Goal: Task Accomplishment & Management: Manage account settings

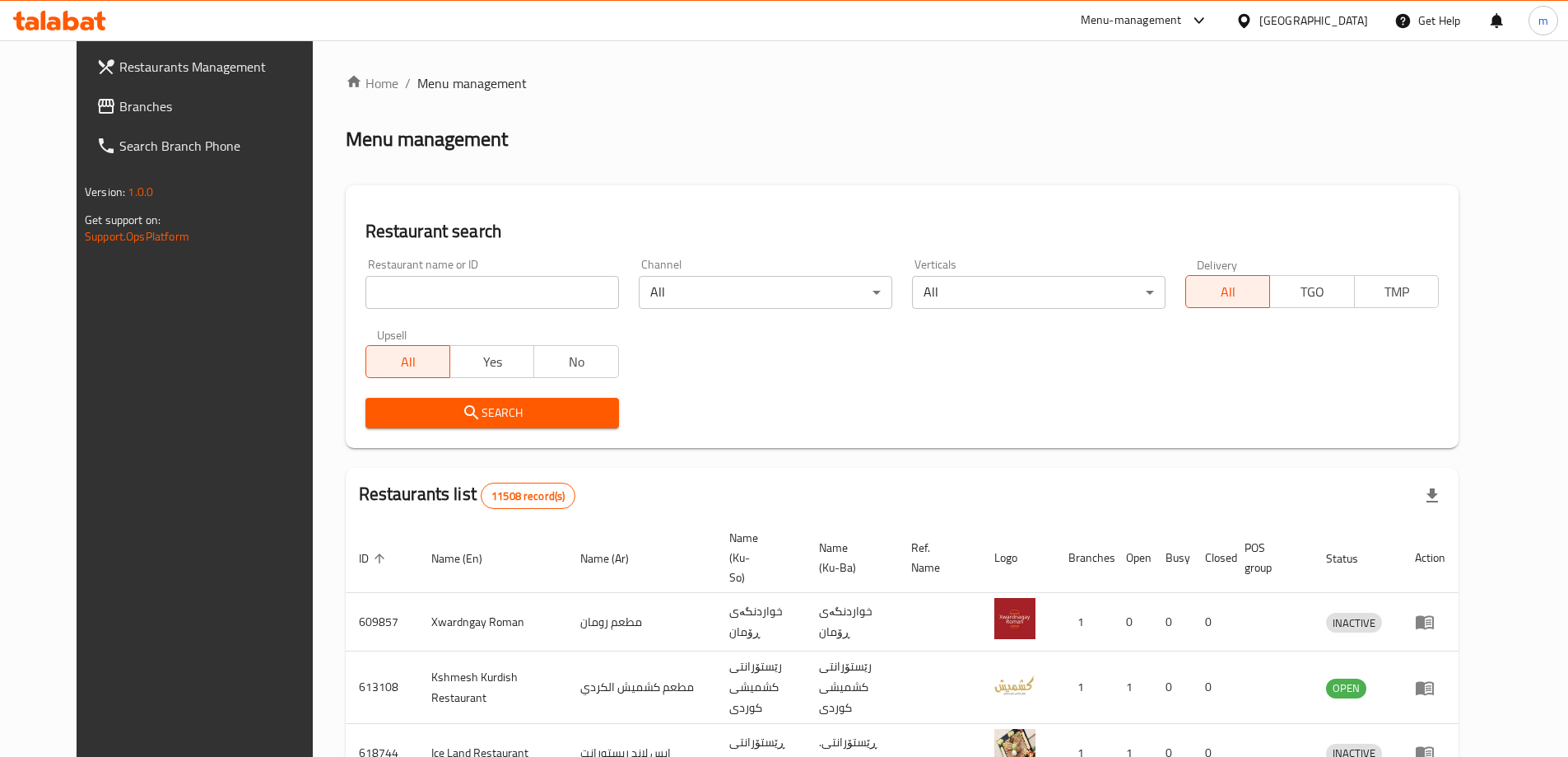
click at [85, 120] on link "Branches" at bounding box center [211, 106] width 255 height 39
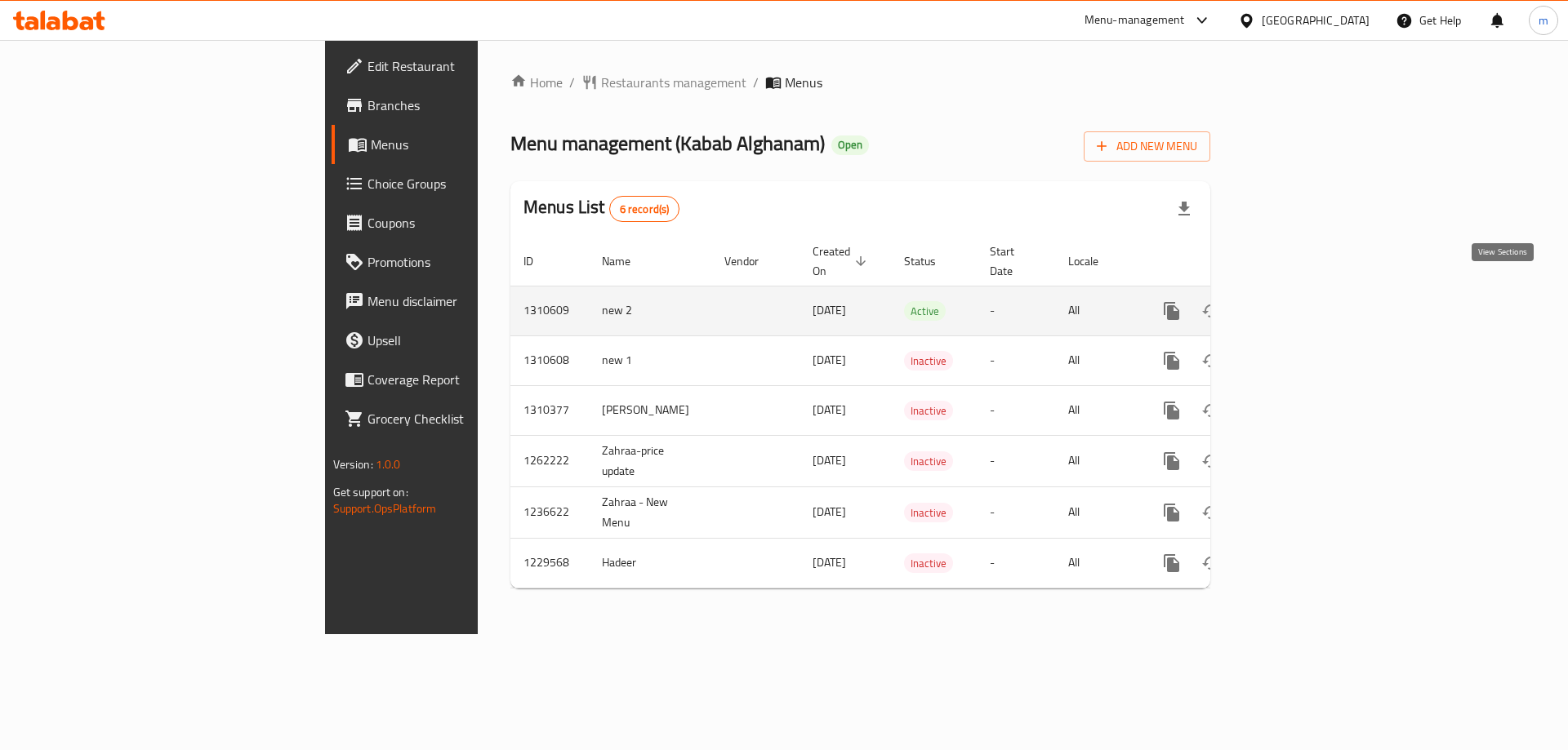
click at [1308, 291] on link "enhanced table" at bounding box center [1289, 311] width 39 height 39
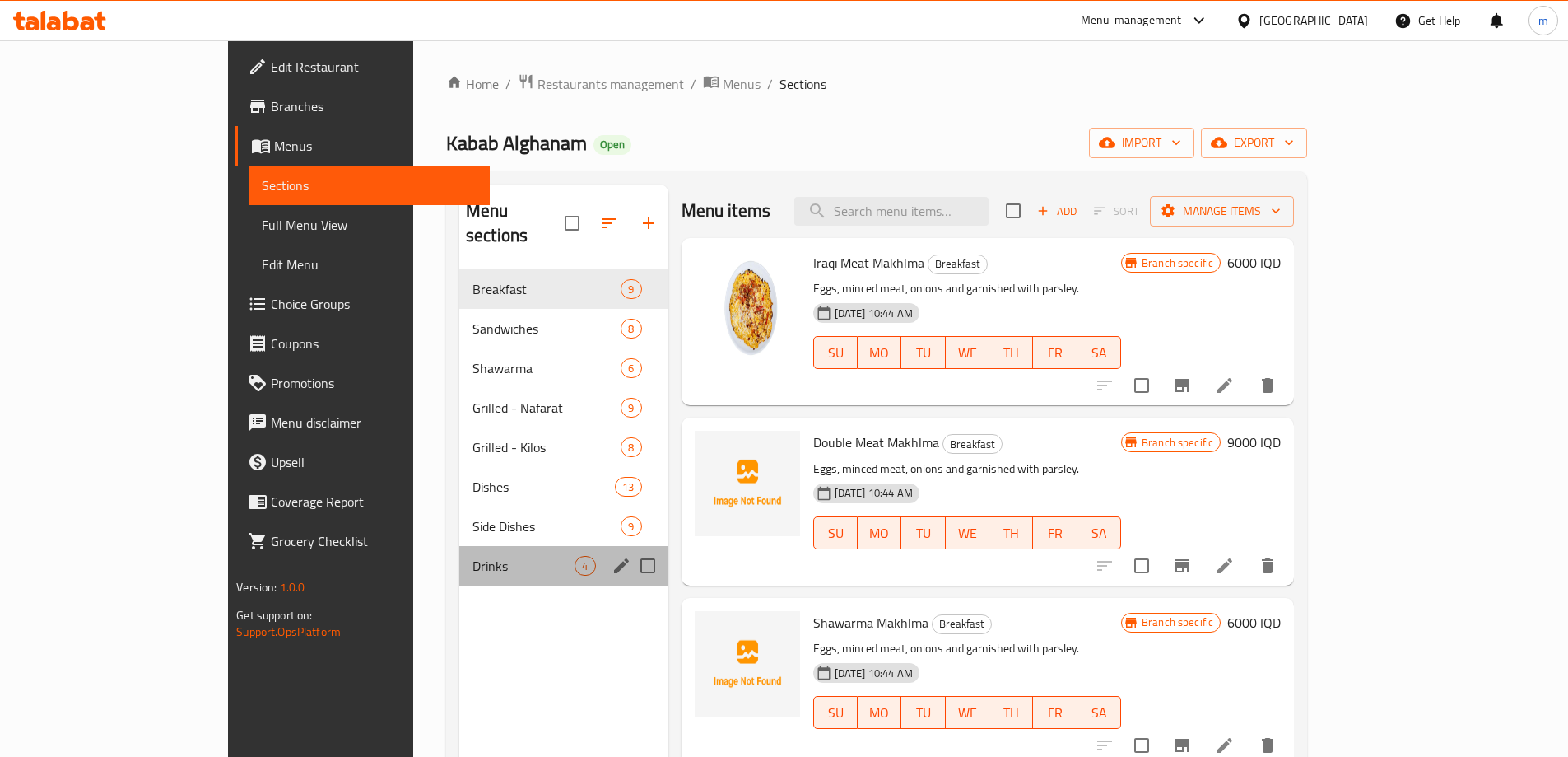
drag, startPoint x: 365, startPoint y: 556, endPoint x: 367, endPoint y: 535, distance: 21.1
click at [460, 556] on div "Drinks 4" at bounding box center [564, 566] width 209 height 39
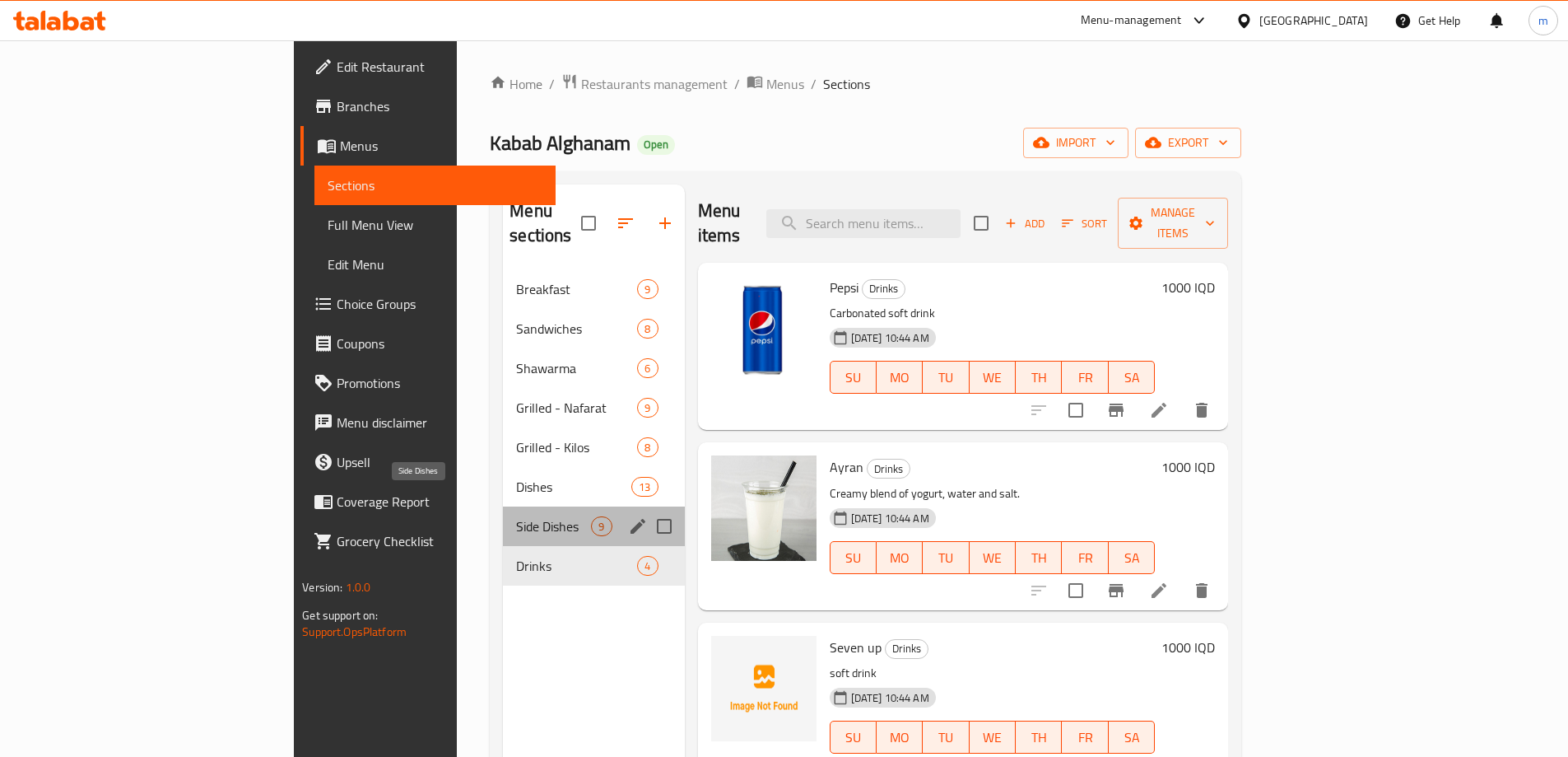
click at [516, 517] on span "Side Dishes" at bounding box center [554, 527] width 74 height 20
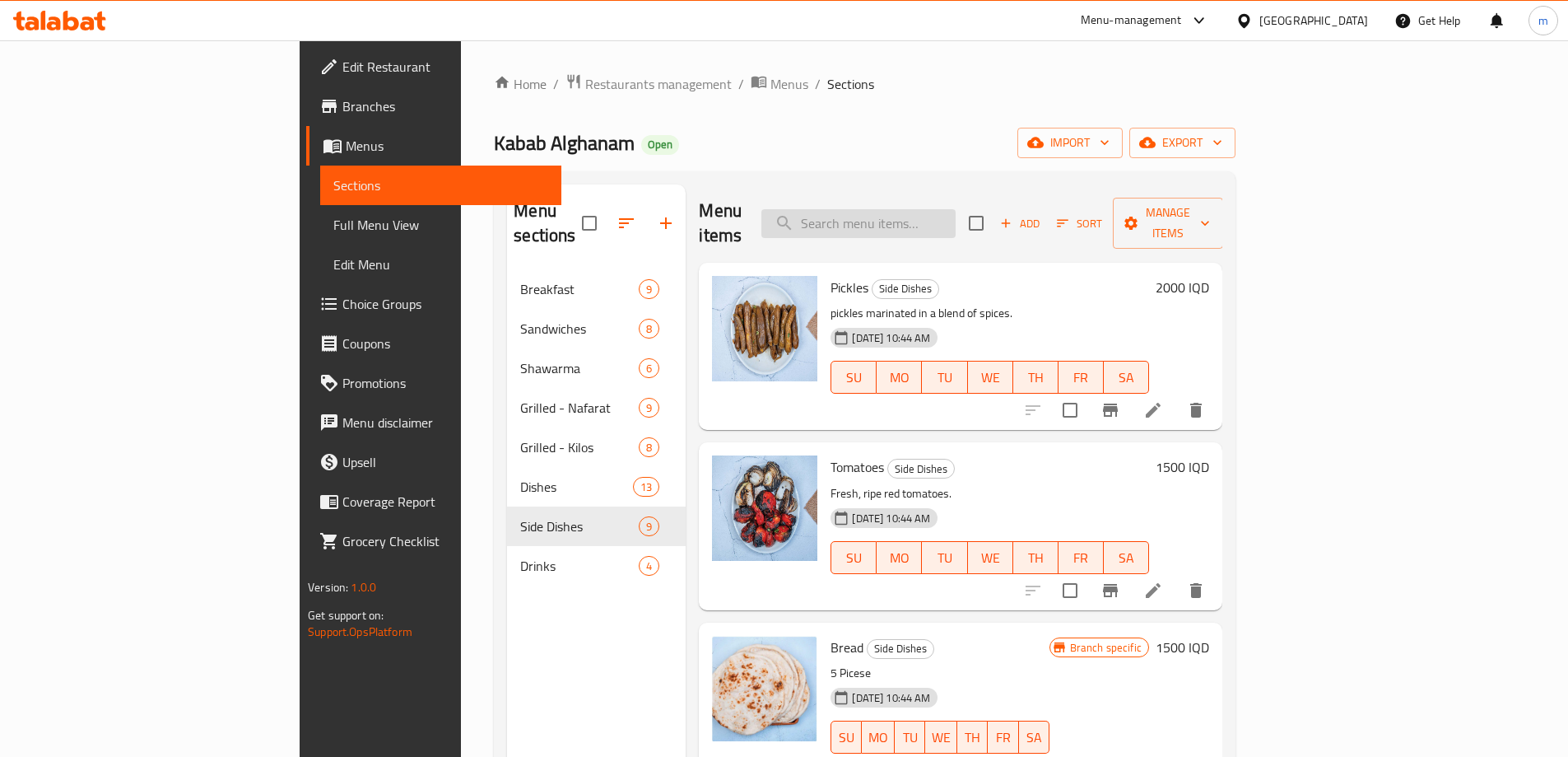
click at [917, 219] on input "search" at bounding box center [858, 223] width 194 height 28
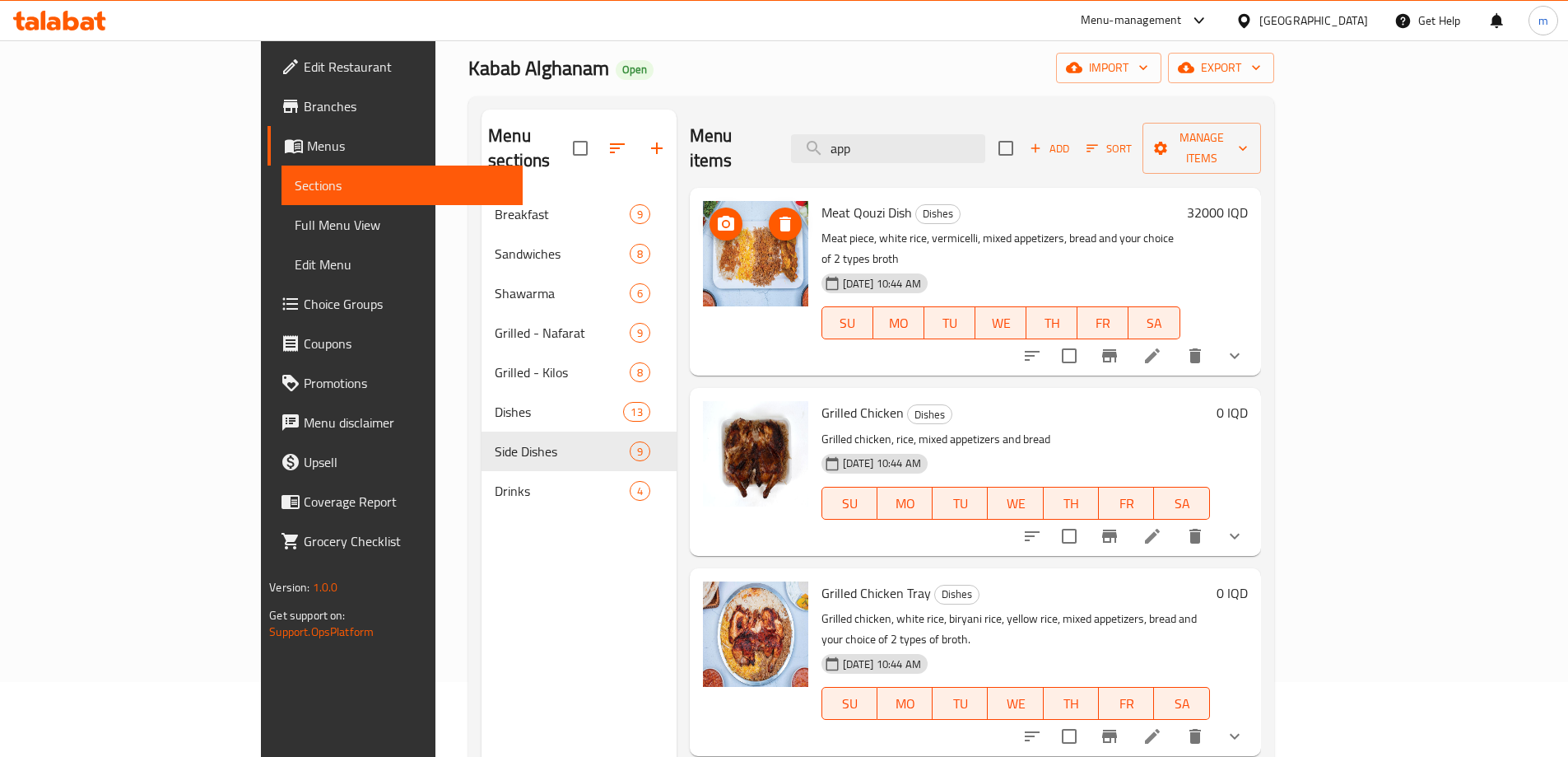
scroll to position [38, 0]
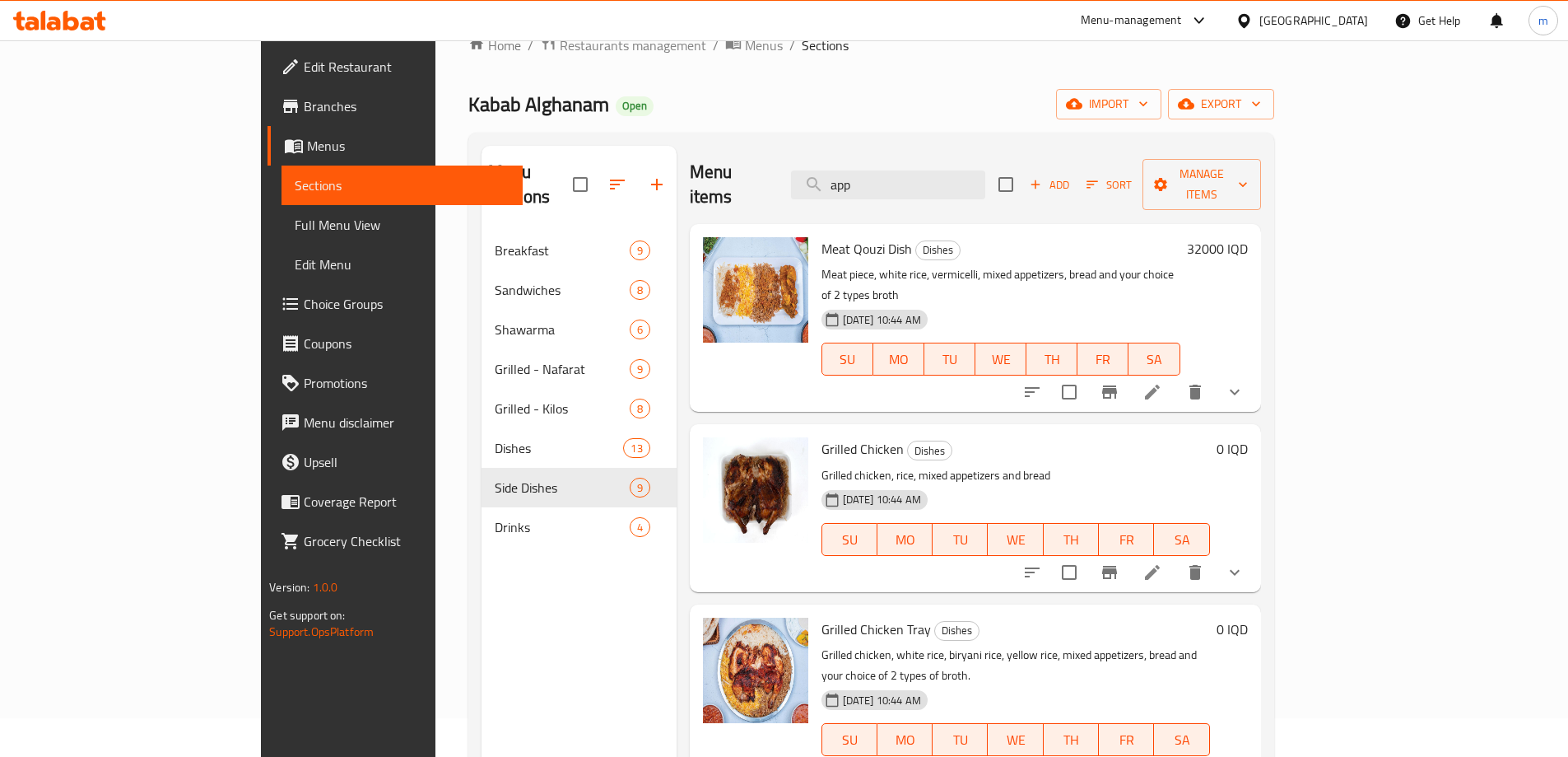
type input "app"
click at [651, 178] on icon "button" at bounding box center [657, 184] width 12 height 12
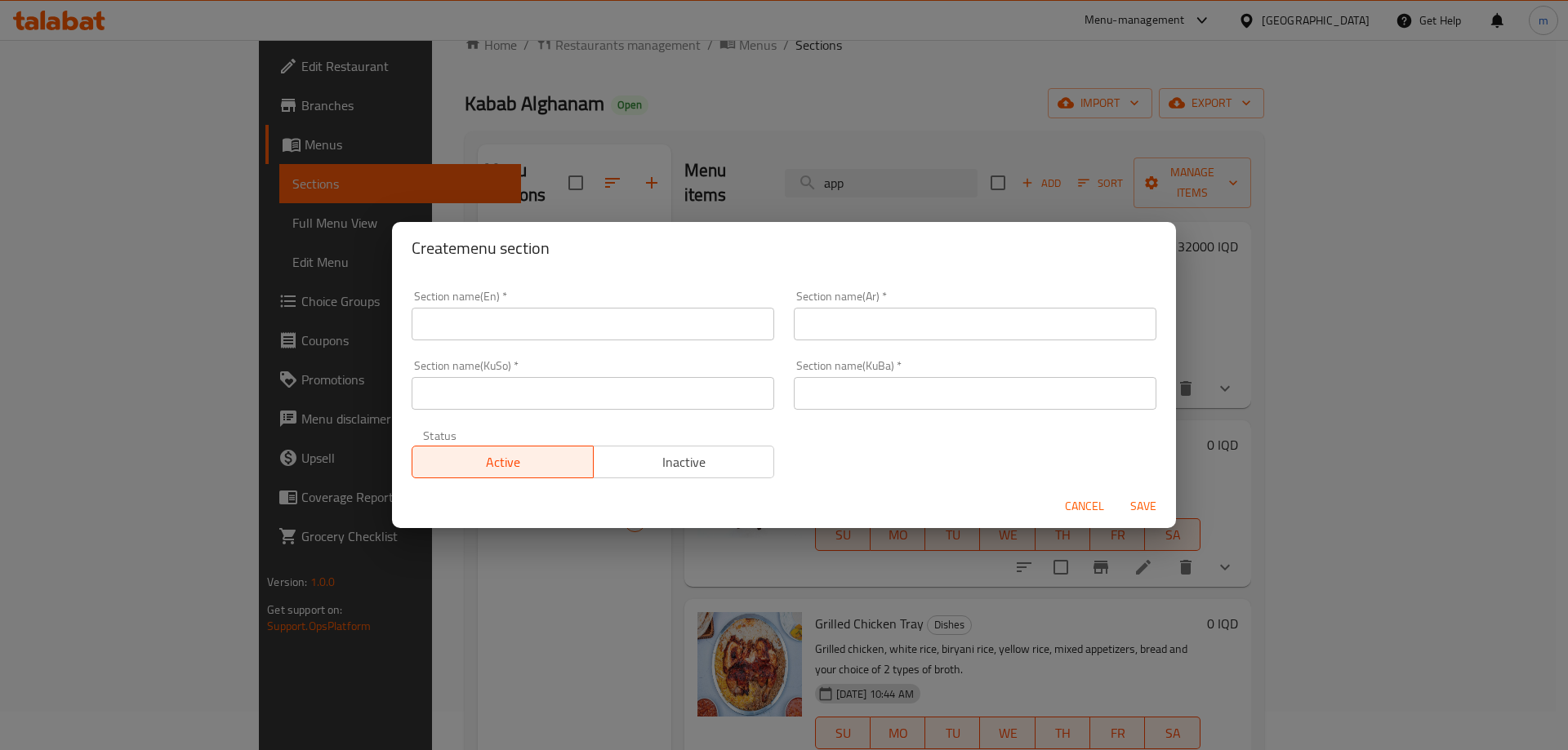
click at [689, 326] on input "text" at bounding box center [592, 324] width 363 height 33
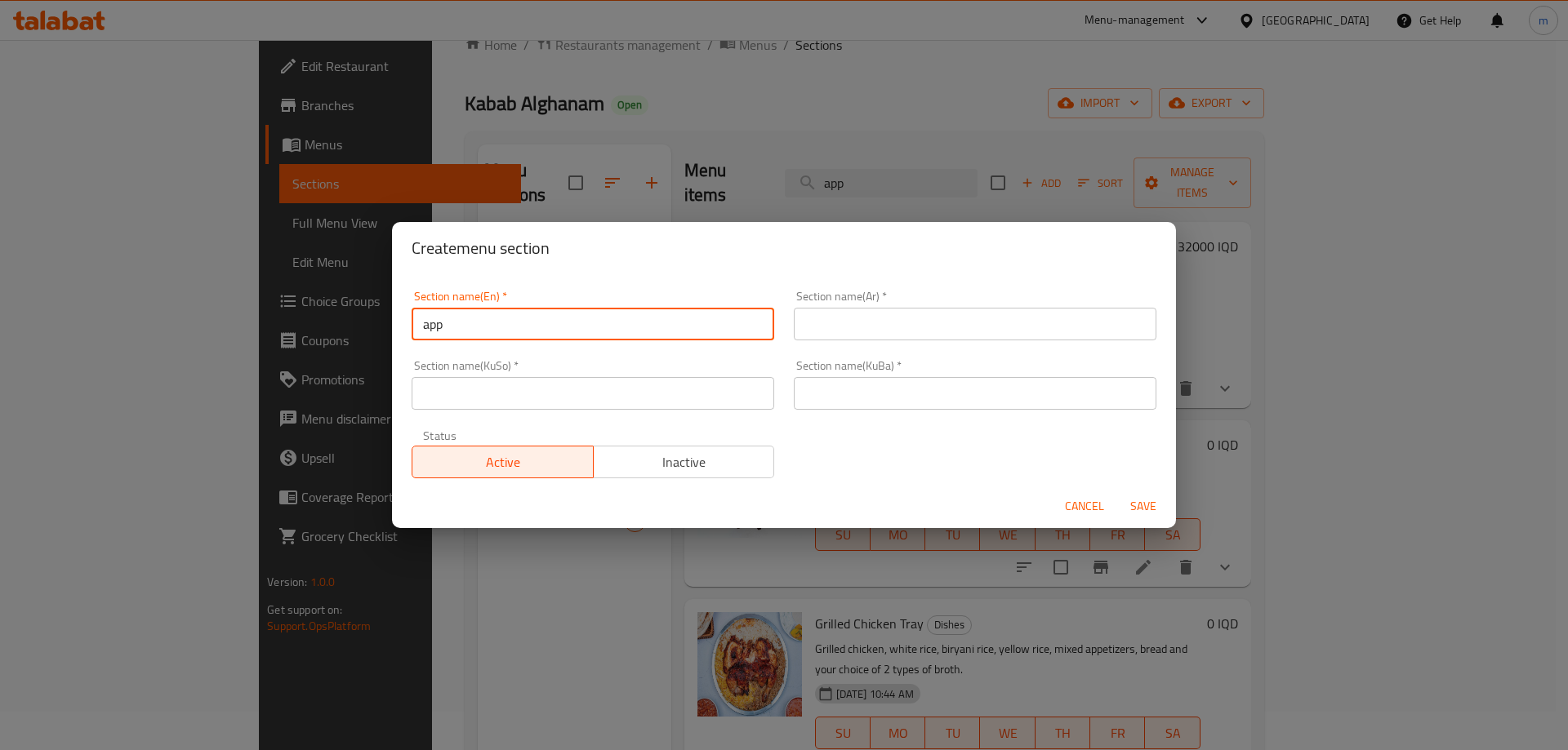
type input "Appetizers"
click at [834, 324] on input "text" at bounding box center [974, 324] width 363 height 33
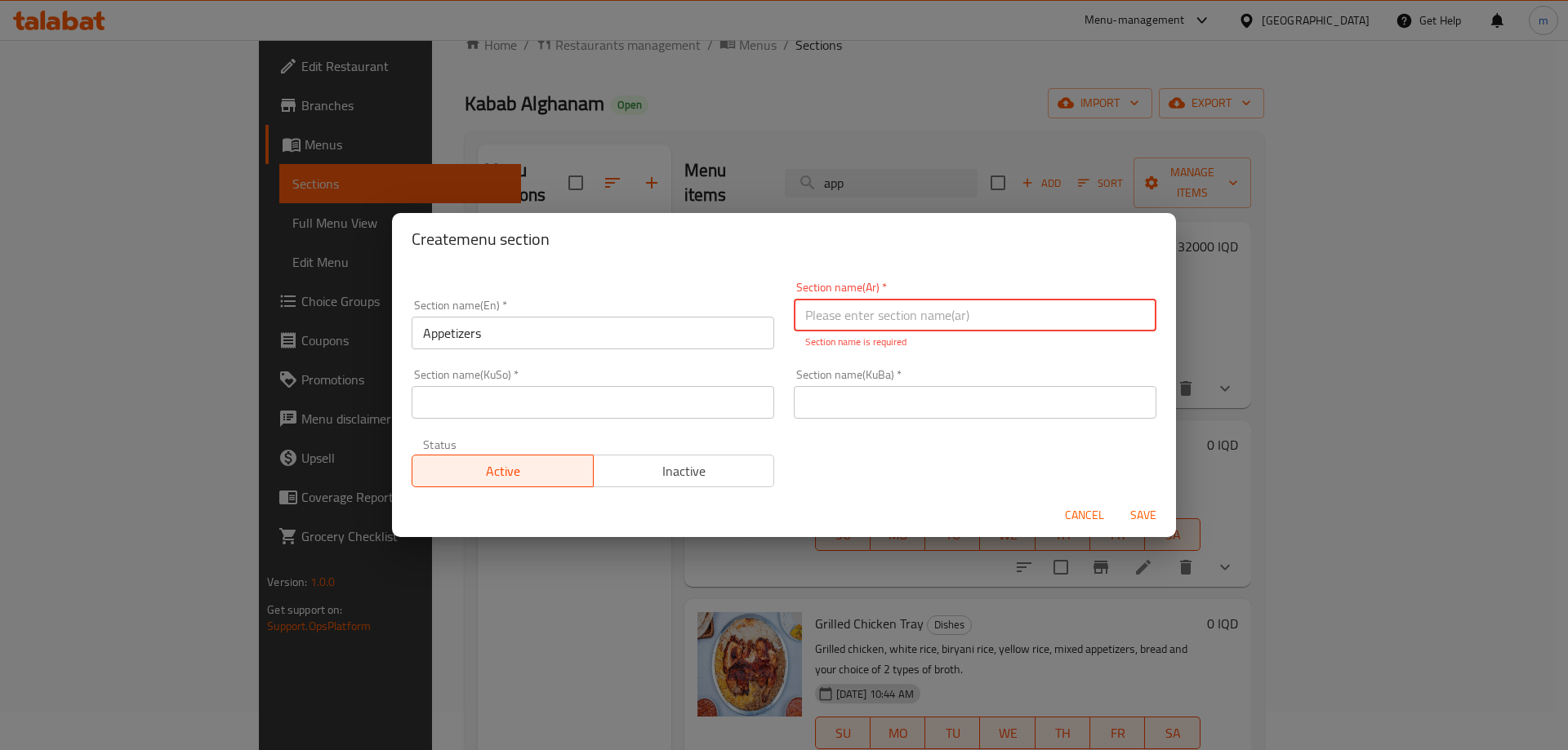
click at [865, 319] on input "text" at bounding box center [974, 315] width 363 height 33
click at [865, 321] on input "text" at bounding box center [974, 315] width 363 height 33
type input "المقبلات"
click at [707, 396] on input "text" at bounding box center [592, 402] width 363 height 33
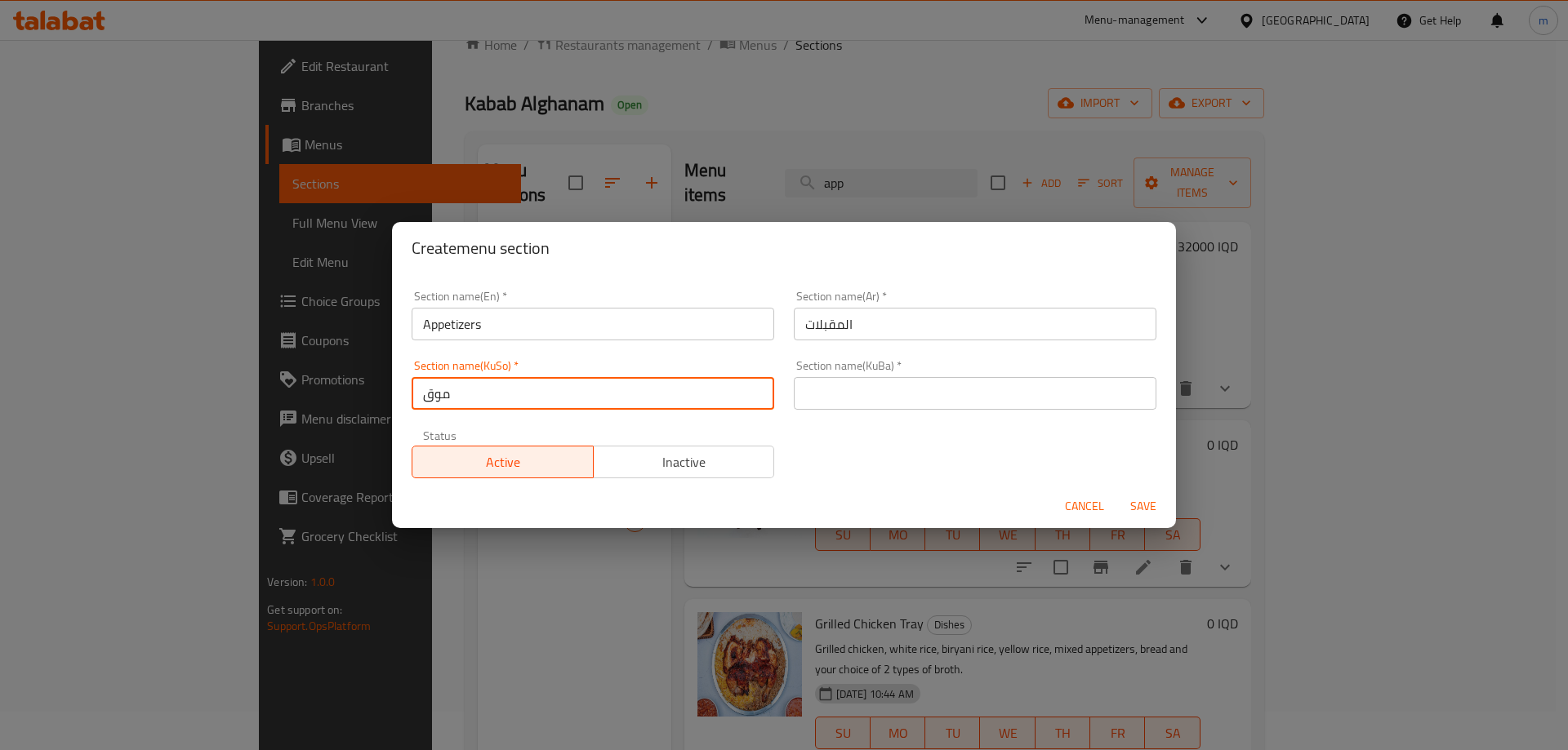
type input "موقەبیلات"
click at [513, 392] on input "موقەبیلات" at bounding box center [592, 393] width 363 height 33
click at [803, 379] on input "text" at bounding box center [974, 393] width 363 height 33
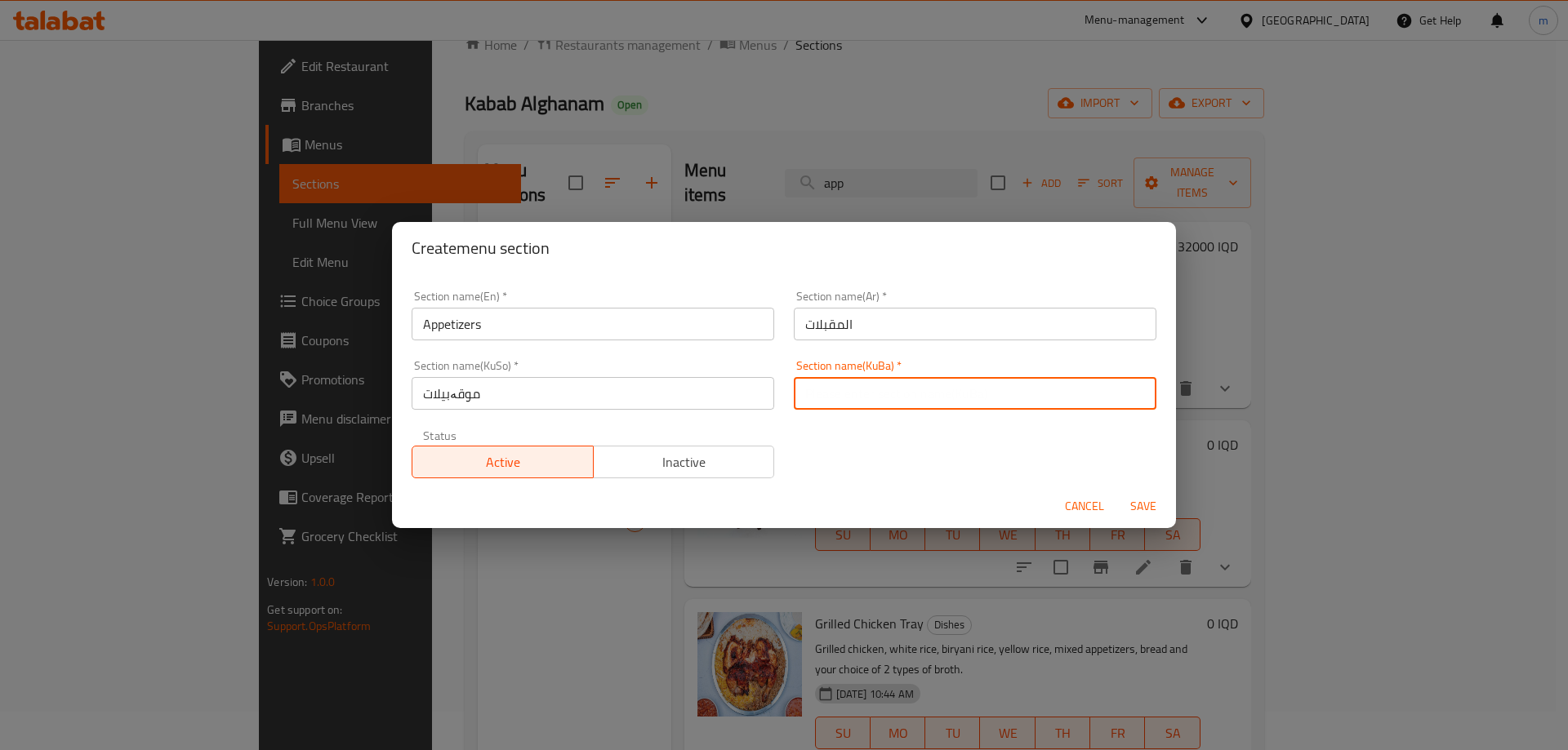
paste input "موقەبیلات"
type input "موقەبیلات"
click at [1145, 512] on span "Save" at bounding box center [1143, 506] width 39 height 20
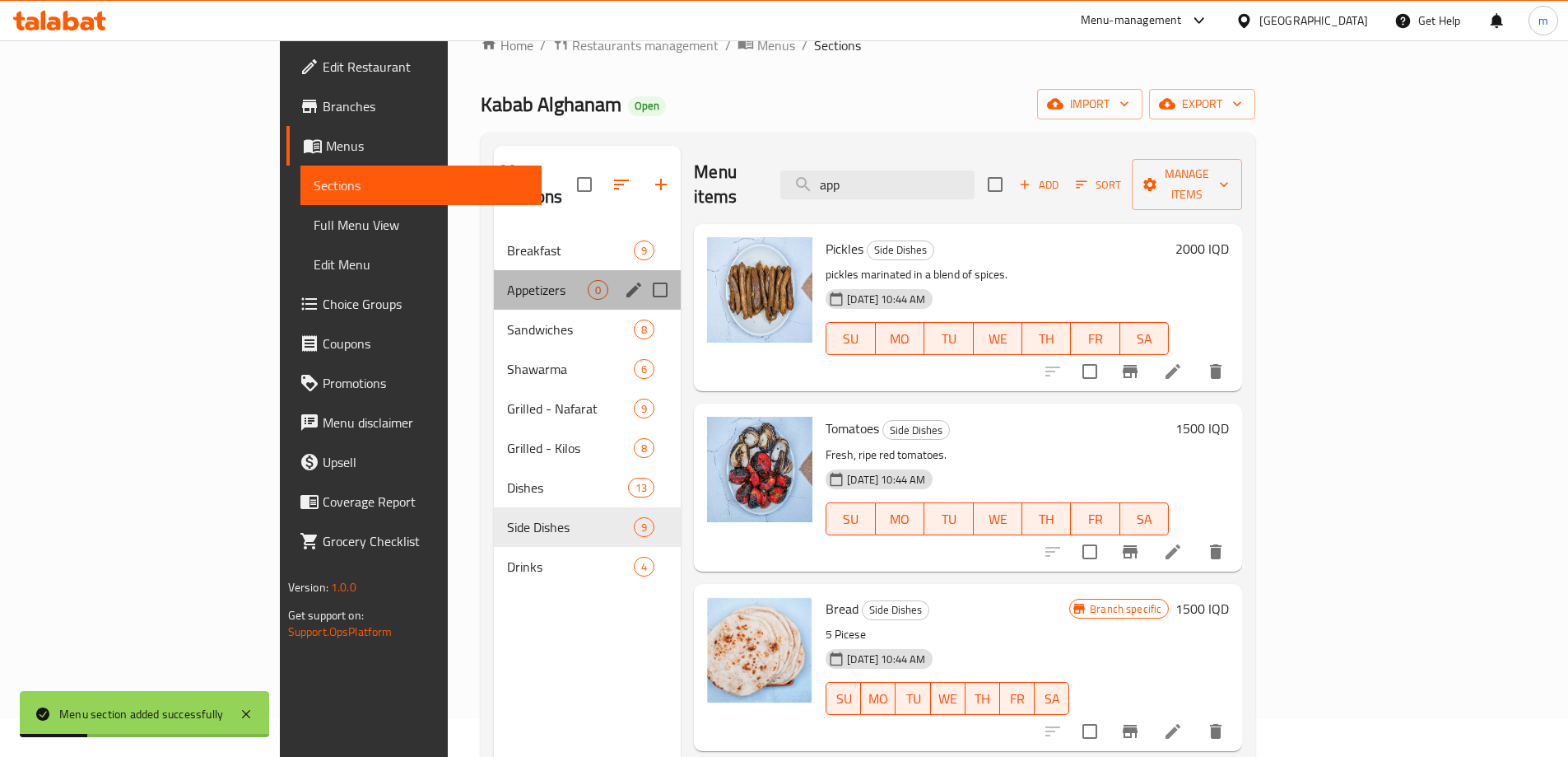
click at [494, 282] on div "Appetizers 0" at bounding box center [587, 289] width 187 height 39
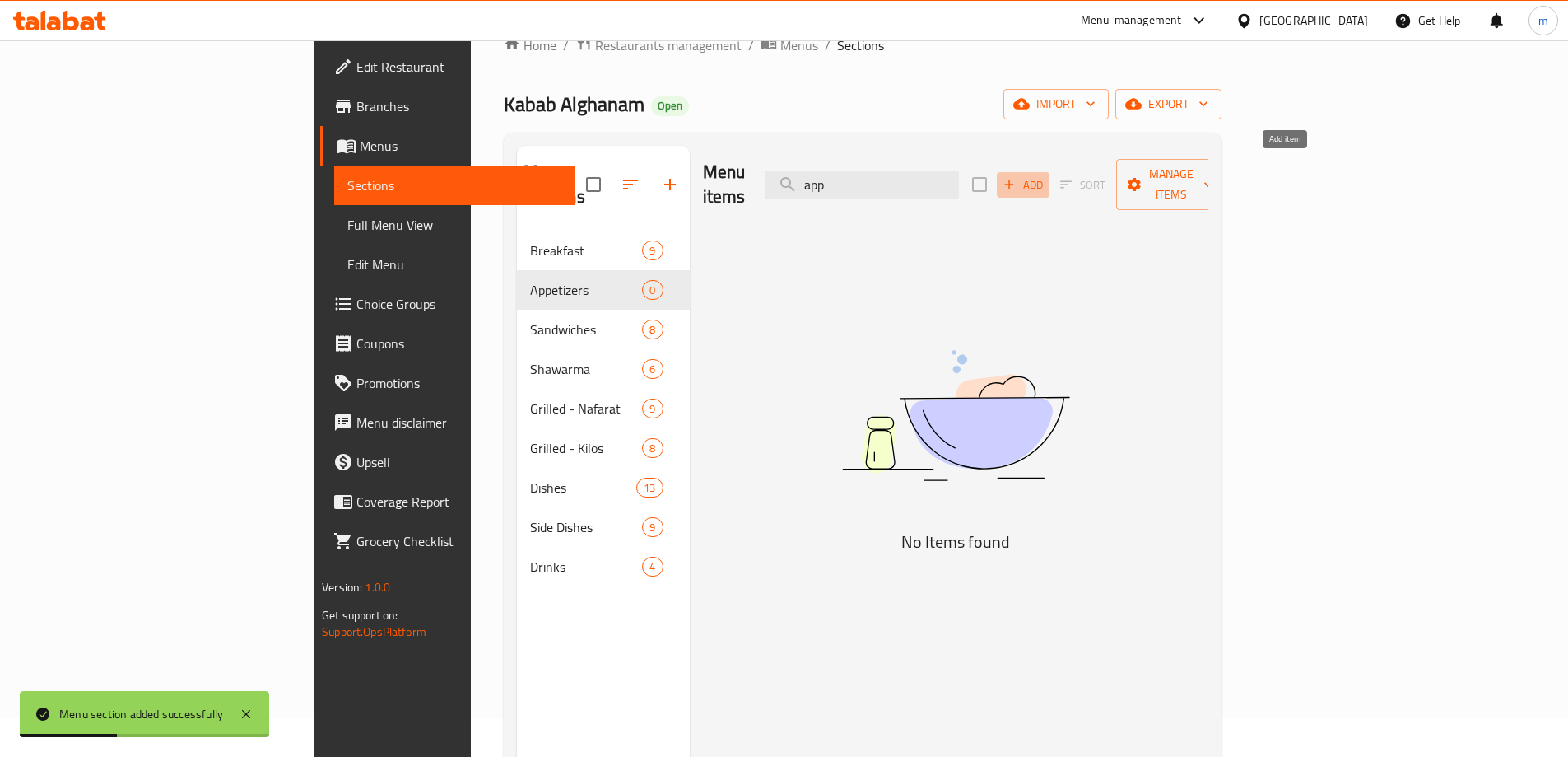
click at [1046, 177] on span "Add" at bounding box center [1022, 184] width 44 height 19
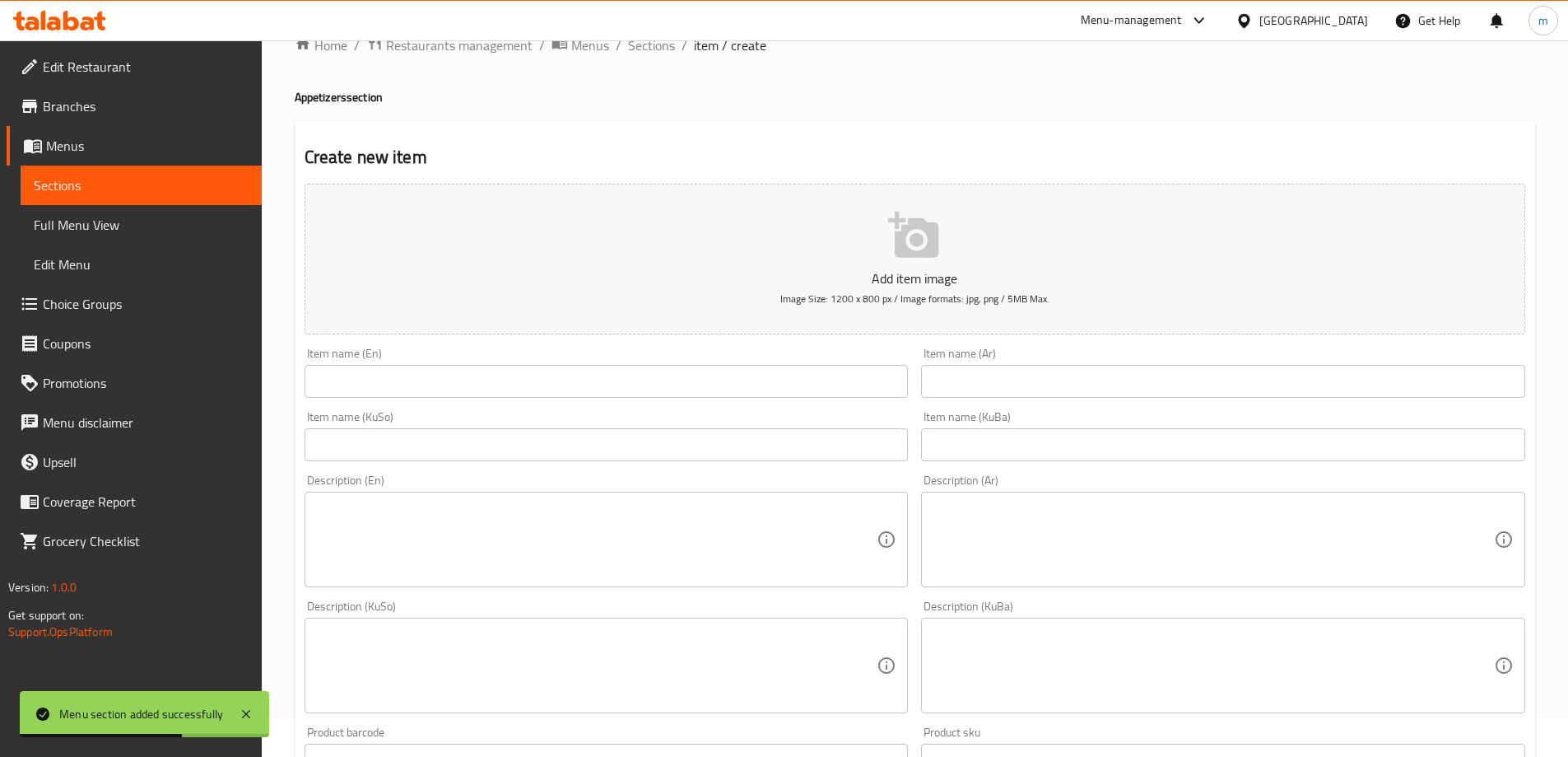
click at [887, 441] on input "text" at bounding box center [607, 445] width 604 height 33
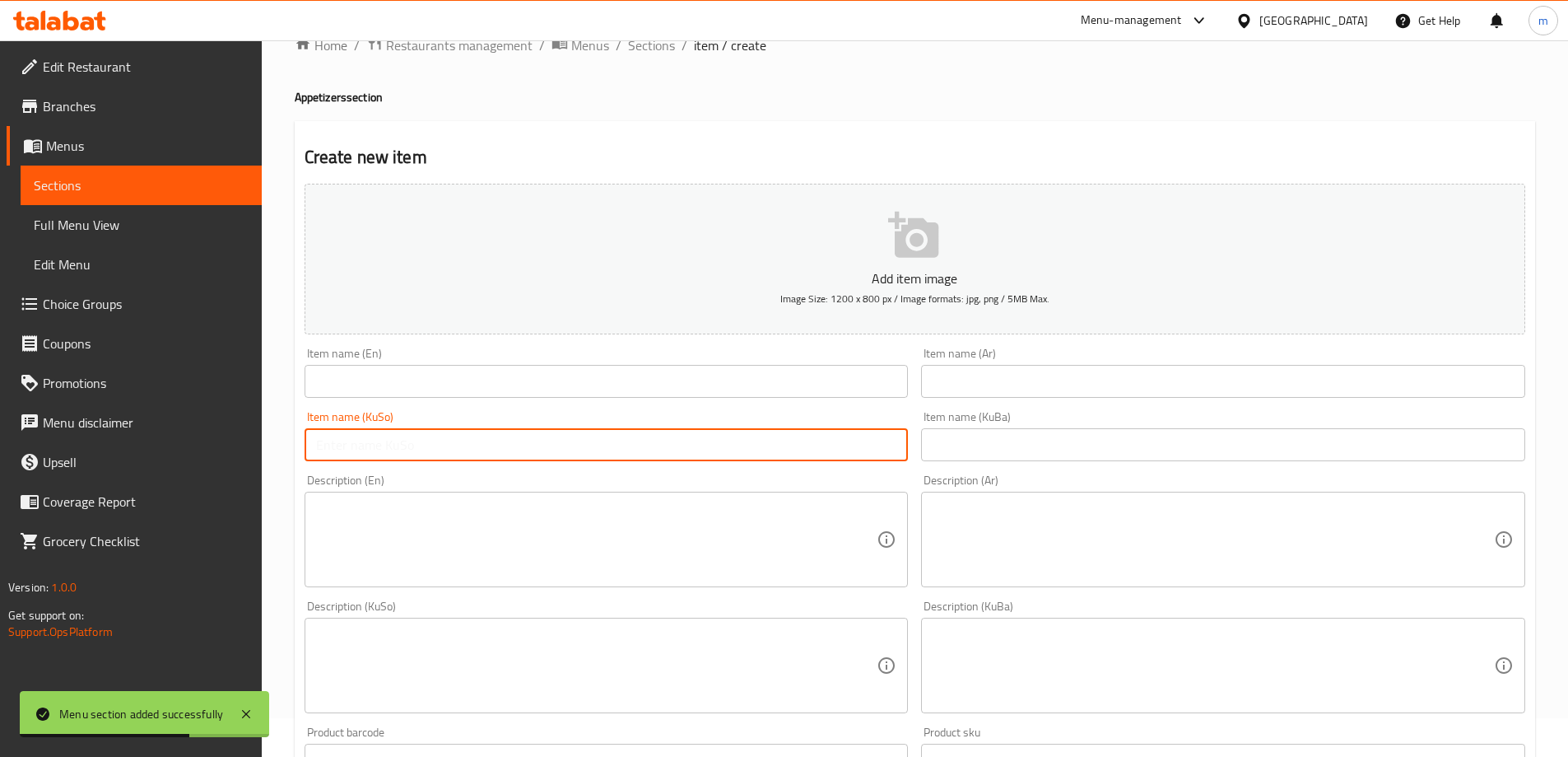
paste input "موقەبیلاتی موشەکەل"
type input "موقەبیلاتی موشەکەل"
click at [996, 445] on input "text" at bounding box center [1223, 445] width 604 height 33
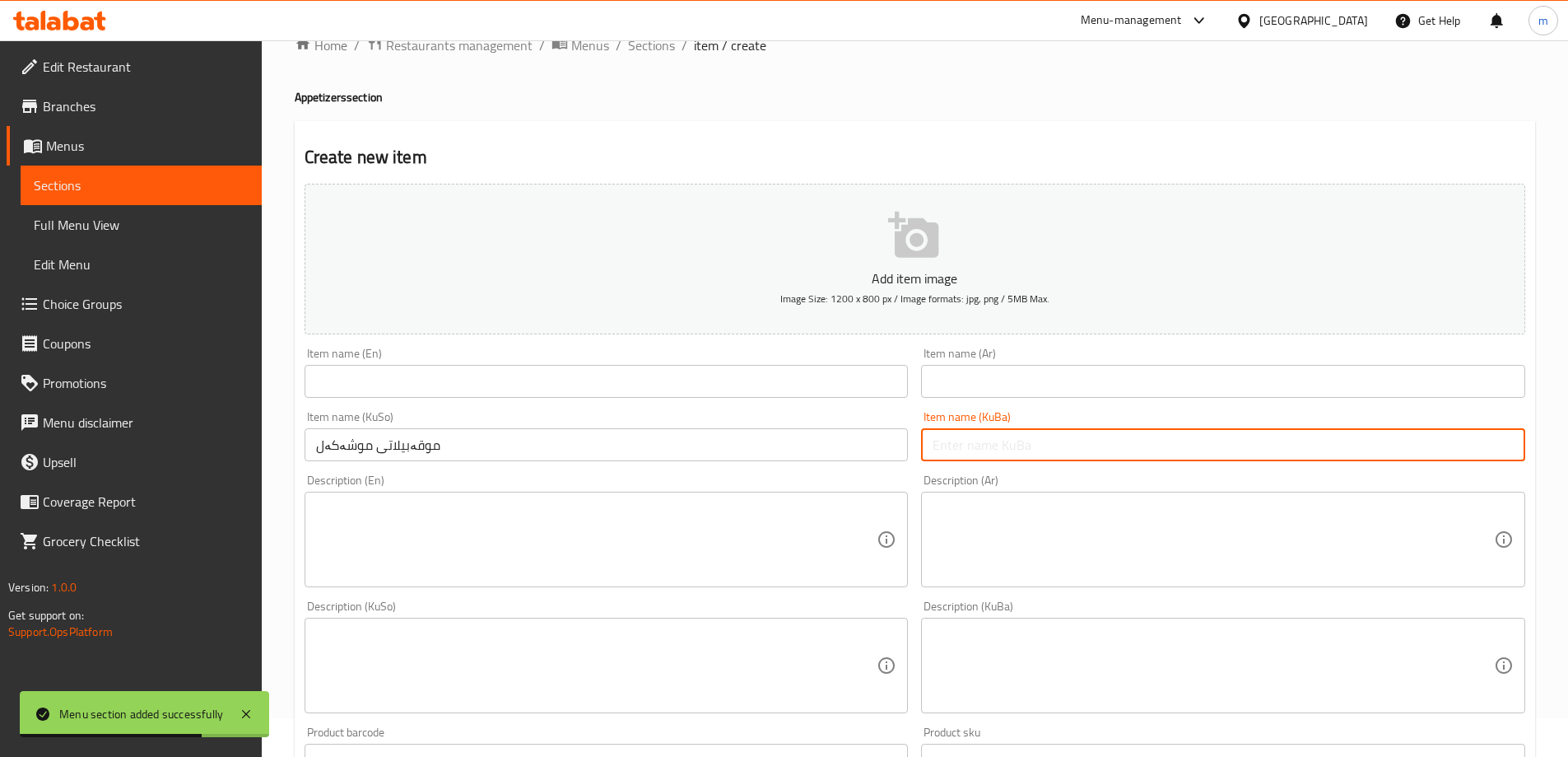
paste input "موقەبیلاتی موشەکەل"
type input "موقەبیلاتی موشەکەل"
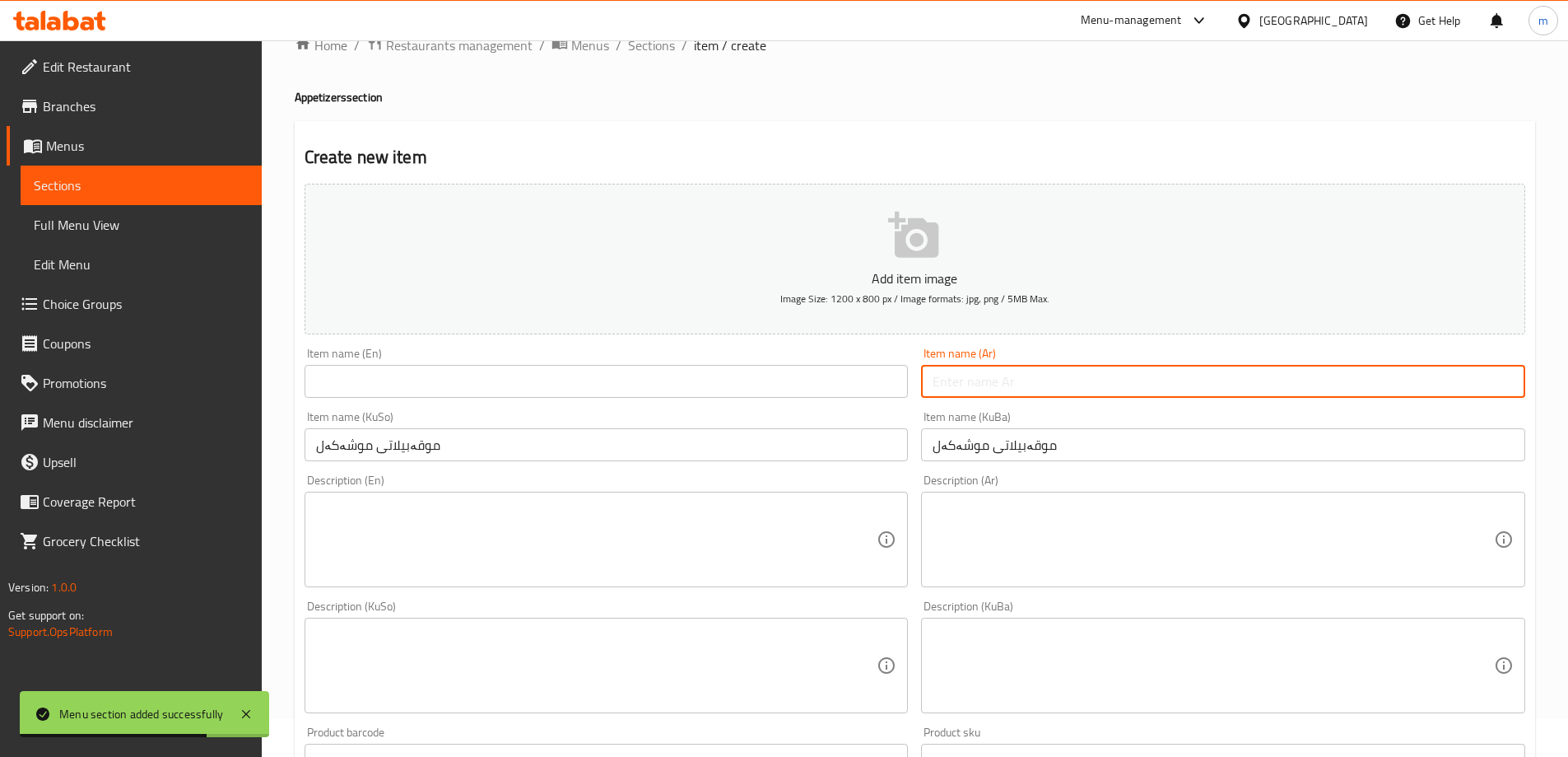
click at [1012, 375] on input "text" at bounding box center [1223, 381] width 604 height 33
click at [994, 388] on input "text" at bounding box center [1223, 381] width 604 height 33
paste input "مقبلات مشكلة"
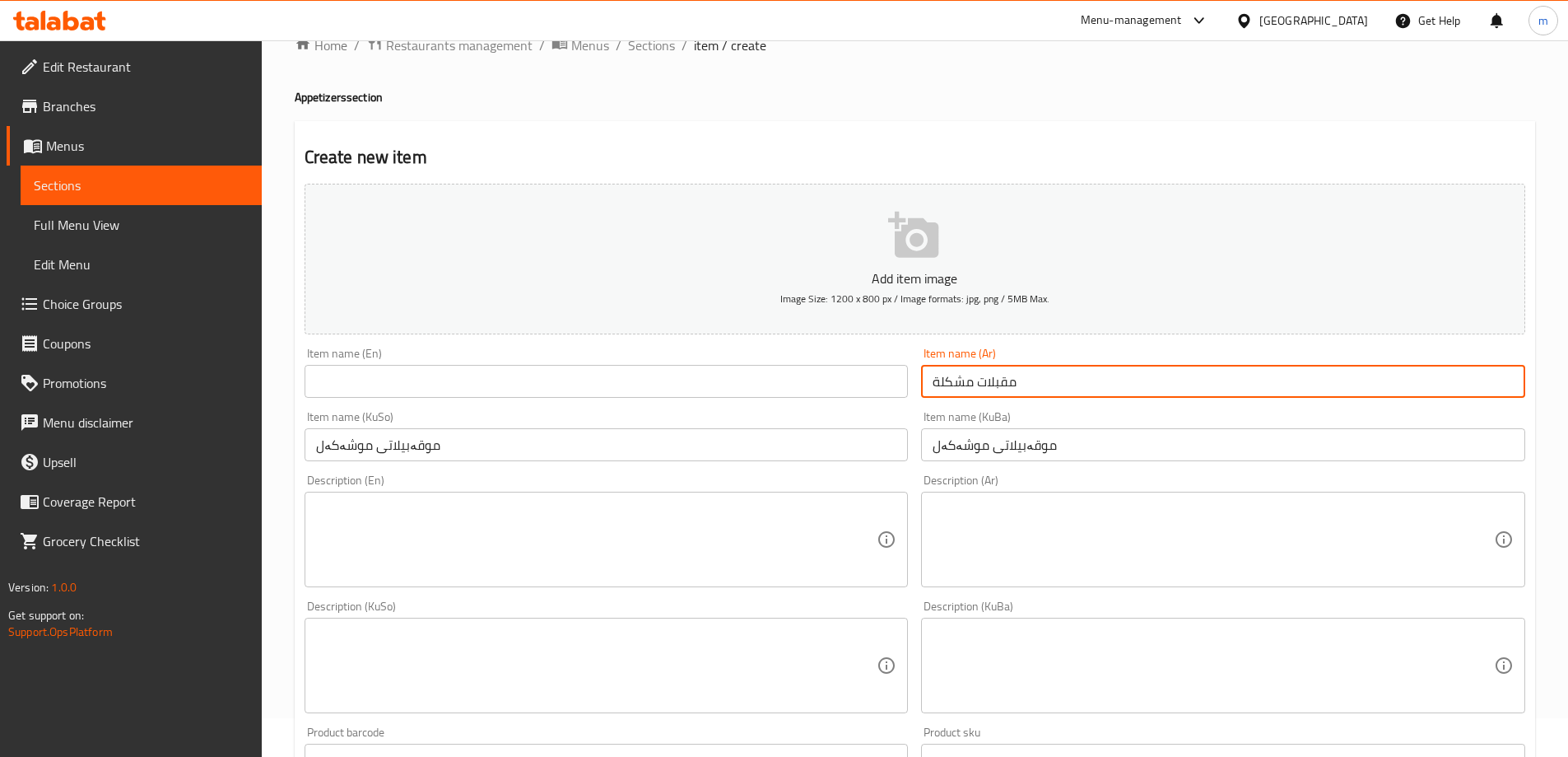
type input "مقبلات مشكلة"
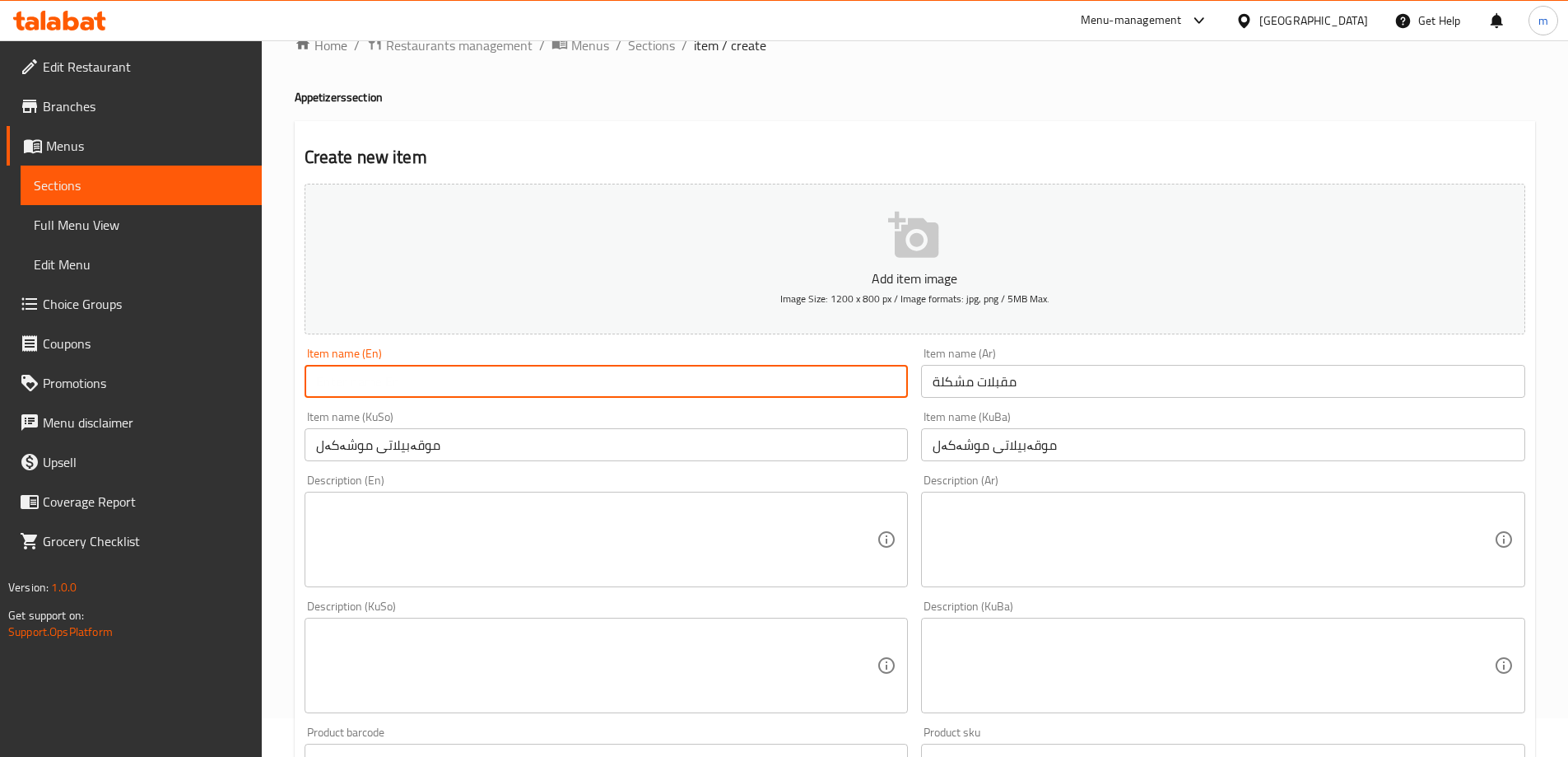
click at [870, 382] on input "text" at bounding box center [607, 381] width 604 height 33
paste input "Mixed Appetizers"
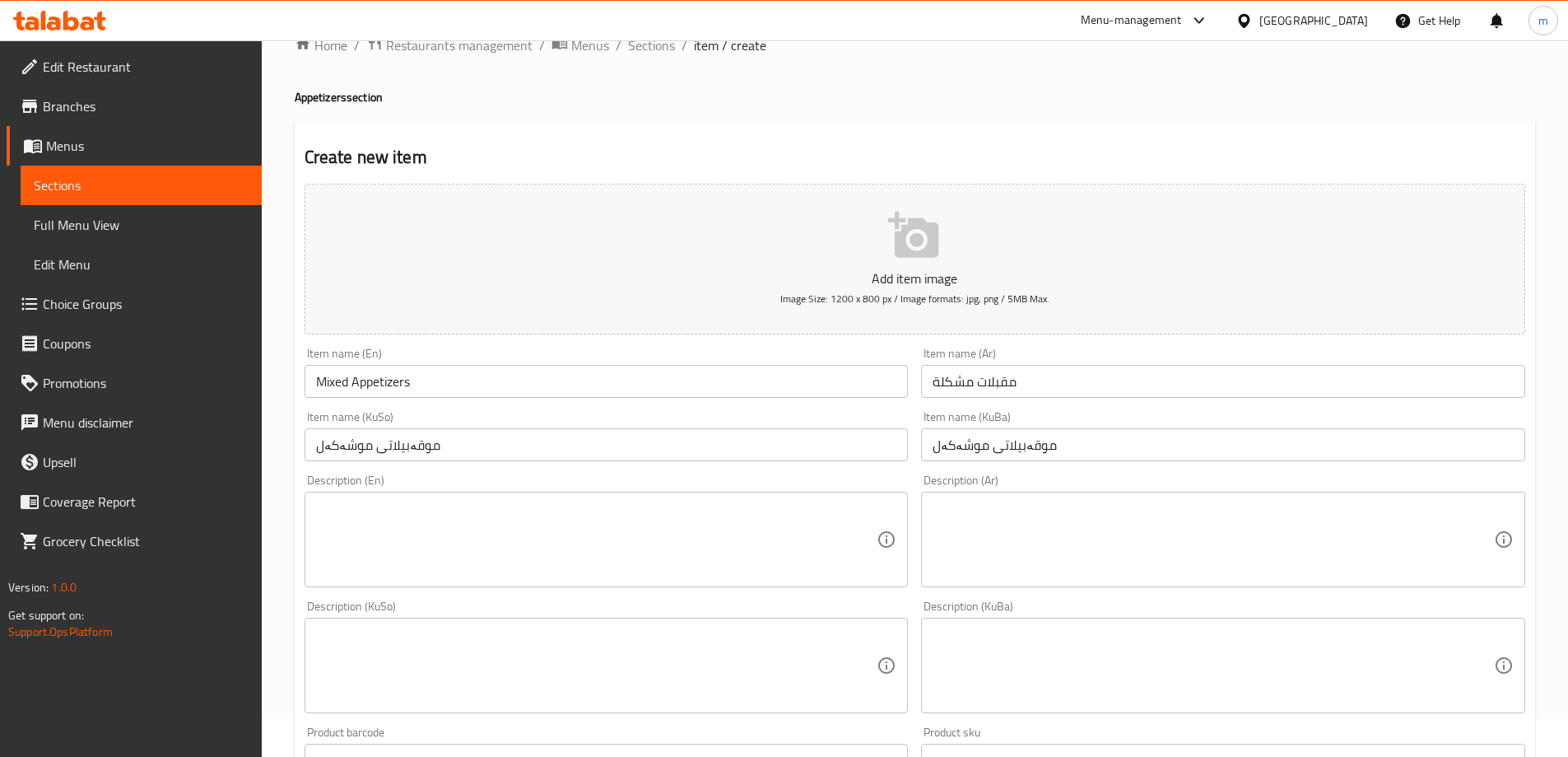
click at [713, 412] on div "Item name (KuSo) موقەبیلاتی موشەکەل Item name (KuSo)" at bounding box center [607, 435] width 604 height 50
click at [555, 381] on input "Mixed Appetizers" at bounding box center [607, 381] width 604 height 33
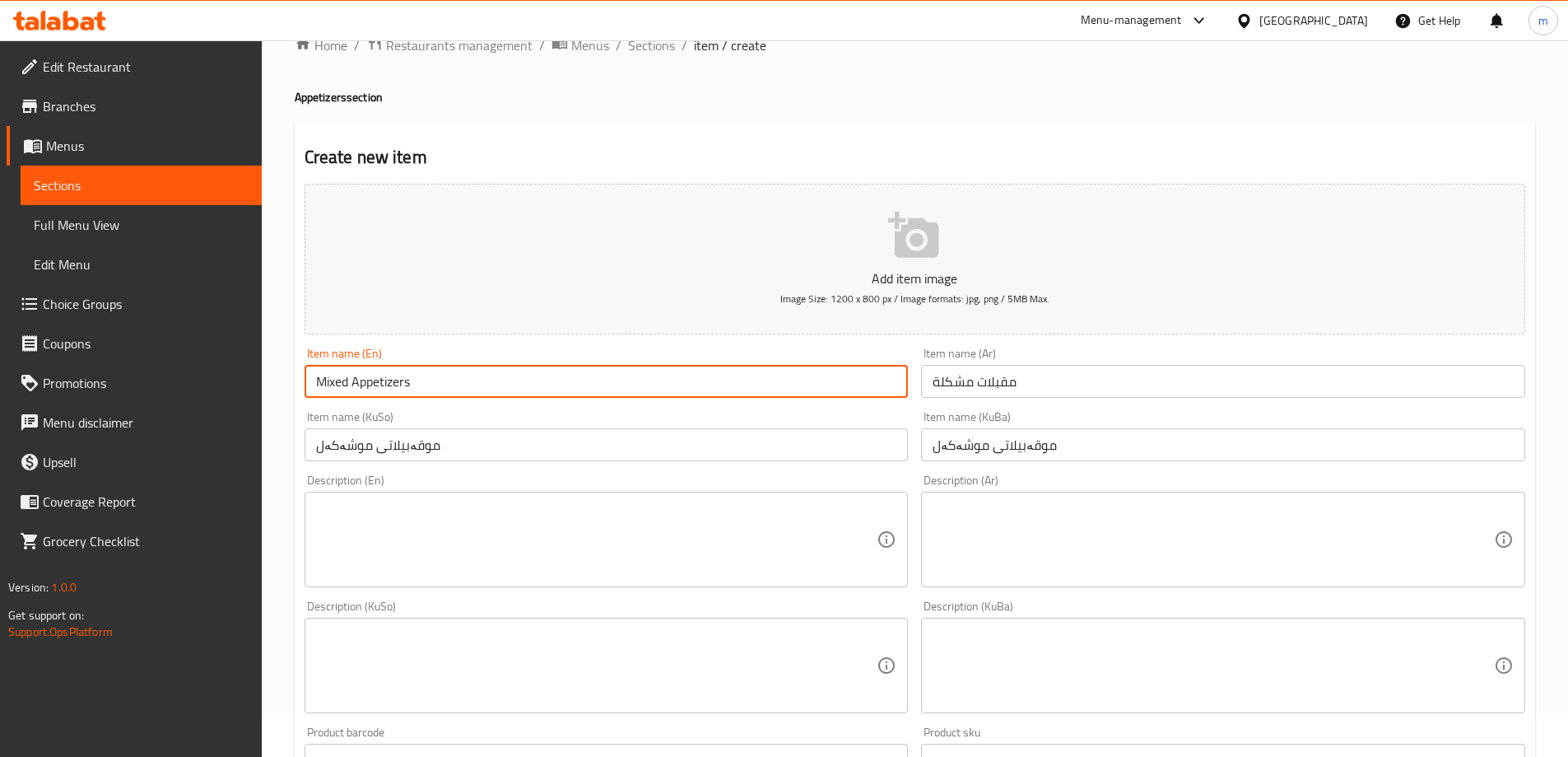
click at [613, 425] on div "Item name (KuSo) موقەبیلاتی موشەکەل Item name (KuSo)" at bounding box center [607, 435] width 604 height 50
click at [471, 383] on input "Mixed Appetizers" at bounding box center [607, 381] width 604 height 33
type input "Mixed Appetizers 1 Type"
click at [1134, 368] on input "مقبلات مشكلة" at bounding box center [1223, 381] width 604 height 33
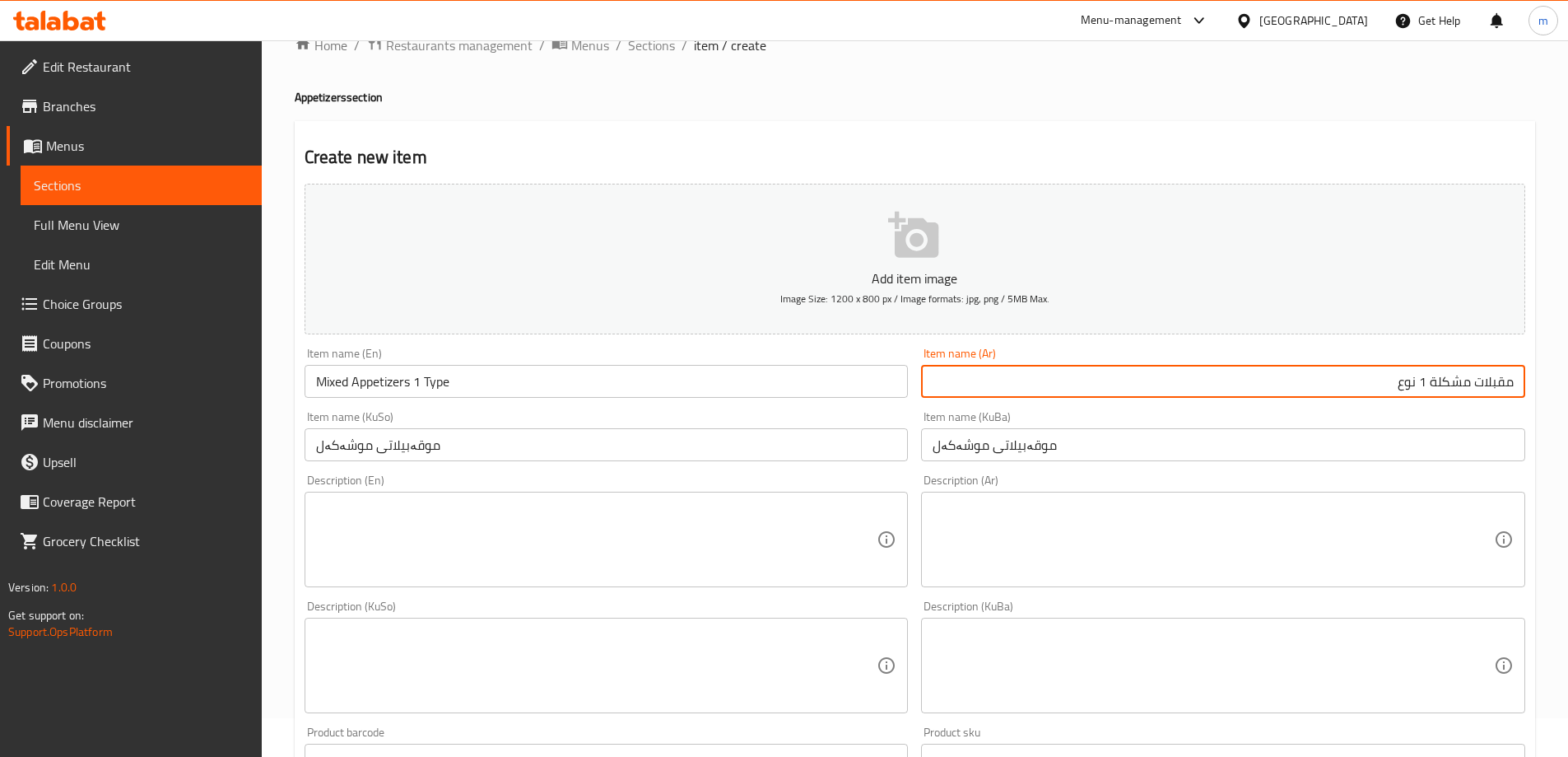
type input "مقبلات مشكلة 1 نوع"
click at [553, 435] on input "موقەبیلاتی موشەکەل" at bounding box center [607, 445] width 604 height 33
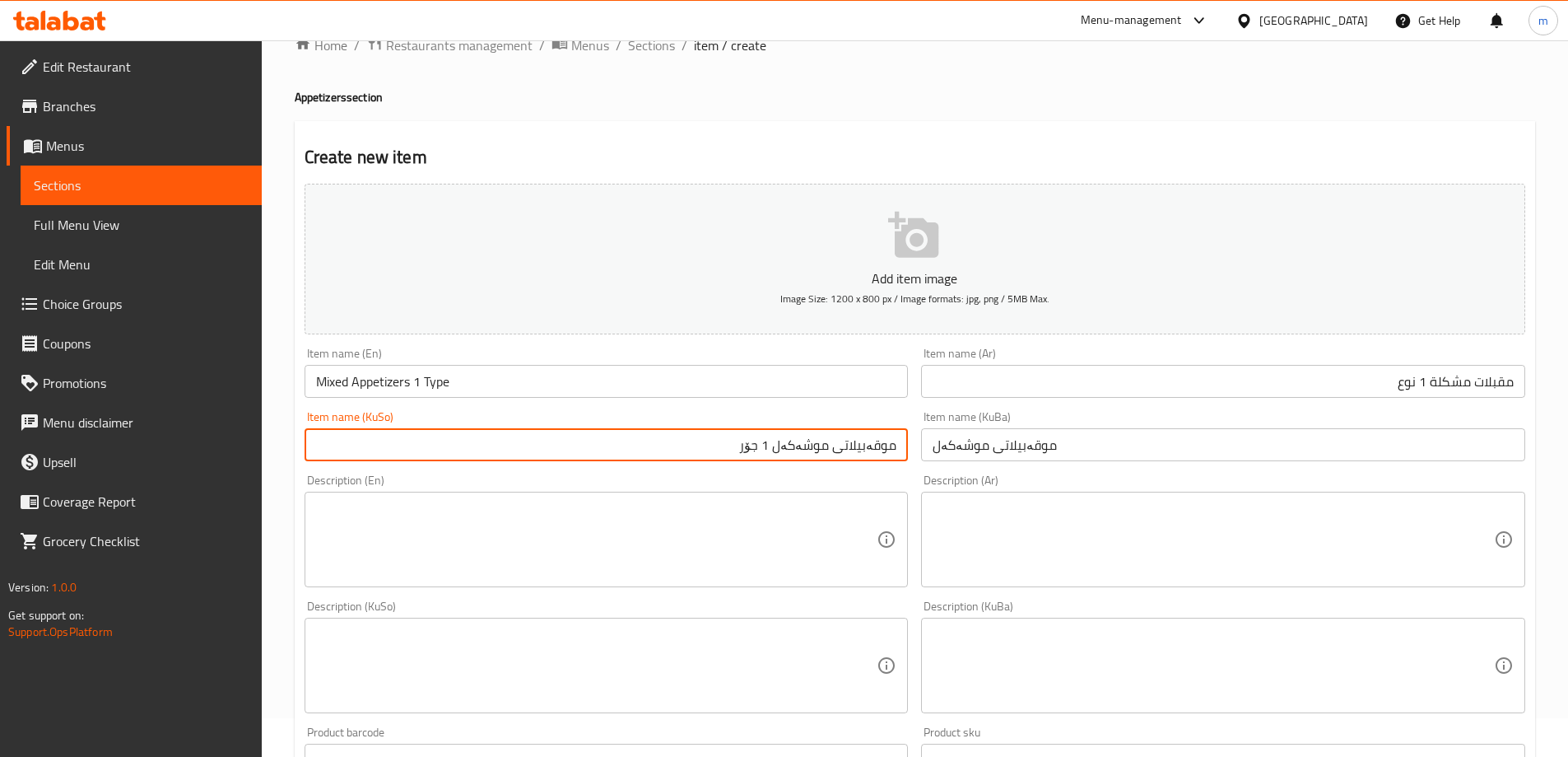
click at [734, 454] on input "موقەبیلاتی موشەکەل 1 جۆر" at bounding box center [607, 445] width 604 height 33
type input "موقەبیلاتی موشەکەل 1 جۆر"
click at [984, 450] on input "موقەبیلاتی موشەکەل" at bounding box center [1223, 445] width 604 height 33
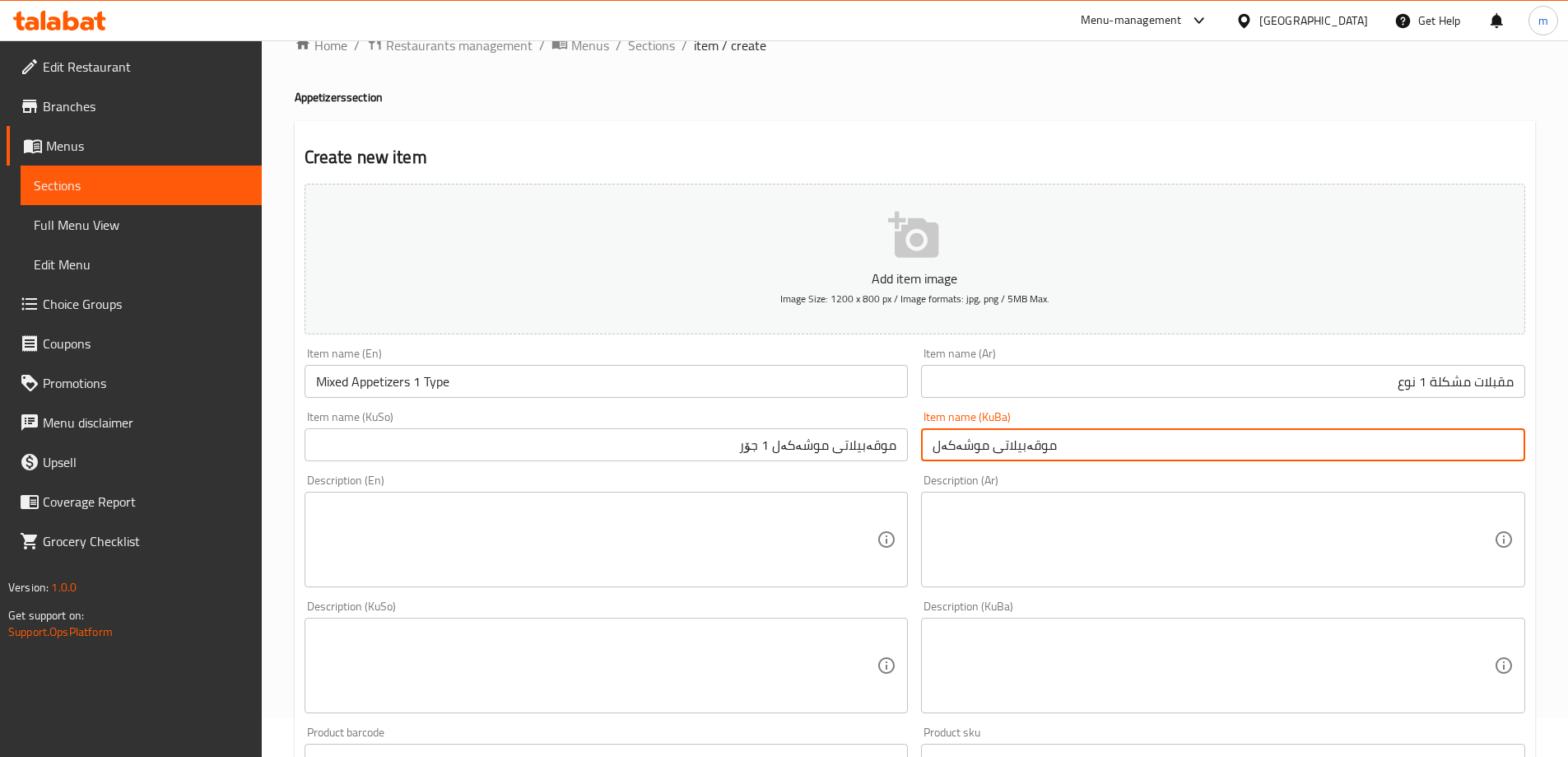
click at [984, 450] on input "موقەبیلاتی موشەکەل" at bounding box center [1223, 445] width 604 height 33
paste input "1 جۆر"
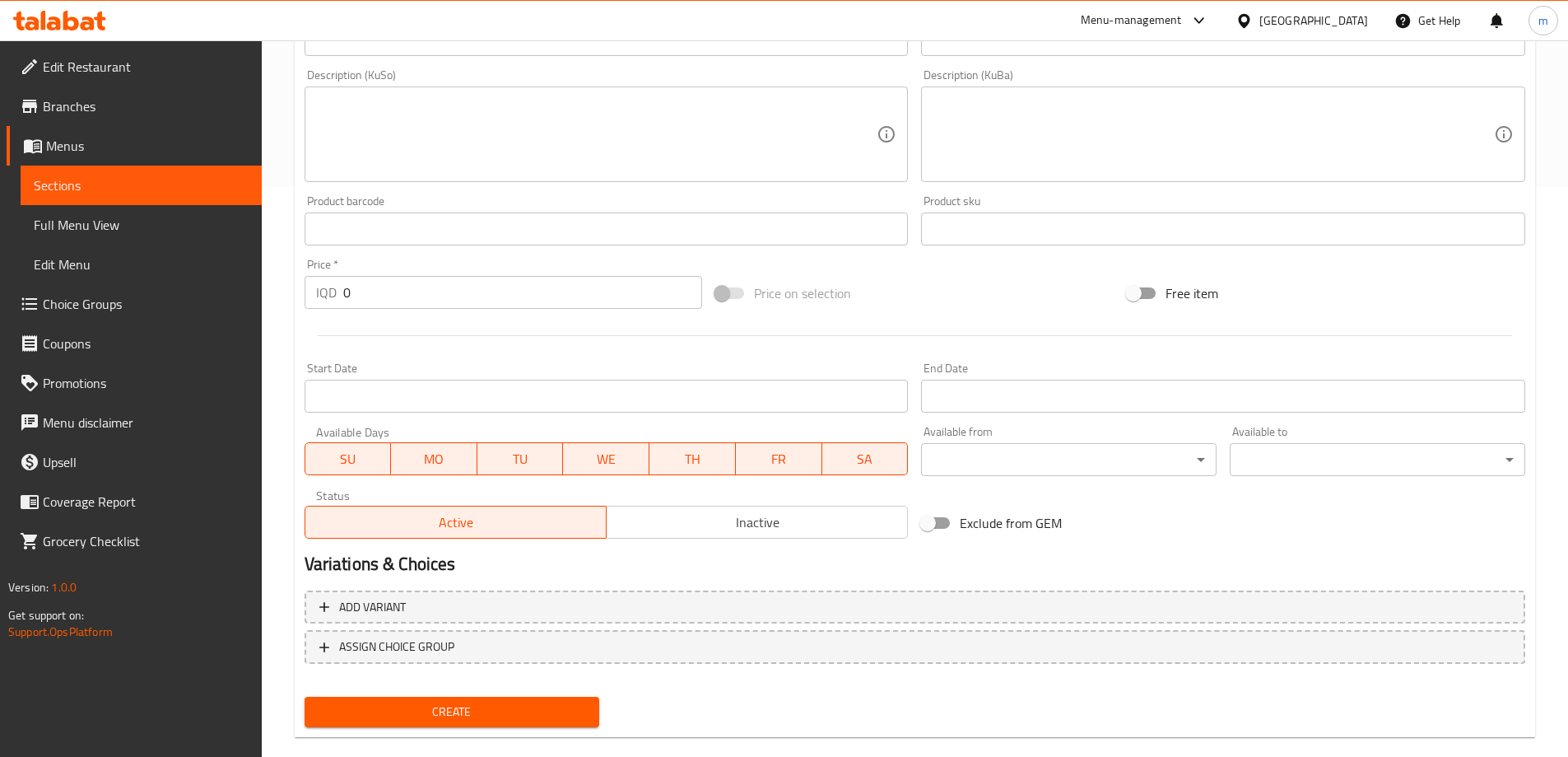
scroll to position [596, 0]
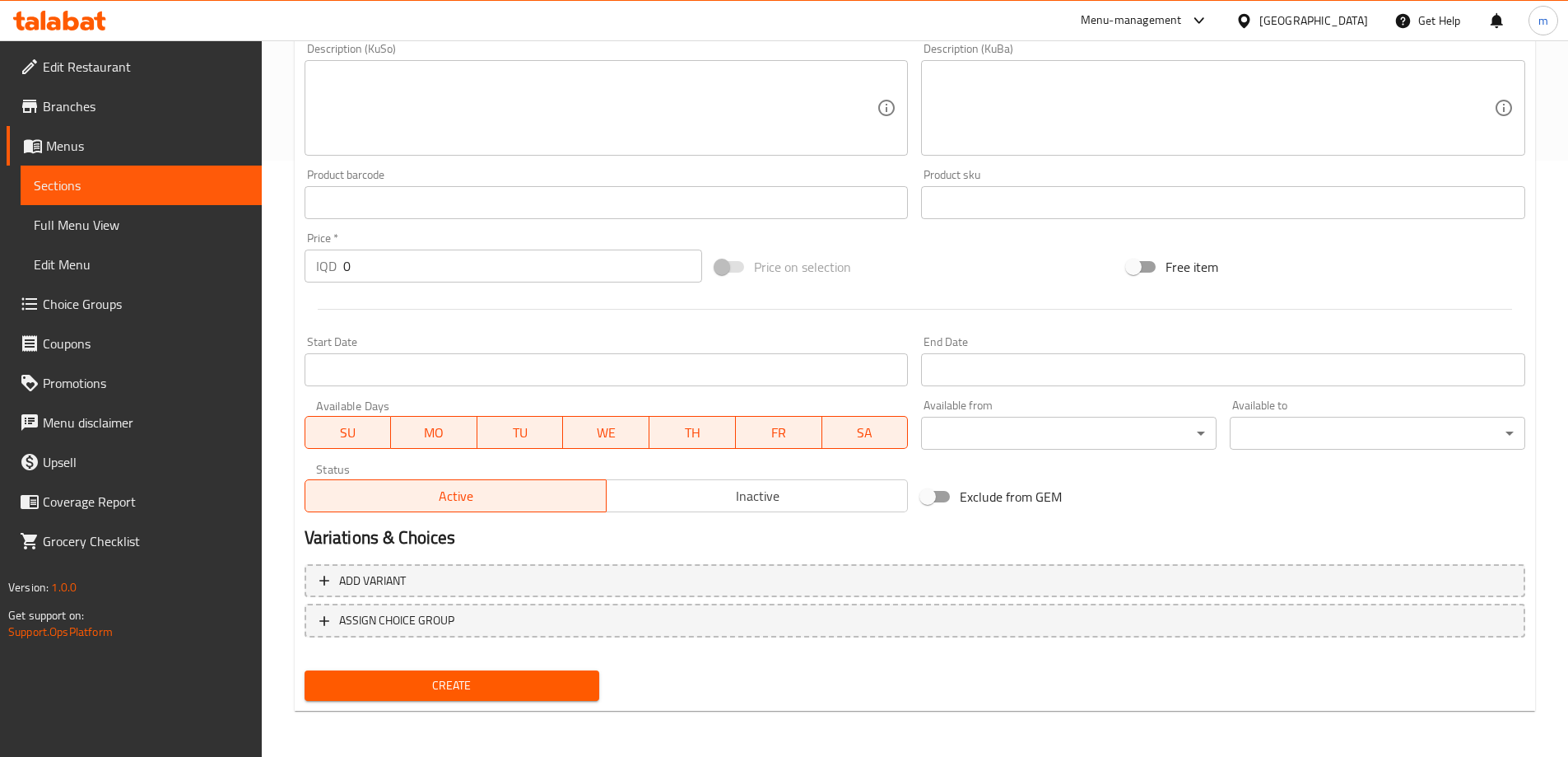
type input "موقەبیلاتی موشەکەل 1 جۆر"
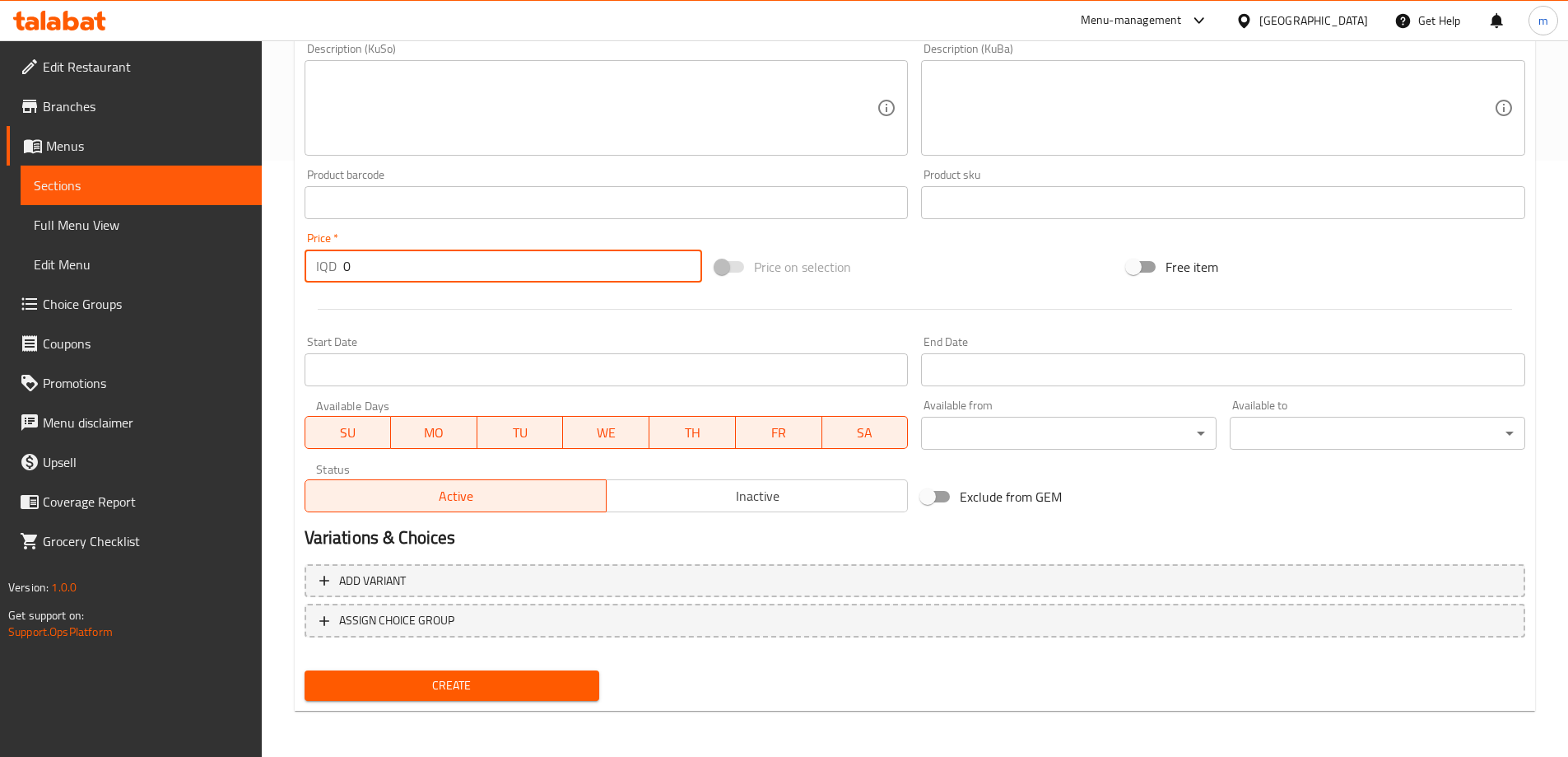
drag, startPoint x: 364, startPoint y: 255, endPoint x: 317, endPoint y: 255, distance: 47.0
click at [321, 255] on div "IQD 0 Price *" at bounding box center [504, 266] width 399 height 33
type input "2000"
click at [345, 693] on span "Create" at bounding box center [452, 685] width 270 height 21
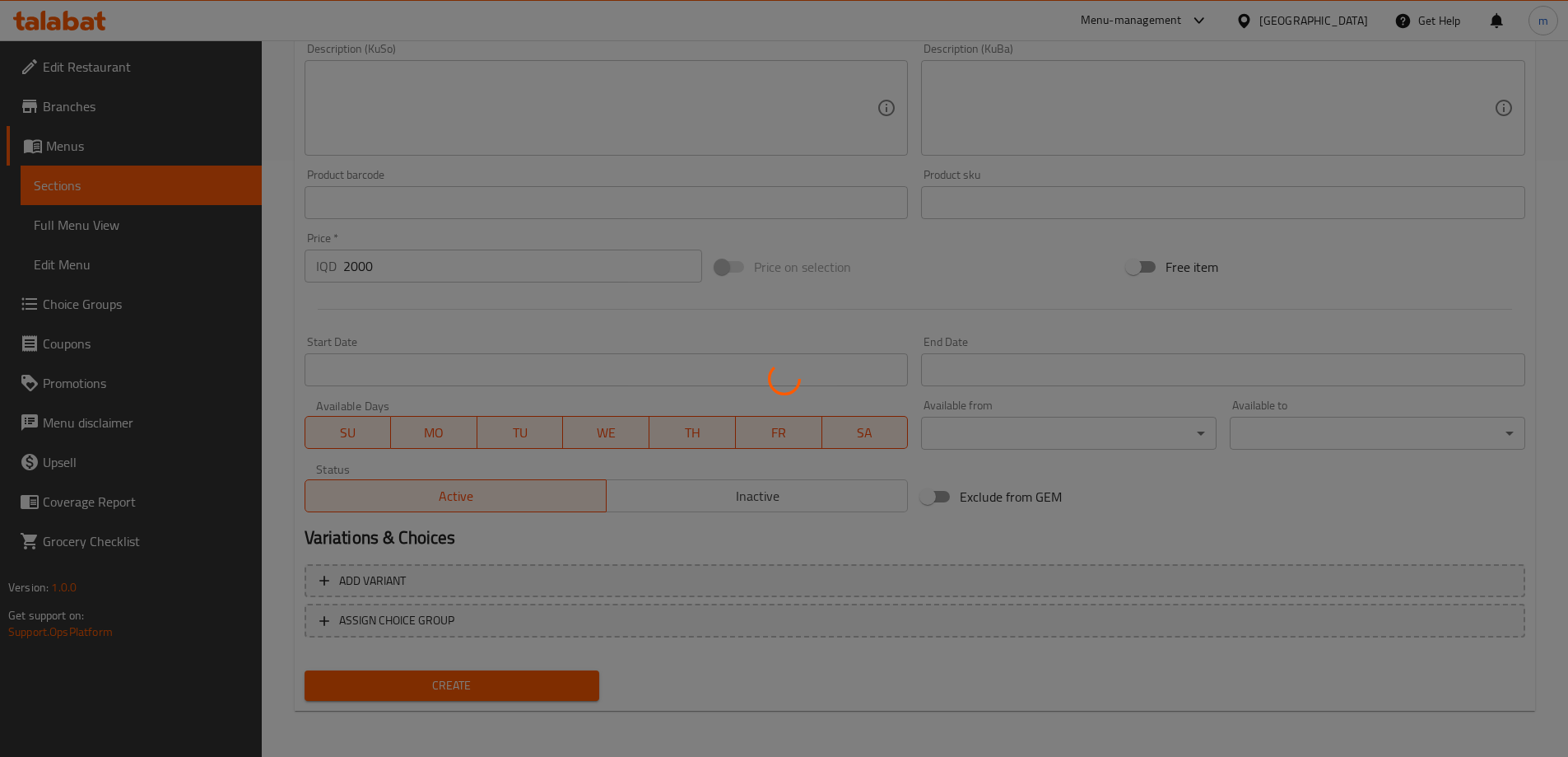
type input "0"
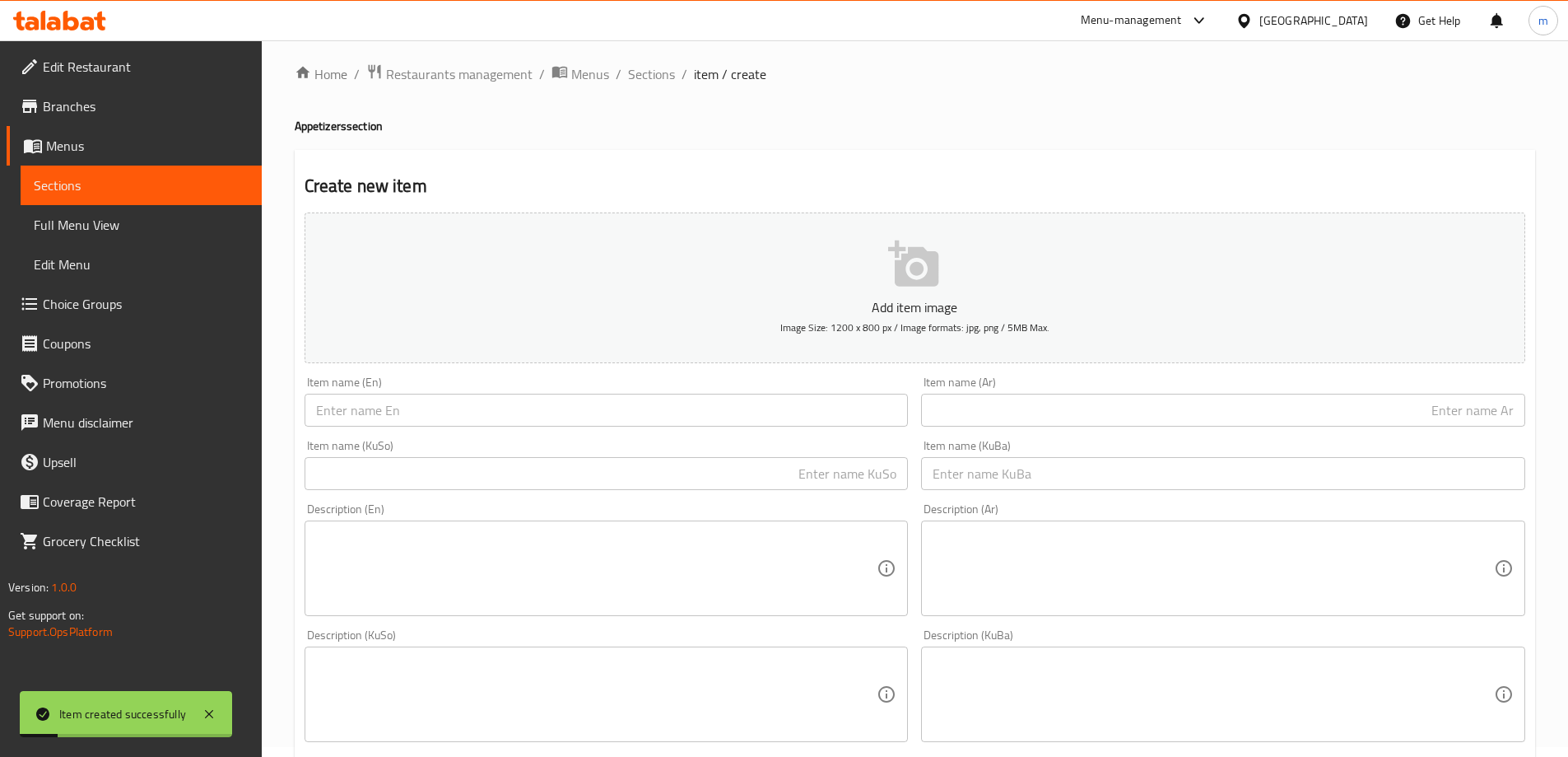
scroll to position [0, 0]
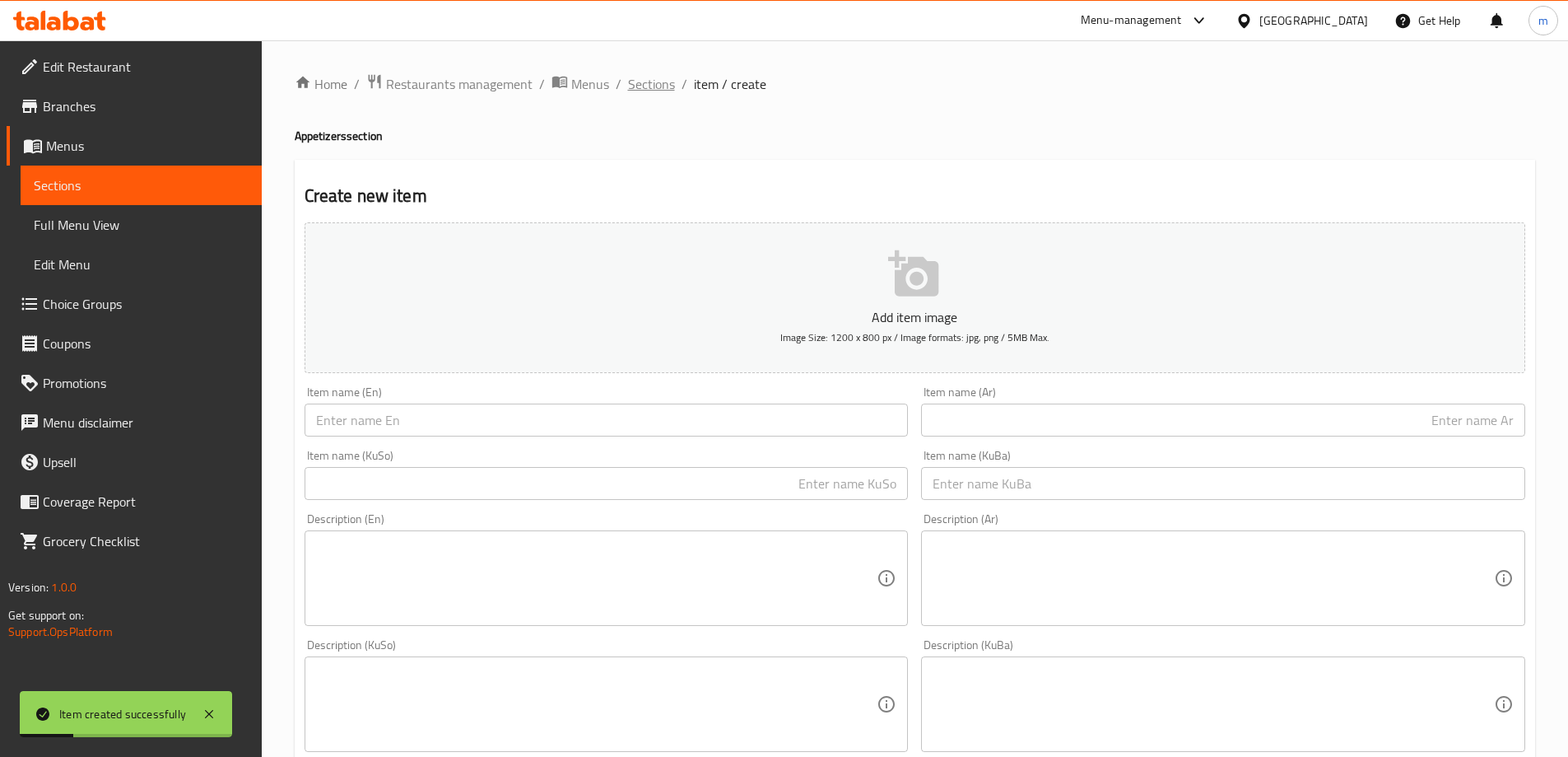
click at [651, 79] on span "Sections" at bounding box center [652, 84] width 47 height 20
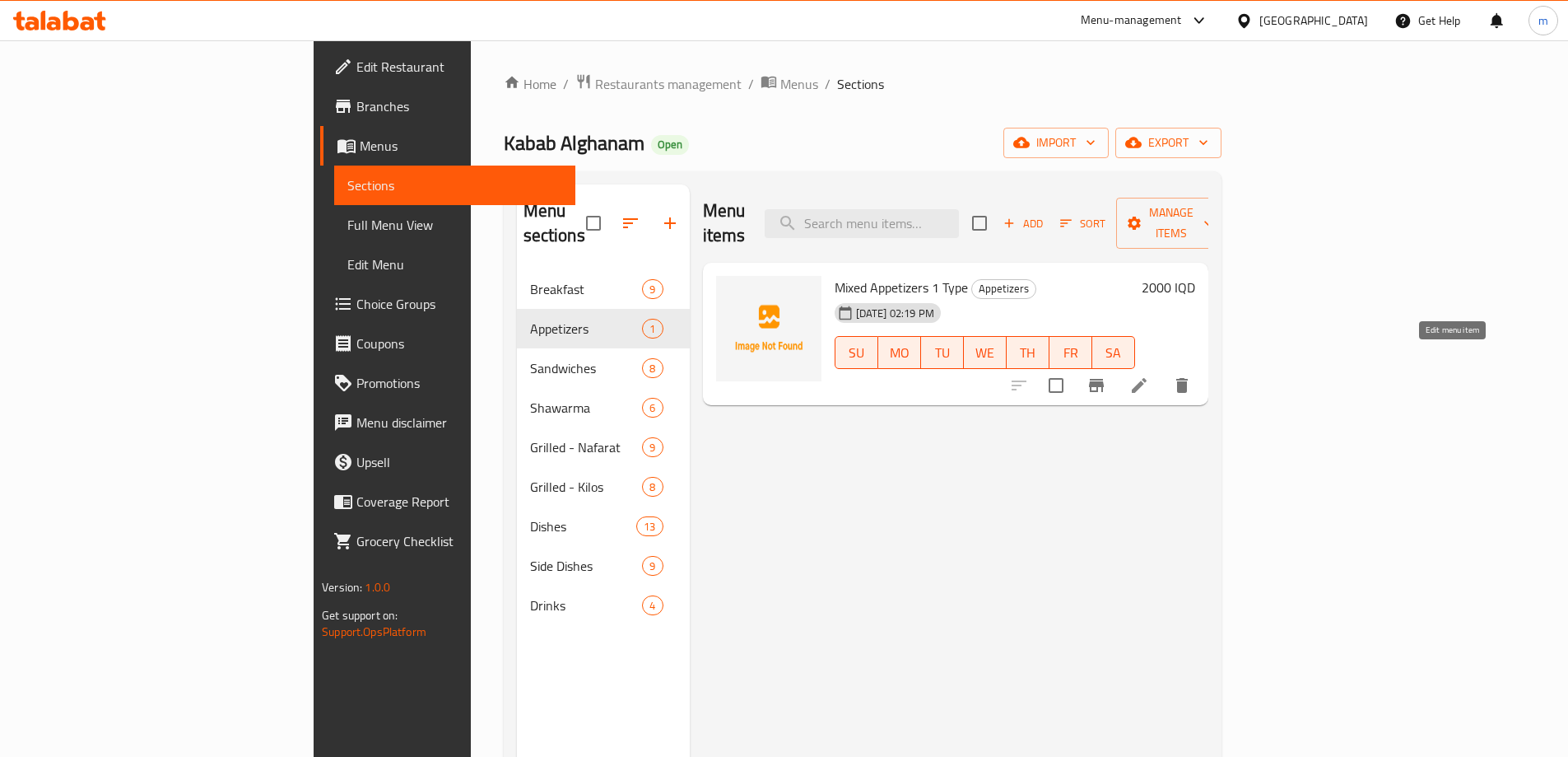
click at [1147, 378] on icon at bounding box center [1139, 385] width 15 height 15
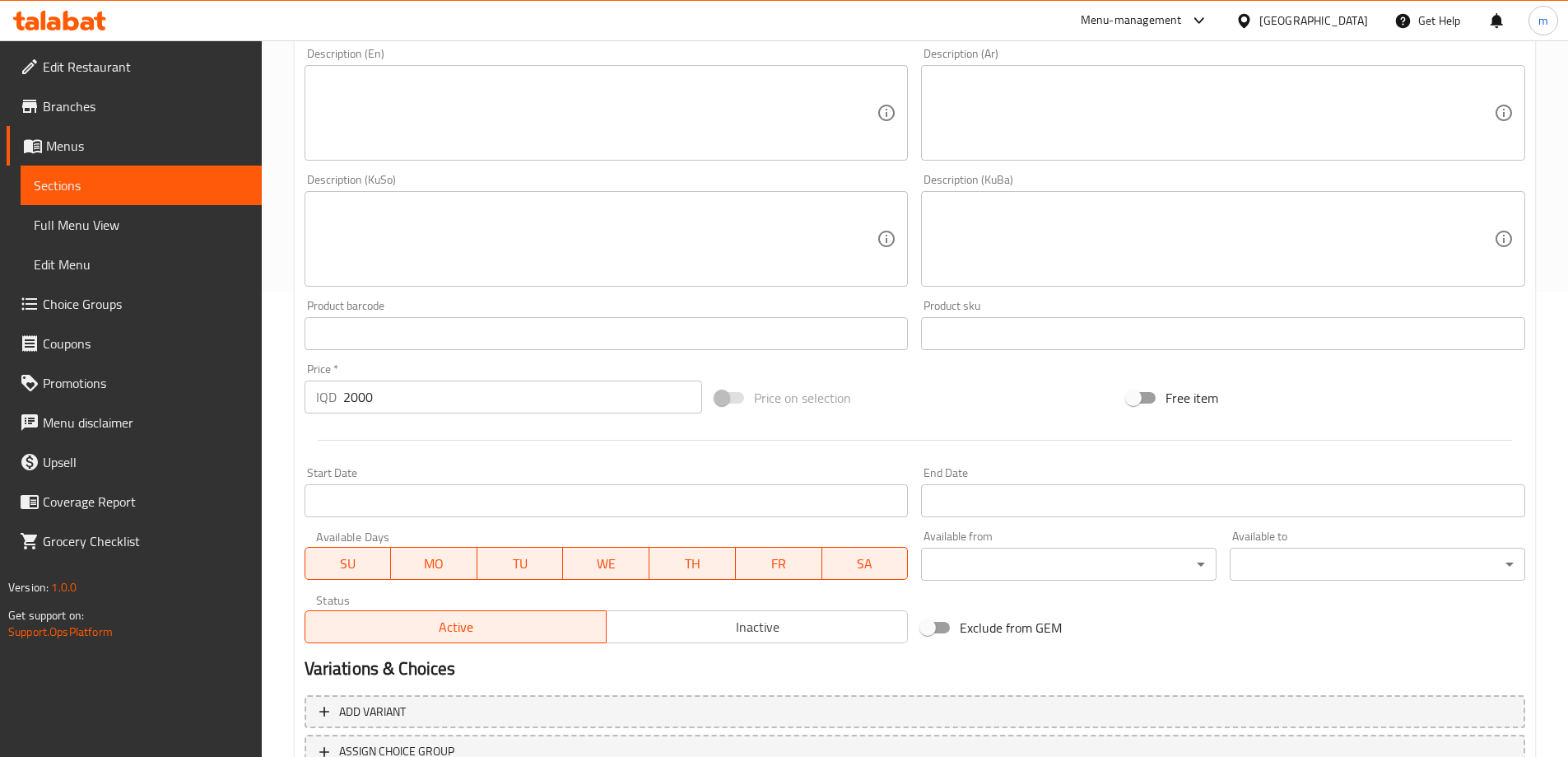
scroll to position [596, 0]
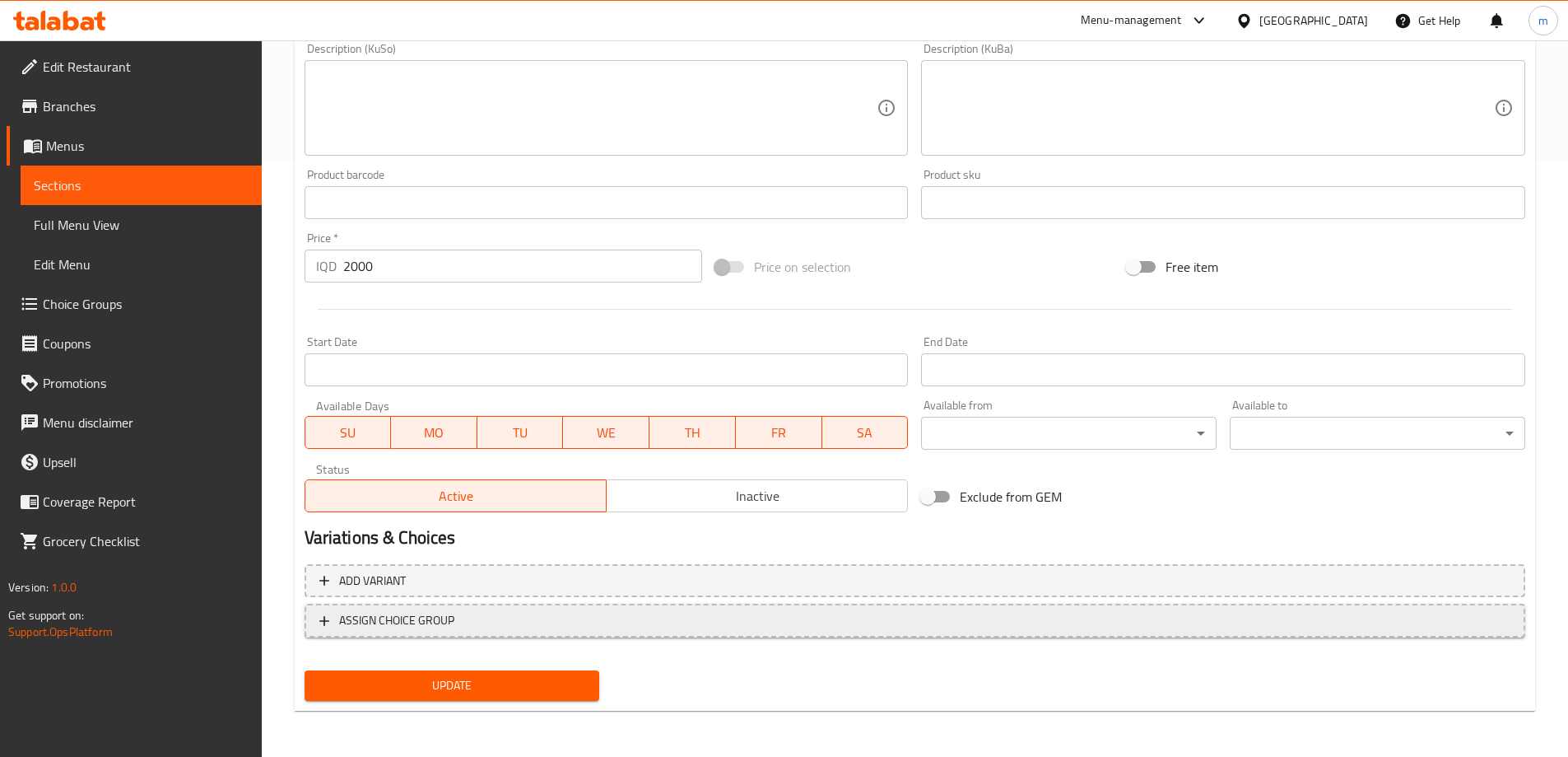
click at [429, 635] on button "ASSIGN CHOICE GROUP" at bounding box center [915, 621] width 1221 height 33
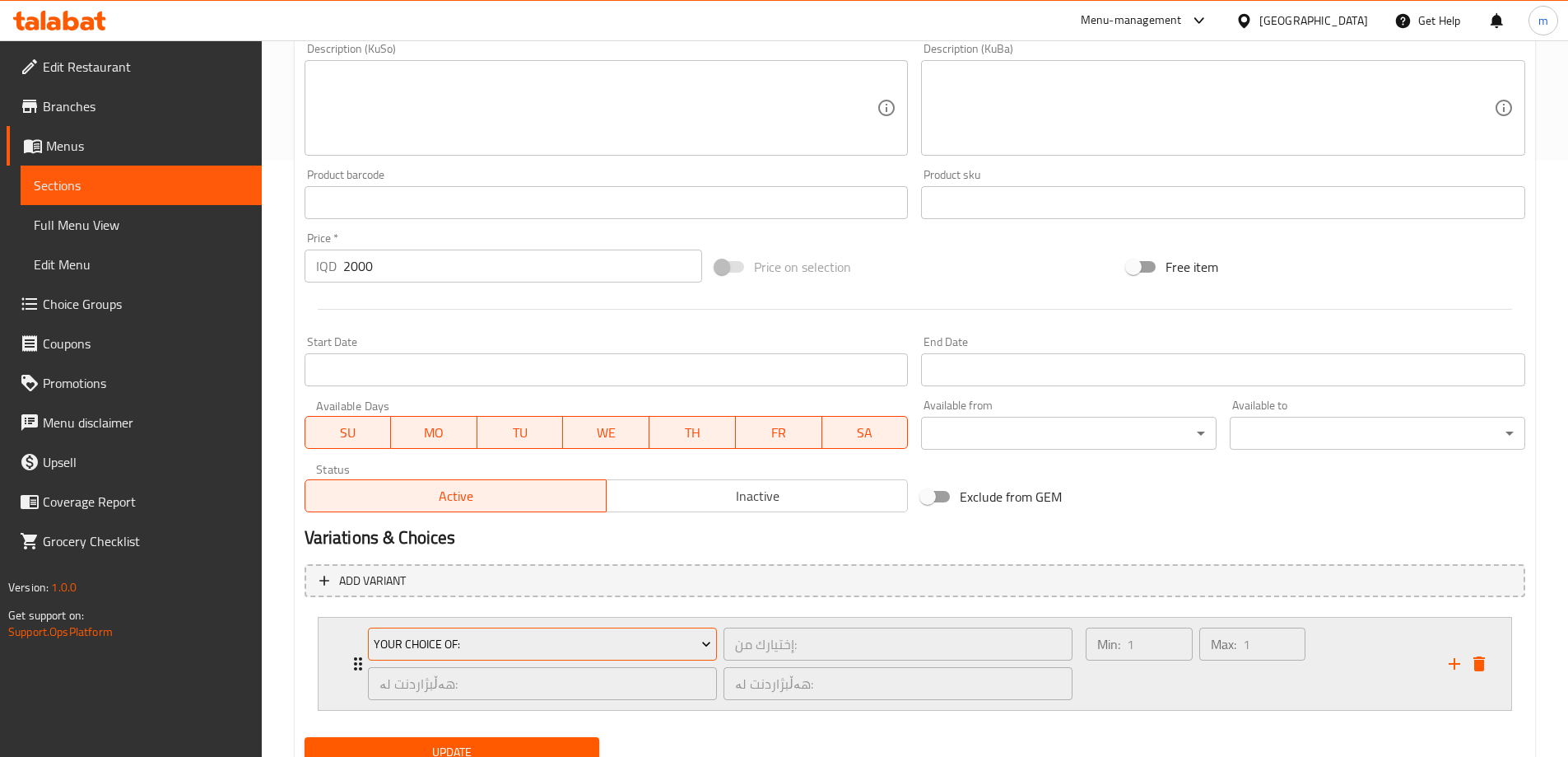
click at [437, 650] on span "Your Choice Of:" at bounding box center [542, 644] width 337 height 21
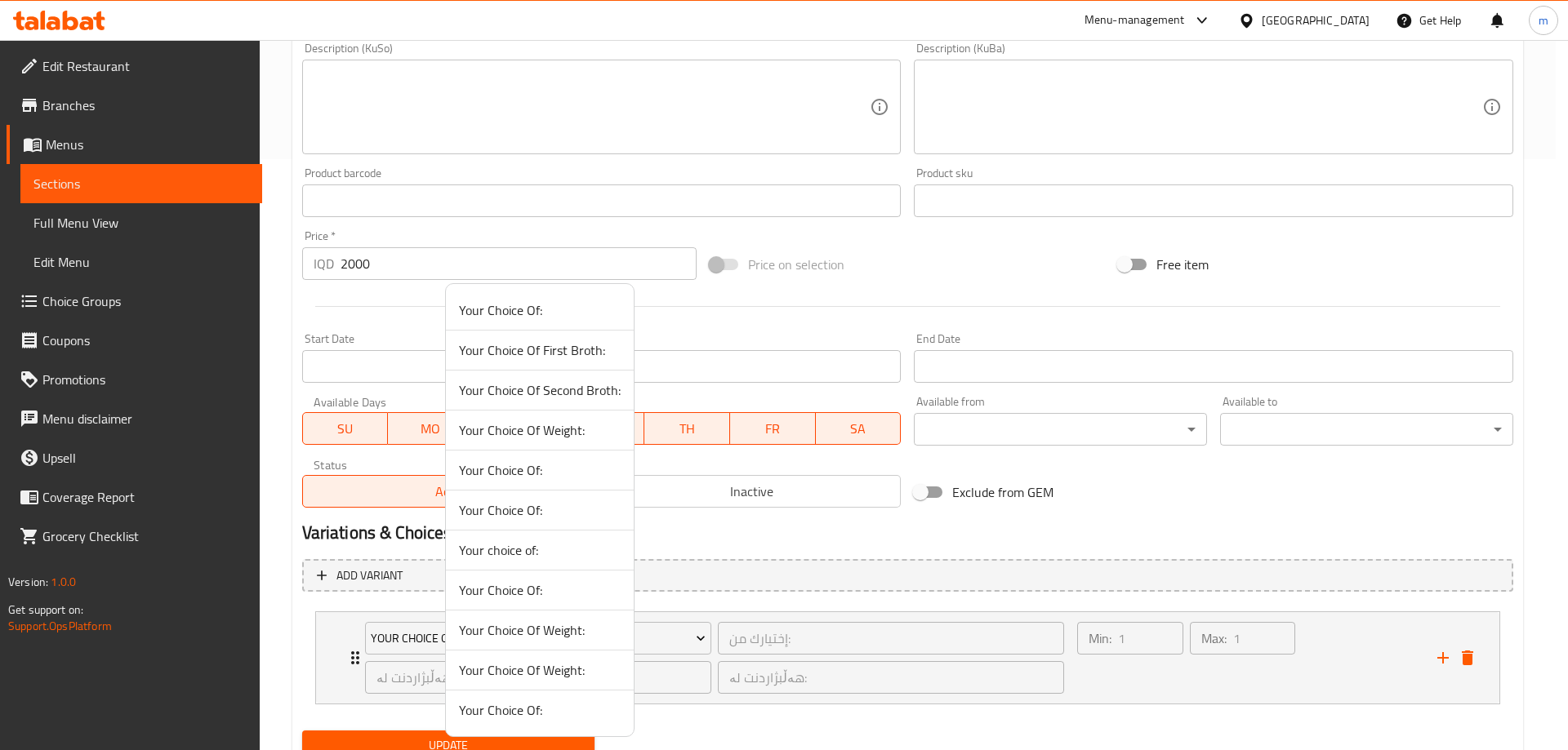
click at [520, 702] on span "Your Choice Of:" at bounding box center [540, 710] width 161 height 19
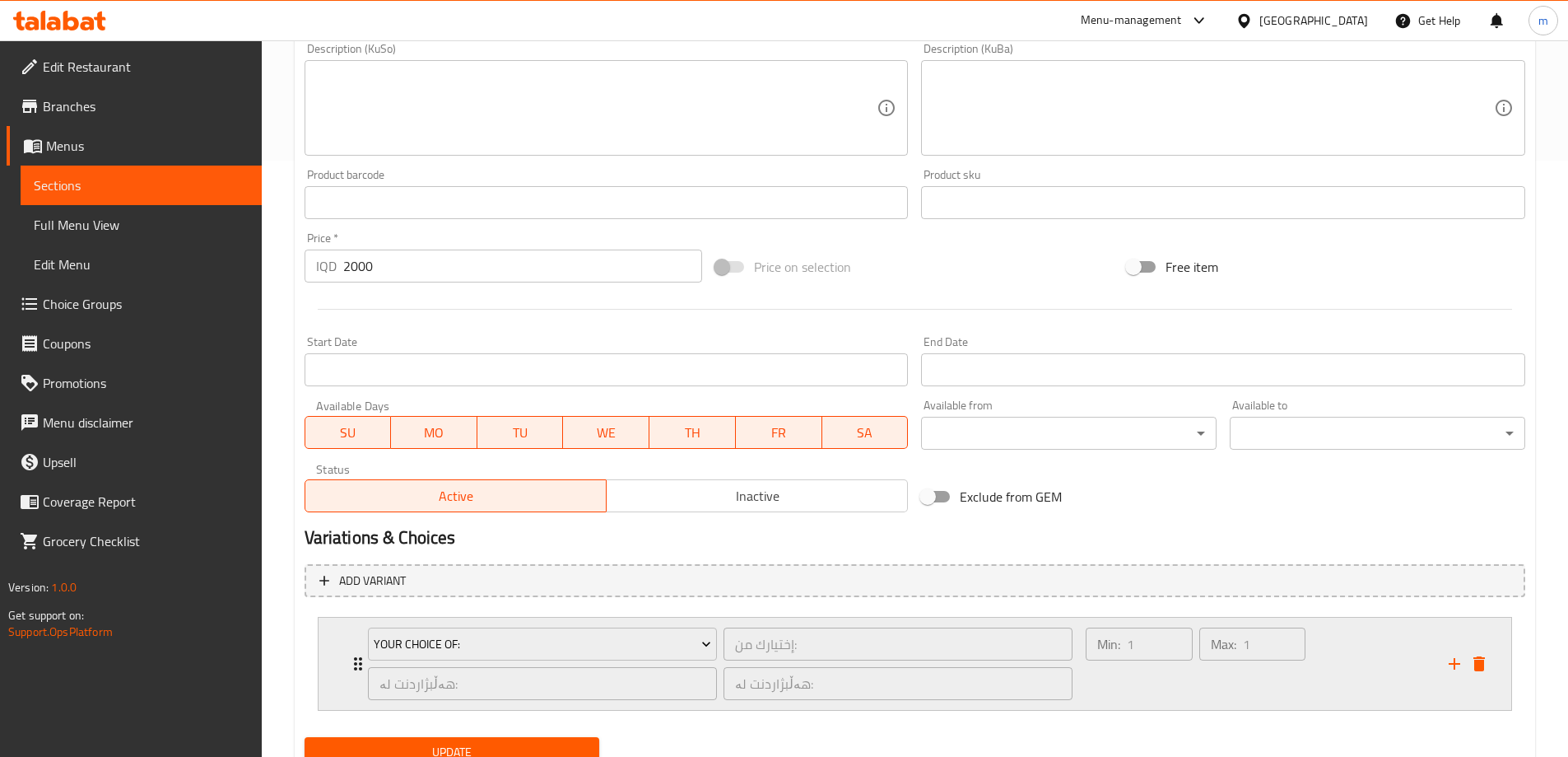
drag, startPoint x: 1122, startPoint y: 693, endPoint x: 1139, endPoint y: 680, distance: 21.4
click at [1125, 694] on div "Min: 1 ​" at bounding box center [1138, 664] width 113 height 79
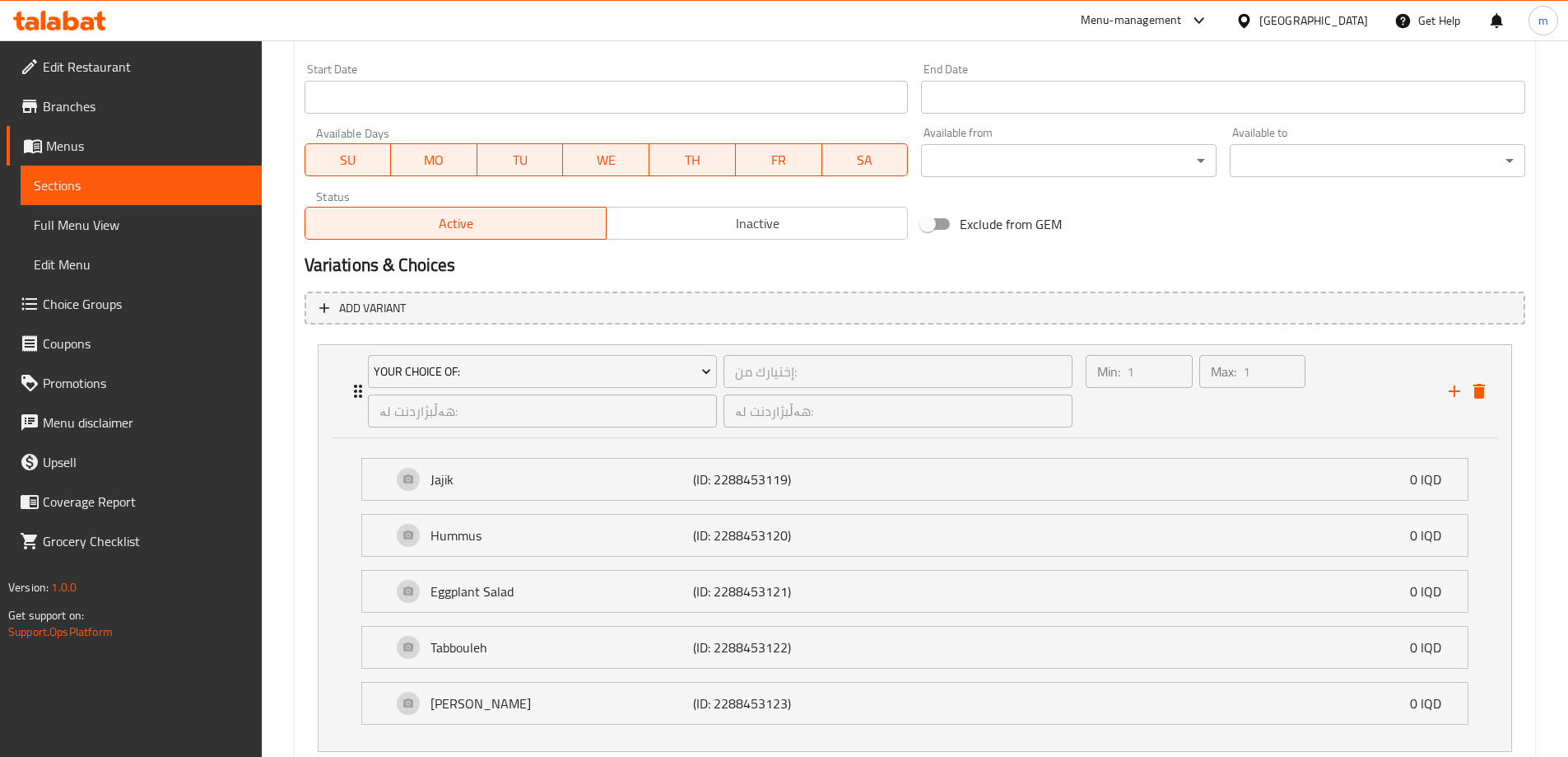
scroll to position [977, 0]
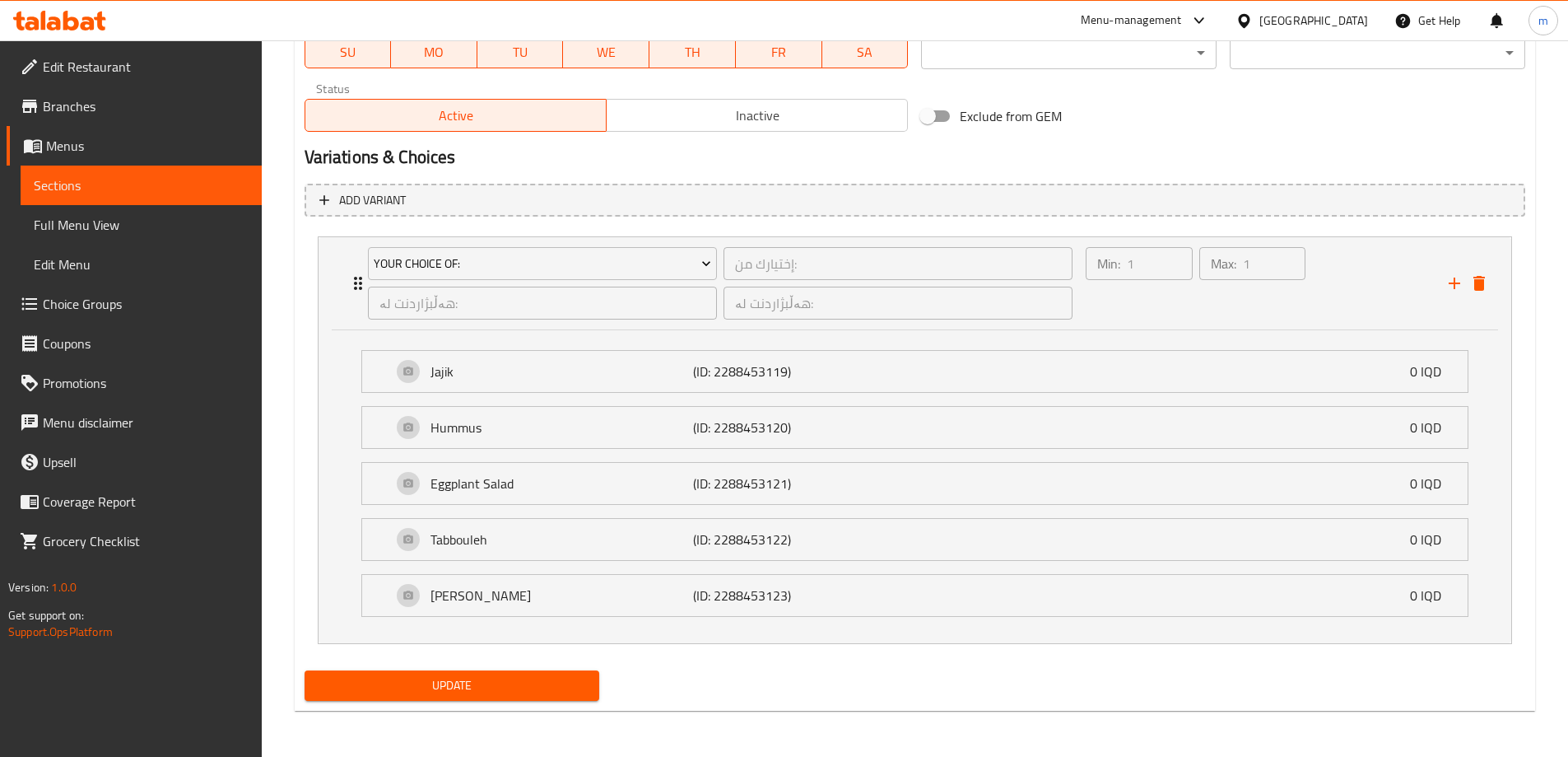
click at [568, 695] on span "Update" at bounding box center [452, 685] width 270 height 21
click at [470, 691] on span "Update" at bounding box center [452, 685] width 270 height 21
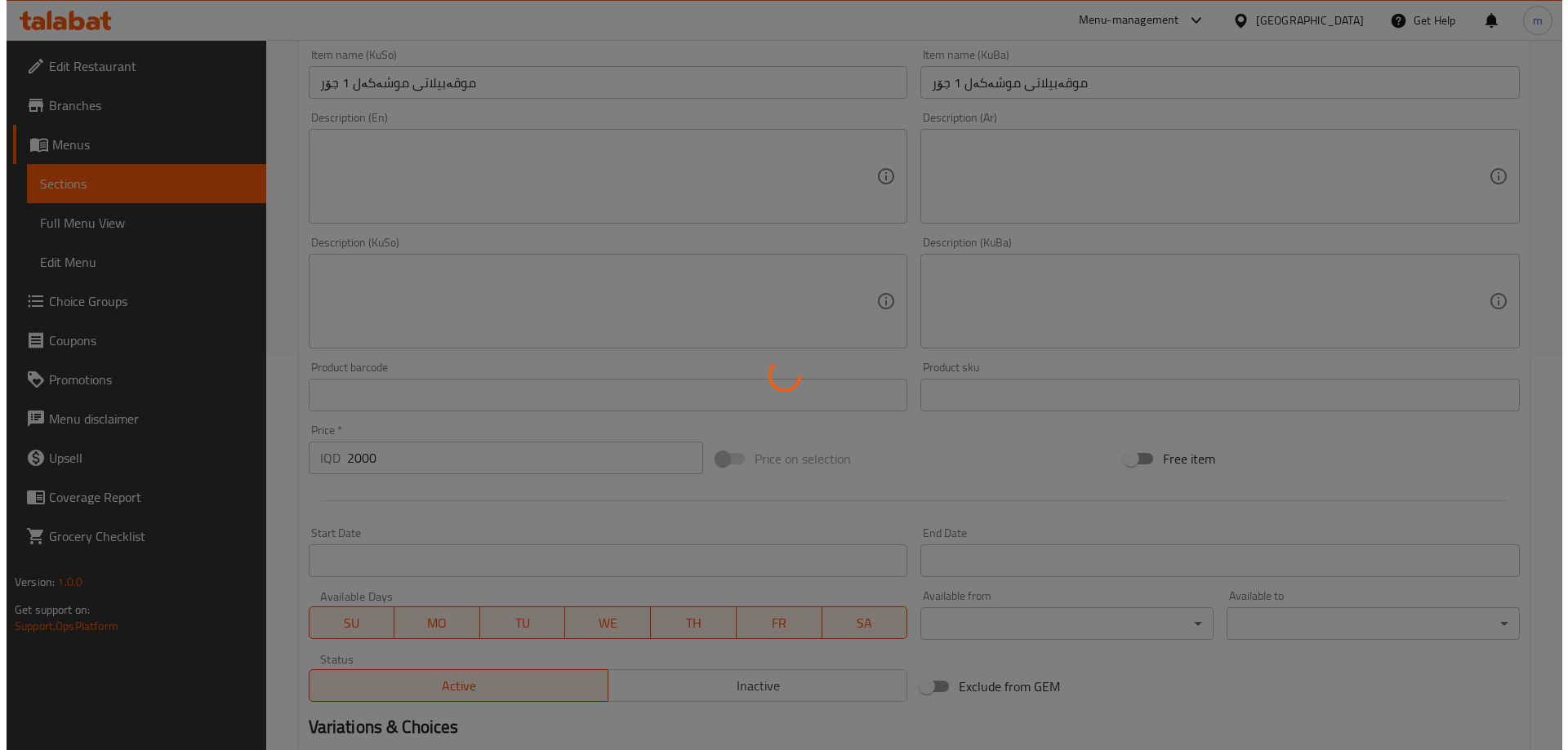
scroll to position [0, 0]
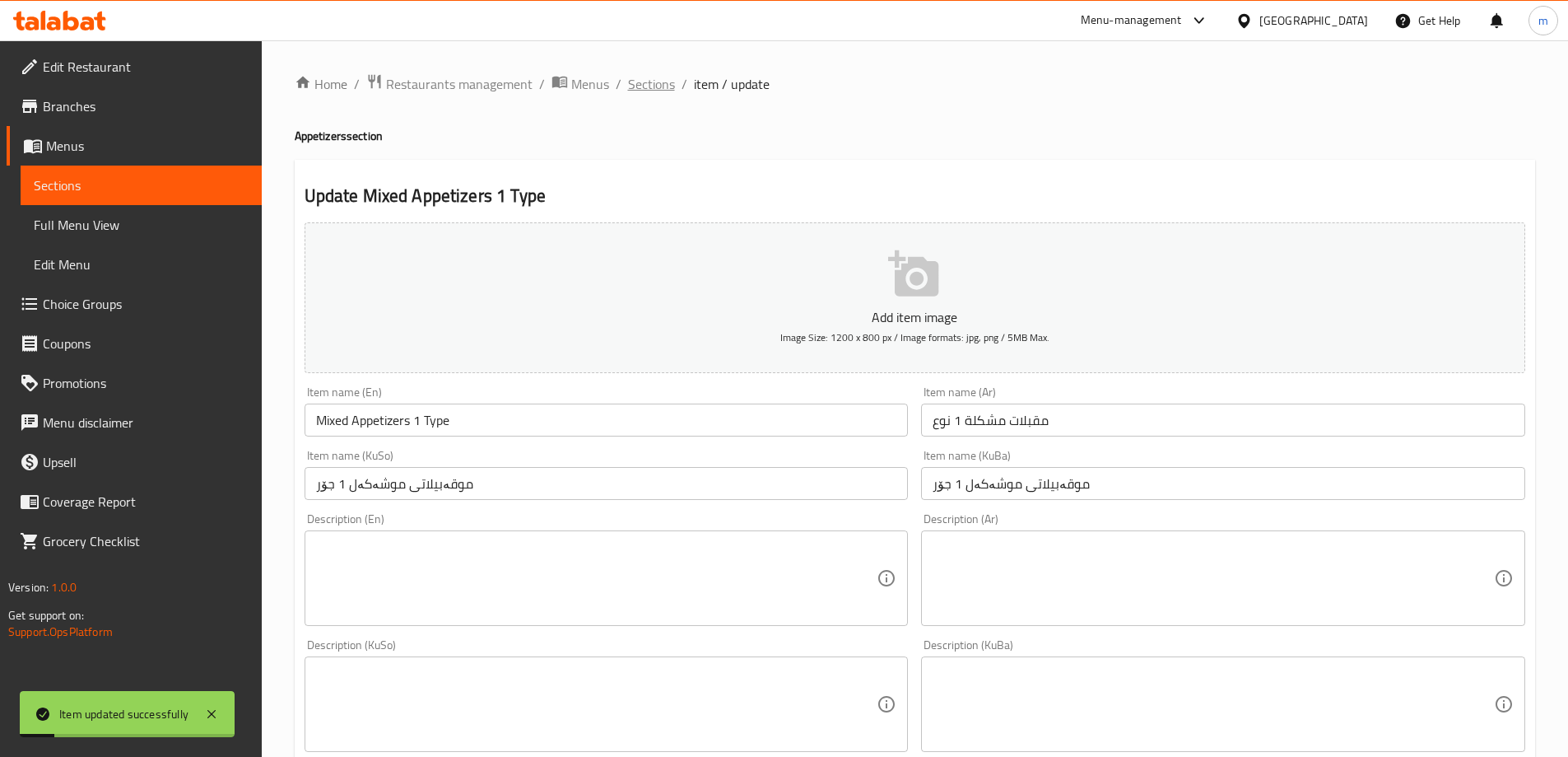
click at [662, 80] on span "Sections" at bounding box center [652, 84] width 47 height 20
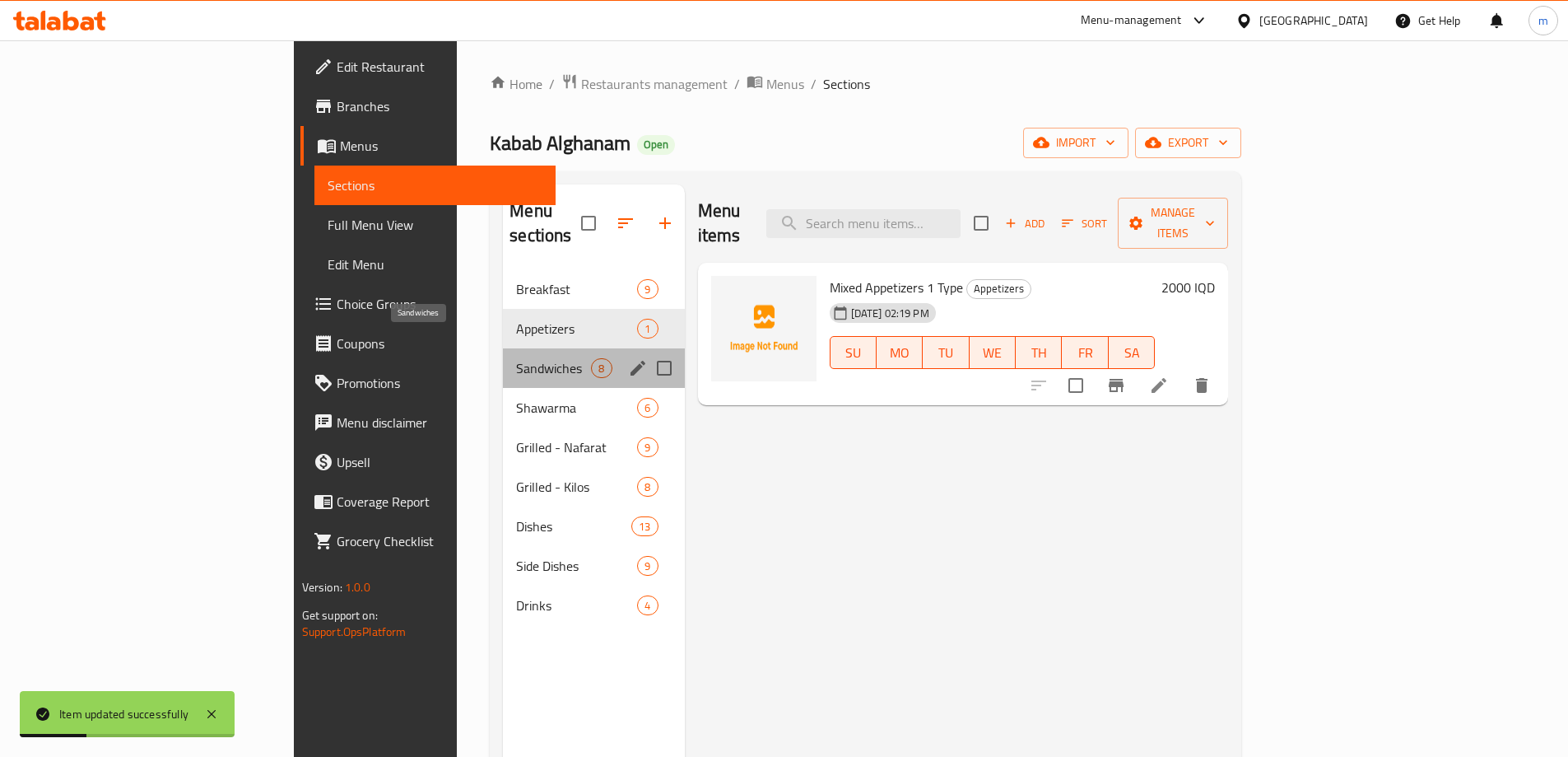
click at [516, 358] on span "Sandwiches" at bounding box center [554, 368] width 74 height 20
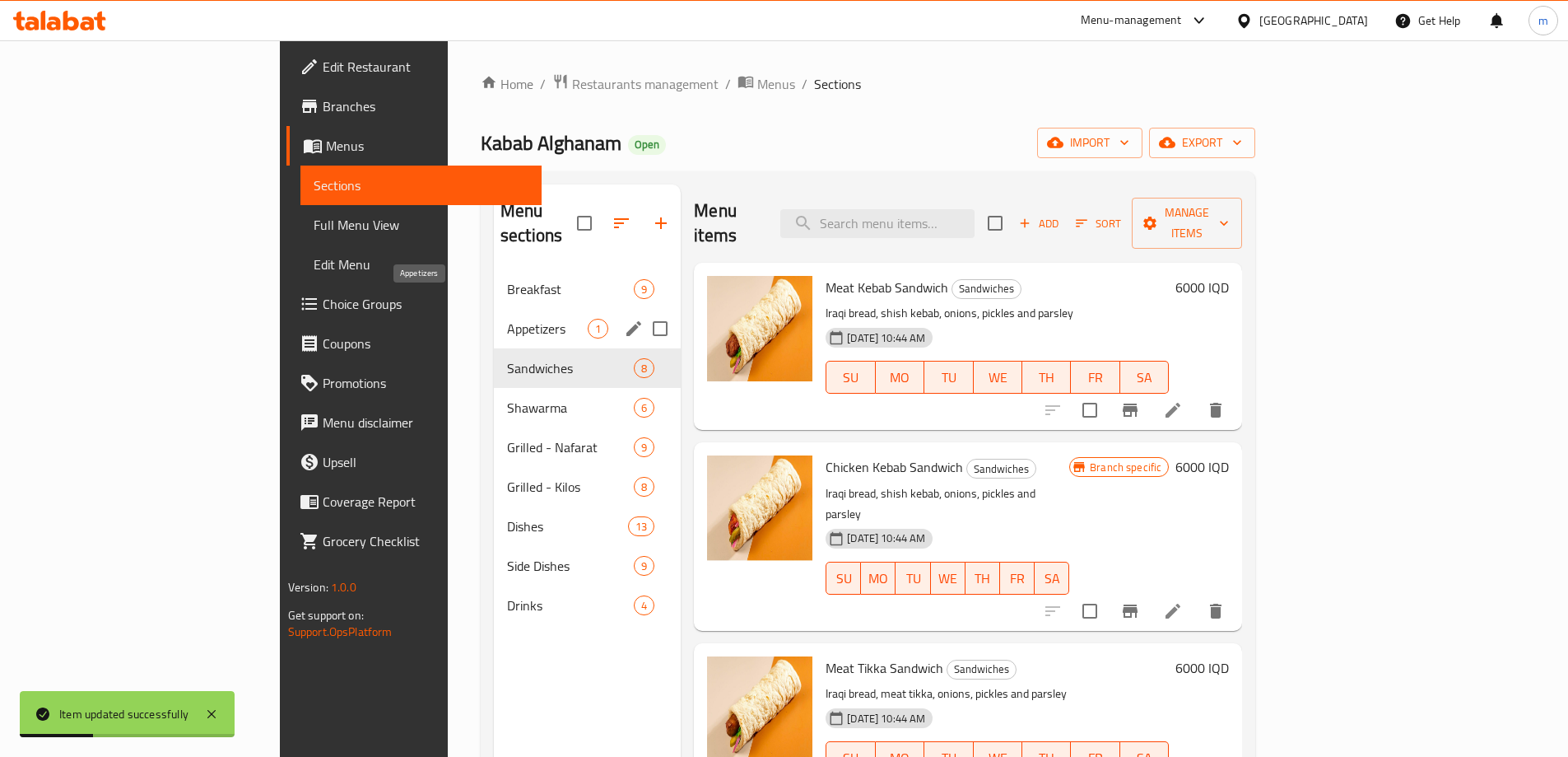
click at [507, 319] on span "Appetizers" at bounding box center [547, 328] width 80 height 20
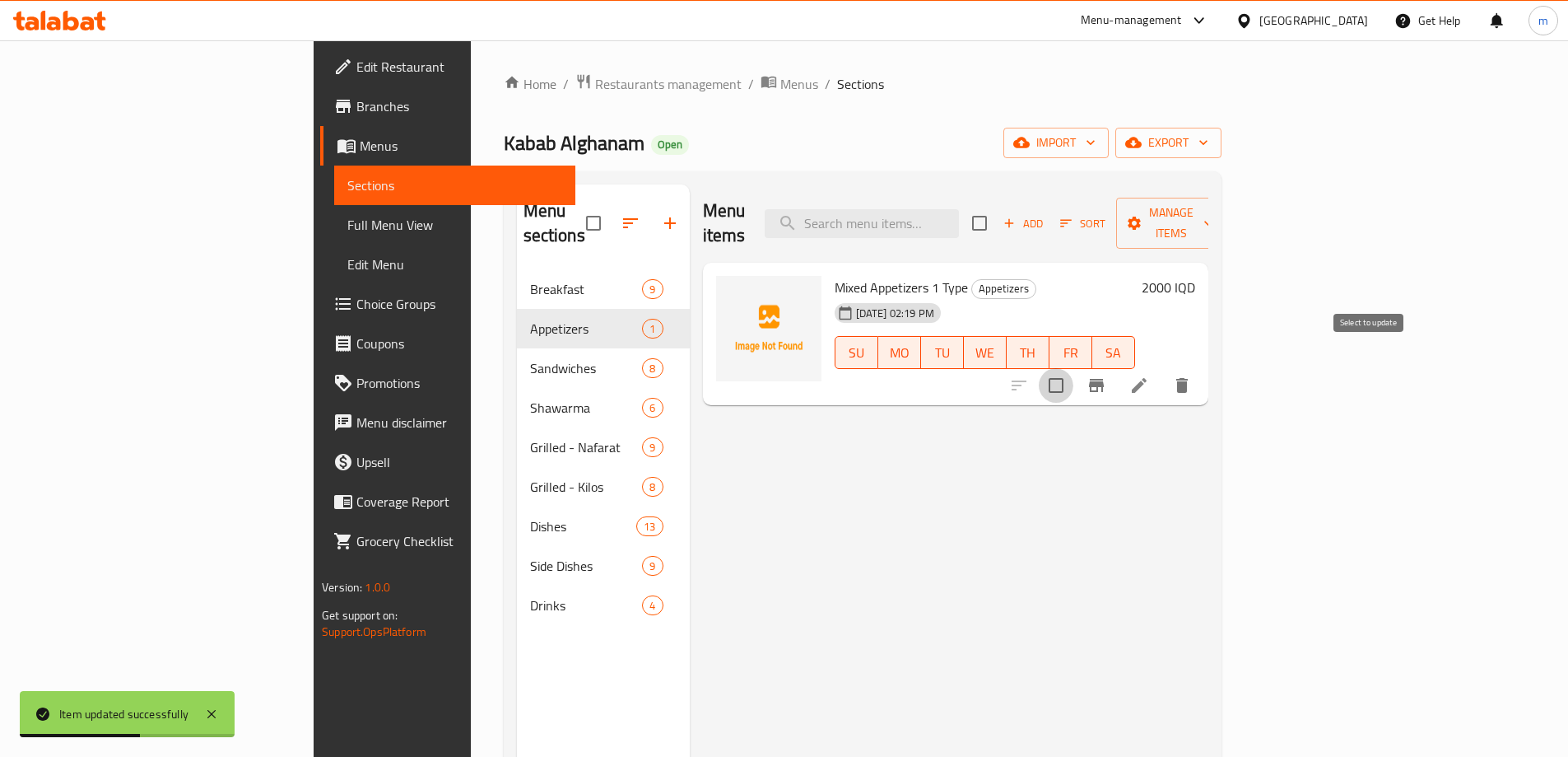
click at [1073, 368] on input "checkbox" at bounding box center [1055, 384] width 34 height 34
checkbox input "true"
click at [1213, 215] on span "Manage items" at bounding box center [1171, 224] width 84 height 41
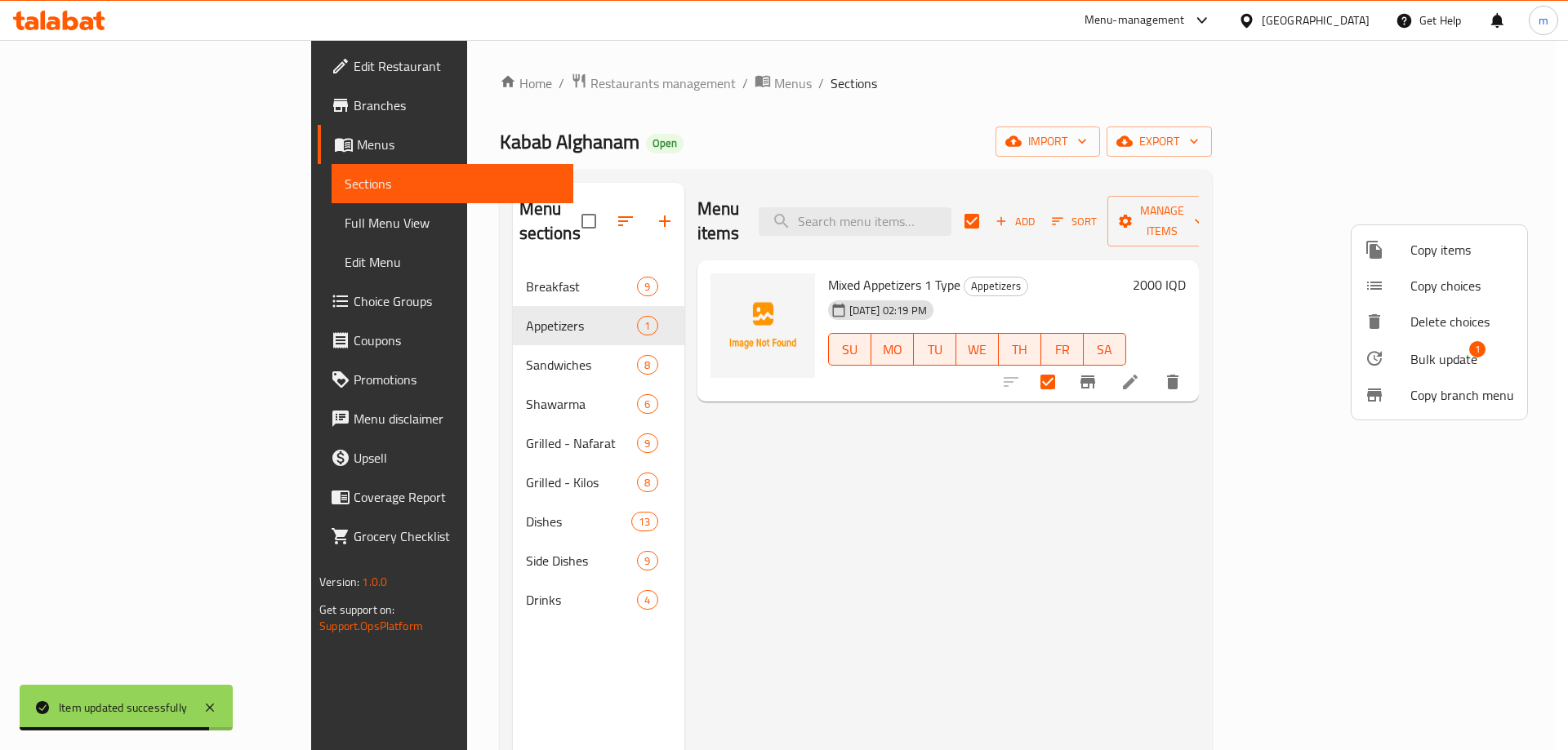
click at [1425, 258] on span "Copy items" at bounding box center [1461, 250] width 104 height 19
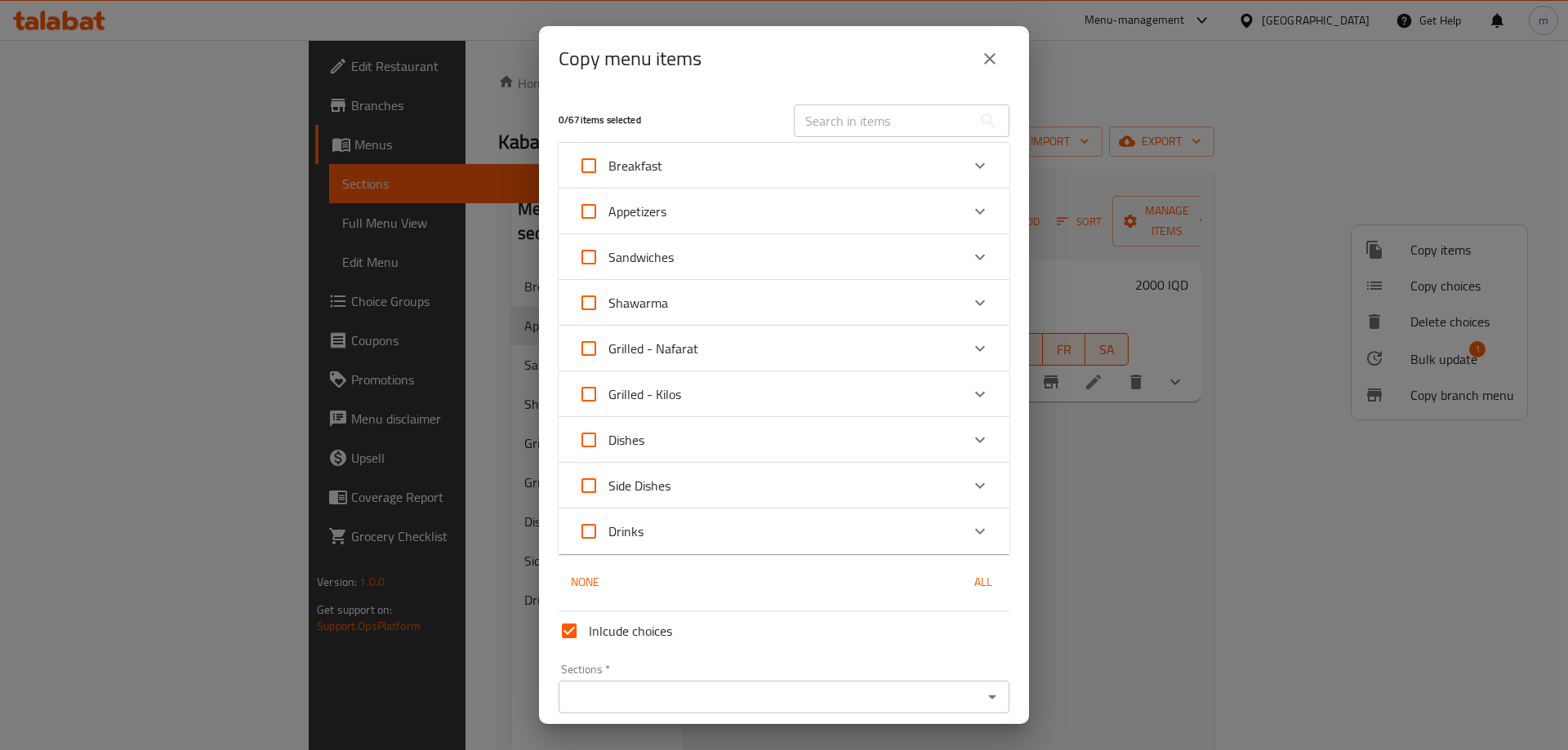
click at [586, 207] on input "Appetizers" at bounding box center [588, 211] width 39 height 39
checkbox input "true"
click at [982, 692] on icon "Open" at bounding box center [992, 697] width 19 height 19
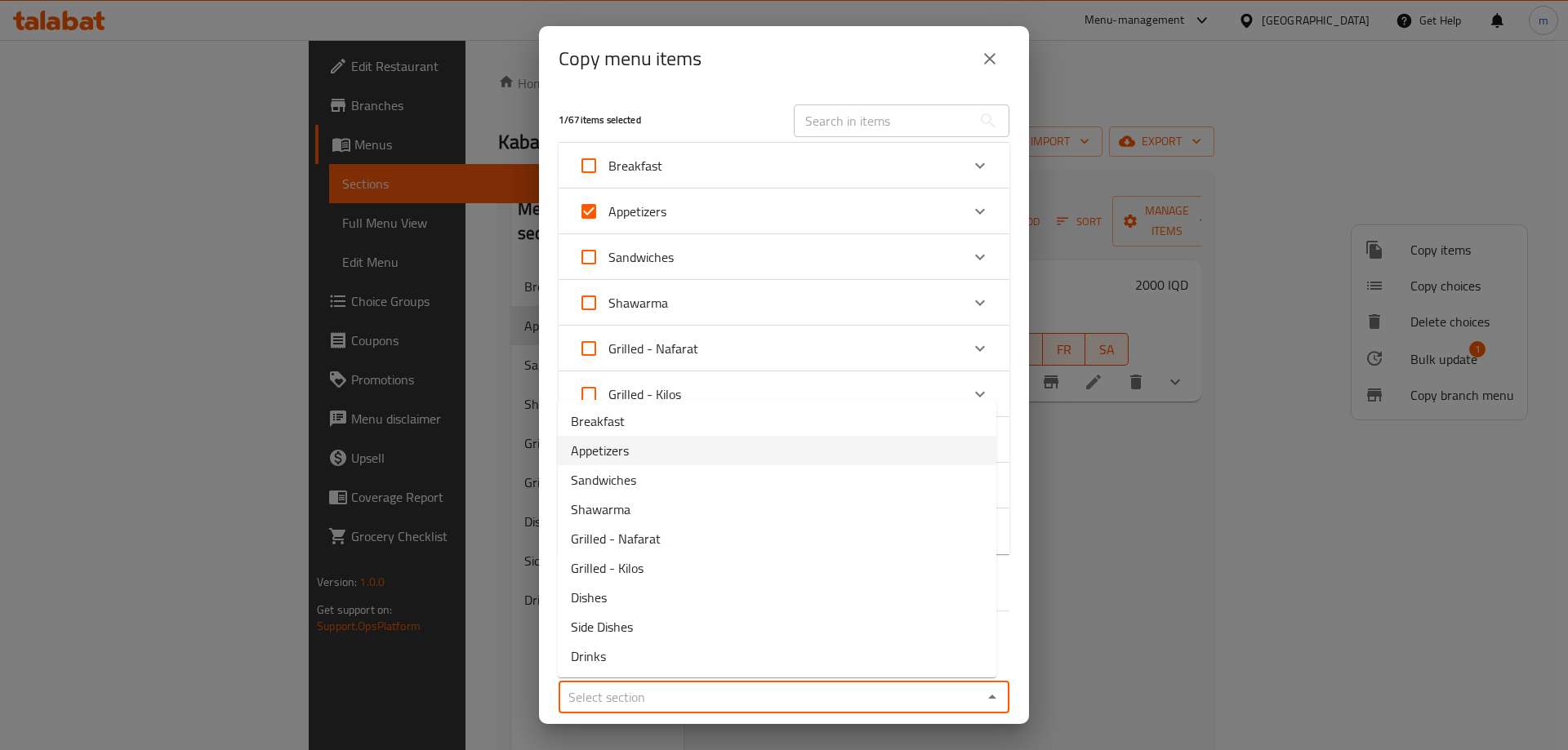
click at [591, 450] on span "Appetizers" at bounding box center [600, 451] width 58 height 19
type input "Appetizers"
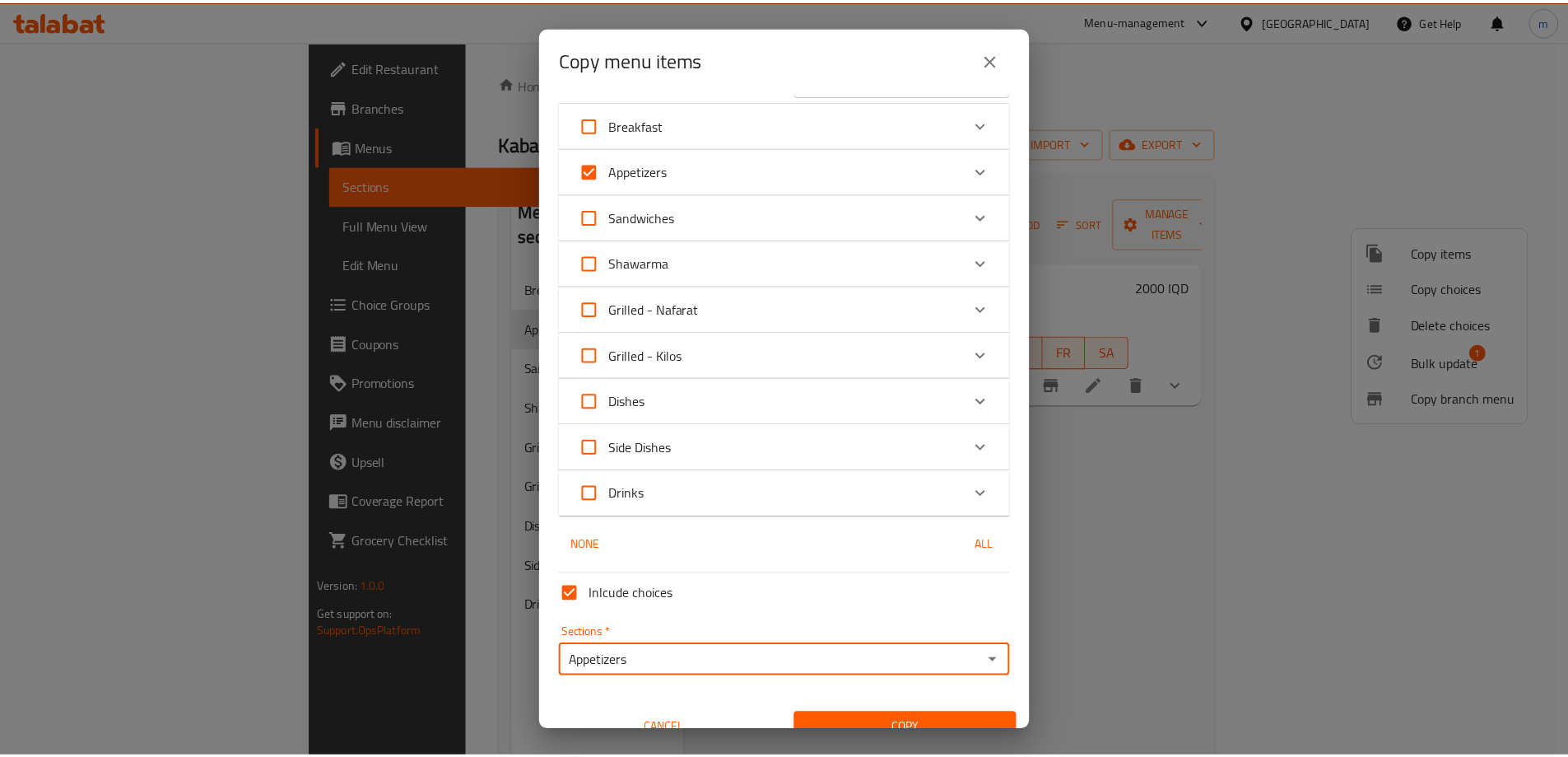
scroll to position [66, 0]
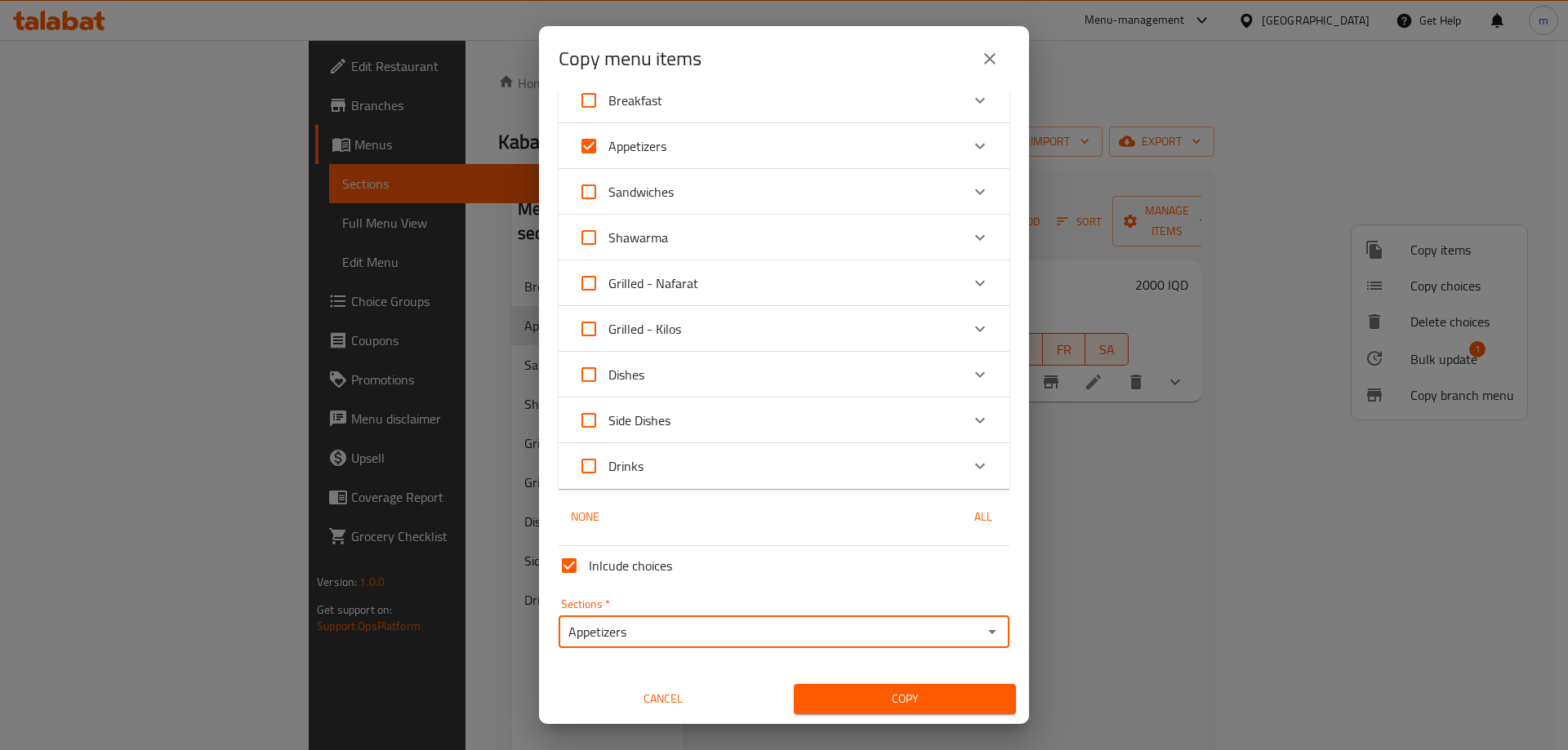
click at [922, 703] on span "Copy" at bounding box center [905, 699] width 196 height 20
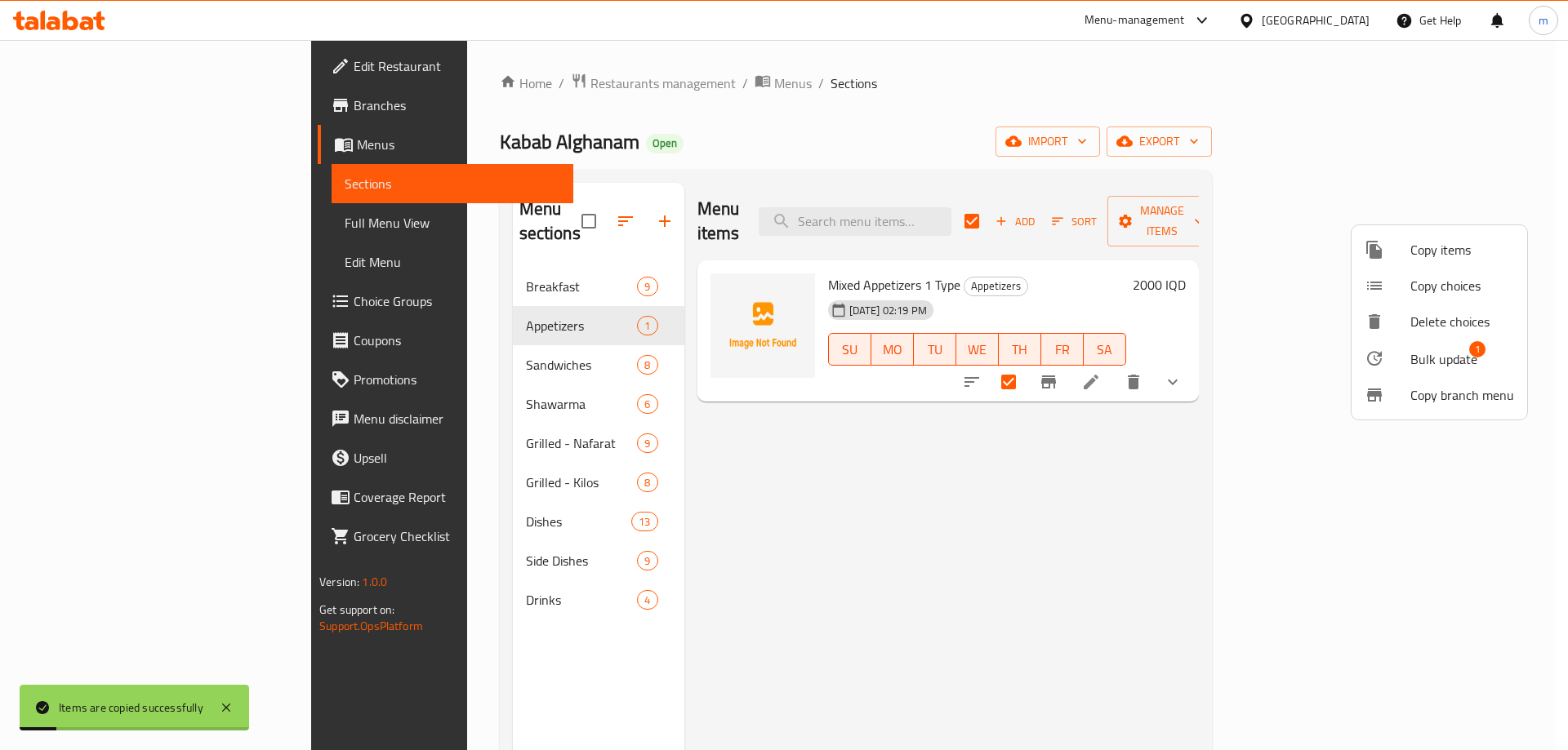
click at [1078, 495] on div at bounding box center [784, 375] width 1568 height 750
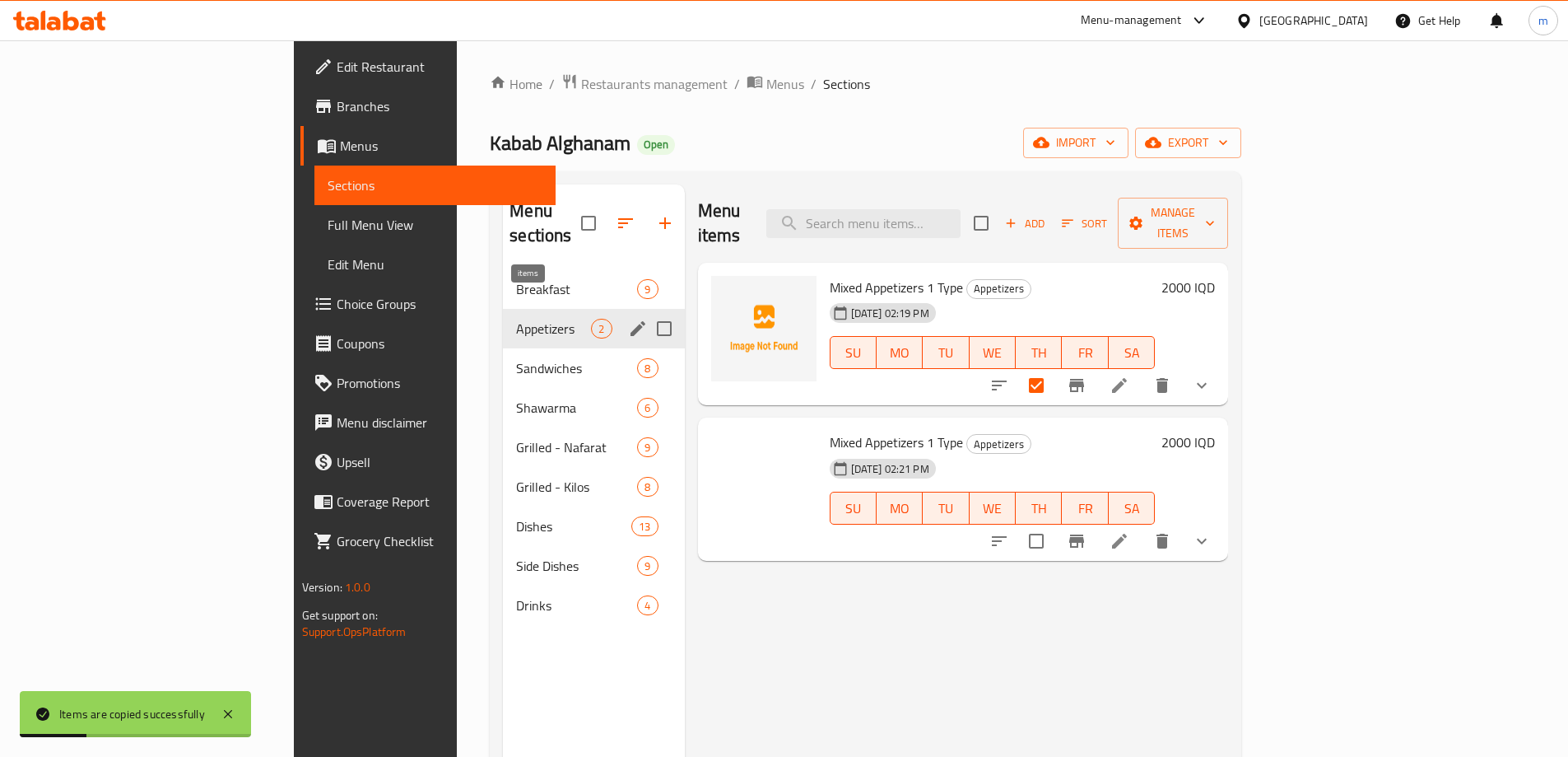
checkbox input "false"
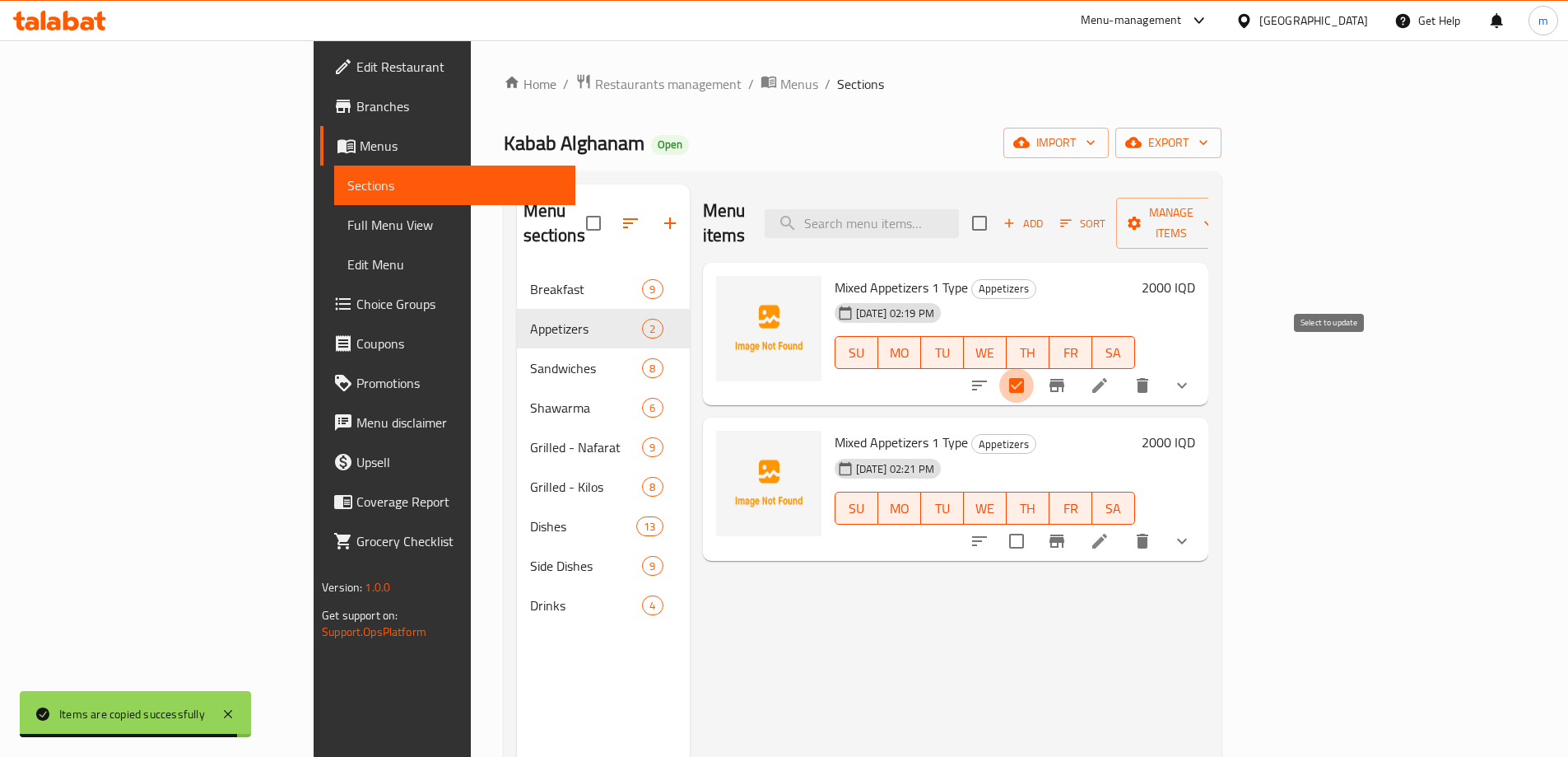
click at [1034, 368] on input "checkbox" at bounding box center [1016, 384] width 34 height 34
checkbox input "false"
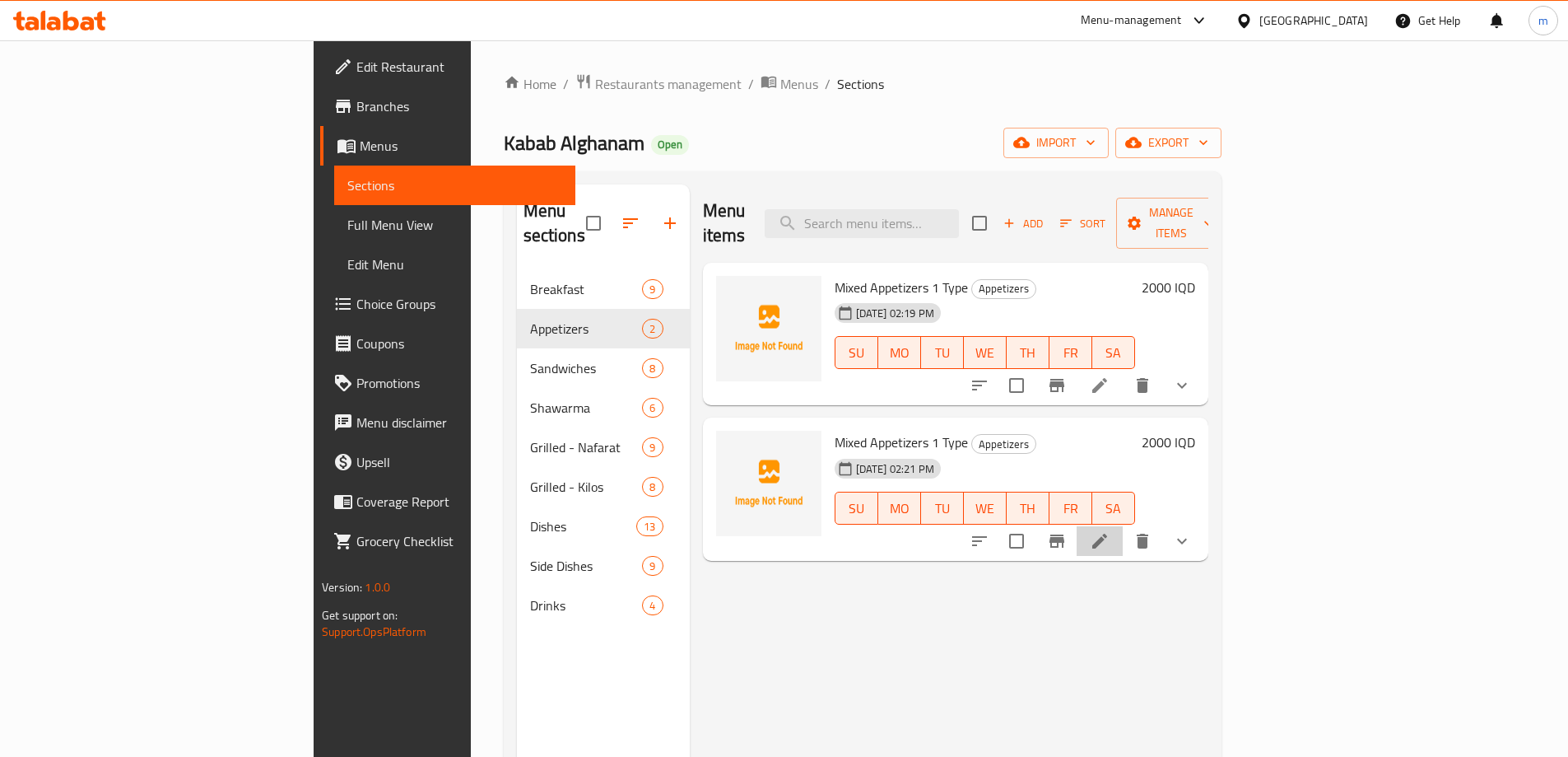
click at [1123, 527] on li at bounding box center [1100, 541] width 46 height 29
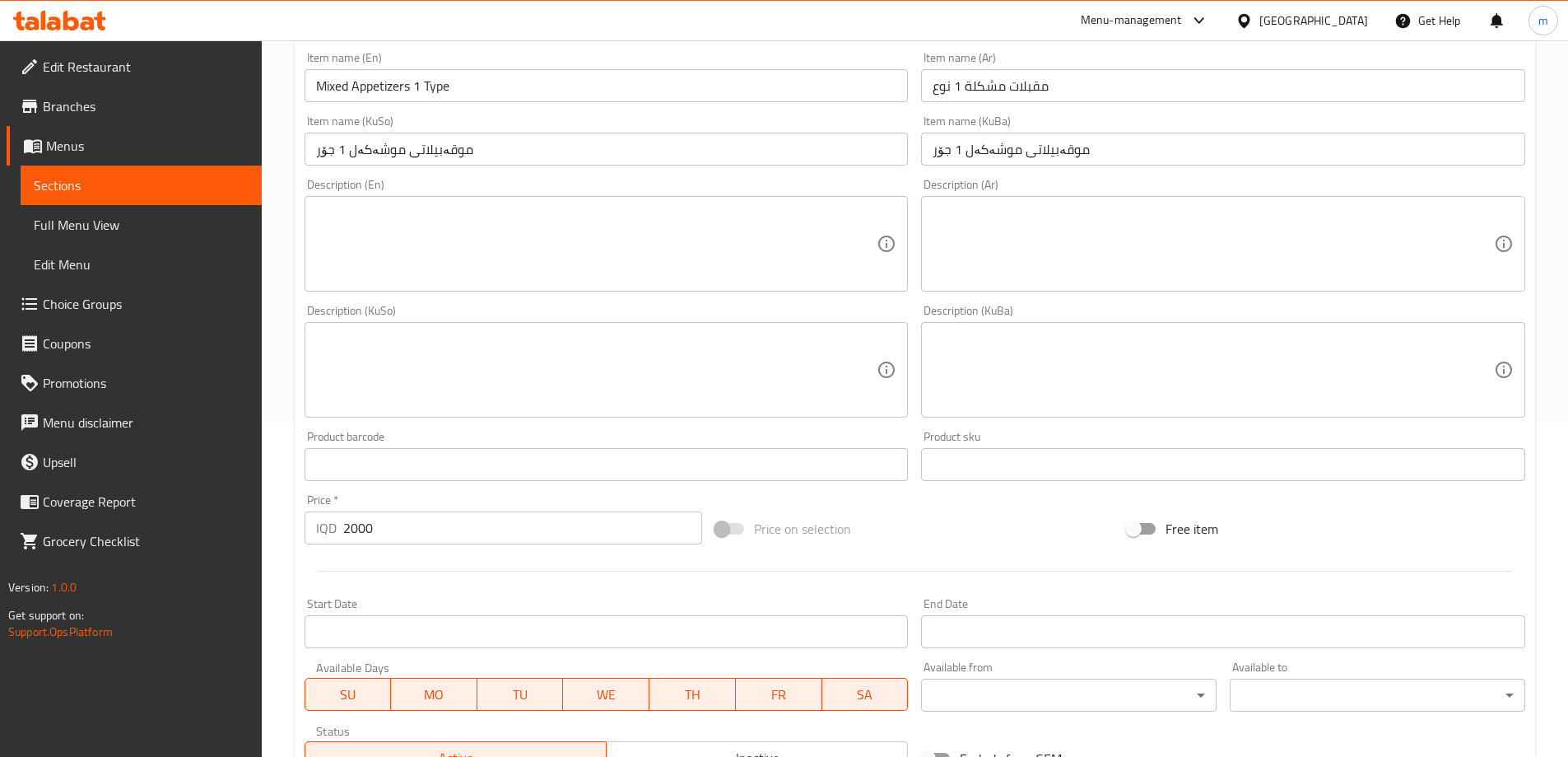
scroll to position [663, 0]
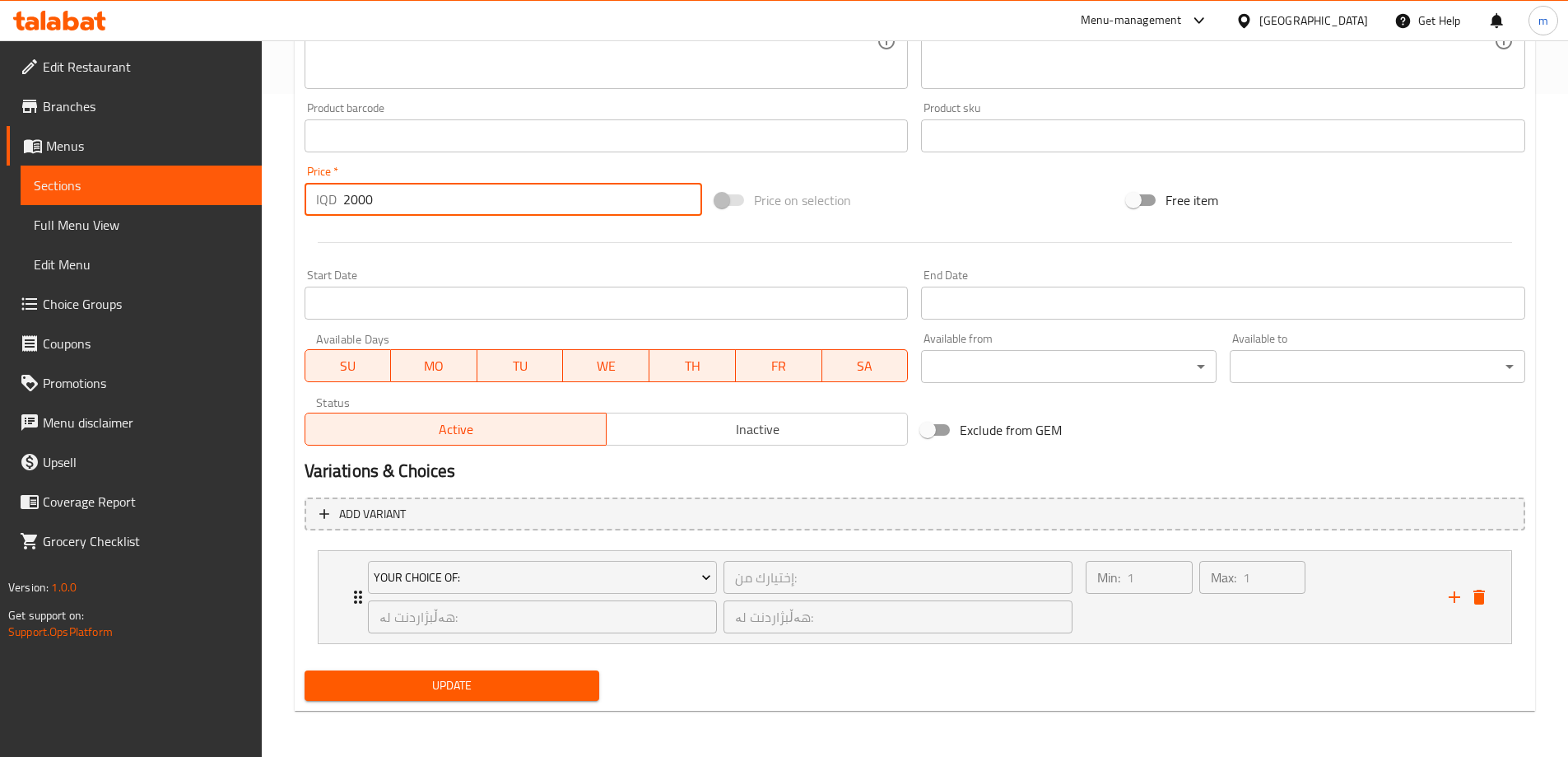
drag, startPoint x: 349, startPoint y: 197, endPoint x: 318, endPoint y: 190, distance: 31.8
click at [326, 193] on div "IQD 2000 Price *" at bounding box center [504, 199] width 399 height 33
type input "3000"
click at [417, 241] on div at bounding box center [914, 242] width 1234 height 40
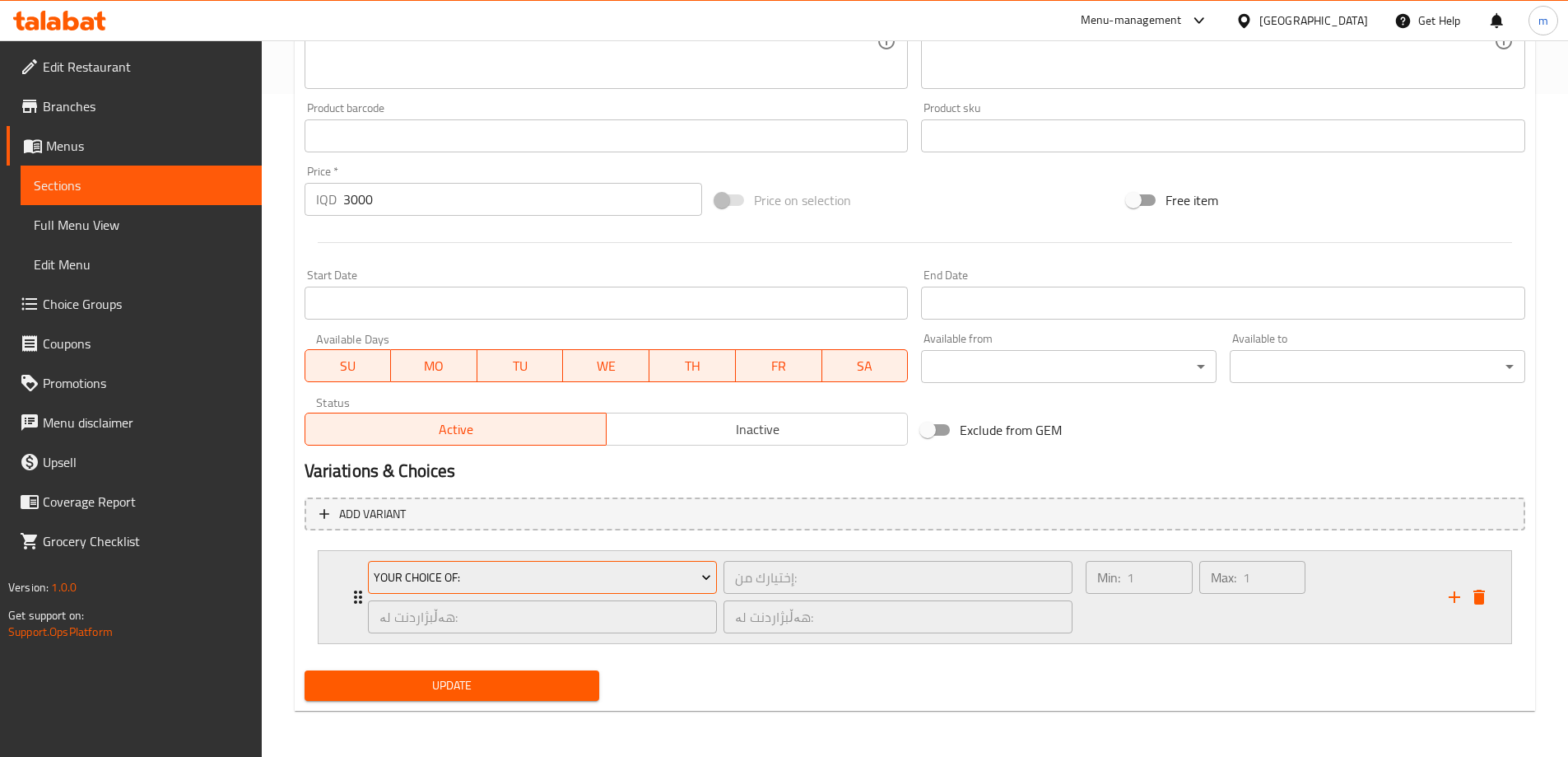
click at [493, 579] on span "Your Choice Of:" at bounding box center [542, 578] width 337 height 21
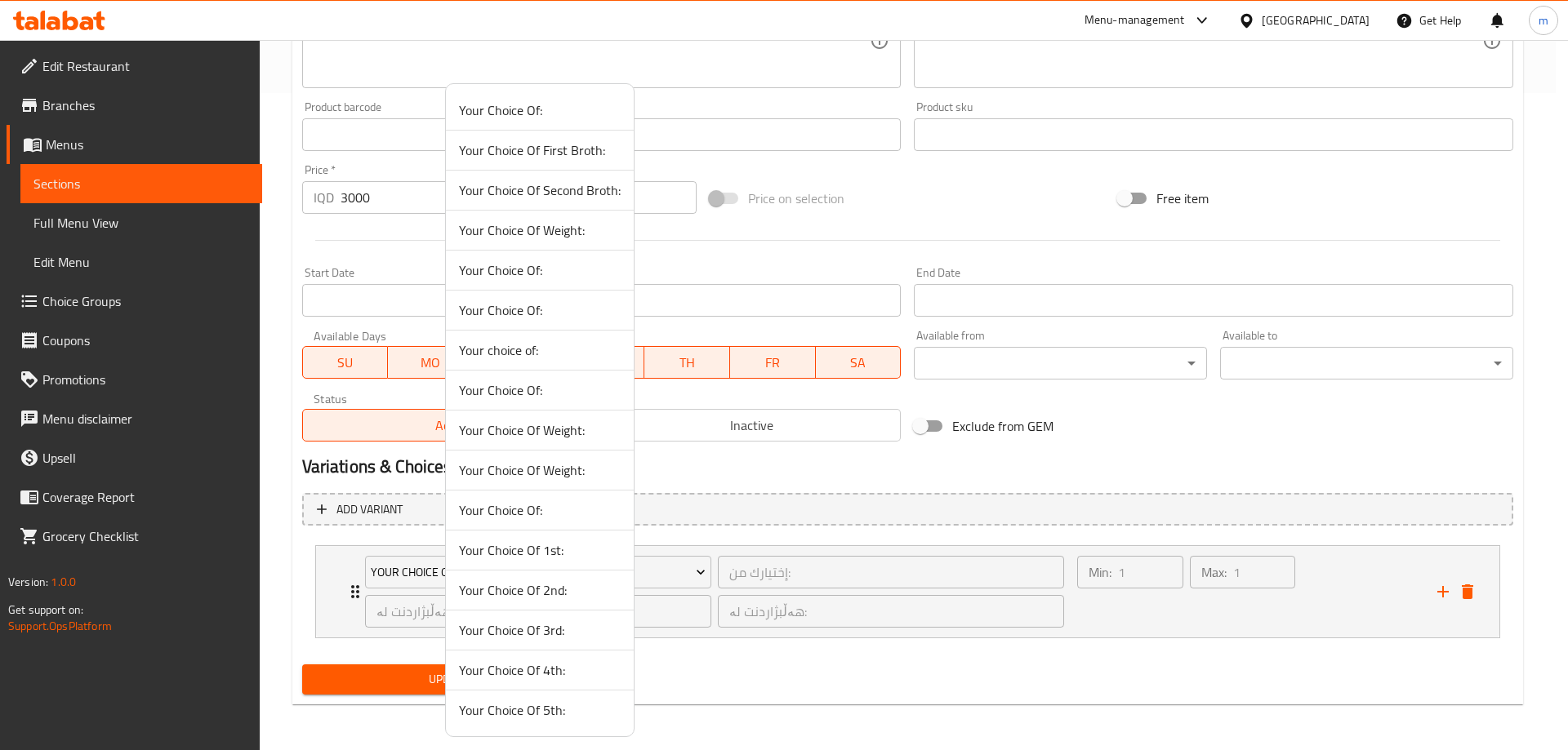
click at [487, 553] on span "Your Choice Of 1st:" at bounding box center [540, 550] width 161 height 19
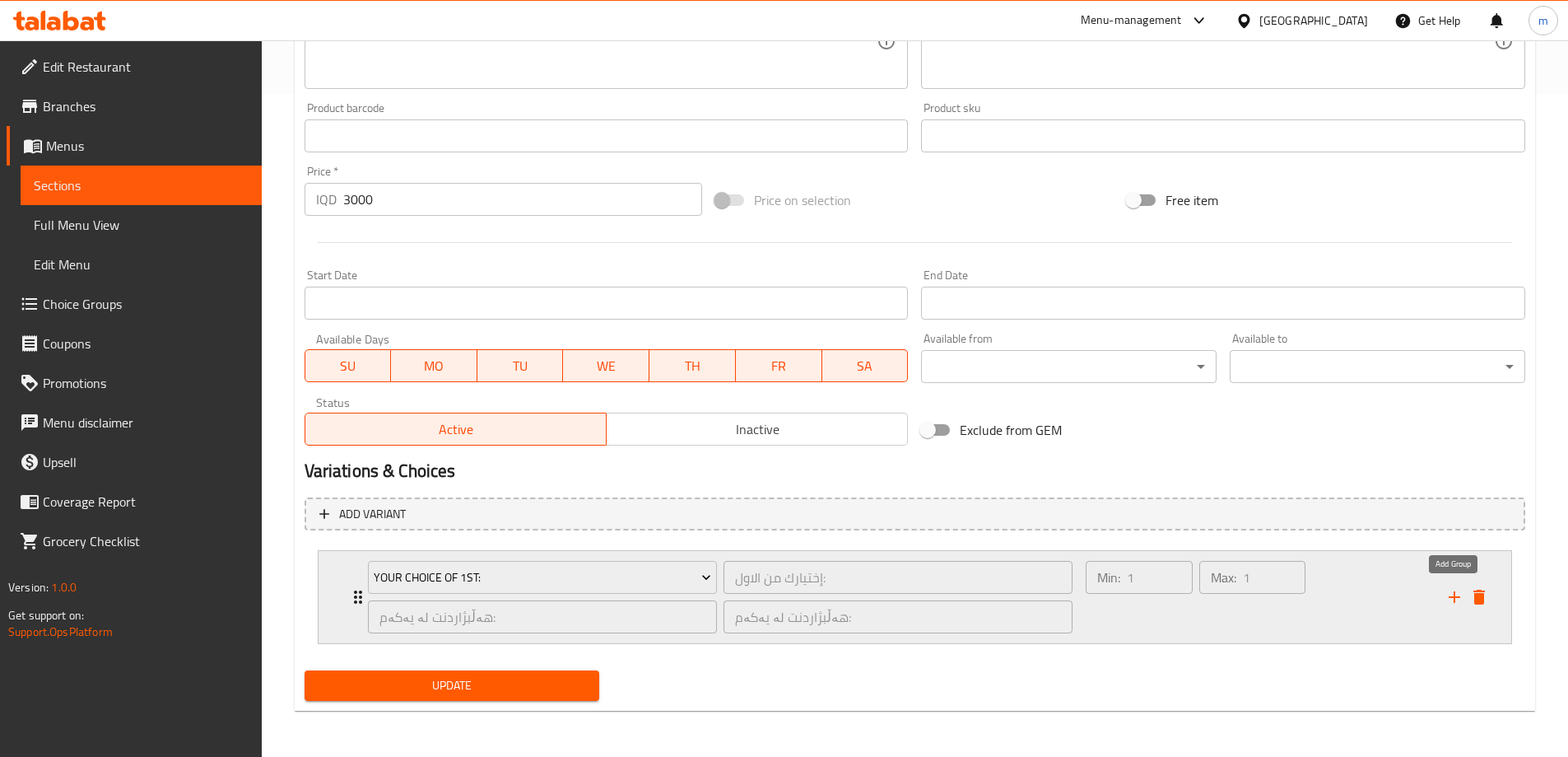
click at [1452, 603] on icon "add" at bounding box center [1454, 597] width 20 height 20
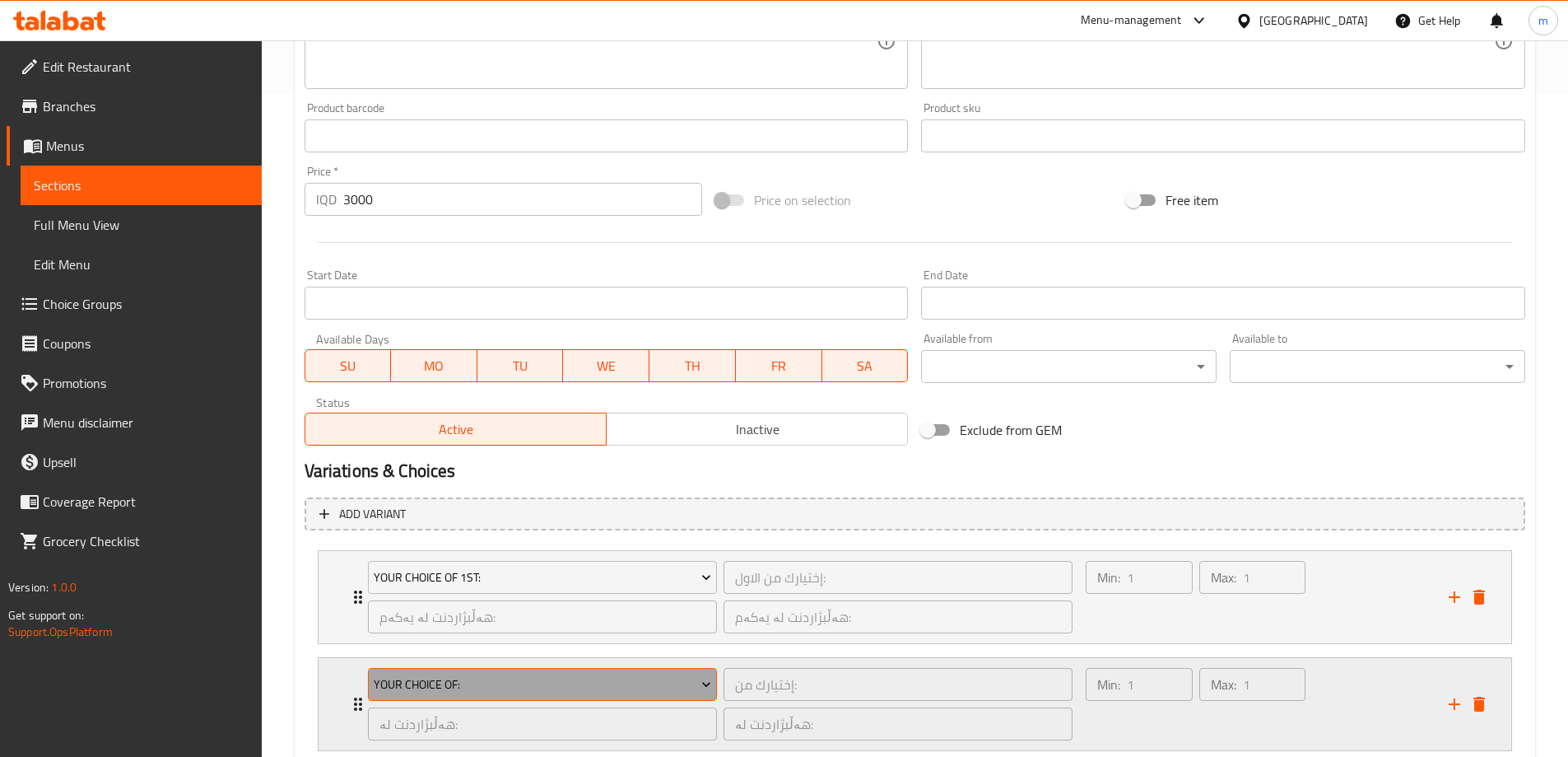
click at [399, 681] on span "Your Choice Of:" at bounding box center [542, 684] width 337 height 21
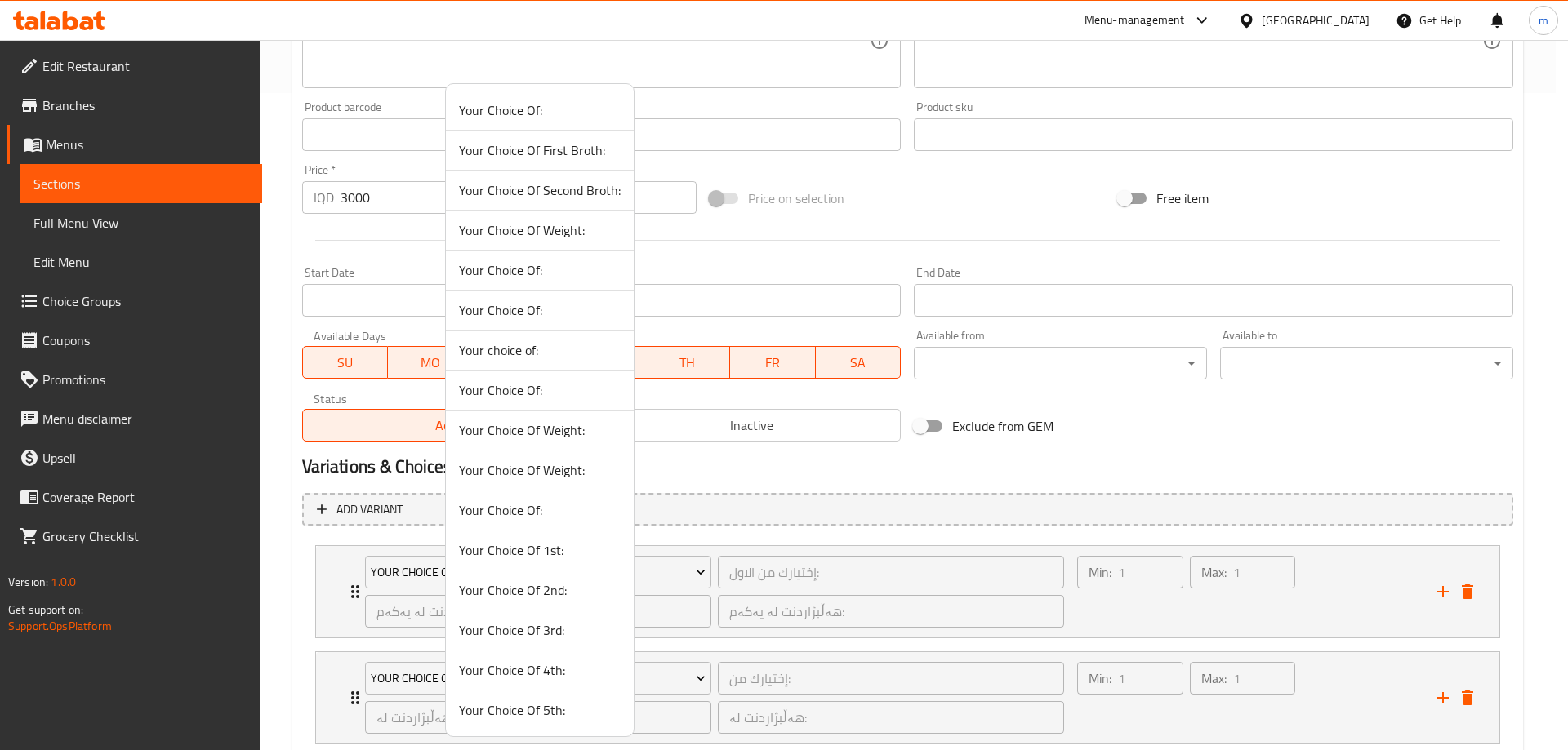
click at [544, 586] on span "Your Choice Of 2nd:" at bounding box center [540, 590] width 161 height 19
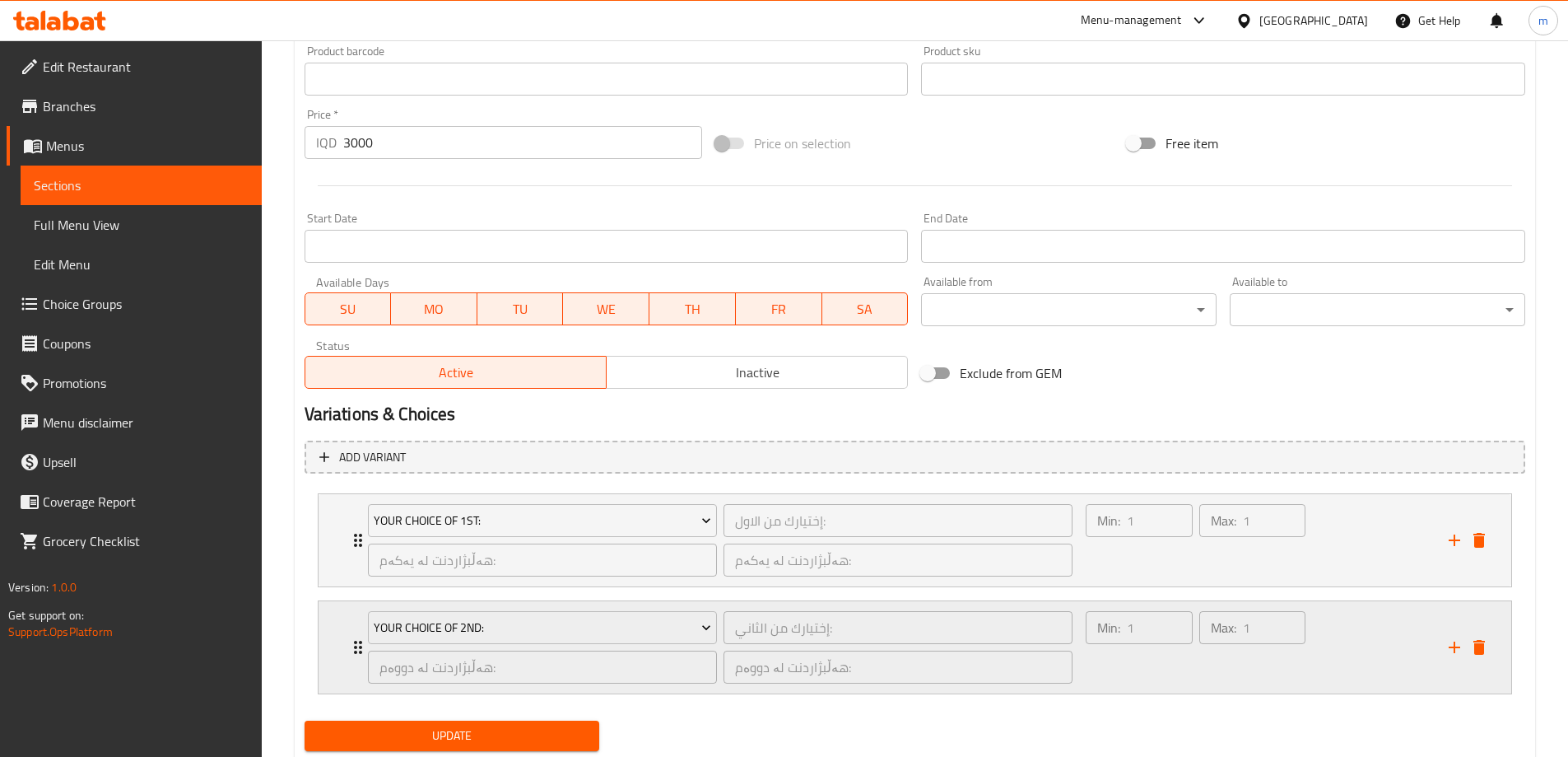
scroll to position [770, 0]
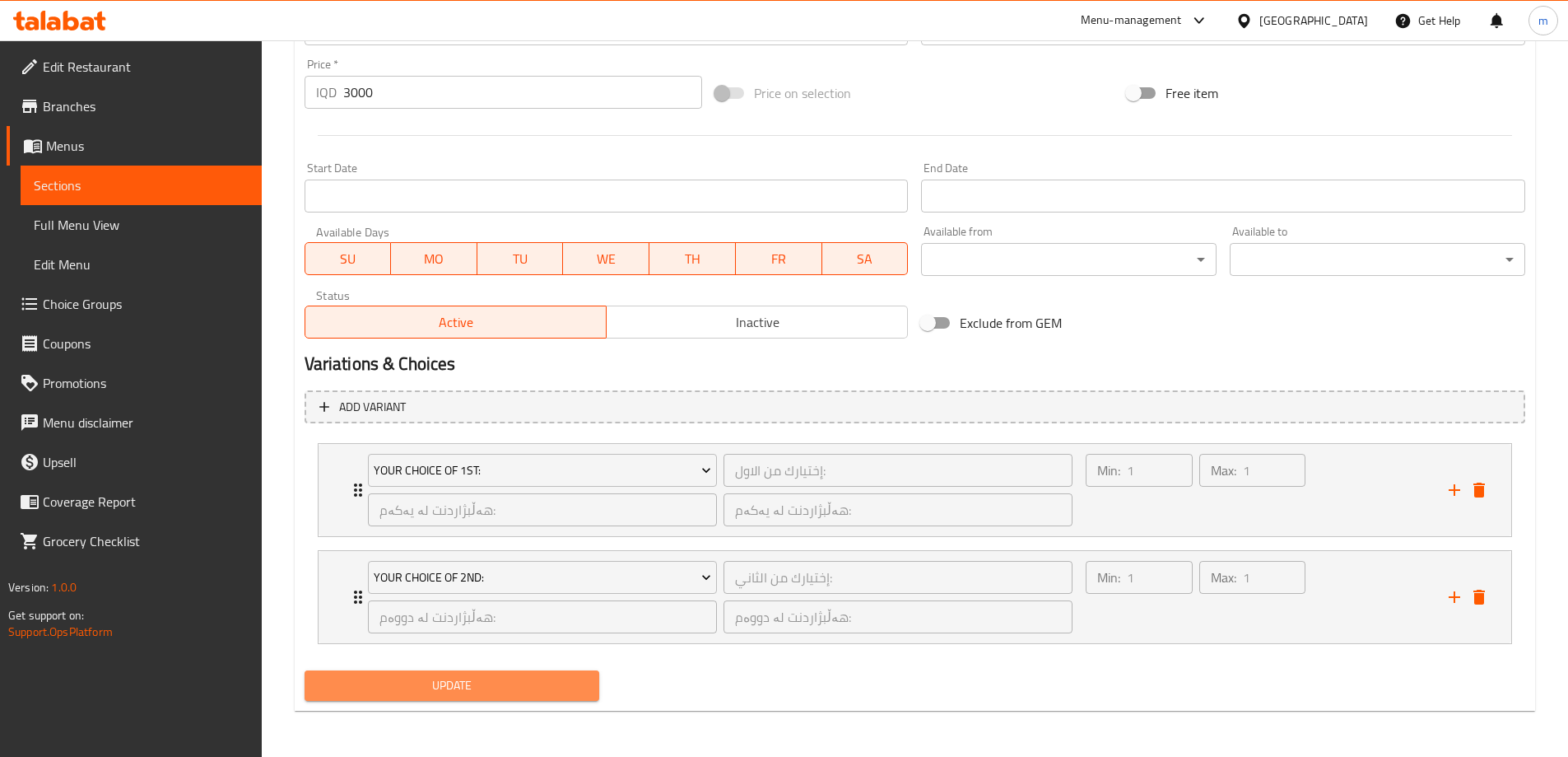
click at [491, 681] on span "Update" at bounding box center [452, 685] width 270 height 21
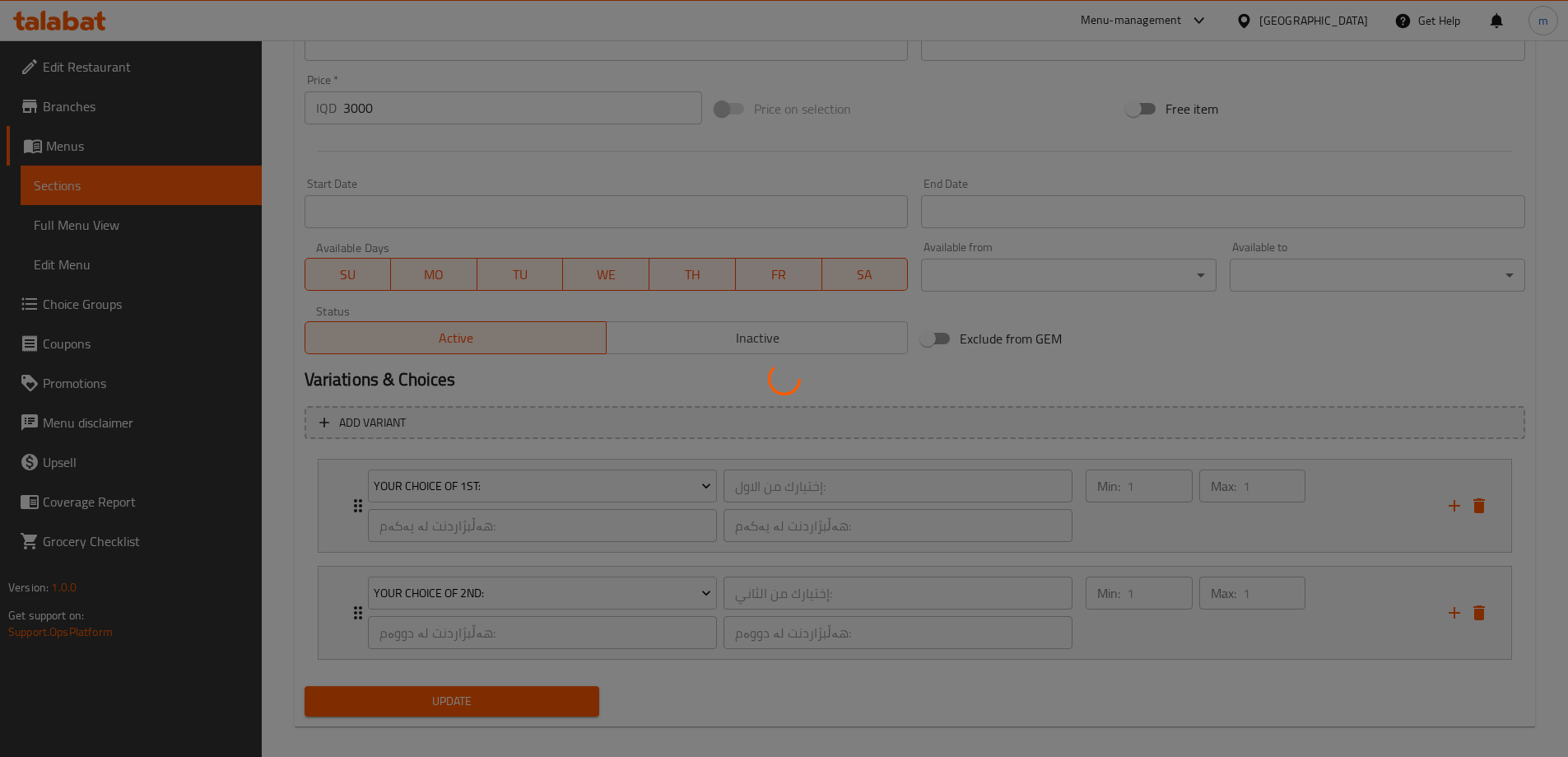
scroll to position [193, 0]
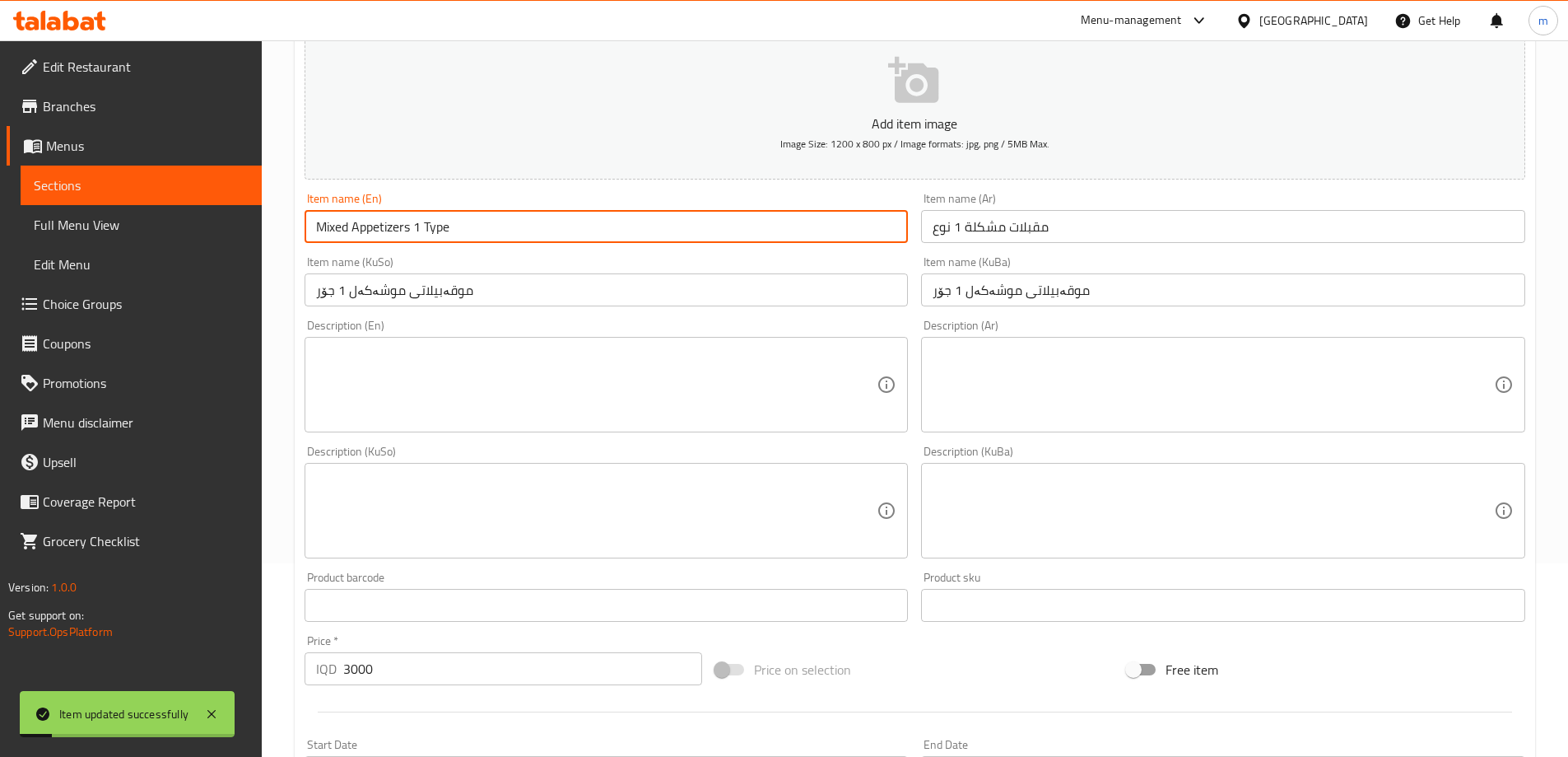
click at [418, 233] on input "Mixed Appetizers 1 Type" at bounding box center [607, 227] width 604 height 33
type input "Mixed Appetizers 2 Type"
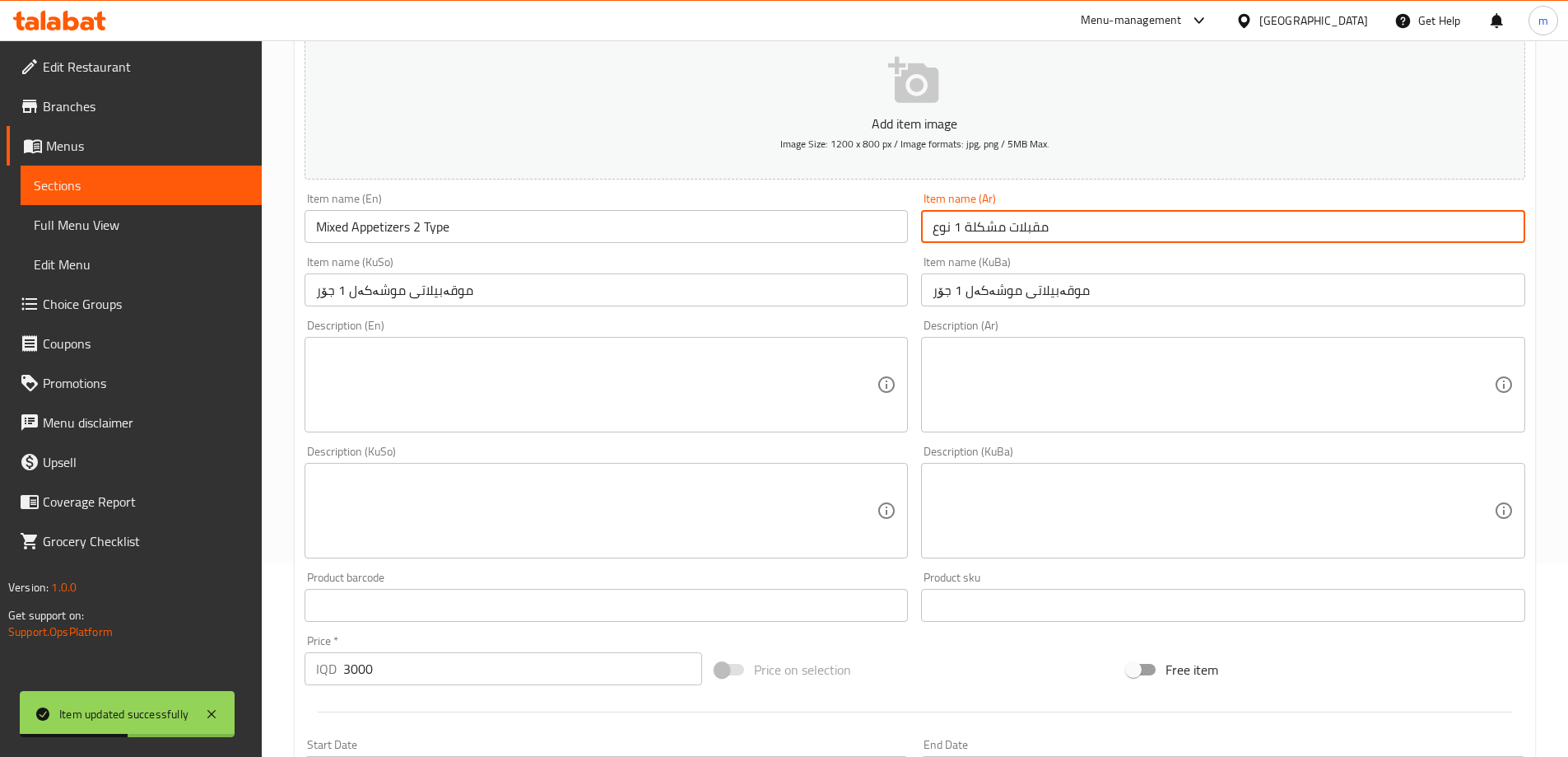
click at [961, 227] on input "مقبلات مشكلة 1 نوع" at bounding box center [1223, 227] width 604 height 33
type input "مقبلات مشكلة 2 نوع"
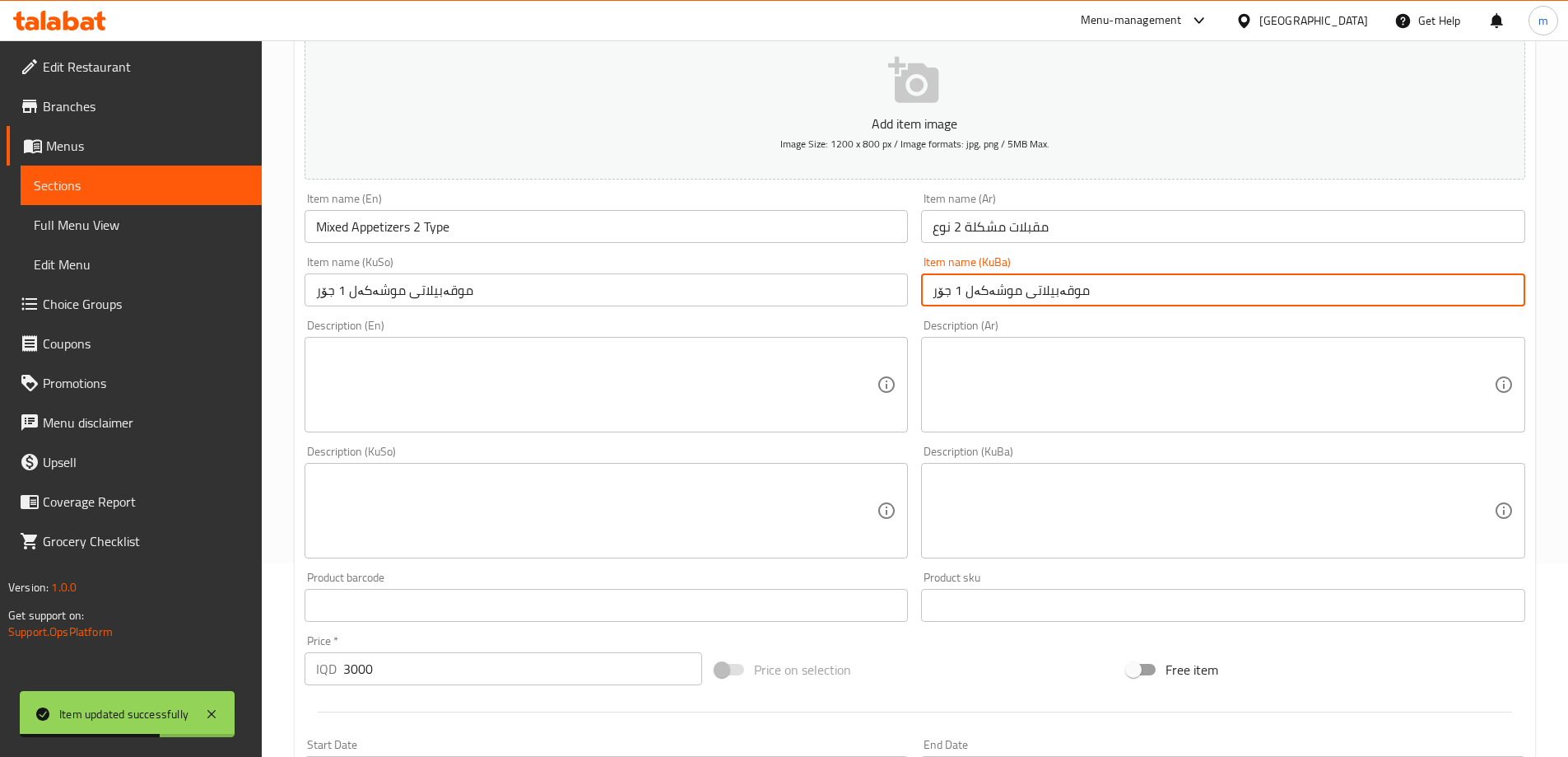
drag, startPoint x: 953, startPoint y: 283, endPoint x: 960, endPoint y: 288, distance: 8.6
click at [960, 288] on input "موقەبیلاتی موشەکەل 1 جۆر" at bounding box center [1223, 290] width 604 height 33
type input "موقەبیلاتی موشەکەل 2 جۆر"
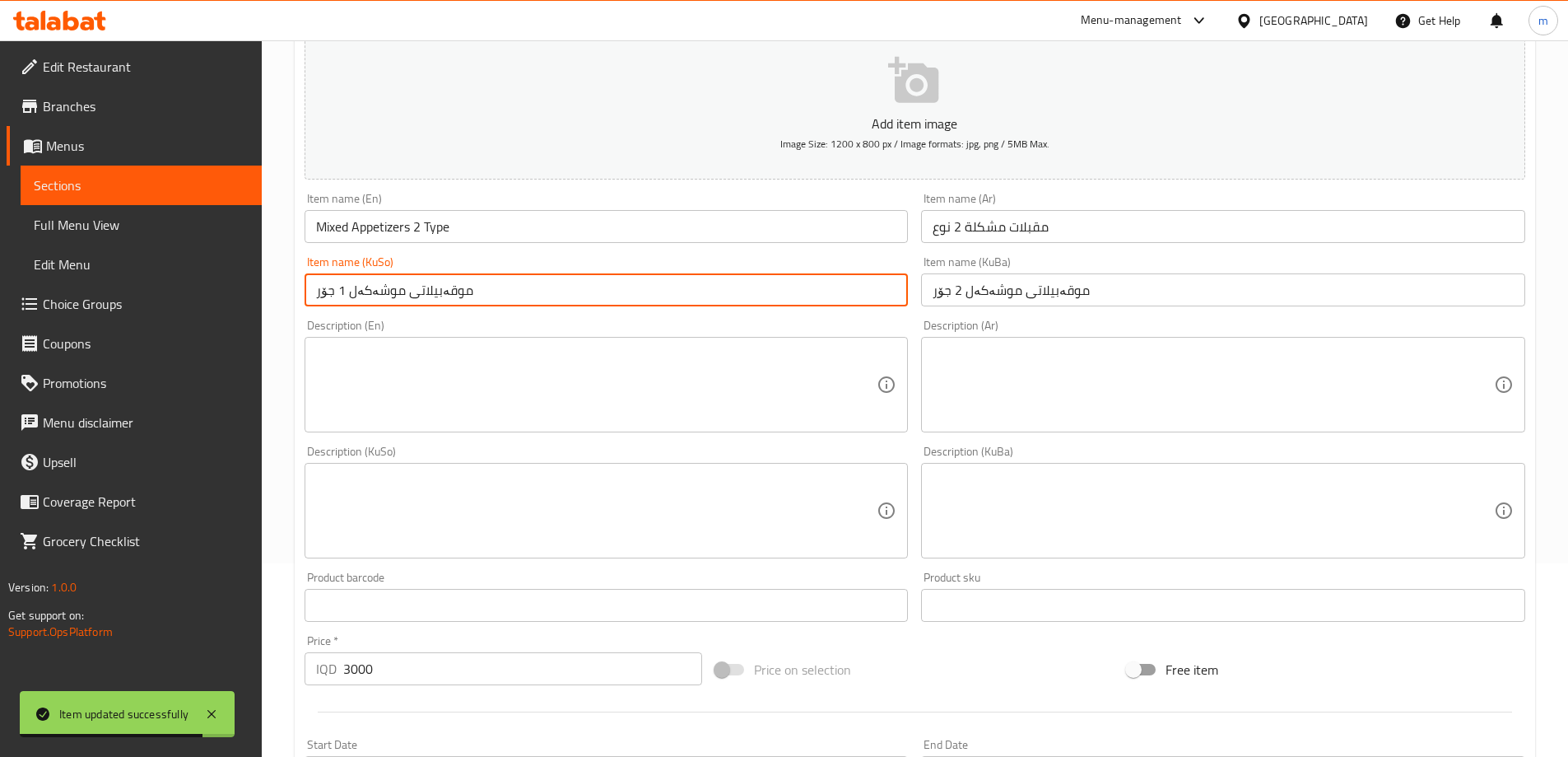
click at [342, 290] on input "موقەبیلاتی موشەکەل 1 جۆر" at bounding box center [607, 290] width 604 height 33
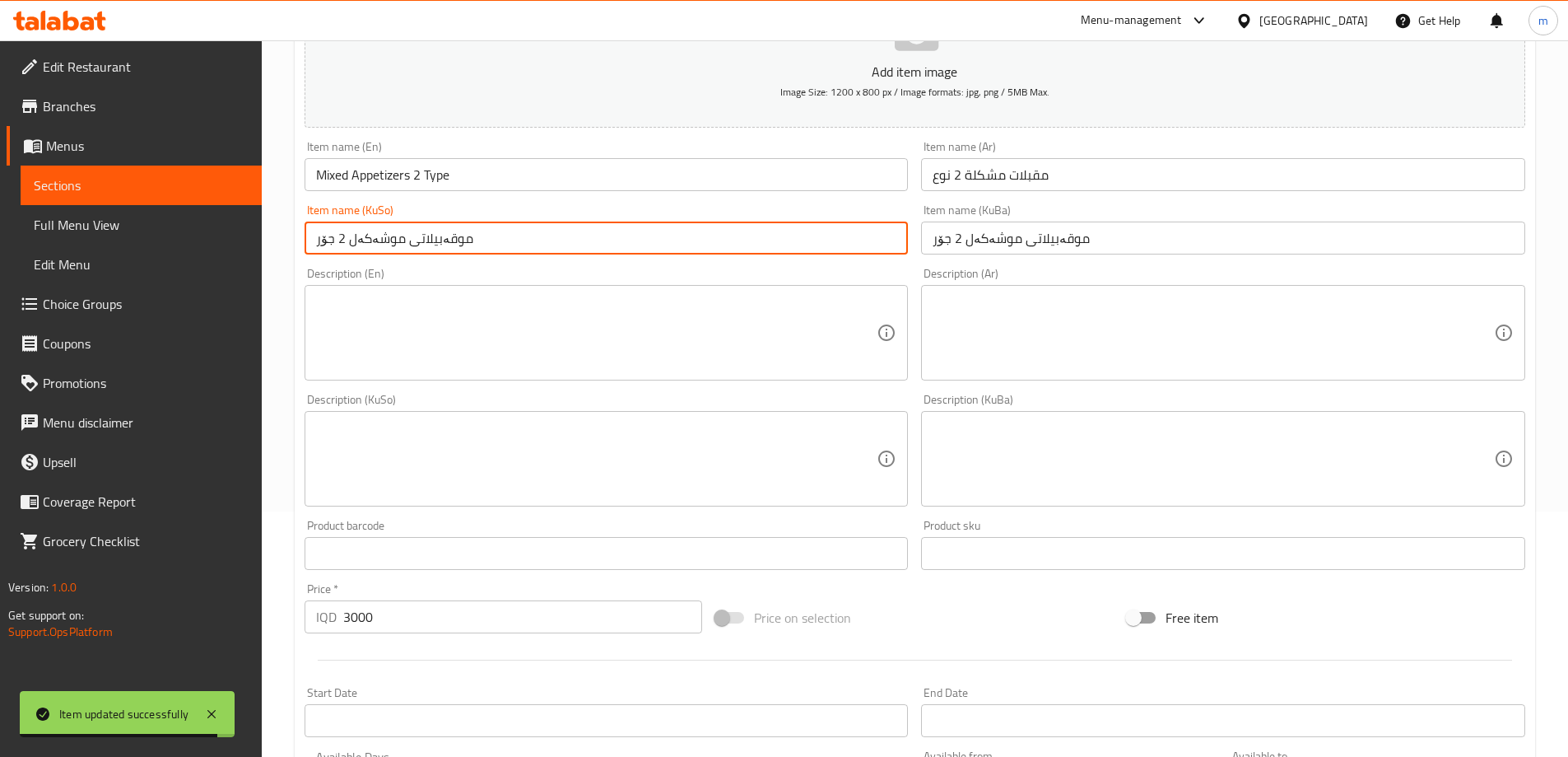
scroll to position [770, 0]
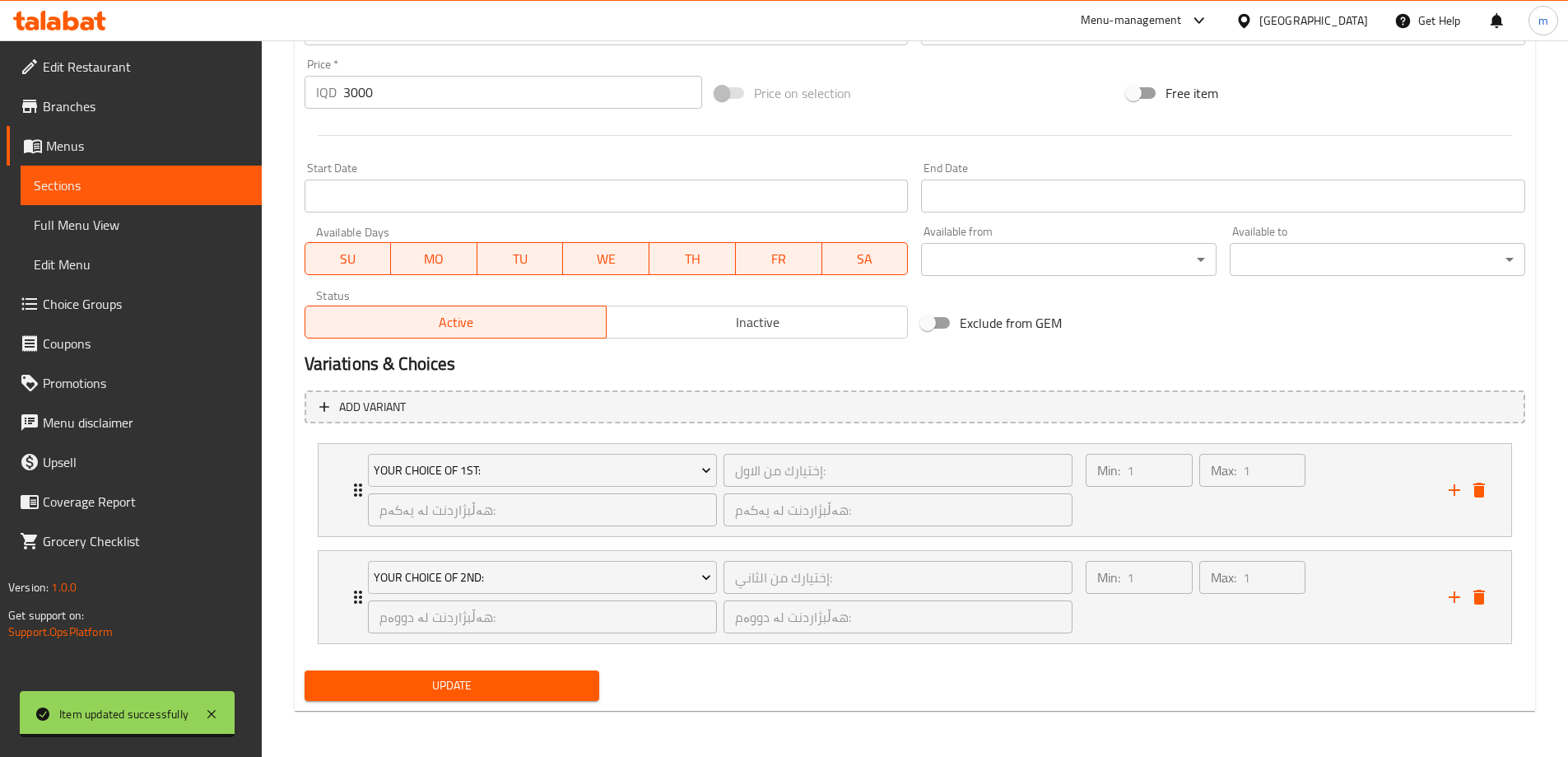
type input "موقەبیلاتی موشەکەل 2 جۆر"
click at [465, 687] on span "Update" at bounding box center [452, 685] width 270 height 21
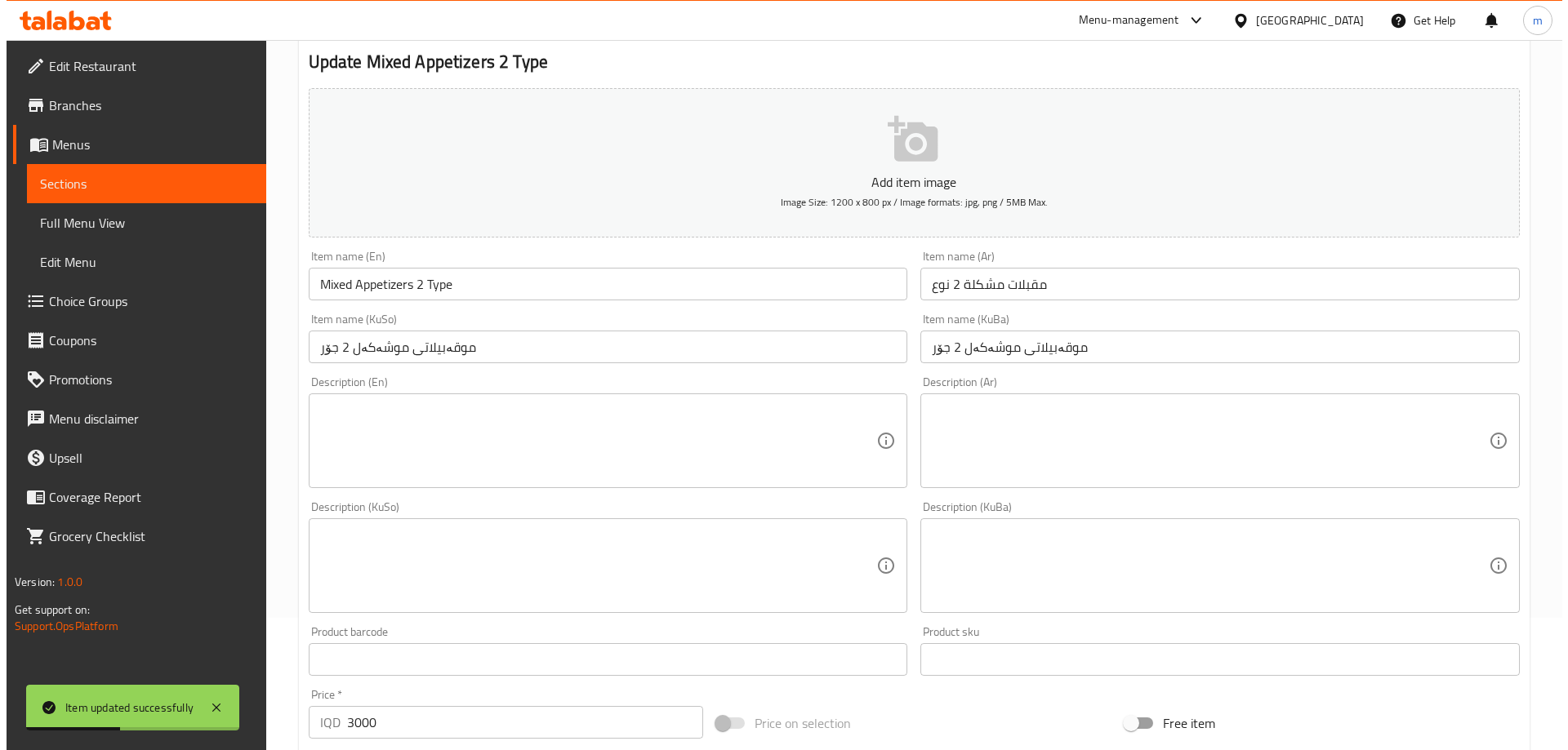
scroll to position [0, 0]
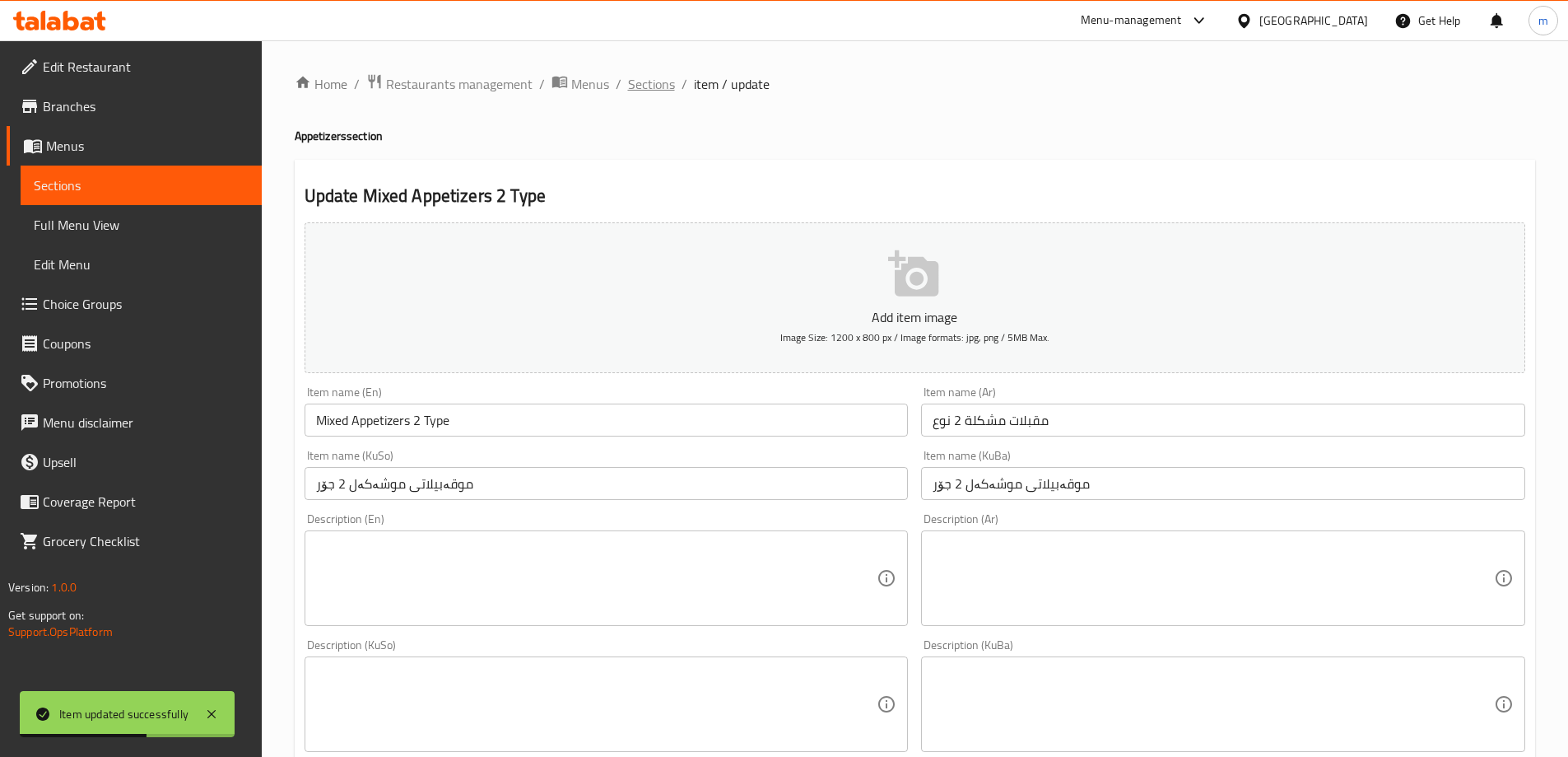
click at [647, 76] on span "Sections" at bounding box center [652, 84] width 47 height 20
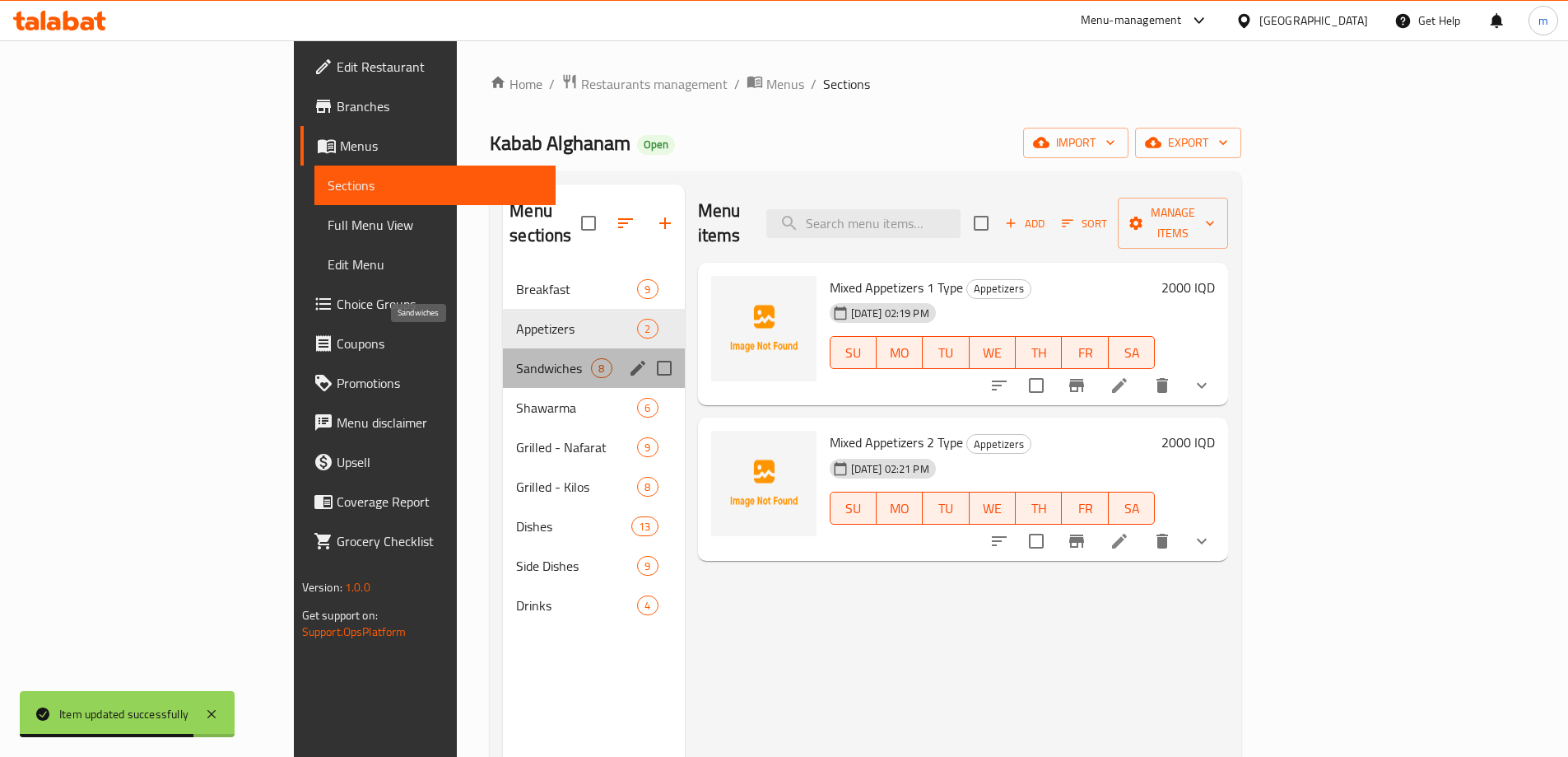
click at [516, 358] on span "Sandwiches" at bounding box center [554, 368] width 74 height 20
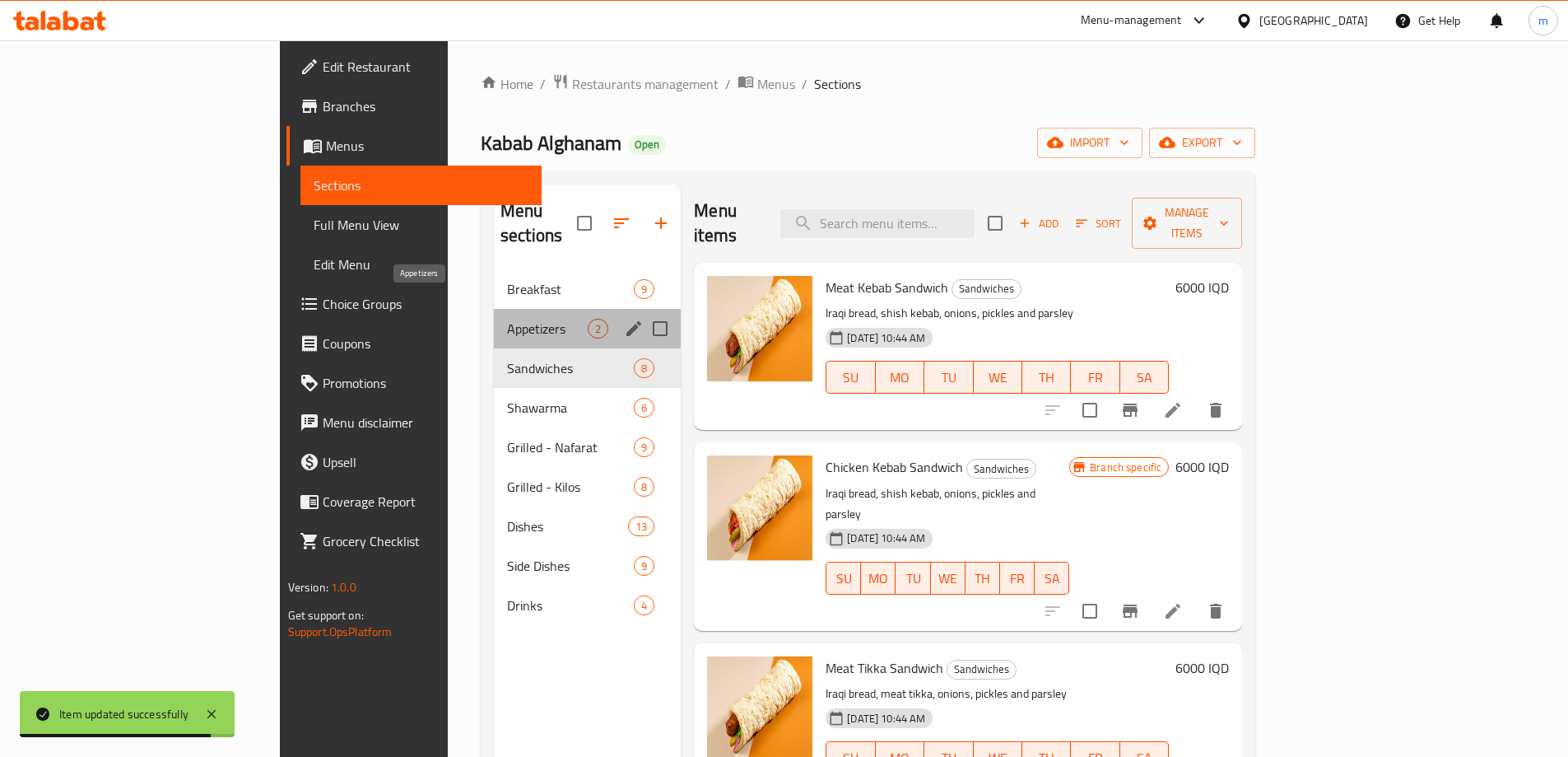
click at [507, 319] on span "Appetizers" at bounding box center [547, 328] width 80 height 20
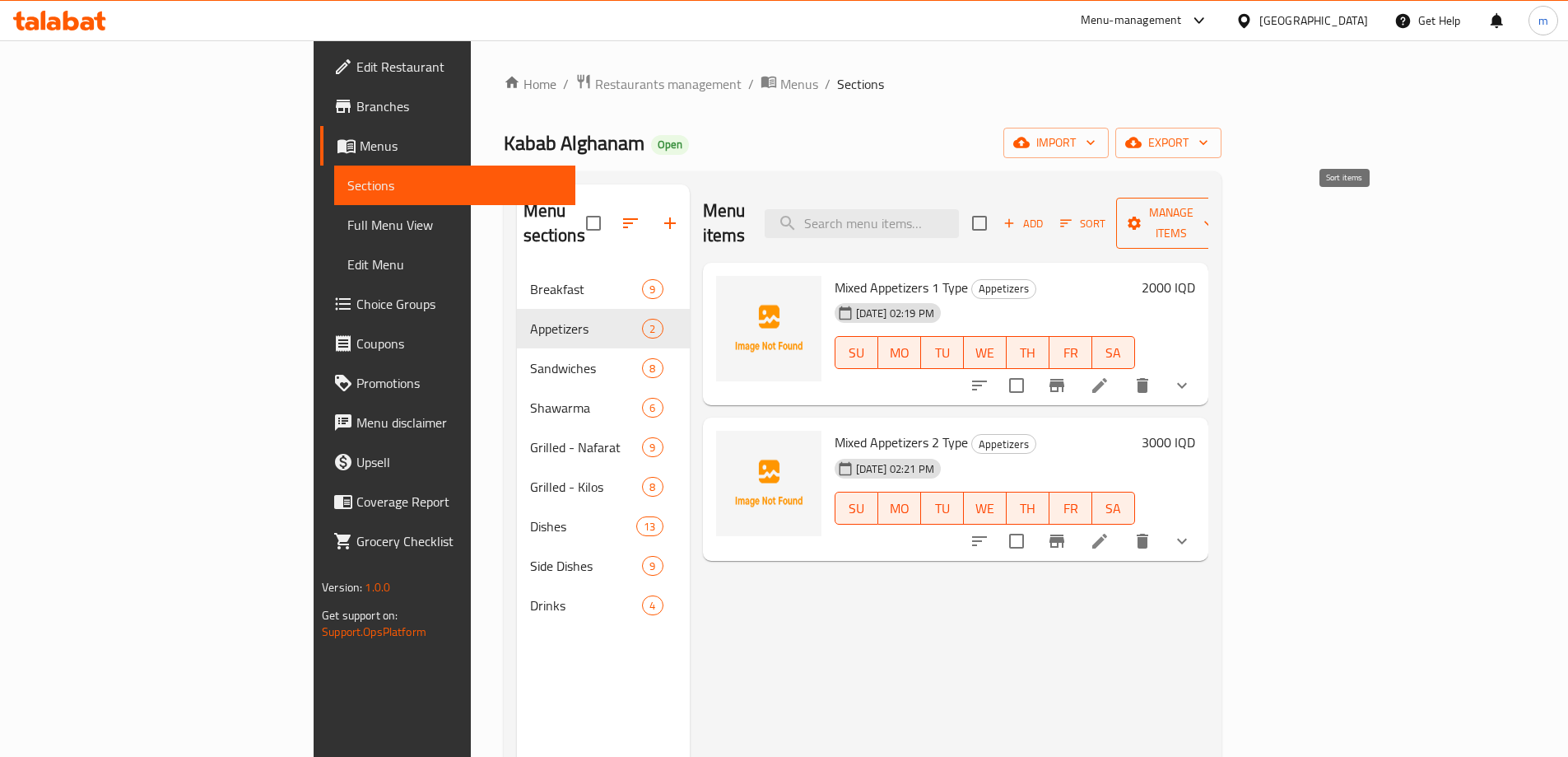
click at [1143, 215] on icon "button" at bounding box center [1134, 223] width 17 height 17
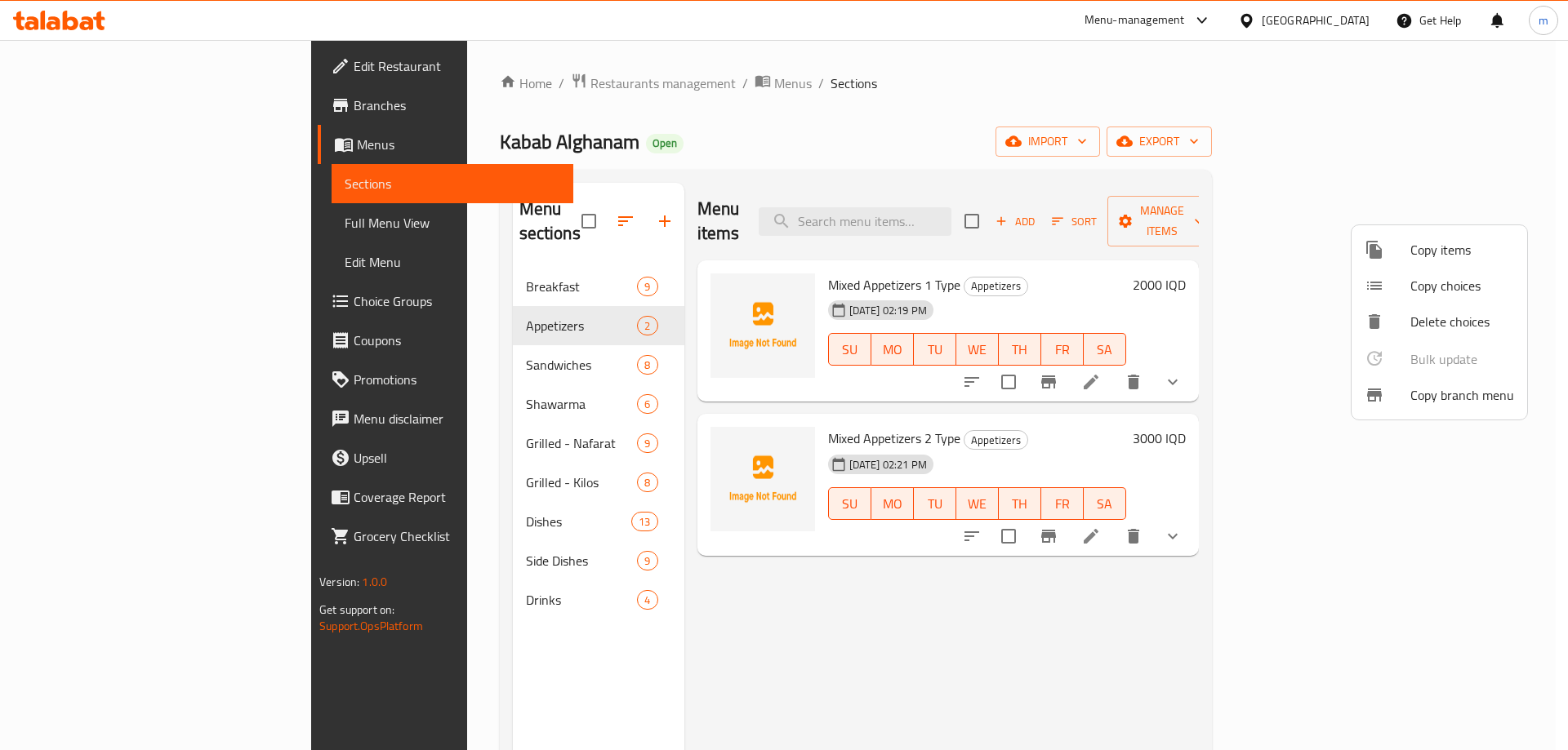
click at [1411, 295] on span "Copy choices" at bounding box center [1461, 286] width 104 height 19
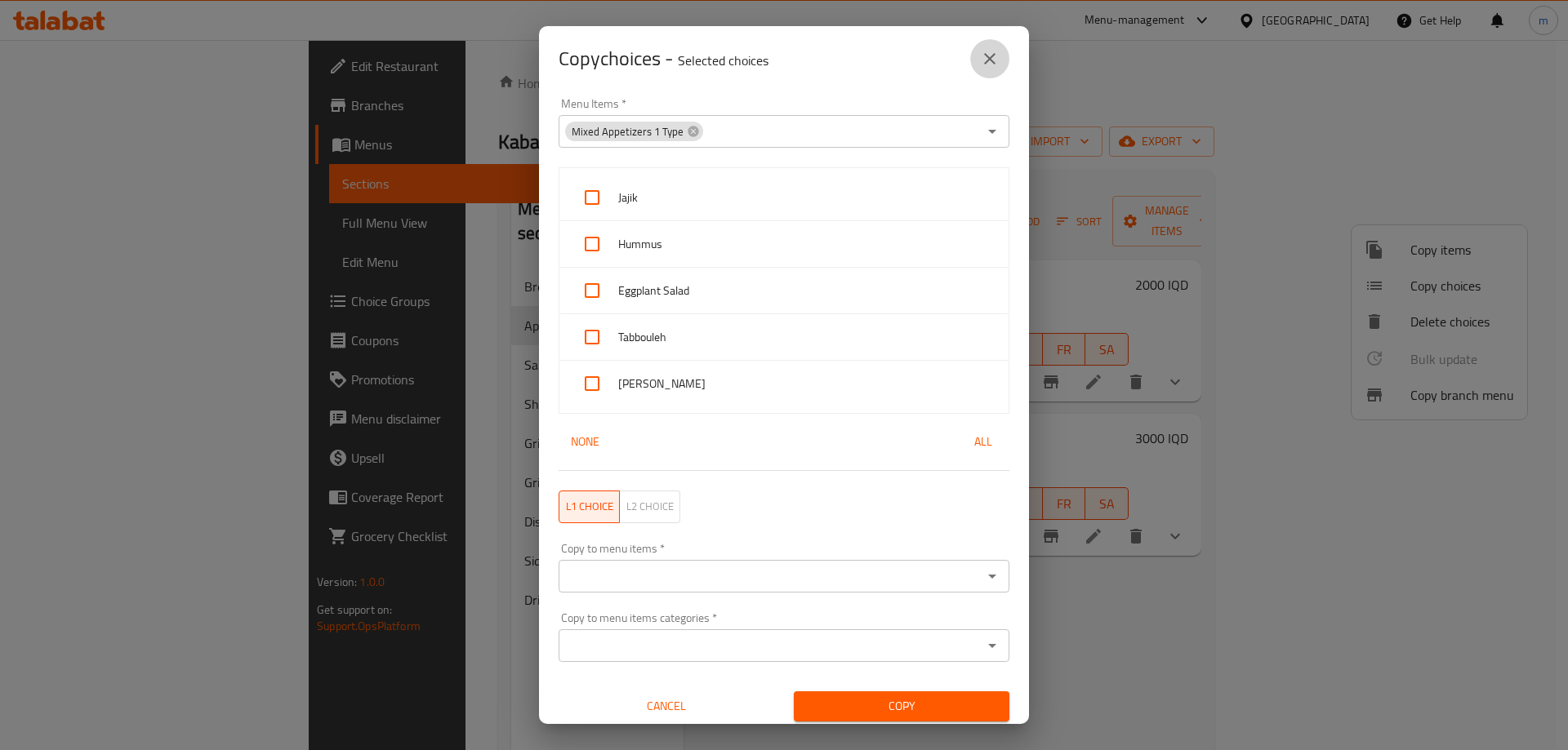
click at [989, 56] on icon "close" at bounding box center [990, 58] width 19 height 19
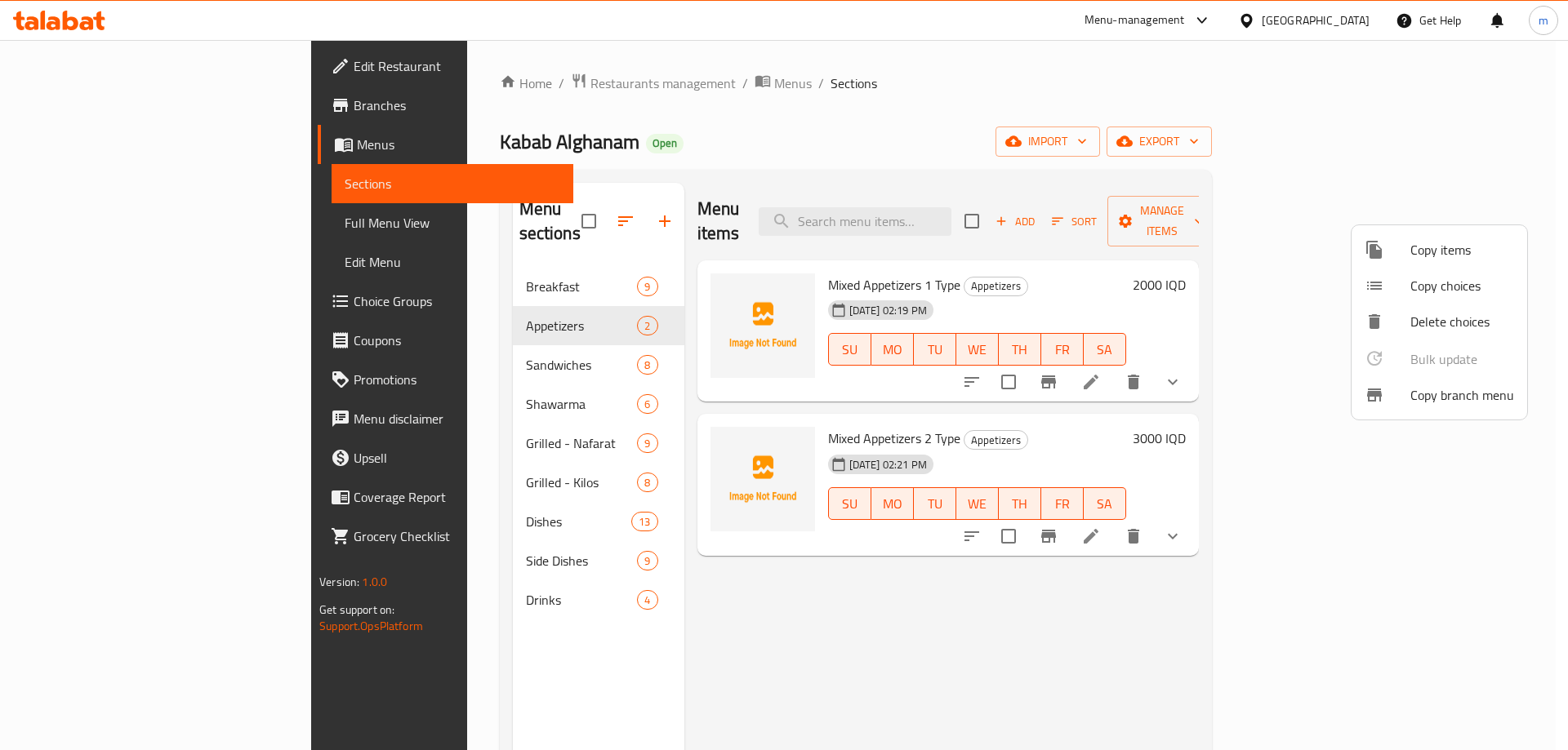
click at [1461, 256] on span "Copy items" at bounding box center [1461, 250] width 104 height 19
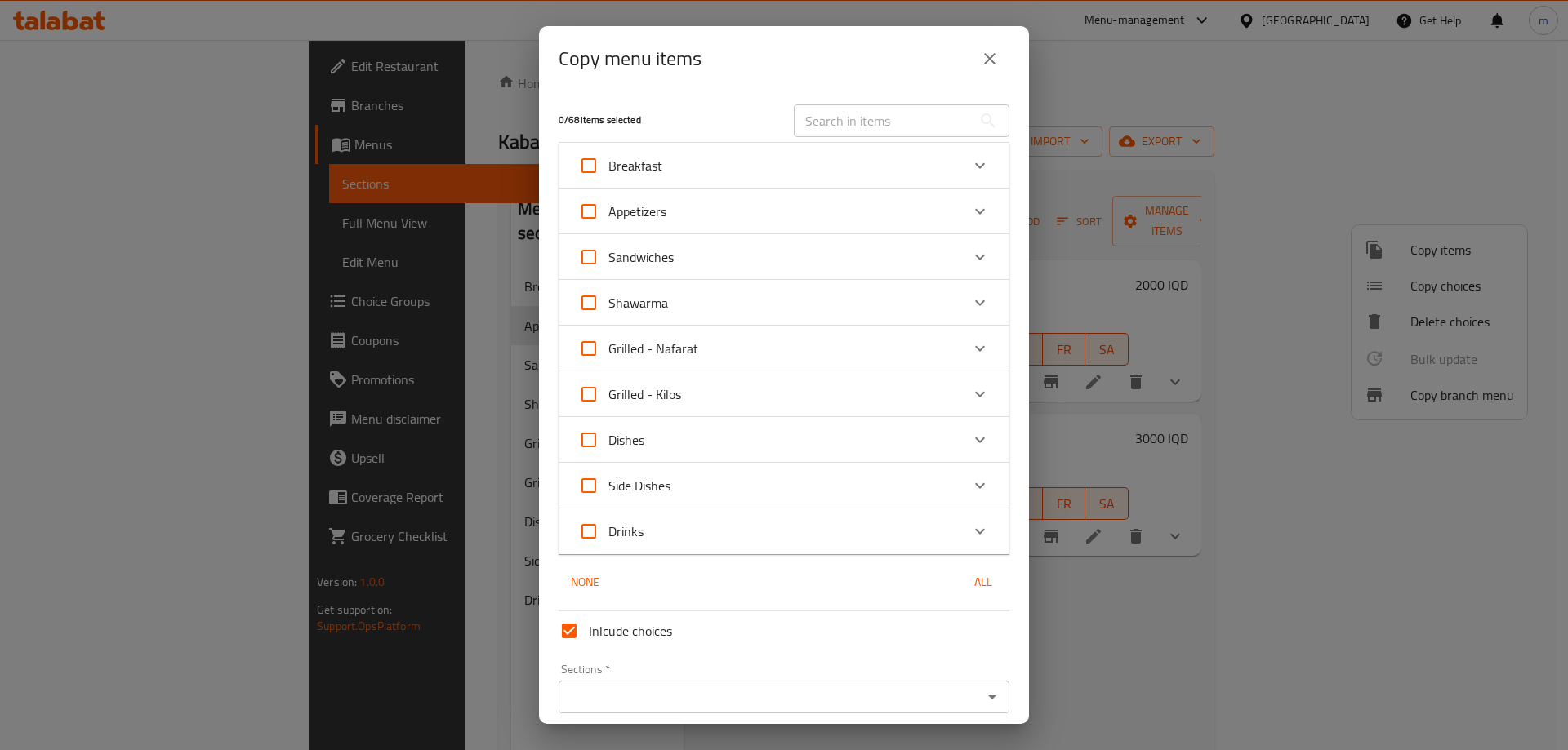
click at [657, 205] on span "Appetizers" at bounding box center [638, 211] width 58 height 24
click at [609, 205] on input "Appetizers" at bounding box center [588, 211] width 39 height 39
checkbox input "true"
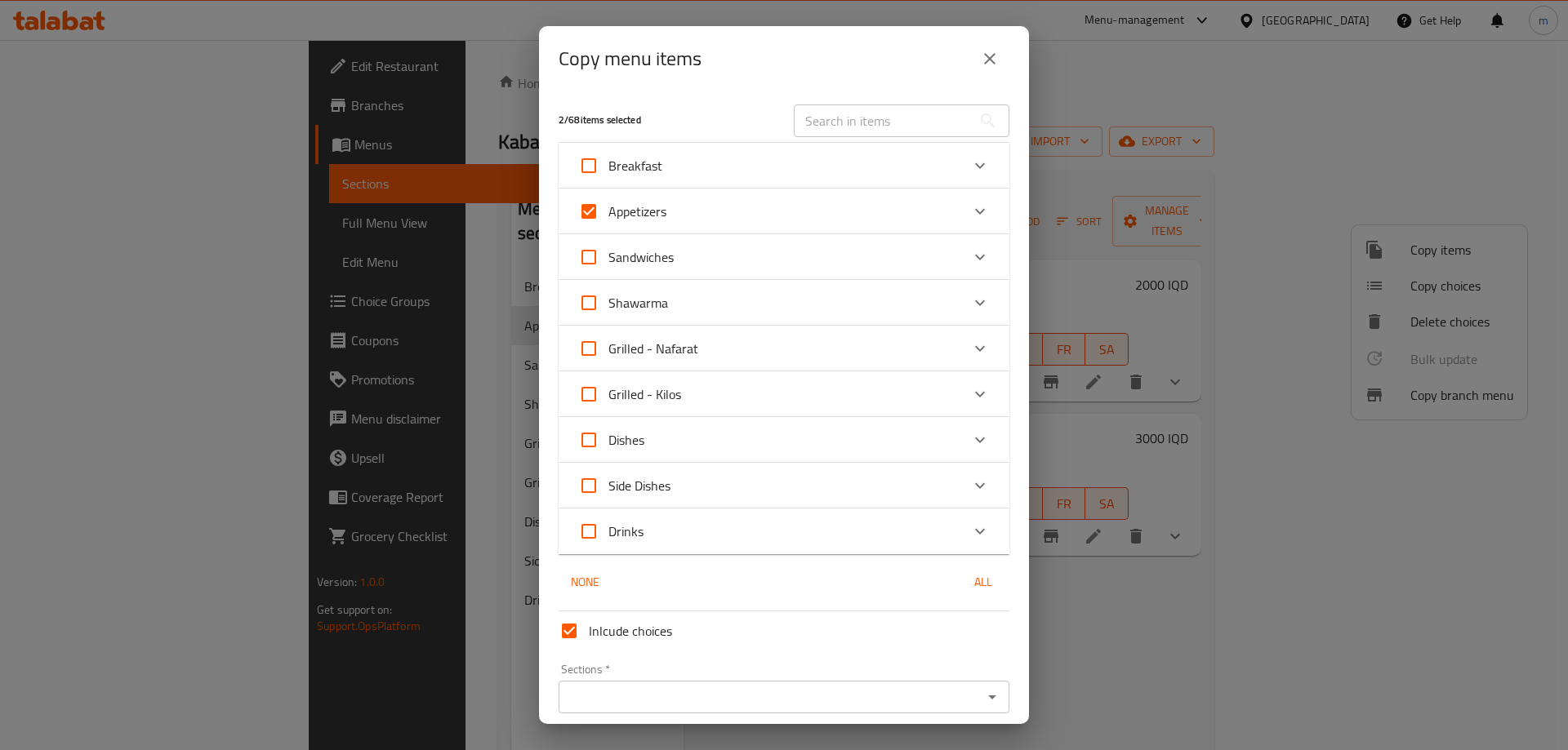
click at [634, 213] on span "Appetizers" at bounding box center [638, 211] width 58 height 24
click at [609, 213] on input "Appetizers" at bounding box center [588, 211] width 39 height 39
checkbox input "false"
drag, startPoint x: 968, startPoint y: 203, endPoint x: 942, endPoint y: 217, distance: 29.5
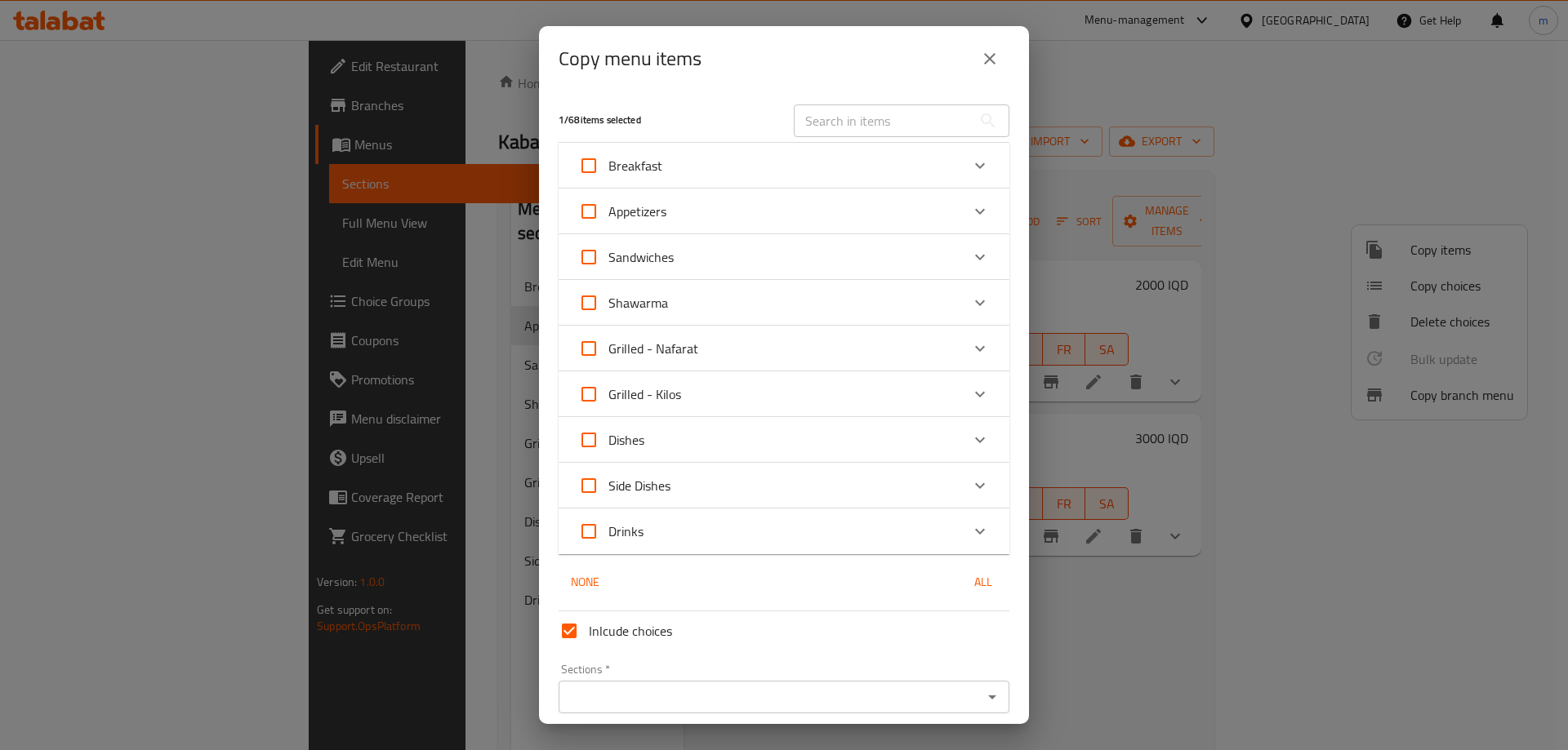
click at [970, 203] on icon "Expand" at bounding box center [980, 211] width 19 height 19
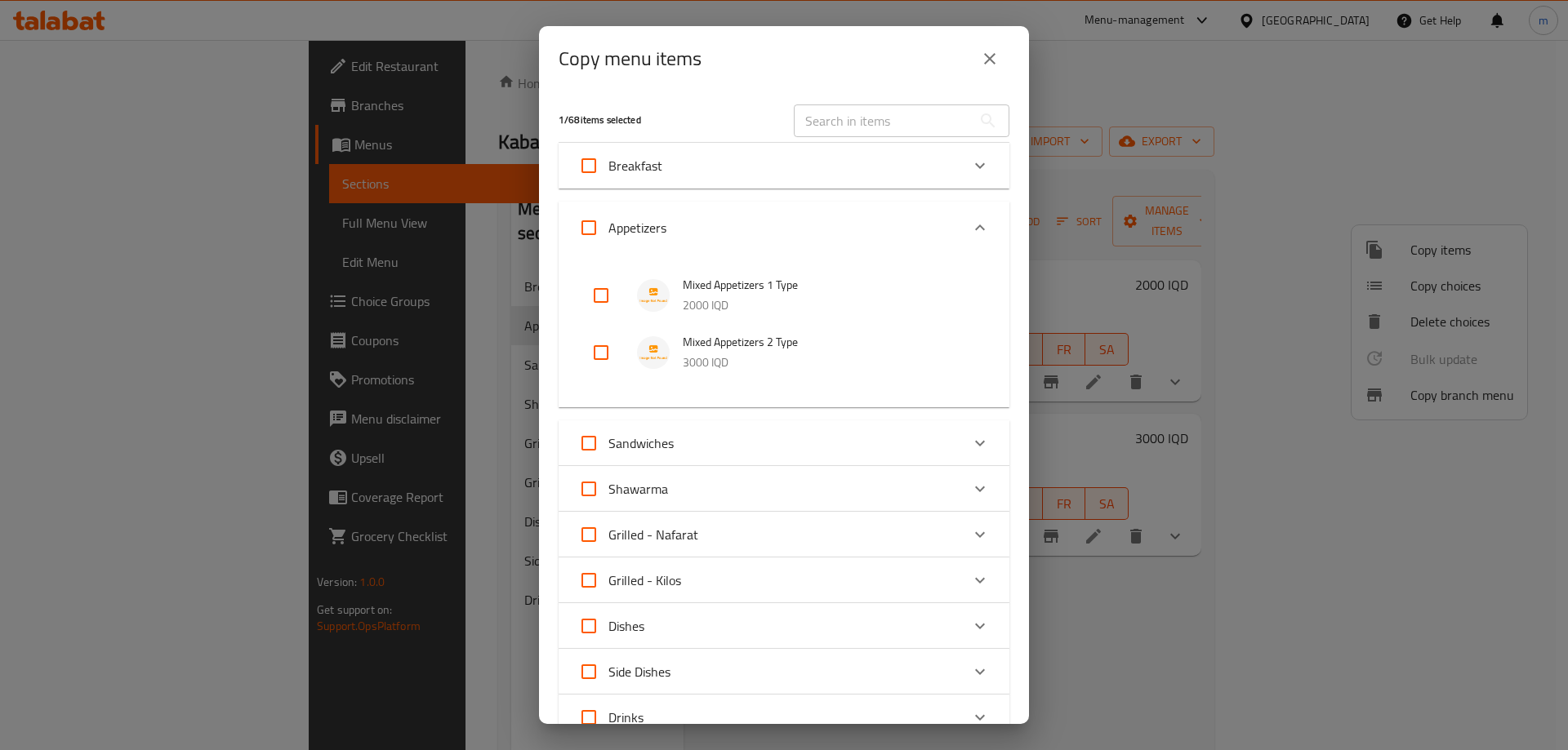
click at [608, 349] on input "checkbox" at bounding box center [601, 353] width 39 height 39
checkbox input "true"
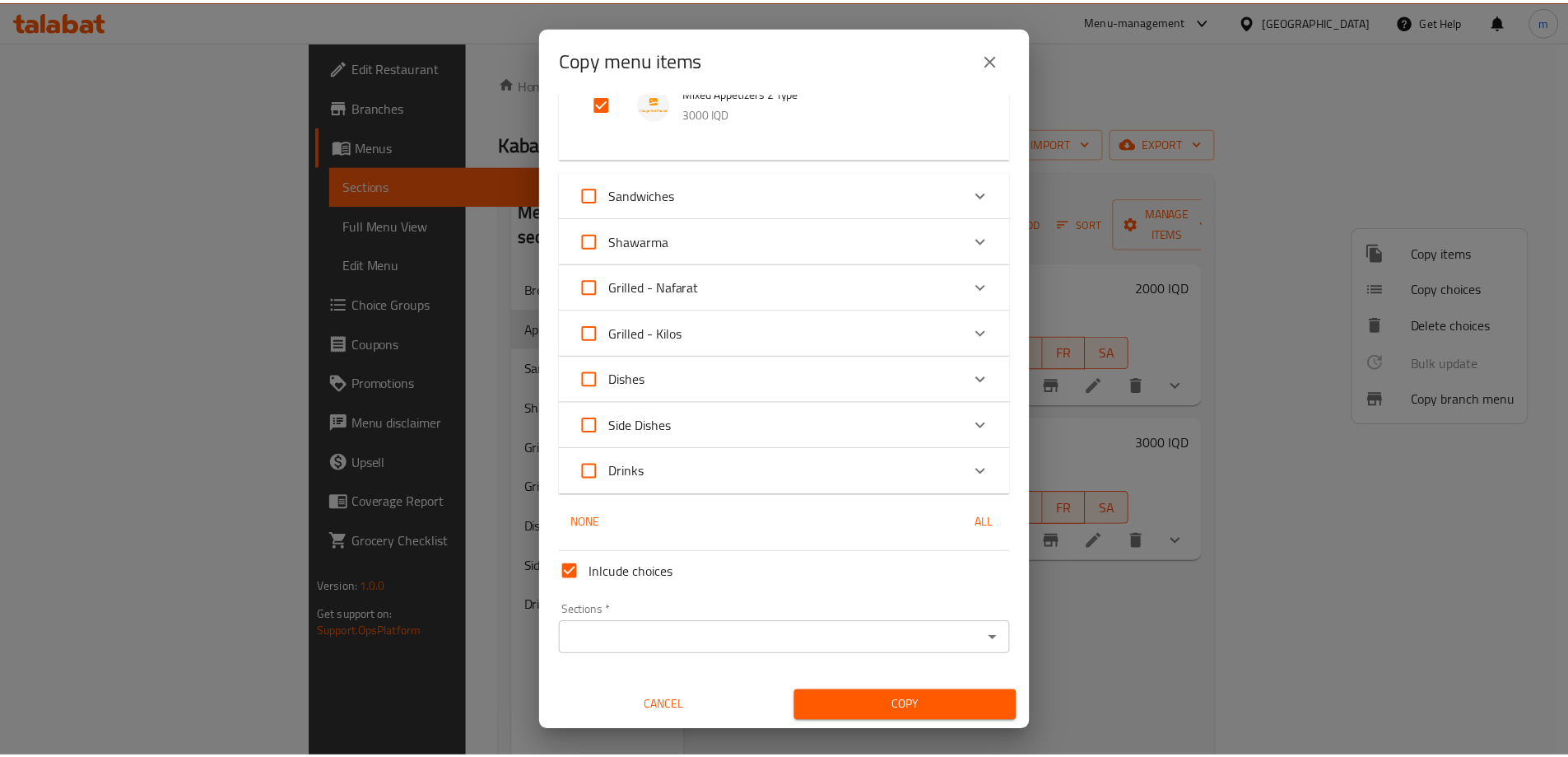
scroll to position [254, 0]
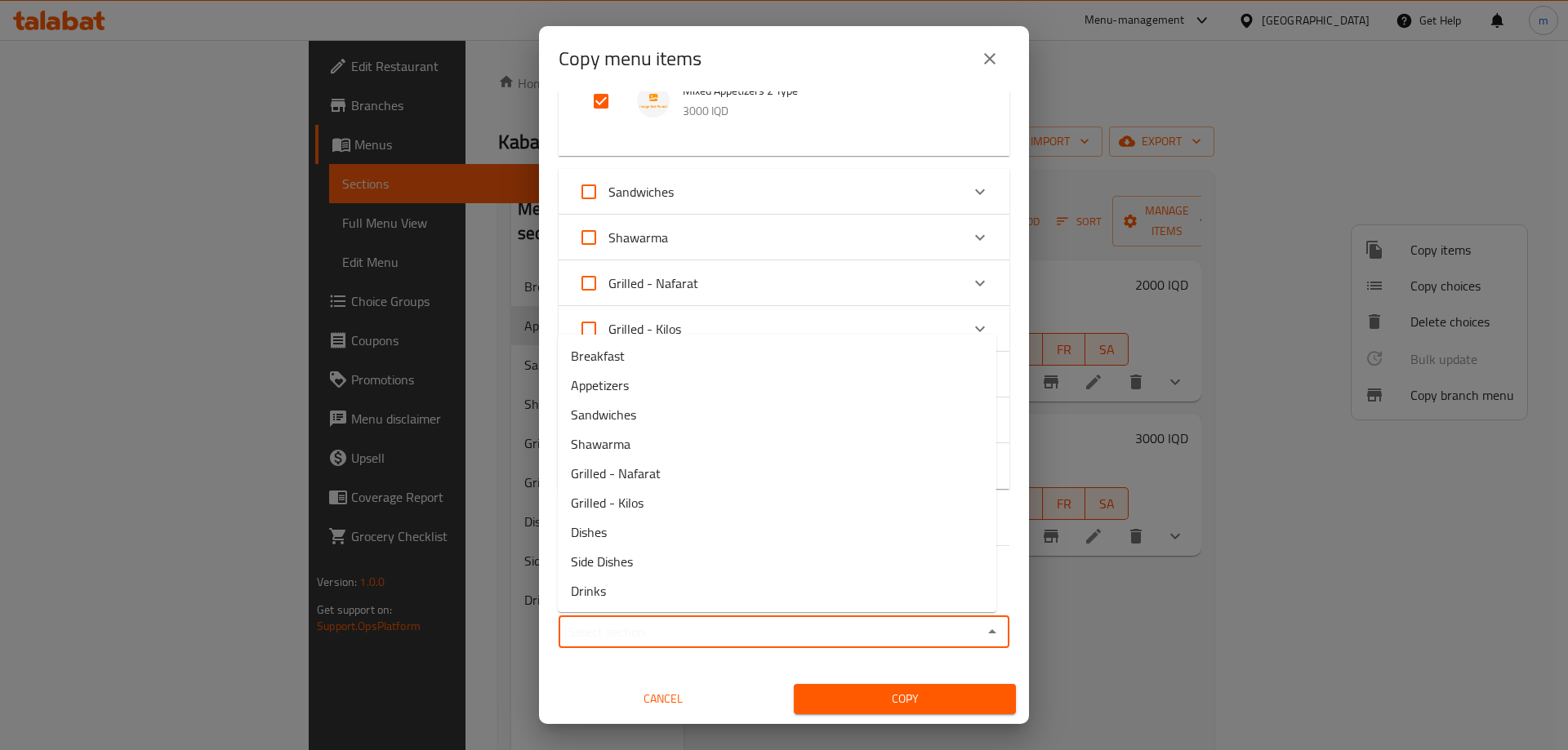
click at [686, 632] on input "Sections   *" at bounding box center [771, 631] width 414 height 23
click at [602, 390] on span "Appetizers" at bounding box center [600, 385] width 58 height 19
type input "Appetizers"
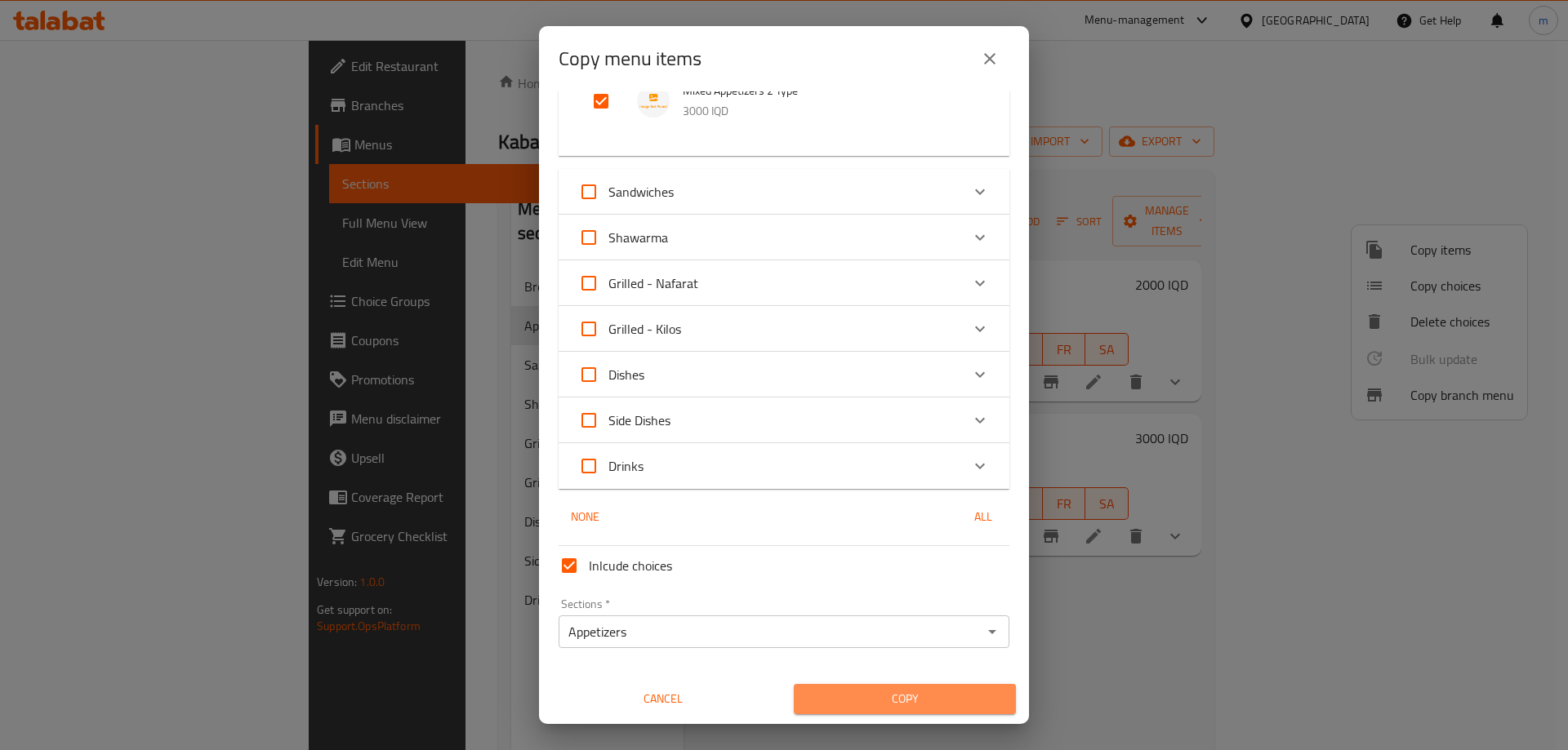
click at [948, 711] on button "Copy" at bounding box center [904, 699] width 222 height 30
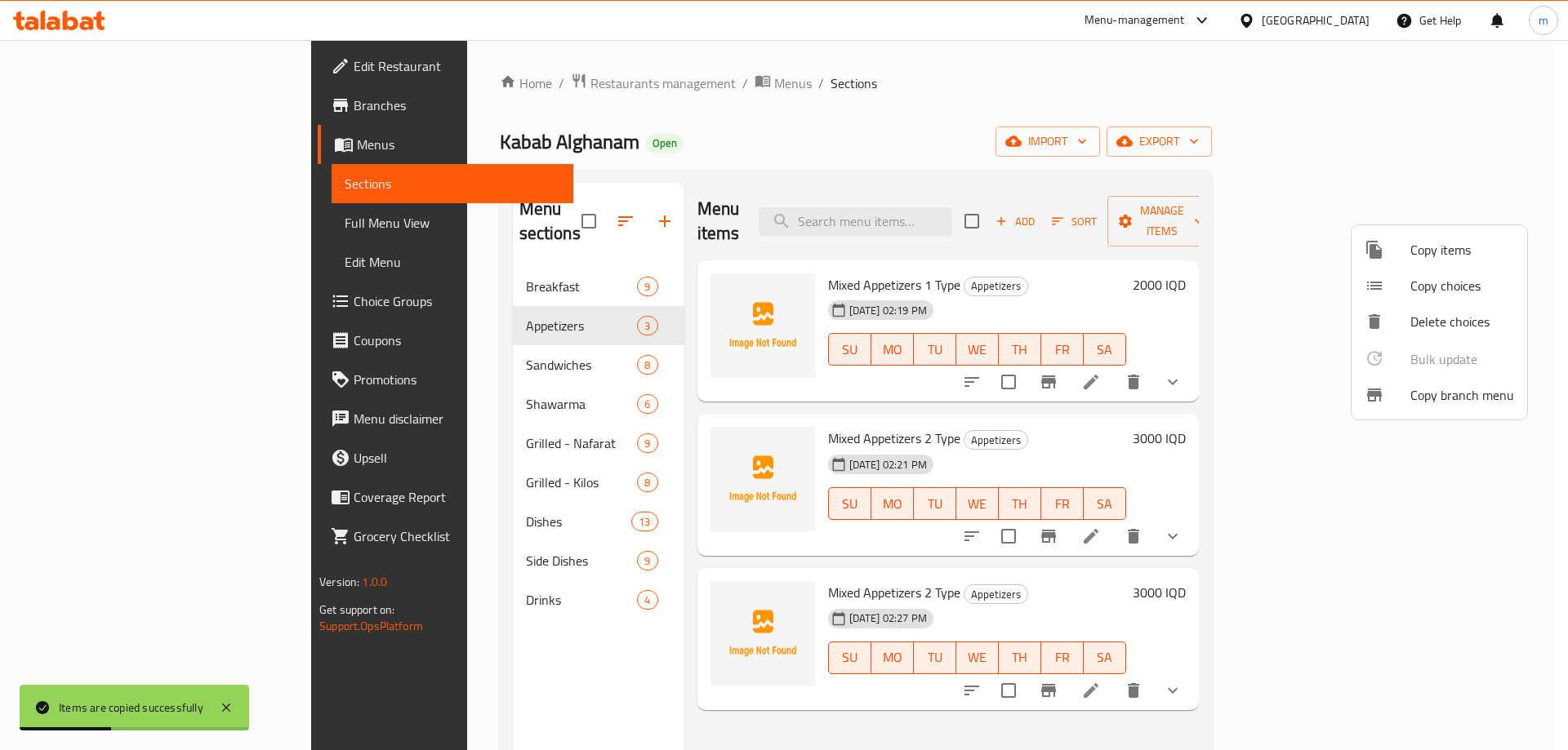
click at [1400, 662] on div at bounding box center [784, 375] width 1568 height 750
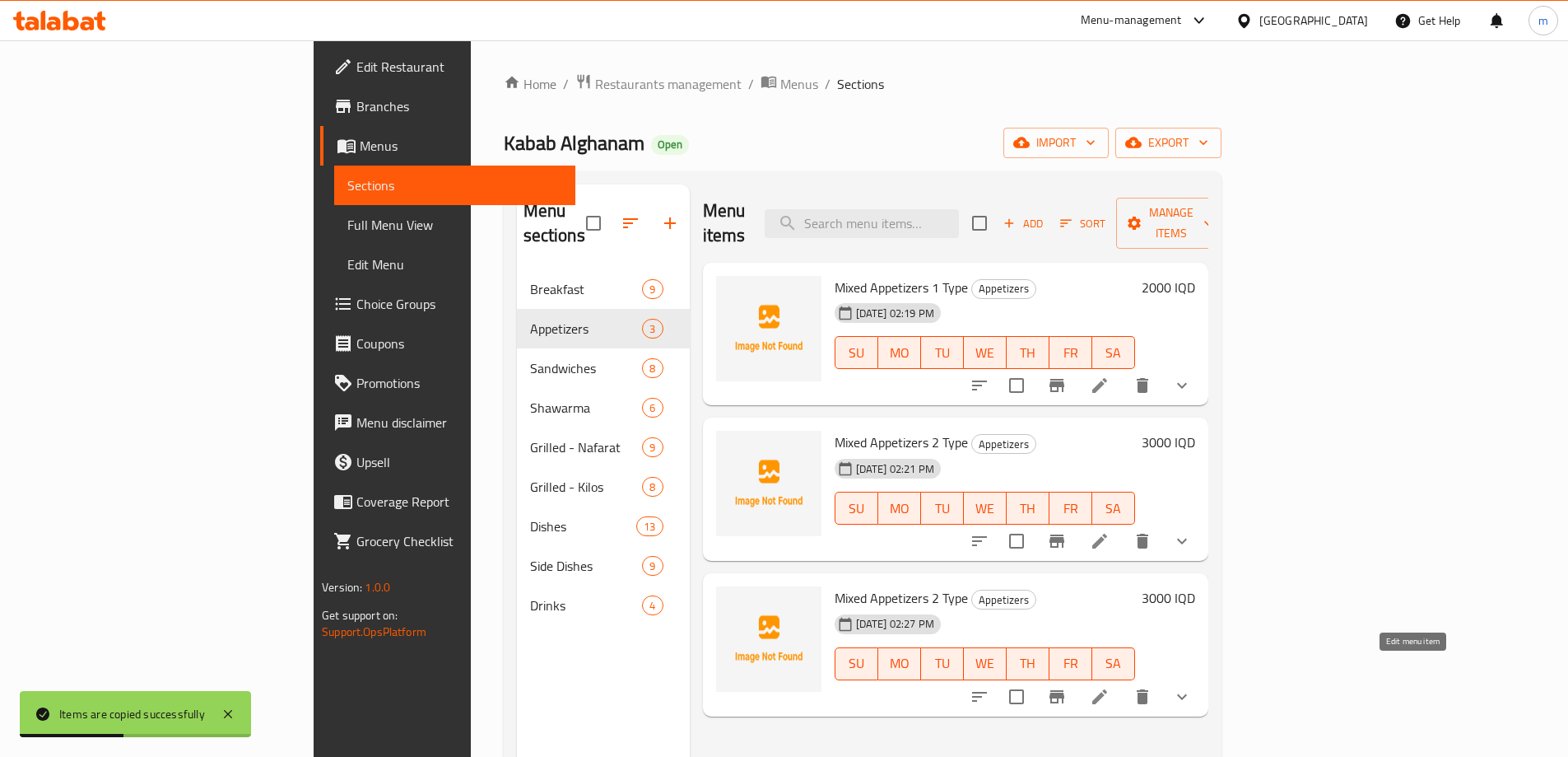
click at [1107, 689] on icon at bounding box center [1100, 696] width 15 height 15
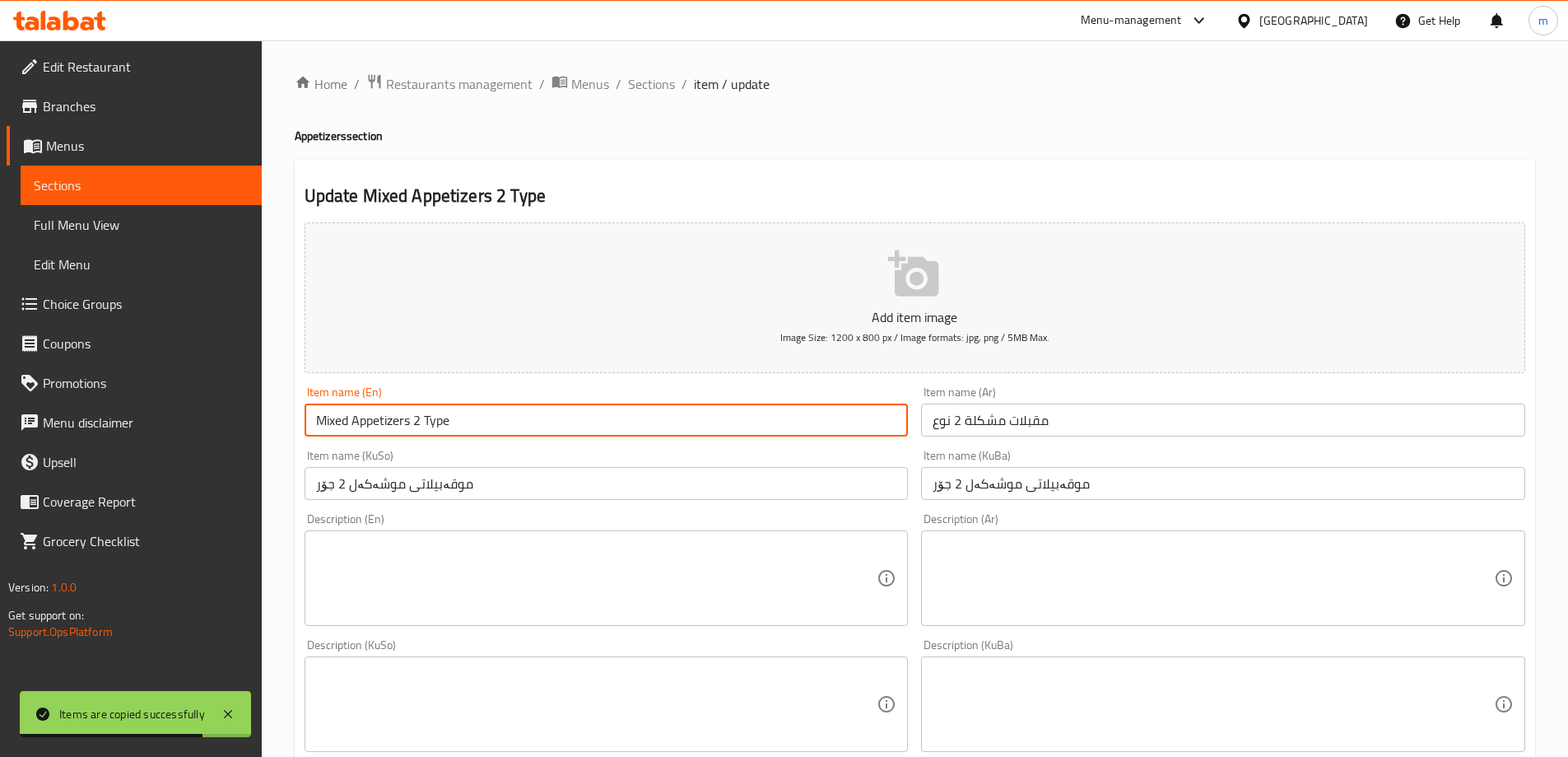
click at [414, 418] on input "Mixed Appetizers 2 Type" at bounding box center [607, 421] width 604 height 33
type input "Mixed Appetizers 3 Type"
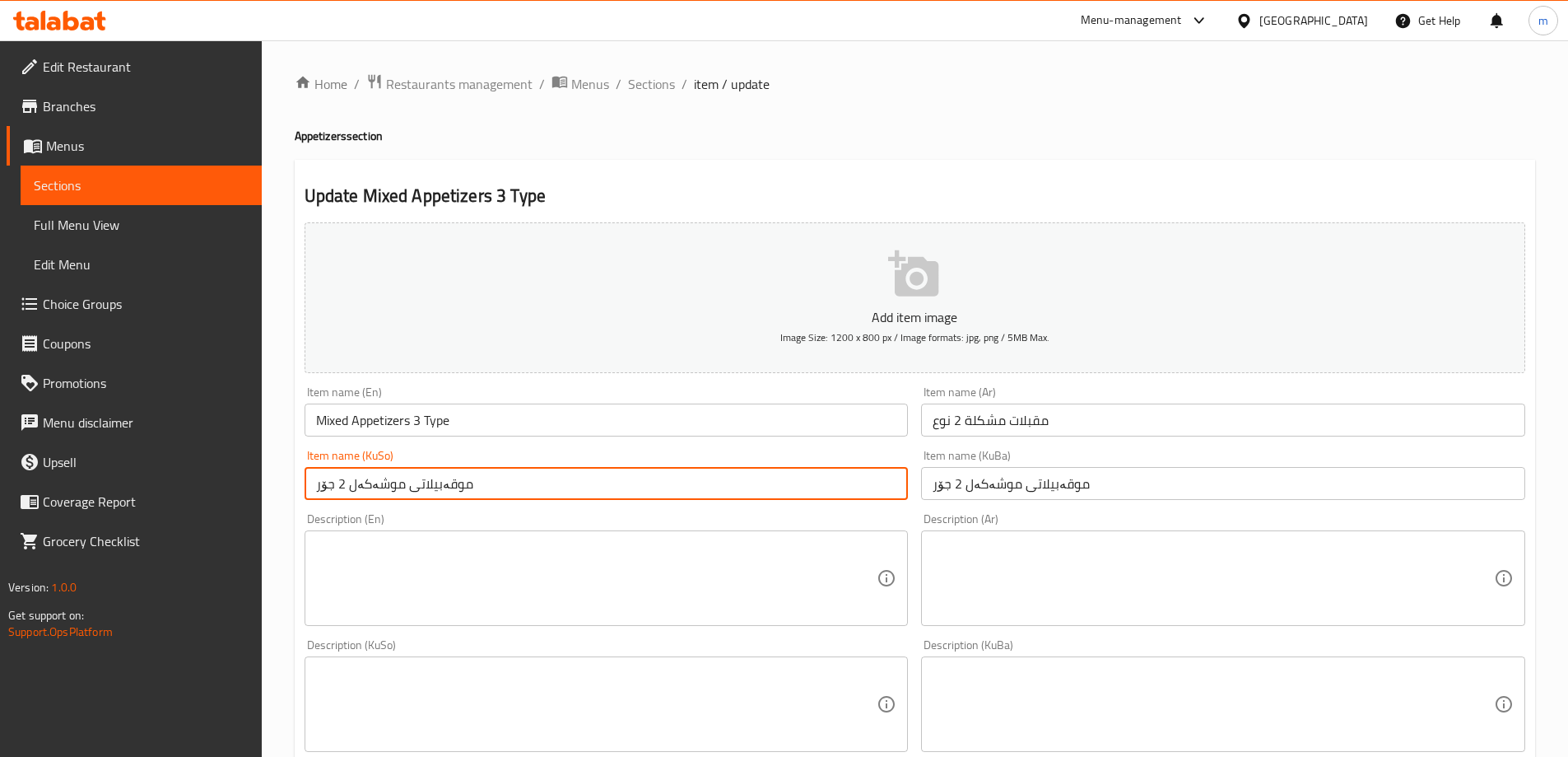
click at [343, 485] on input "موقەبیلاتی موشەکەل 2 جۆر" at bounding box center [607, 483] width 604 height 33
type input "موقەبیلاتی موشەکەل 3 جۆر"
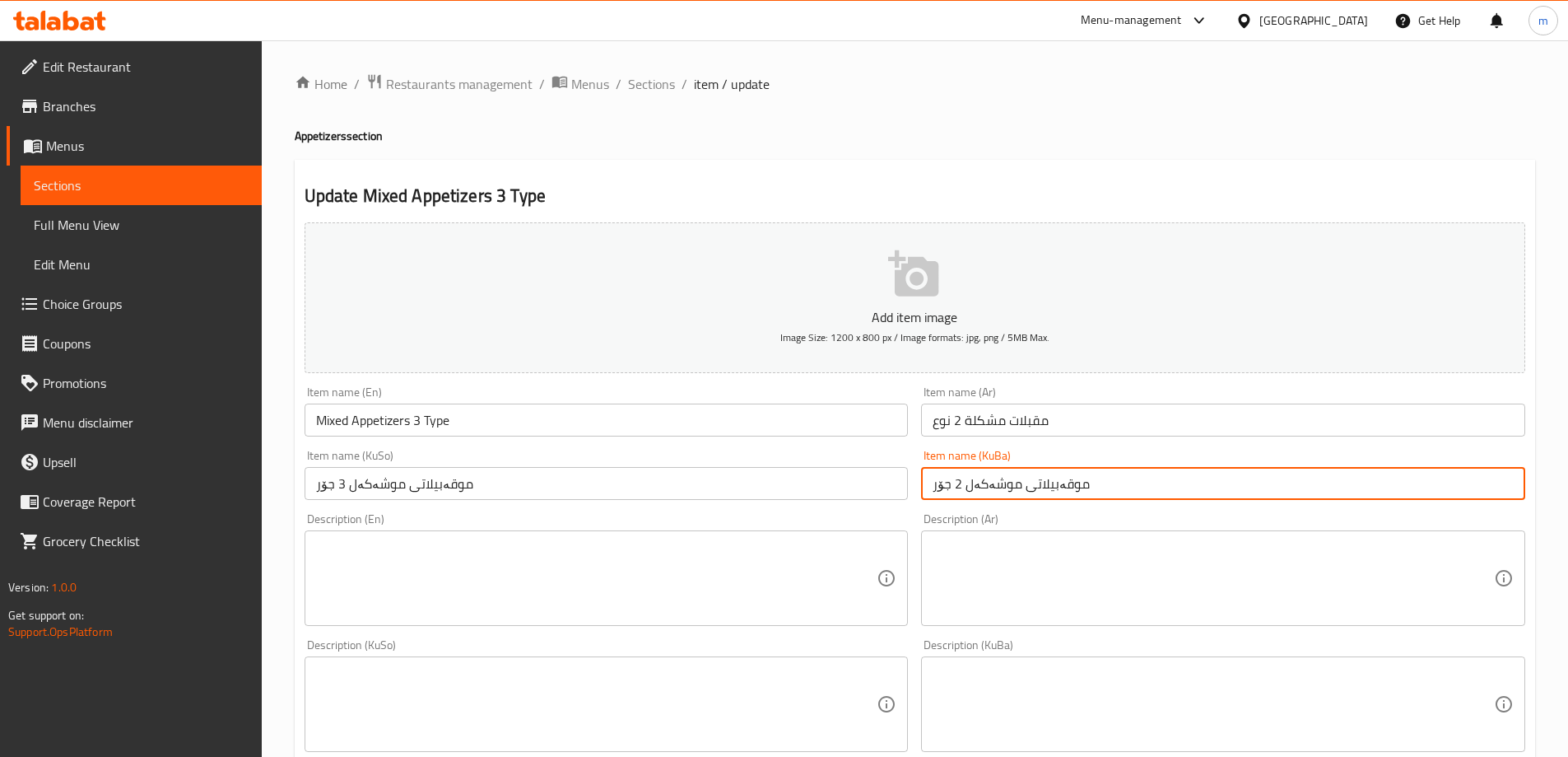
click at [958, 482] on input "موقەبیلاتی موشەکەل 2 جۆر" at bounding box center [1223, 483] width 604 height 33
type input "موقەبیلاتی موشەکەل 3 جۆر"
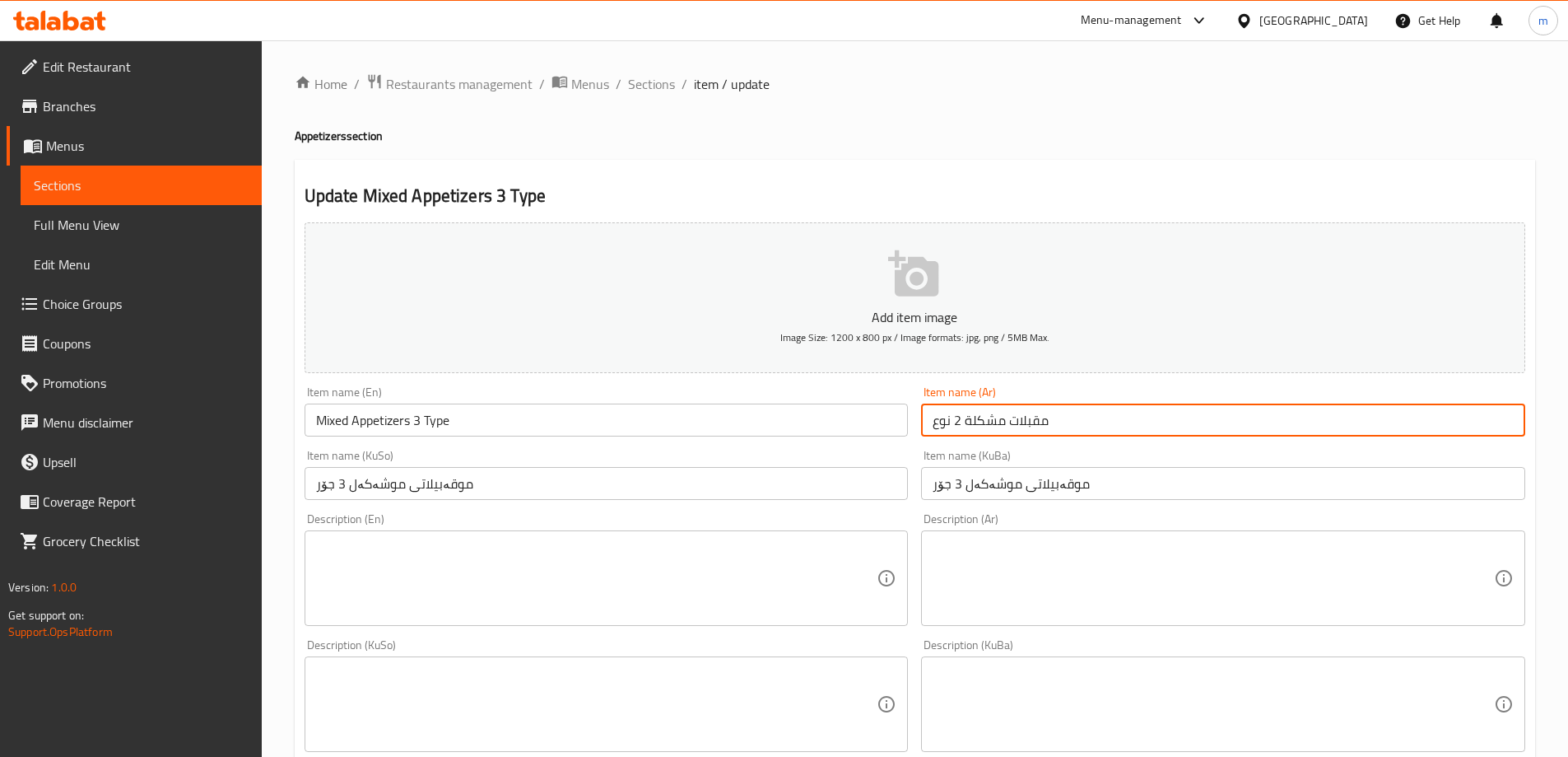
click at [959, 421] on input "مقبلات مشكلة 2 نوع" at bounding box center [1223, 421] width 604 height 33
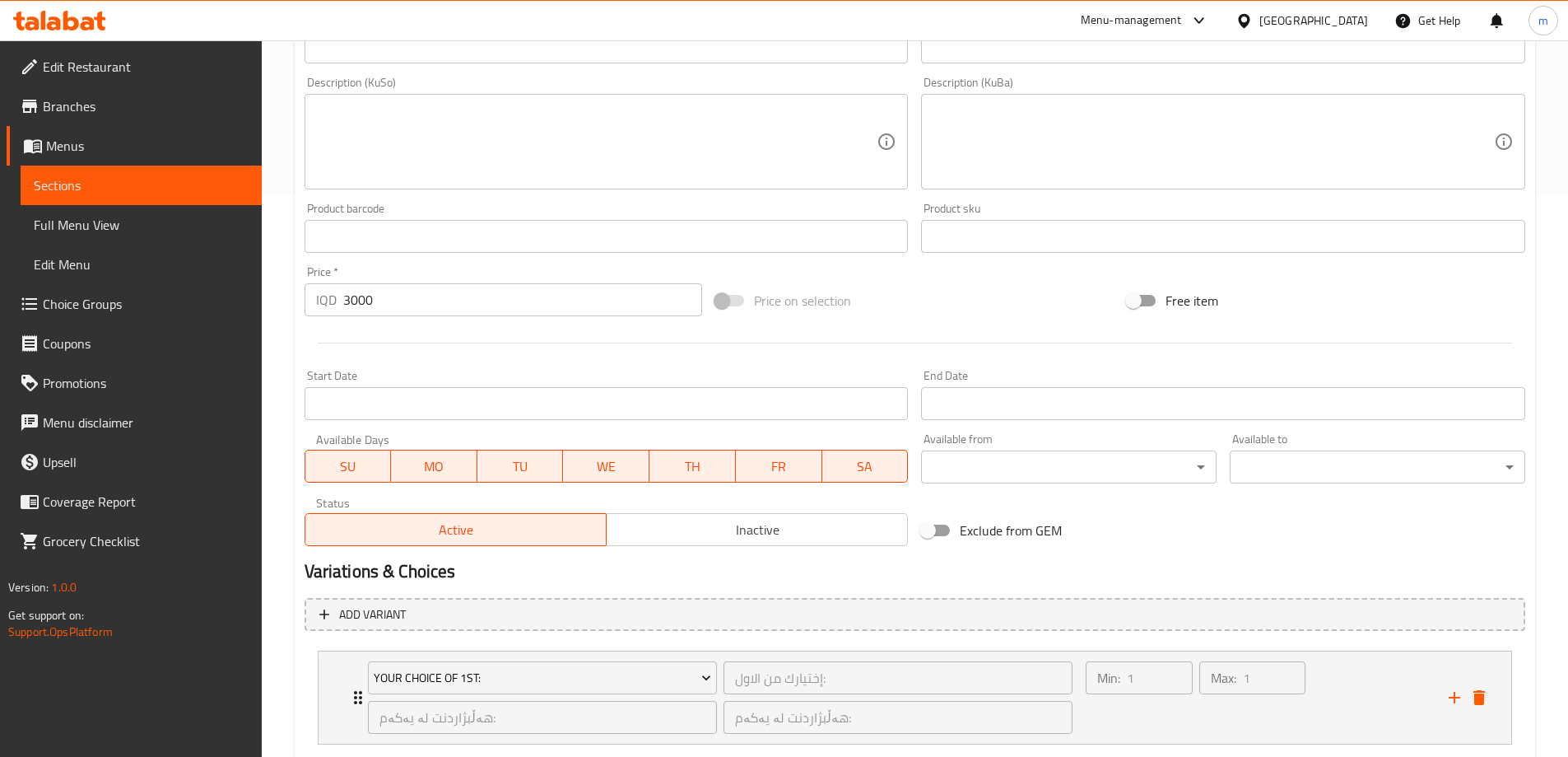
scroll to position [770, 0]
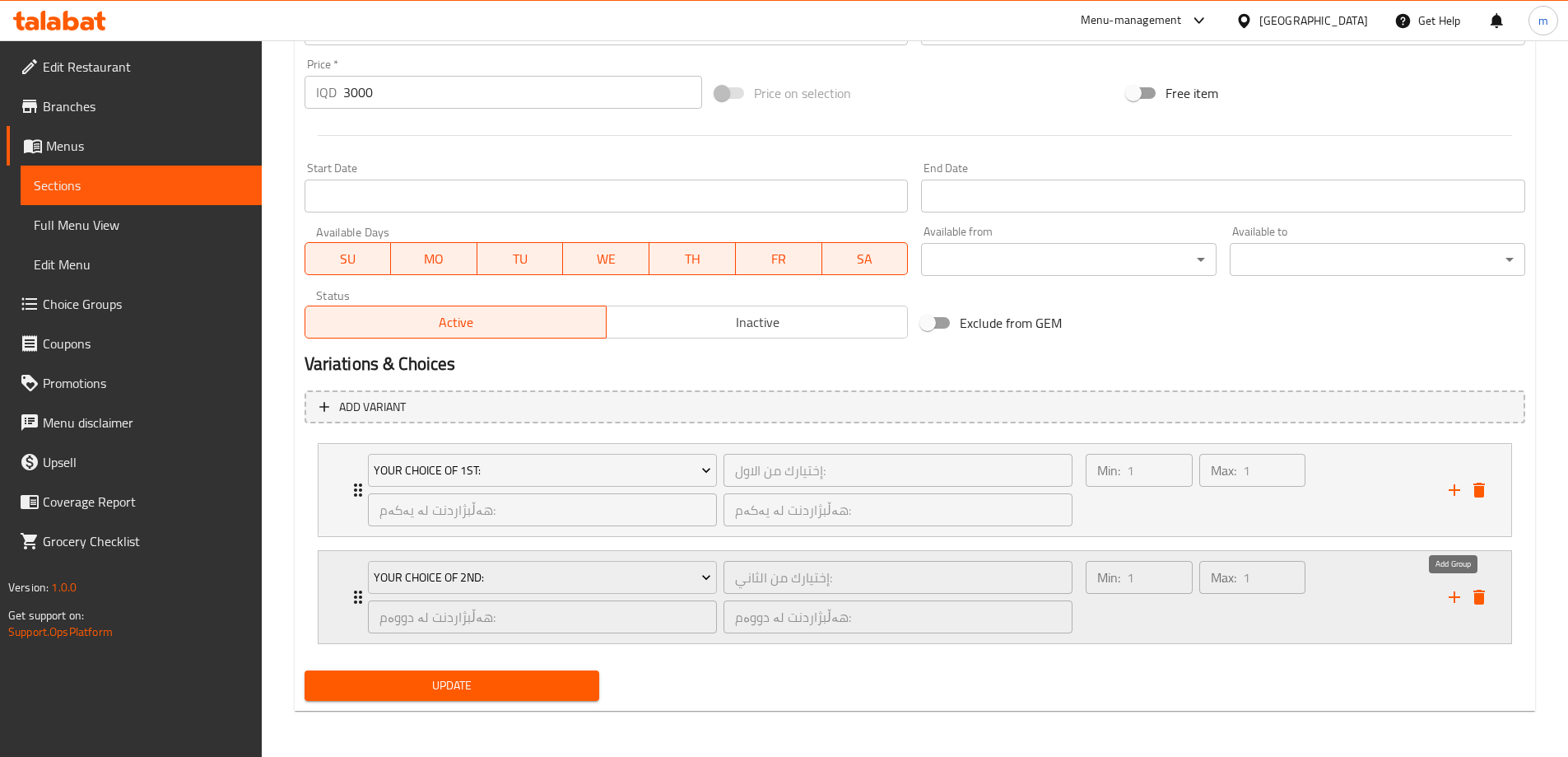
click at [1450, 589] on icon "add" at bounding box center [1454, 597] width 20 height 20
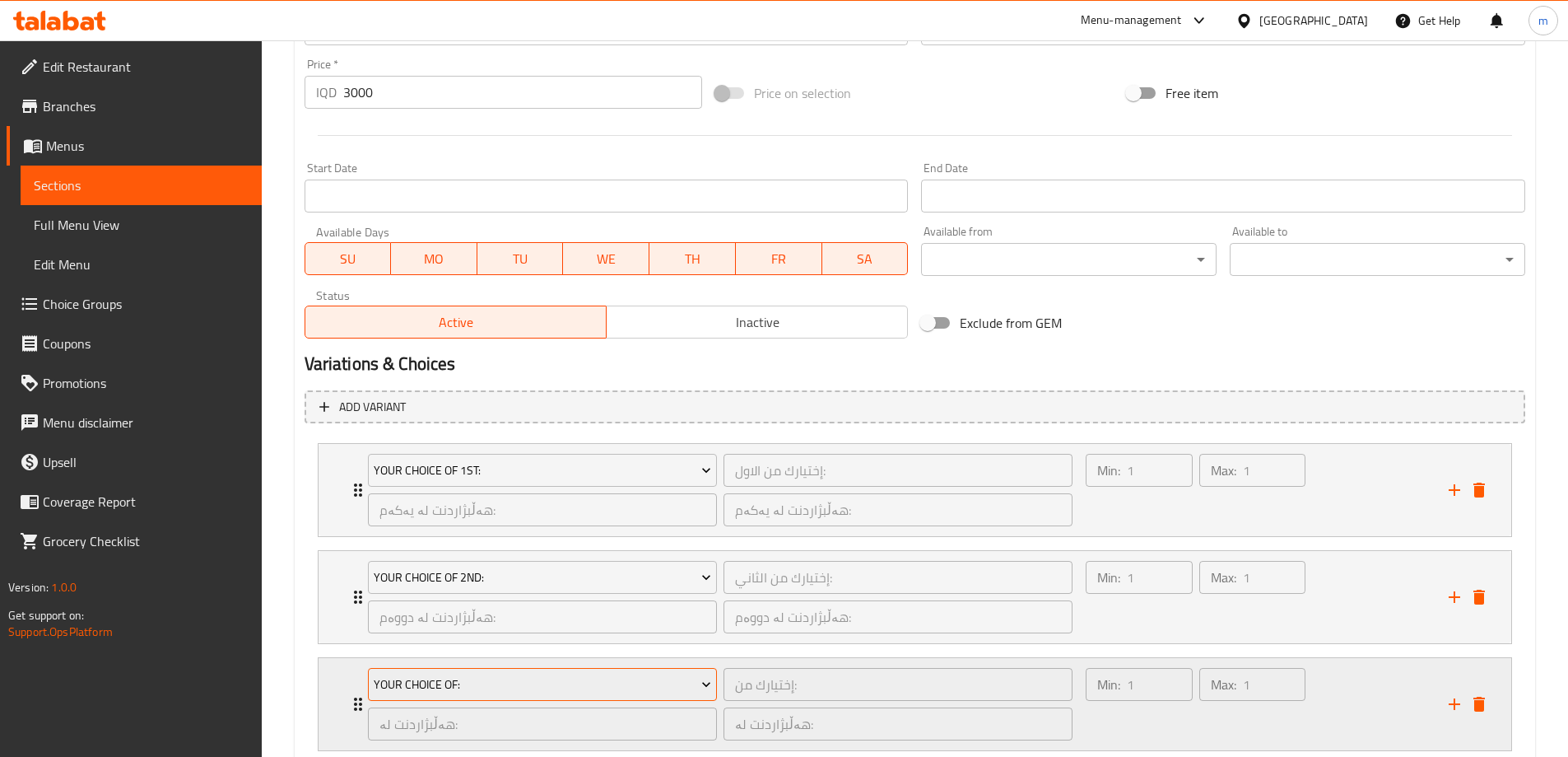
type input "مقبلات مشكلة 3 نوع"
click at [500, 689] on span "Your Choice Of:" at bounding box center [542, 684] width 337 height 21
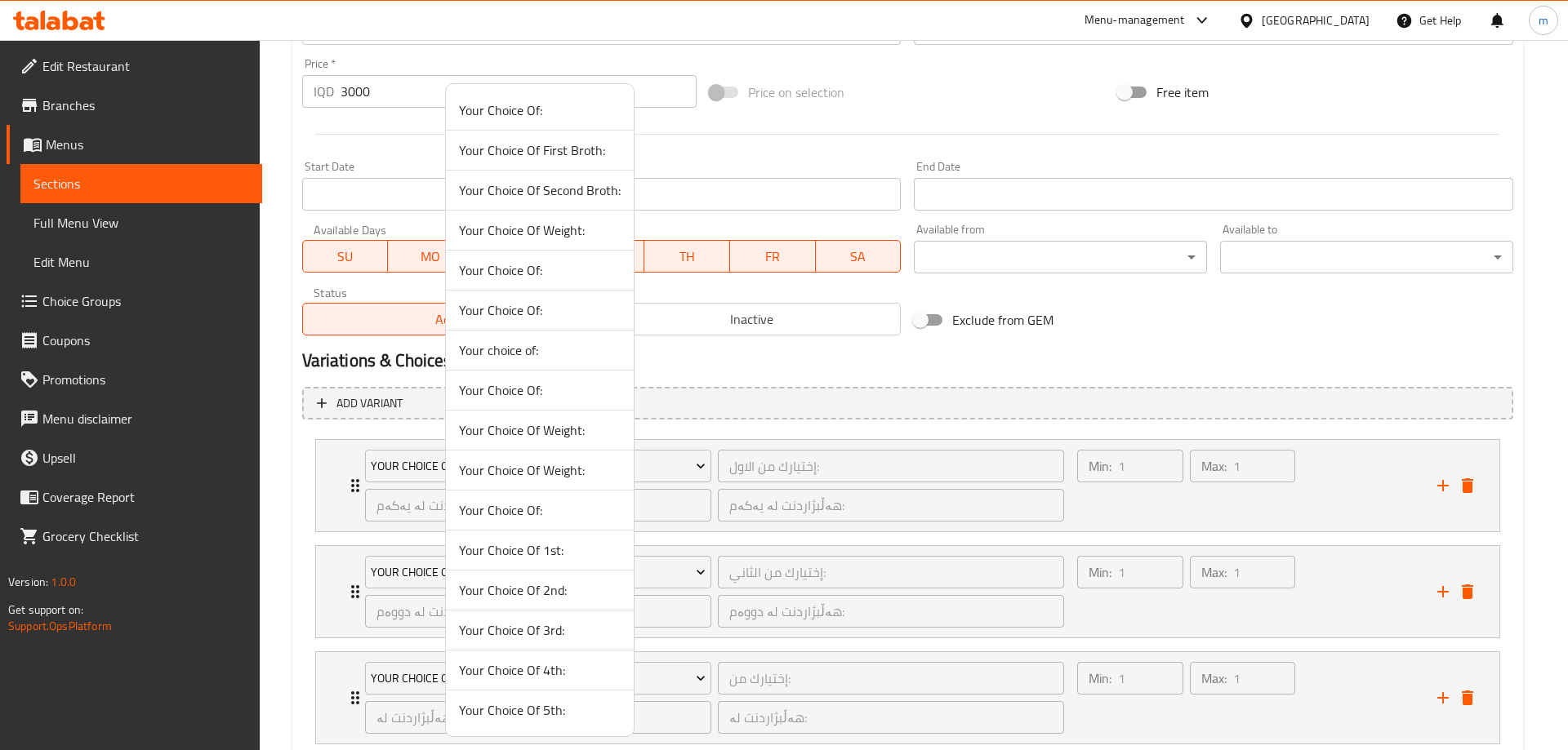
click at [529, 631] on span "Your Choice Of 3rd:" at bounding box center [540, 630] width 161 height 19
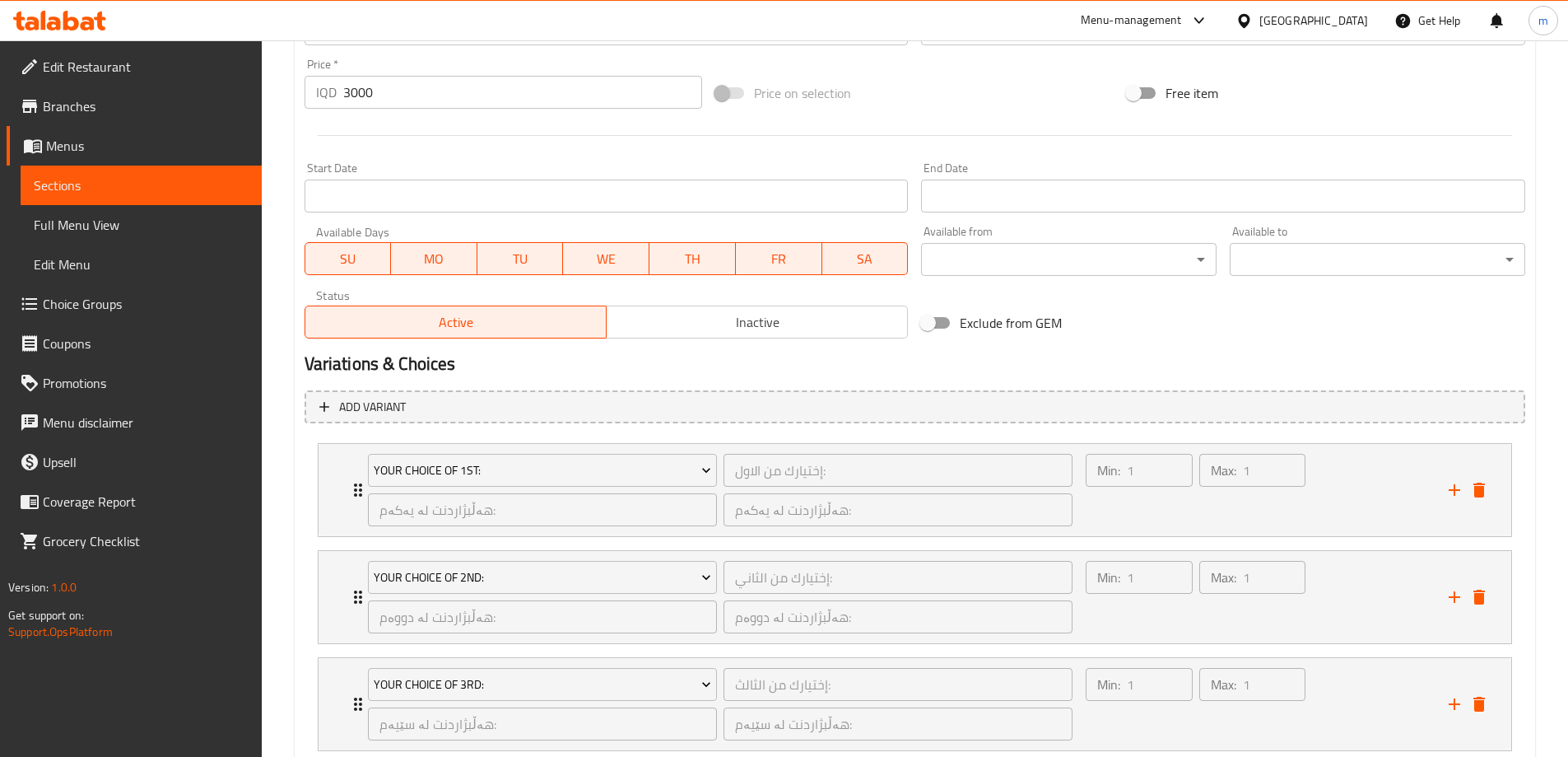
drag, startPoint x: 349, startPoint y: 93, endPoint x: 312, endPoint y: 85, distance: 37.9
click at [312, 85] on div "IQD 3000 Price *" at bounding box center [504, 92] width 399 height 33
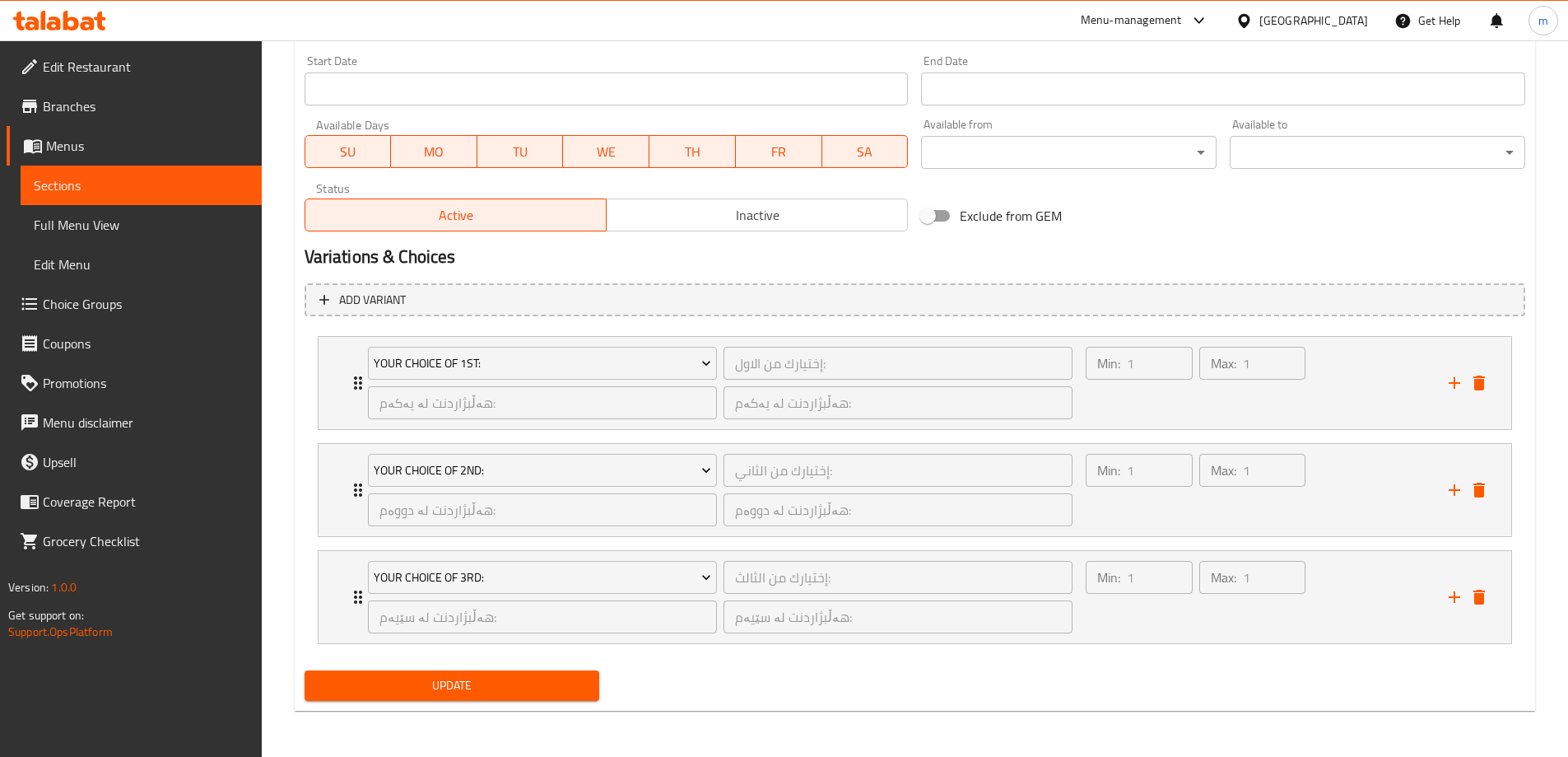
type input "4000"
click at [483, 689] on span "Update" at bounding box center [452, 685] width 270 height 21
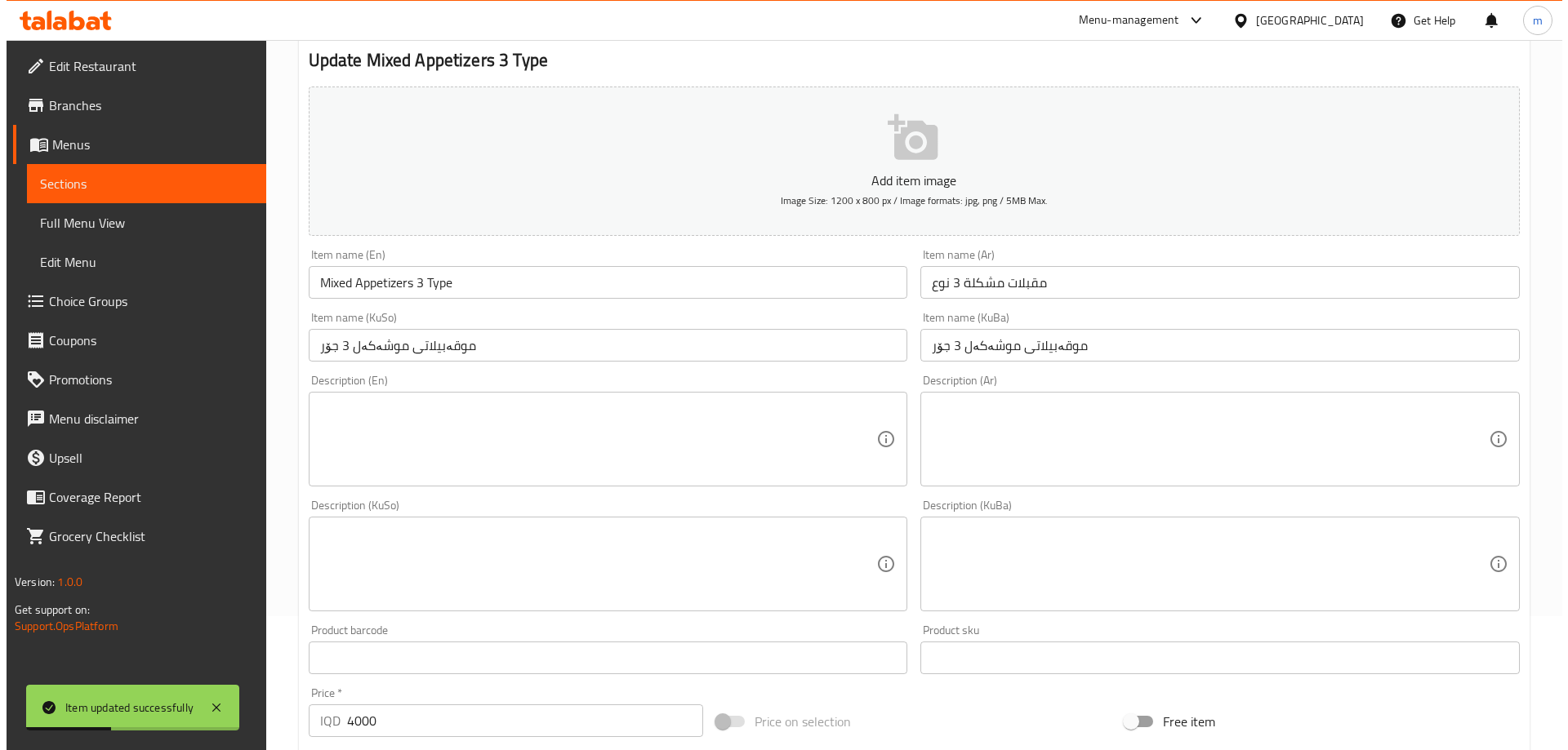
scroll to position [0, 0]
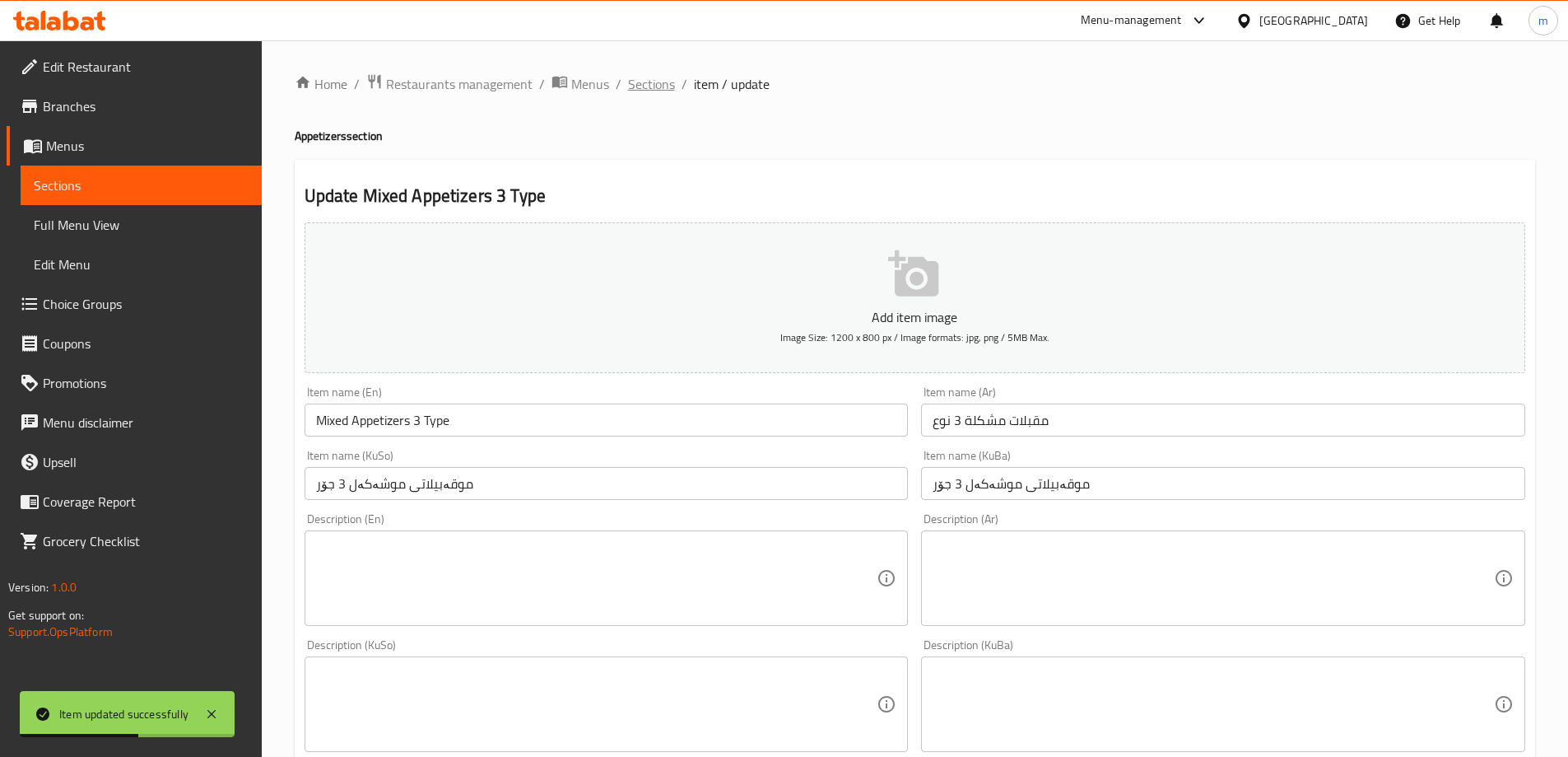
click at [646, 75] on span "Sections" at bounding box center [652, 84] width 47 height 20
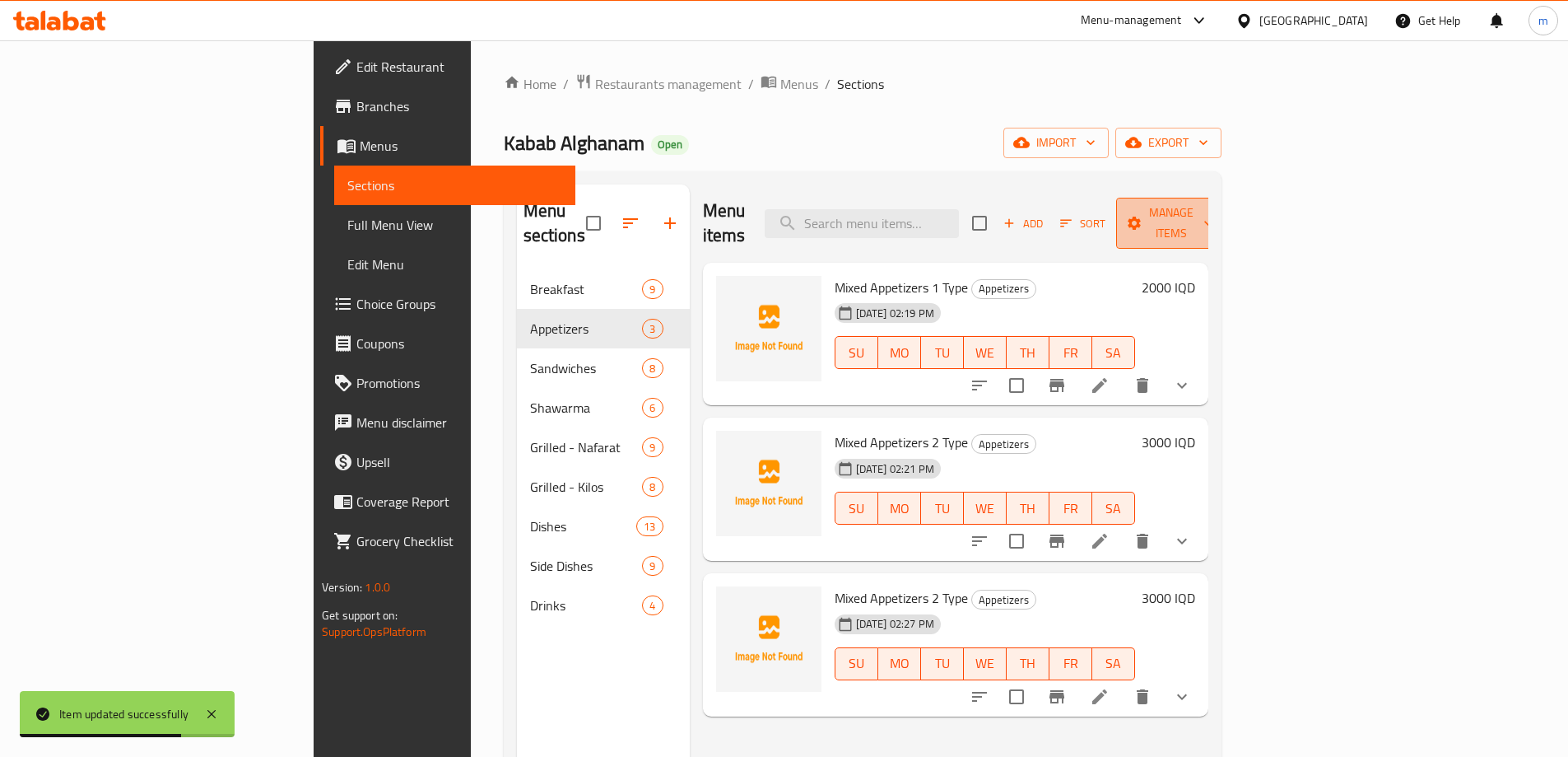
click at [1143, 215] on icon "button" at bounding box center [1134, 223] width 17 height 17
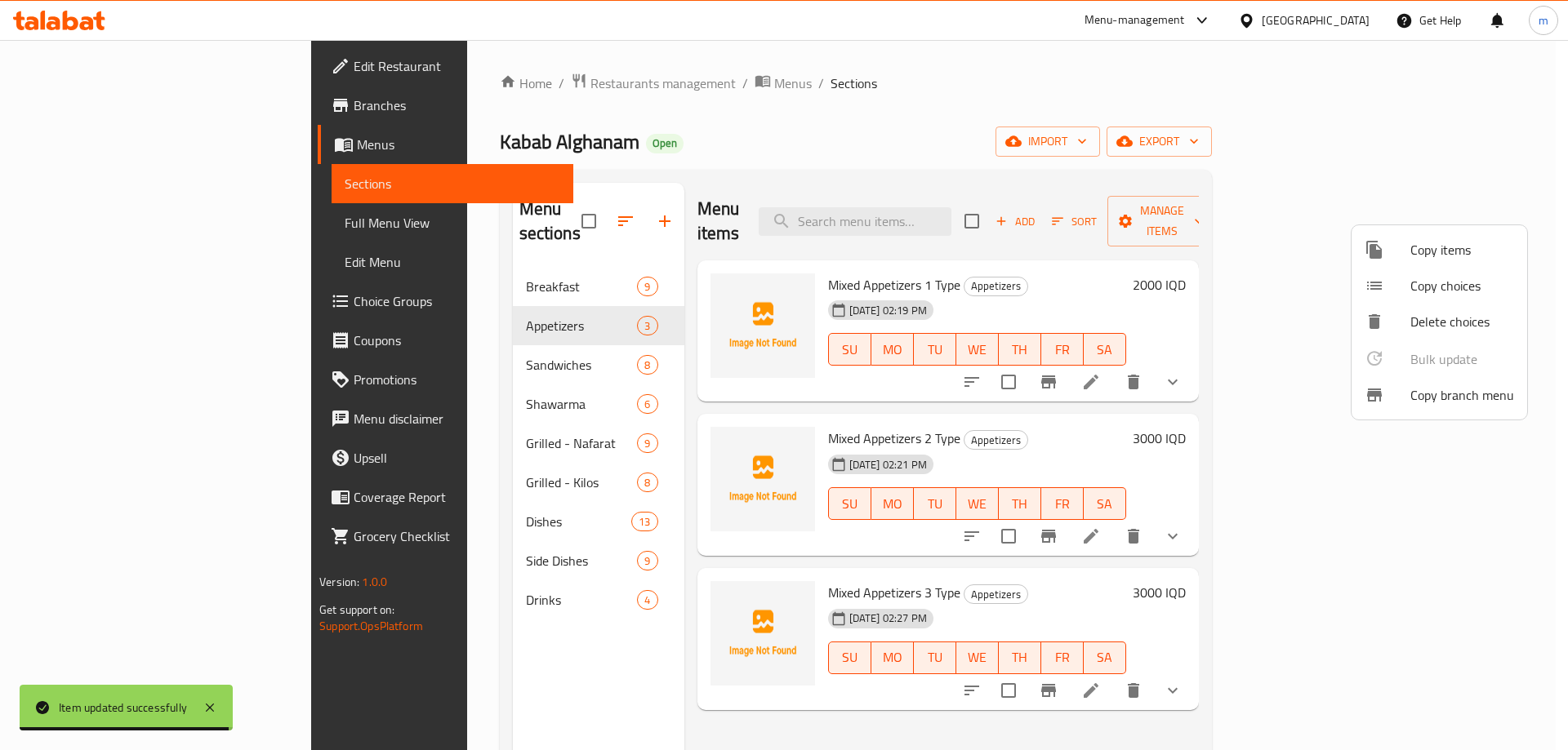
click at [1415, 254] on span "Copy items" at bounding box center [1461, 250] width 104 height 19
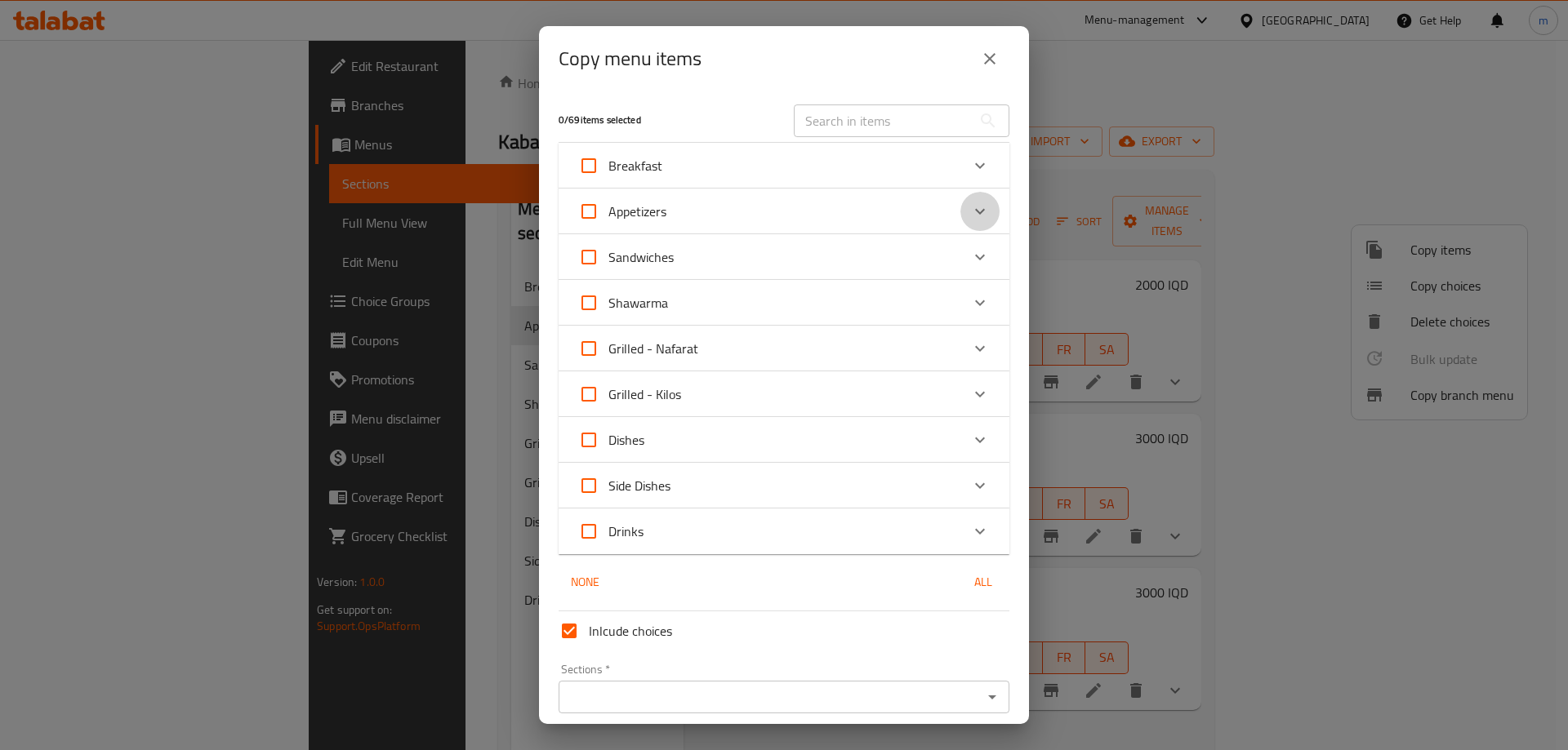
click at [970, 212] on icon "Expand" at bounding box center [980, 211] width 19 height 19
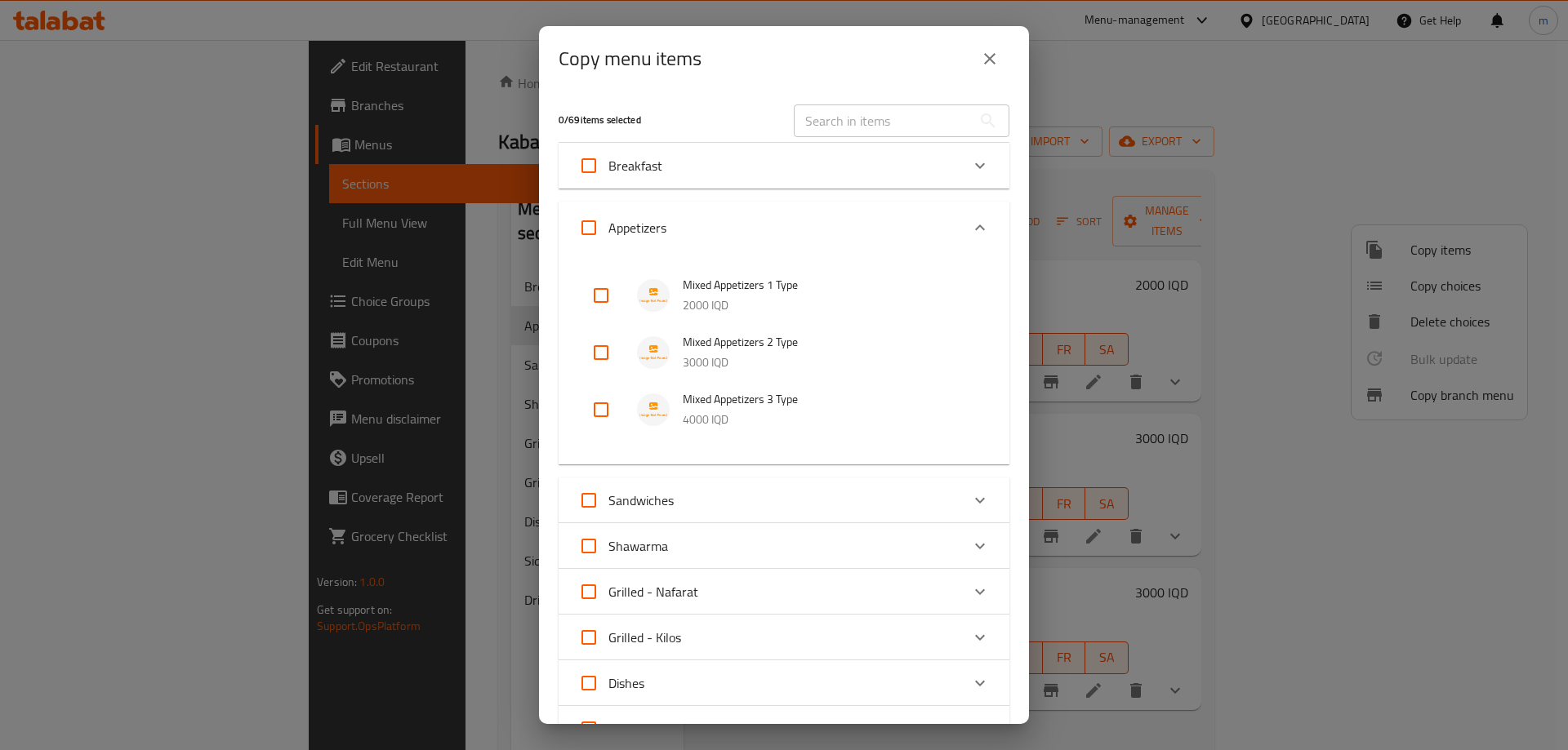
click at [599, 410] on input "checkbox" at bounding box center [601, 409] width 39 height 39
checkbox input "true"
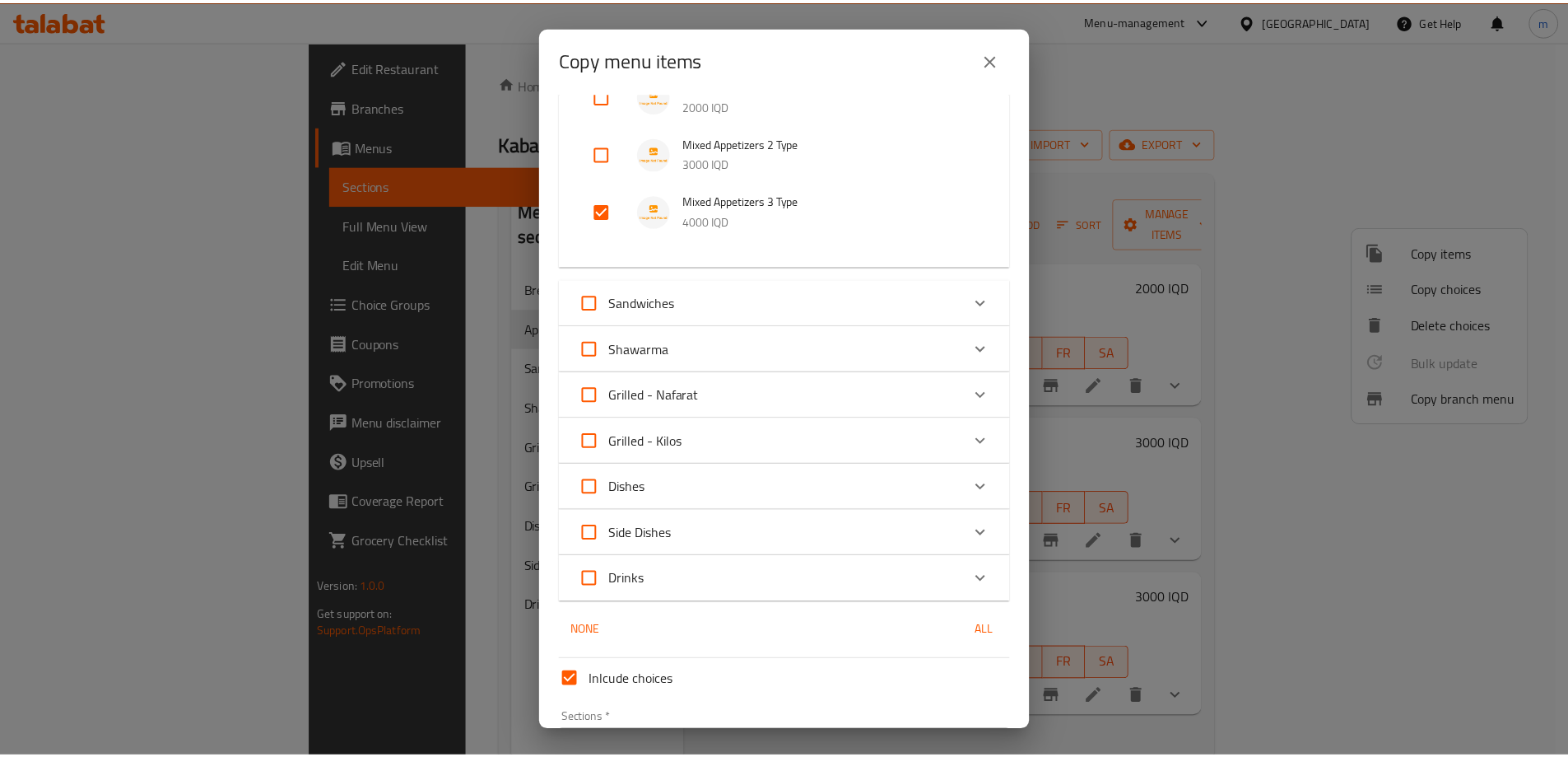
scroll to position [311, 0]
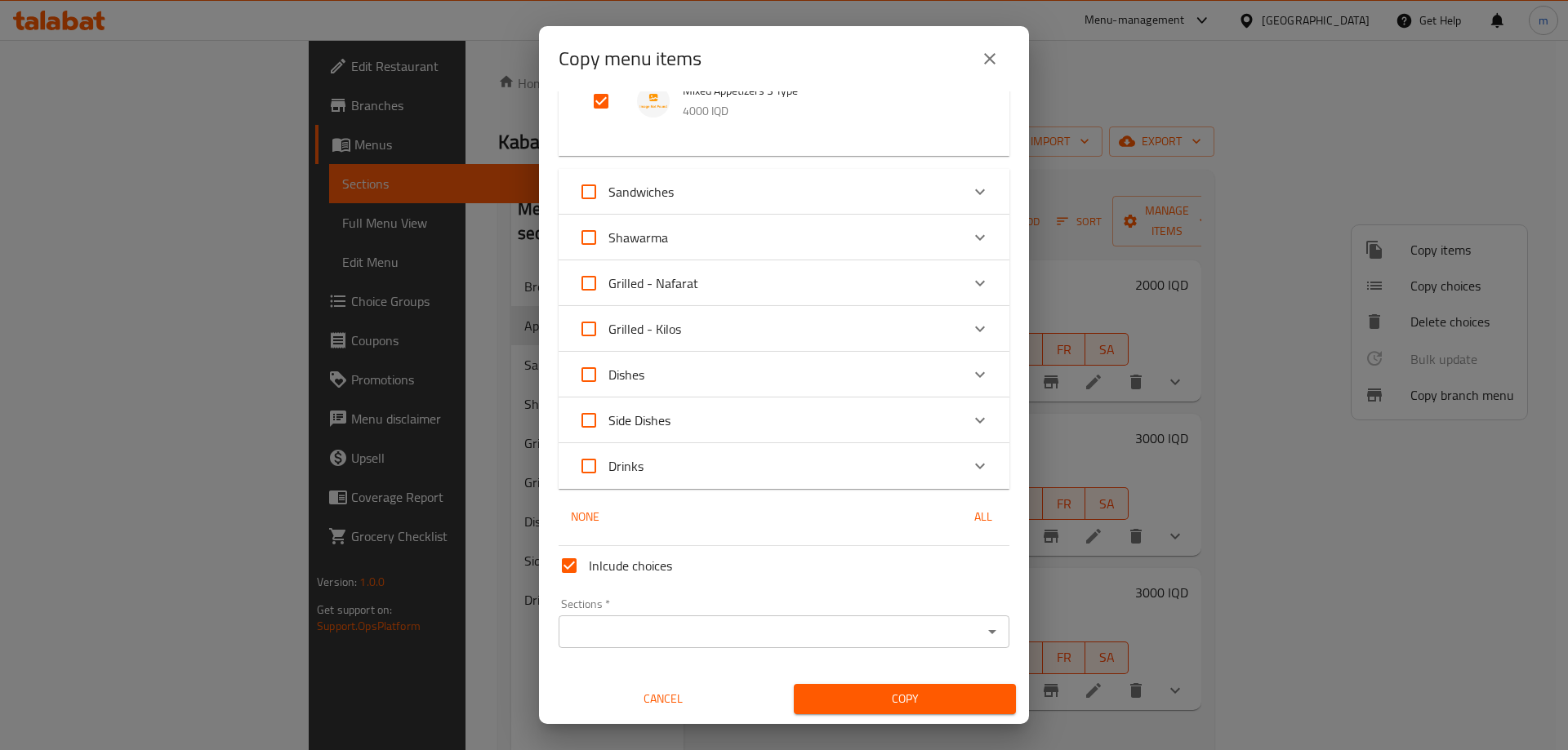
click at [718, 630] on input "Sections   *" at bounding box center [771, 631] width 414 height 23
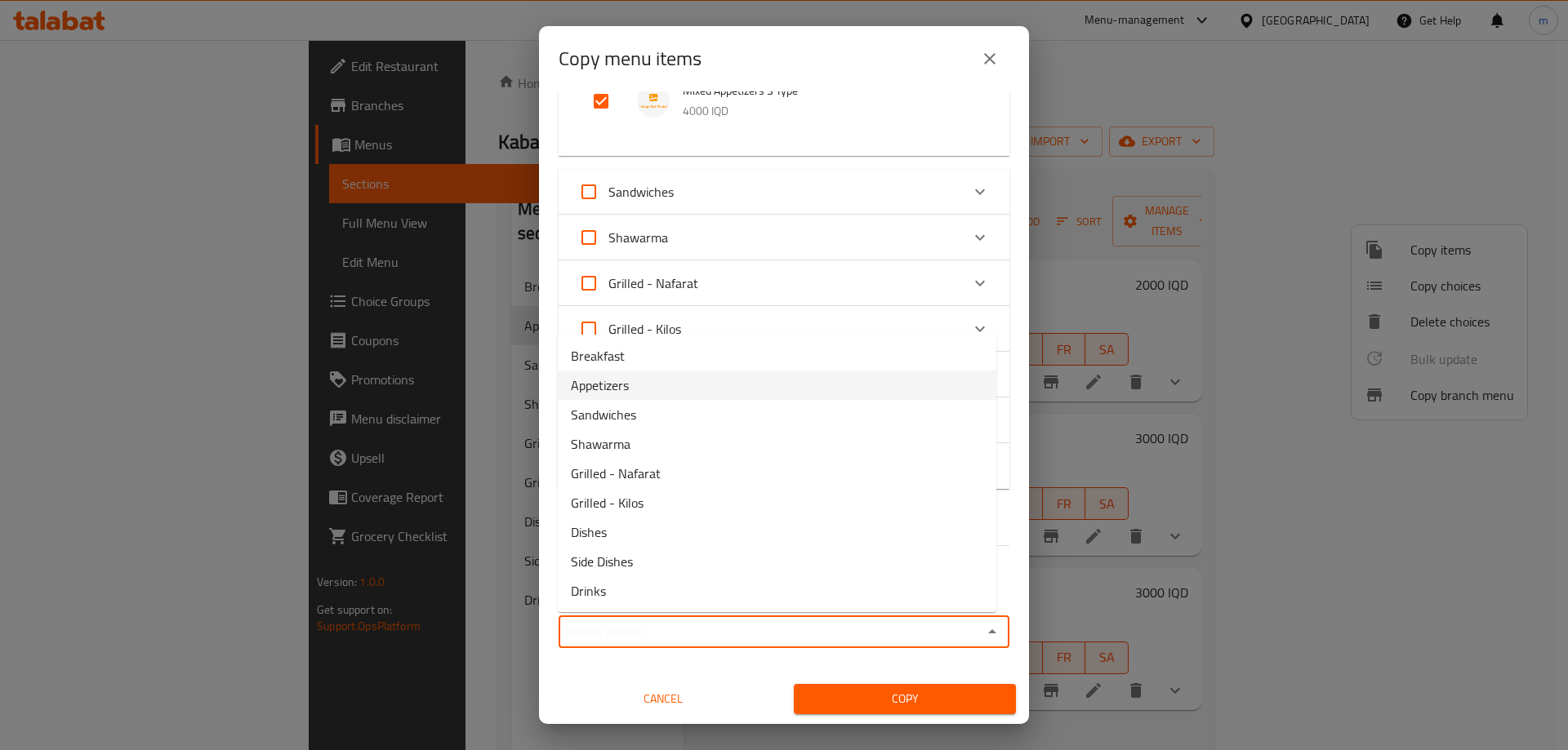
click at [610, 386] on span "Appetizers" at bounding box center [600, 385] width 58 height 19
type input "Appetizers"
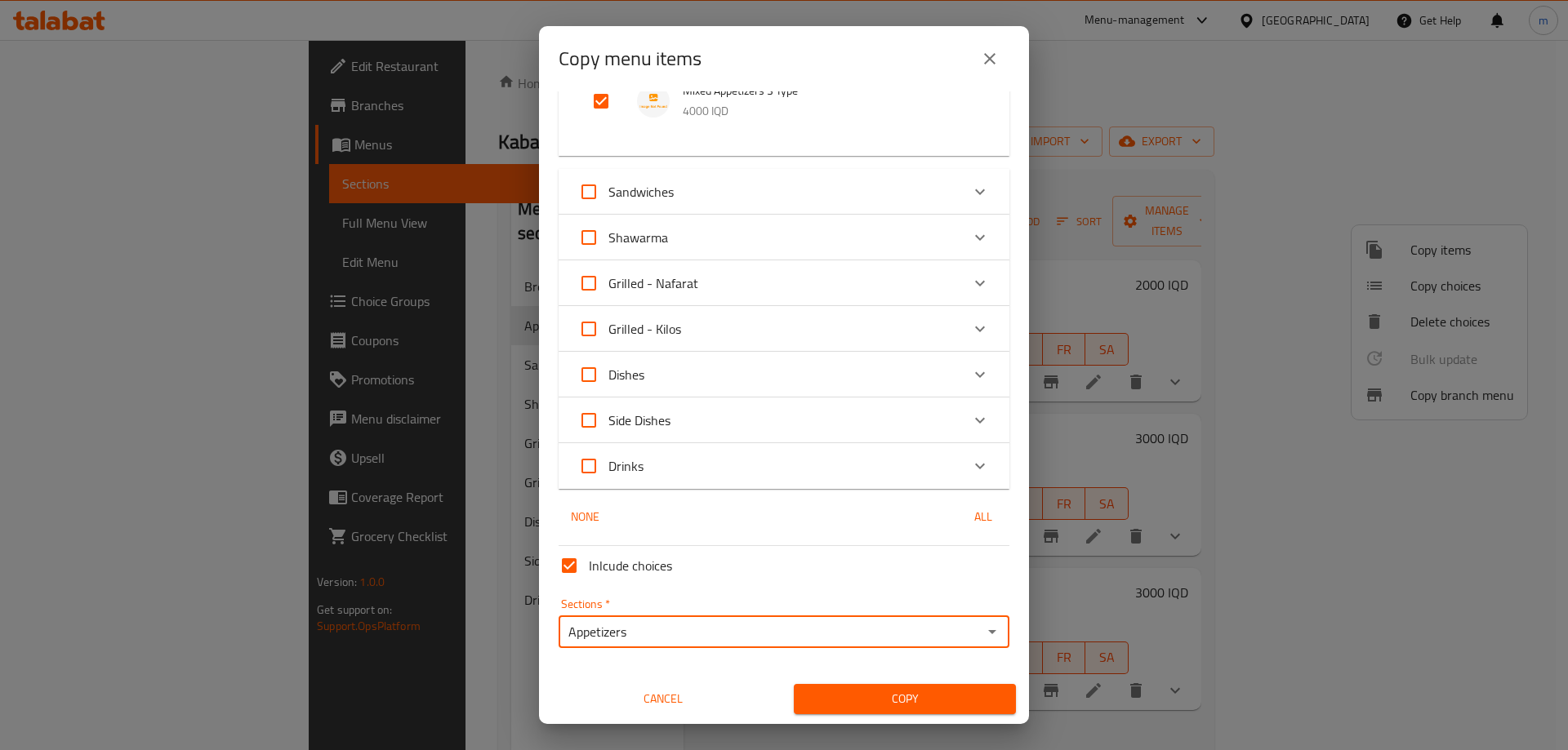
click at [834, 694] on span "Copy" at bounding box center [905, 699] width 196 height 20
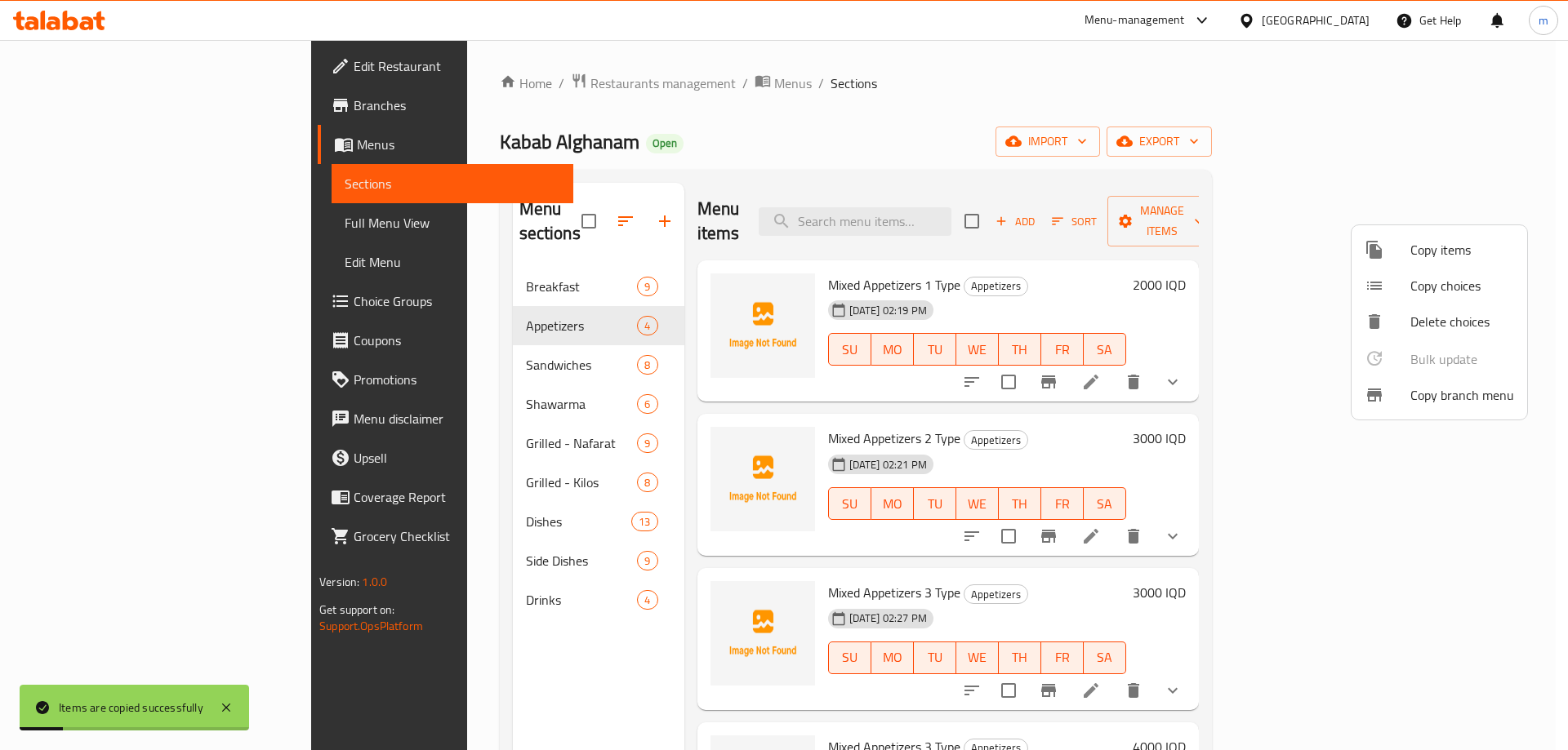
click at [1130, 502] on div at bounding box center [784, 375] width 1568 height 750
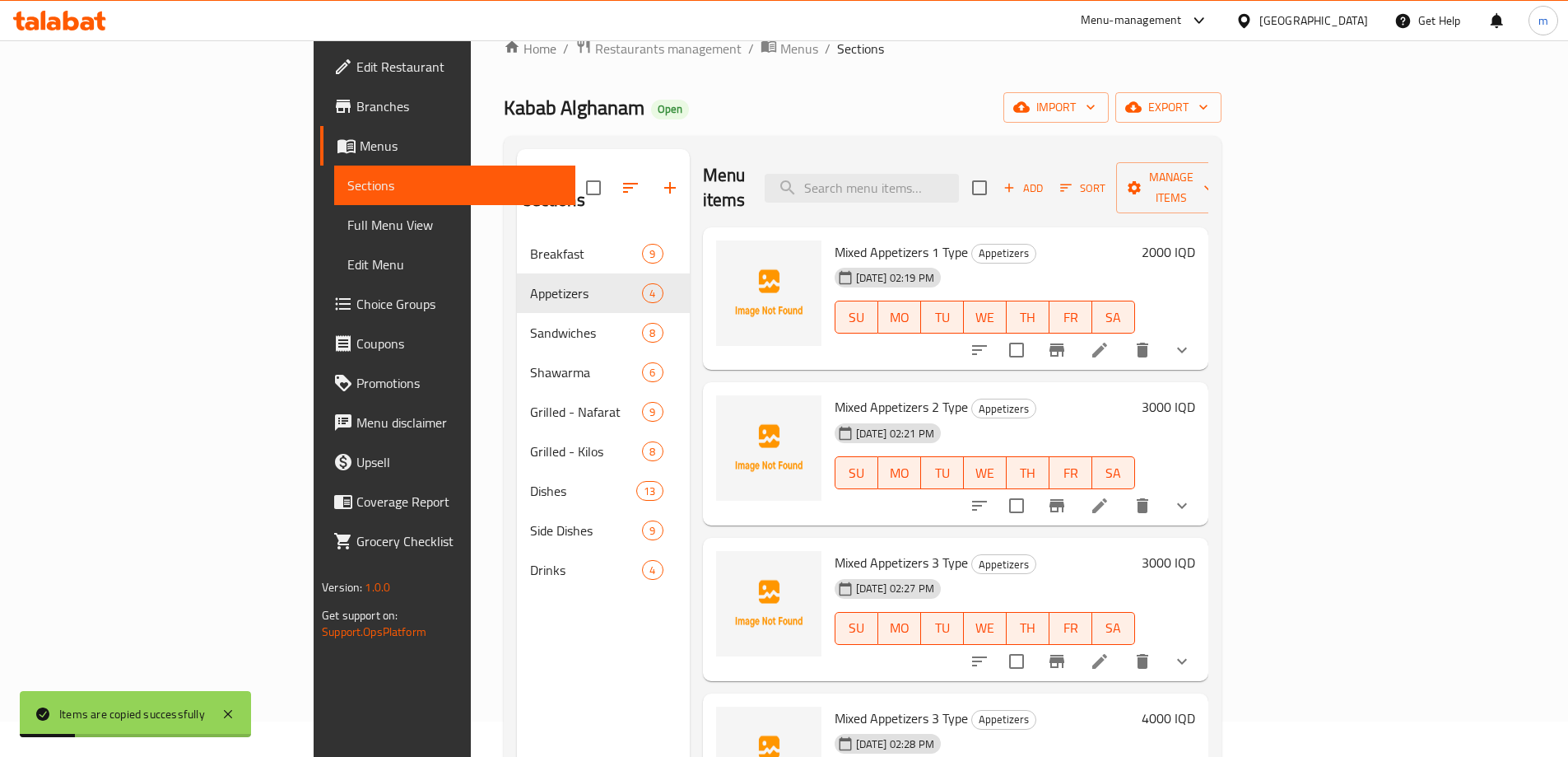
scroll to position [230, 0]
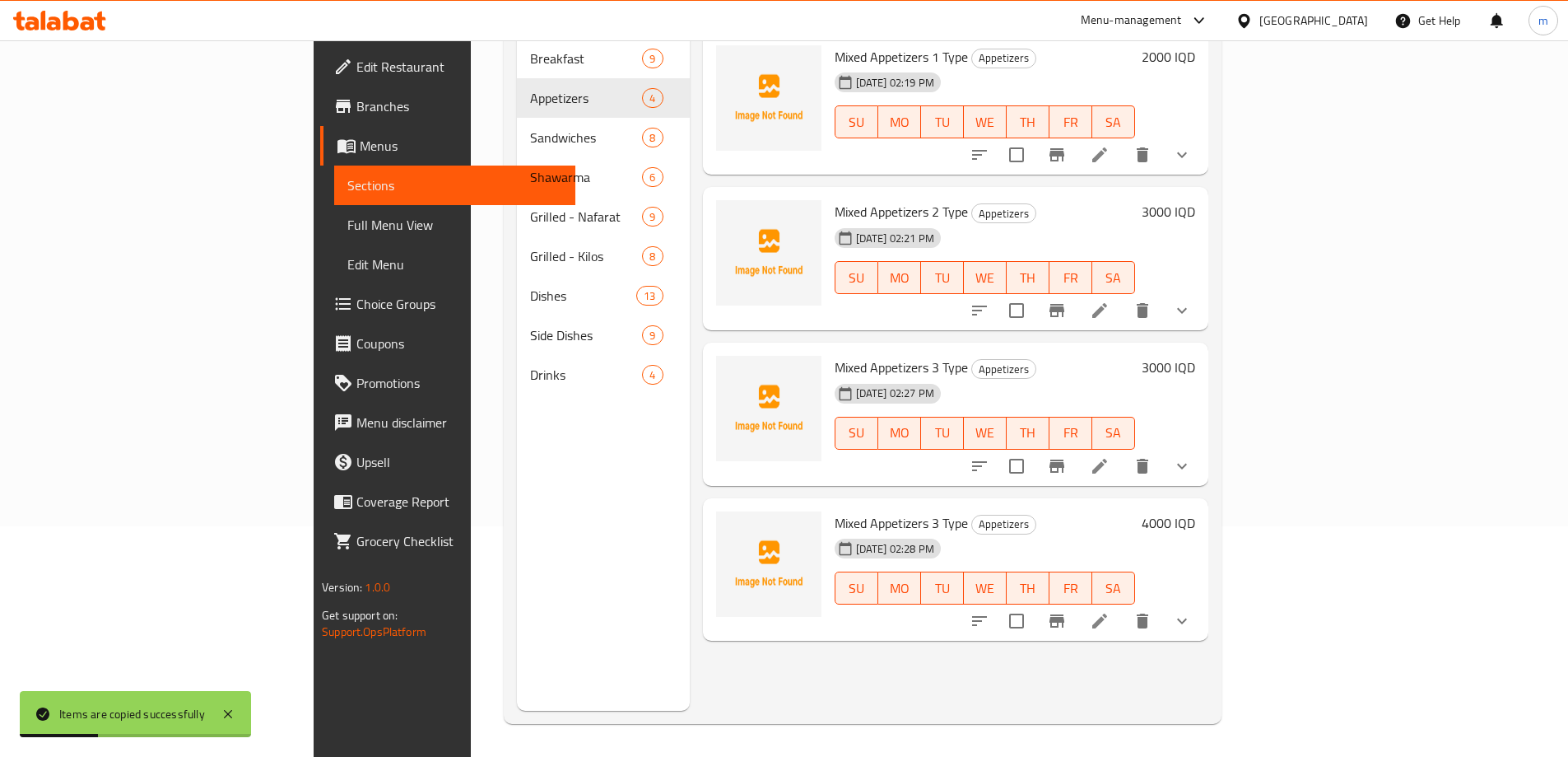
click at [1107, 614] on icon at bounding box center [1100, 621] width 15 height 15
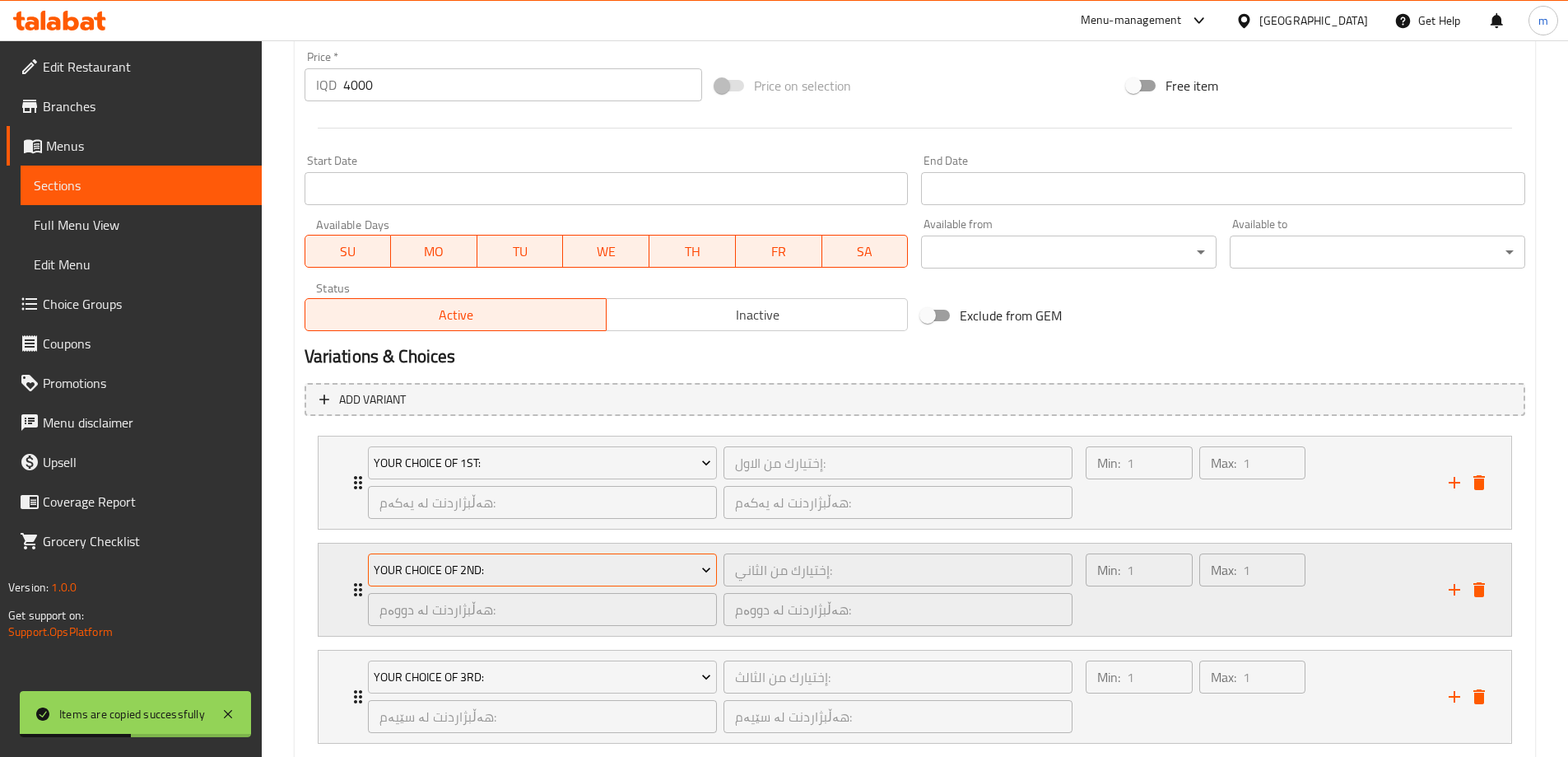
scroll to position [877, 0]
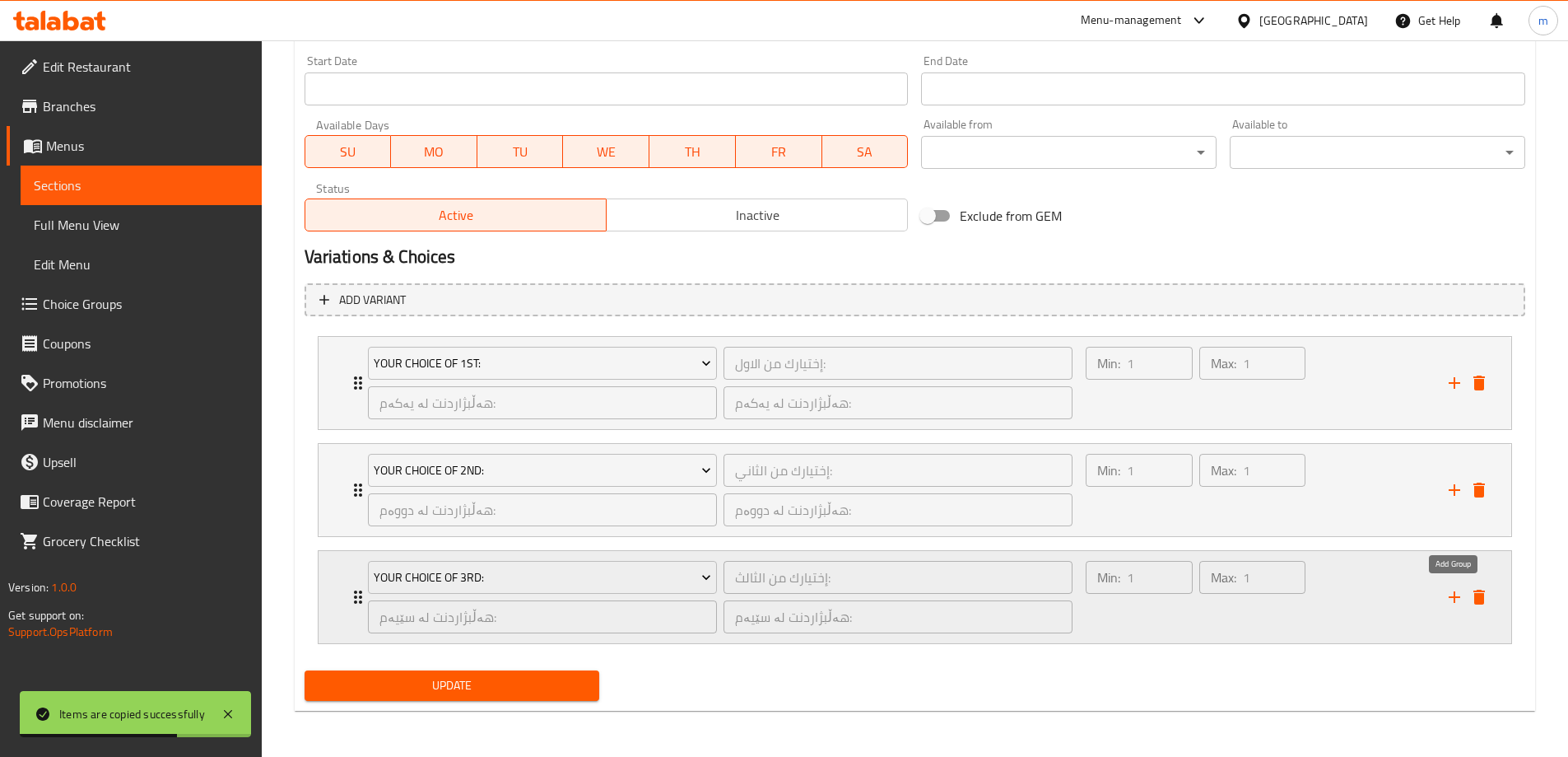
click at [1451, 591] on icon "add" at bounding box center [1454, 597] width 20 height 20
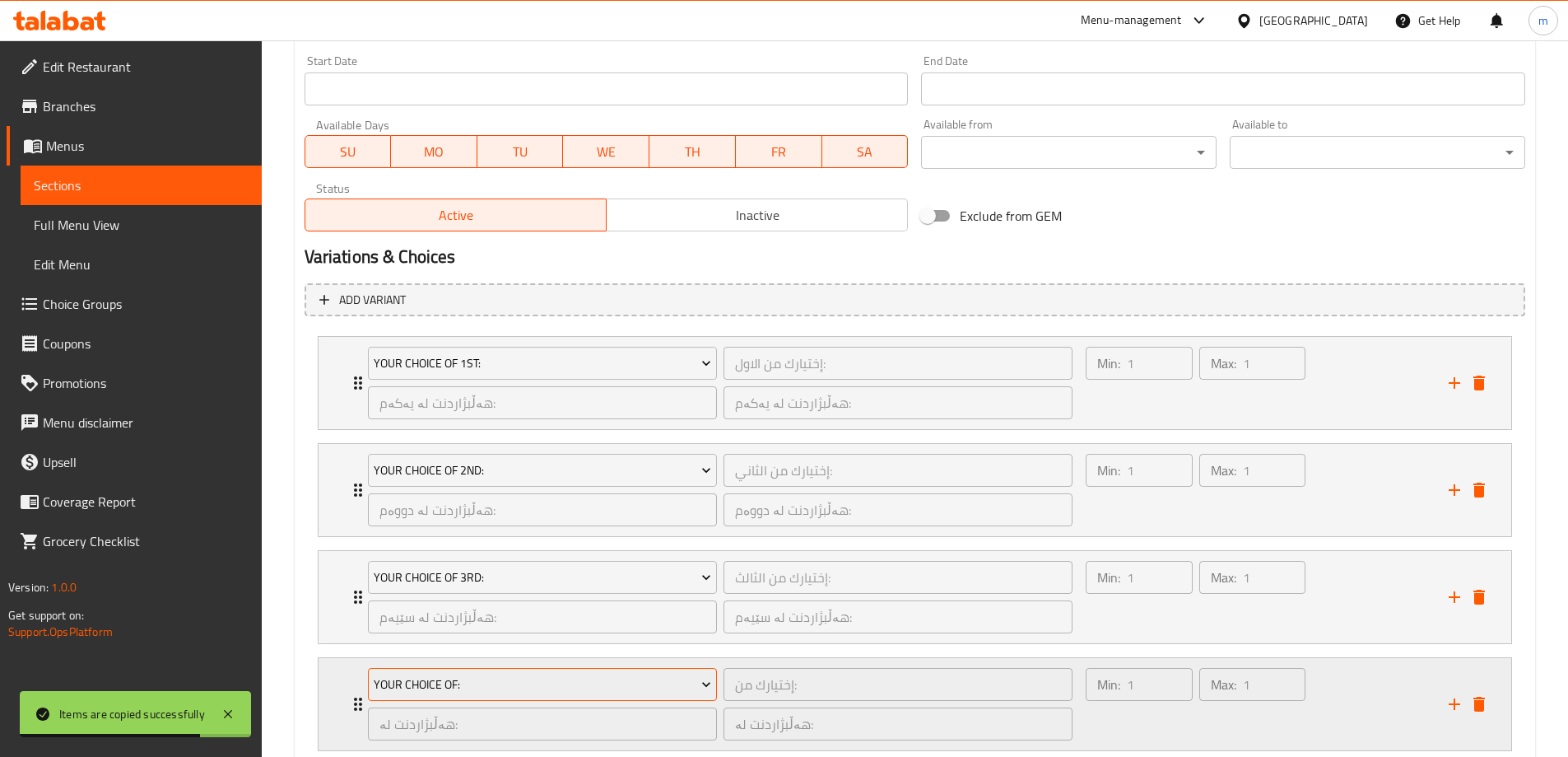
click at [428, 683] on span "Your Choice Of:" at bounding box center [542, 684] width 337 height 21
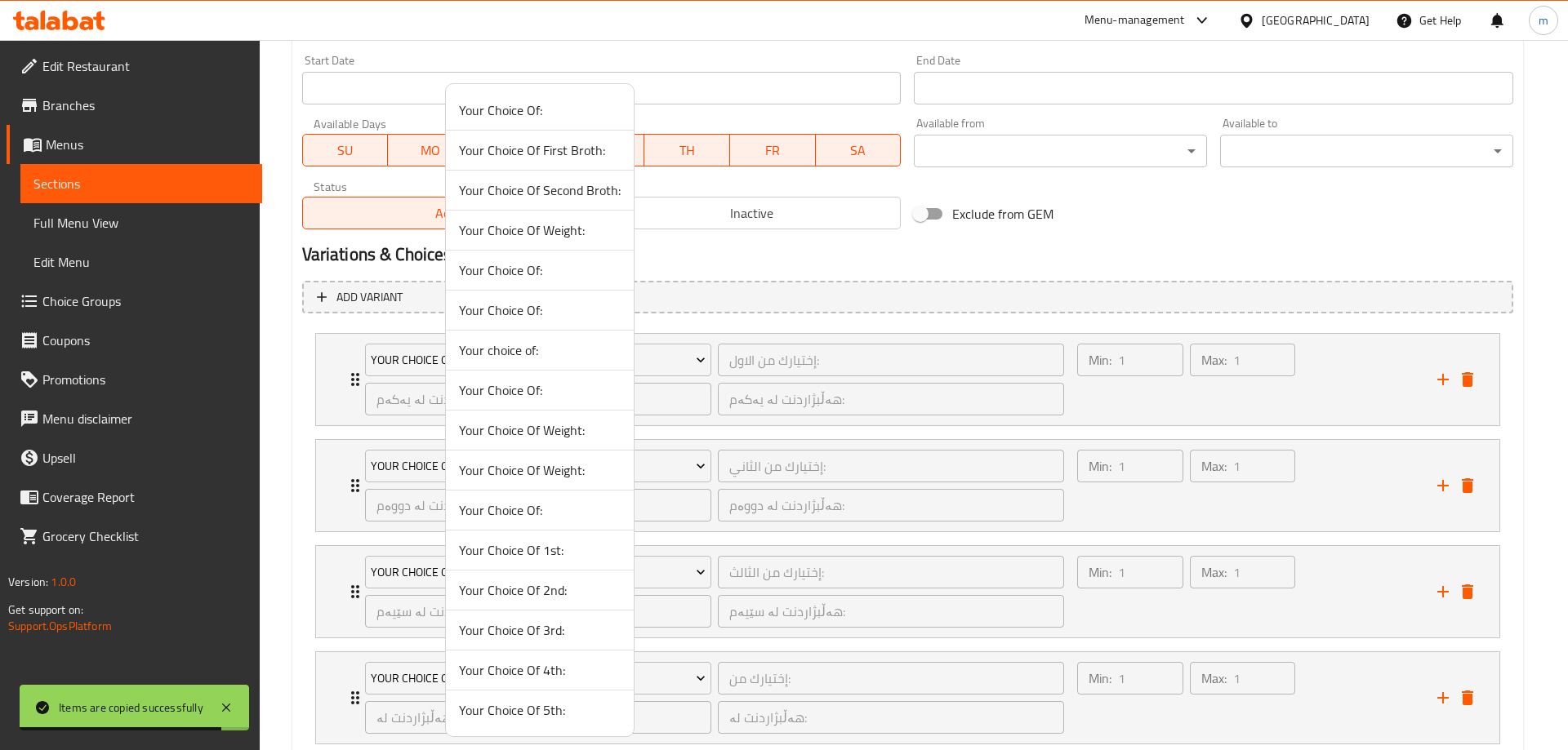
click at [540, 666] on span "Your Choice Of 4th:" at bounding box center [540, 669] width 161 height 19
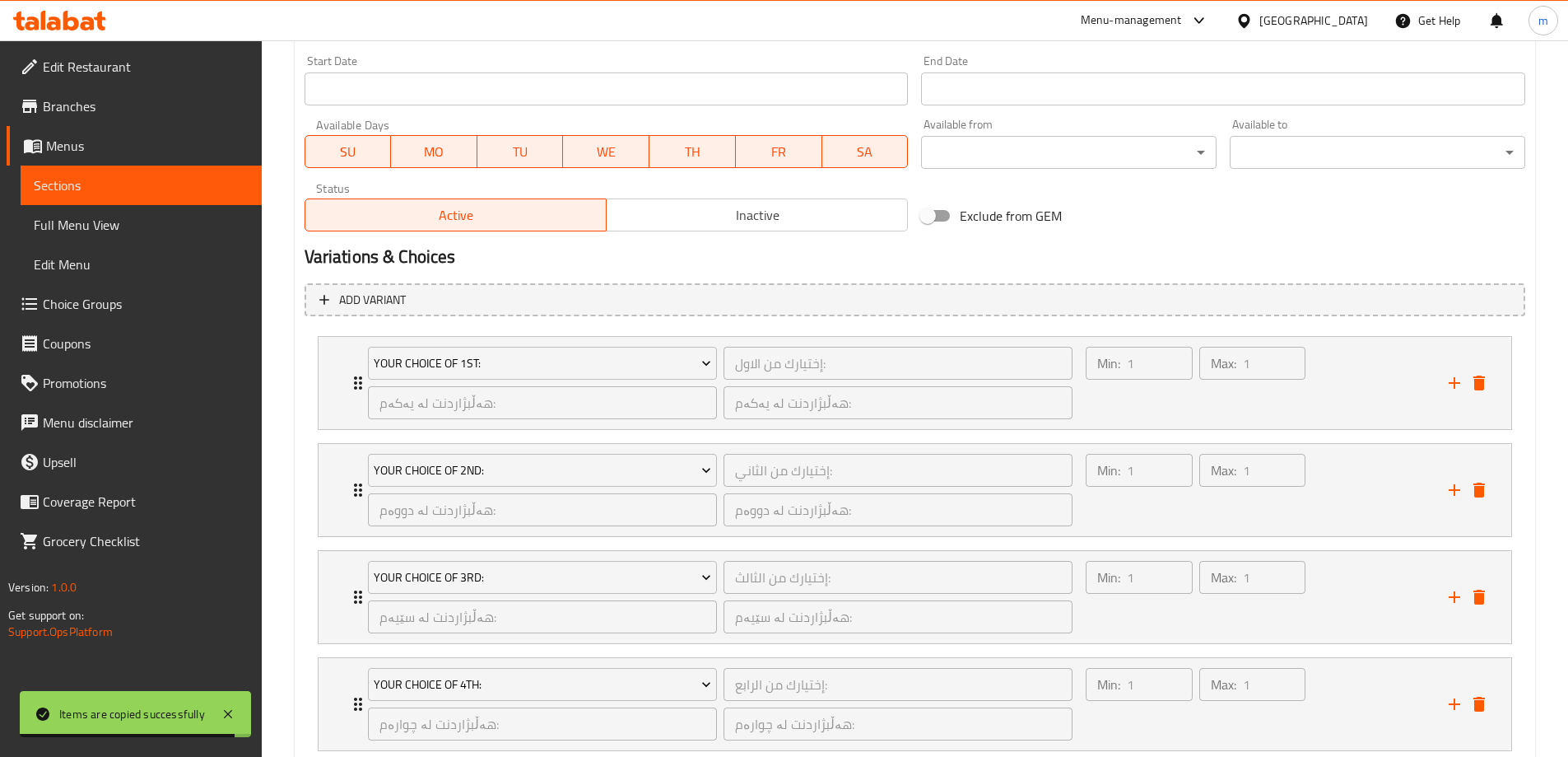
scroll to position [984, 0]
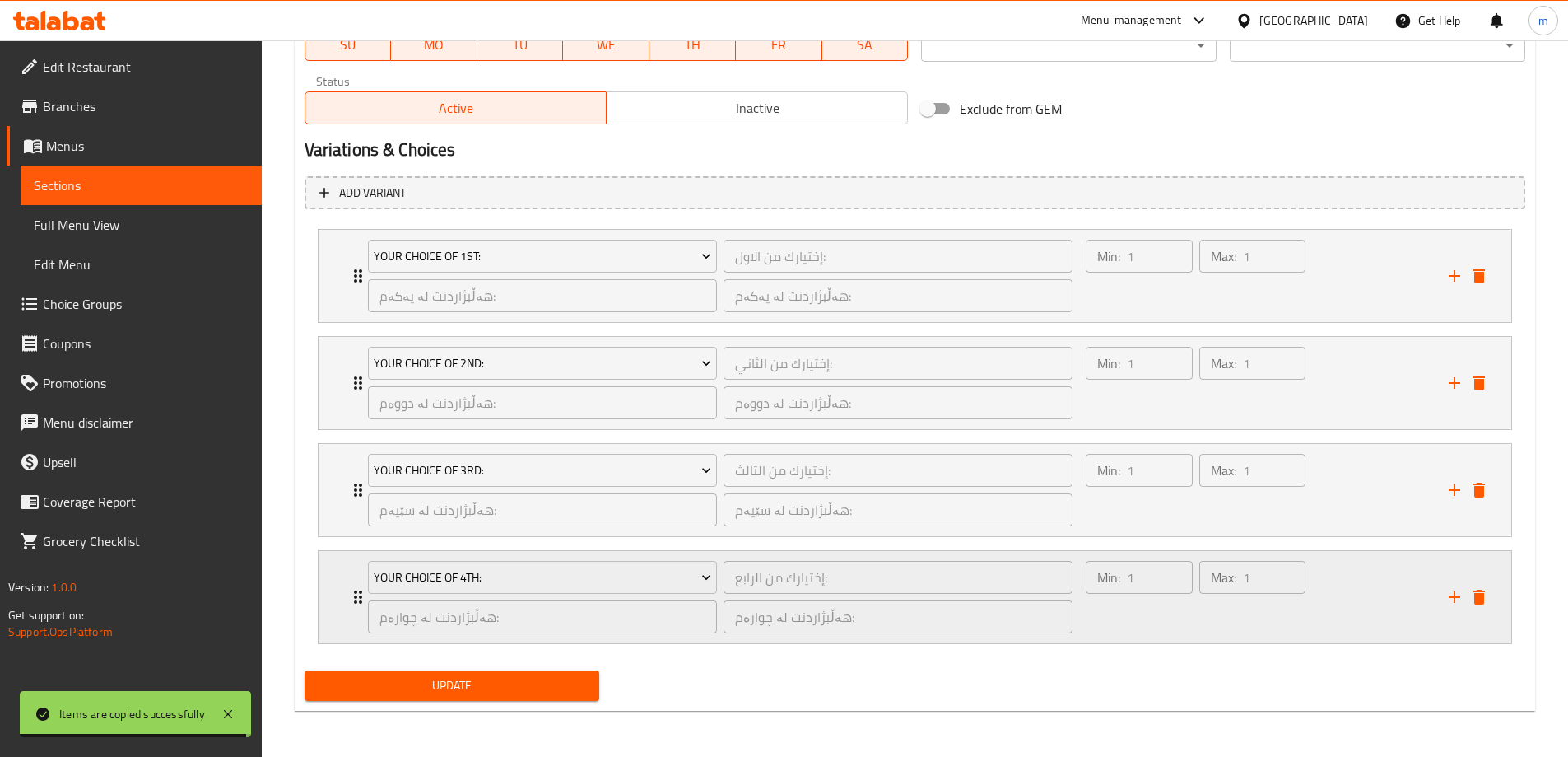
click at [1455, 589] on icon "add" at bounding box center [1454, 597] width 20 height 20
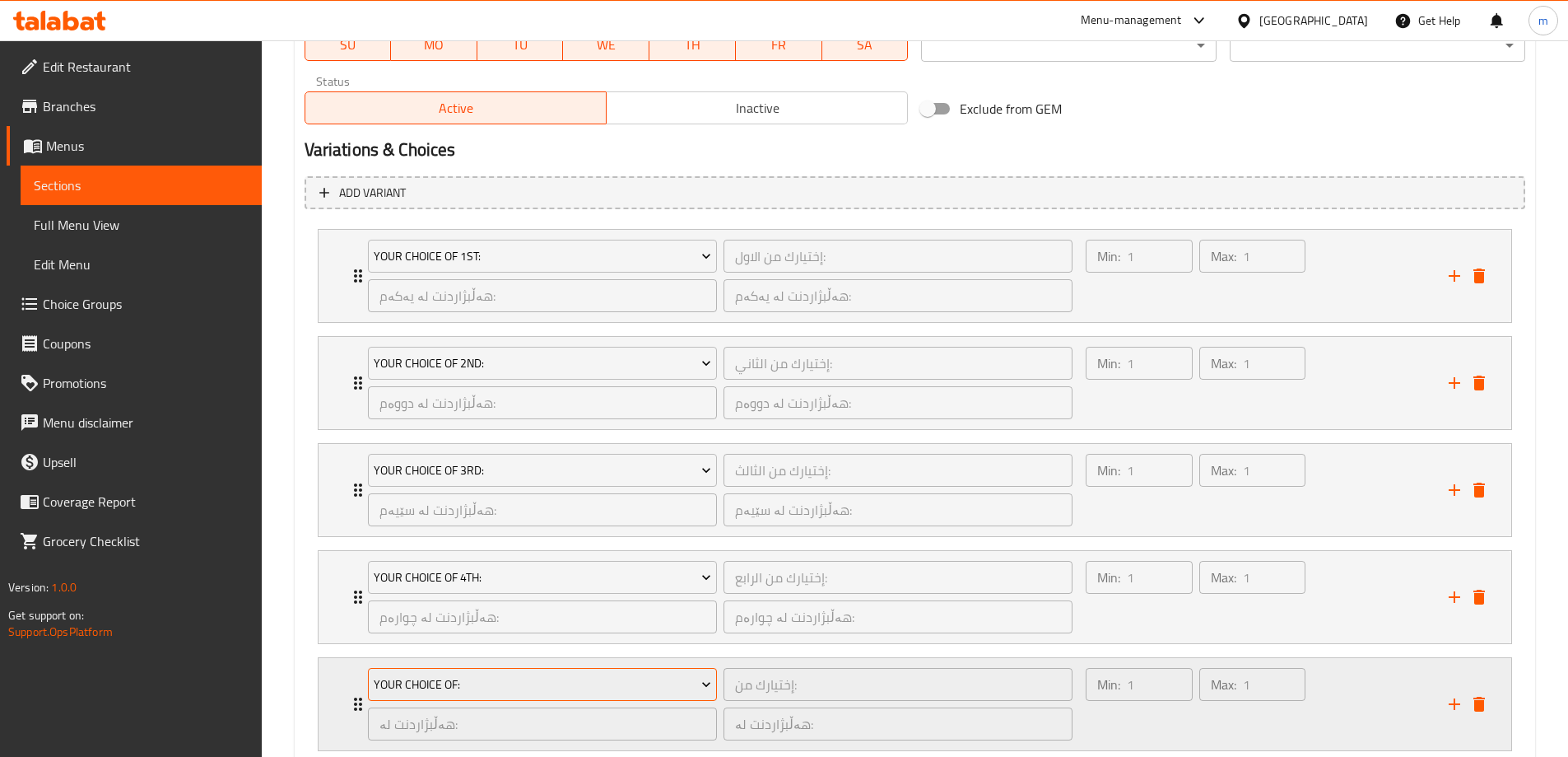
click at [484, 697] on button "Your Choice Of:" at bounding box center [542, 684] width 349 height 33
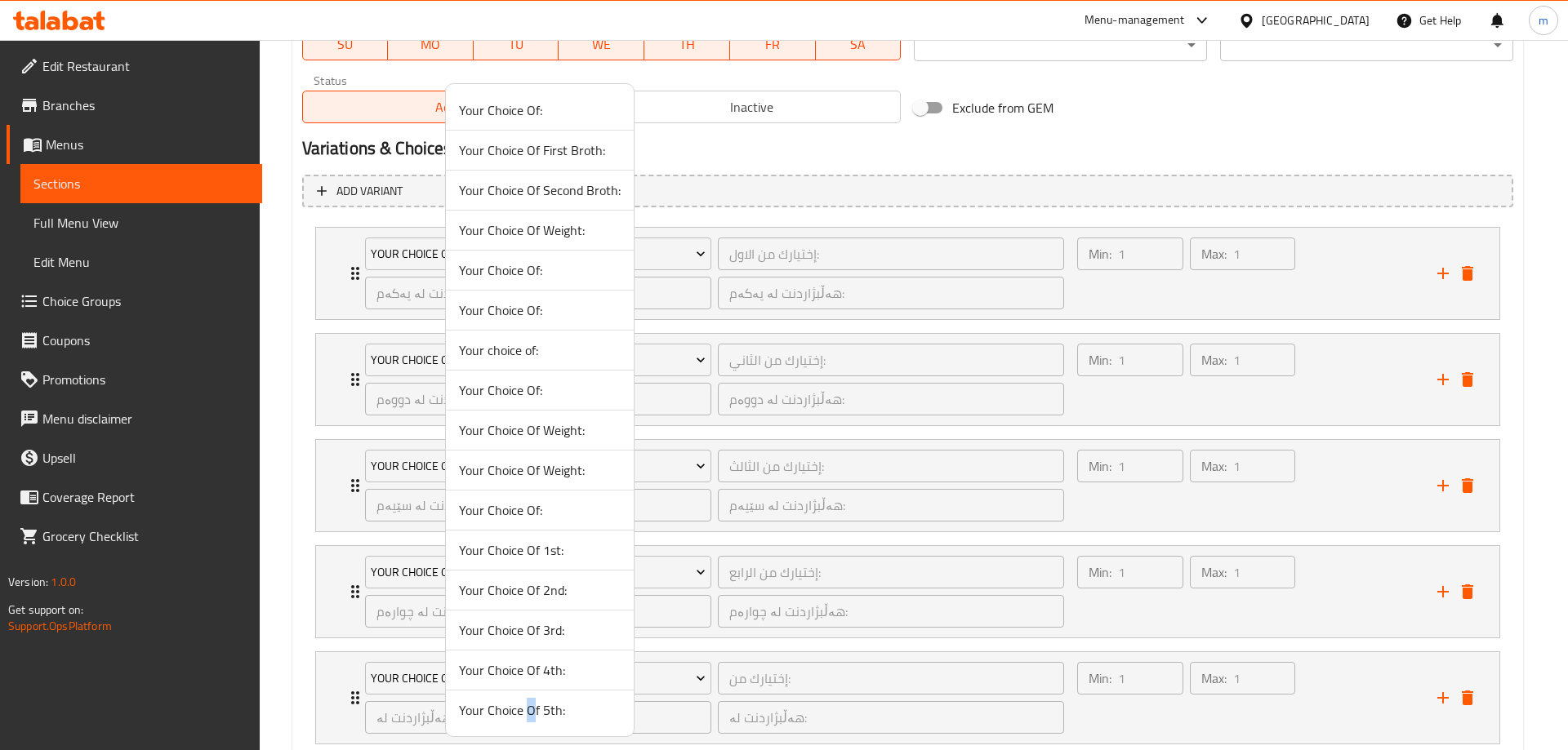
click at [529, 718] on span "Your Choice Of 5th:" at bounding box center [540, 710] width 161 height 19
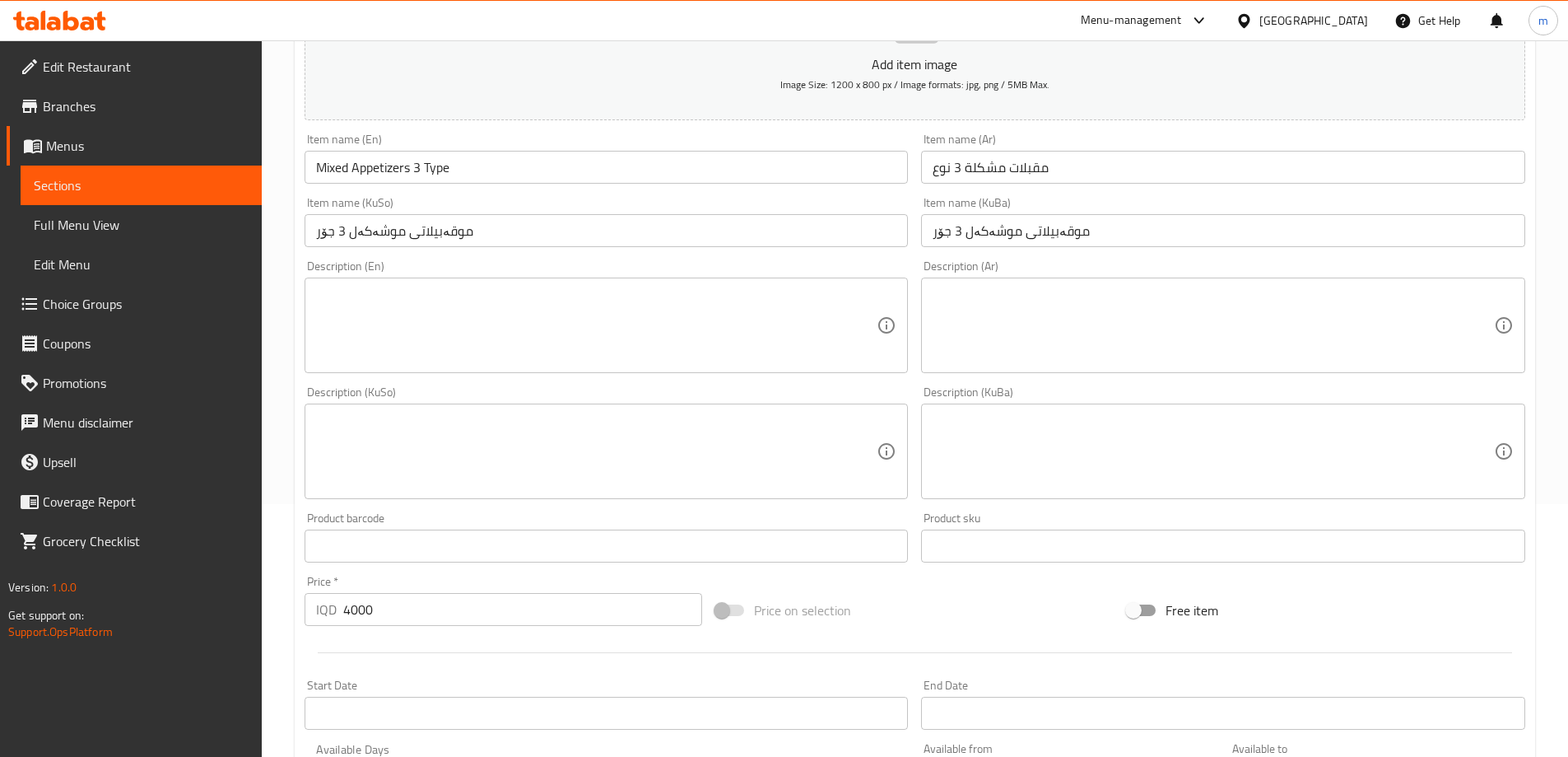
scroll to position [216, 0]
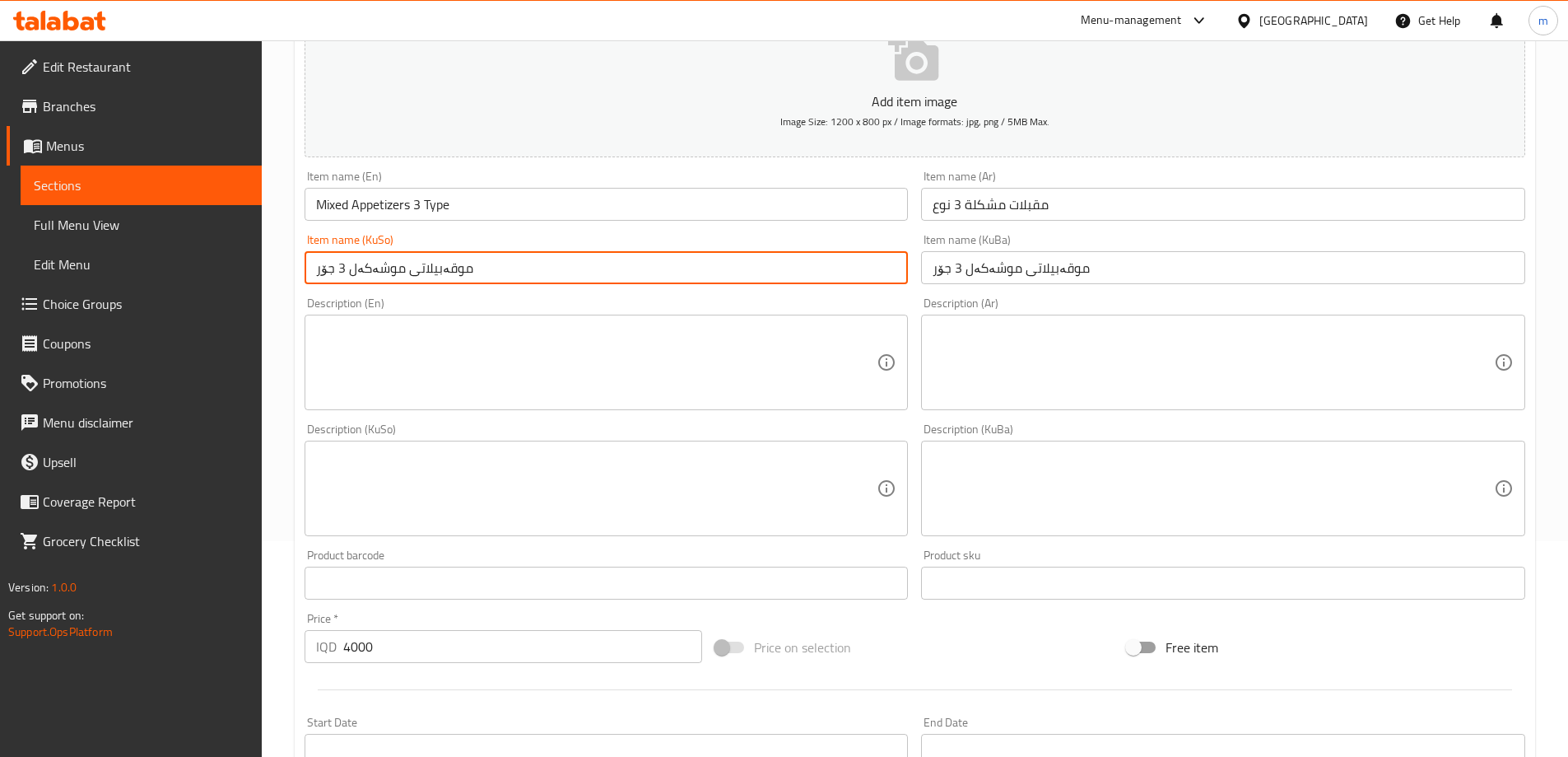
click at [344, 274] on input "موقەبیلاتی موشەکەل 3 جۆر" at bounding box center [607, 268] width 604 height 33
type input "موقەبیلاتی موشەکەل 5 جۆر"
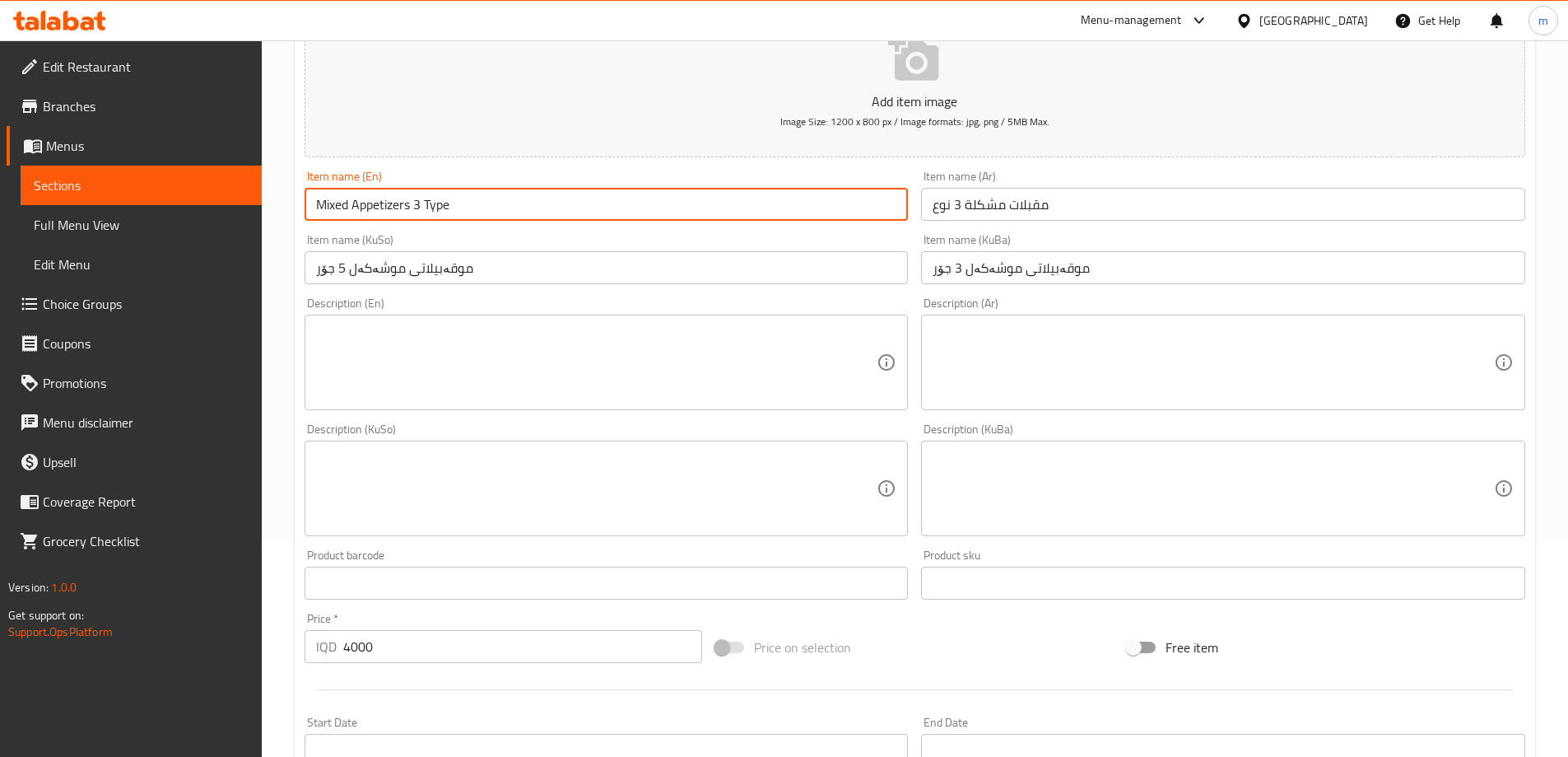
click at [421, 208] on input "Mixed Appetizers 3 Type" at bounding box center [607, 204] width 604 height 33
type input "Mixed Appetizers 5 Type"
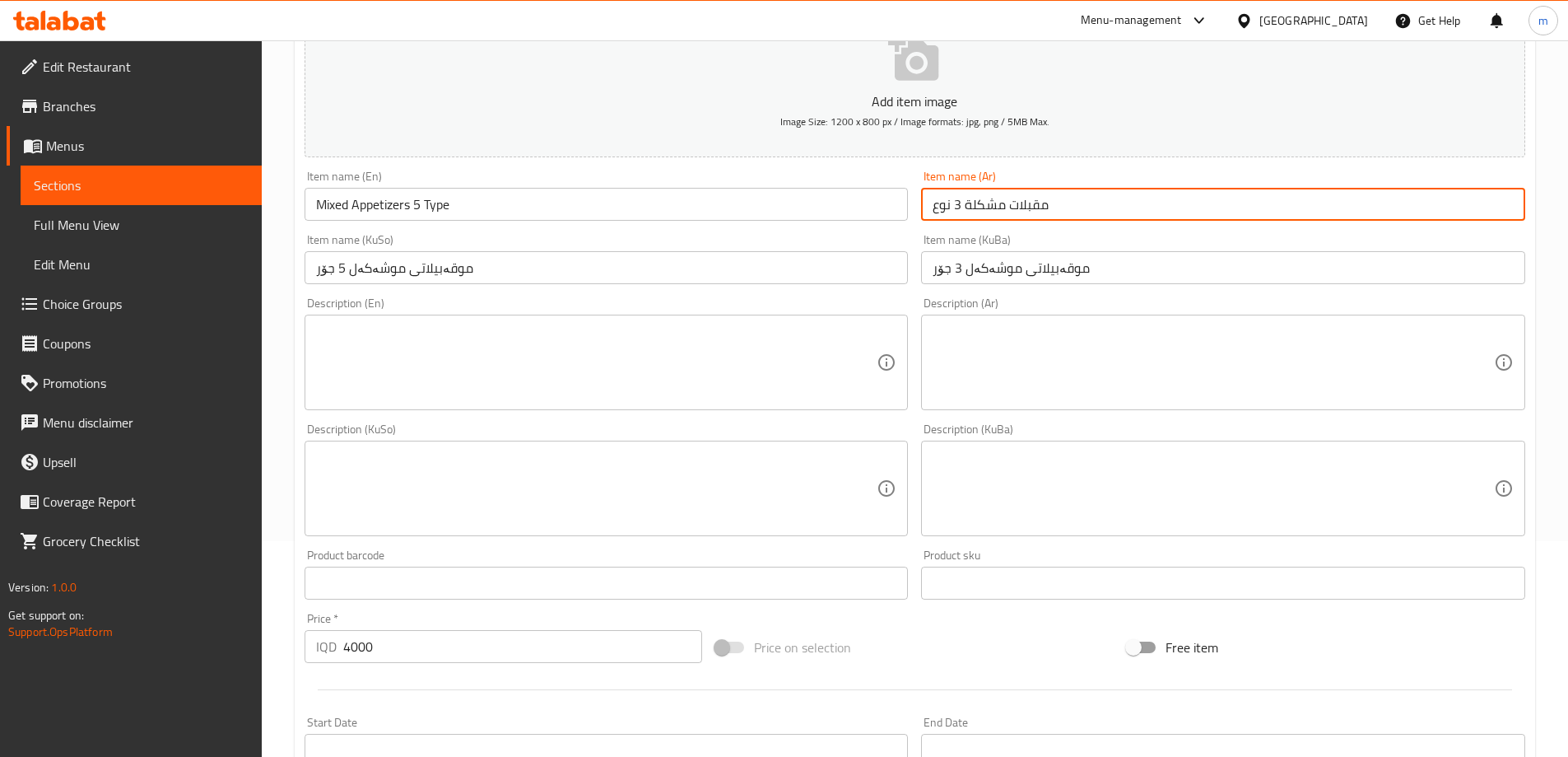
click at [958, 203] on input "مقبلات مشكلة 3 نوع" at bounding box center [1223, 204] width 604 height 33
type input "مقبلات مشكلة 5 نوع"
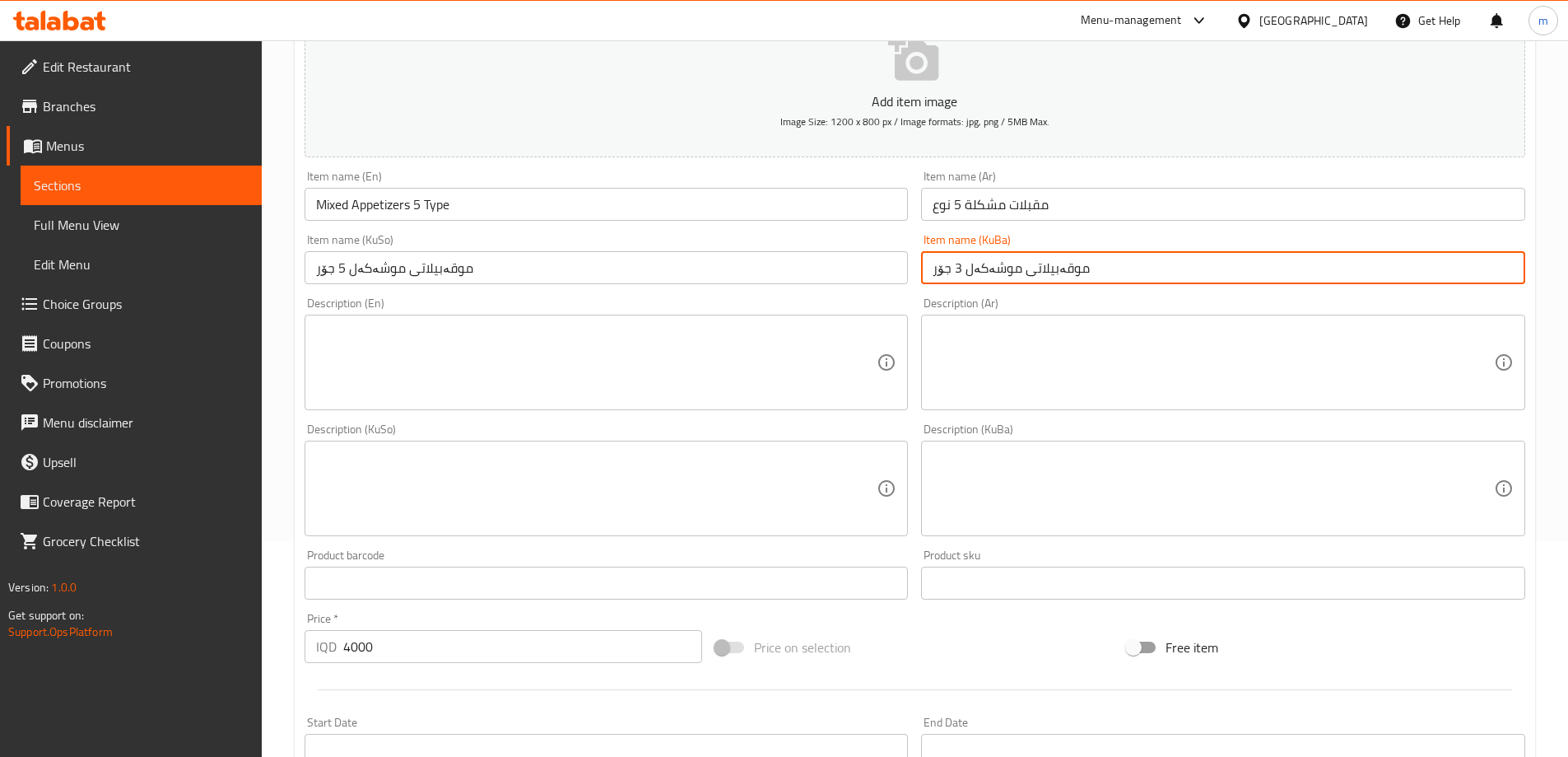
click at [956, 265] on input "موقەبیلاتی موشەکەل 3 جۆر" at bounding box center [1223, 268] width 604 height 33
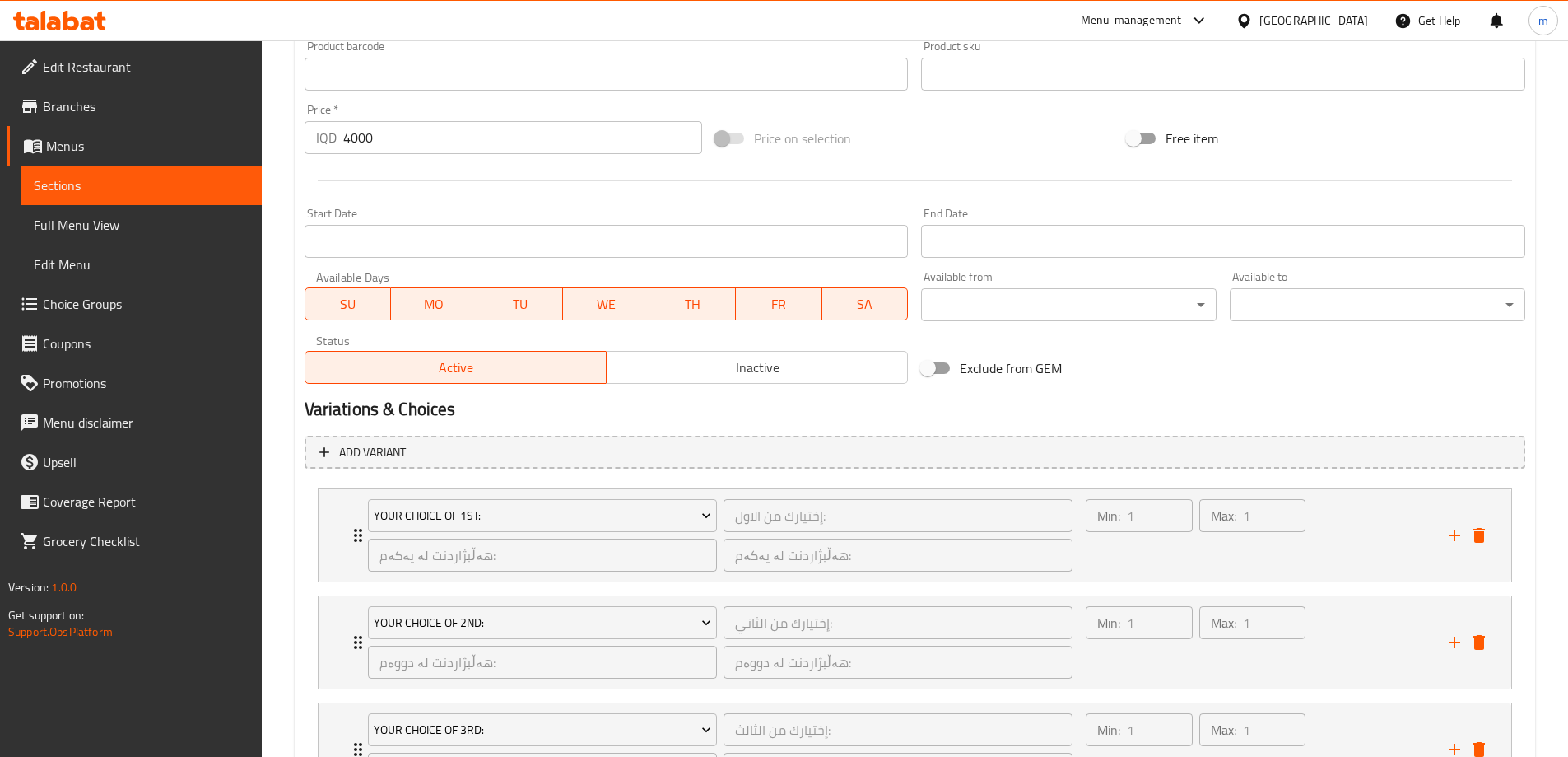
scroll to position [1091, 0]
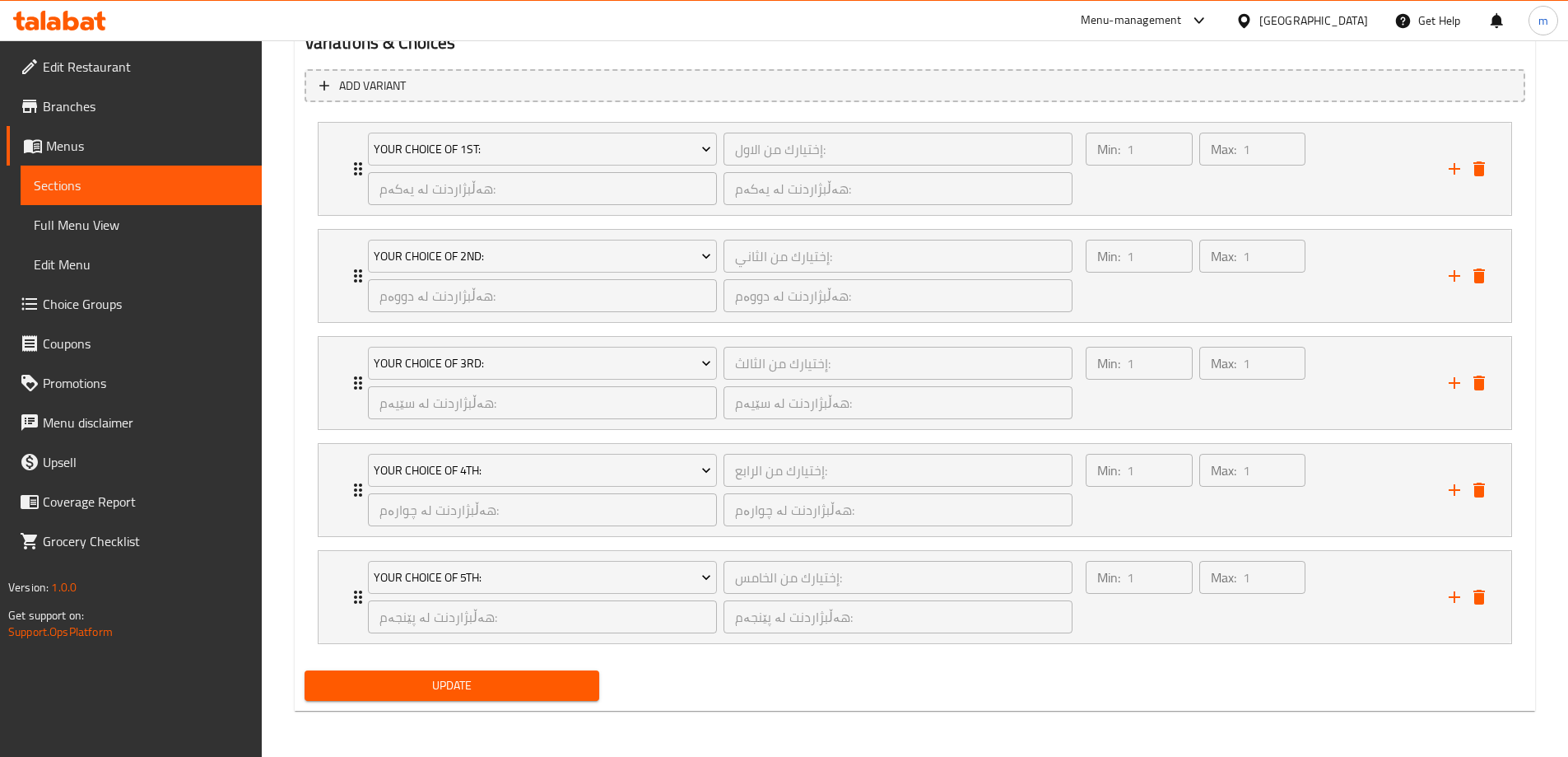
type input "موقەبیلاتی موشەکەل 5 جۆر"
click at [496, 678] on span "Update" at bounding box center [452, 685] width 270 height 21
click at [418, 665] on div "Update" at bounding box center [452, 685] width 309 height 44
click at [432, 693] on span "Update" at bounding box center [452, 685] width 270 height 21
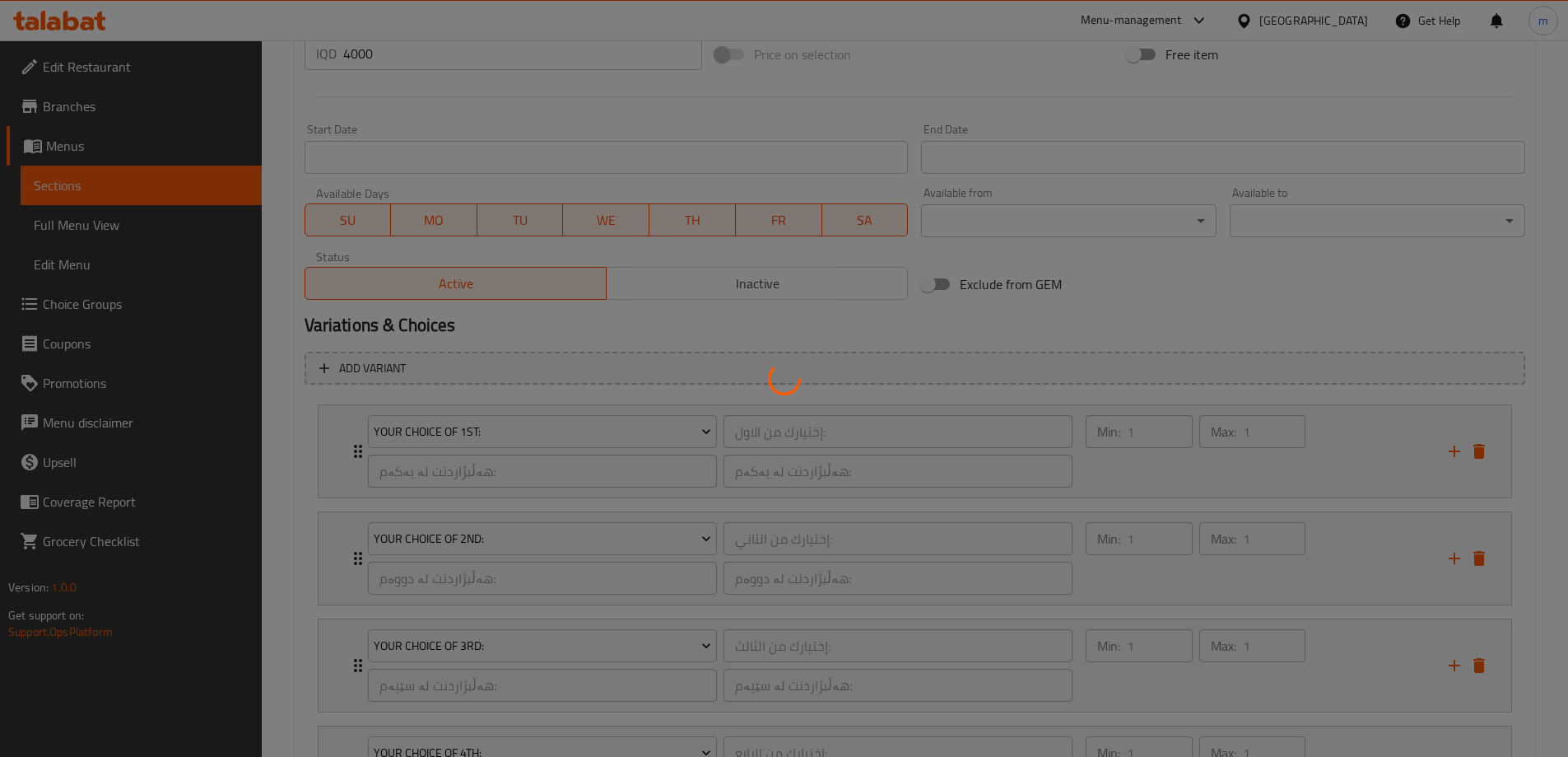
scroll to position [707, 0]
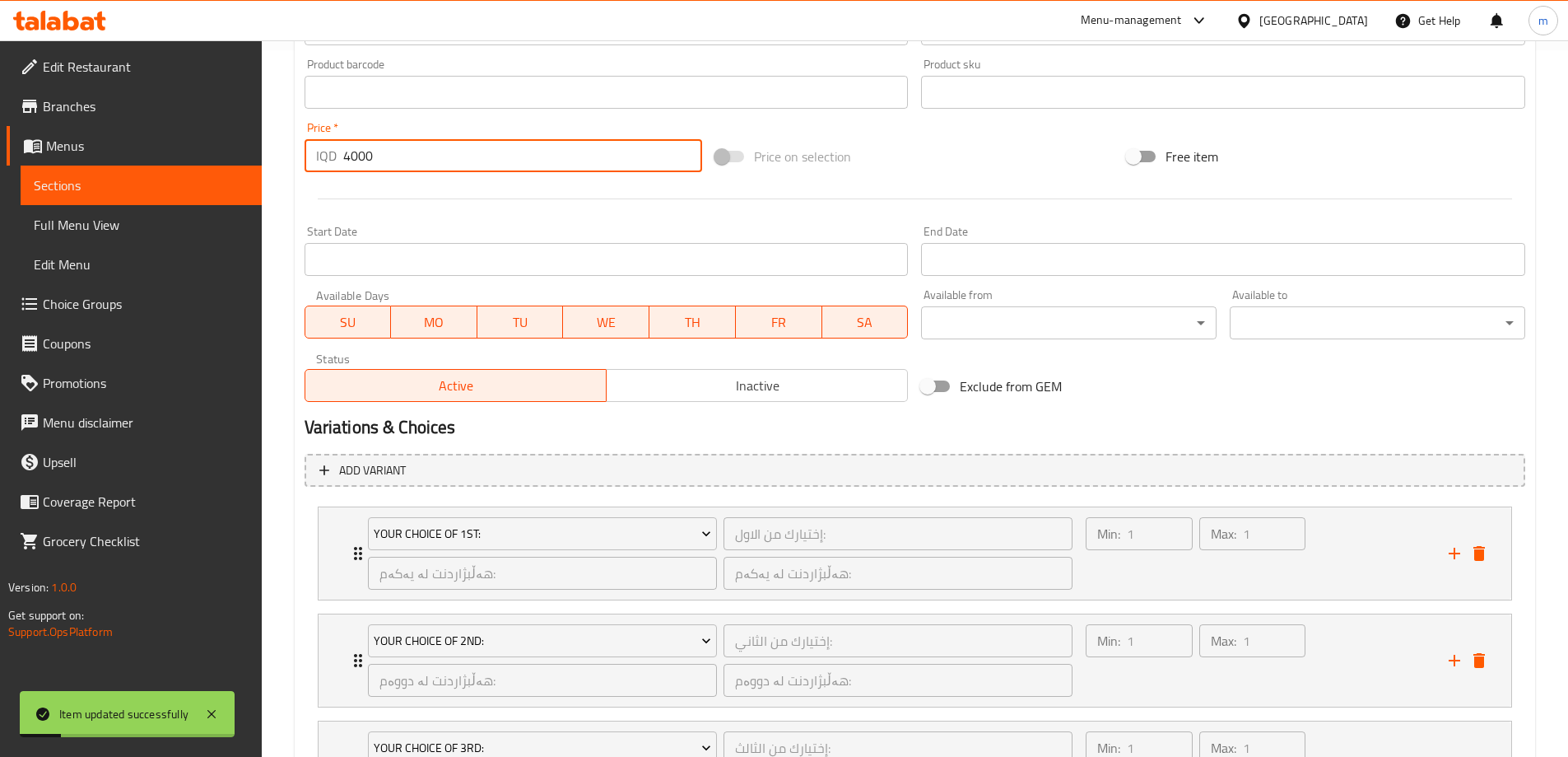
drag, startPoint x: 351, startPoint y: 152, endPoint x: 311, endPoint y: 136, distance: 43.1
click at [328, 145] on div "IQD 4000 Price *" at bounding box center [504, 156] width 399 height 33
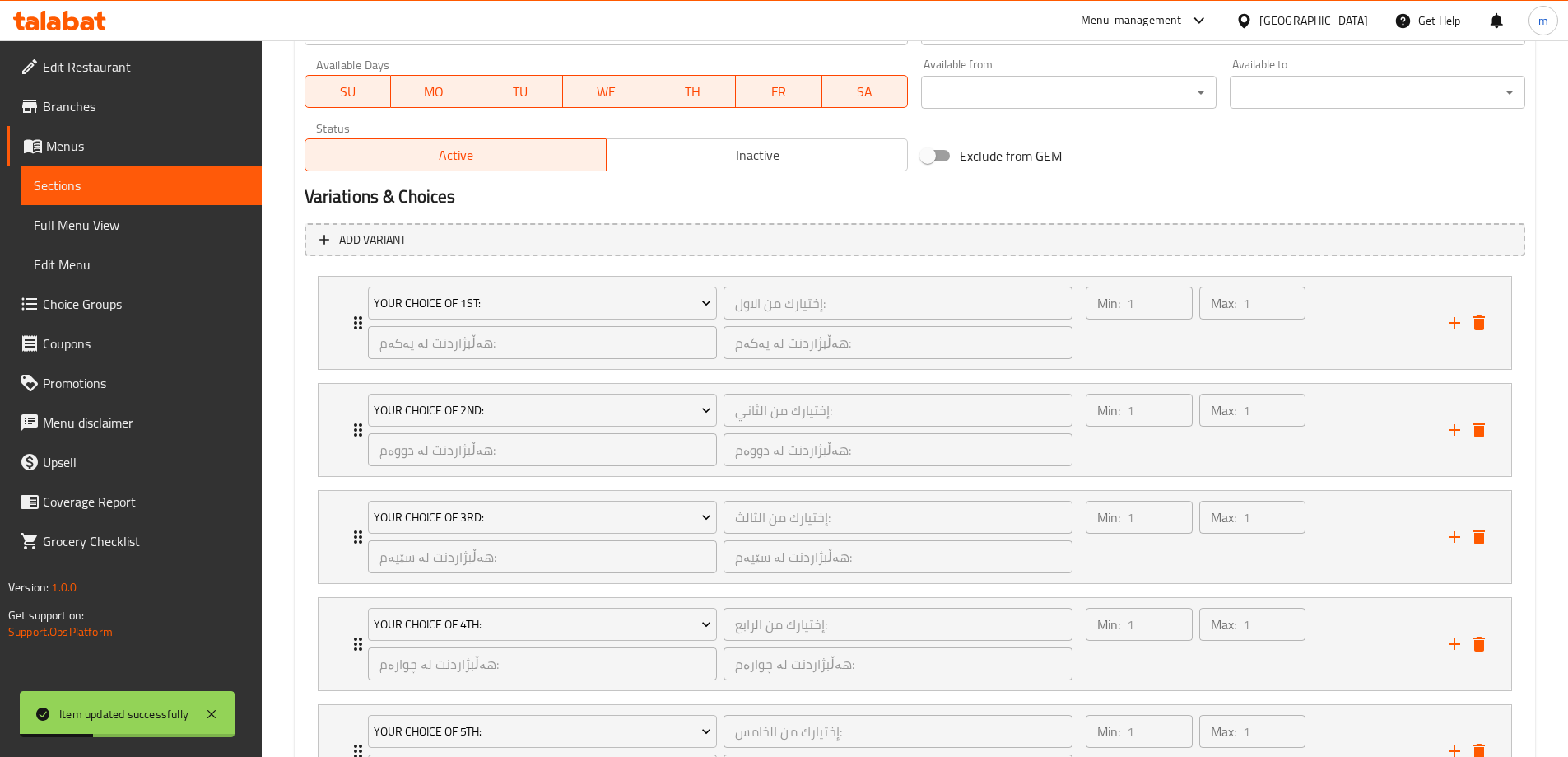
scroll to position [1091, 0]
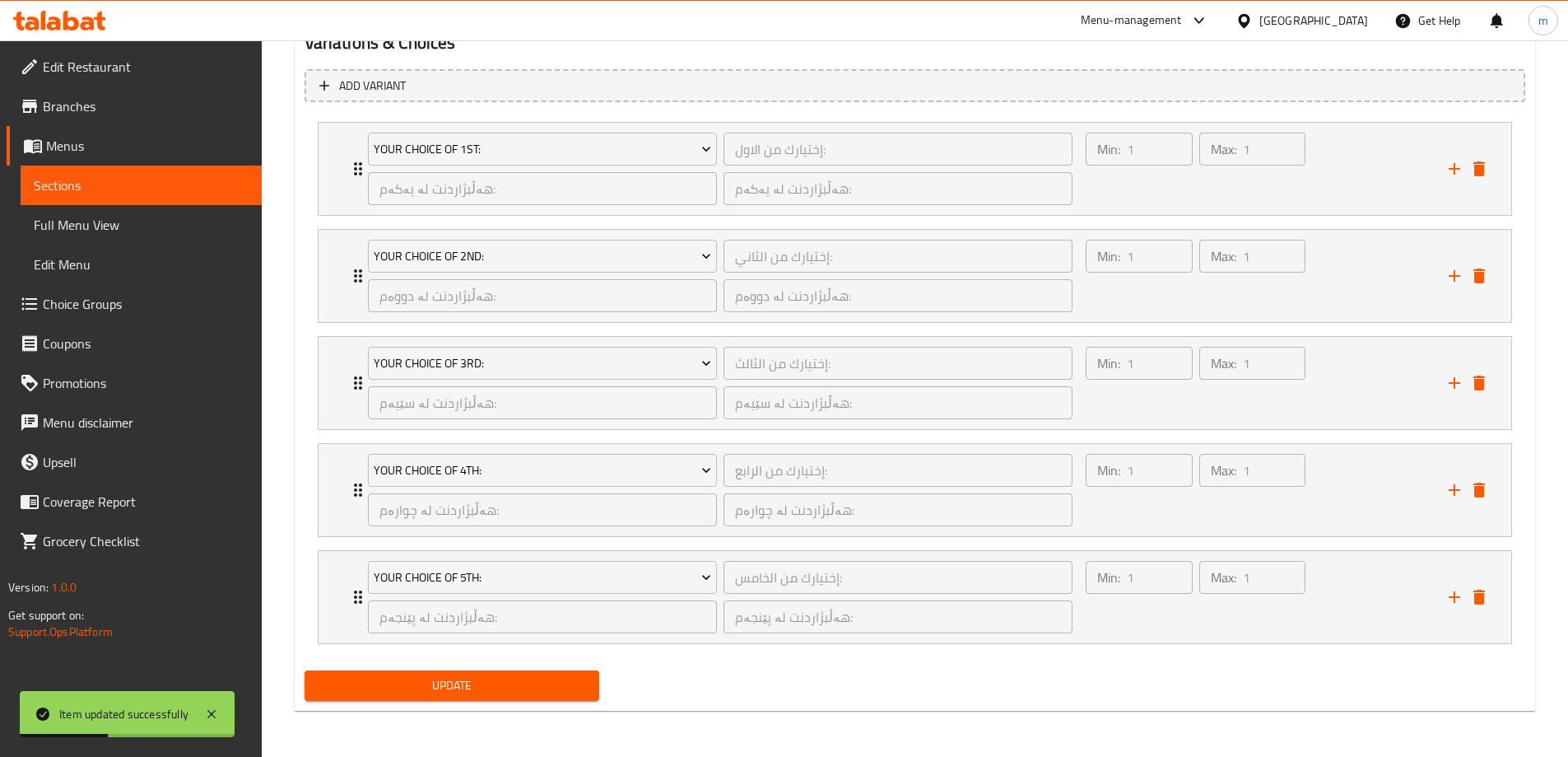
type input "7000"
click at [452, 686] on span "Update" at bounding box center [452, 685] width 270 height 21
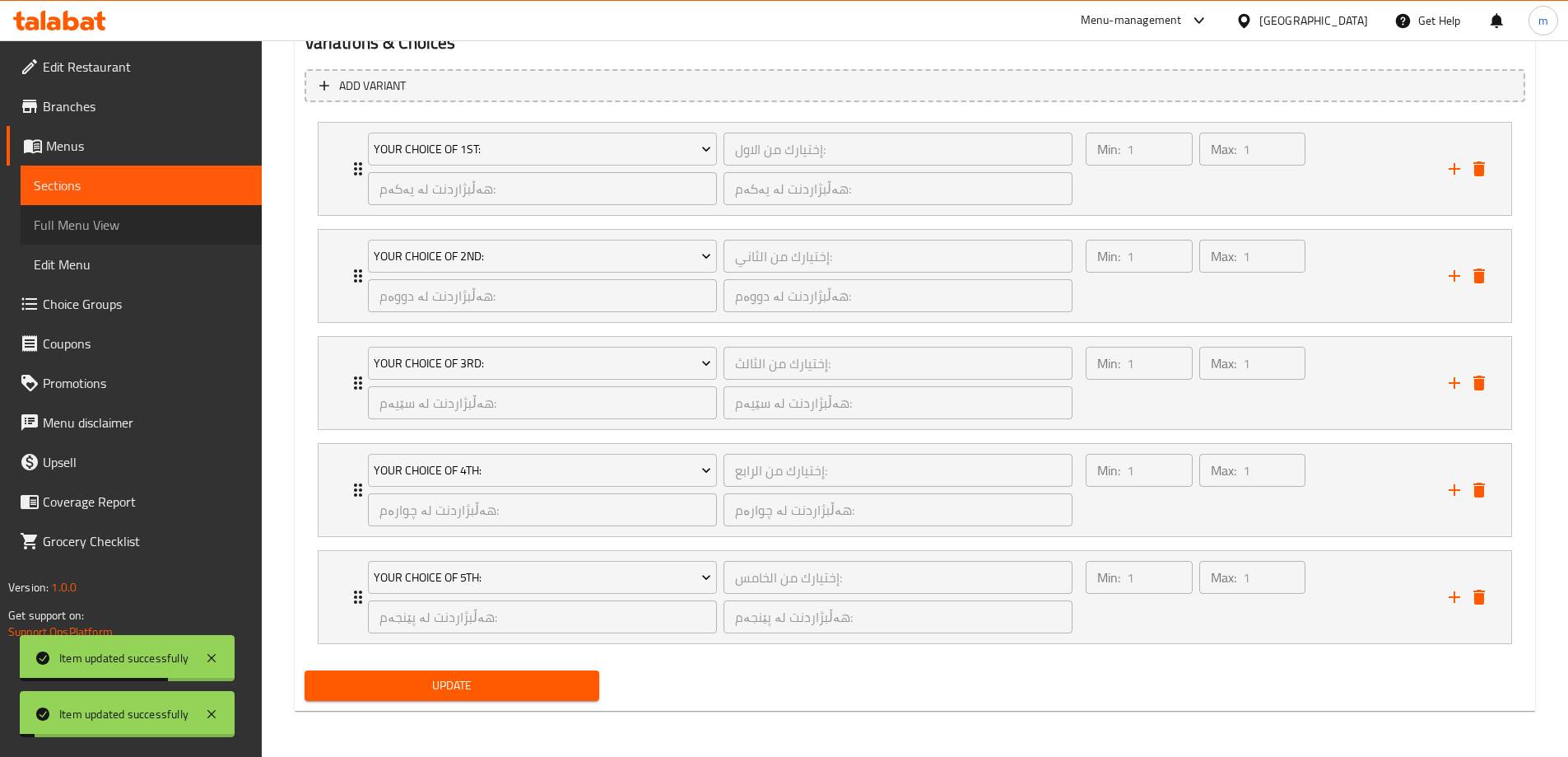
click at [129, 219] on span "Full Menu View" at bounding box center [140, 225] width 215 height 20
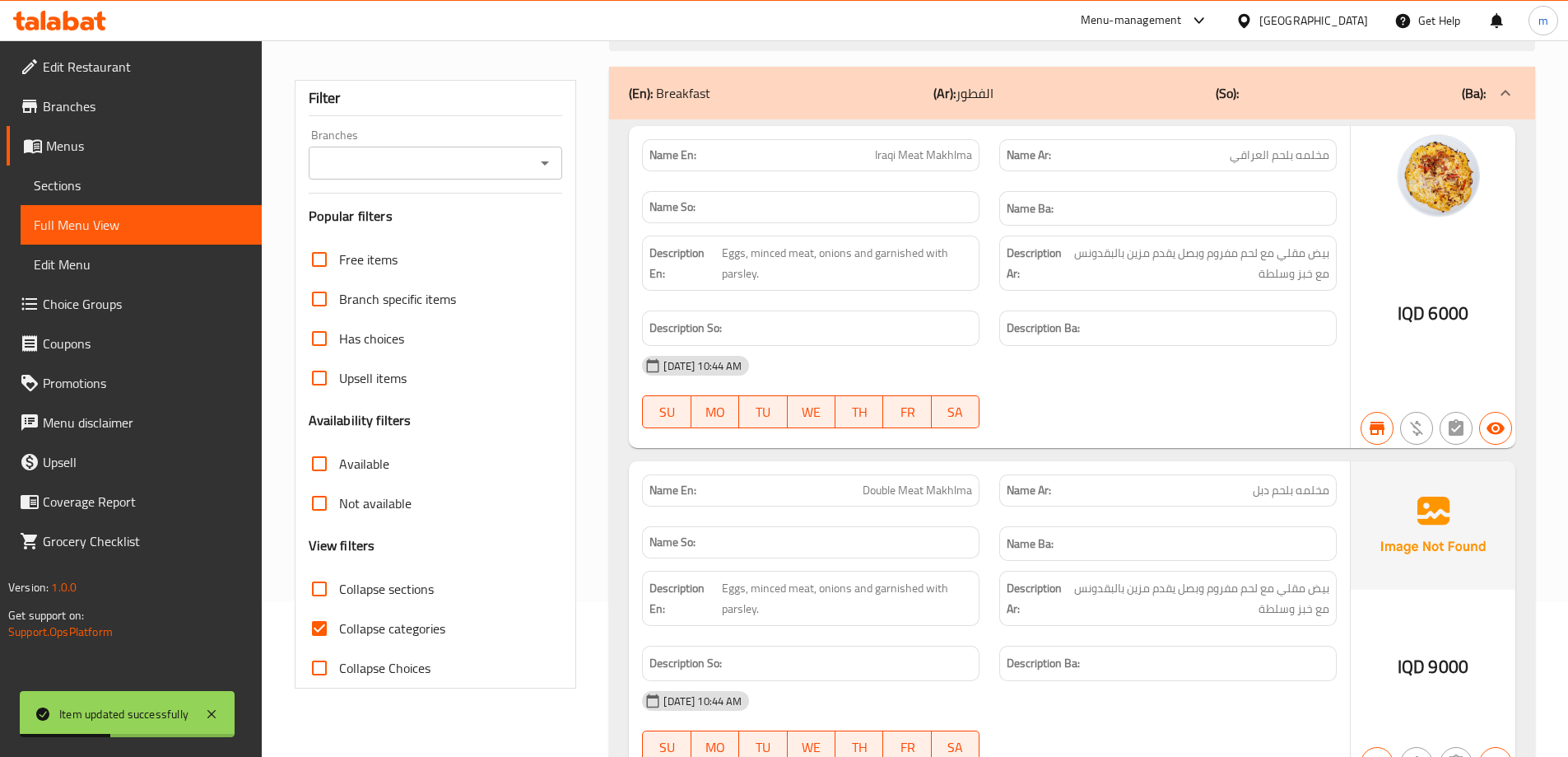
scroll to position [192, 0]
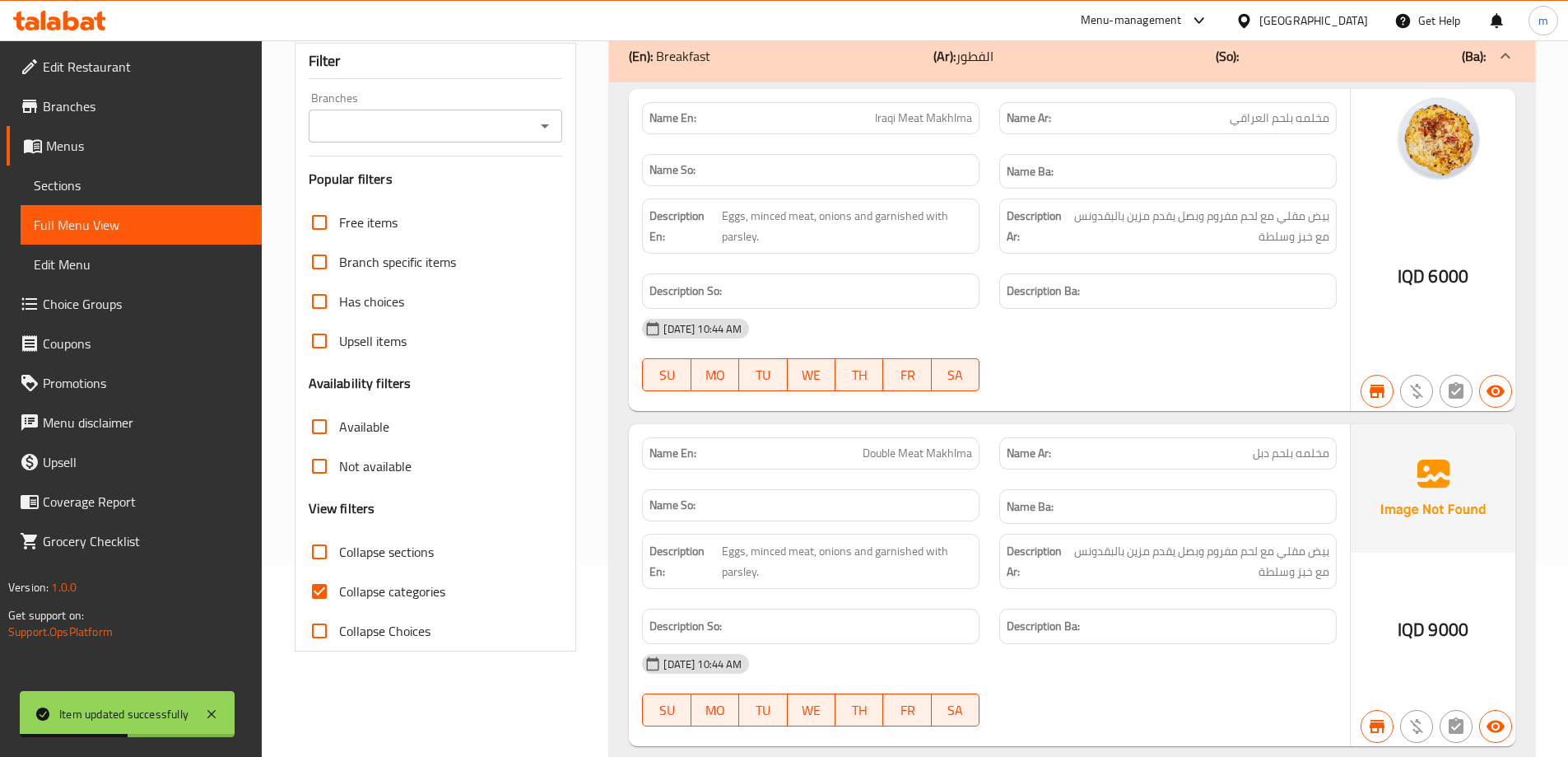
click at [308, 591] on input "Collapse categories" at bounding box center [319, 591] width 39 height 39
checkbox input "false"
click at [326, 548] on input "Collapse sections" at bounding box center [319, 552] width 39 height 39
checkbox input "true"
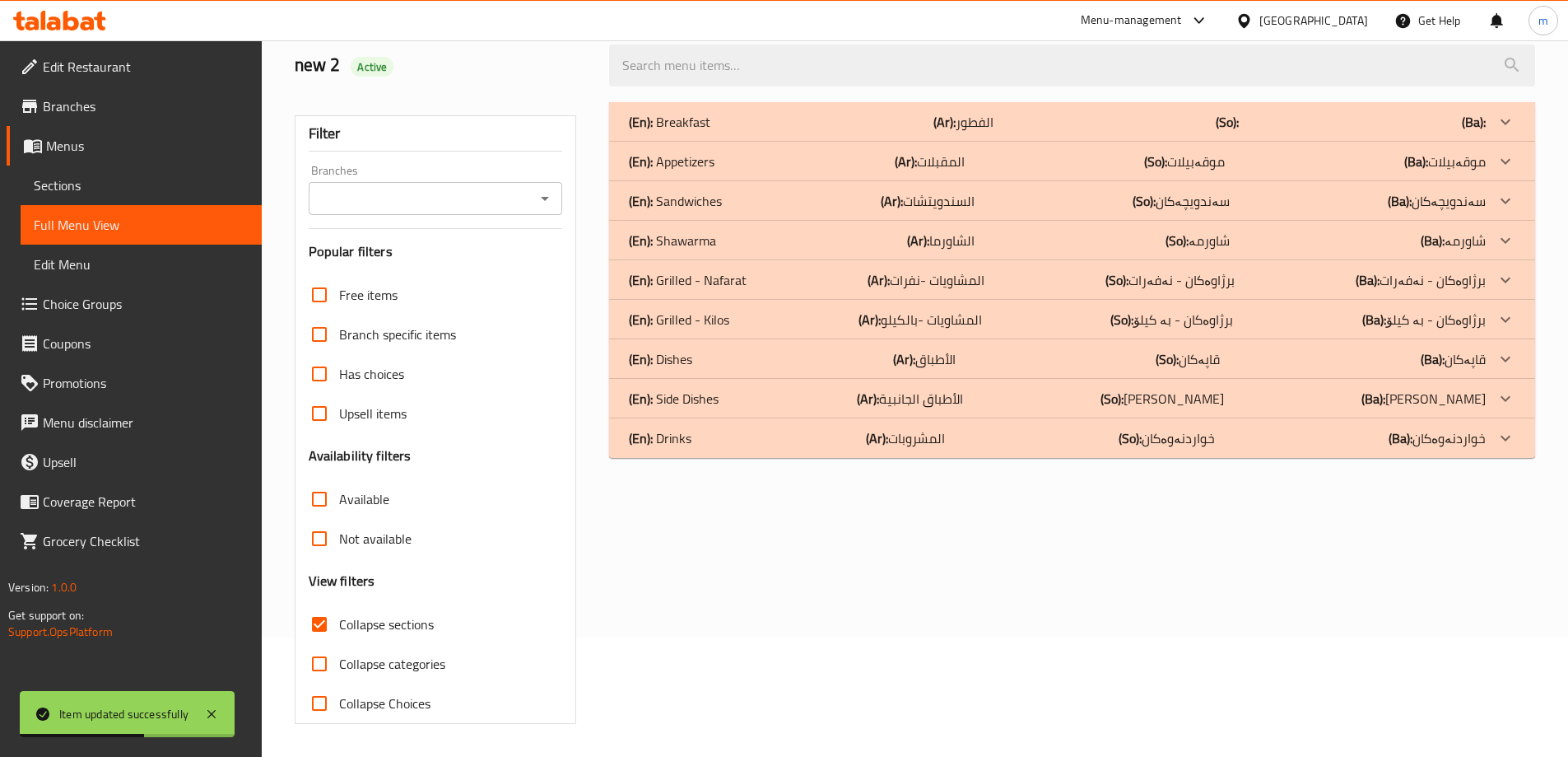
scroll to position [120, 0]
click at [662, 165] on p "(En): Appetizers" at bounding box center [671, 162] width 85 height 20
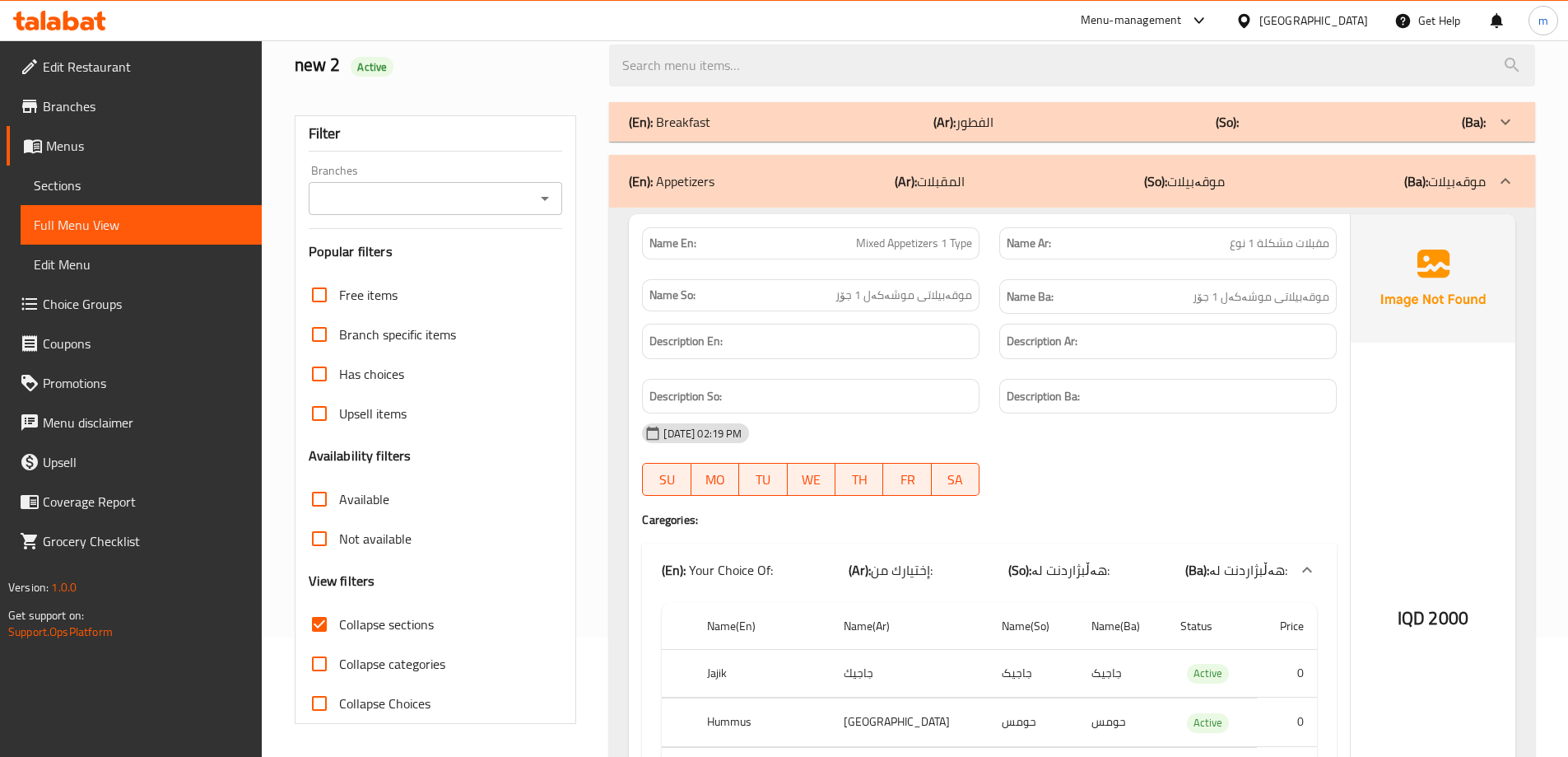
click at [378, 192] on input "Branches" at bounding box center [422, 199] width 218 height 24
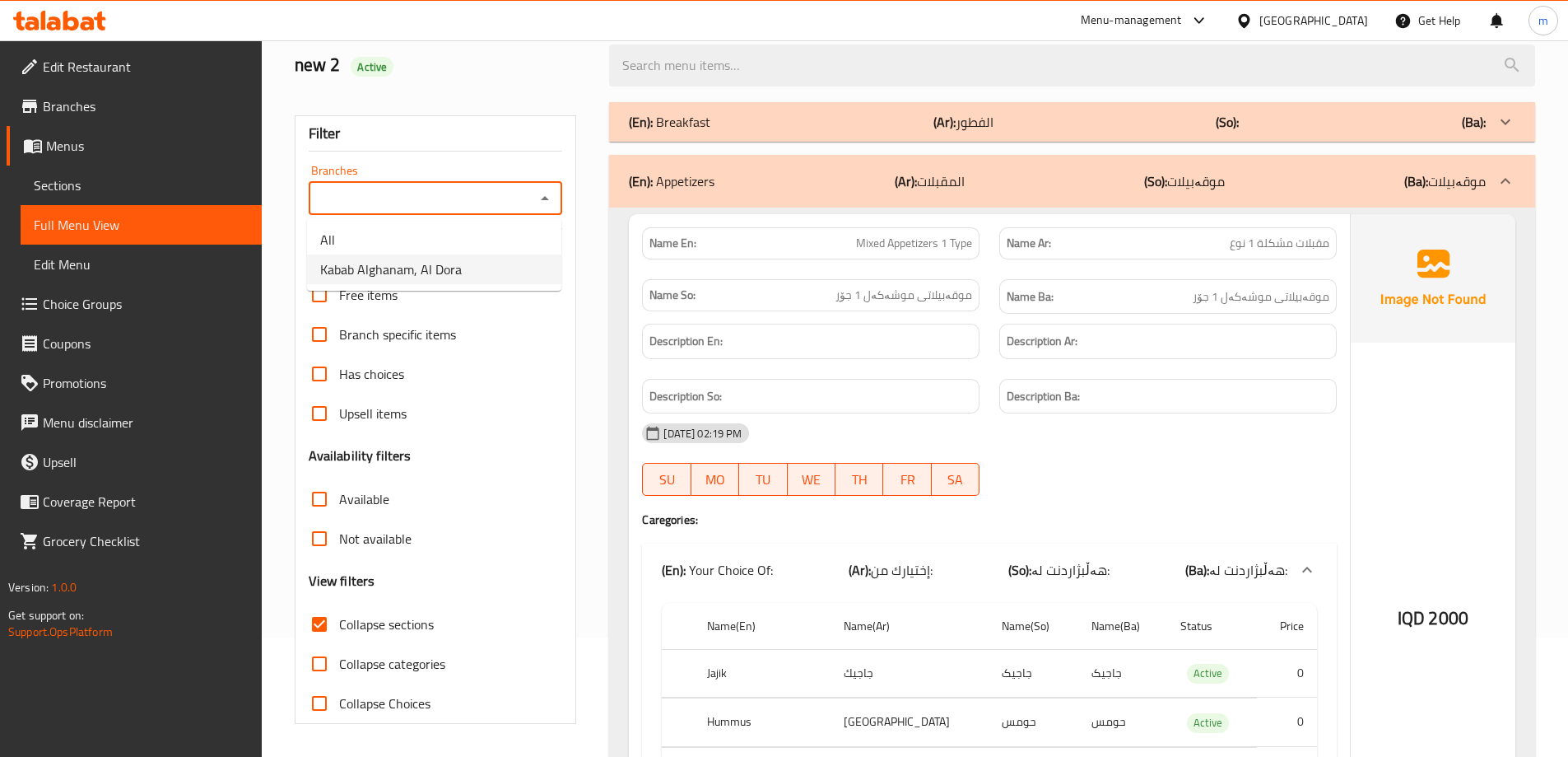
click at [370, 268] on span "Kabab Alghanam, Al Dora" at bounding box center [391, 270] width 141 height 20
type input "Kabab Alghanam, Al Dora"
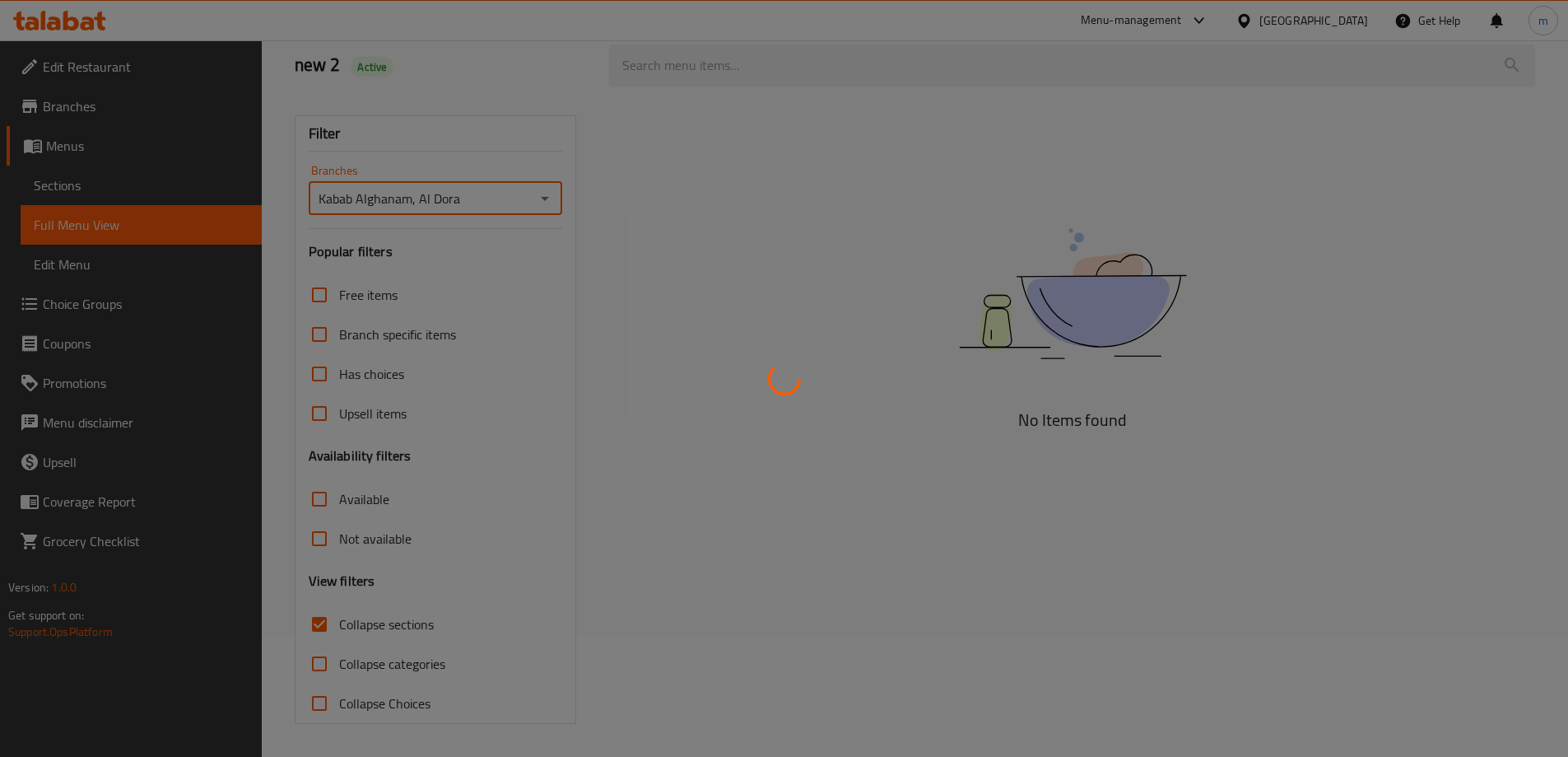
click at [382, 157] on div at bounding box center [784, 378] width 1568 height 757
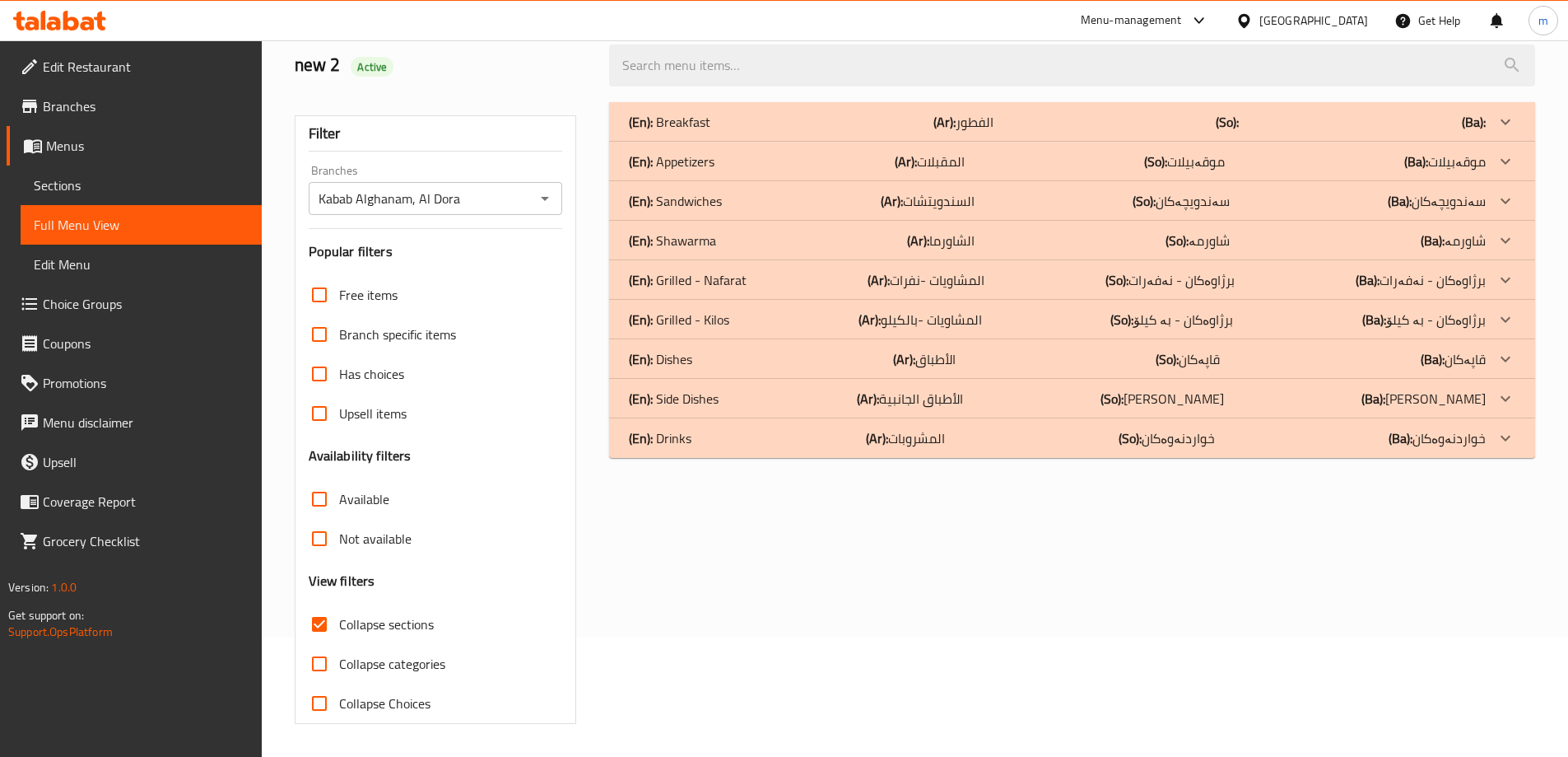
click at [663, 154] on p "(En): Appetizers" at bounding box center [671, 162] width 85 height 20
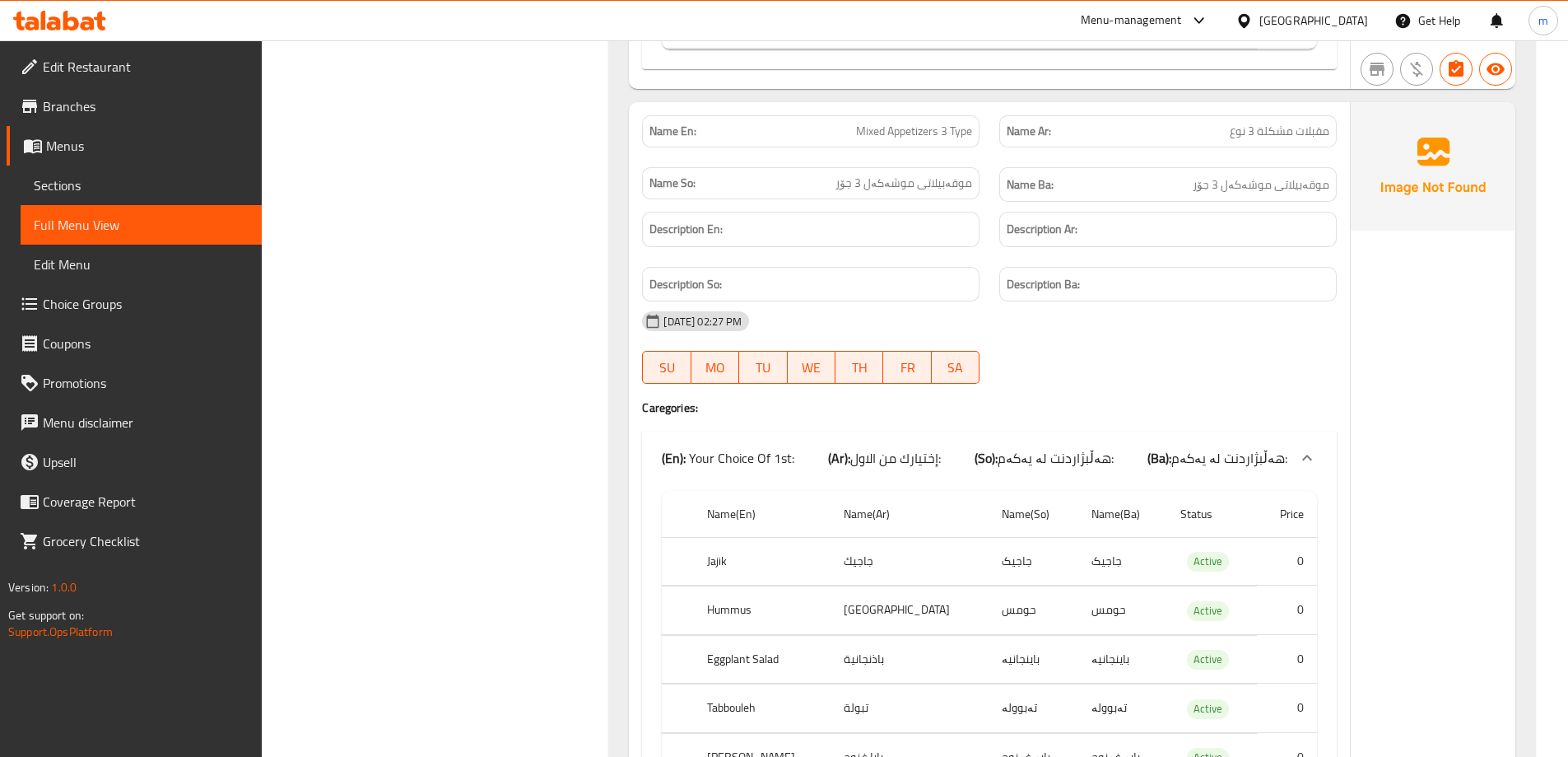
scroll to position [1891, 0]
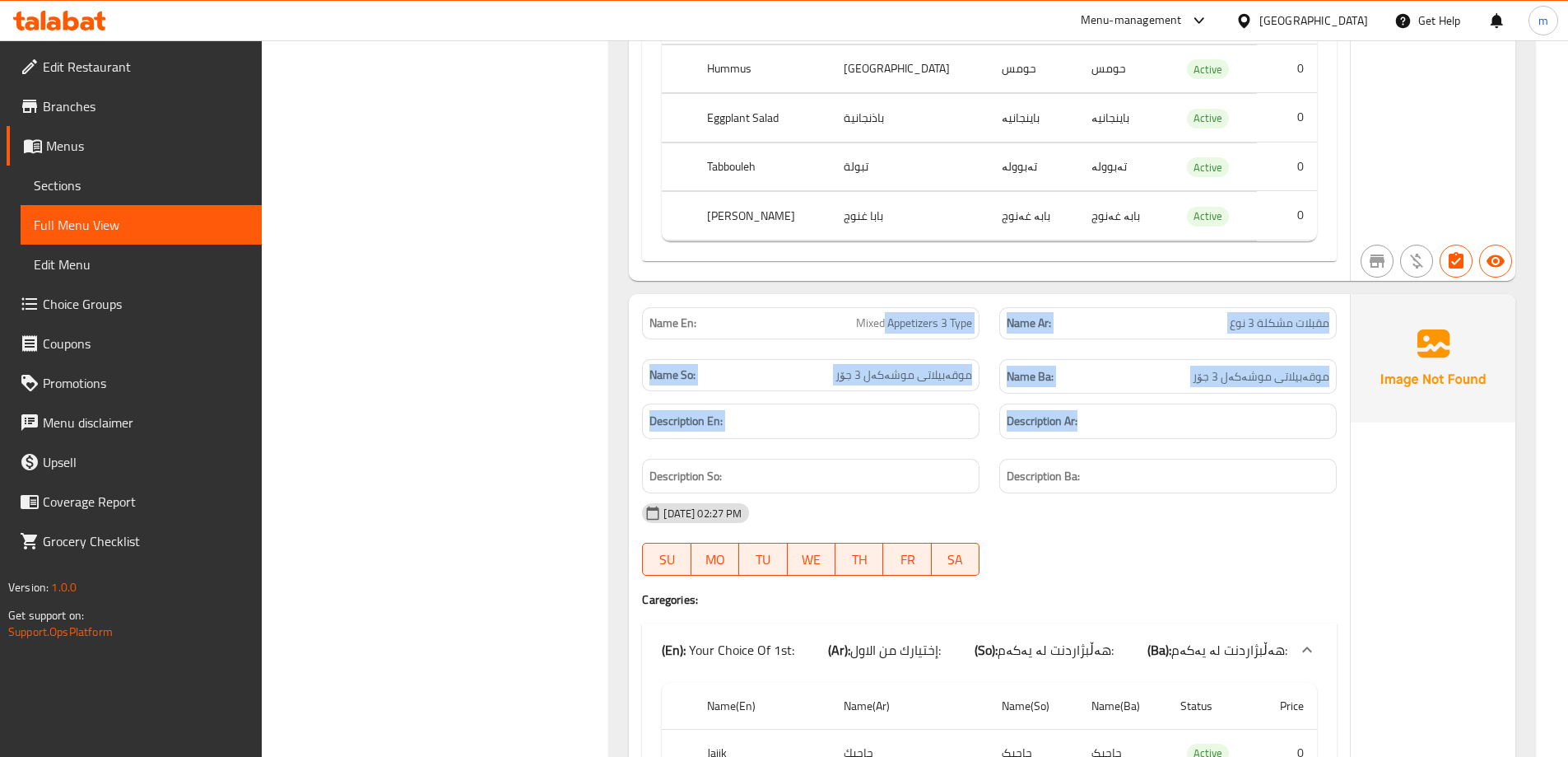
drag, startPoint x: 979, startPoint y: 317, endPoint x: 1199, endPoint y: 445, distance: 254.5
click at [1208, 439] on div "Description Ar:" at bounding box center [1168, 421] width 358 height 55
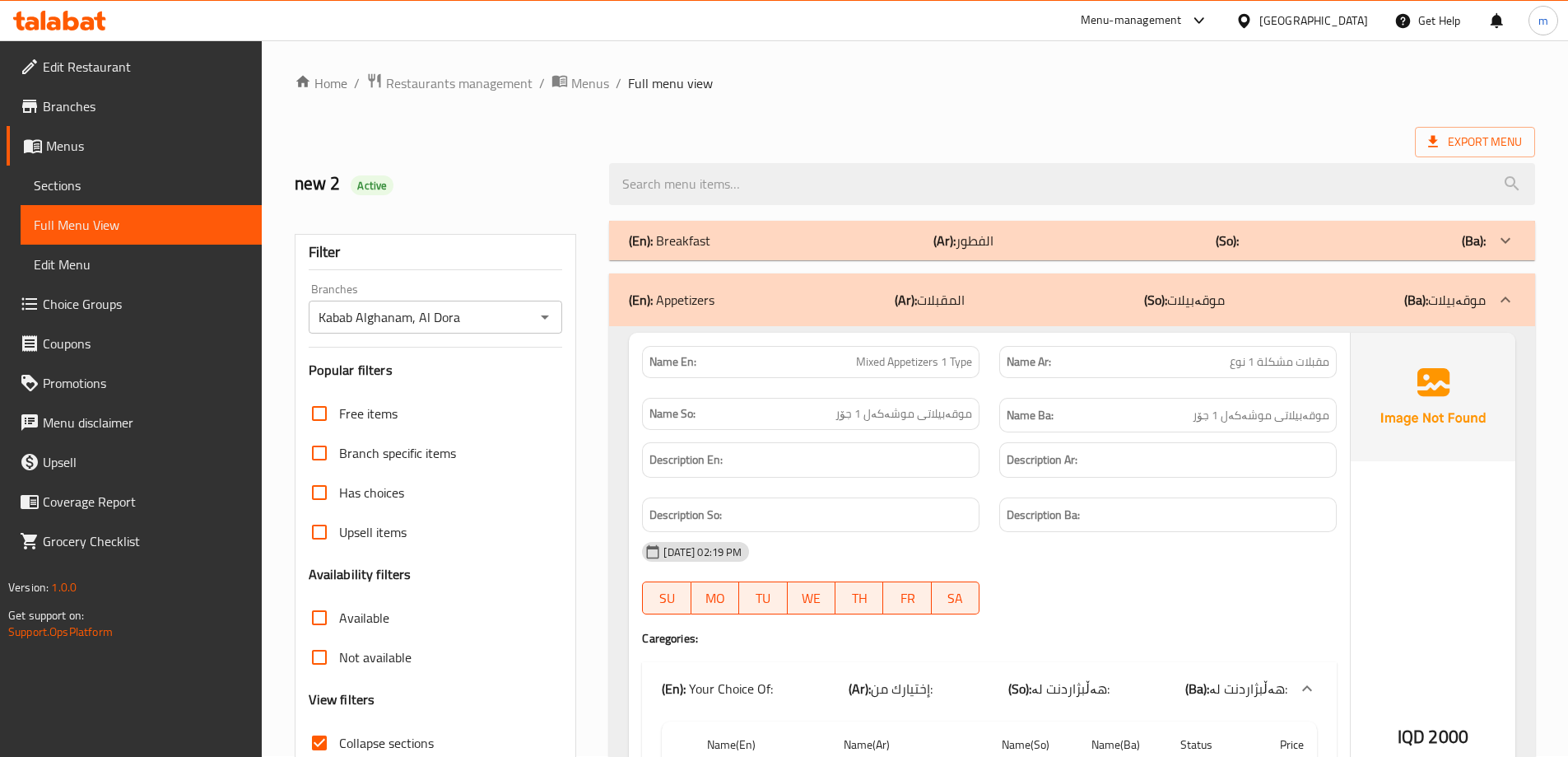
scroll to position [0, 0]
click at [77, 21] on icon at bounding box center [72, 21] width 16 height 20
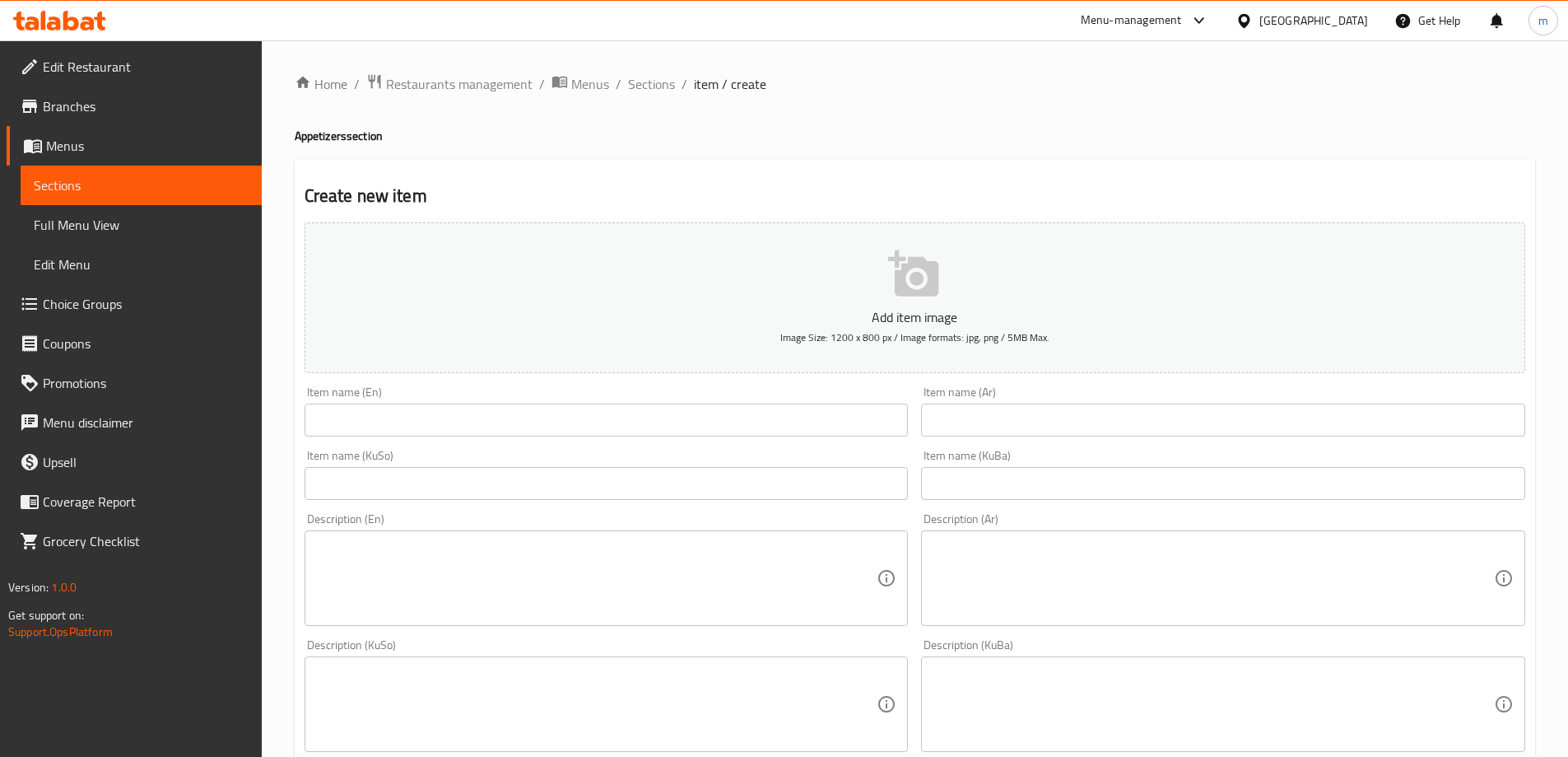
click at [183, 313] on link "Choice Groups" at bounding box center [134, 304] width 255 height 39
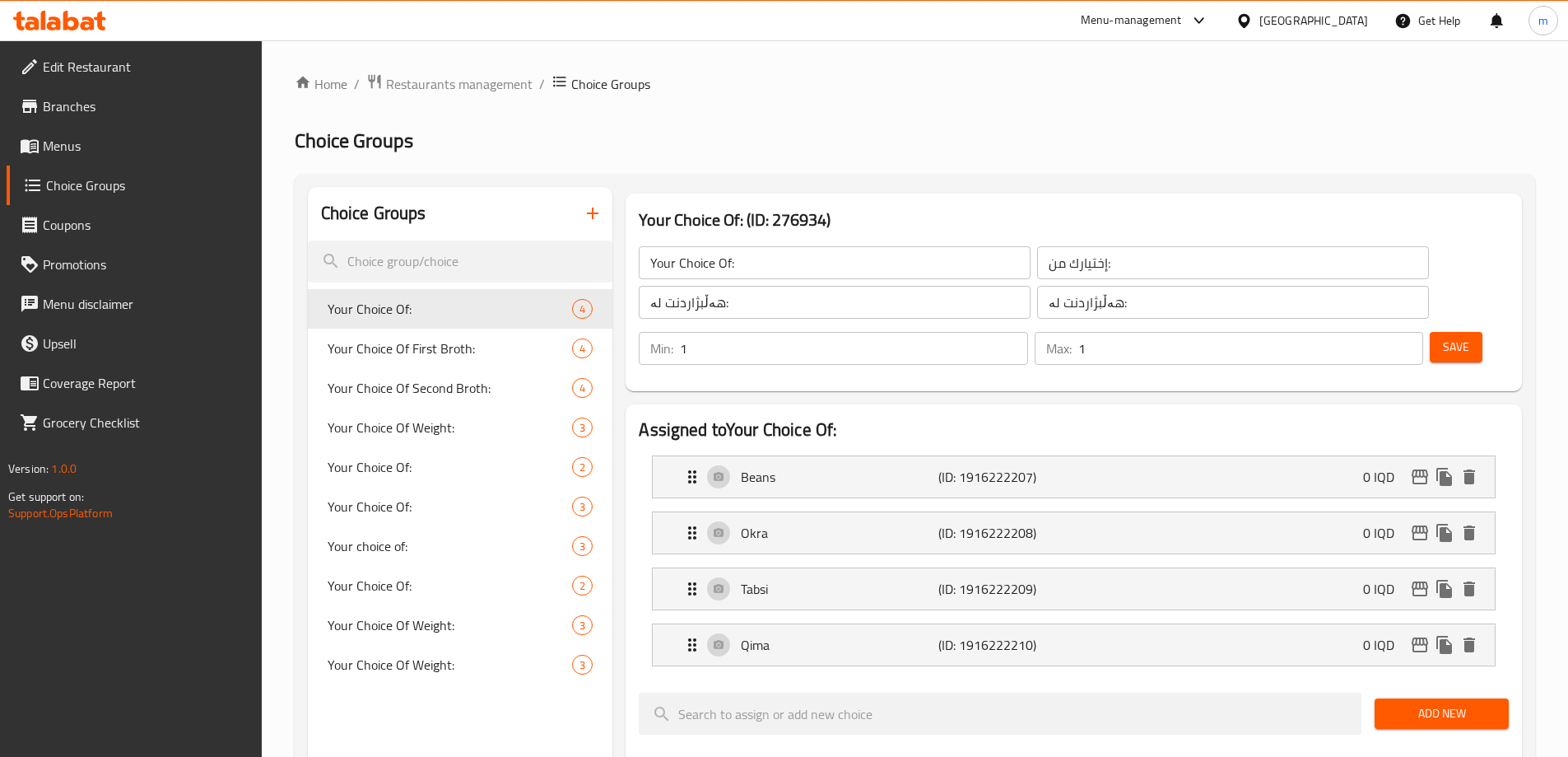
click at [591, 206] on icon "button" at bounding box center [593, 213] width 20 height 20
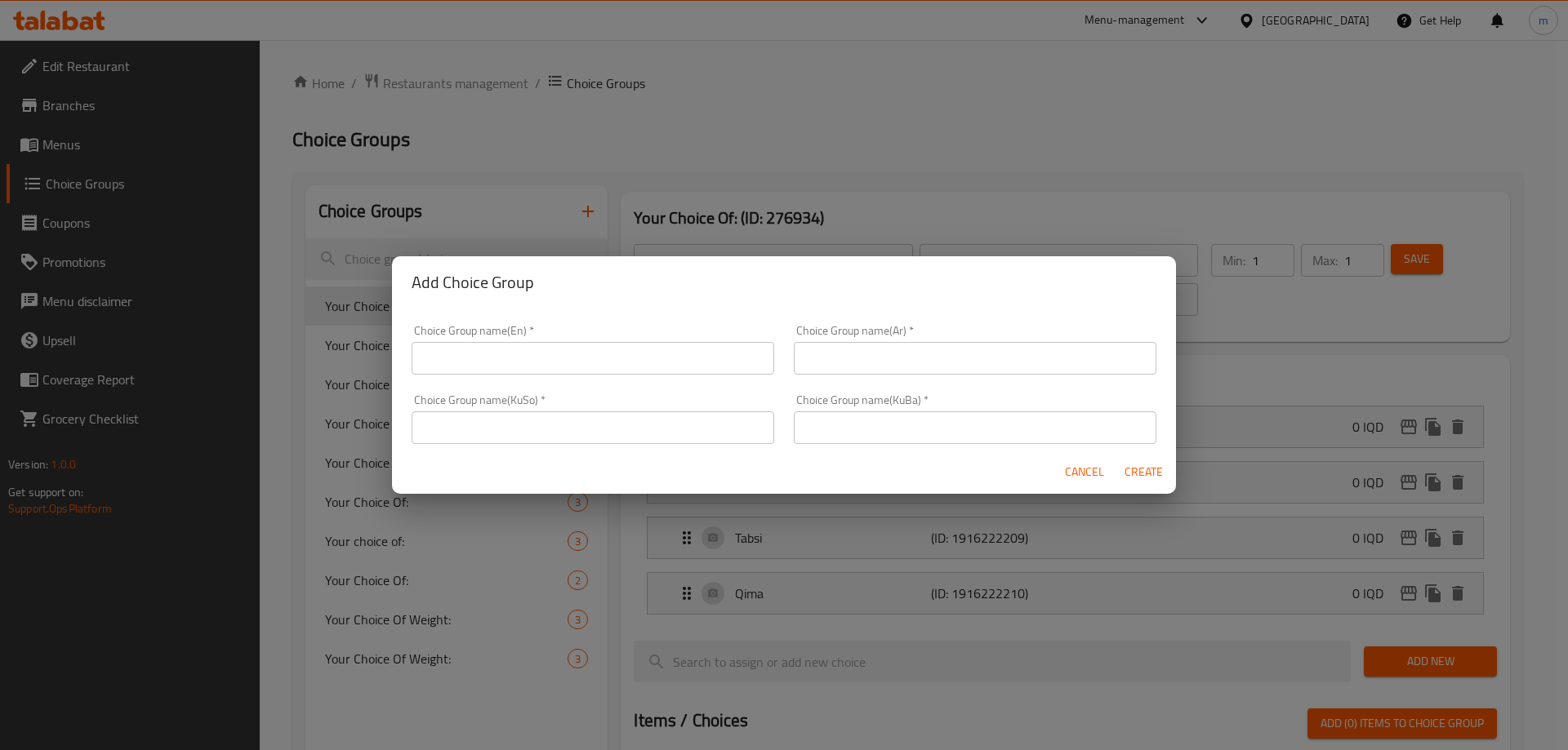
click at [608, 349] on input "text" at bounding box center [592, 358] width 363 height 33
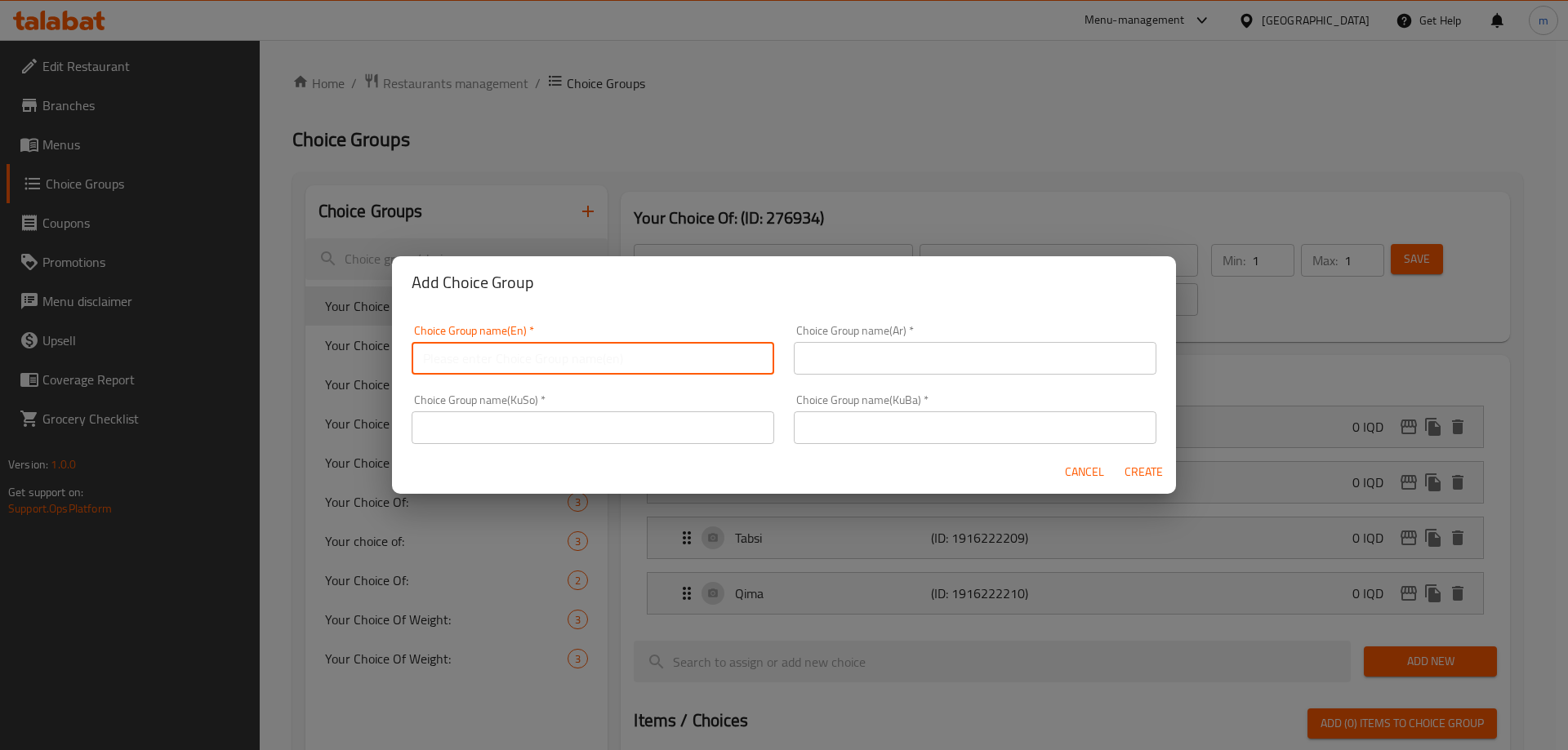
type input "Your Choice Of:"
drag, startPoint x: 854, startPoint y: 337, endPoint x: 861, endPoint y: 346, distance: 11.4
click at [854, 338] on div "Choice Group name(Ar)   * Choice Group name(Ar) *" at bounding box center [974, 349] width 363 height 50
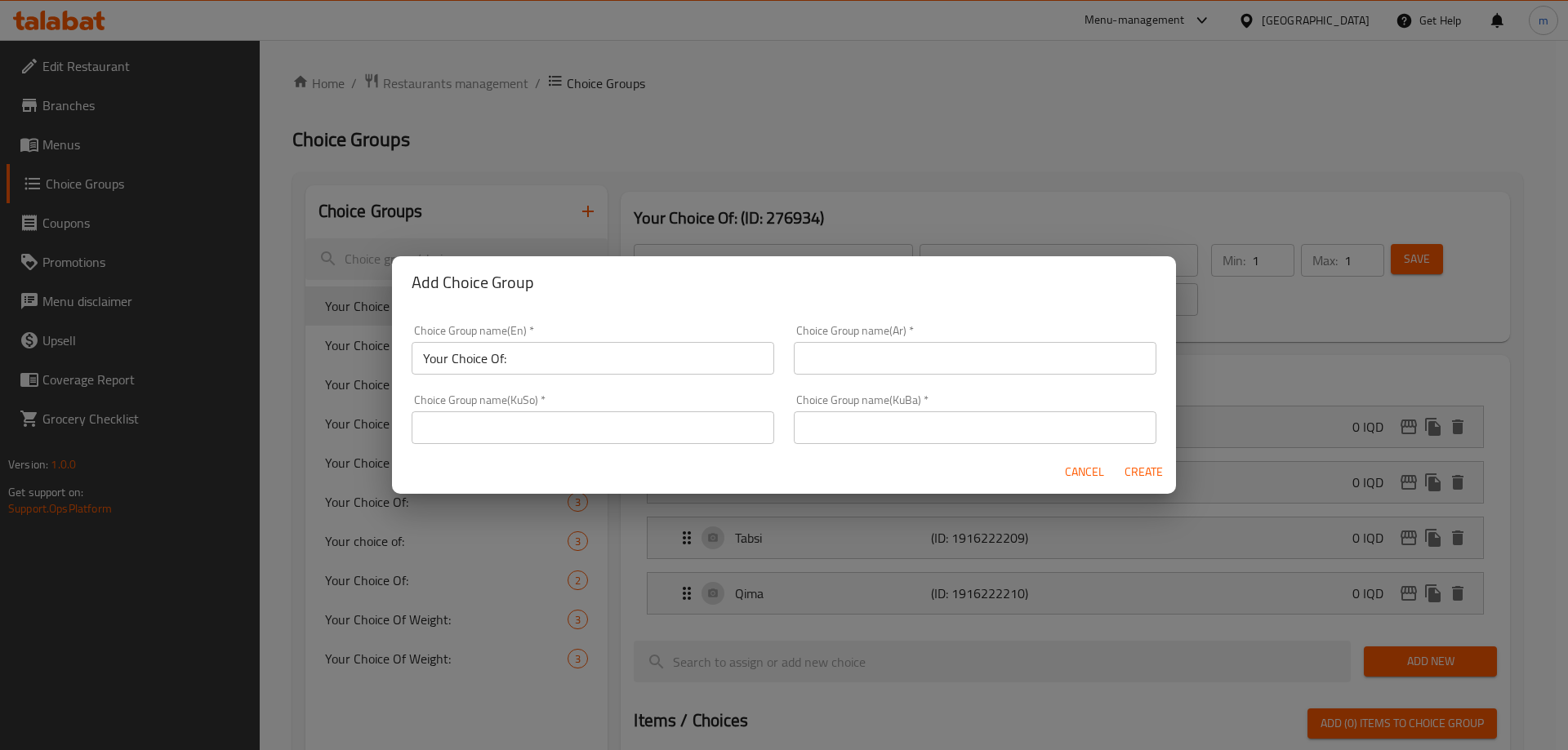
click at [862, 353] on input "text" at bounding box center [974, 358] width 363 height 33
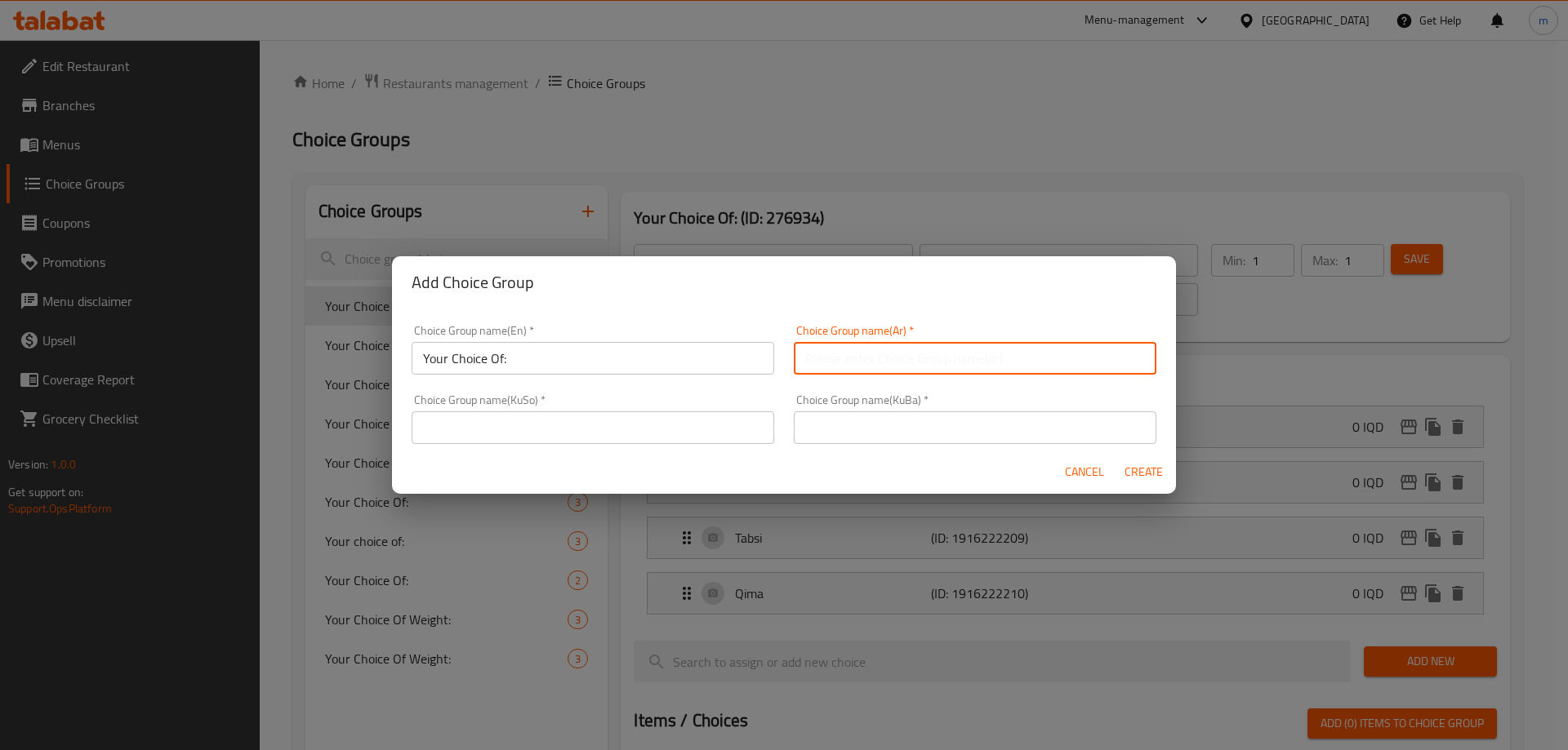
type input "إختيارك من:"
click at [711, 433] on input "text" at bounding box center [592, 427] width 363 height 33
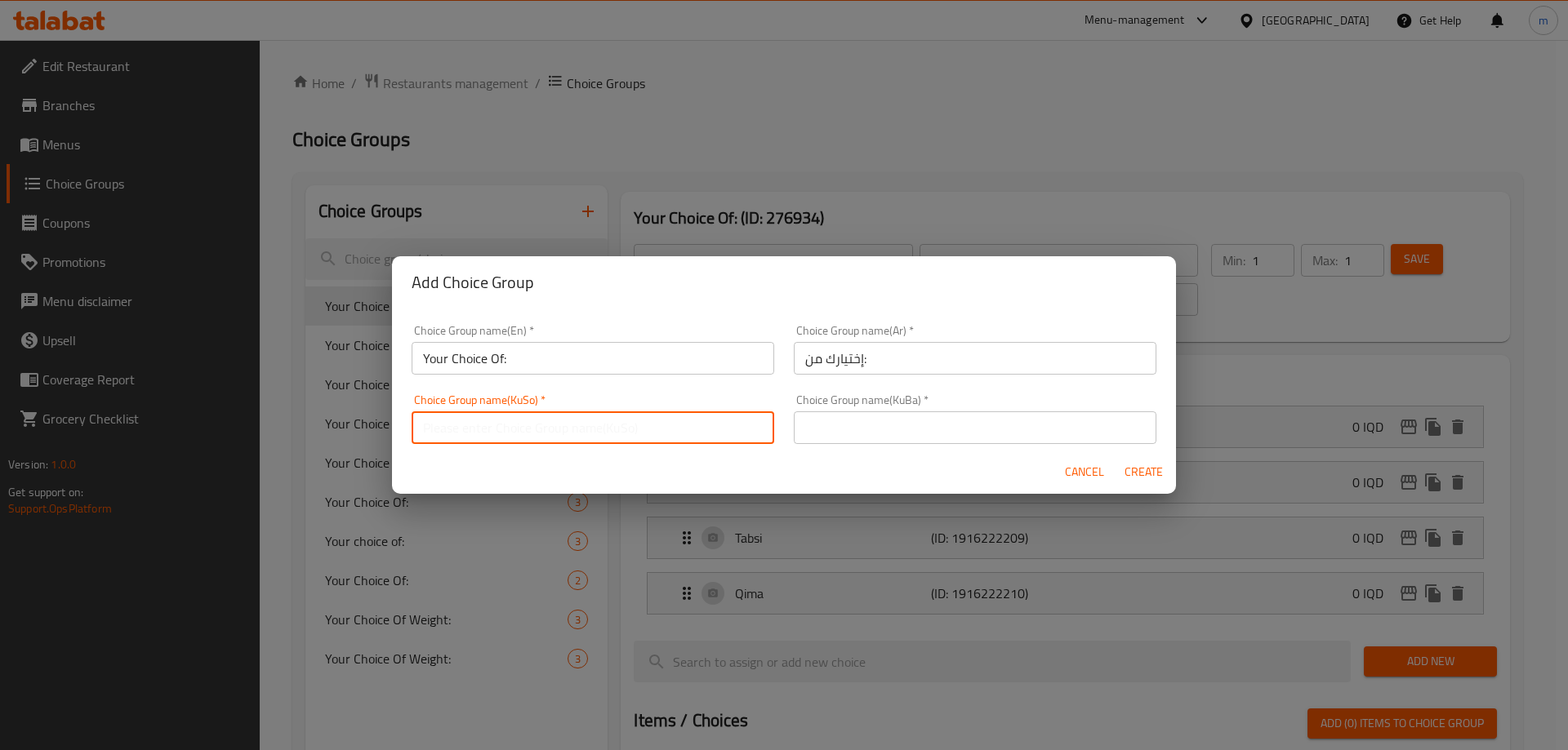
type input "هەڵبژاردنت لە:"
click at [892, 425] on input "text" at bounding box center [974, 427] width 363 height 33
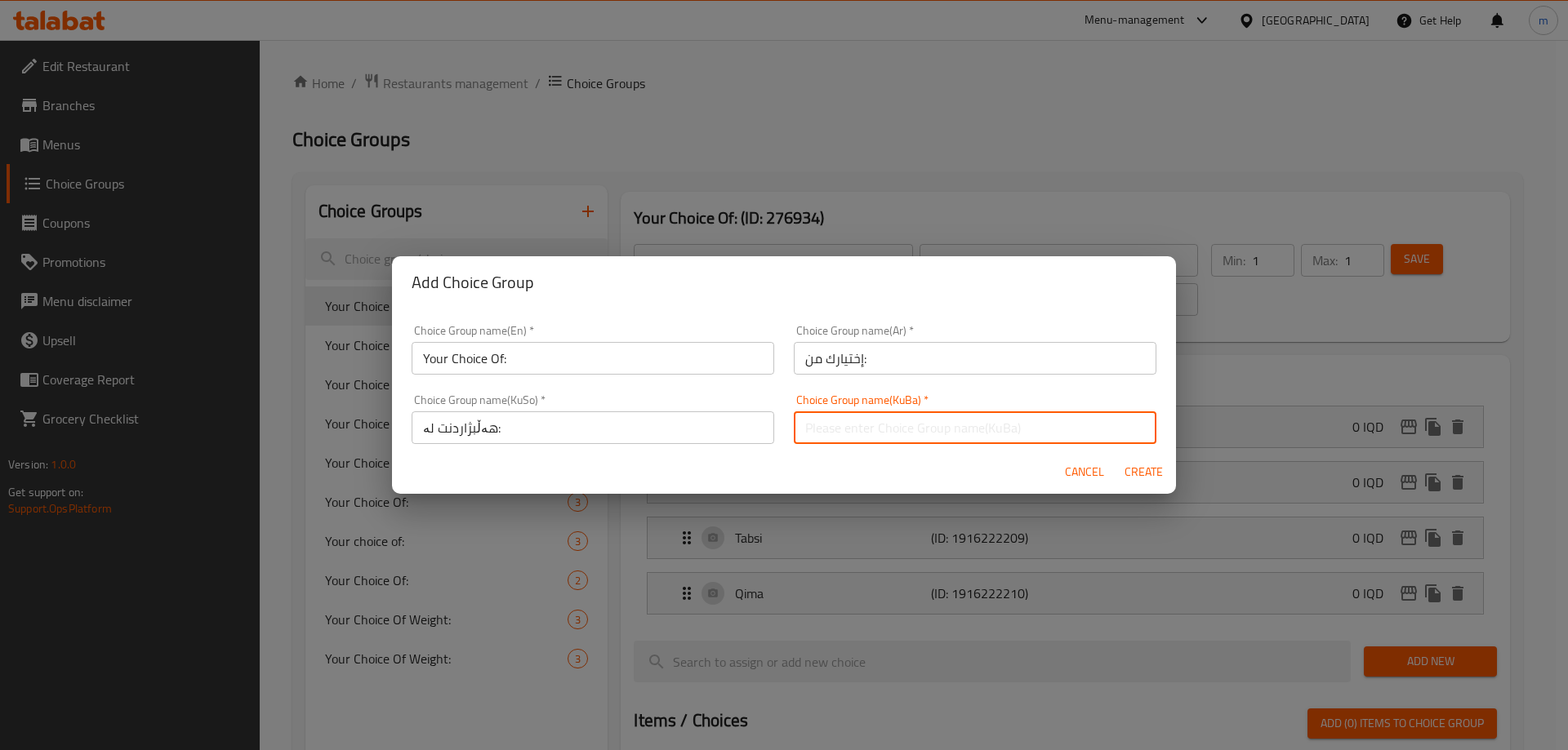
type input "هەڵبژاردنت لە:"
click at [585, 356] on input "Your Choice Of:" at bounding box center [592, 358] width 363 height 33
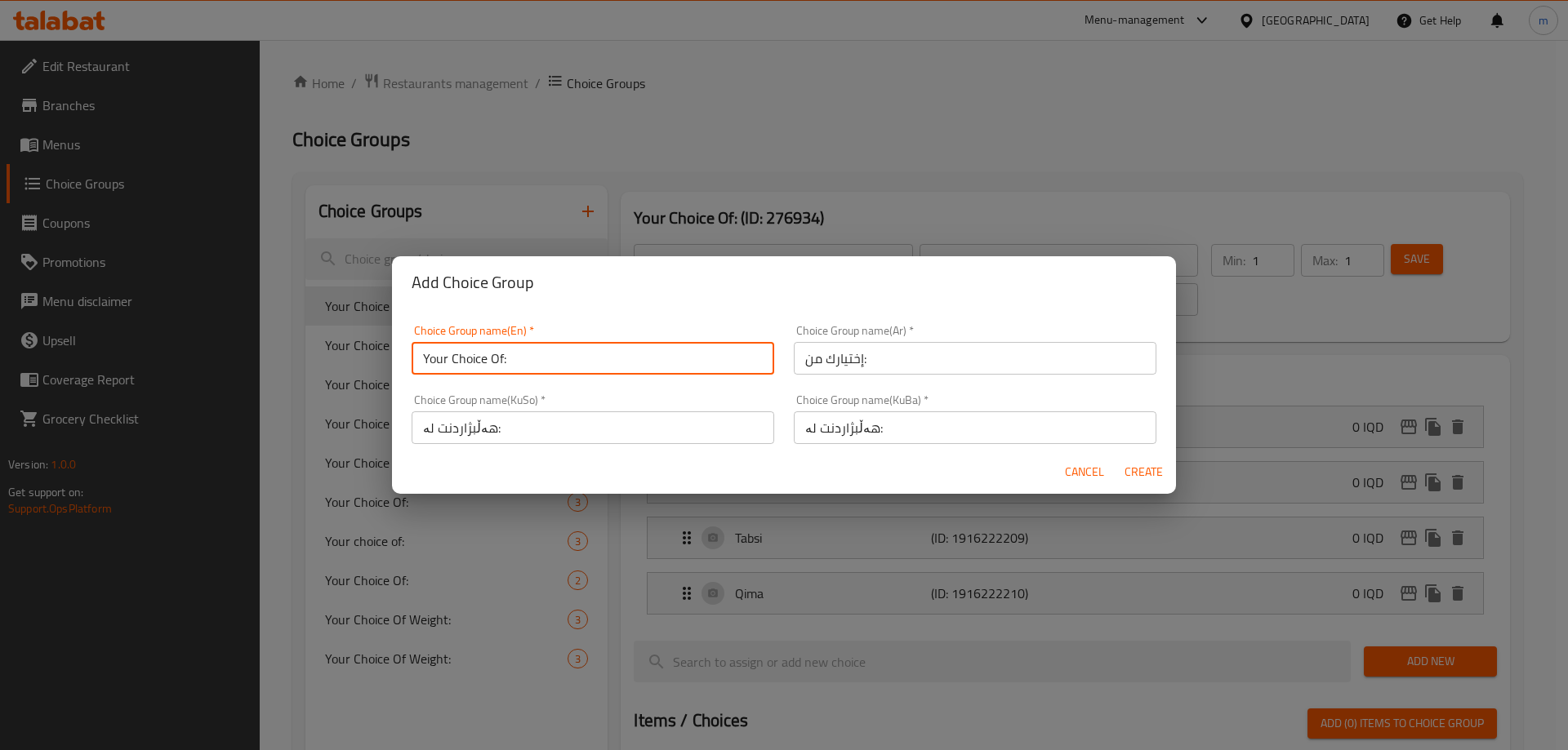
type input "Your Choice Of:"
click at [951, 353] on input "إختيارك من:" at bounding box center [974, 358] width 363 height 33
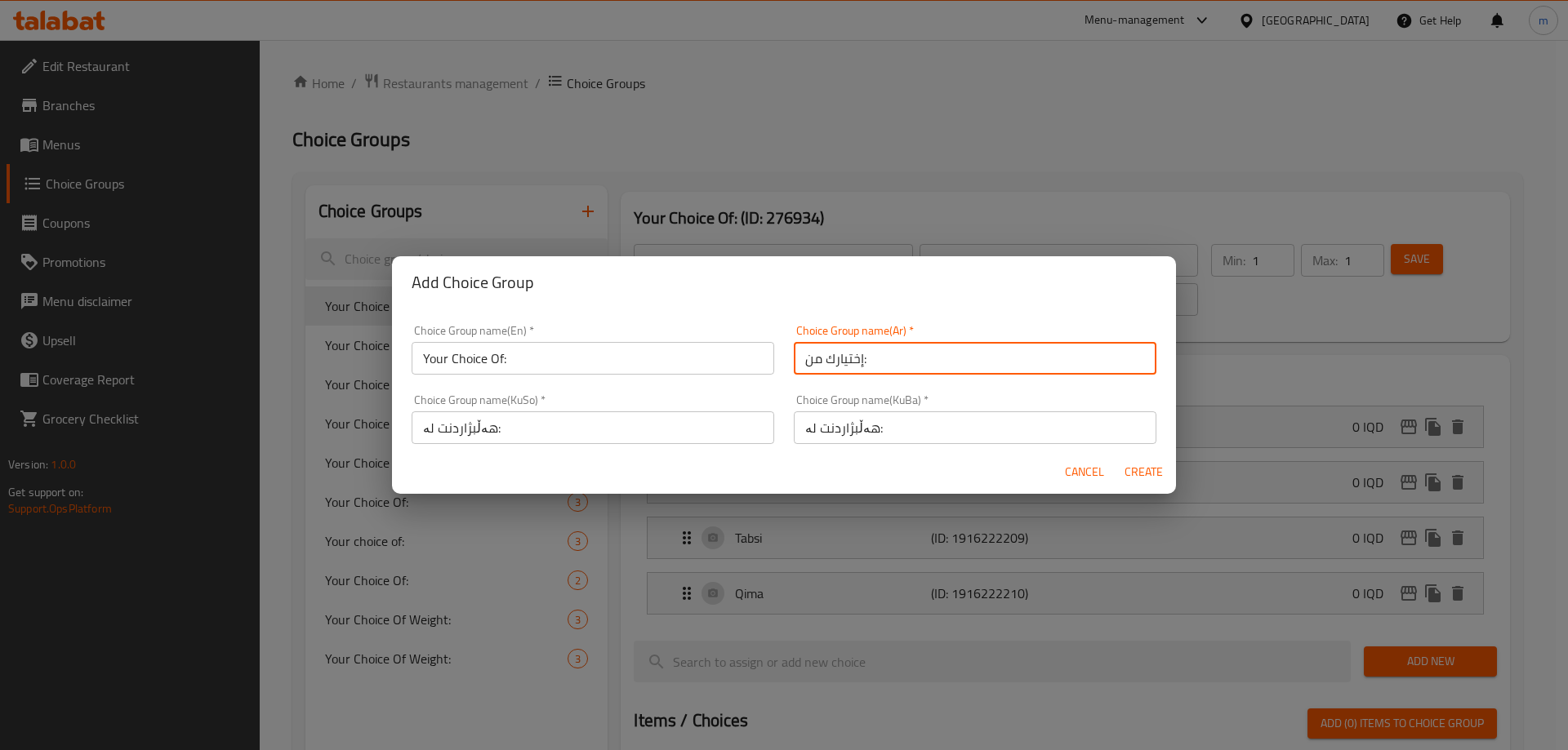
type input "إختيارك من:"
click at [1025, 428] on input "هەڵبژاردنت لە:" at bounding box center [974, 427] width 363 height 33
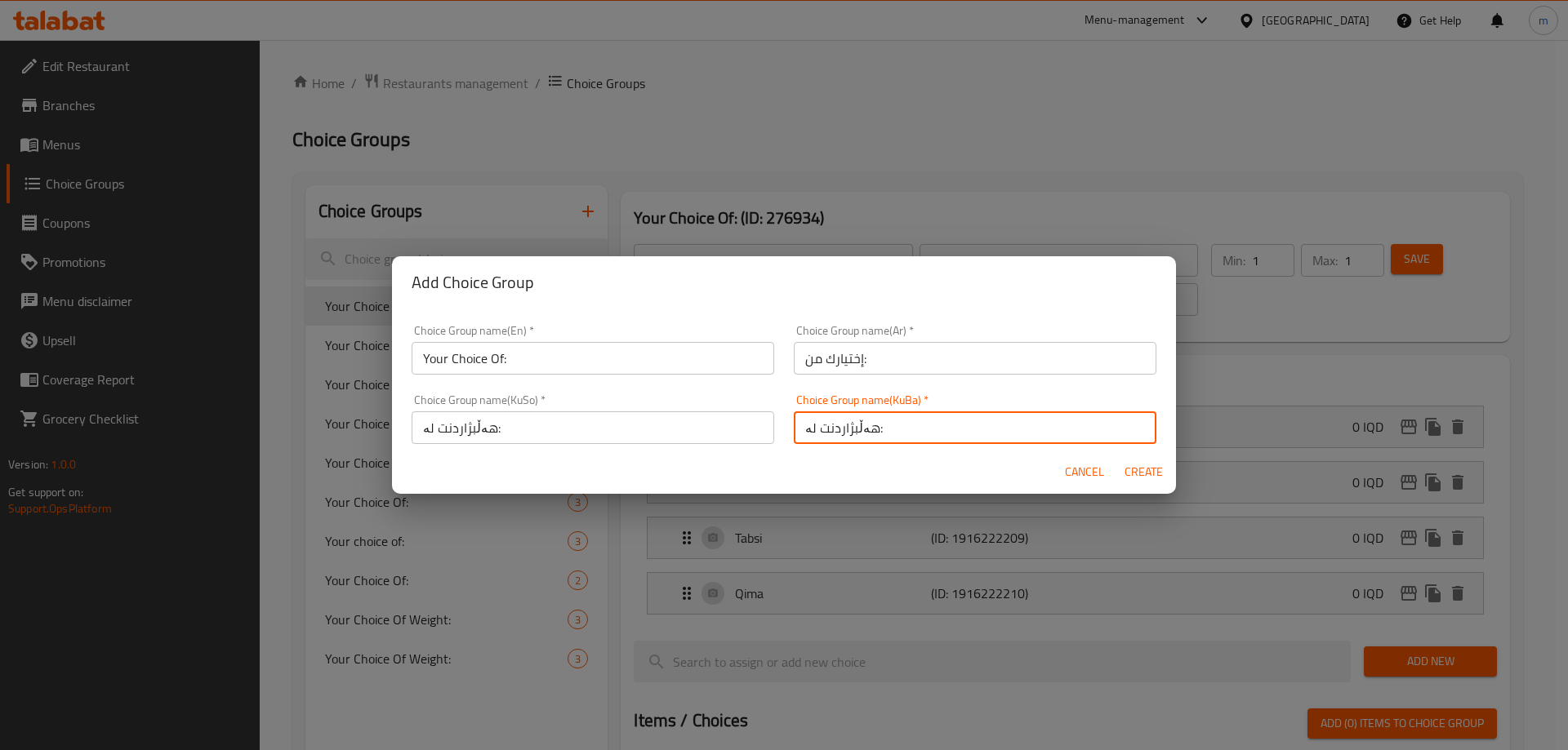
type input "هەڵبژاردنت لە:"
click at [1131, 474] on span "Create" at bounding box center [1143, 471] width 39 height 20
type input "Your Choice Of:"
type input "إختيارك من:"
type input "هەڵبژاردنت لە:"
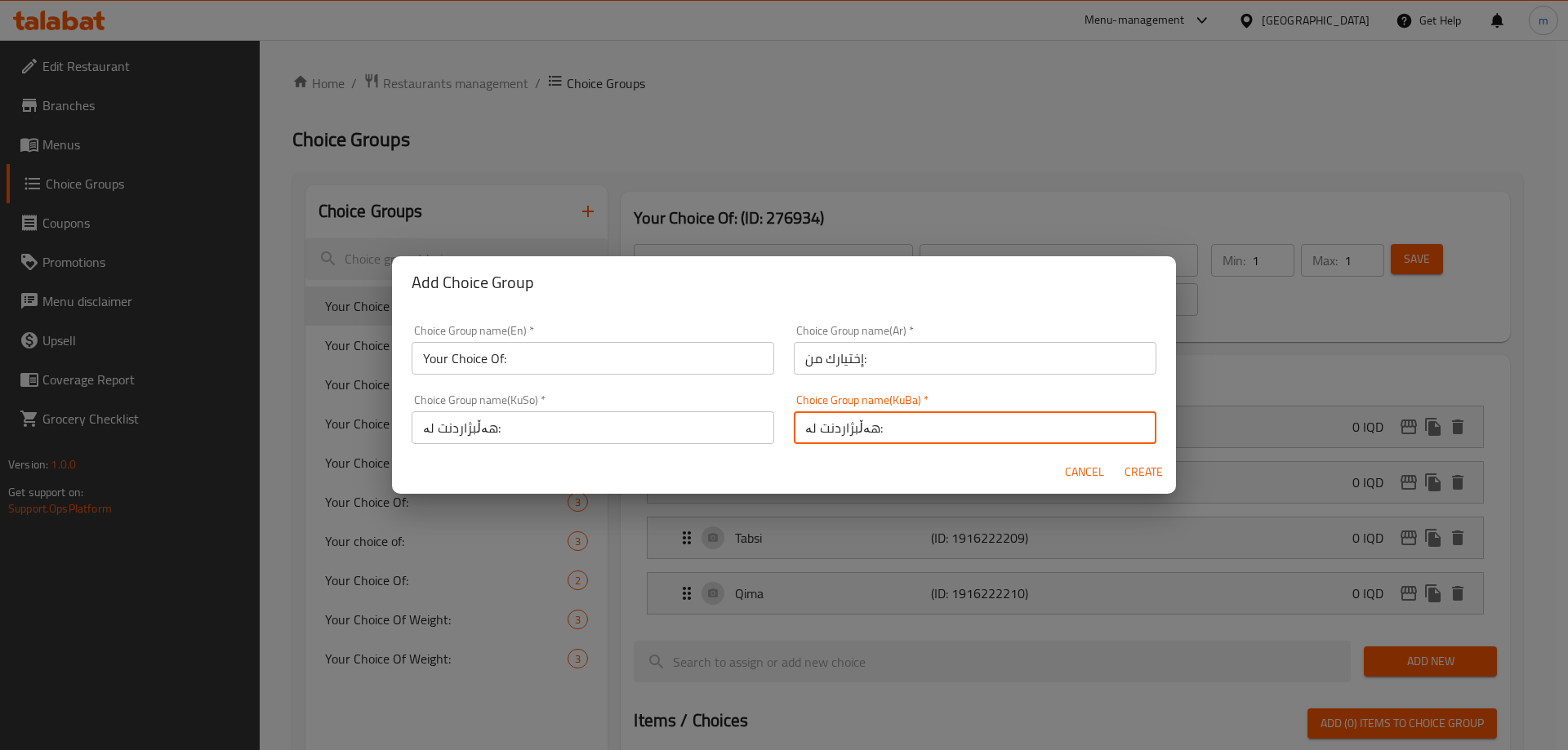
type input "0"
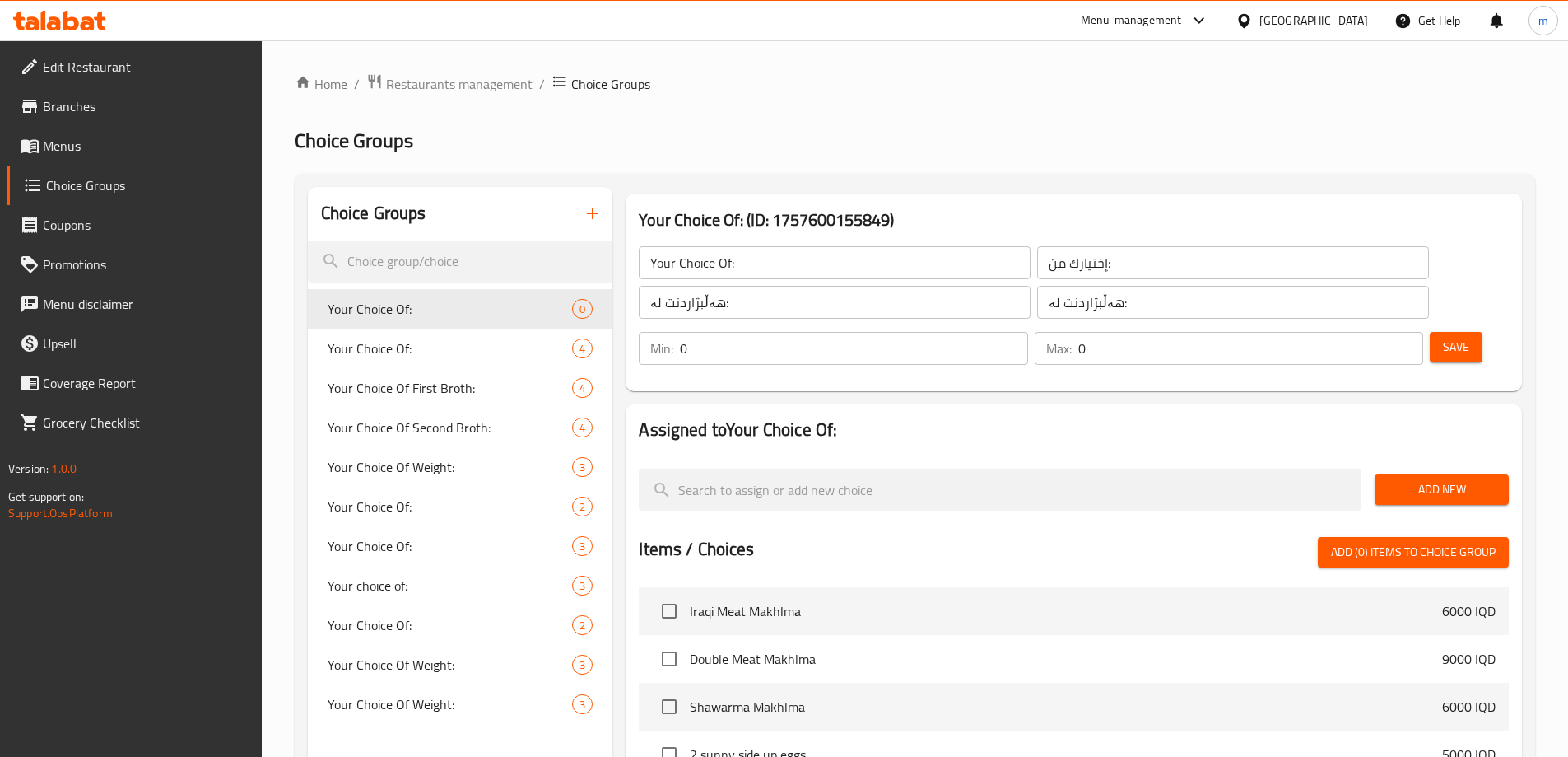
click at [1424, 462] on div "Add New" at bounding box center [1442, 489] width 147 height 55
click at [1433, 479] on span "Add New" at bounding box center [1442, 489] width 108 height 21
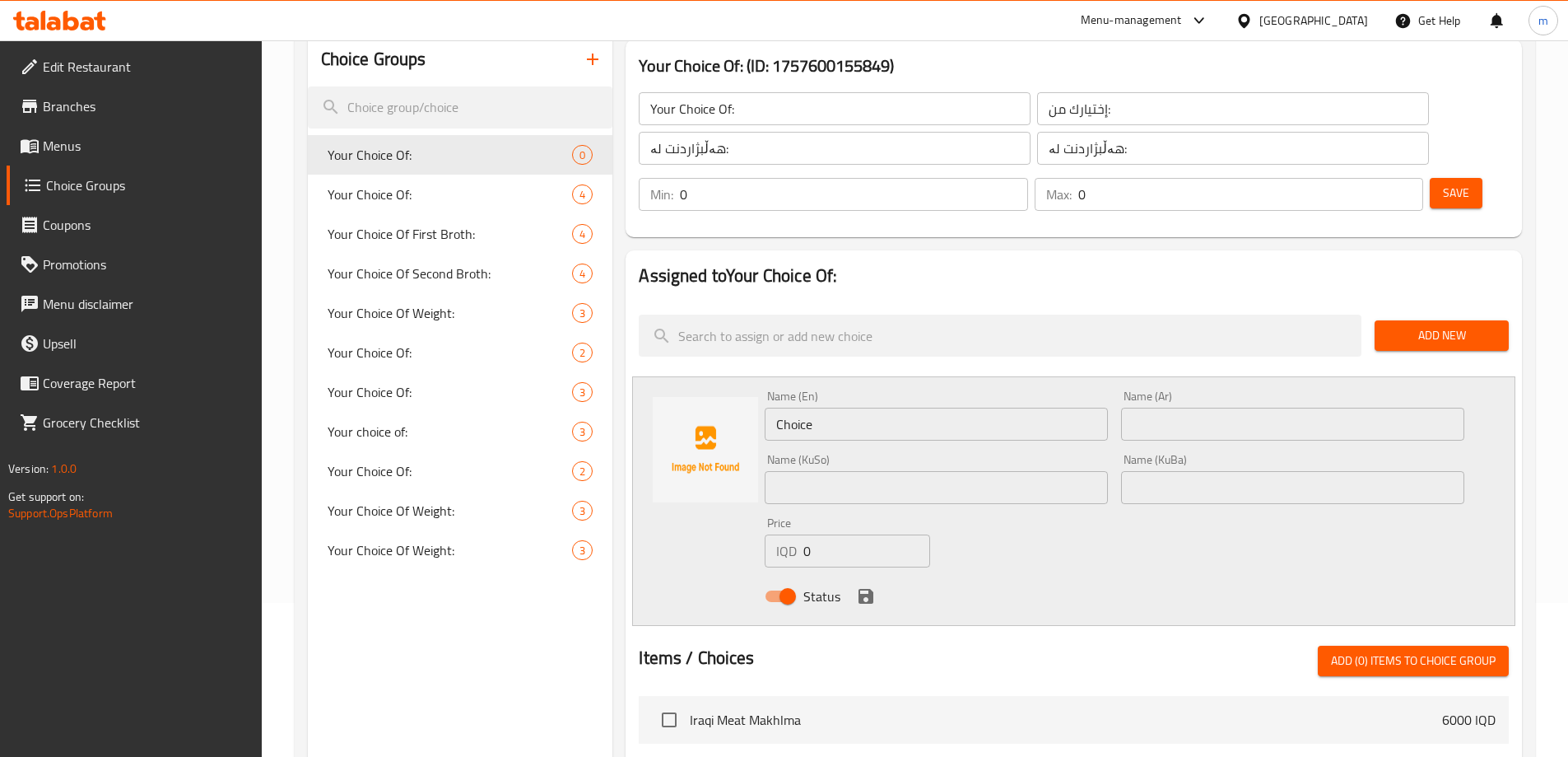
scroll to position [156, 0]
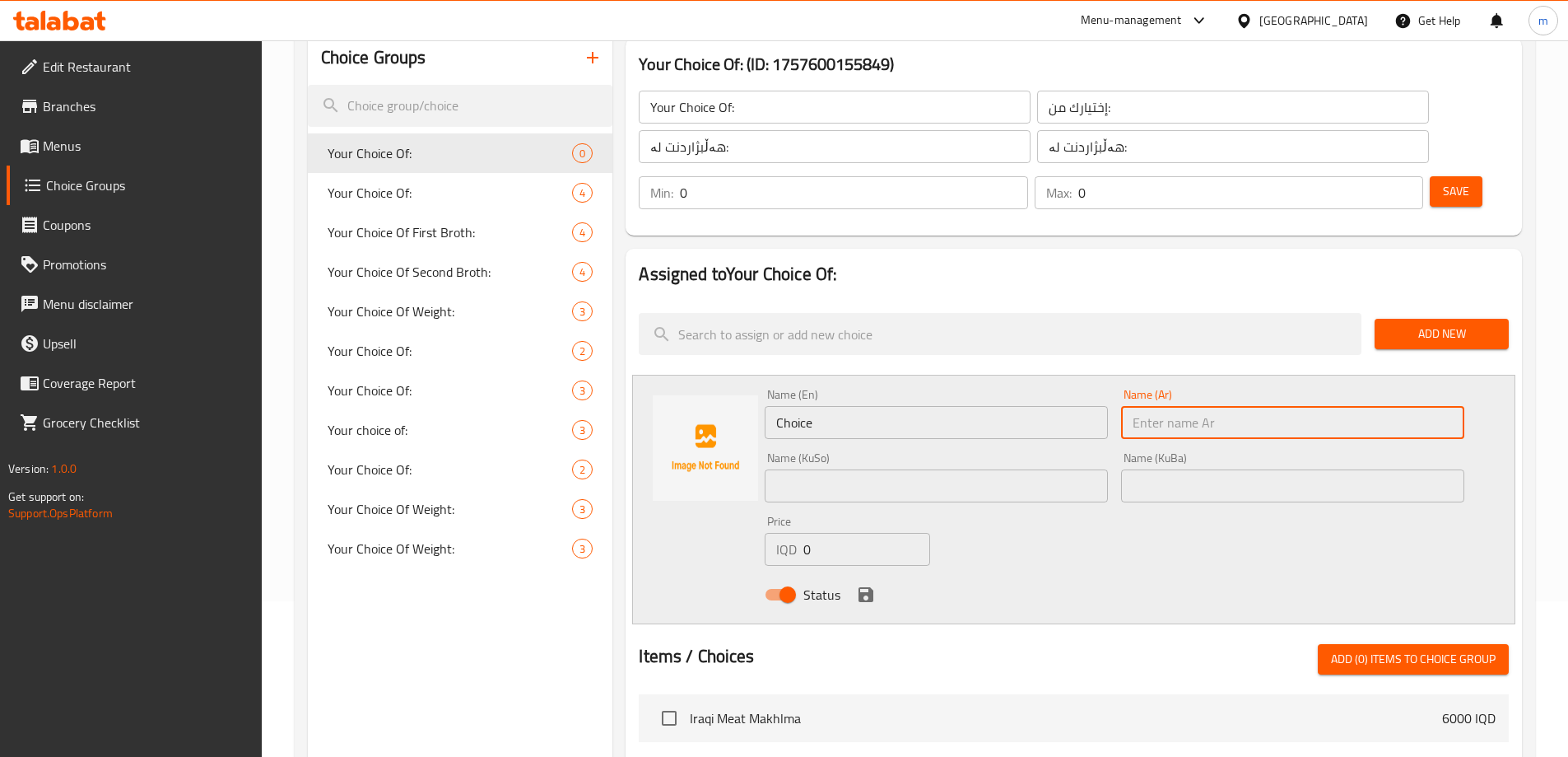
click at [1230, 406] on input "text" at bounding box center [1293, 423] width 343 height 33
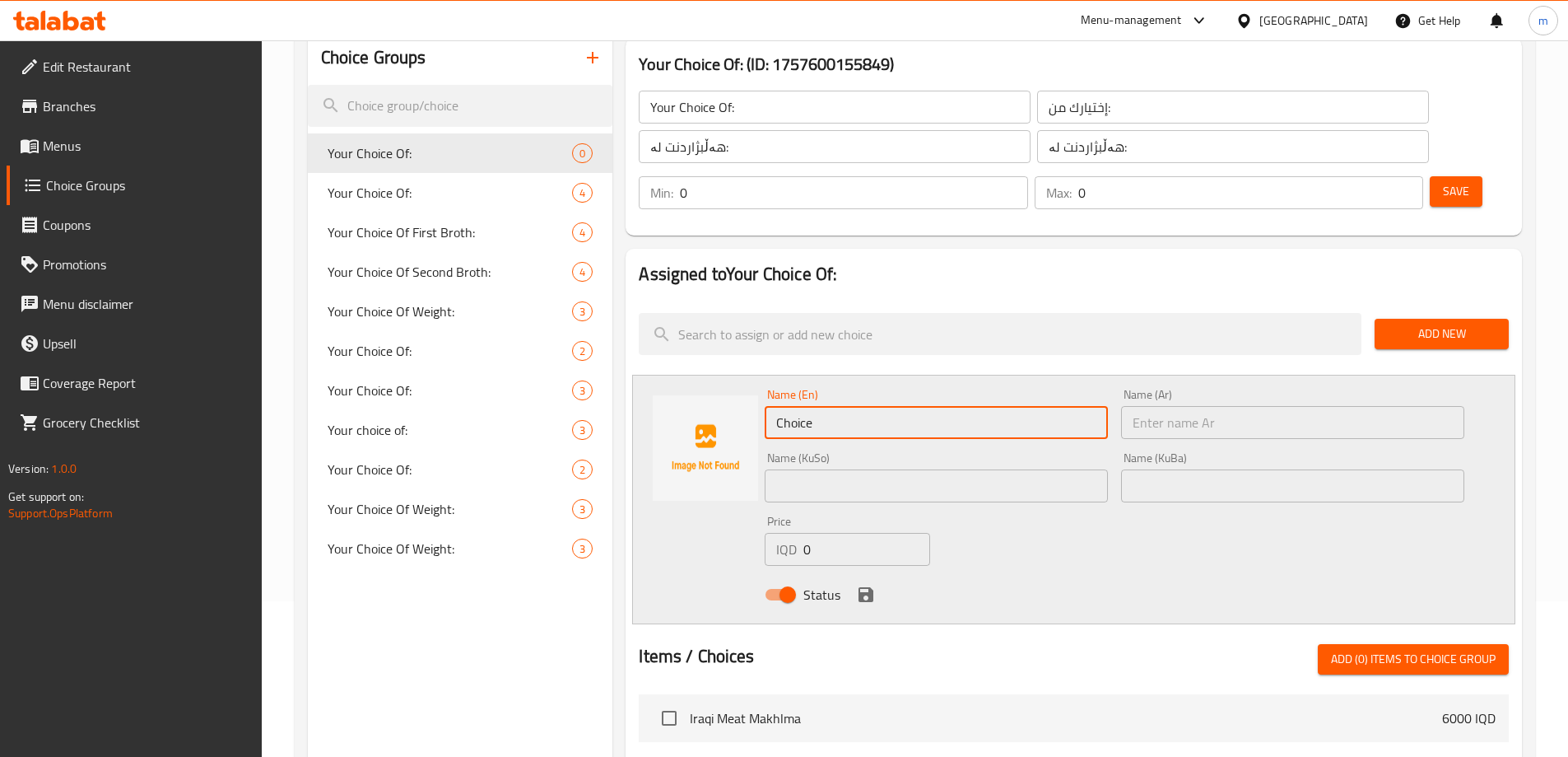
click at [995, 406] on input "Choice" at bounding box center [936, 423] width 343 height 33
type input "Jajik"
click at [870, 587] on icon "save" at bounding box center [865, 594] width 15 height 15
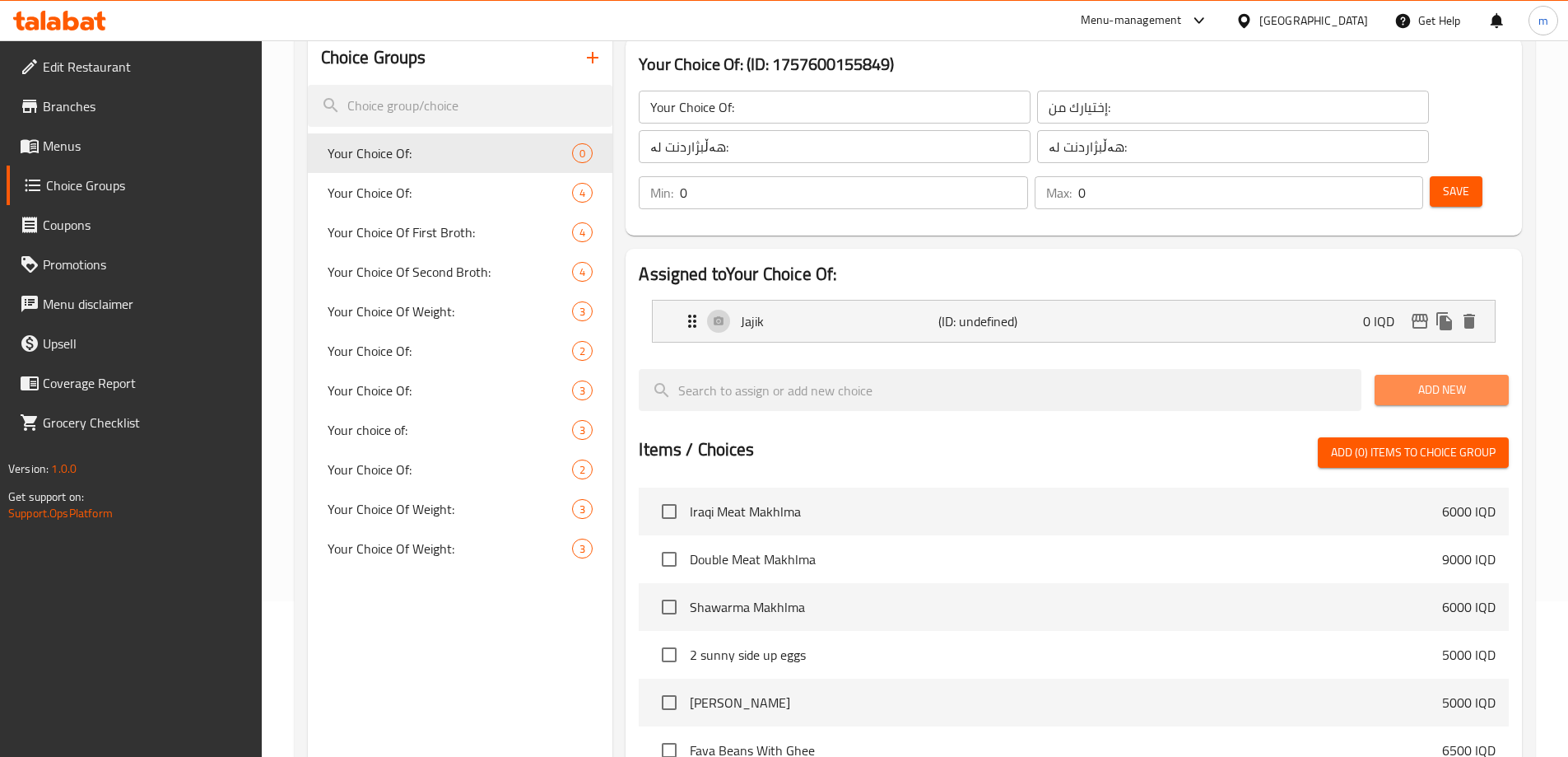
click at [1406, 379] on span "Add New" at bounding box center [1442, 389] width 108 height 21
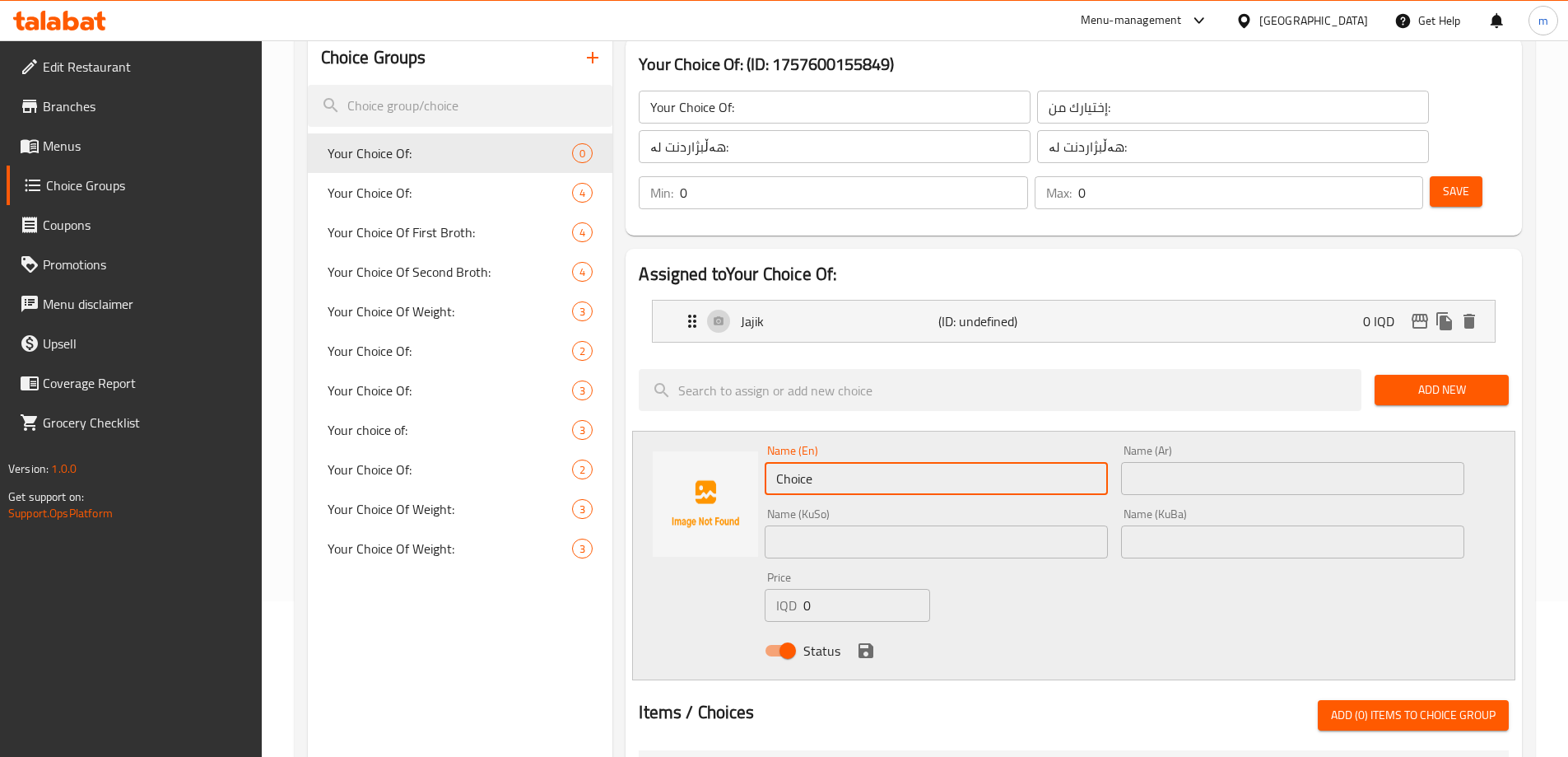
click at [828, 462] on input "Choice" at bounding box center [936, 479] width 343 height 33
type input "Hummus"
click at [865, 643] on icon "save" at bounding box center [865, 650] width 15 height 15
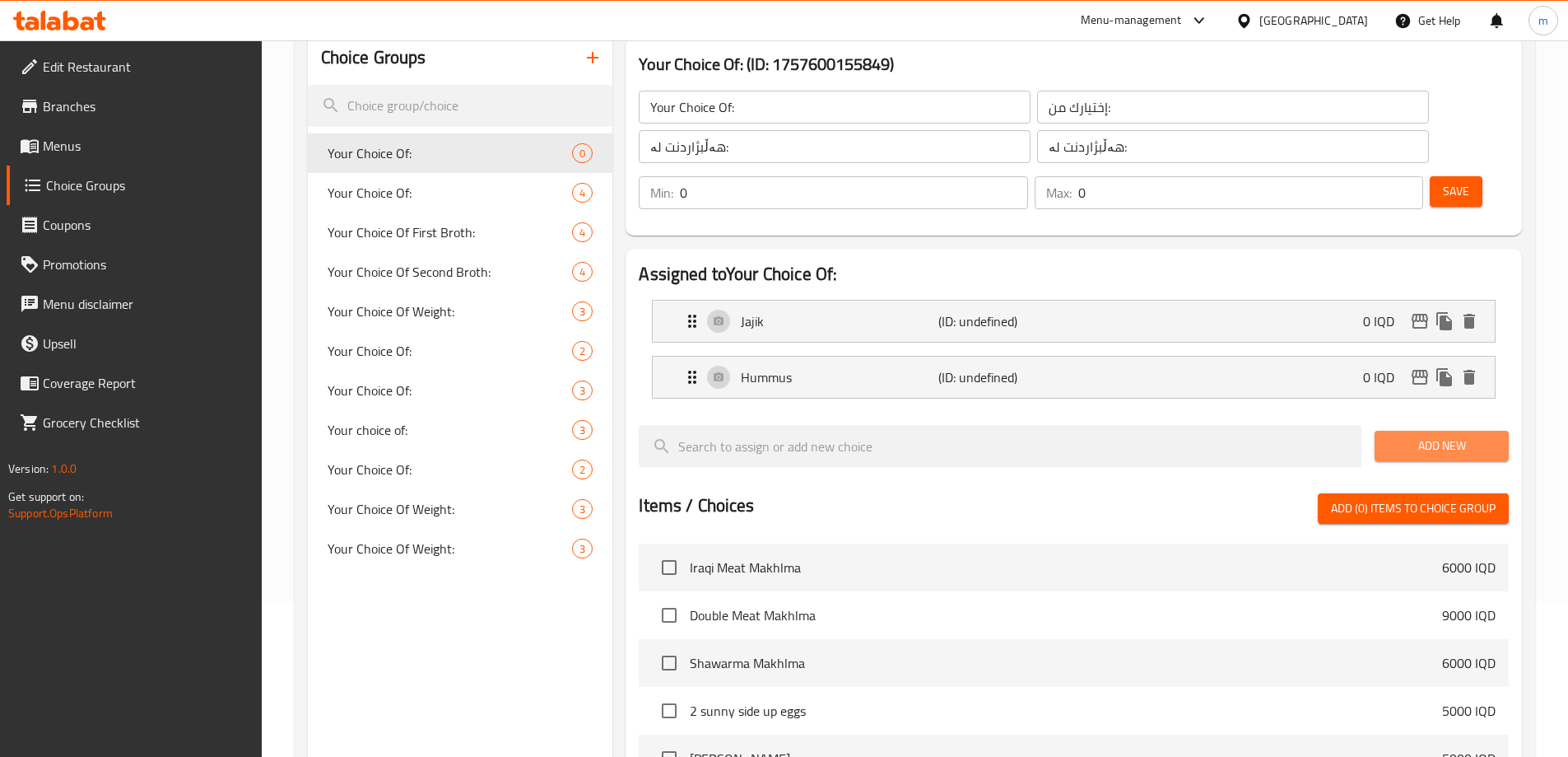
click at [1410, 435] on span "Add New" at bounding box center [1442, 445] width 108 height 21
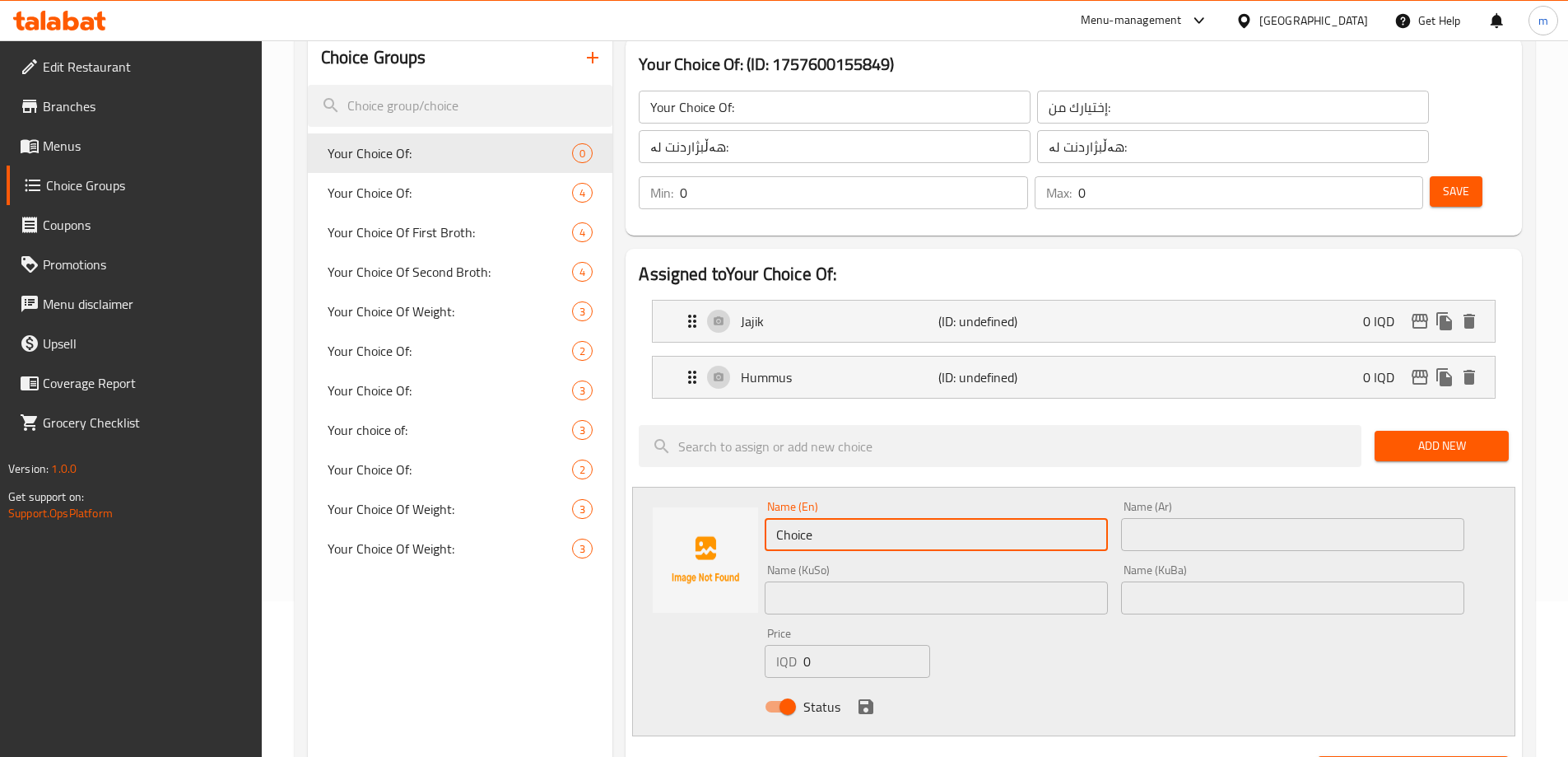
click at [898, 518] on input "Choice" at bounding box center [936, 534] width 343 height 33
click at [809, 518] on input "Bayn" at bounding box center [936, 534] width 343 height 33
paste input "Eggplant Salad"
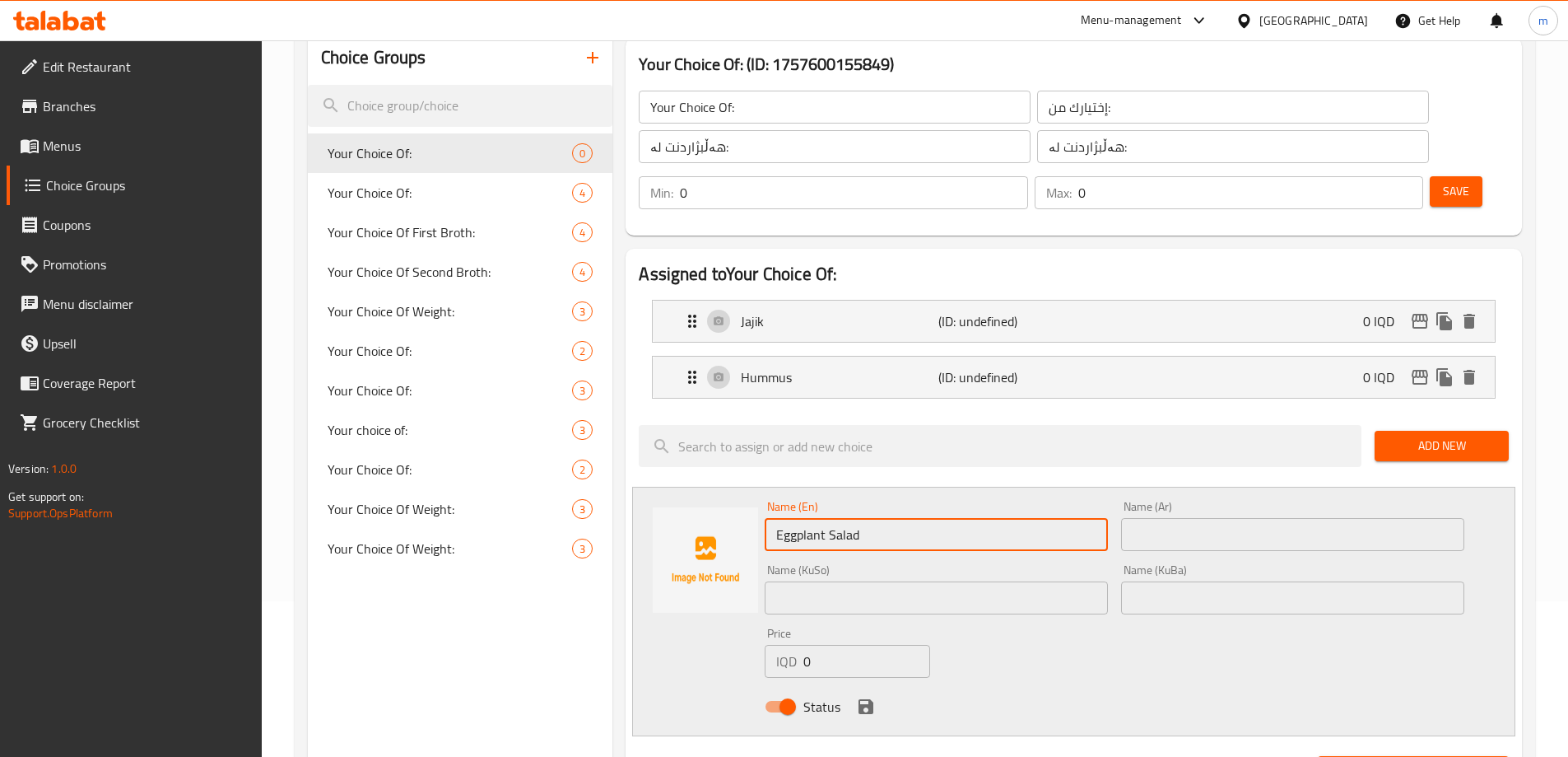
type input "Eggplant Salad"
click at [867, 699] on icon "save" at bounding box center [865, 706] width 15 height 15
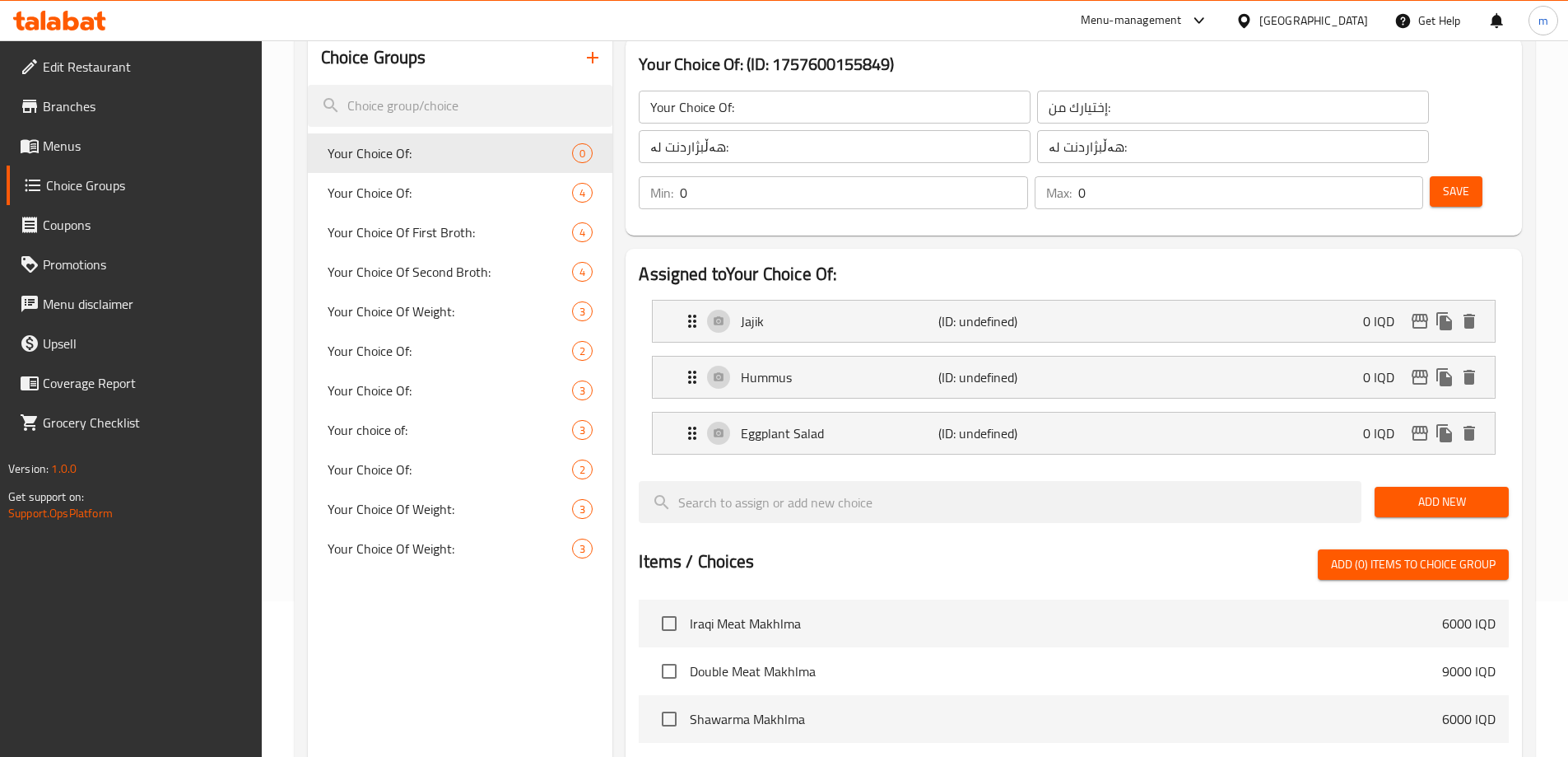
click at [1401, 491] on span "Add New" at bounding box center [1442, 501] width 108 height 21
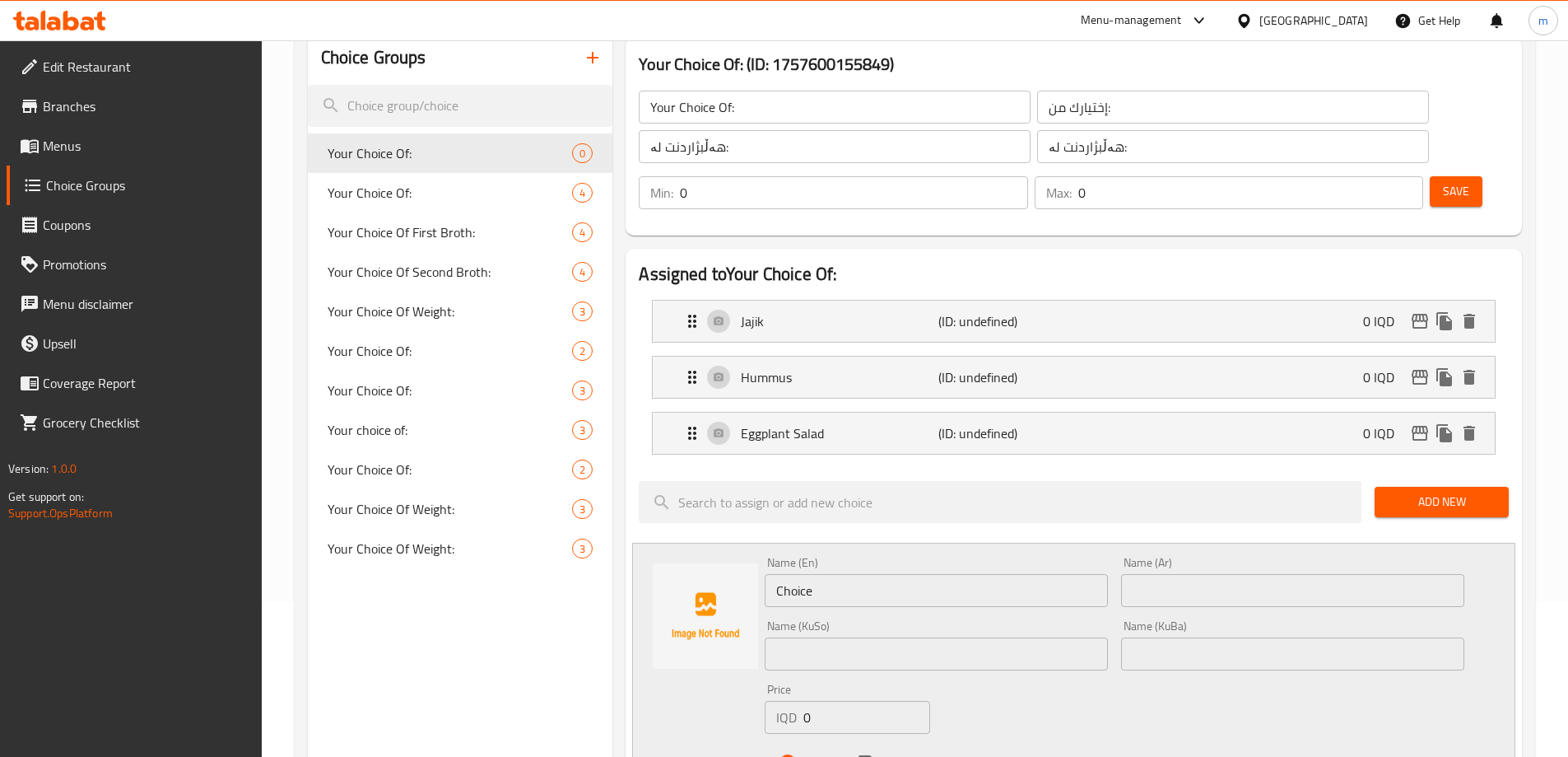
click at [825, 574] on input "Choice" at bounding box center [936, 590] width 343 height 33
paste input "Tabbouleh"
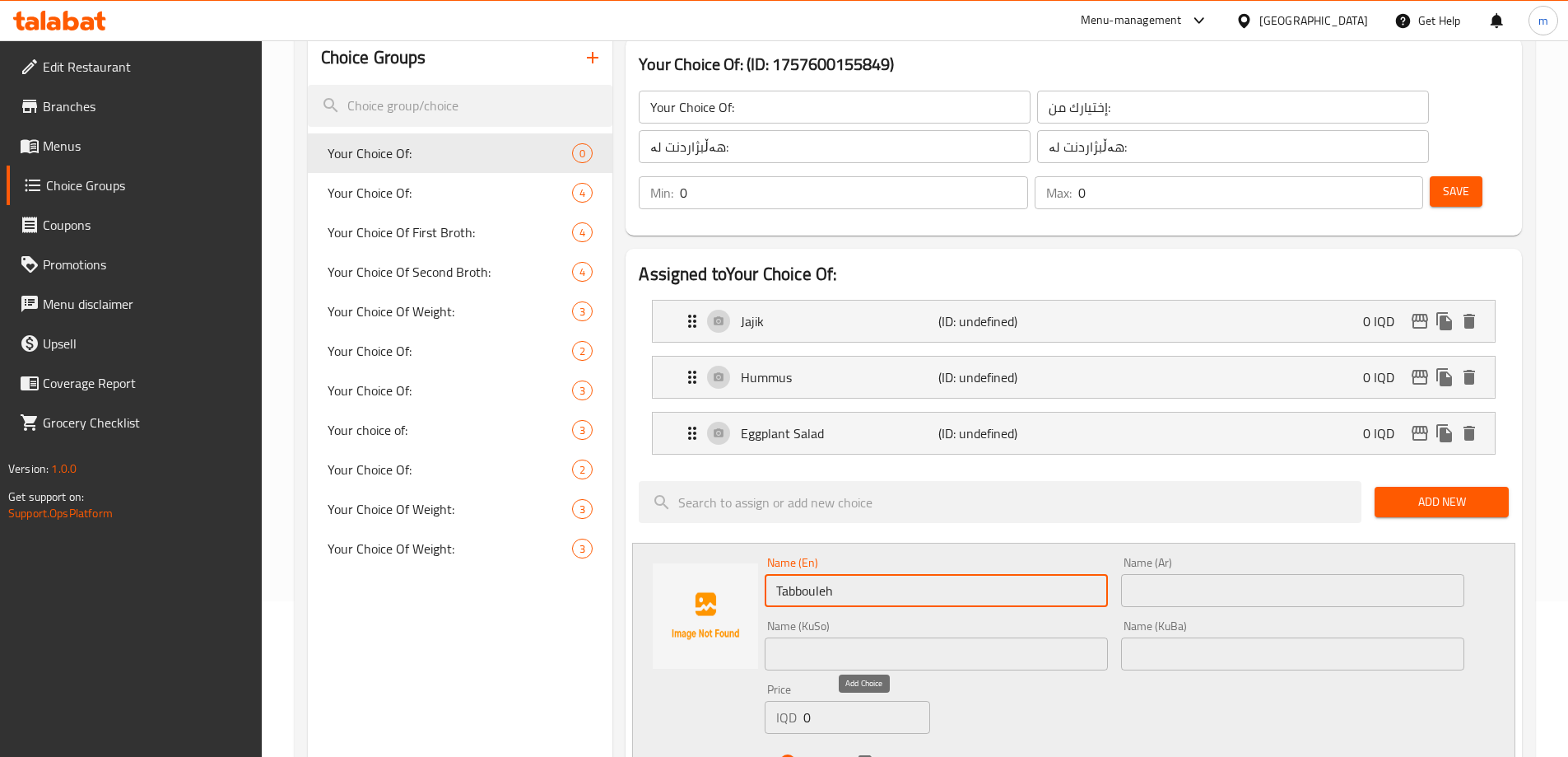
type input "Tabbouleh"
click at [861, 755] on icon "save" at bounding box center [865, 762] width 15 height 15
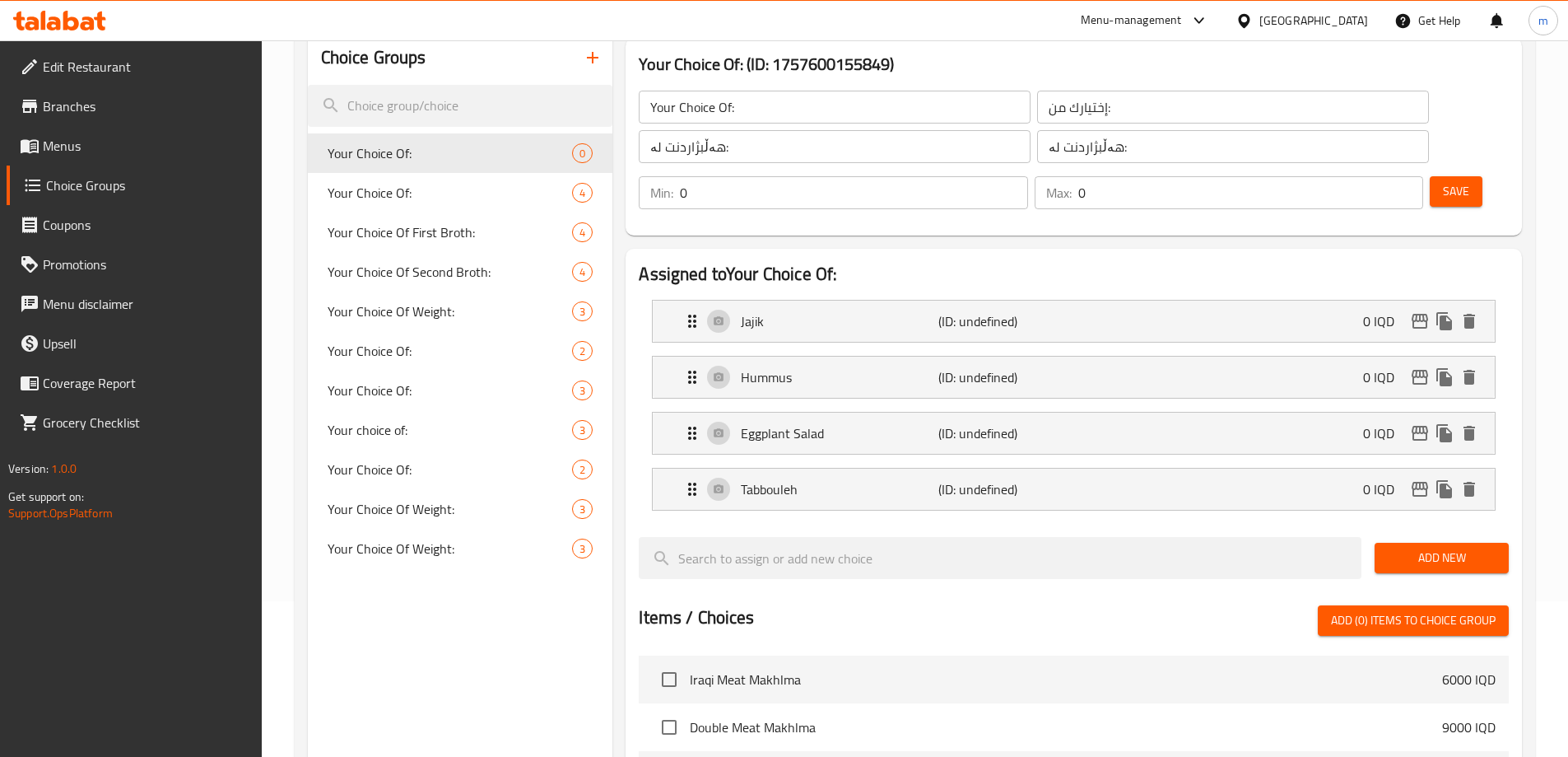
click at [1416, 548] on span "Add New" at bounding box center [1442, 558] width 108 height 21
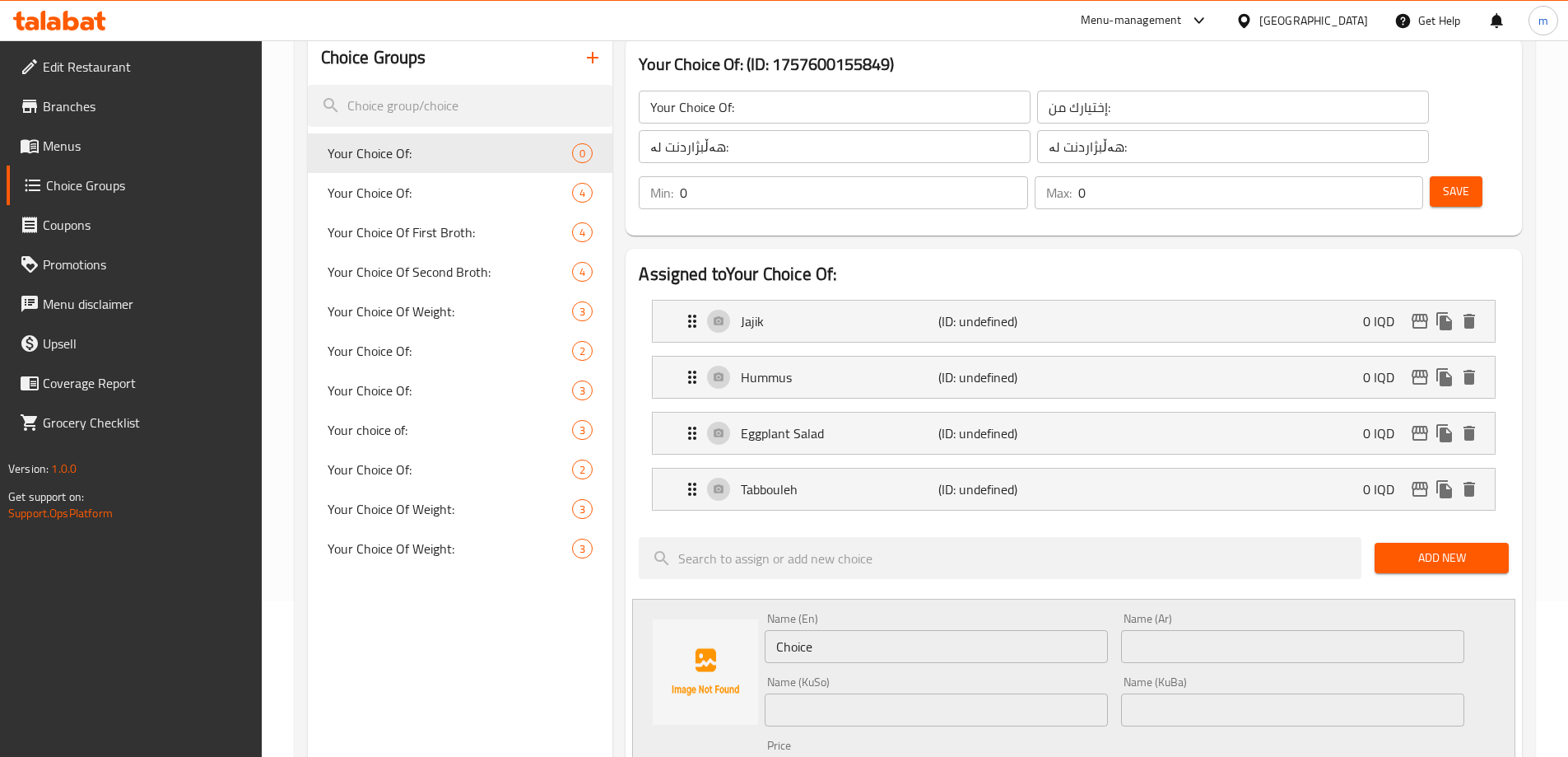
click at [902, 631] on input "Choice" at bounding box center [936, 647] width 343 height 33
paste input "Baba Ghannoug / Baba Ghannouj"
drag, startPoint x: 876, startPoint y: 601, endPoint x: 640, endPoint y: 599, distance: 236.0
click at [640, 599] on div "Name (En) Baba Ghannoug / Baba Ghannouj Name (En) Name (Ar) Name (Ar) Name (KuS…" at bounding box center [1073, 724] width 883 height 249
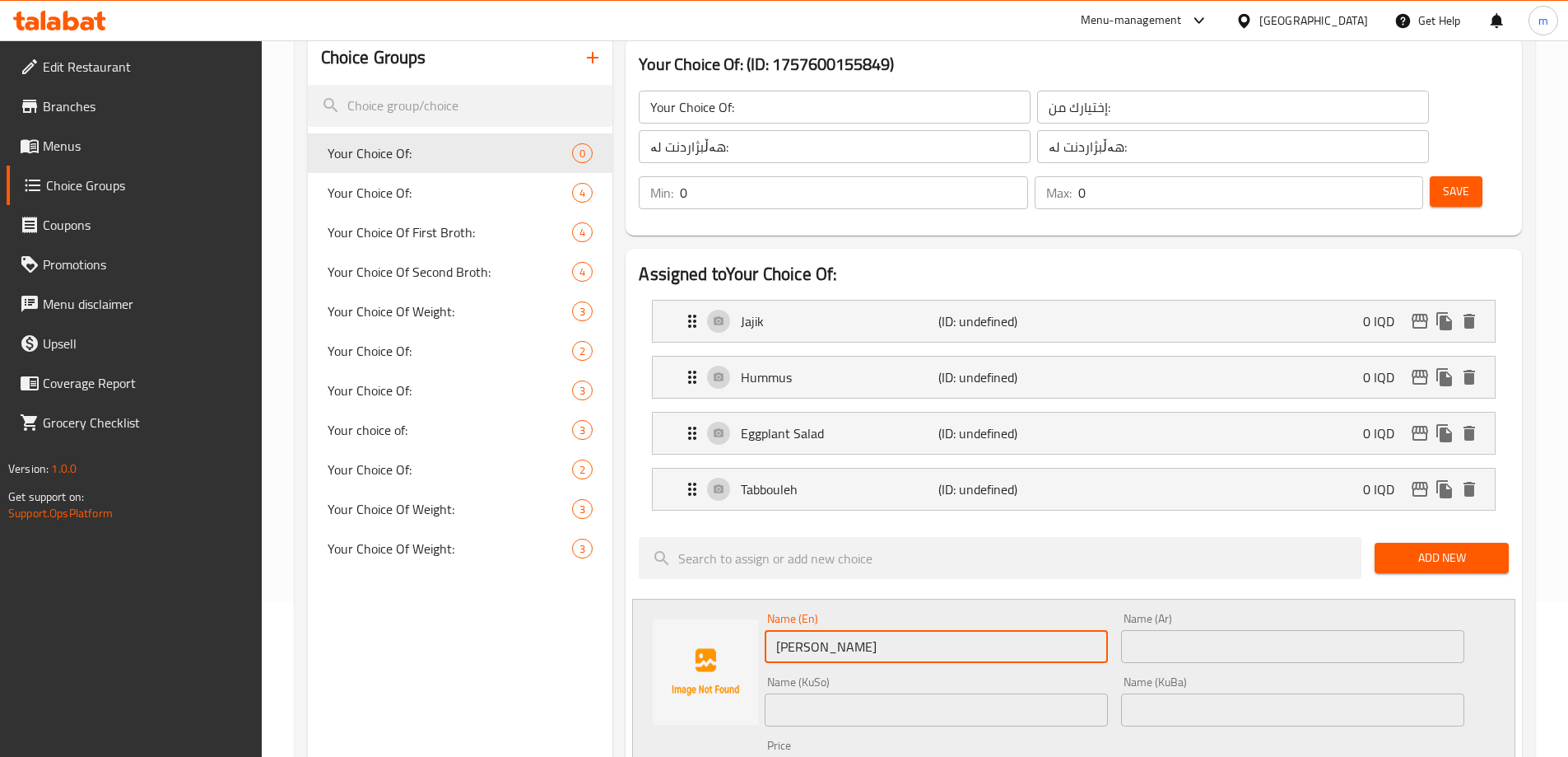
type input "Baba Ghannouj"
click at [900, 693] on input "text" at bounding box center [936, 710] width 343 height 33
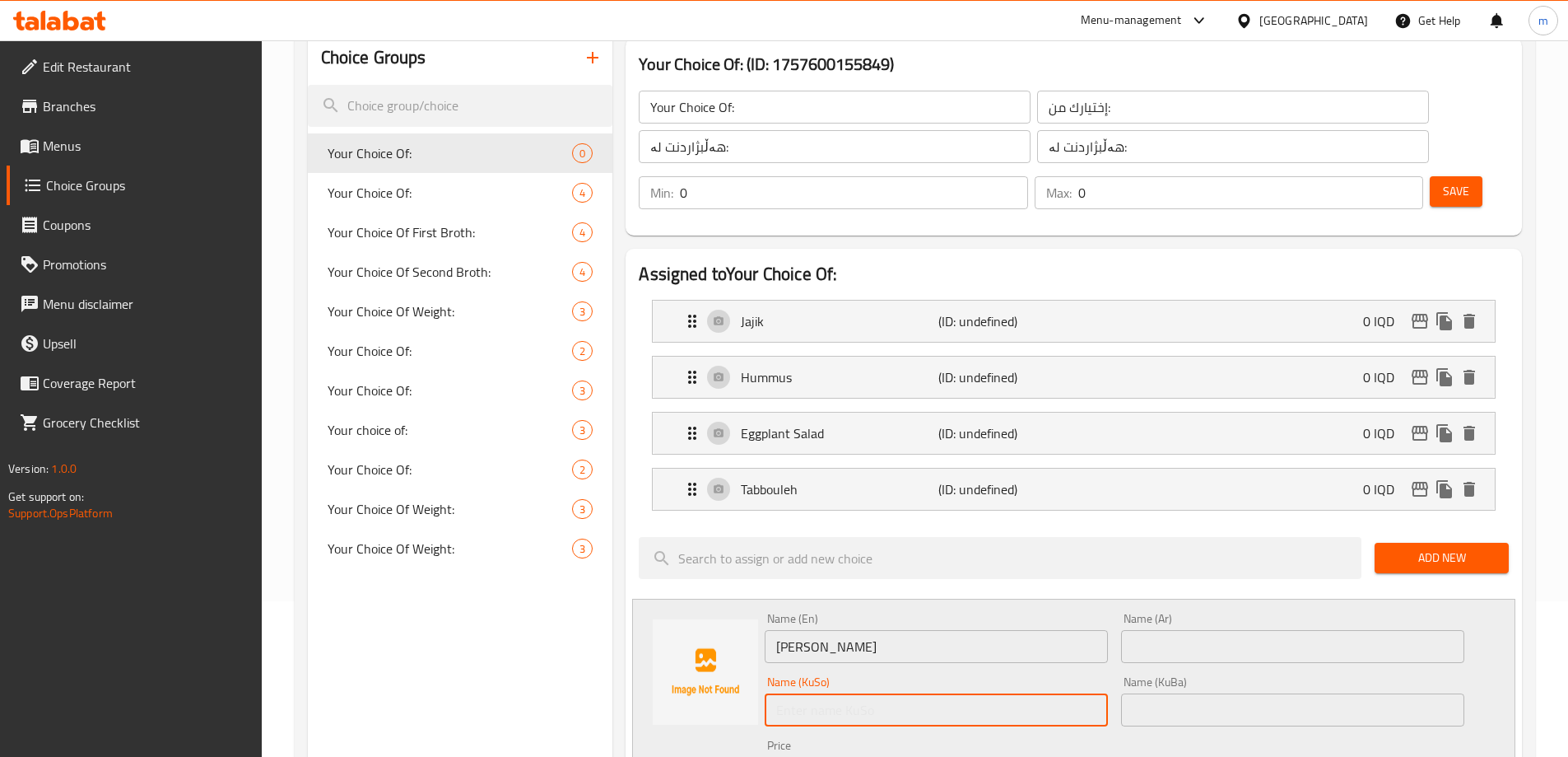
paste input "بابە غەنوج"
type input "بابە غەنوج"
click at [1139, 693] on input "text" at bounding box center [1293, 710] width 343 height 33
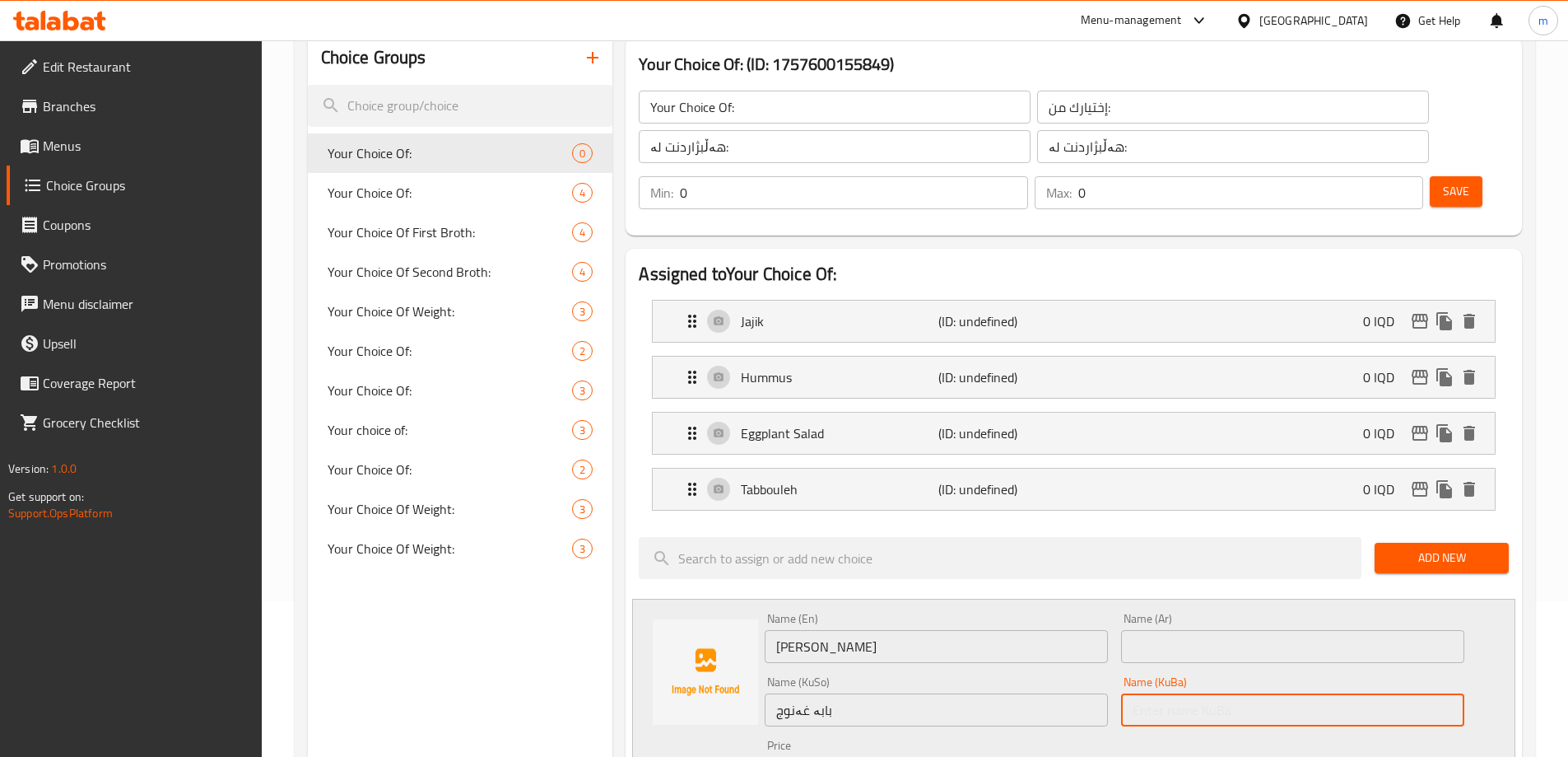
paste input "بابە غەنوج"
type input "بابە غەنوج"
click at [1150, 631] on input "text" at bounding box center [1293, 647] width 343 height 33
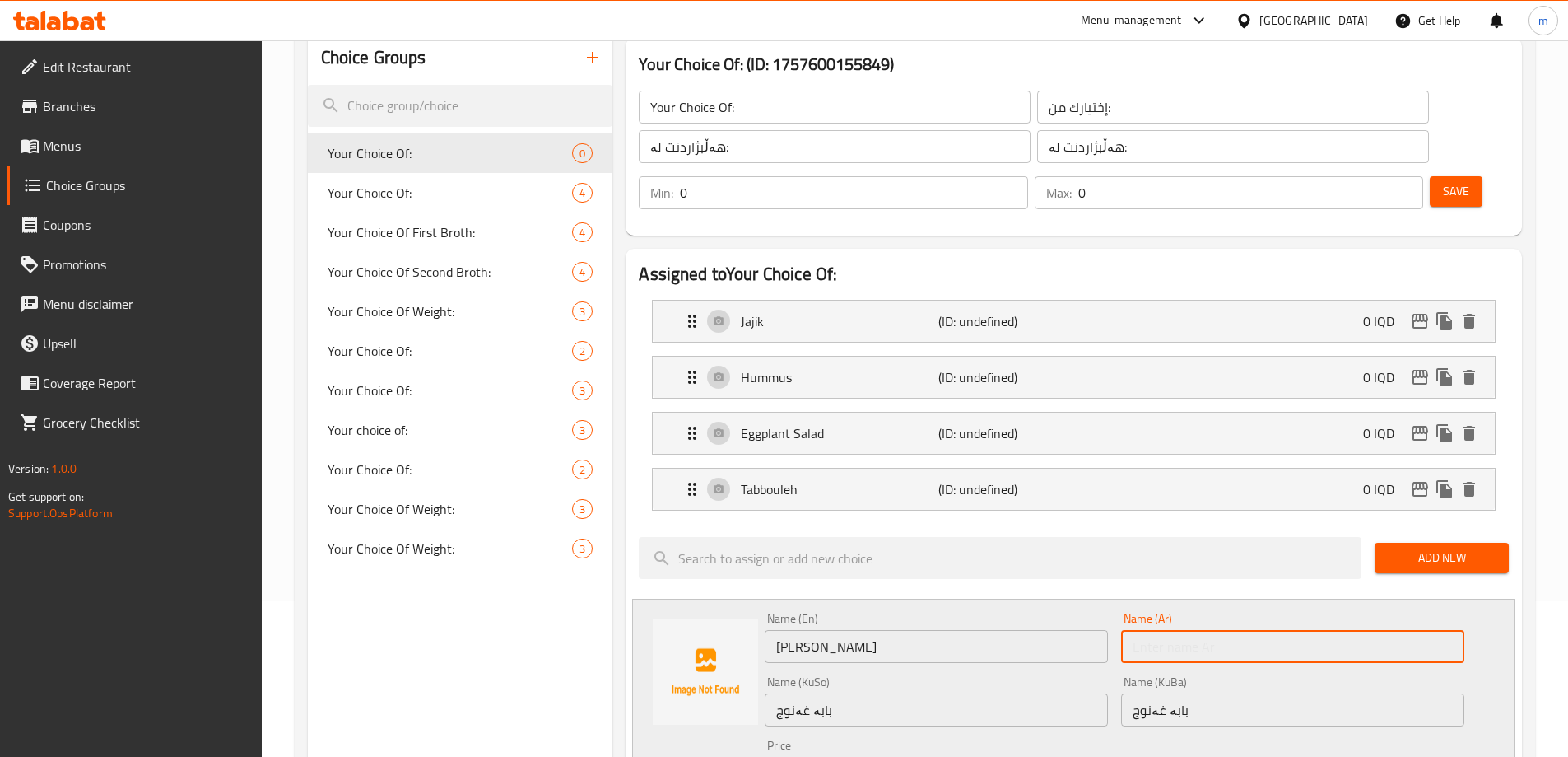
paste input "بابا غنوج"
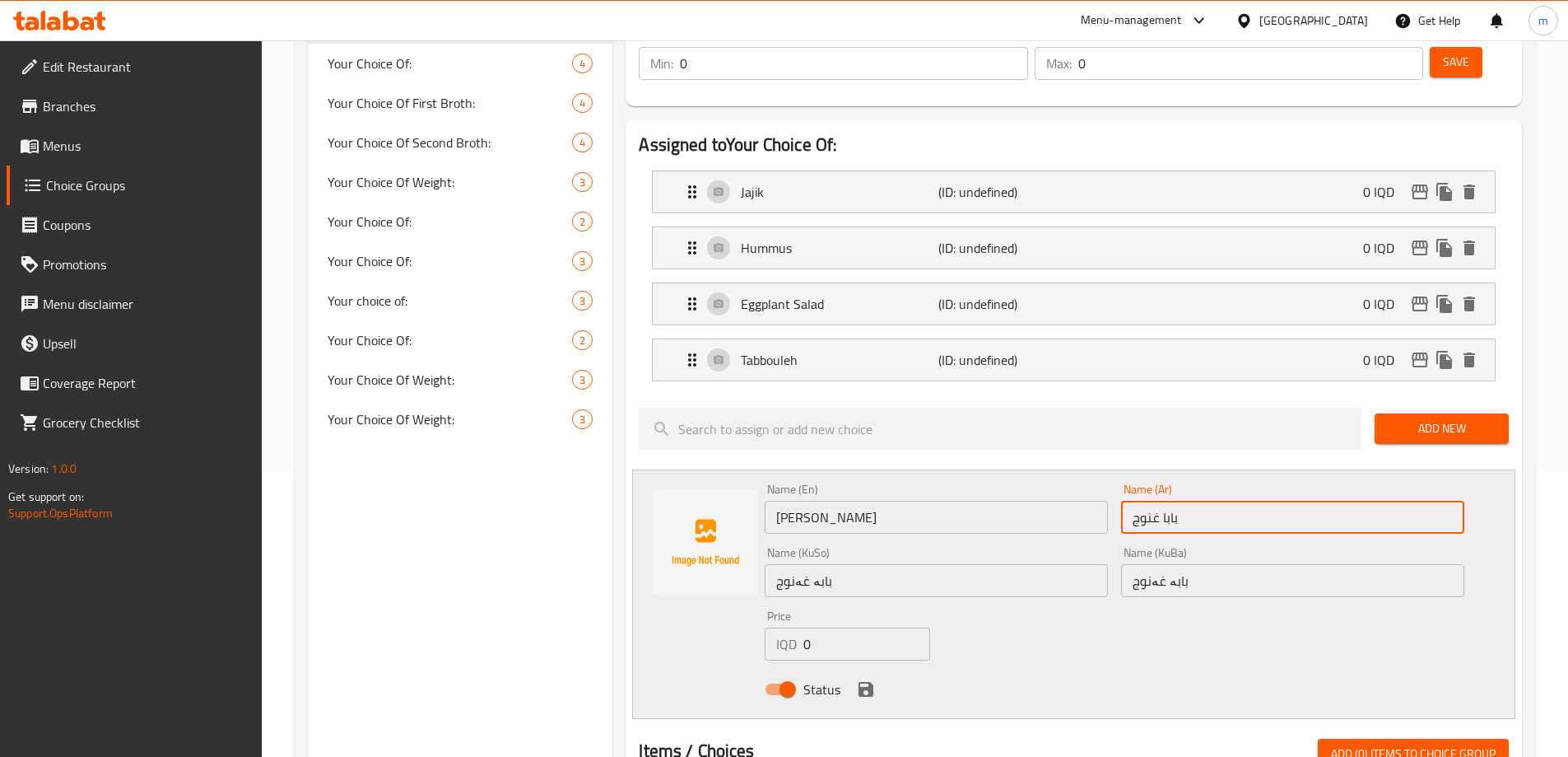
scroll to position [348, 0]
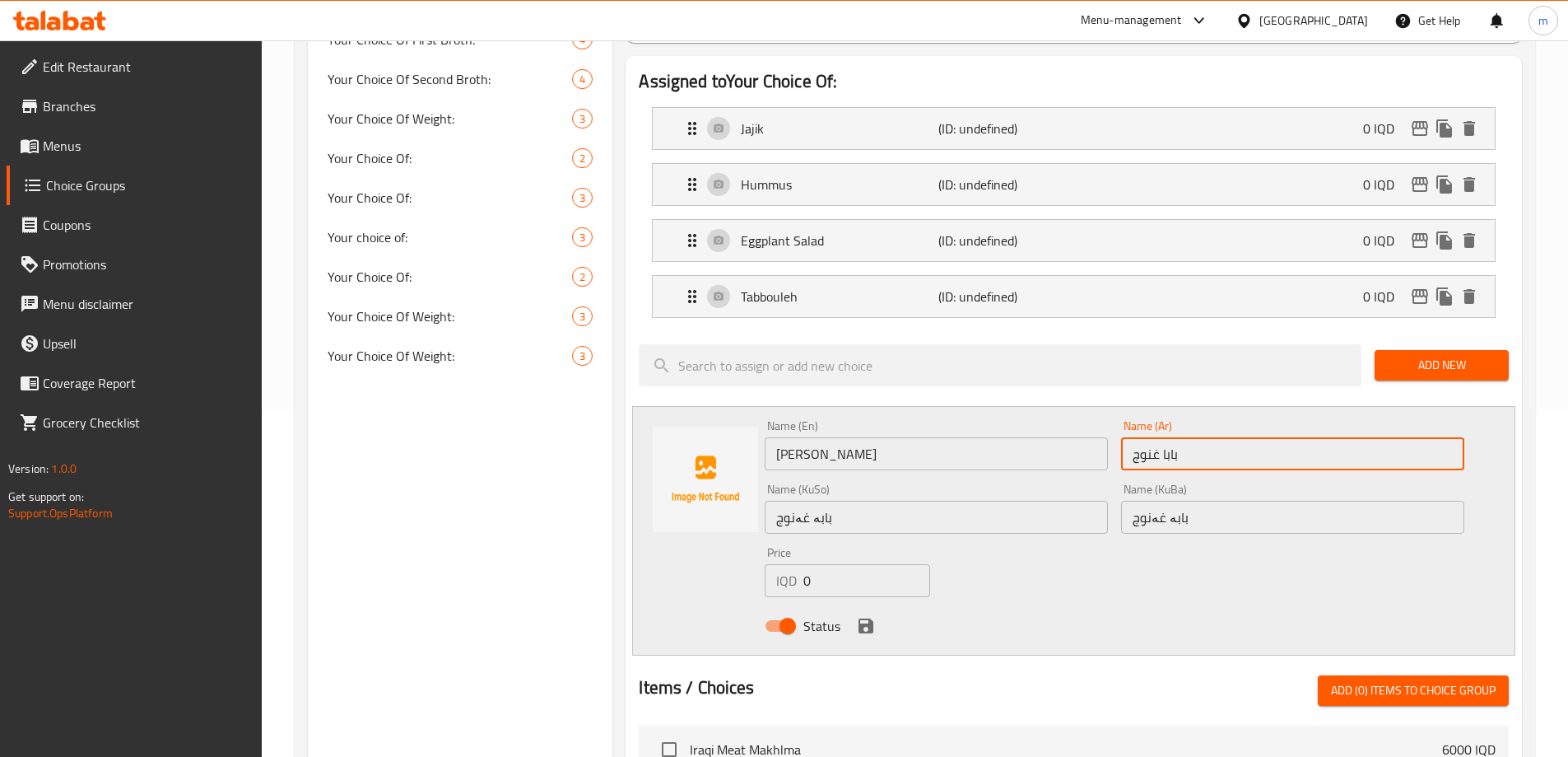
type input "بابا غنوج"
click at [858, 616] on icon "save" at bounding box center [865, 626] width 20 height 20
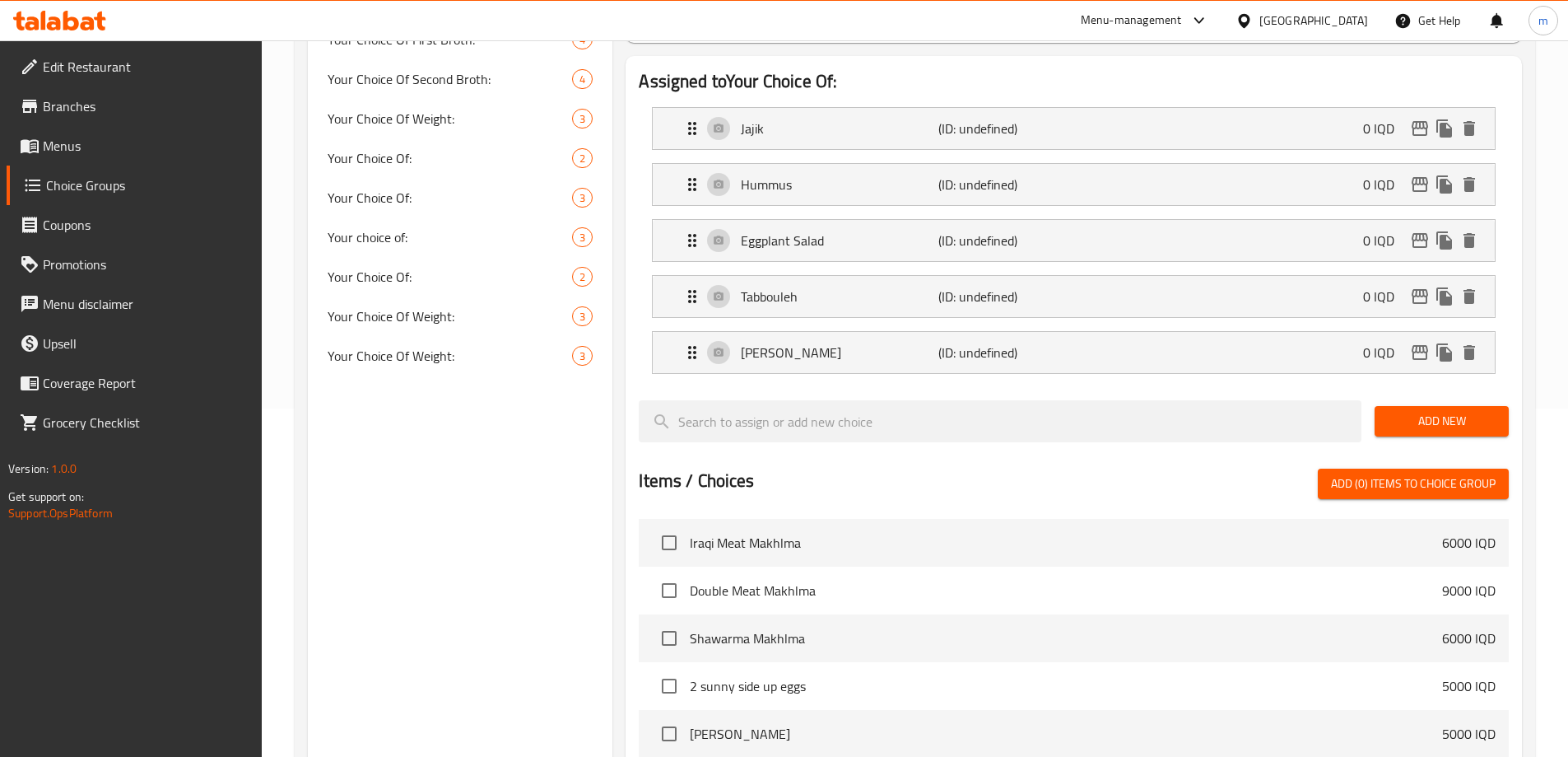
click at [825, 269] on li "Tabbouleh (ID: undefined) 0 IQD Name (En) Tabbouleh Name (En) Name (Ar) Name (A…" at bounding box center [1074, 296] width 870 height 56
click at [848, 286] on p "Tabbouleh" at bounding box center [839, 296] width 197 height 20
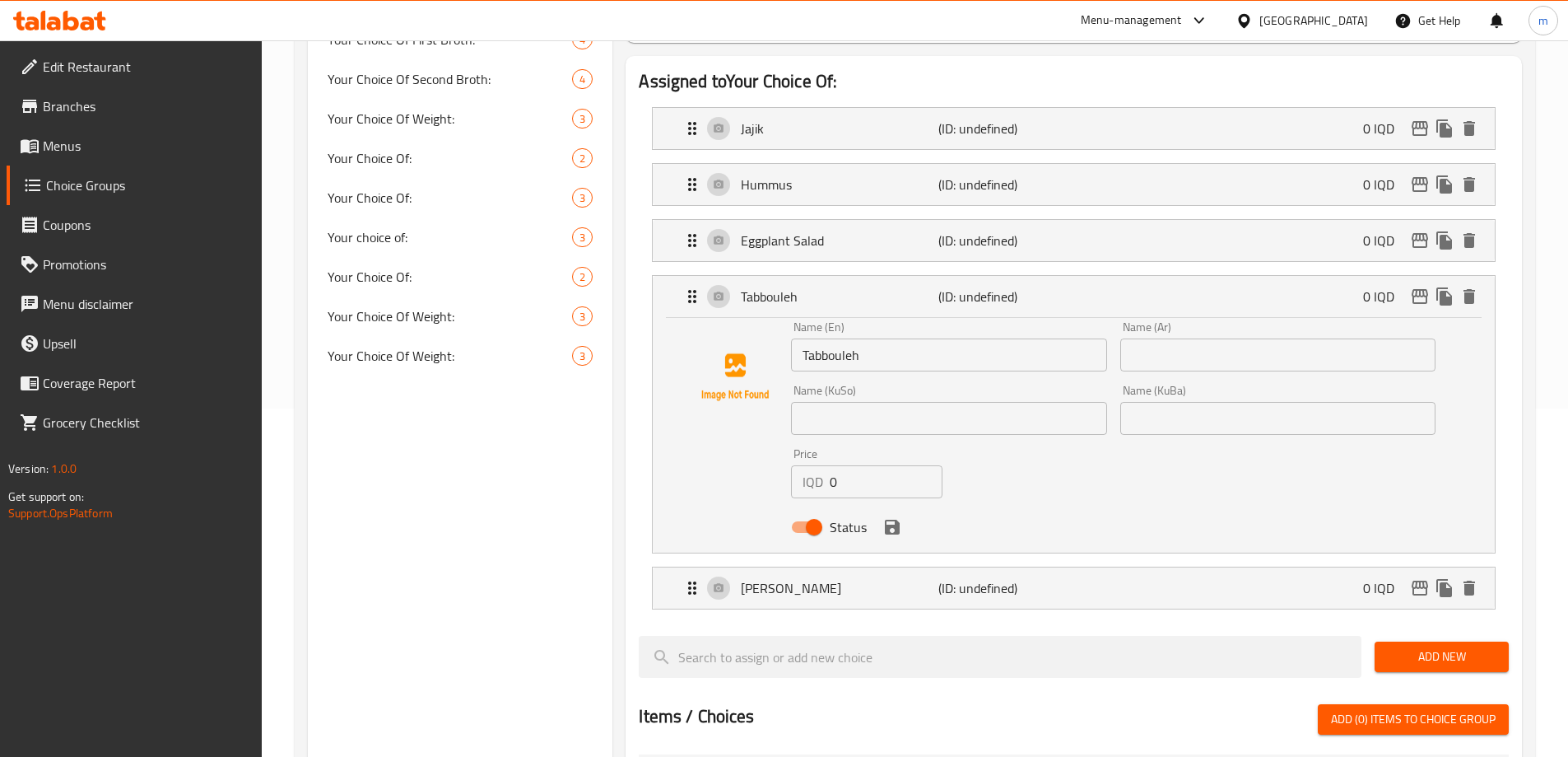
drag, startPoint x: 1154, startPoint y: 322, endPoint x: 473, endPoint y: 147, distance: 703.1
click at [1154, 338] on input "text" at bounding box center [1278, 355] width 316 height 33
click at [863, 402] on input "text" at bounding box center [949, 419] width 316 height 33
paste input "تەبوولە"
type input "تەبوولە"
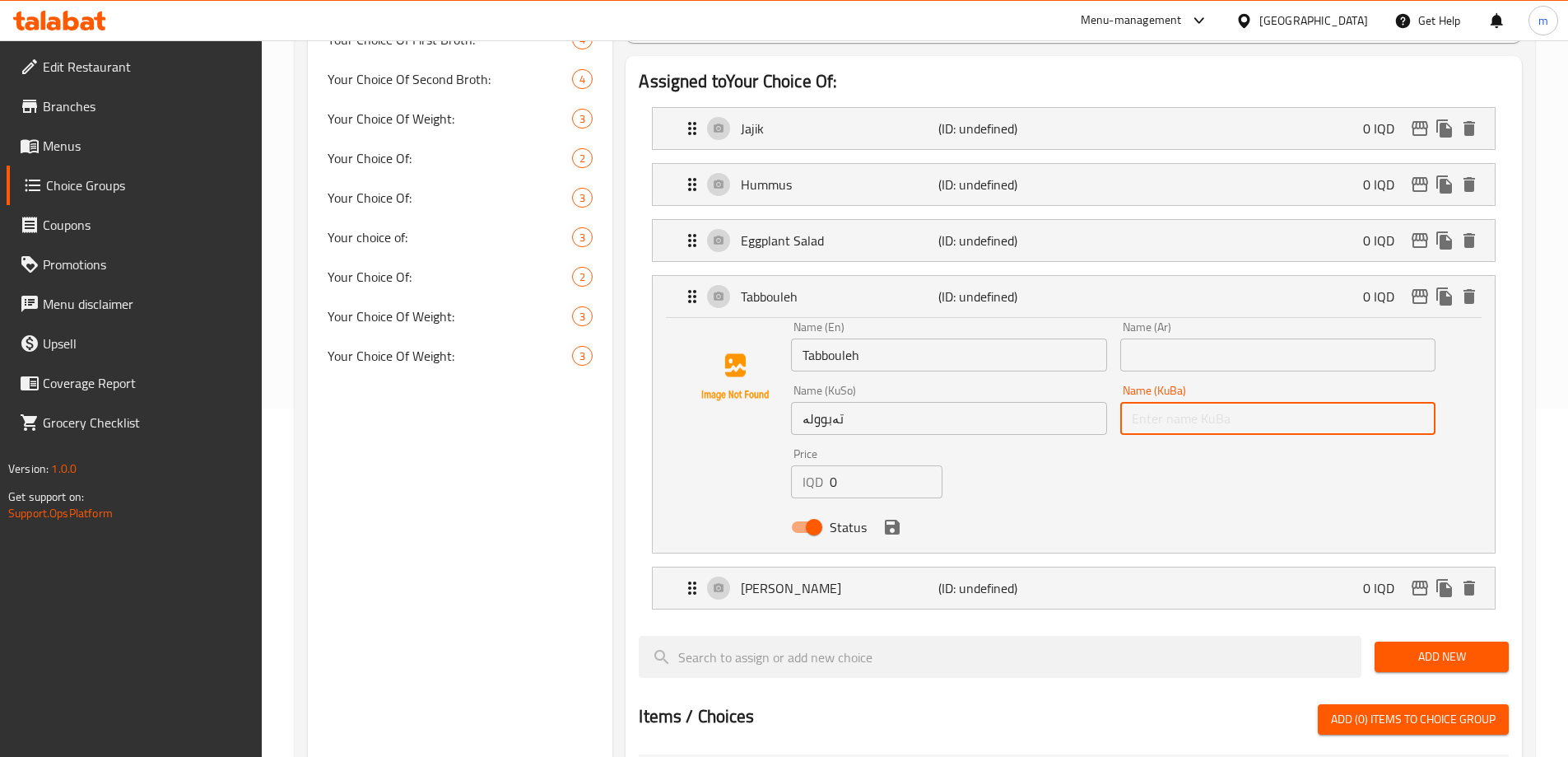
click at [1185, 402] on input "text" at bounding box center [1278, 419] width 316 height 33
paste input "تەبوولە"
type input "تەبوولە"
click at [1188, 338] on input "text" at bounding box center [1278, 355] width 316 height 33
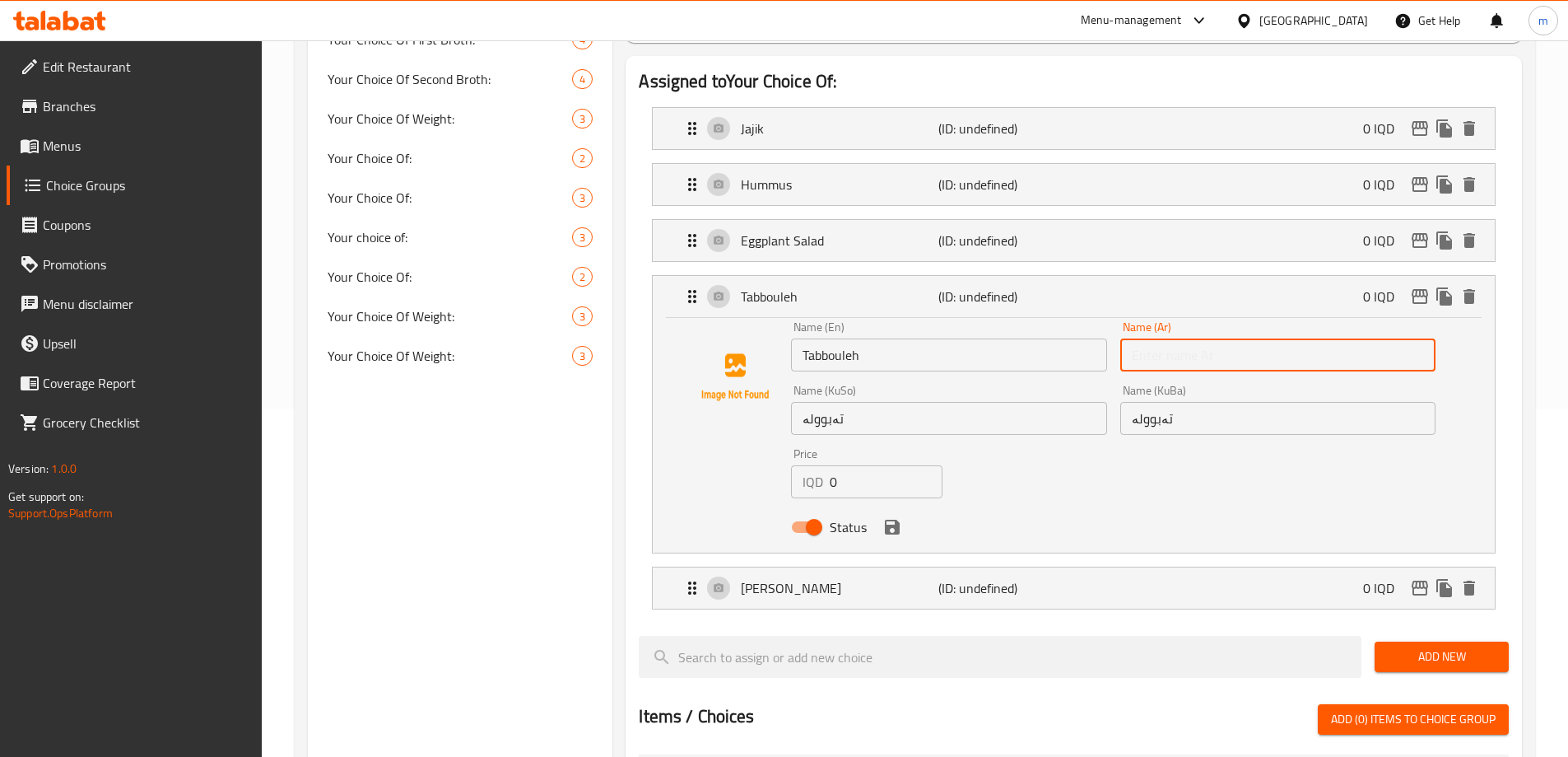
paste input "تبولة"
click at [892, 520] on icon "save" at bounding box center [892, 527] width 15 height 15
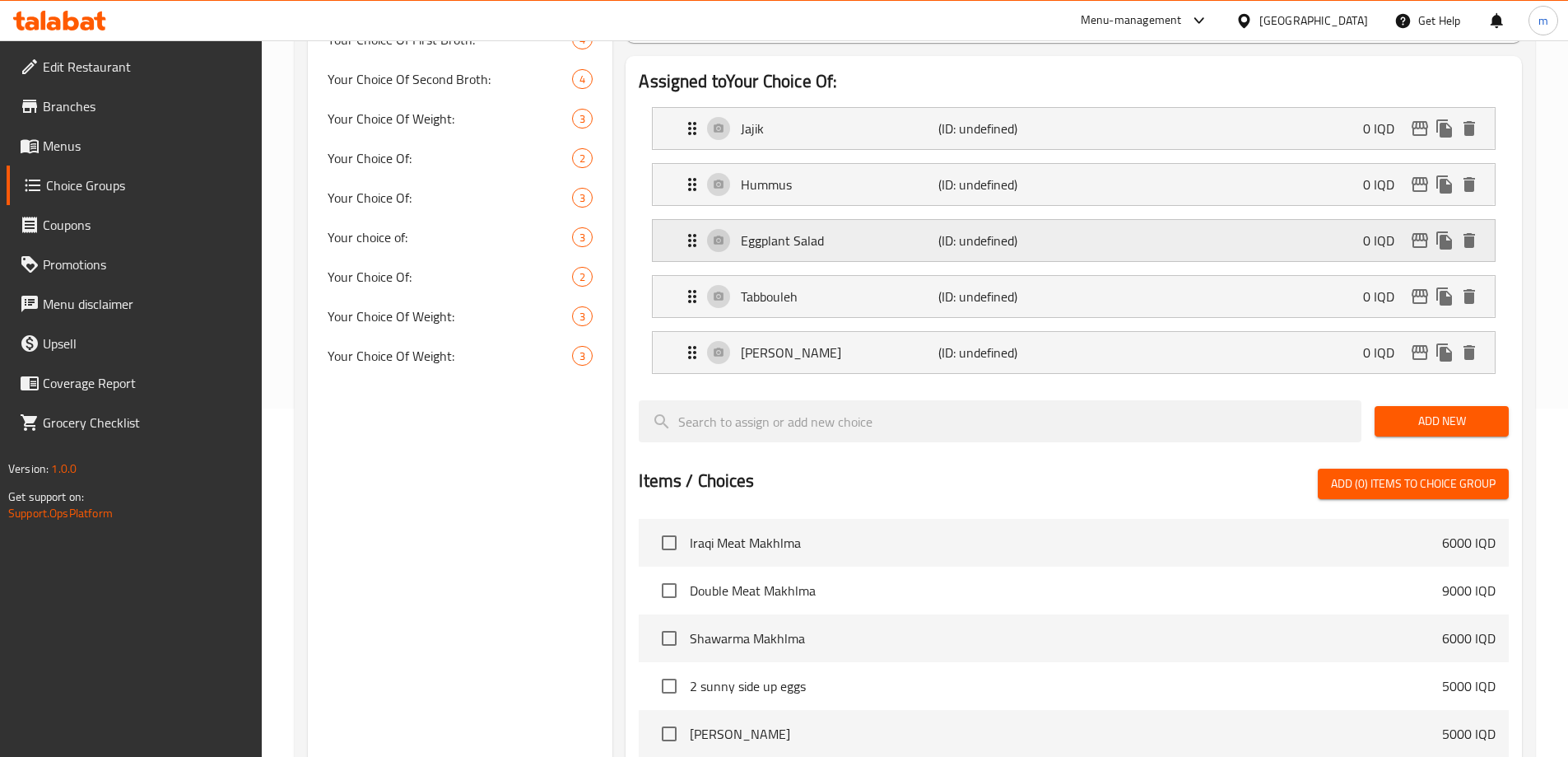
type input "تبولة"
click at [789, 220] on div "Eggplant Salad (ID: undefined) 0 IQD" at bounding box center [1078, 240] width 793 height 41
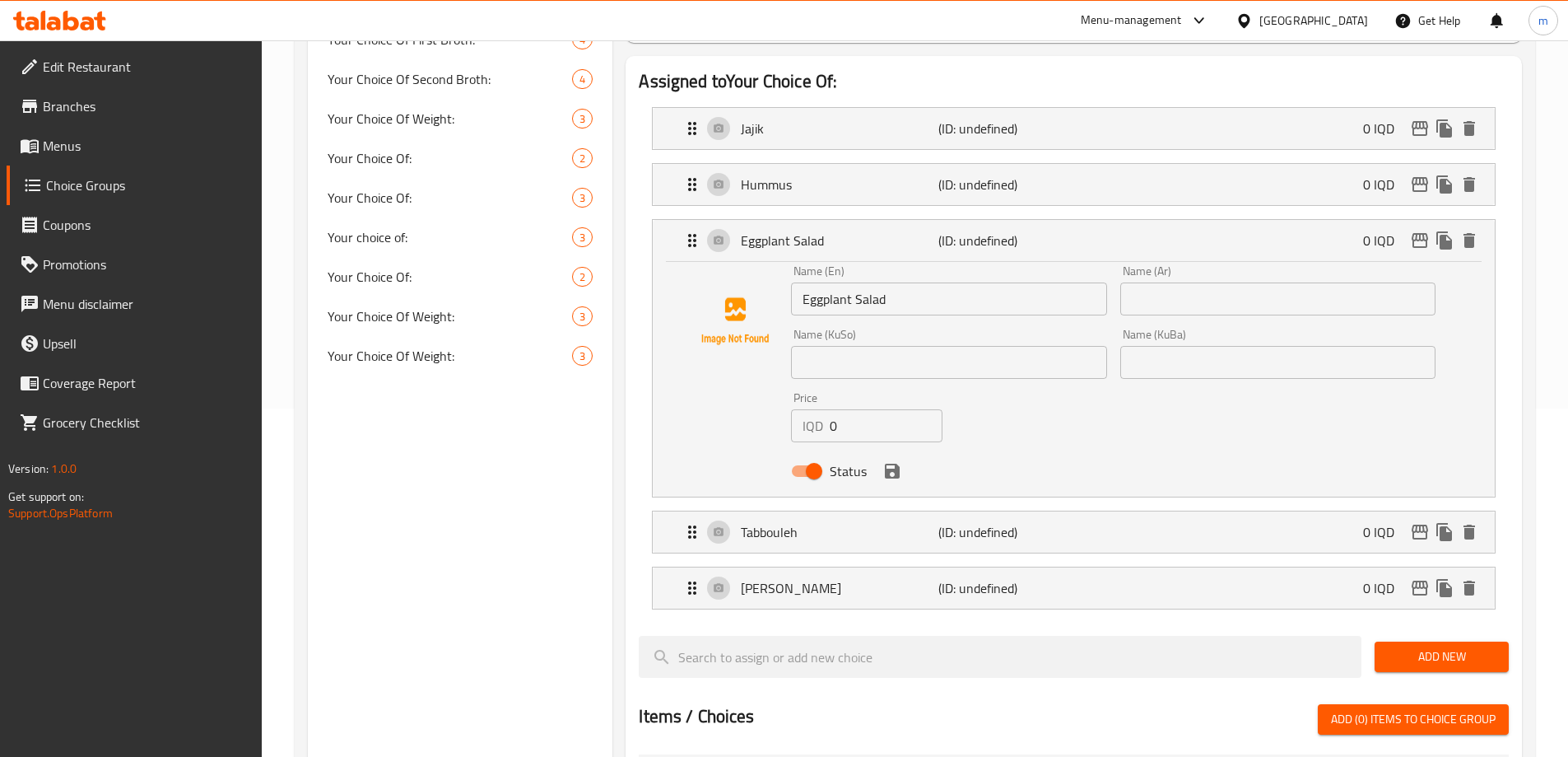
click at [1192, 282] on input "text" at bounding box center [1278, 299] width 316 height 33
click at [1178, 282] on input "text" at bounding box center [1278, 299] width 316 height 33
paste input "سلطة باذنجان / باذنجانية"
drag, startPoint x: 1177, startPoint y: 250, endPoint x: 1352, endPoint y: 249, distance: 175.0
click at [1351, 282] on input "سلطة باذنجان / باذنجانية" at bounding box center [1278, 299] width 316 height 33
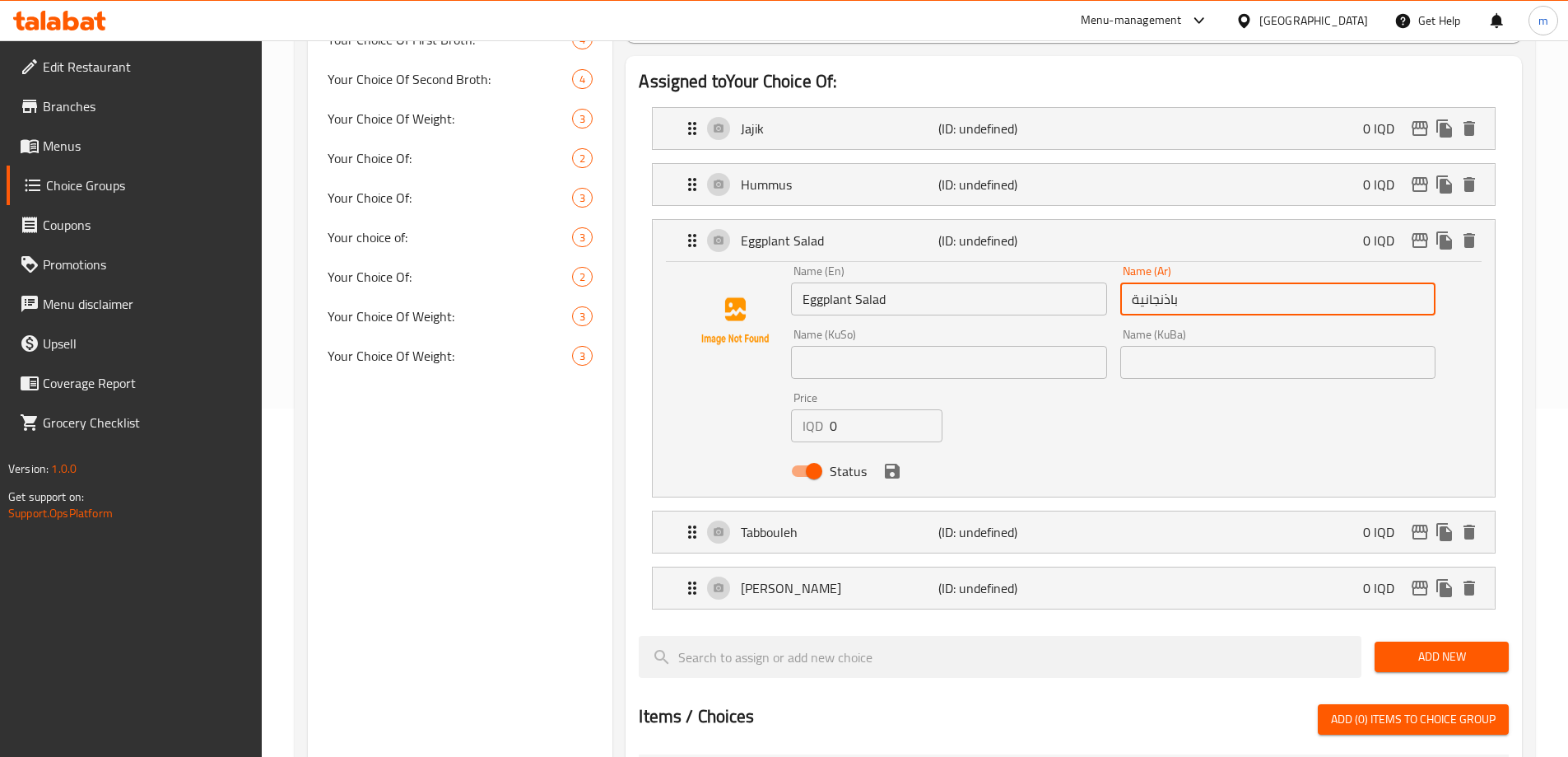
type input "باذنجانية"
click at [909, 346] on input "text" at bounding box center [949, 363] width 316 height 33
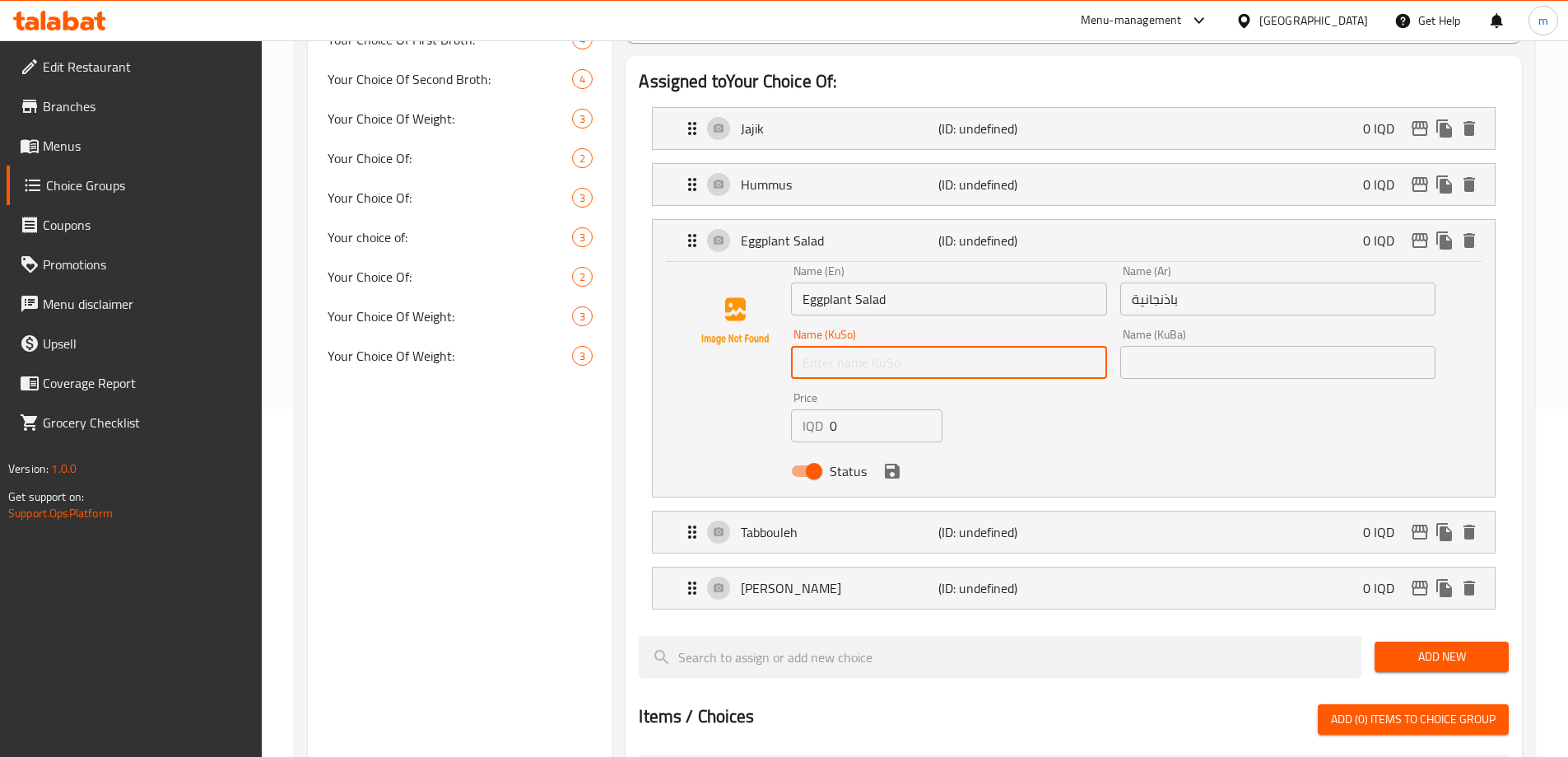
paste input "زەڵاتەی باینجان / باینجانیە"
drag, startPoint x: 842, startPoint y: 311, endPoint x: 1087, endPoint y: 322, distance: 245.2
click at [1087, 346] on input "زەڵاتەی باینجان / باینجانیە" at bounding box center [949, 363] width 316 height 33
click at [892, 346] on input "زەڵاتەی باینجان / باینجانیە" at bounding box center [949, 363] width 316 height 33
drag, startPoint x: 844, startPoint y: 315, endPoint x: 973, endPoint y: 311, distance: 129.1
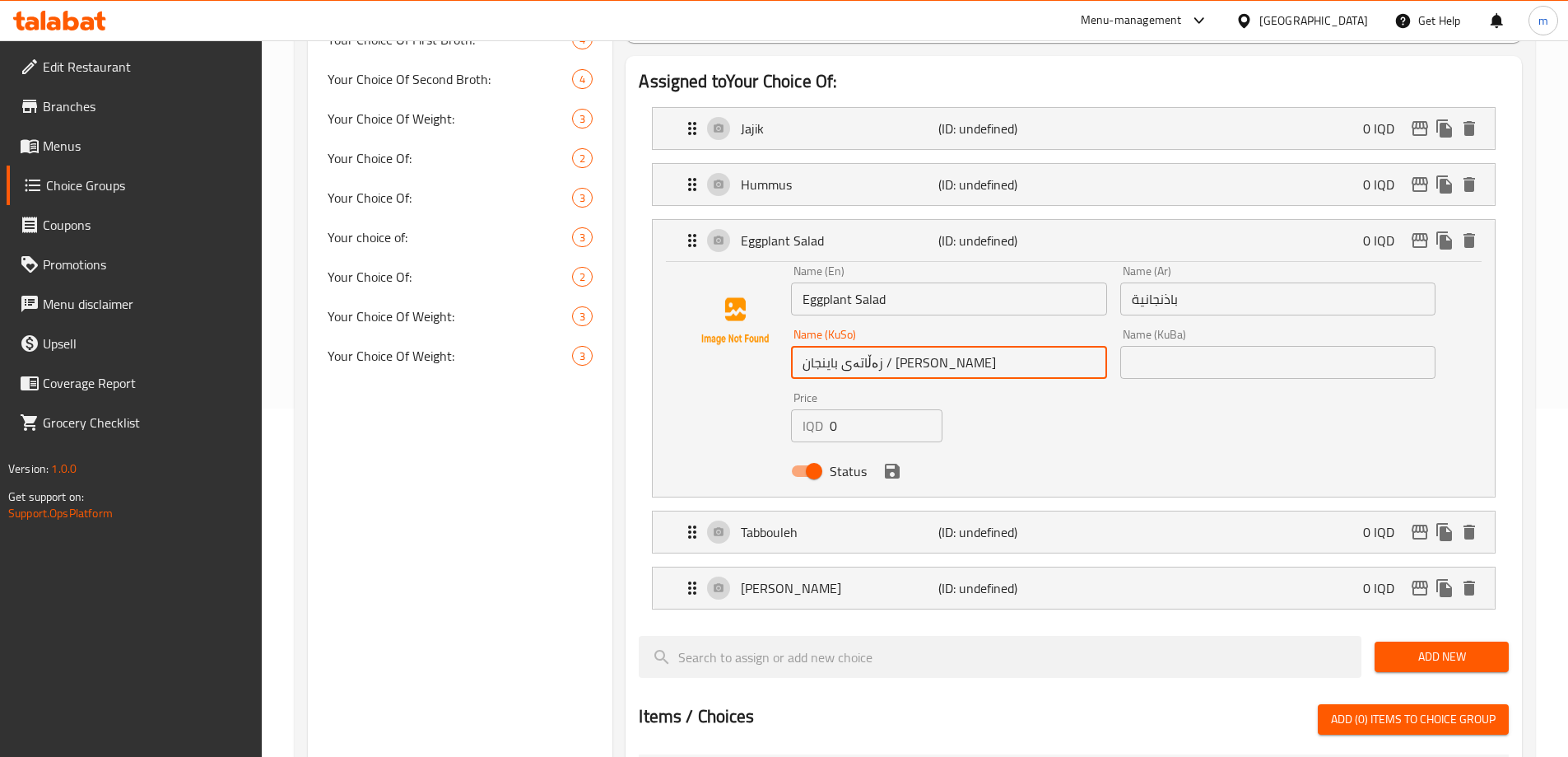
click at [973, 346] on input "زەڵاتەی باینجان / باینجانیە" at bounding box center [949, 363] width 316 height 33
click at [933, 346] on input "باینجانیە" at bounding box center [949, 363] width 316 height 33
type input "باینجانیە"
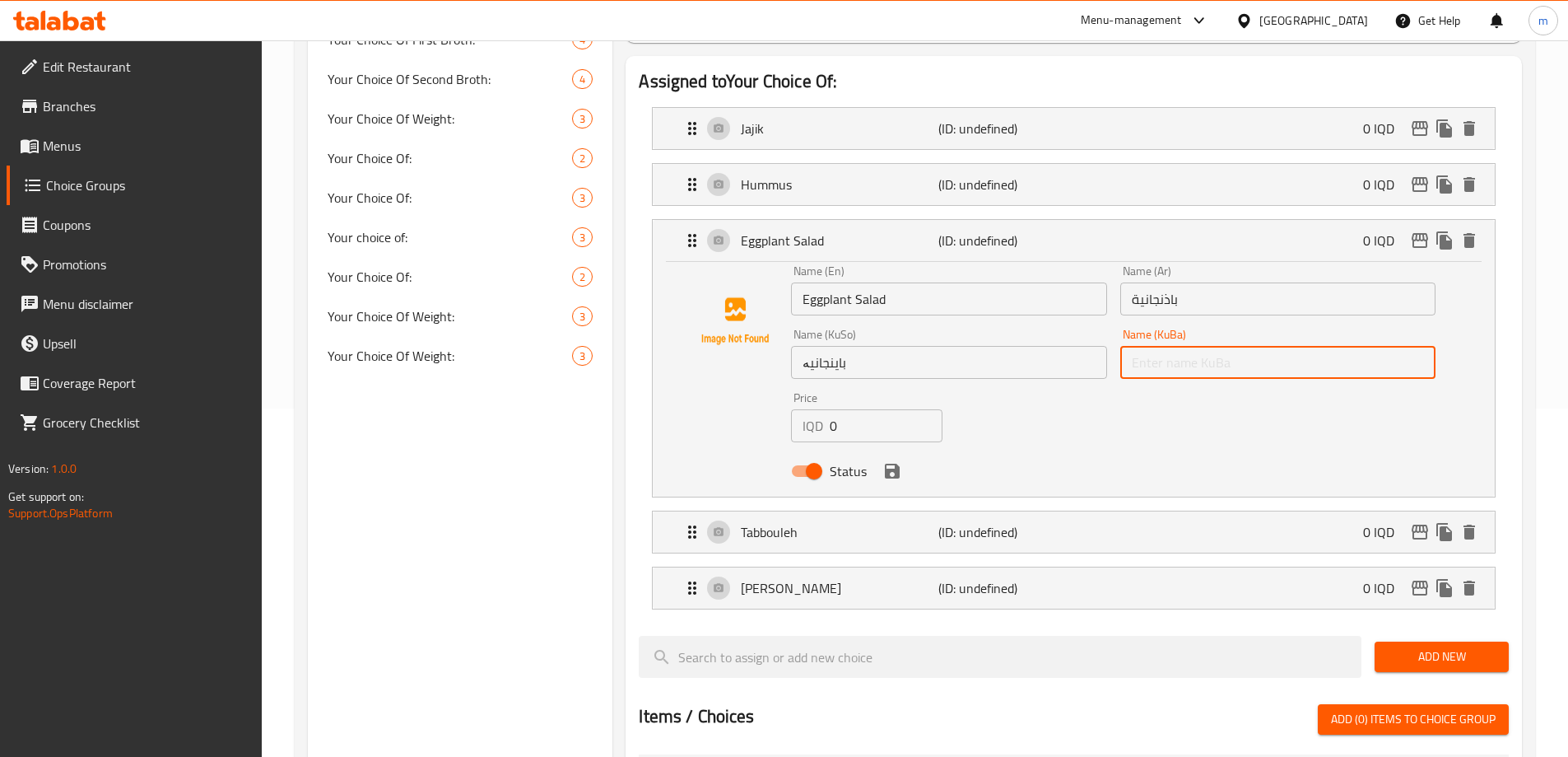
click at [1193, 346] on input "text" at bounding box center [1278, 363] width 316 height 33
paste input "باینجانیە"
drag, startPoint x: 891, startPoint y: 419, endPoint x: 876, endPoint y: 397, distance: 26.6
click at [889, 461] on icon "save" at bounding box center [892, 471] width 20 height 20
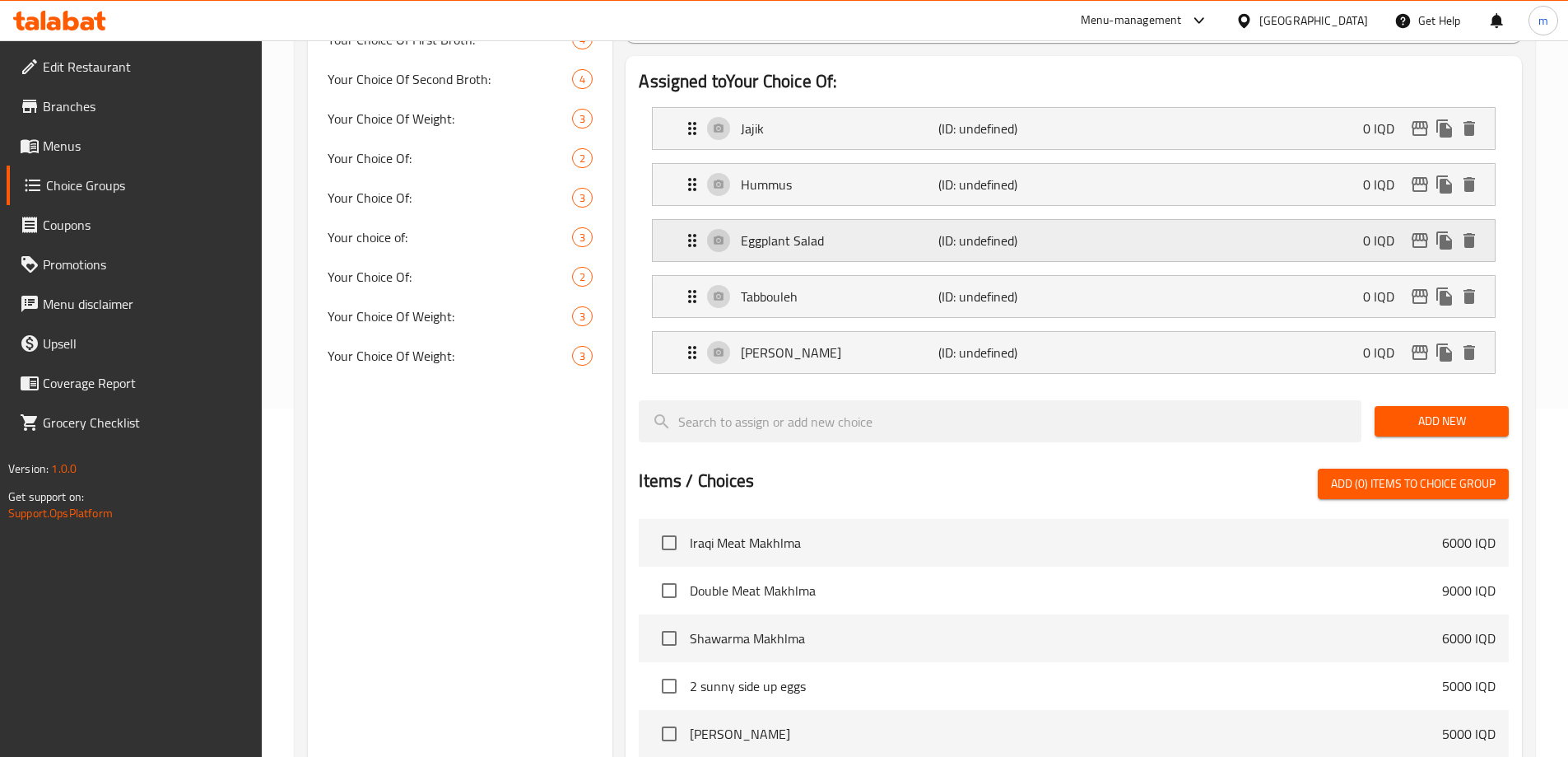
type input "باینجانیە"
click at [771, 175] on p "Hummus" at bounding box center [839, 184] width 197 height 20
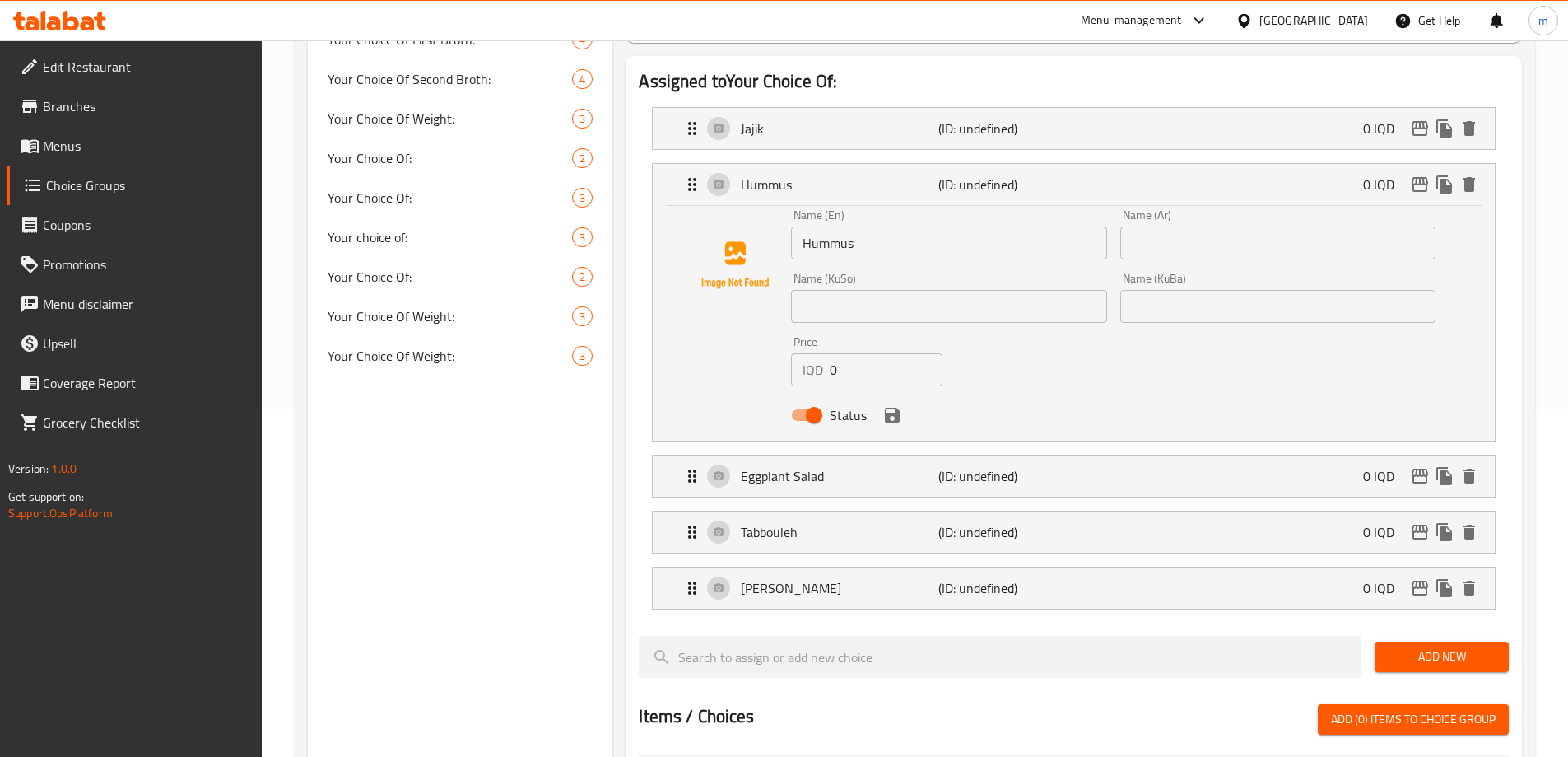
click at [1201, 227] on input "text" at bounding box center [1278, 243] width 316 height 33
type input "حمص"
click at [898, 290] on input "text" at bounding box center [949, 307] width 316 height 33
type input "حومس"
click at [830, 290] on input "حومس" at bounding box center [949, 307] width 316 height 33
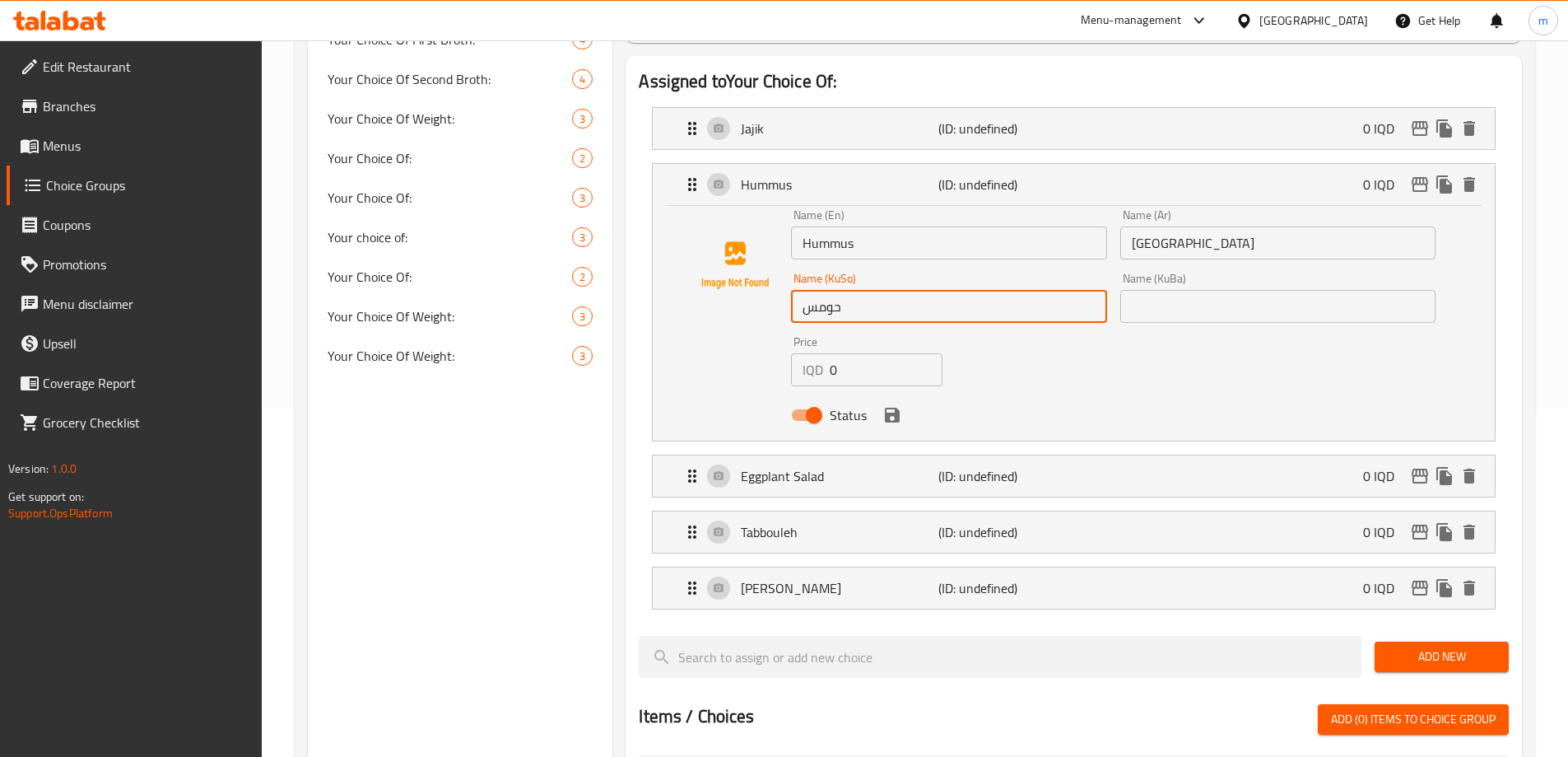
click at [830, 290] on input "حومس" at bounding box center [949, 307] width 316 height 33
click at [1175, 290] on input "text" at bounding box center [1278, 307] width 316 height 33
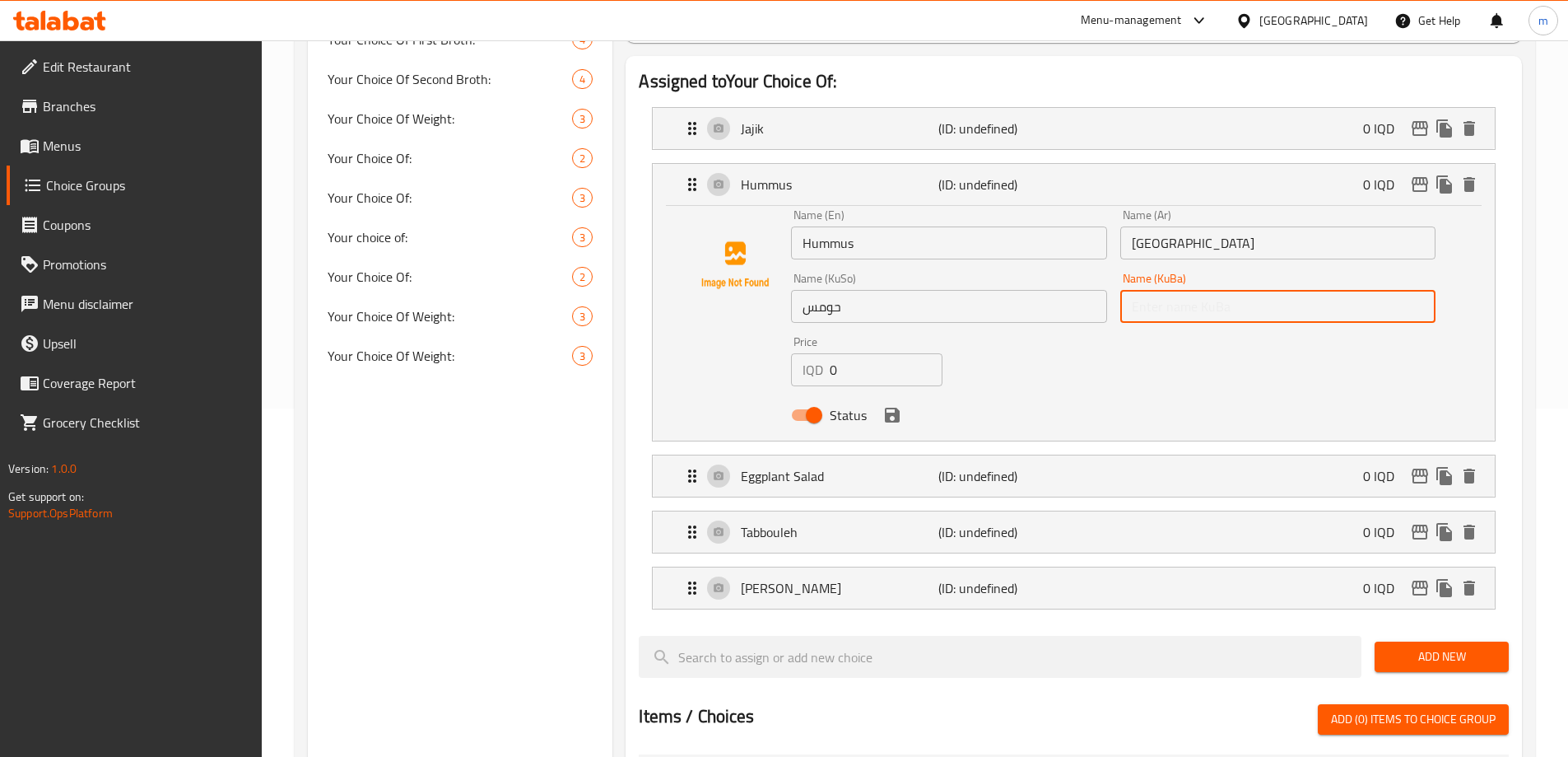
paste input "حومس"
click at [887, 405] on icon "save" at bounding box center [892, 415] width 20 height 20
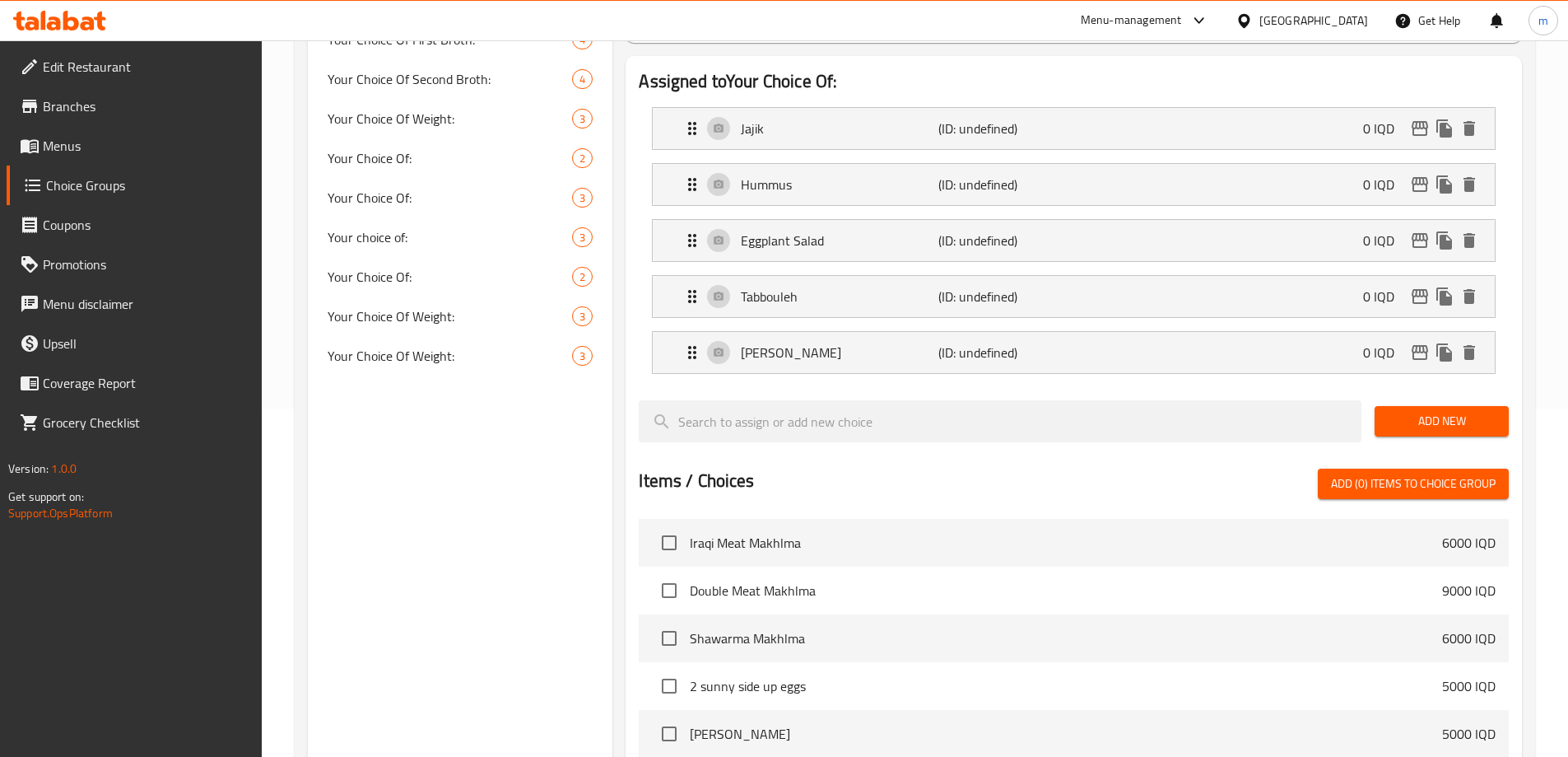
type input "حومس"
click at [777, 119] on p "Jajik" at bounding box center [839, 128] width 197 height 20
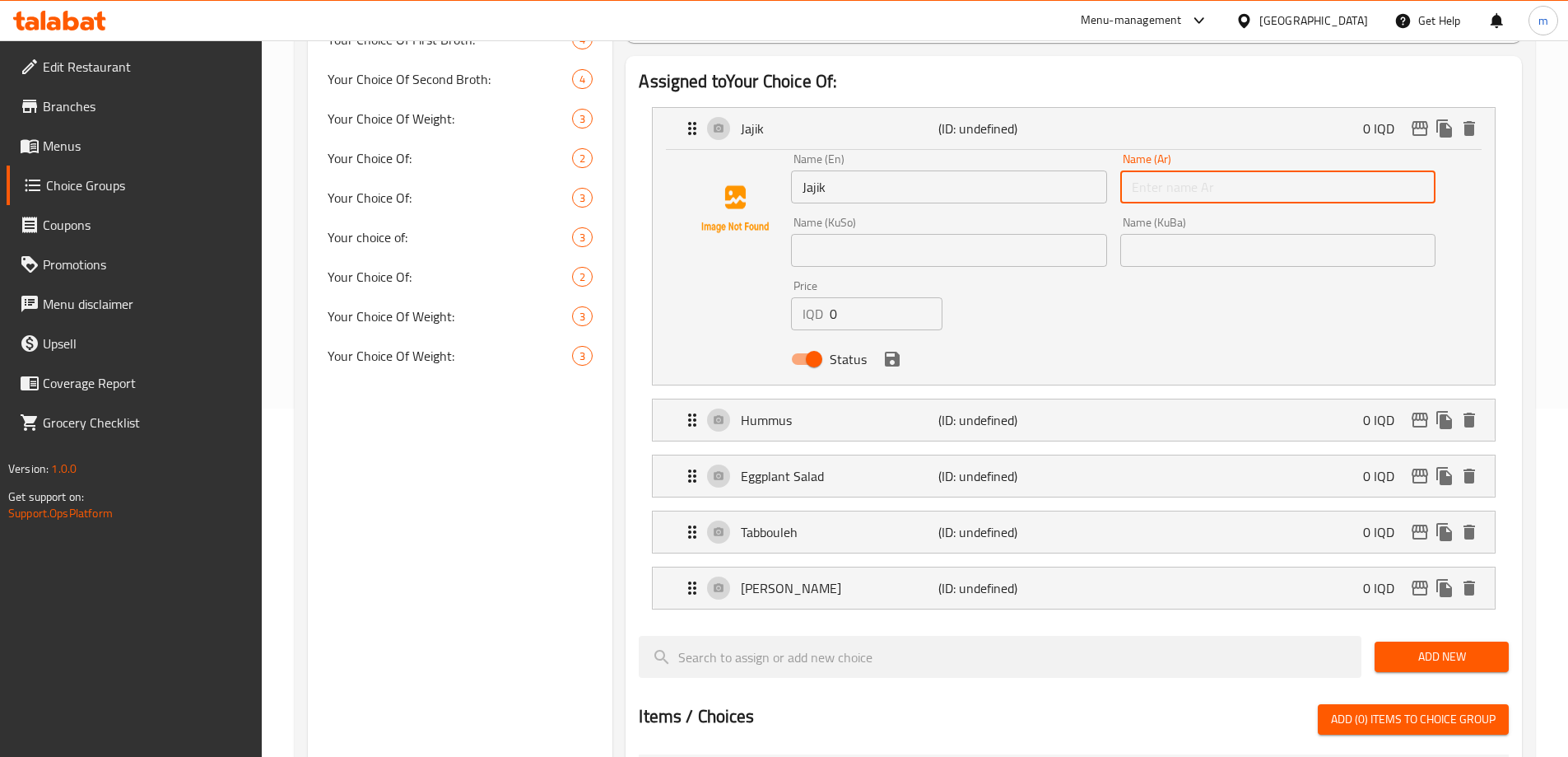
click at [1168, 171] on input "text" at bounding box center [1278, 187] width 316 height 33
type input "جاجيك"
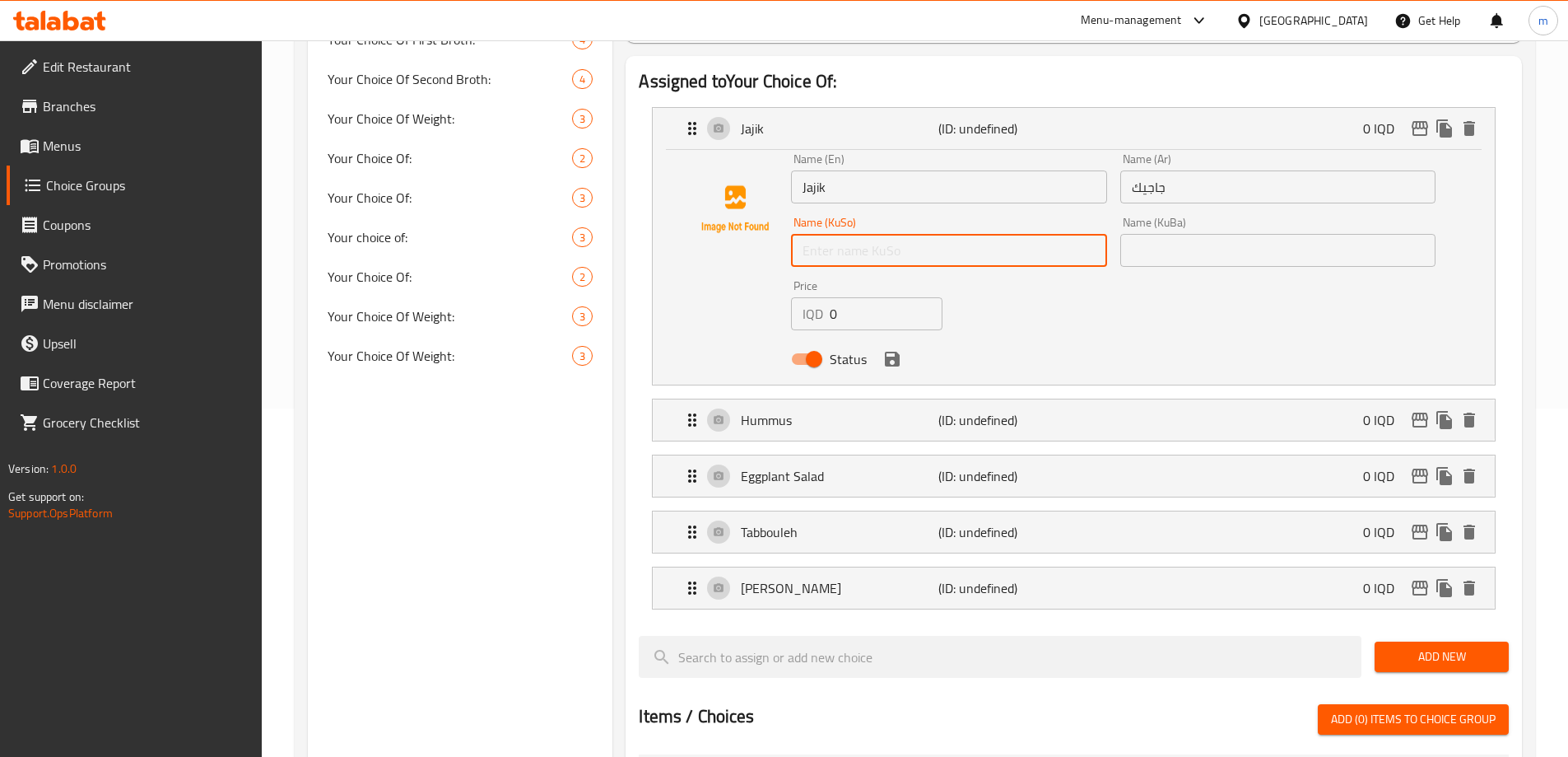
click at [976, 234] on input "text" at bounding box center [949, 251] width 316 height 33
type input "جاجیک"
click at [861, 234] on input "جاجیک" at bounding box center [949, 251] width 316 height 33
click at [1200, 234] on input "text" at bounding box center [1278, 251] width 316 height 33
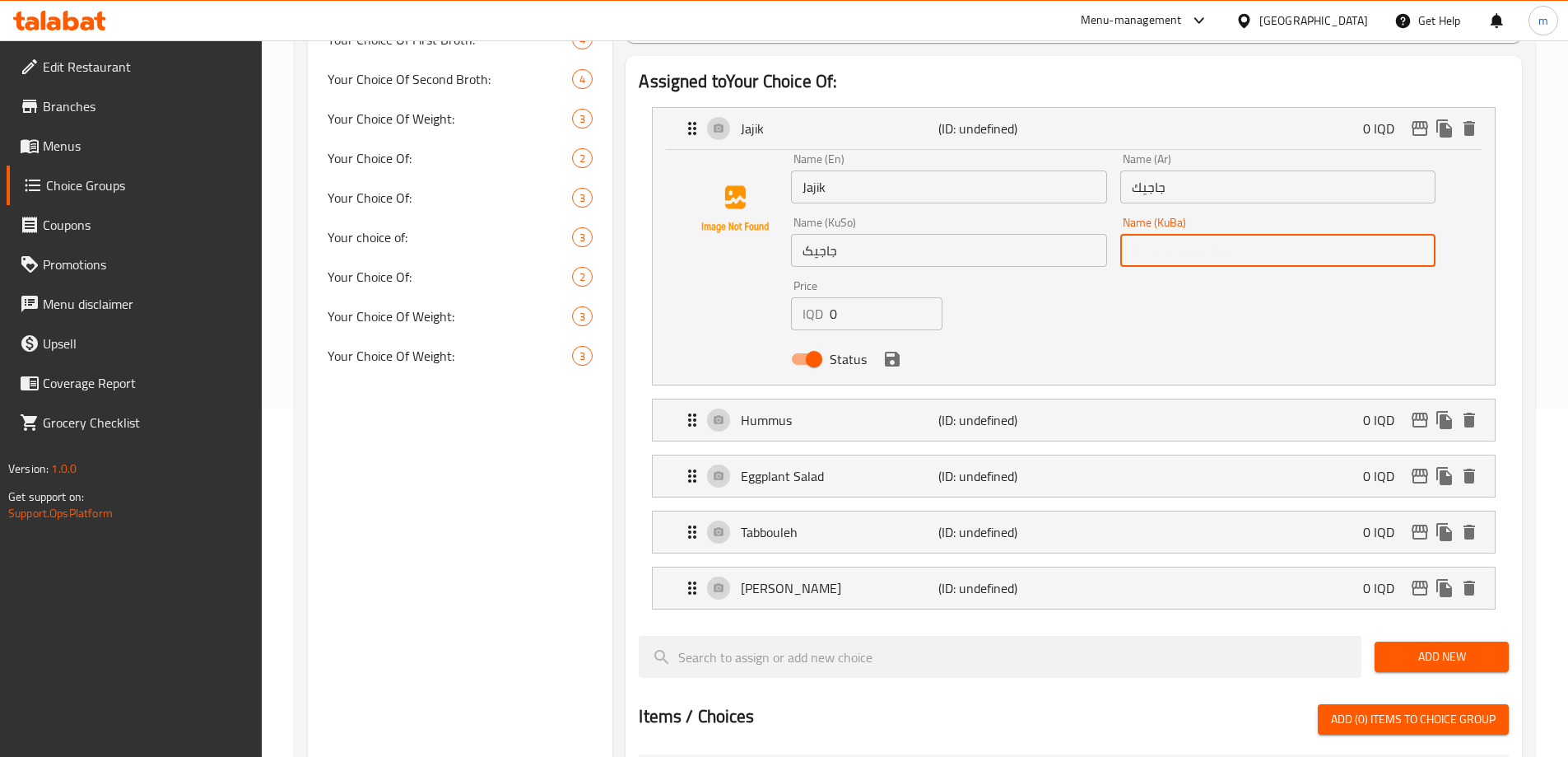
paste input "جاجیک"
click at [895, 352] on icon "save" at bounding box center [892, 359] width 15 height 15
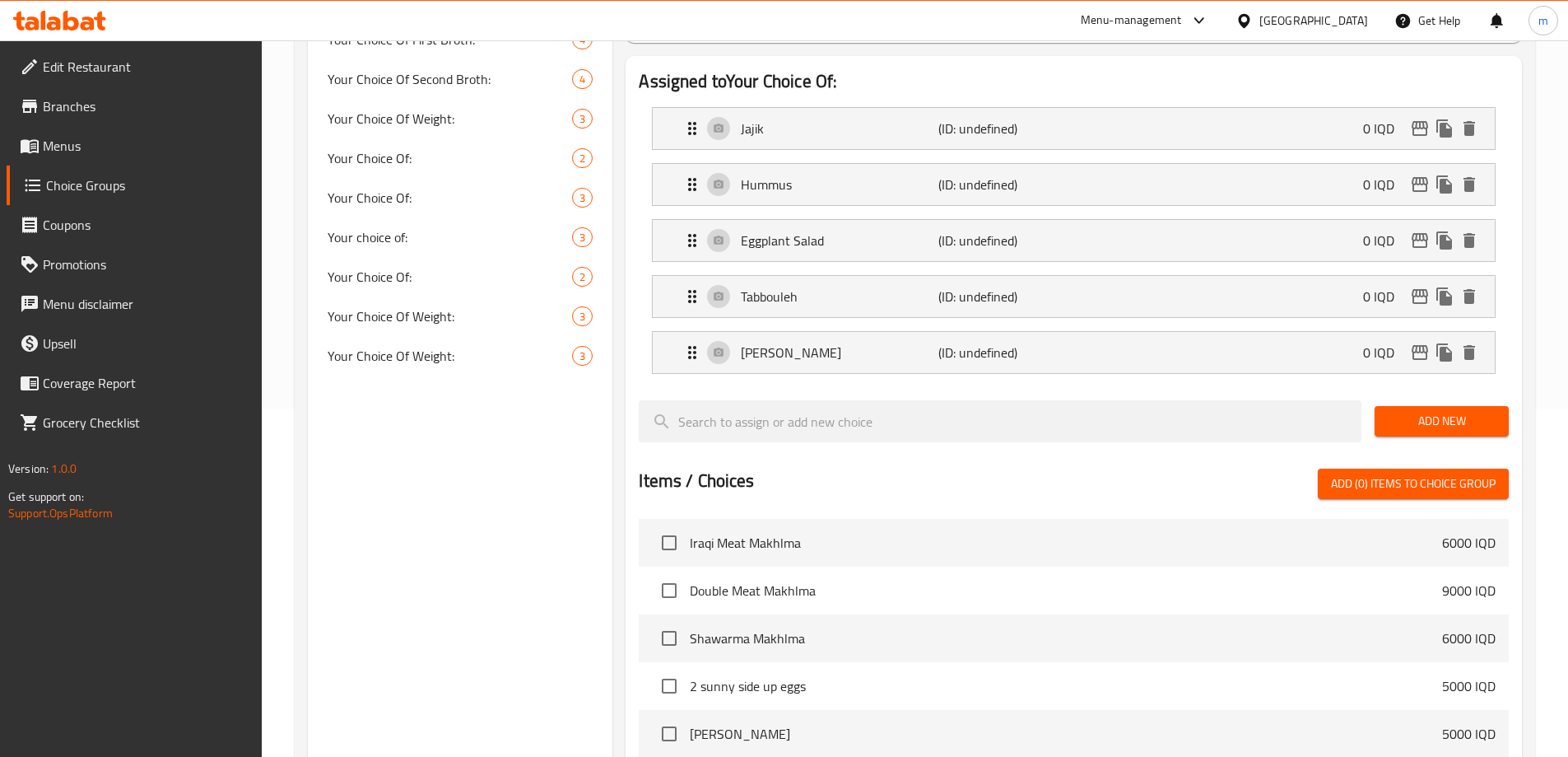
type input "جاجیک"
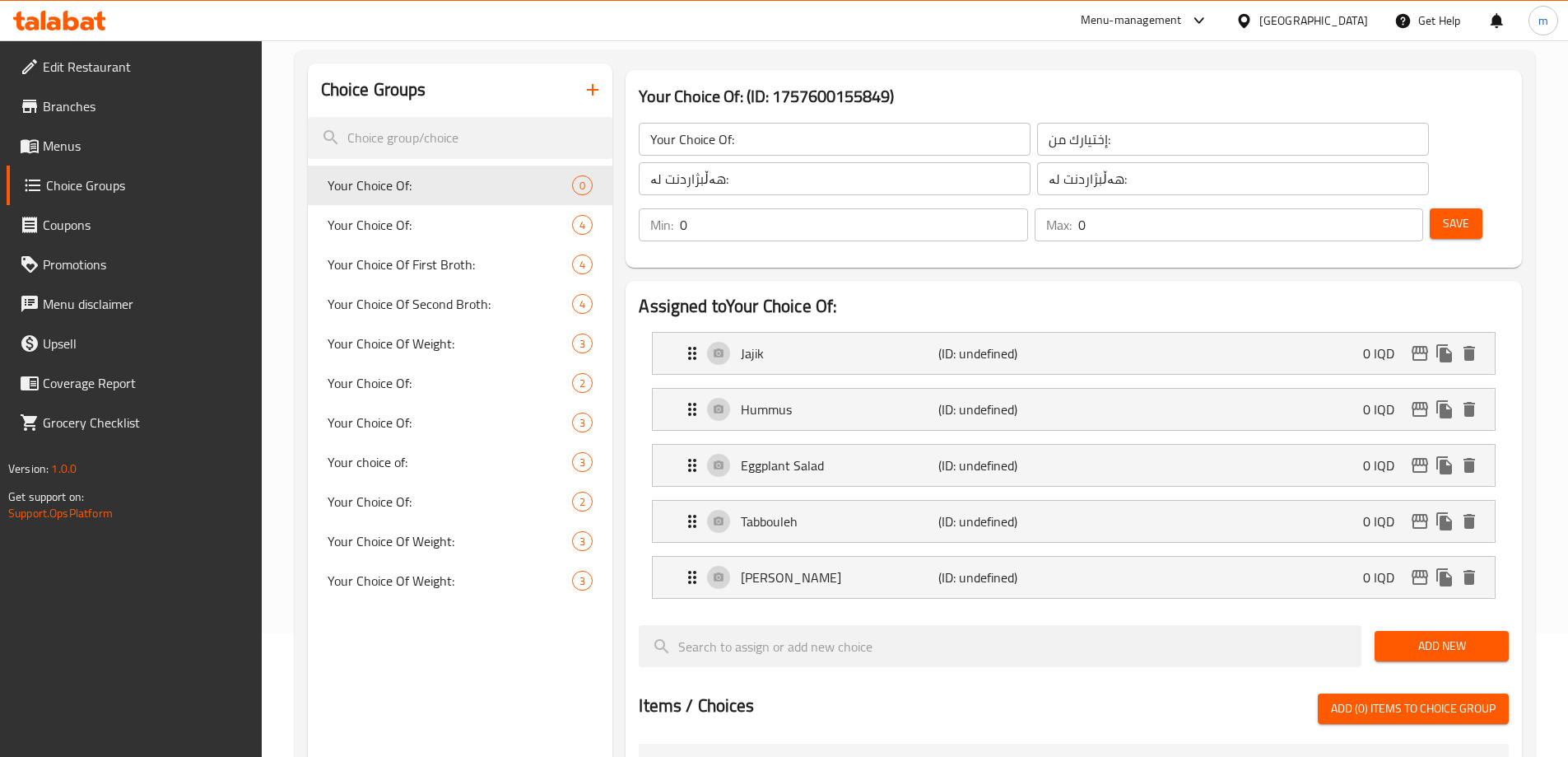
scroll to position [94, 0]
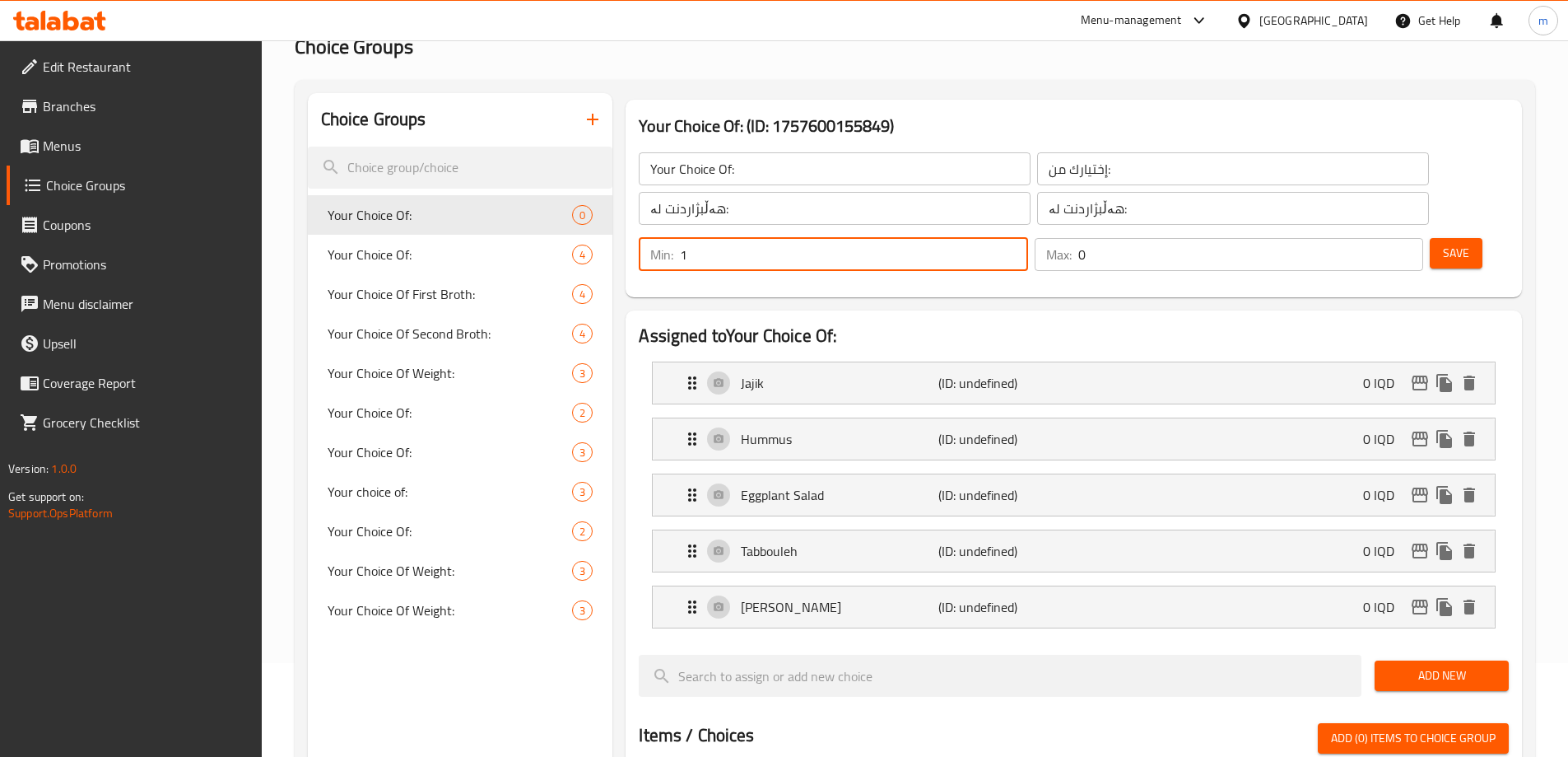
type input "1"
click at [1027, 238] on input "1" at bounding box center [854, 255] width 347 height 33
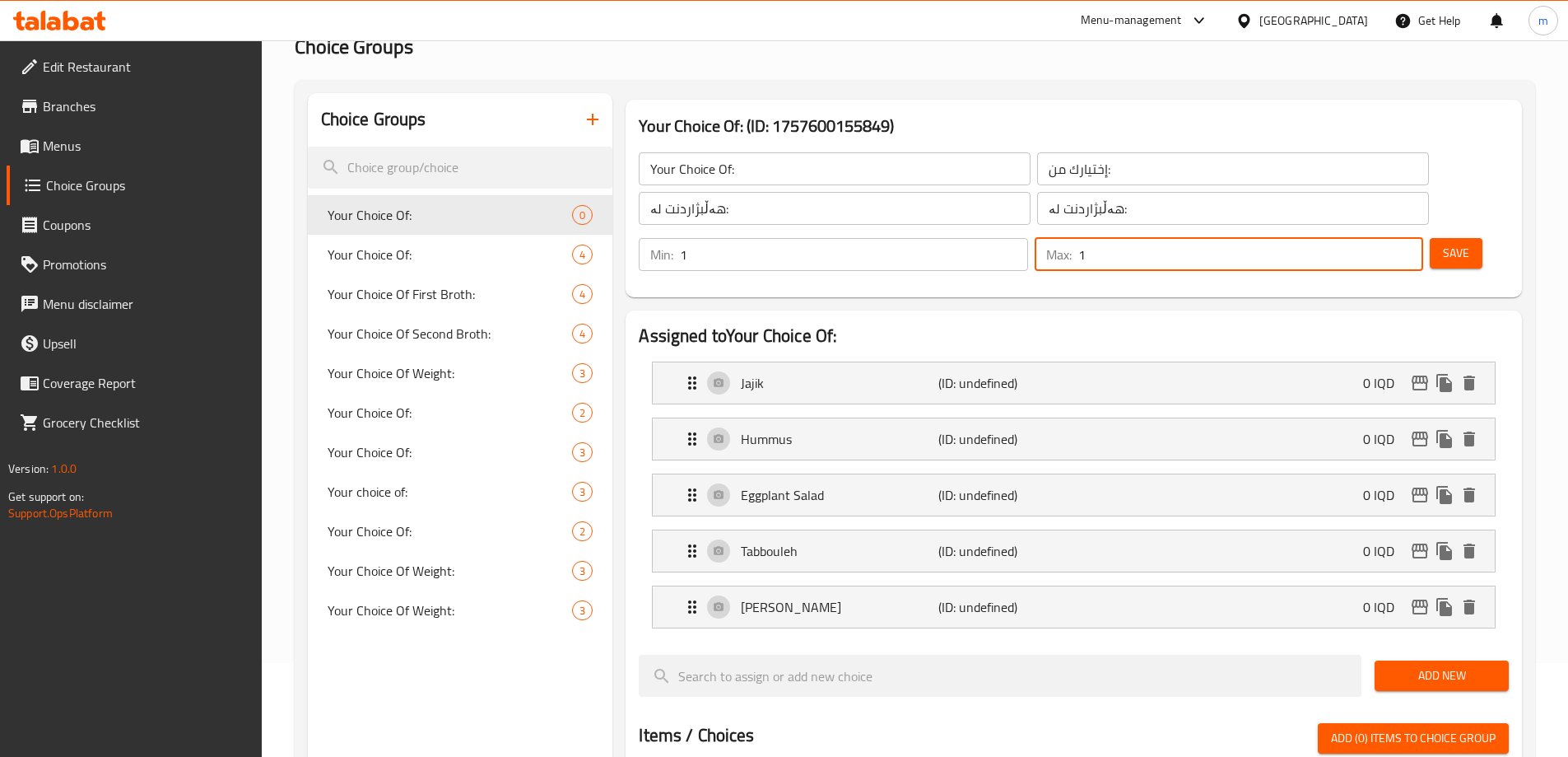
type input "1"
click at [1382, 238] on input "1" at bounding box center [1250, 255] width 345 height 33
click at [1430, 238] on button "Save" at bounding box center [1456, 253] width 53 height 30
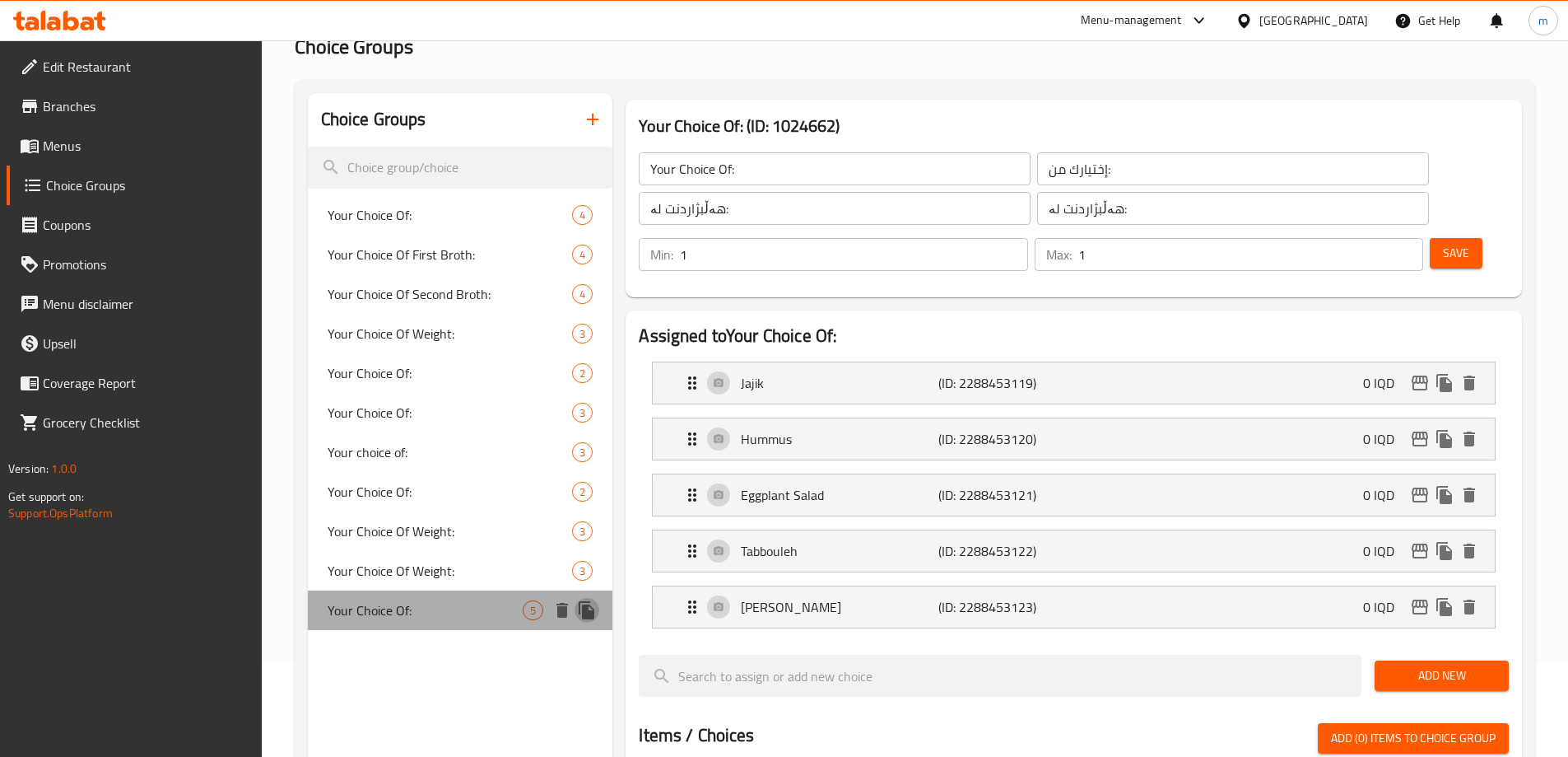
click at [588, 606] on icon "duplicate" at bounding box center [586, 610] width 16 height 18
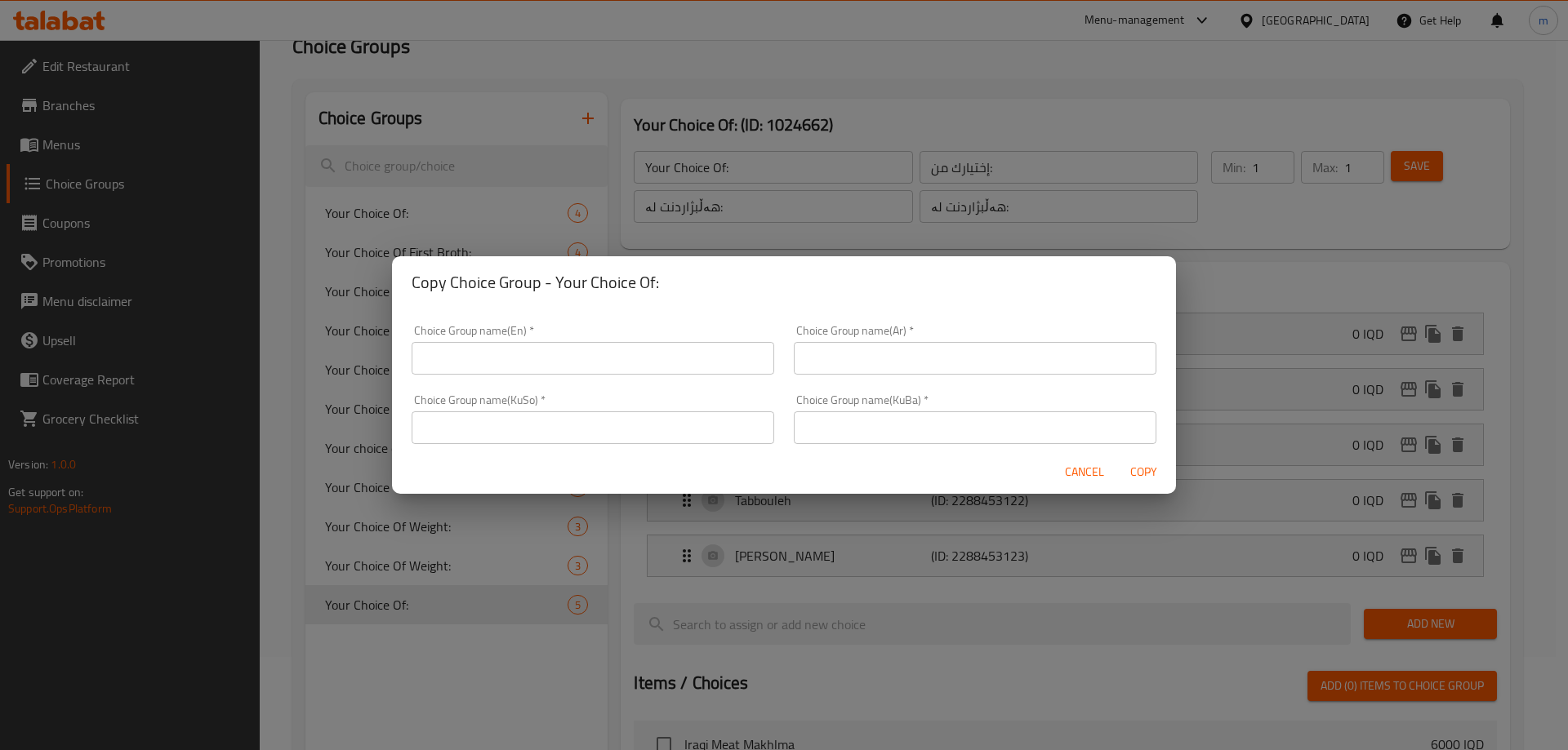
click at [614, 359] on input "text" at bounding box center [592, 358] width 363 height 33
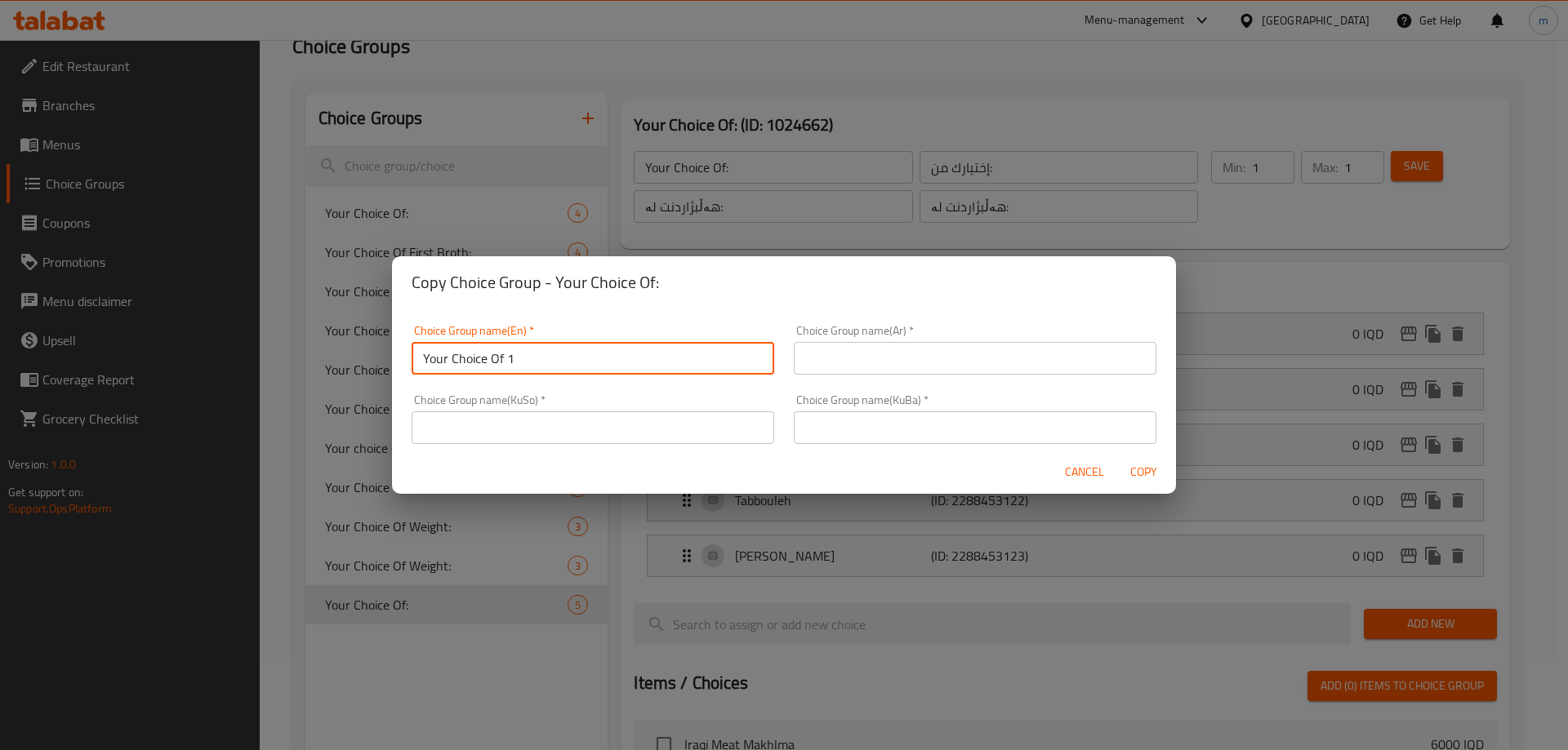
type input "Your Choice Of 1st:"
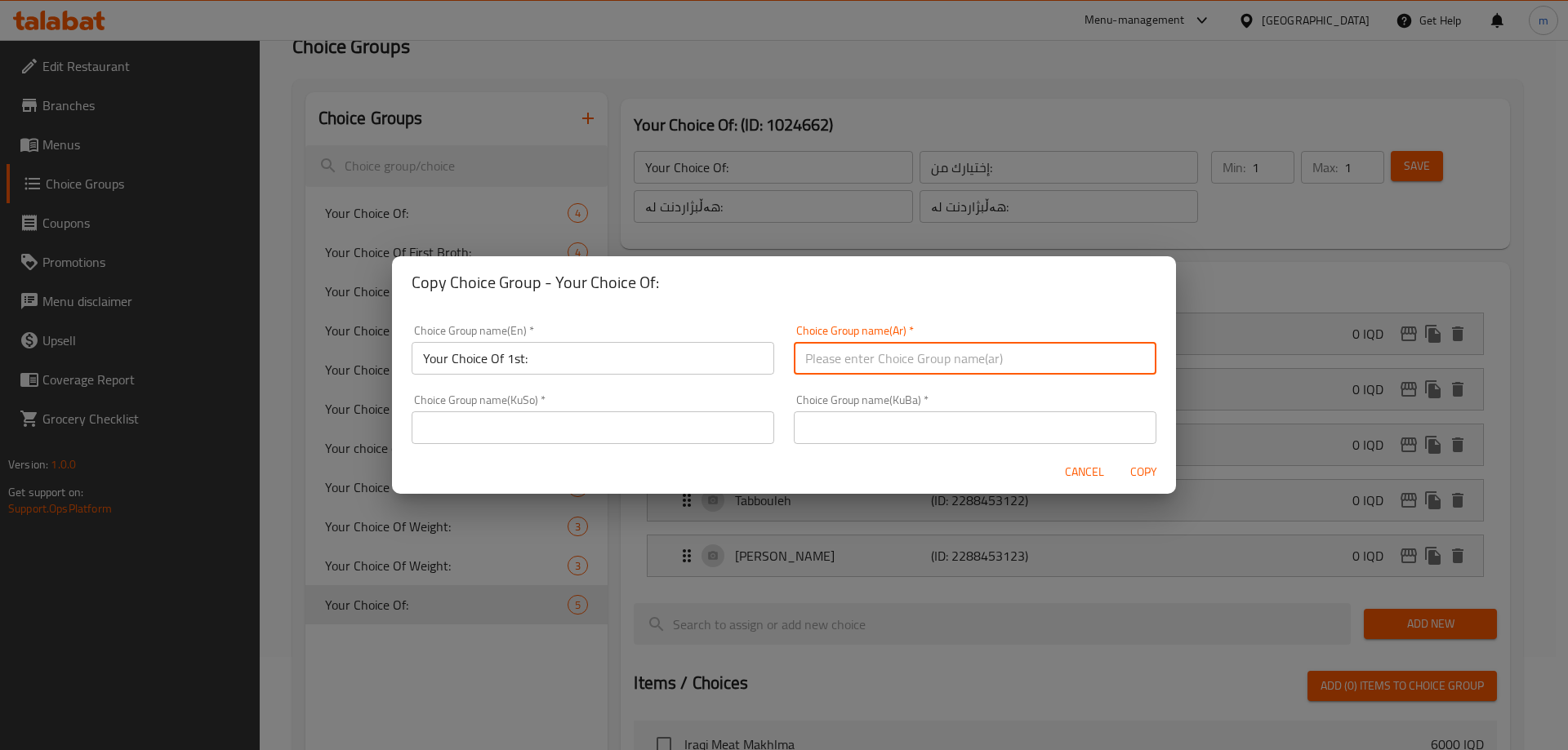
click at [811, 356] on input "text" at bounding box center [974, 358] width 363 height 33
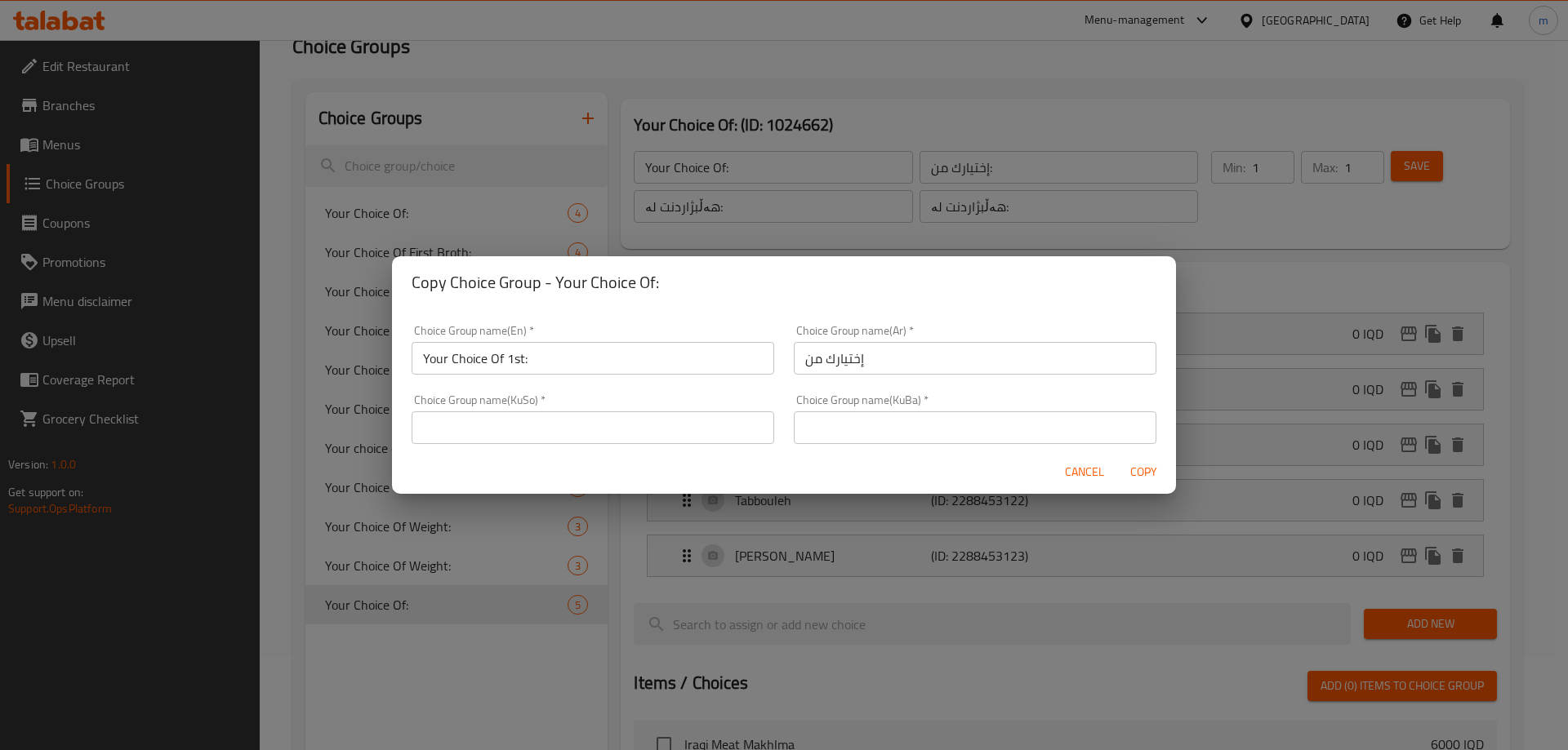
click at [869, 352] on input "إختيارك من" at bounding box center [974, 358] width 363 height 33
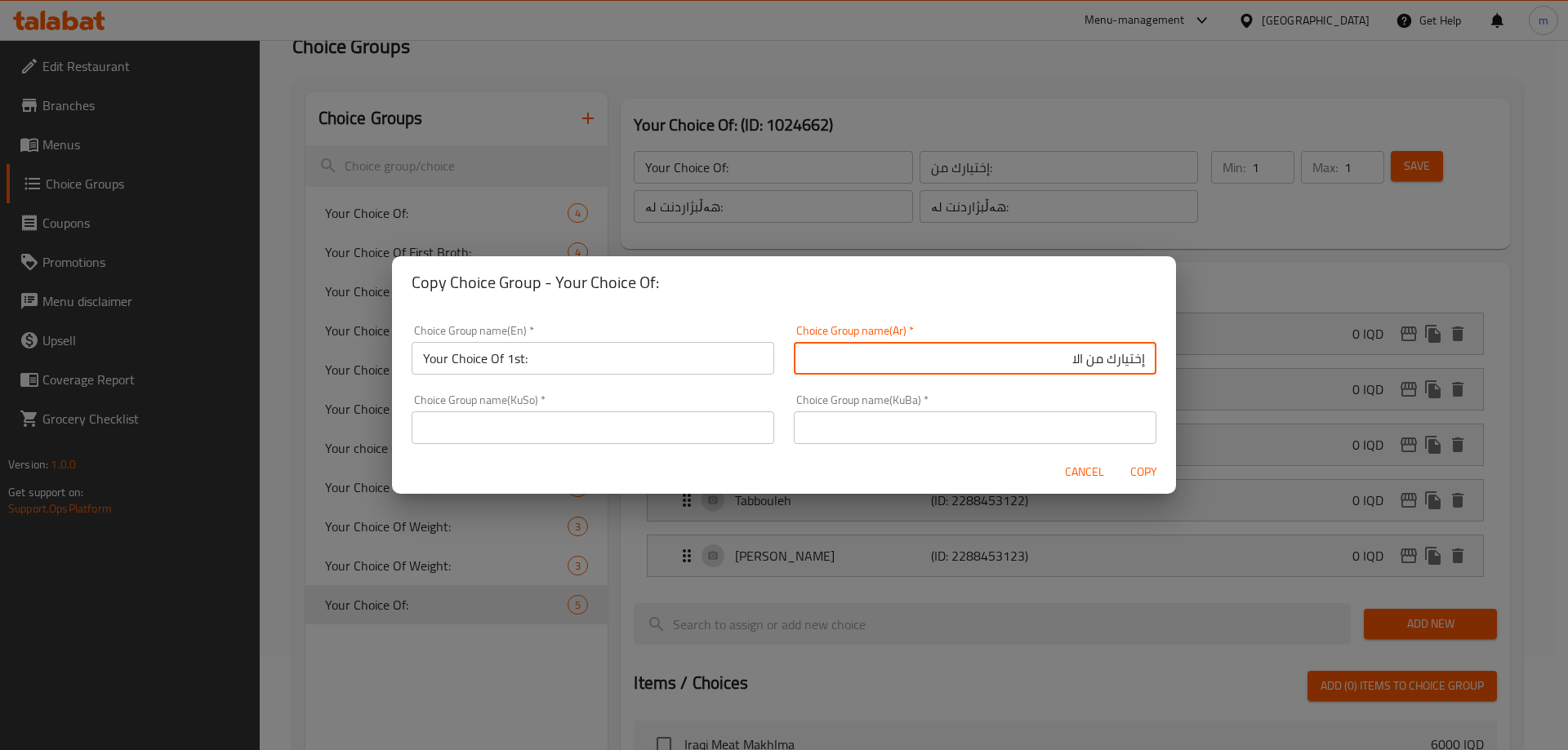
type input "إختيارك من الاول:"
click at [685, 434] on input "text" at bounding box center [592, 427] width 363 height 33
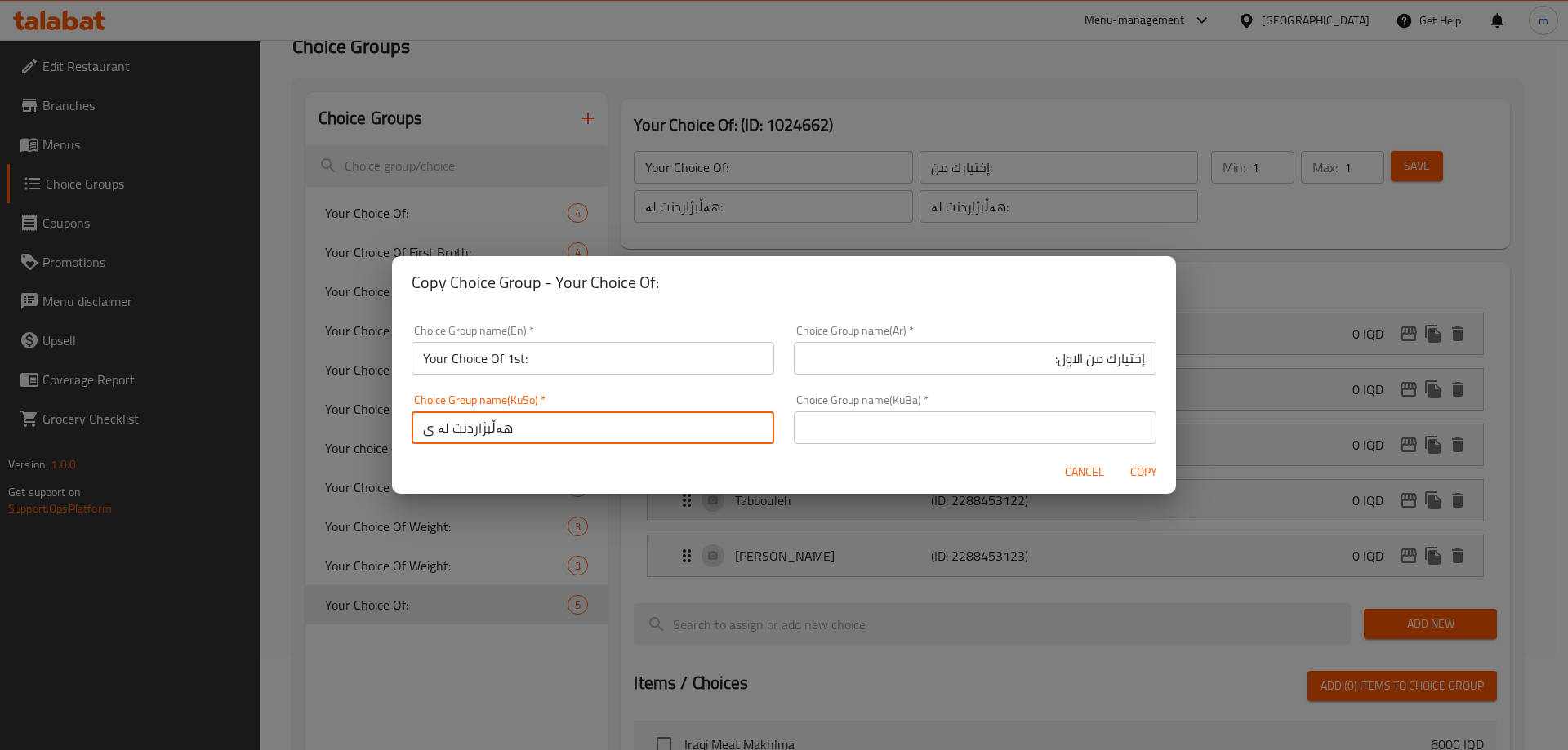
type input "هەڵبژاردنت لە یەکەم:"
click at [529, 432] on input "هەڵبژاردنت لە یەکەم:" at bounding box center [592, 427] width 363 height 33
click at [848, 429] on input "text" at bounding box center [974, 427] width 363 height 33
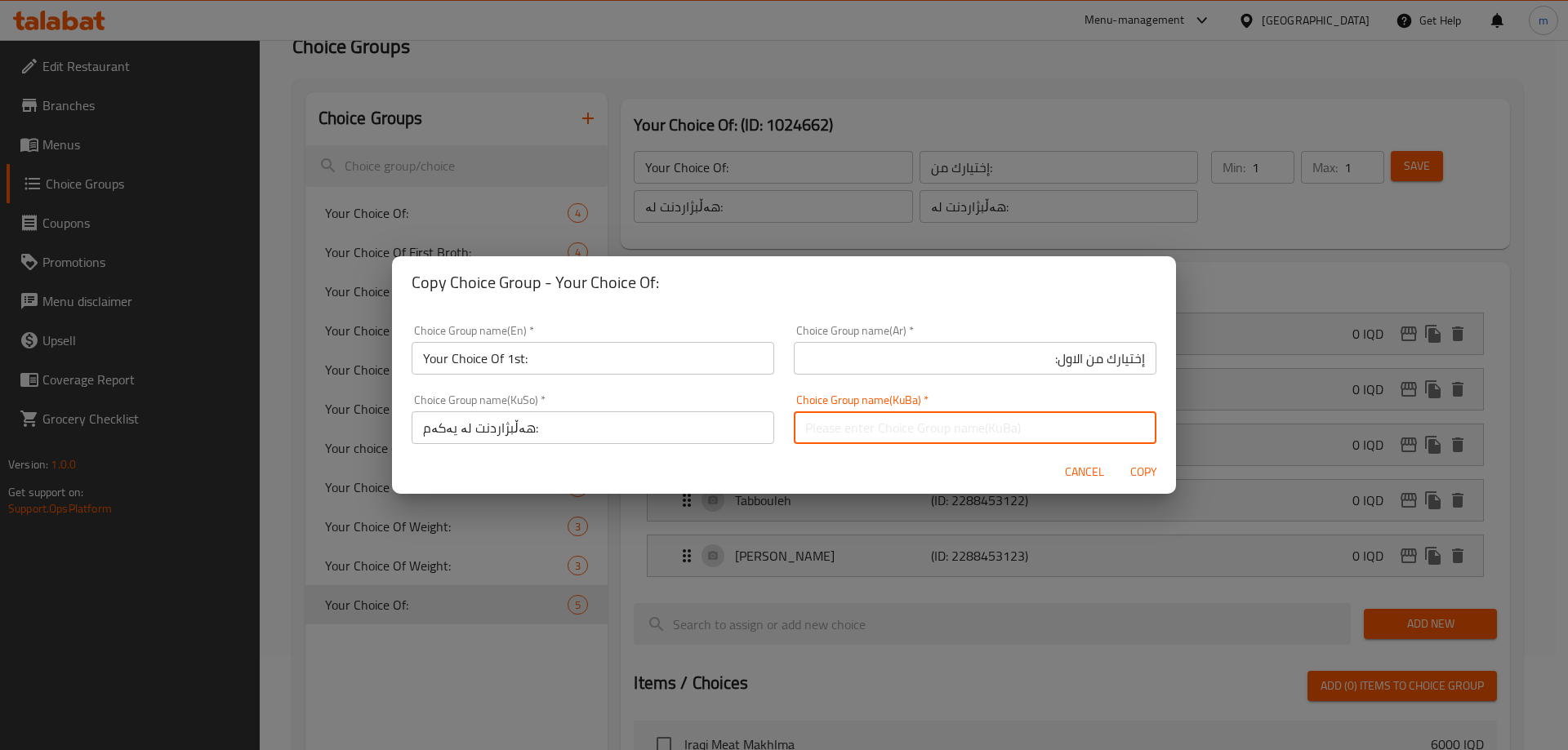
paste input "هەڵبژاردنت لە یەکەم:"
type input "هەڵبژاردنت لە یەکەم:"
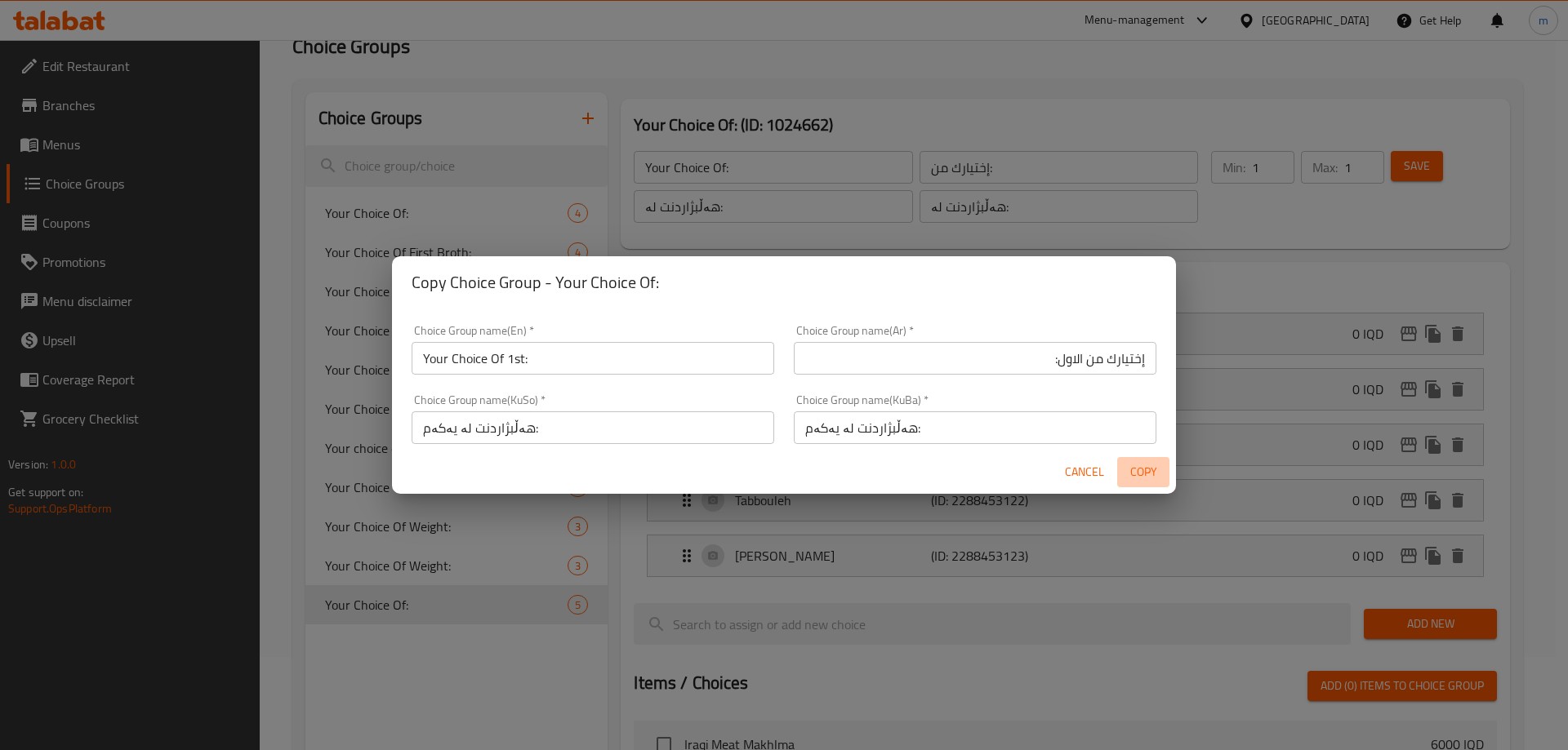
click at [1145, 468] on span "Copy" at bounding box center [1143, 471] width 39 height 20
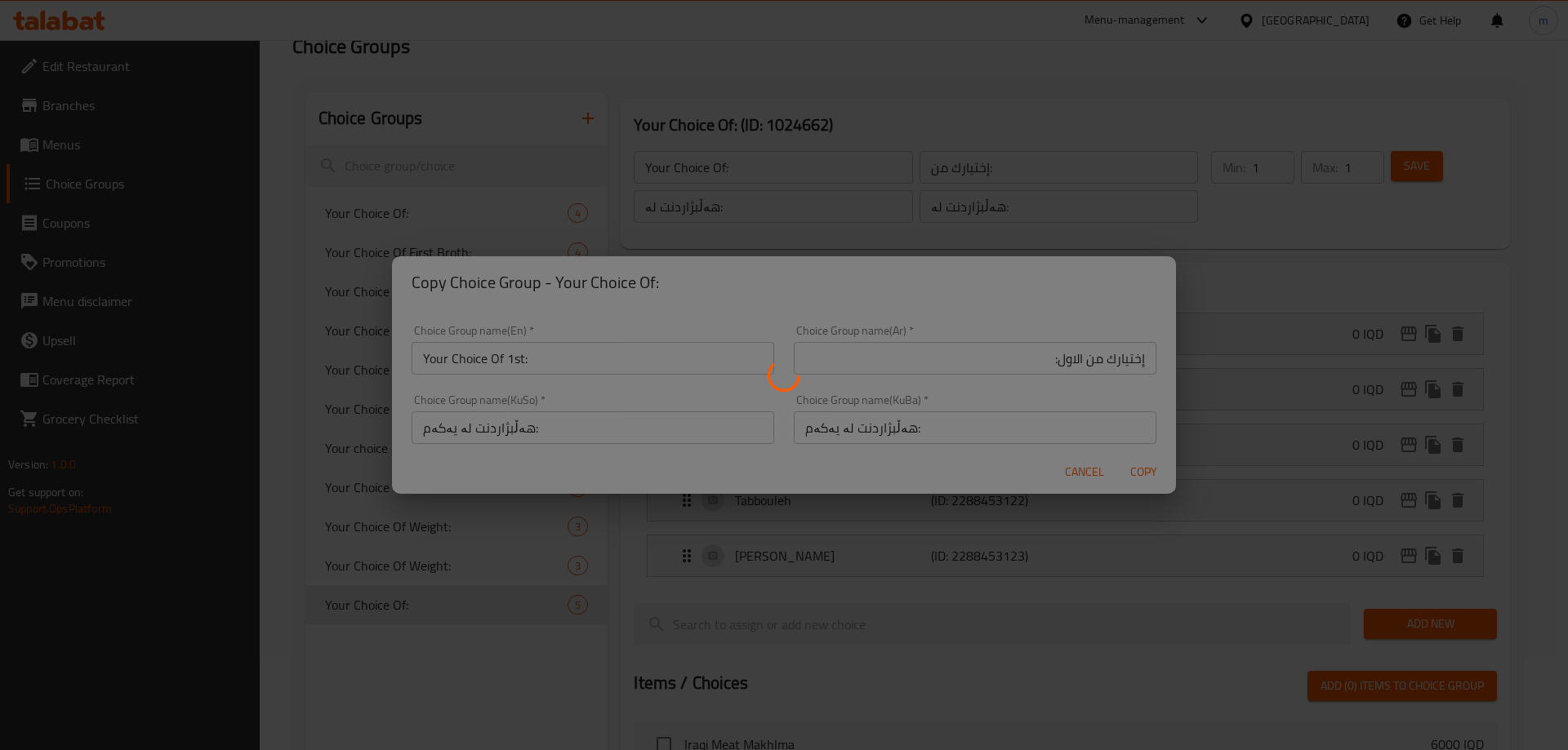
type input "Your Choice Of 1st:"
type input "إختيارك من الاول:"
type input "هەڵبژاردنت لە یەکەم:"
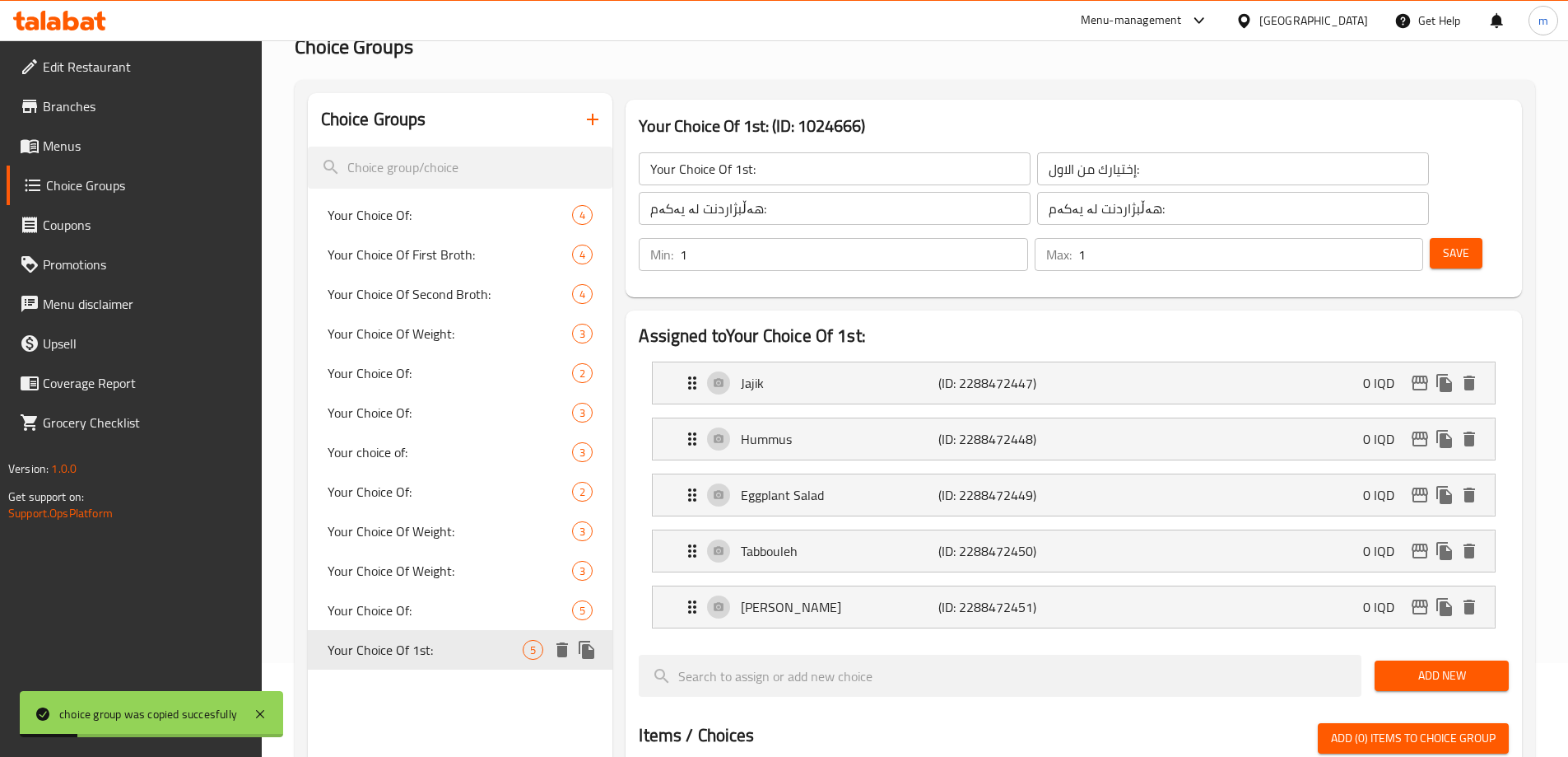
click at [583, 652] on icon "duplicate" at bounding box center [586, 649] width 16 height 18
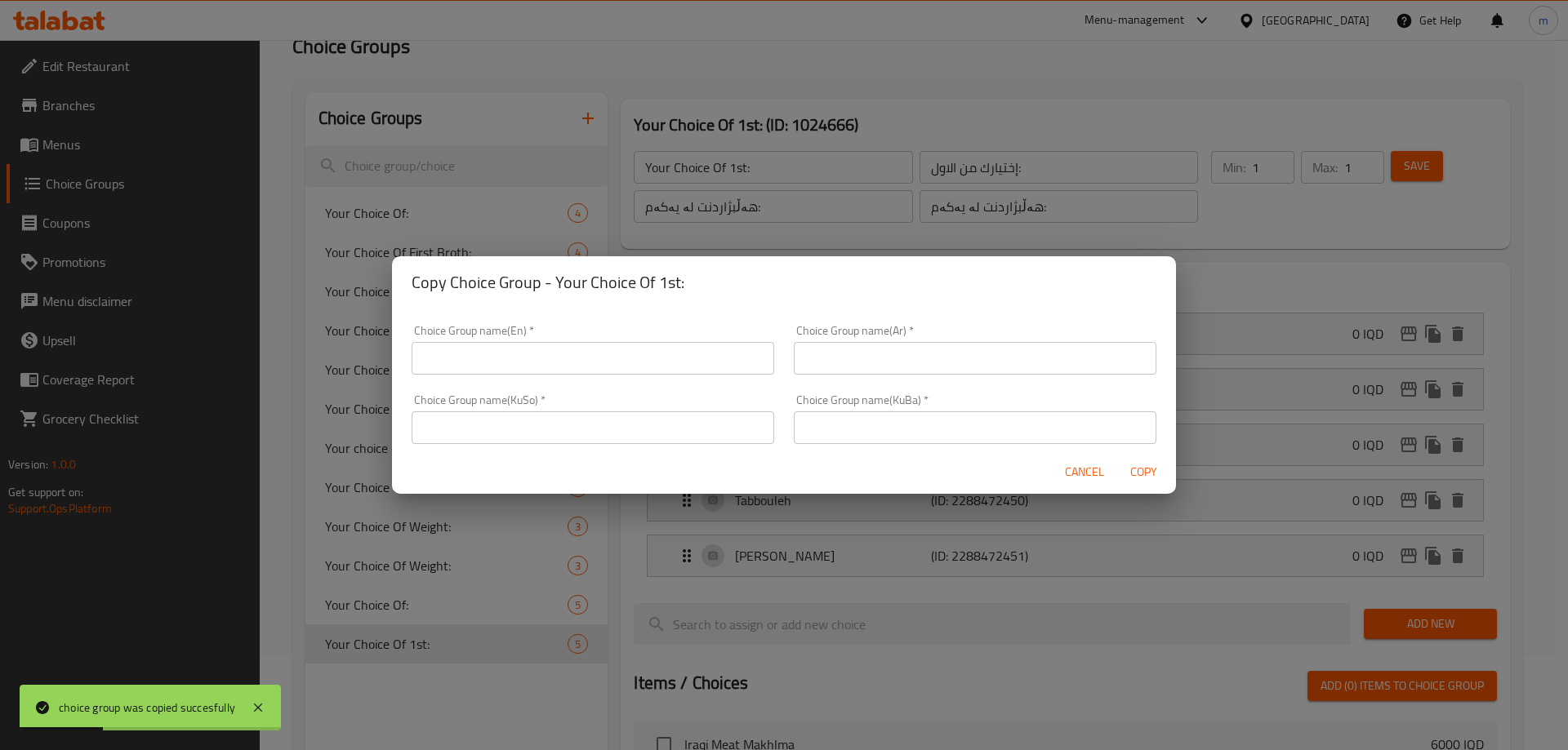
click at [645, 353] on input "text" at bounding box center [592, 358] width 363 height 33
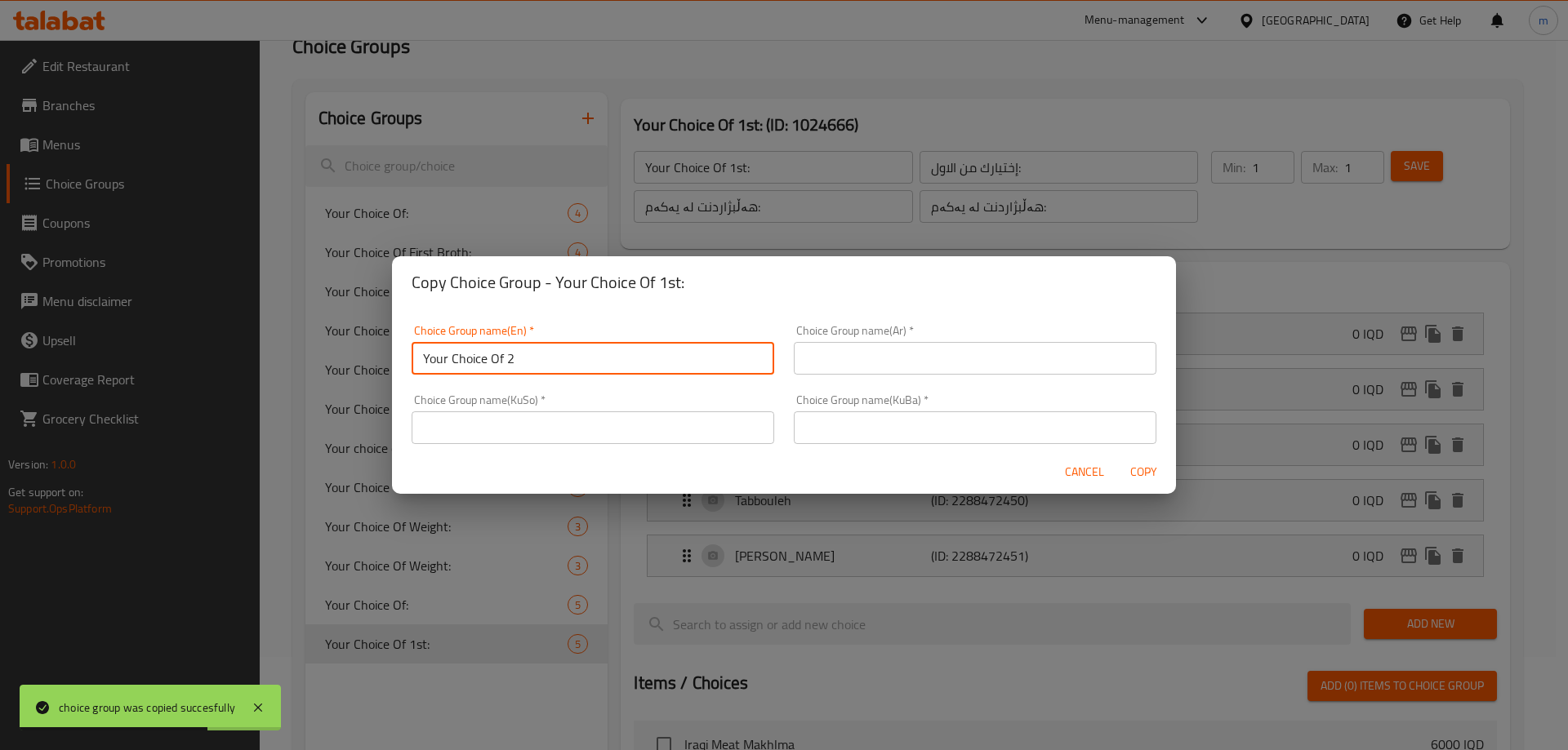
type input "Your Choice Of 2nd:"
click at [890, 364] on input "text" at bounding box center [974, 358] width 363 height 33
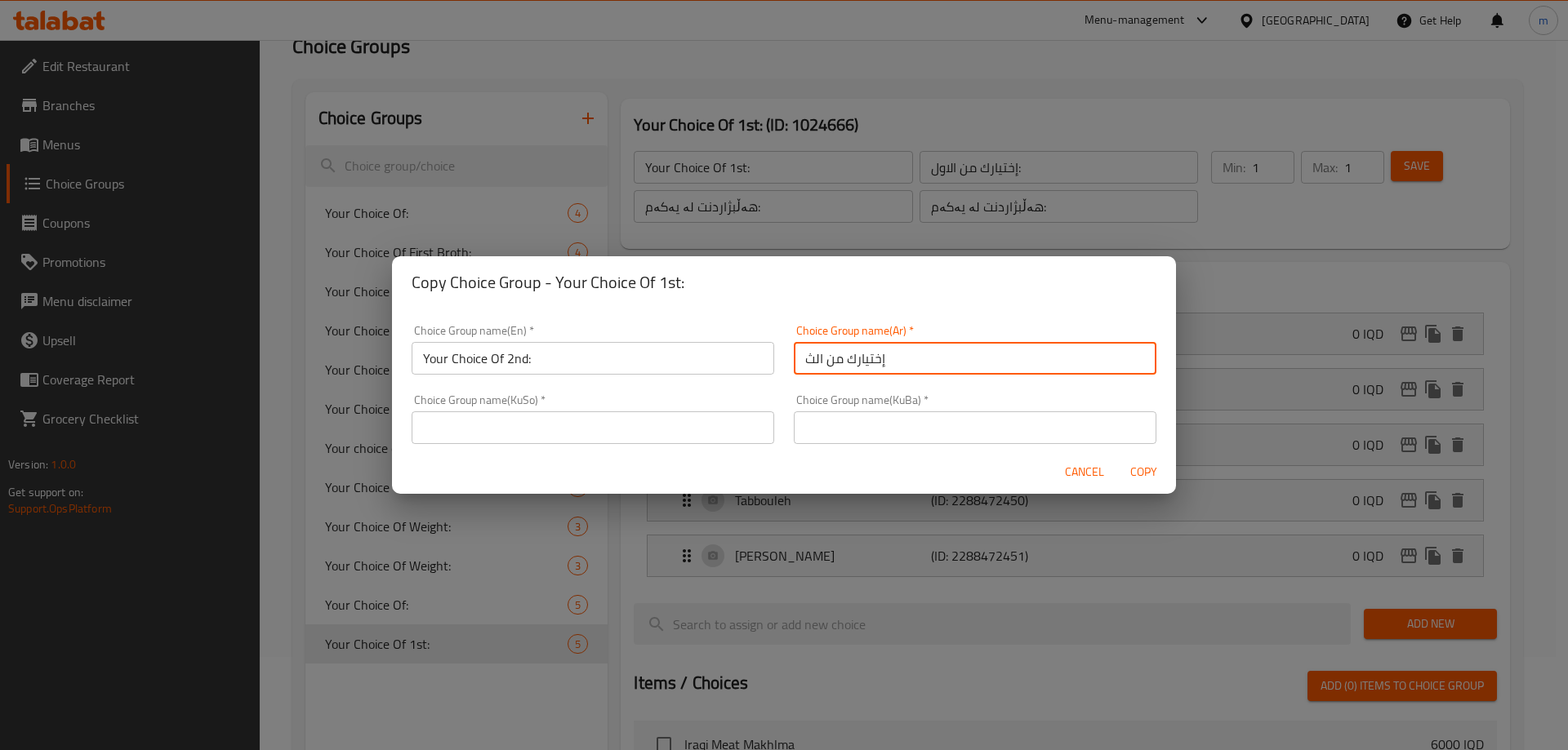
type input "إختيارك من الثاني:"
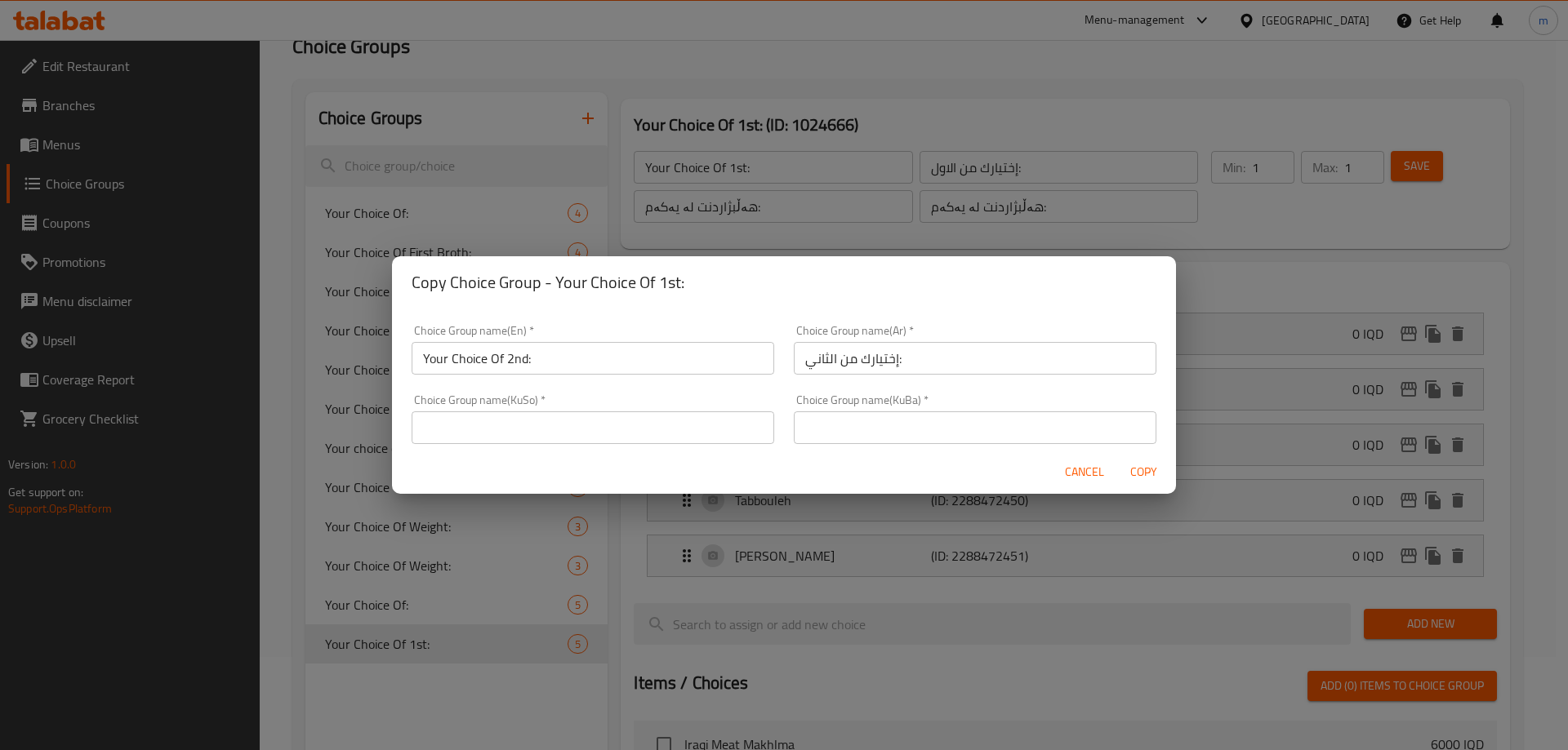
click at [771, 427] on div "Choice Group name(KuSo)   * Choice Group name(KuSo) *" at bounding box center [592, 419] width 382 height 69
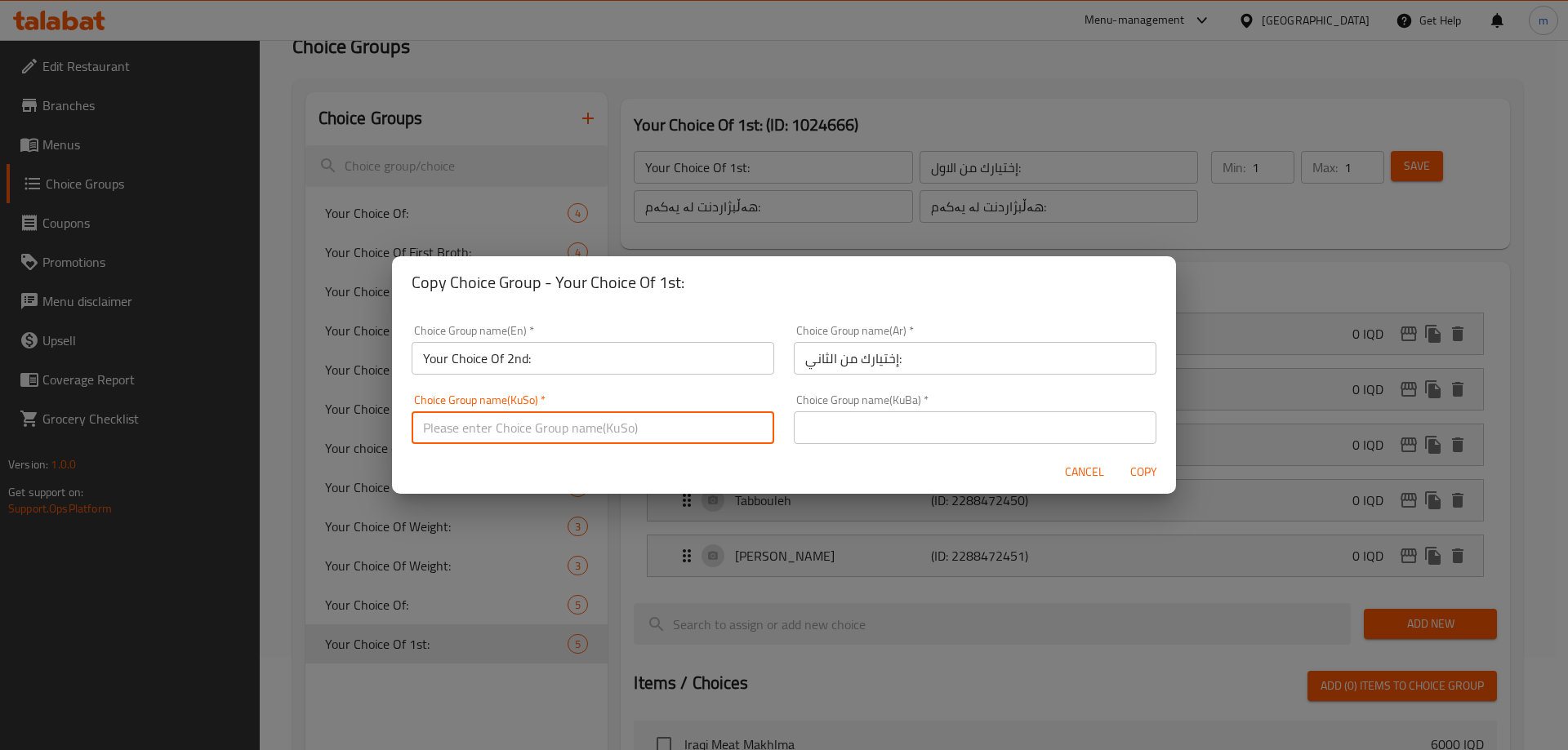
click at [747, 431] on input "text" at bounding box center [592, 427] width 363 height 33
type input "هەڵبژاردنت لە دووەم:"
click at [553, 445] on div "Choice Group name(KuSo)   * هەڵبژاردنت لە دووەم: Choice Group name(KuSo) *" at bounding box center [592, 419] width 382 height 69
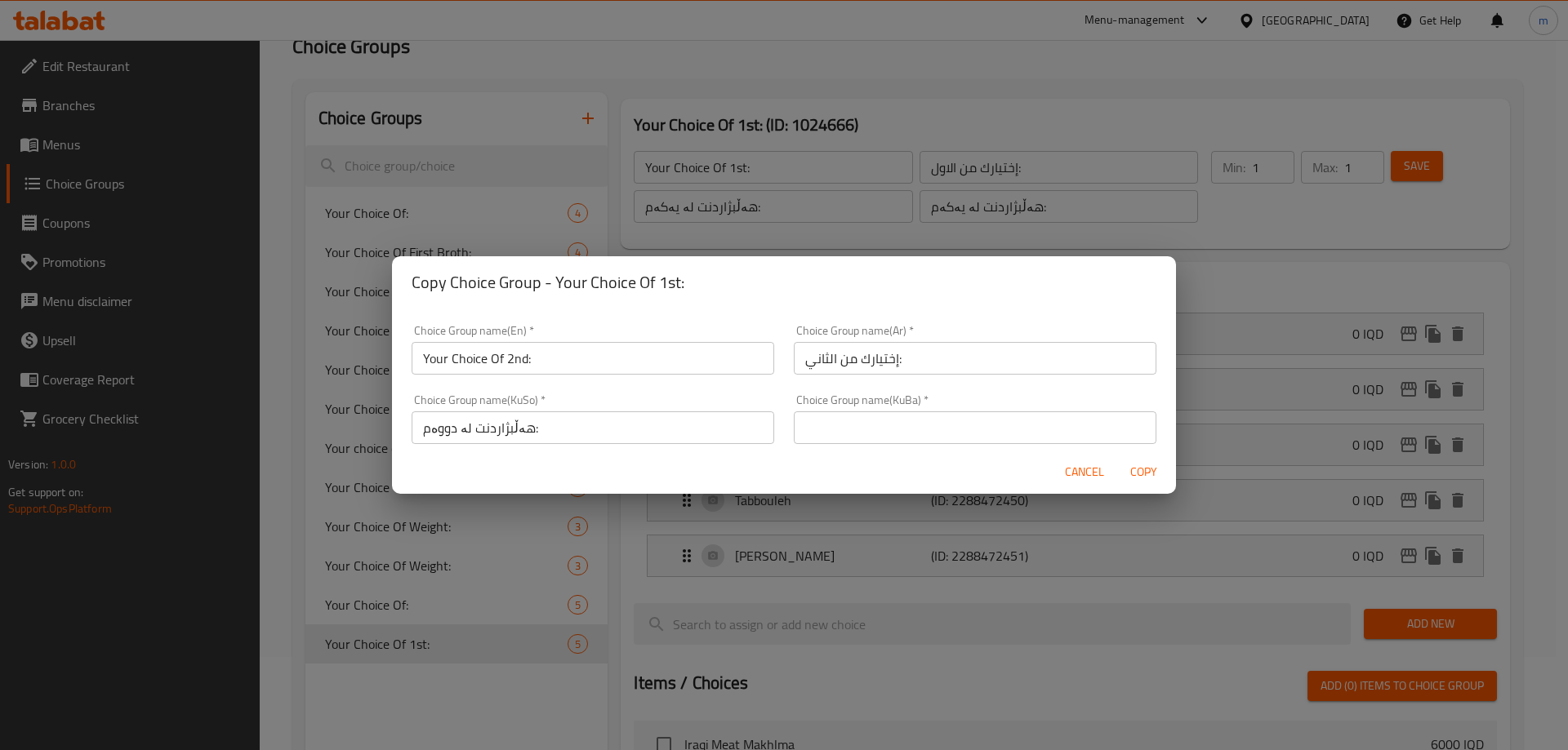
click at [553, 441] on input "هەڵبژاردنت لە دووەم:" at bounding box center [592, 427] width 363 height 33
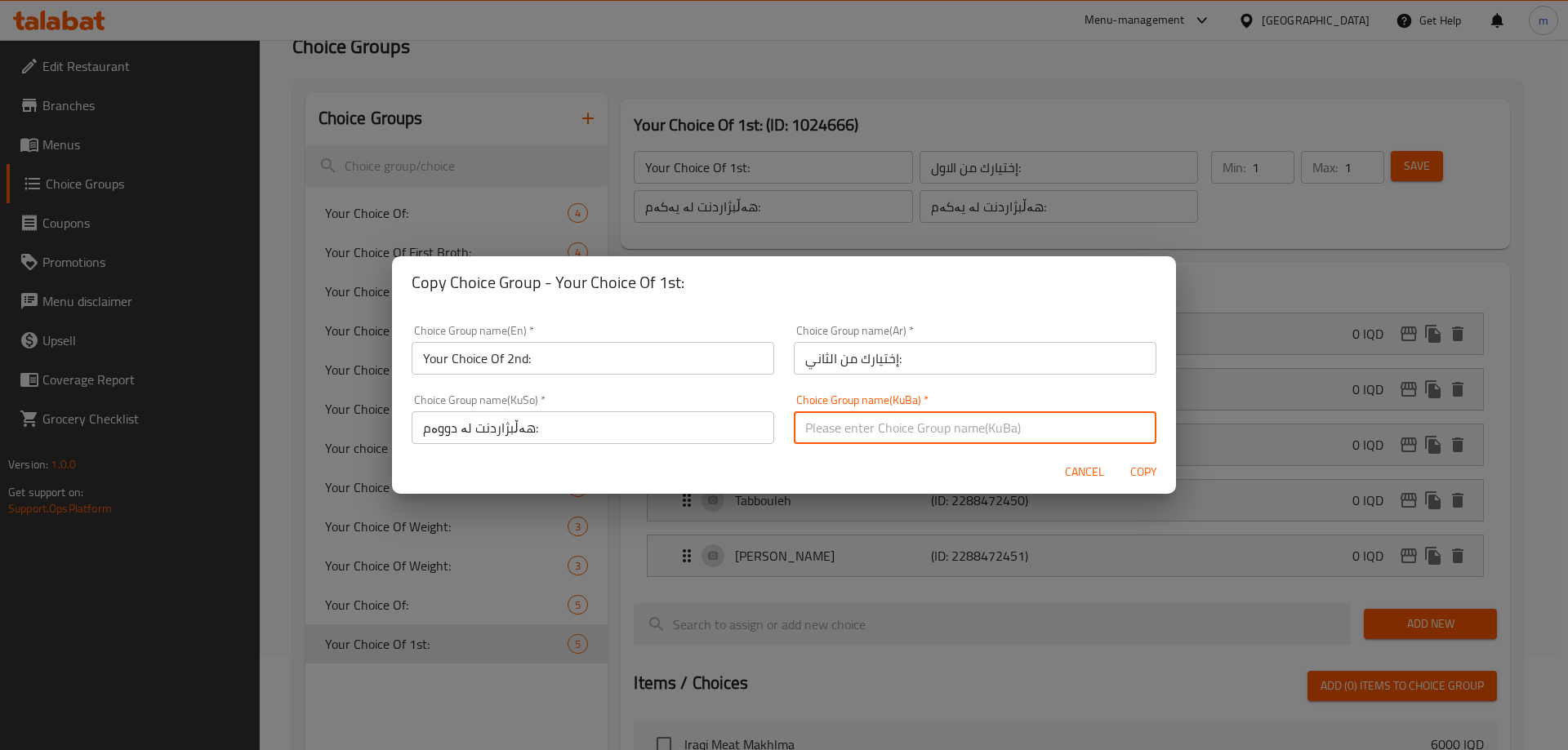
click at [843, 420] on input "text" at bounding box center [974, 427] width 363 height 33
paste input "هەڵبژاردنت لە دووەم:"
type input "هەڵبژاردنت لە دووەم:"
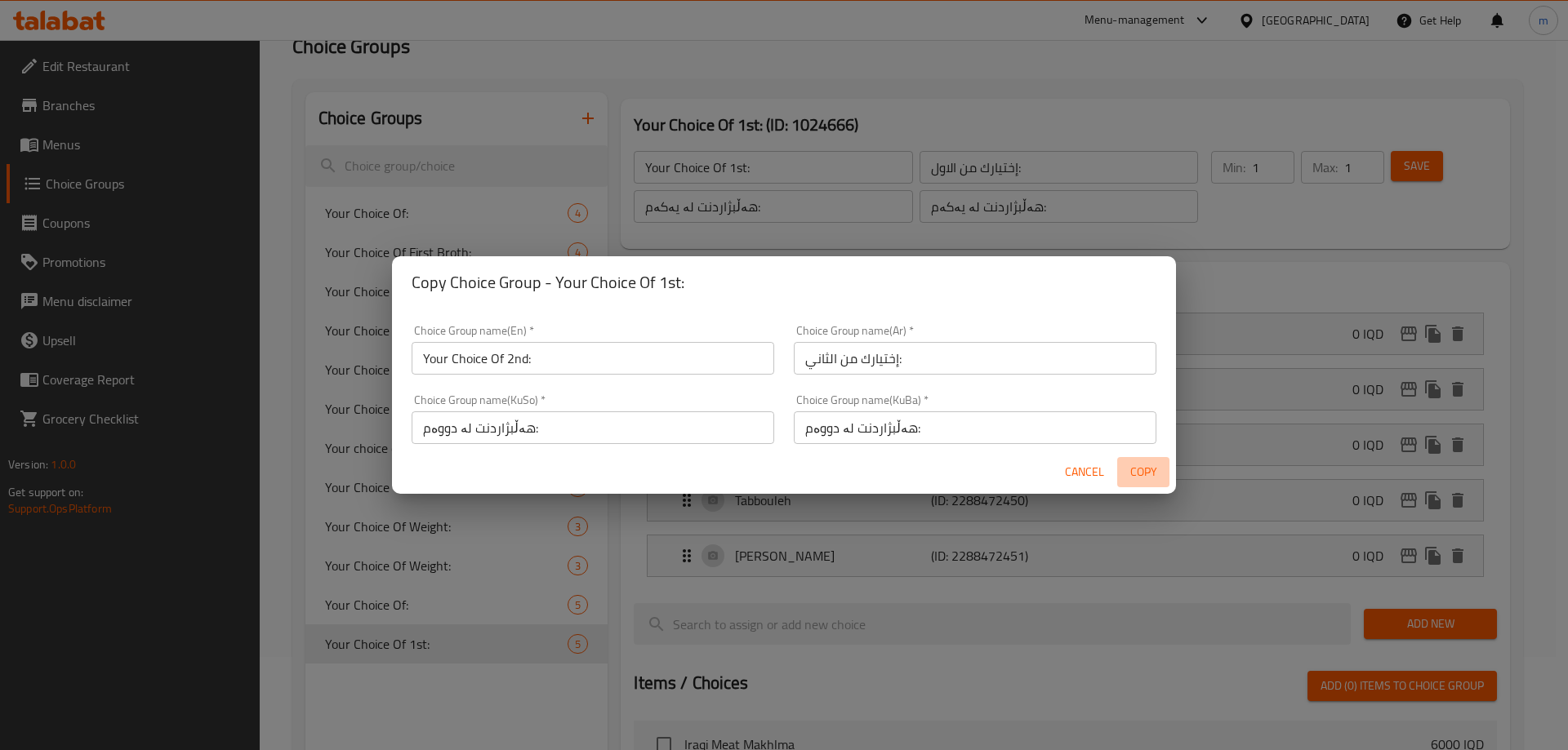
click at [1128, 468] on span "Copy" at bounding box center [1143, 471] width 39 height 20
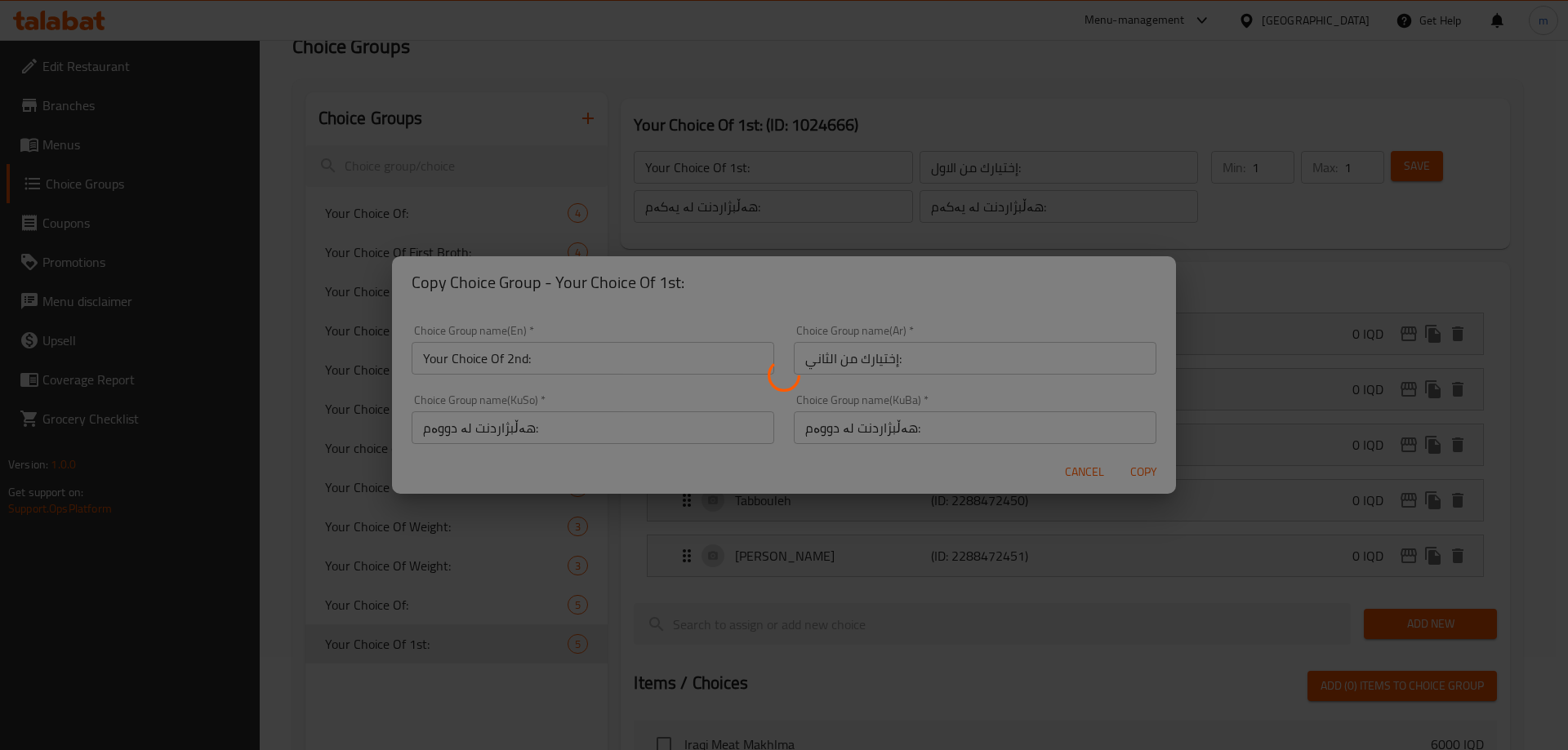
type input "Your Choice Of 2nd:"
type input "إختيارك من الثاني:"
type input "هەڵبژاردنت لە دووەم:"
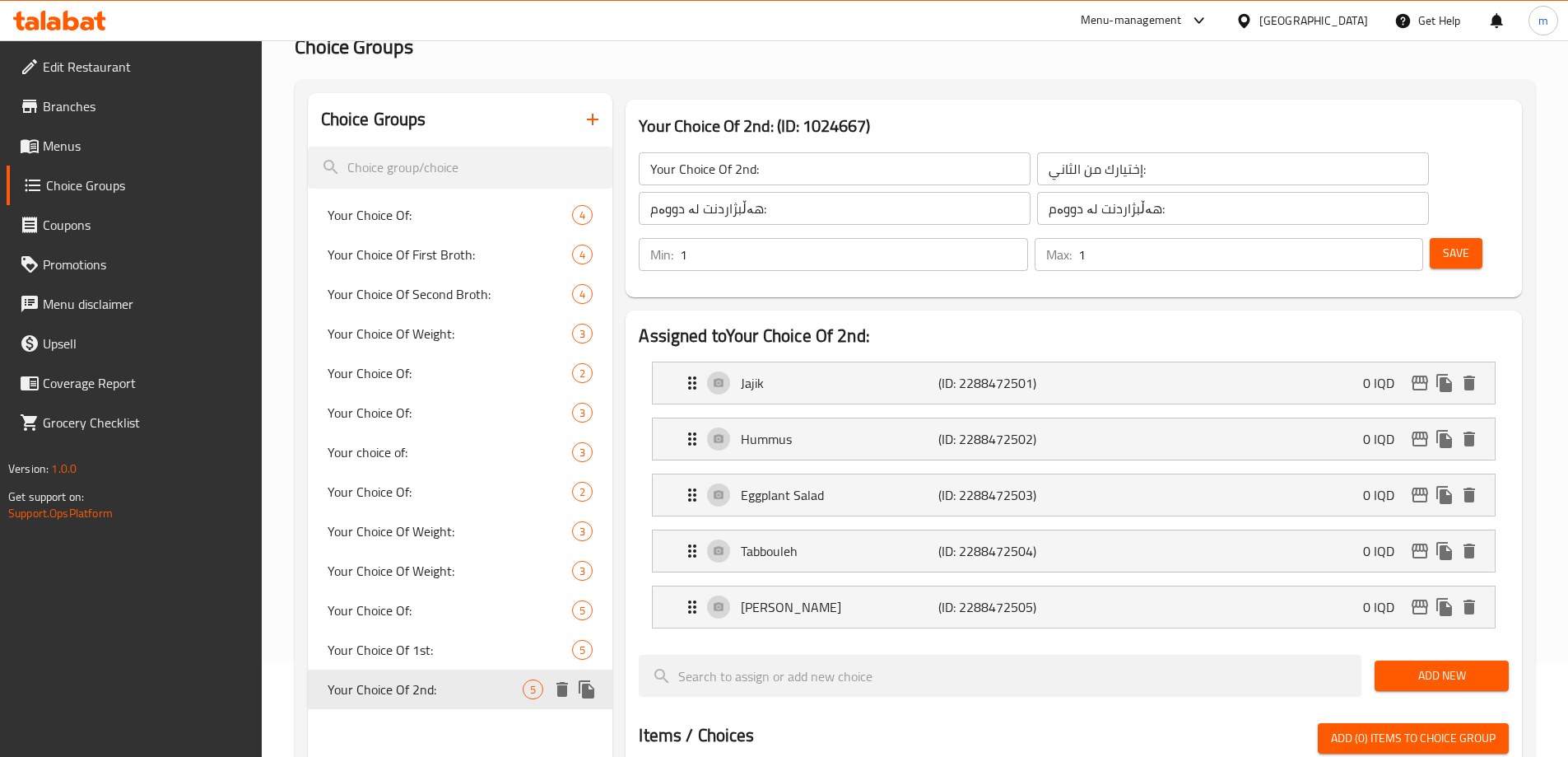
click at [588, 694] on icon "duplicate" at bounding box center [586, 689] width 16 height 18
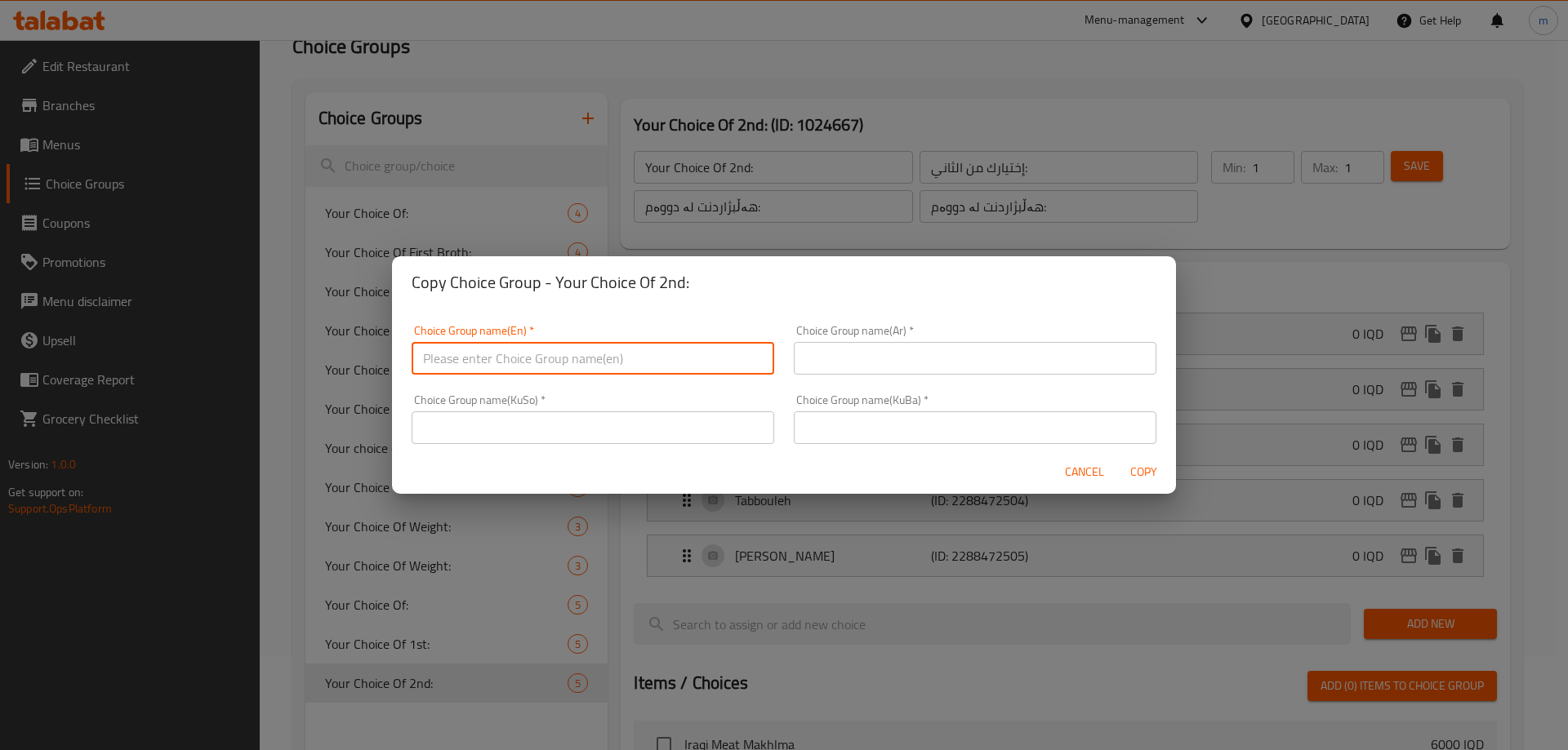
click at [668, 362] on input "text" at bounding box center [592, 358] width 363 height 33
type input "Your Choice Of 3rd:"
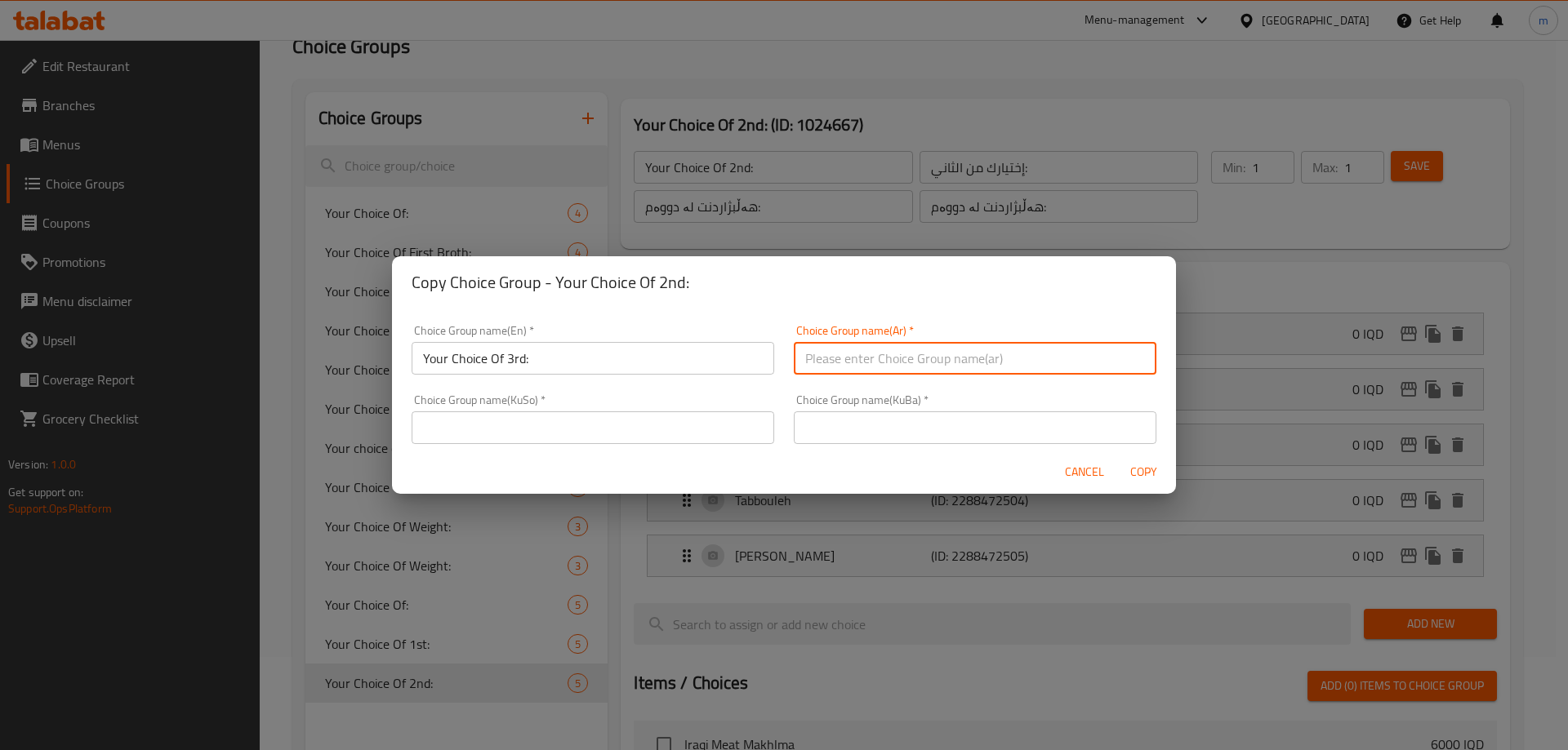
click at [843, 348] on input "text" at bounding box center [974, 358] width 363 height 33
type input "إختيارك من الثالث:"
click at [747, 430] on input "text" at bounding box center [592, 427] width 363 height 33
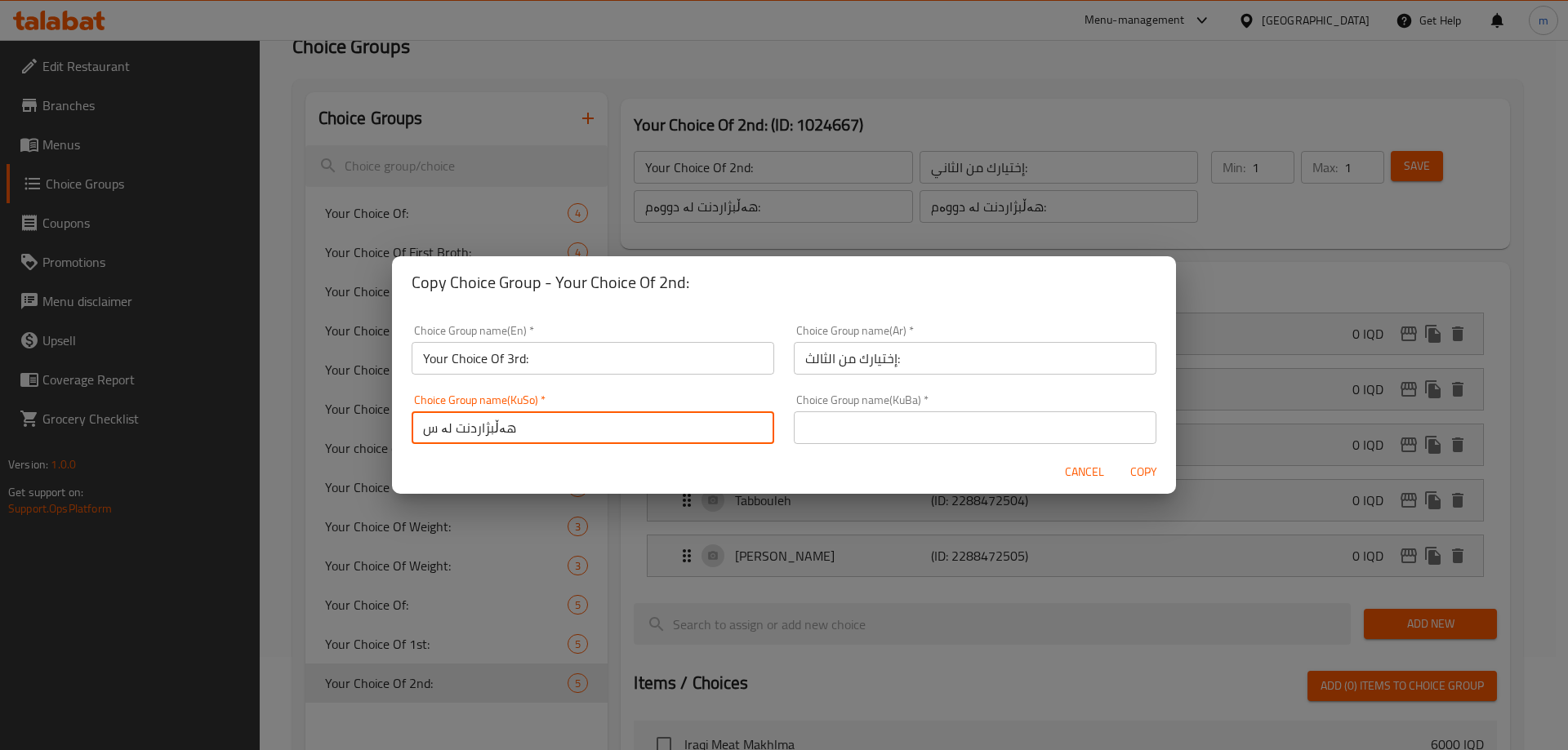
type input "هەڵبژاردنت لە سێیەم:"
click at [492, 427] on input "هەڵبژاردنت لە سێیەم:" at bounding box center [592, 427] width 363 height 33
click at [819, 414] on input "text" at bounding box center [974, 427] width 363 height 33
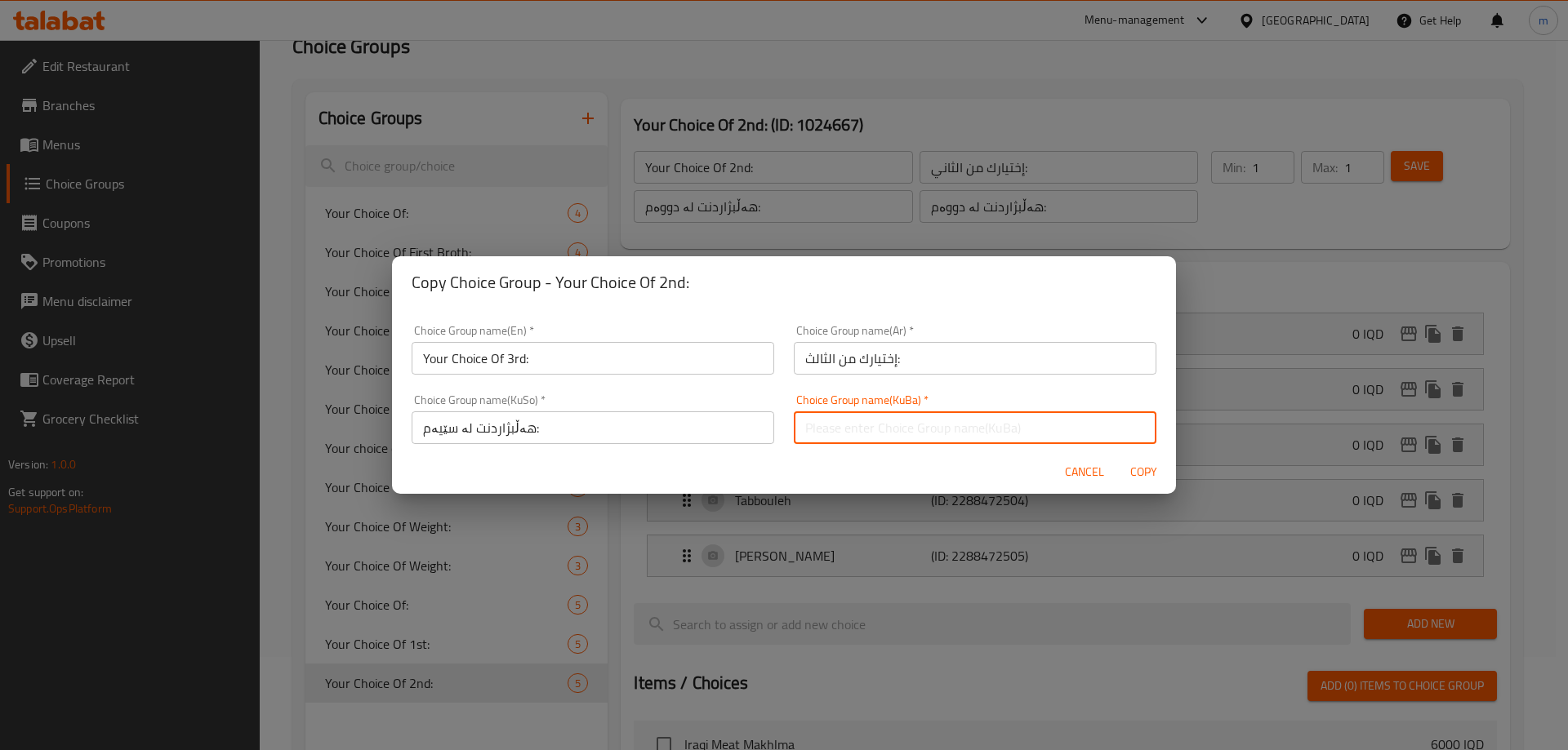
paste input "هەڵبژاردنت لە سێیەم:"
type input "هەڵبژاردنت لە سێیەم:"
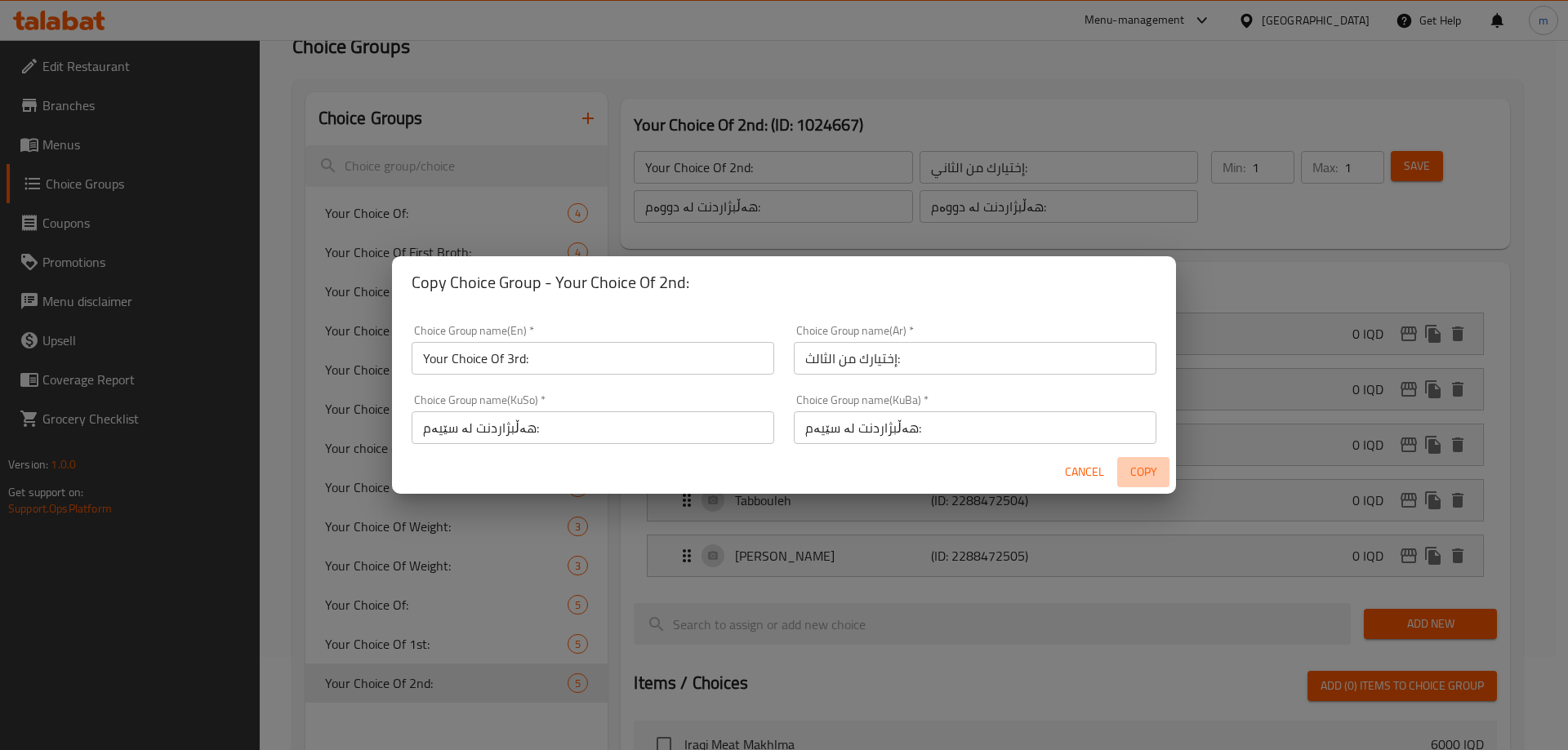
click at [1151, 478] on span "Copy" at bounding box center [1143, 471] width 39 height 20
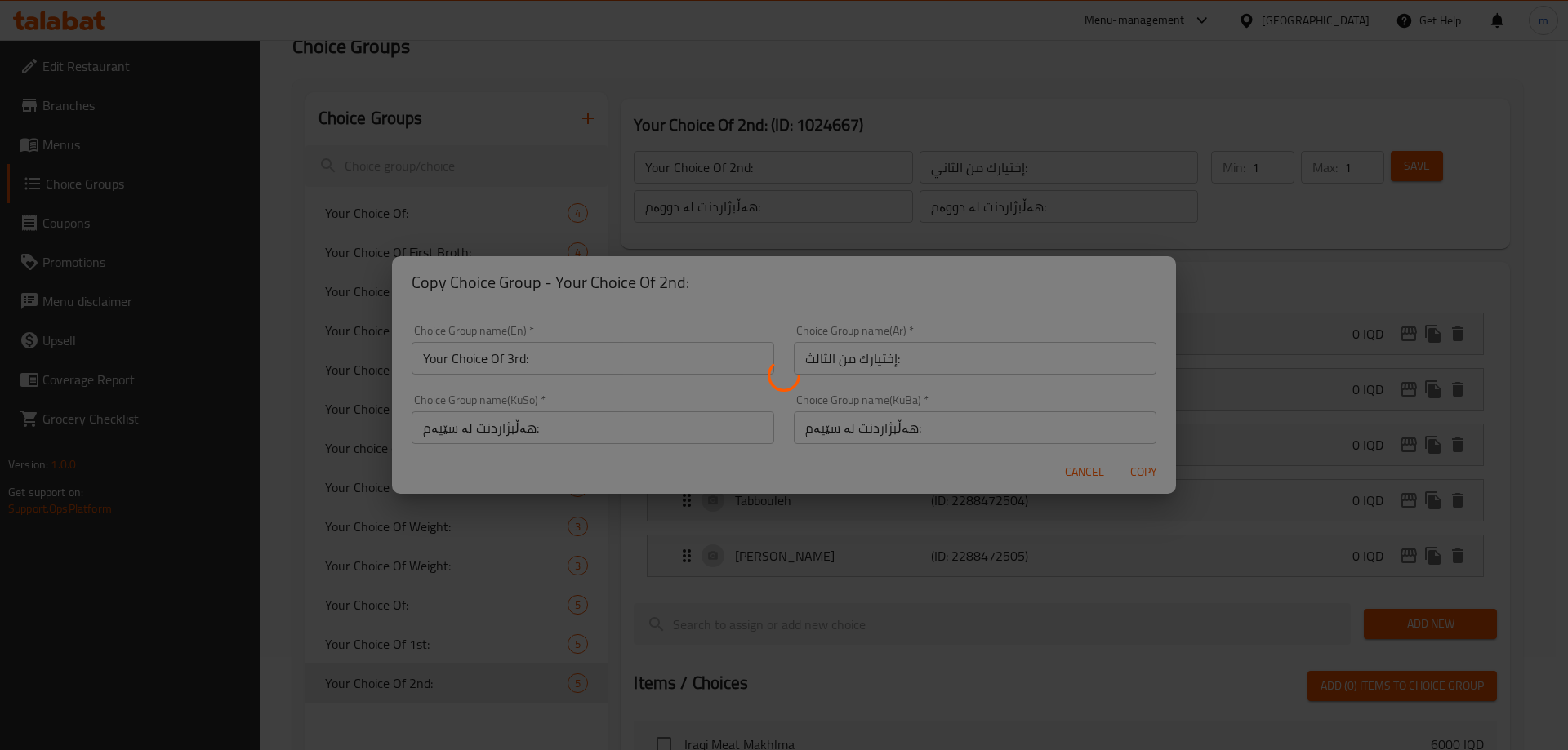
type input "Your Choice Of 3rd:"
type input "إختيارك من الثالث:"
type input "هەڵبژاردنت لە سێیەم:"
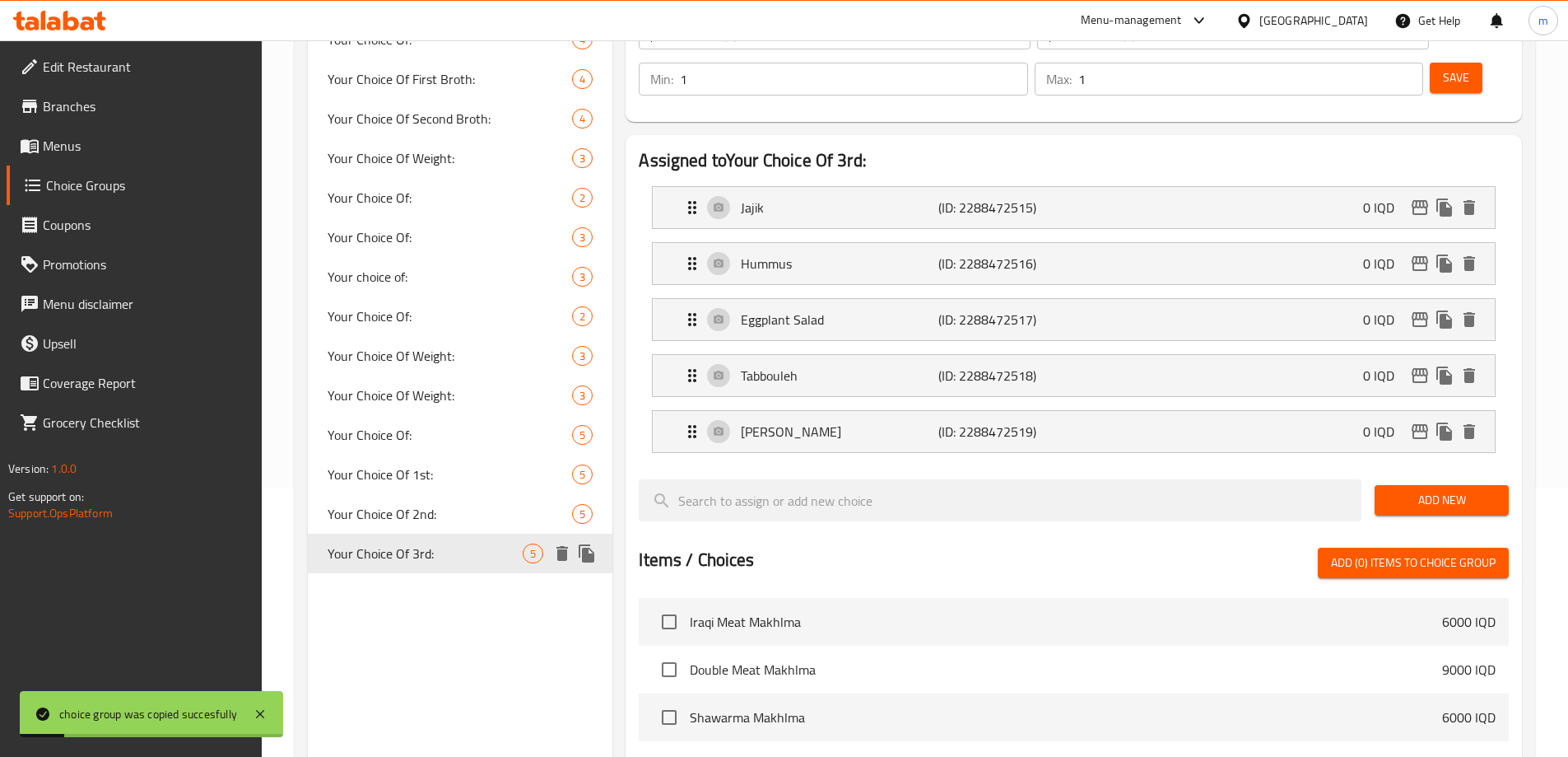
scroll to position [285, 0]
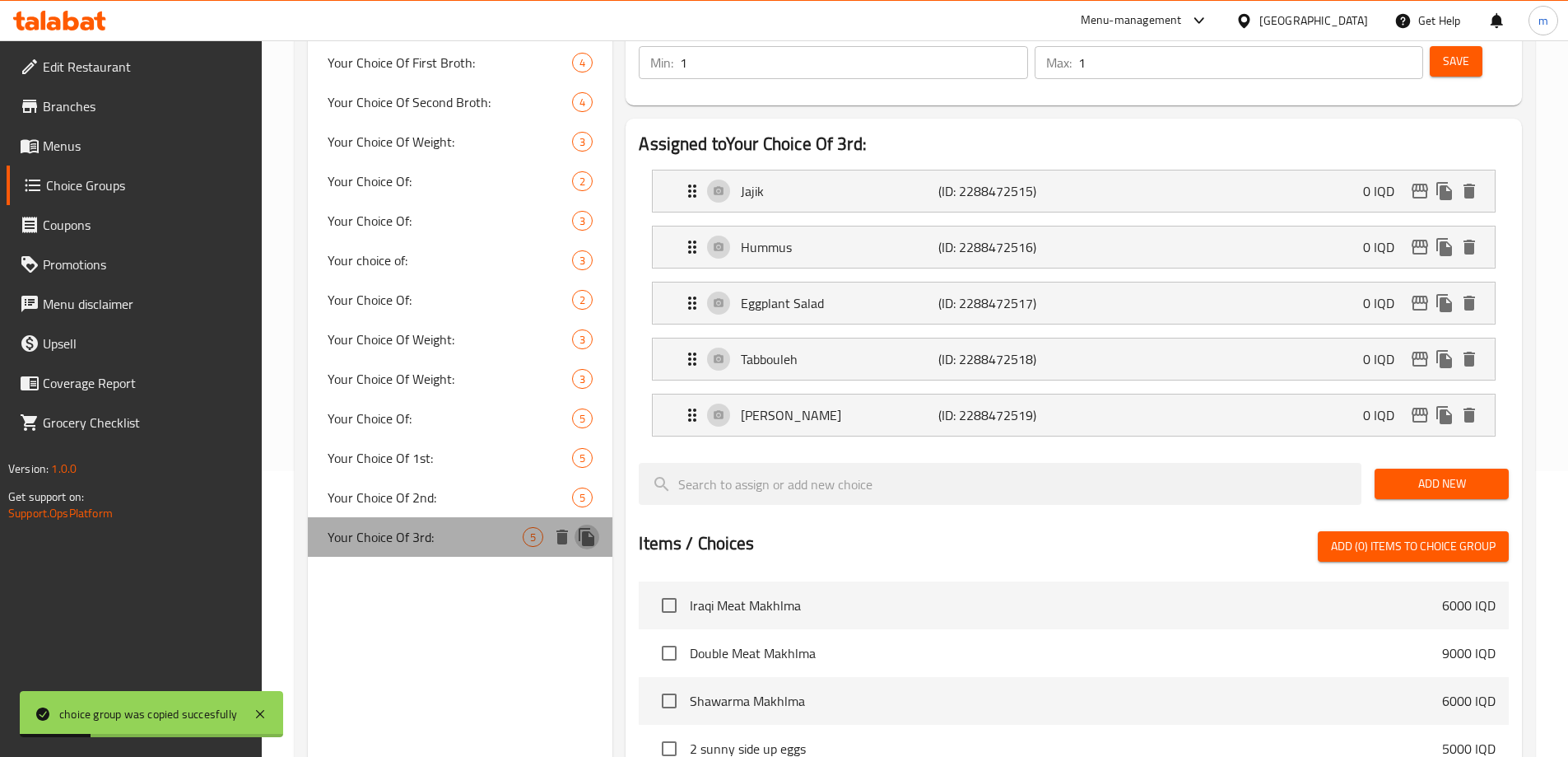
click at [586, 536] on icon "duplicate" at bounding box center [586, 536] width 16 height 18
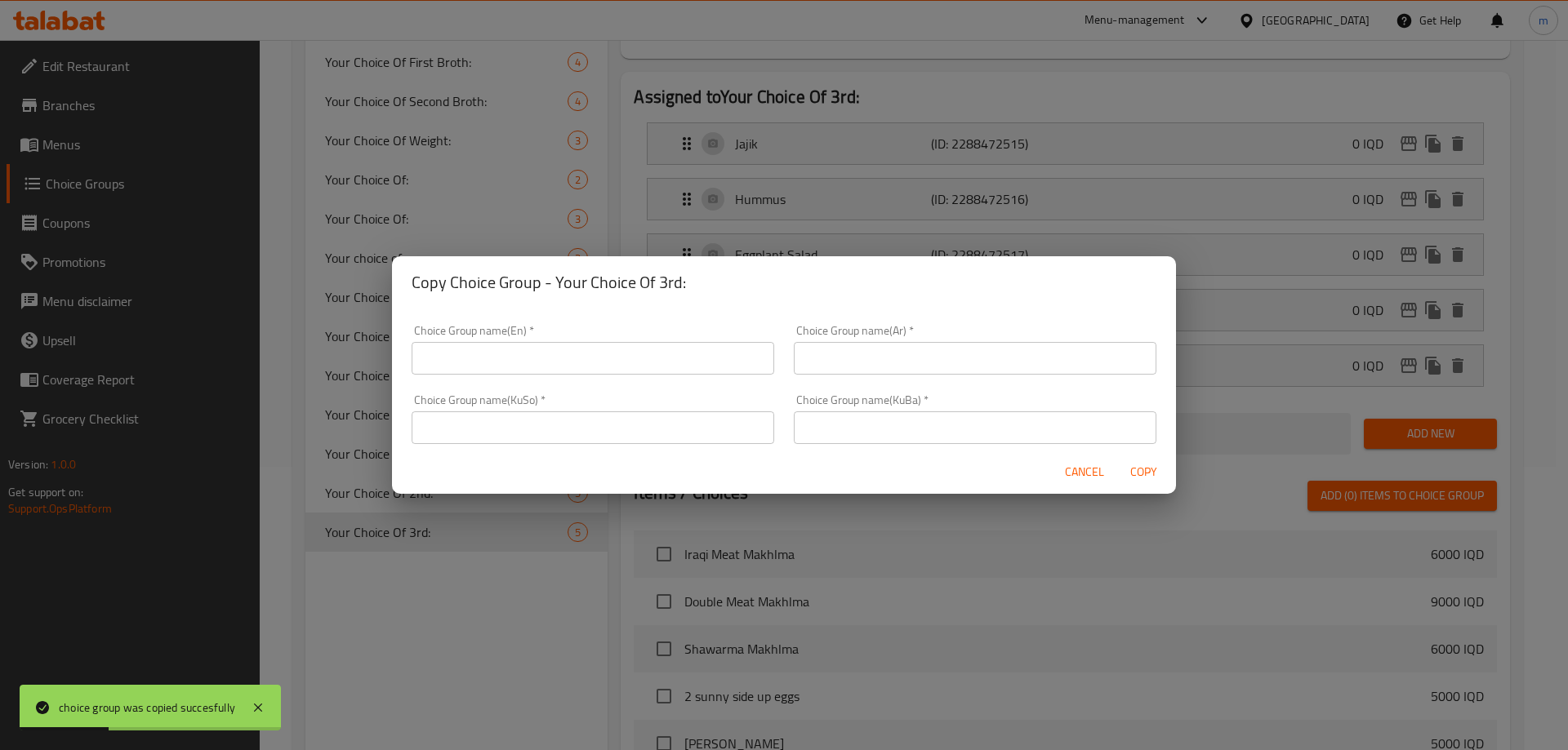
drag, startPoint x: 701, startPoint y: 373, endPoint x: 701, endPoint y: 357, distance: 16.0
click at [701, 369] on input "text" at bounding box center [592, 358] width 363 height 33
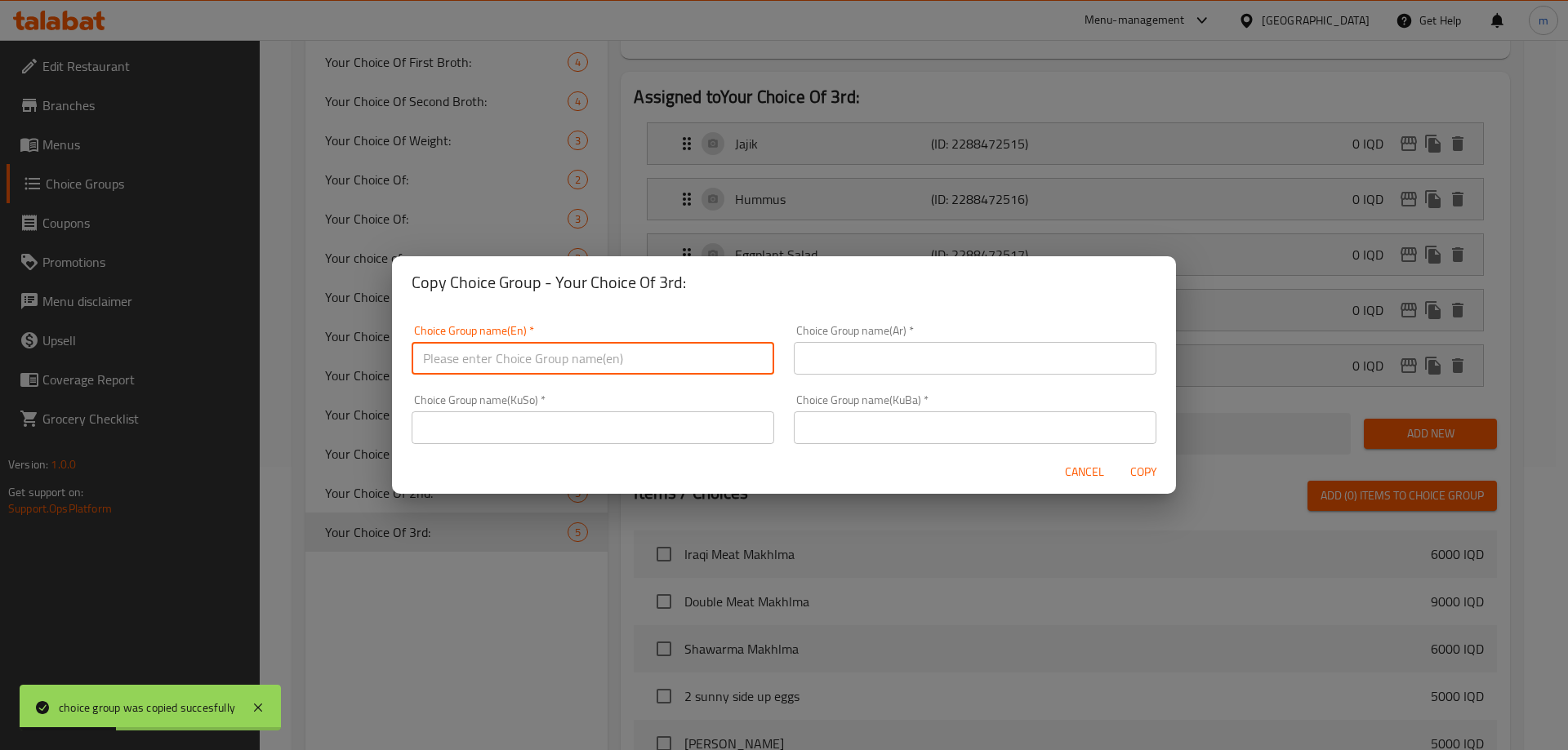
click at [701, 355] on input "text" at bounding box center [592, 358] width 363 height 33
type input "Your Choice Of 4th:"
click at [833, 346] on input "text" at bounding box center [974, 358] width 363 height 33
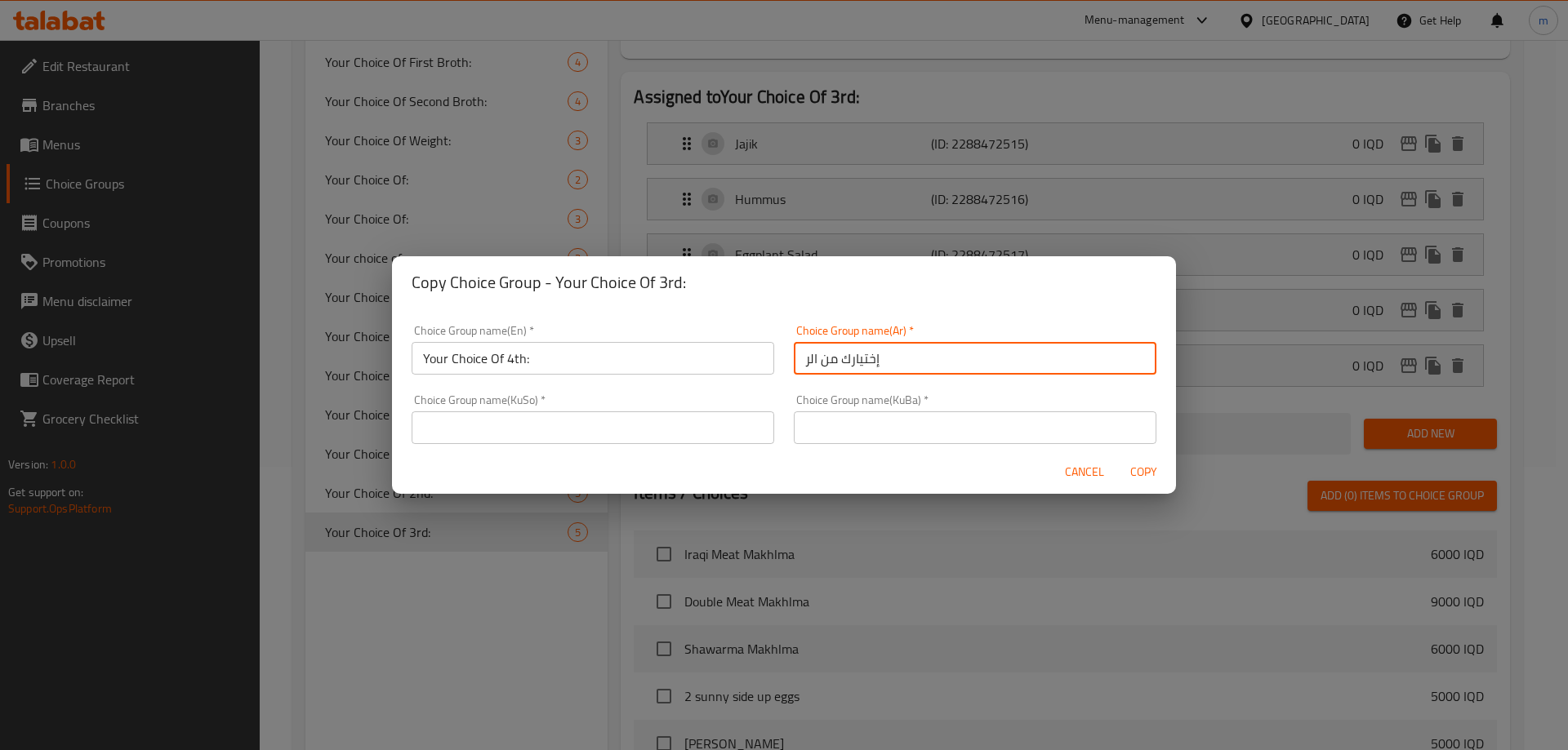
type input "إختيارك من الرابع:"
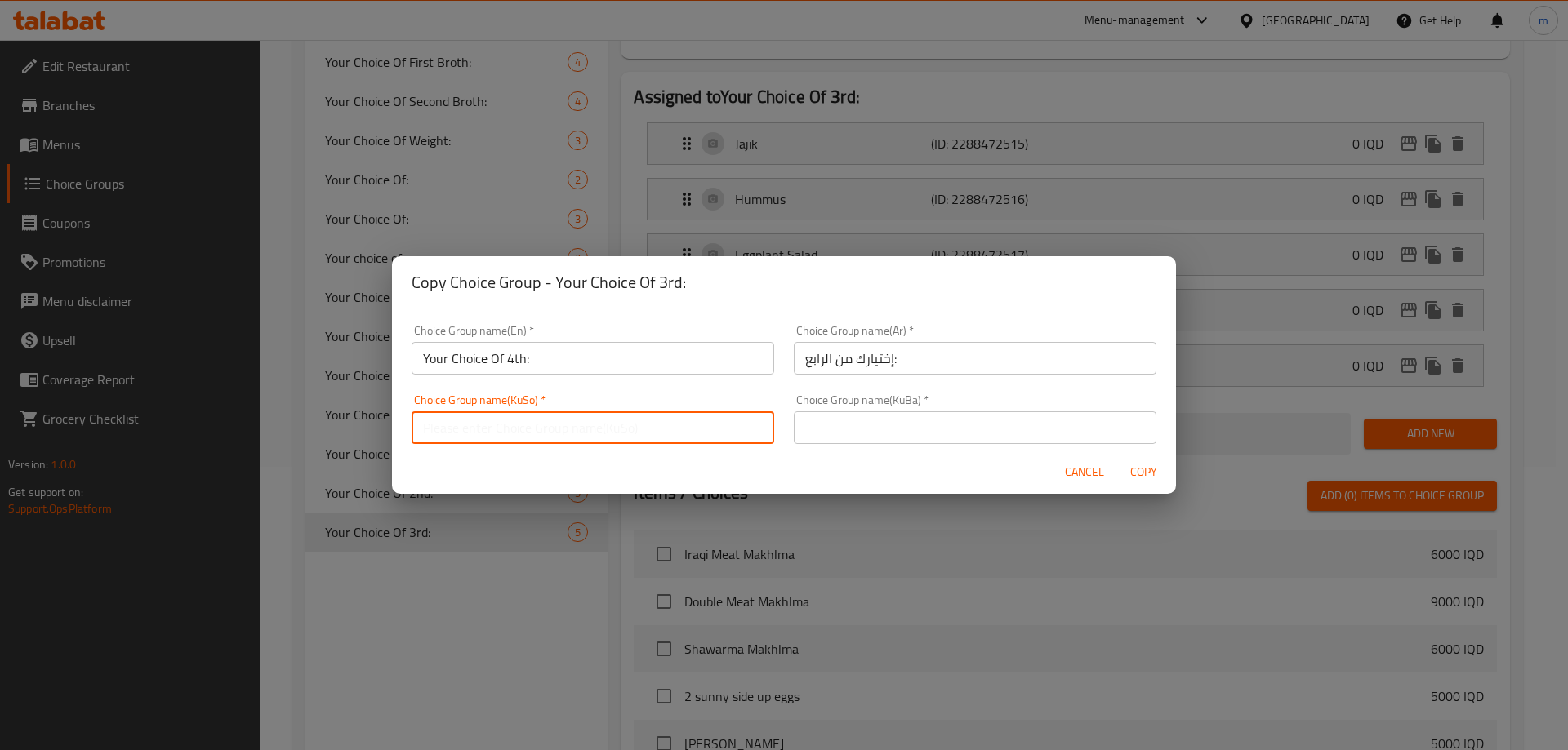
click at [703, 437] on input "text" at bounding box center [592, 427] width 363 height 33
type input "هەڵبژاردنت لە چوارەم:"
click at [558, 437] on input "هەڵبژاردنت لە چوارەم:" at bounding box center [592, 427] width 363 height 33
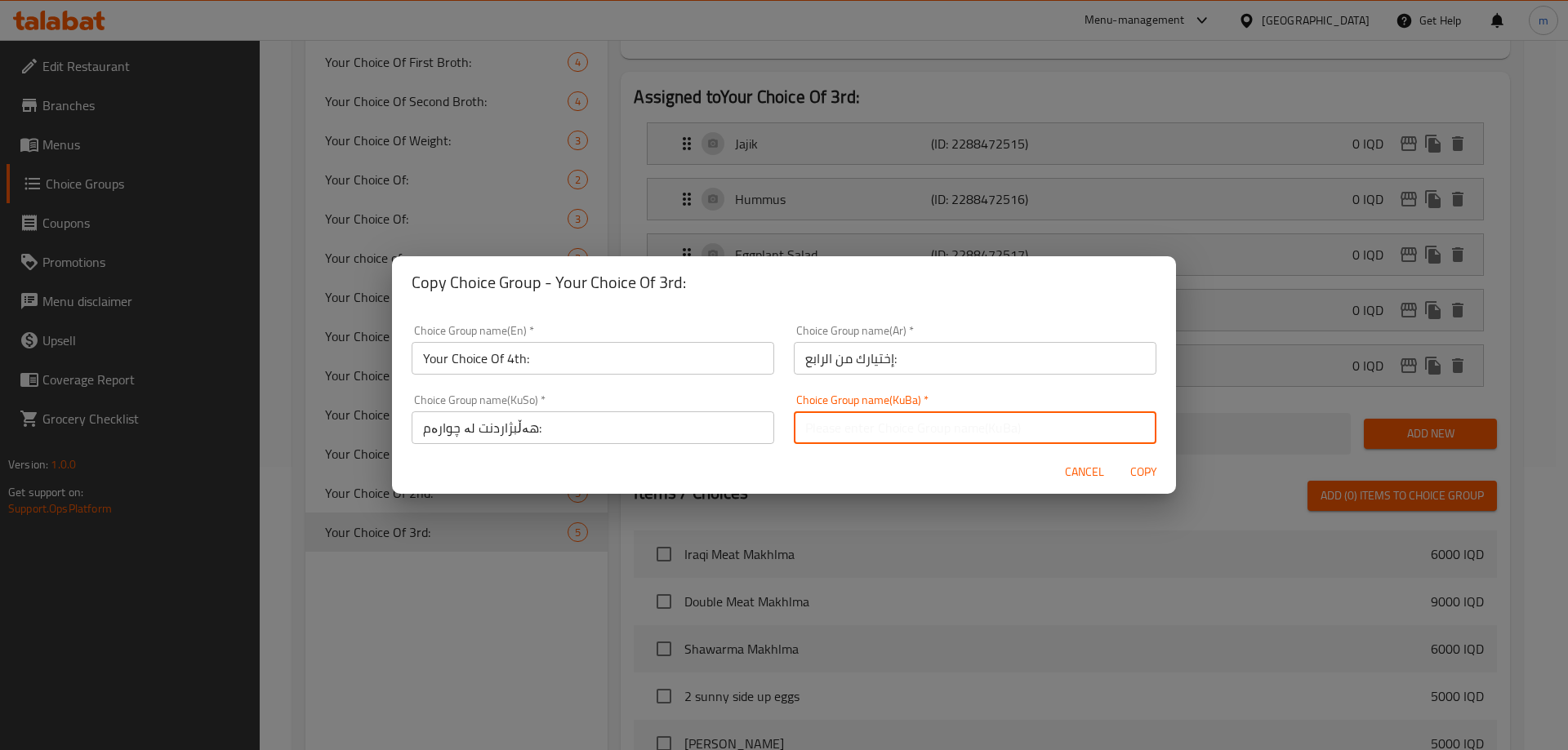
click at [864, 421] on input "text" at bounding box center [974, 427] width 363 height 33
paste input "هەڵبژاردنت لە چوارەم:"
type input "هەڵبژاردنت لە چوارەم:"
click at [1127, 461] on span "Copy" at bounding box center [1143, 471] width 39 height 20
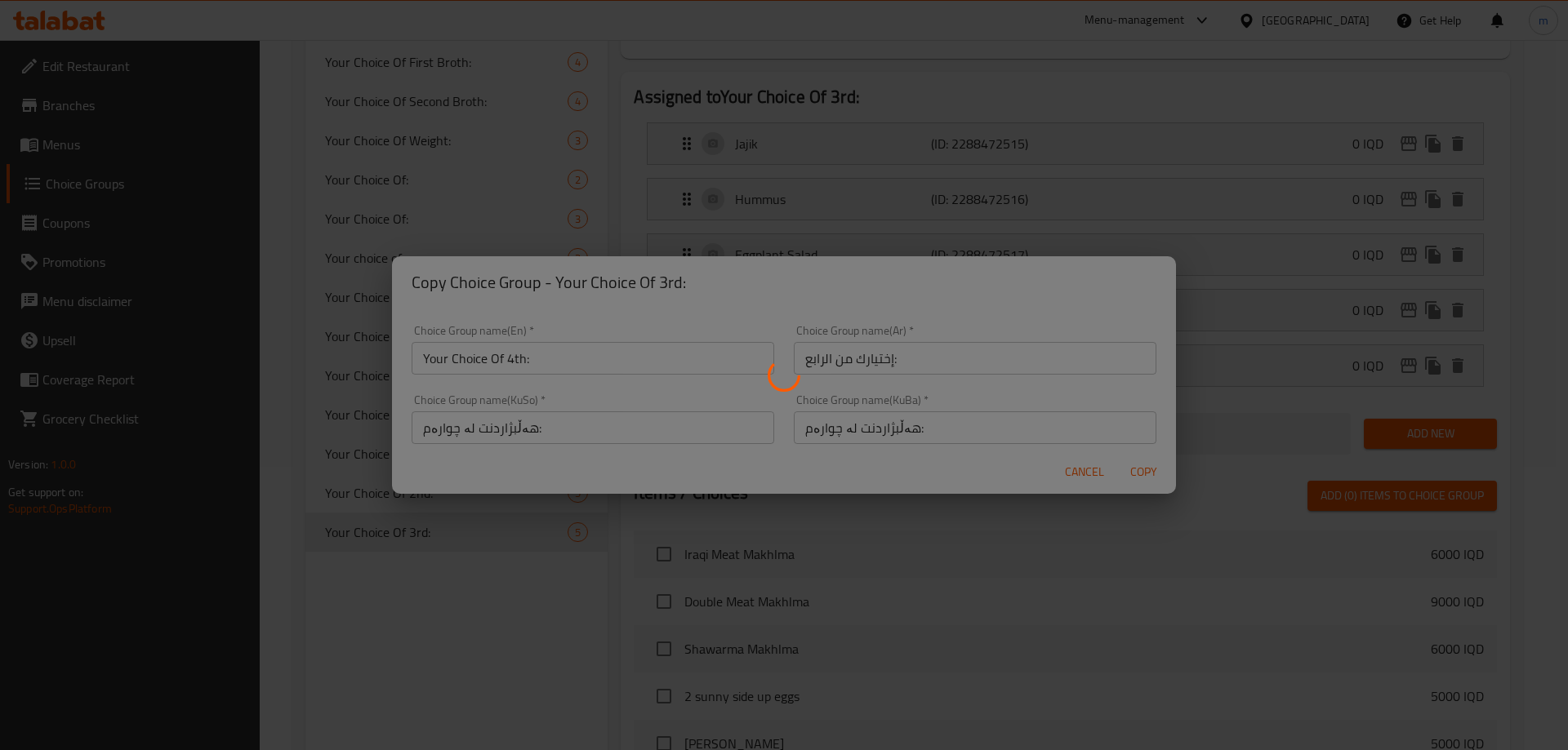
type input "Your Choice Of 4th:"
type input "إختيارك من الرابع:"
type input "هەڵبژاردنت لە چوارەم:"
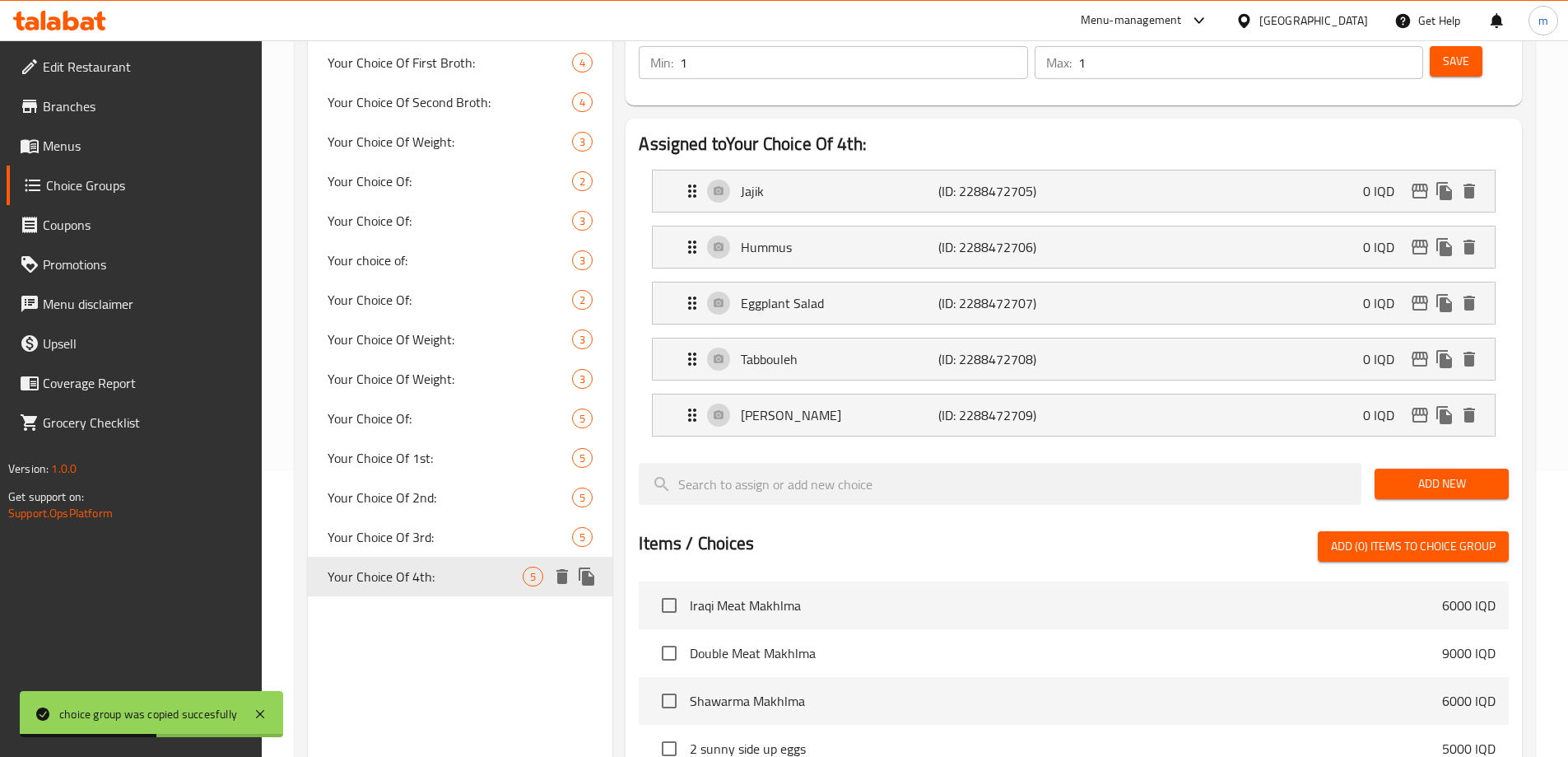
click at [581, 581] on icon "duplicate" at bounding box center [587, 577] width 20 height 20
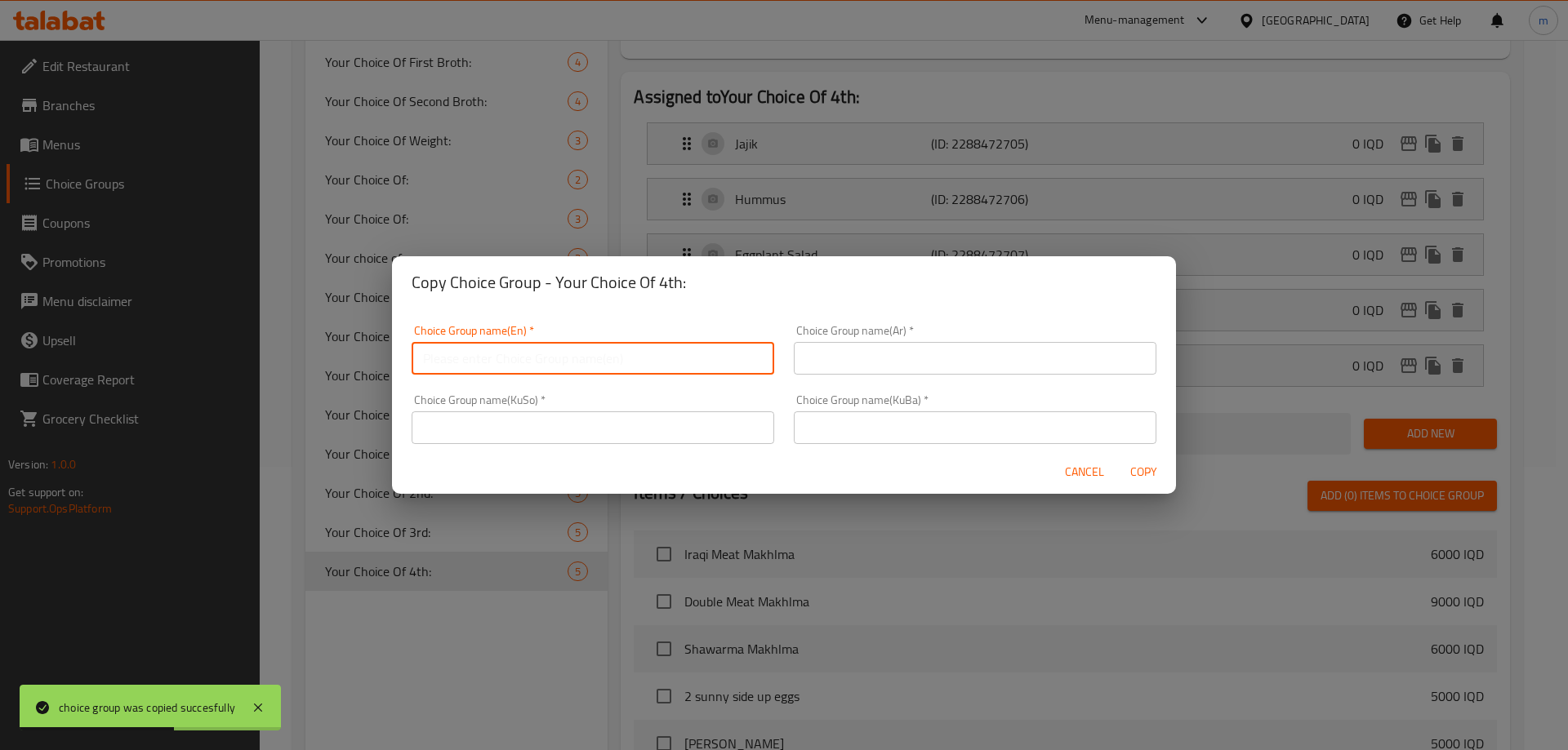
click at [662, 357] on input "text" at bounding box center [592, 358] width 363 height 33
type input "Your Choice Of 5th:"
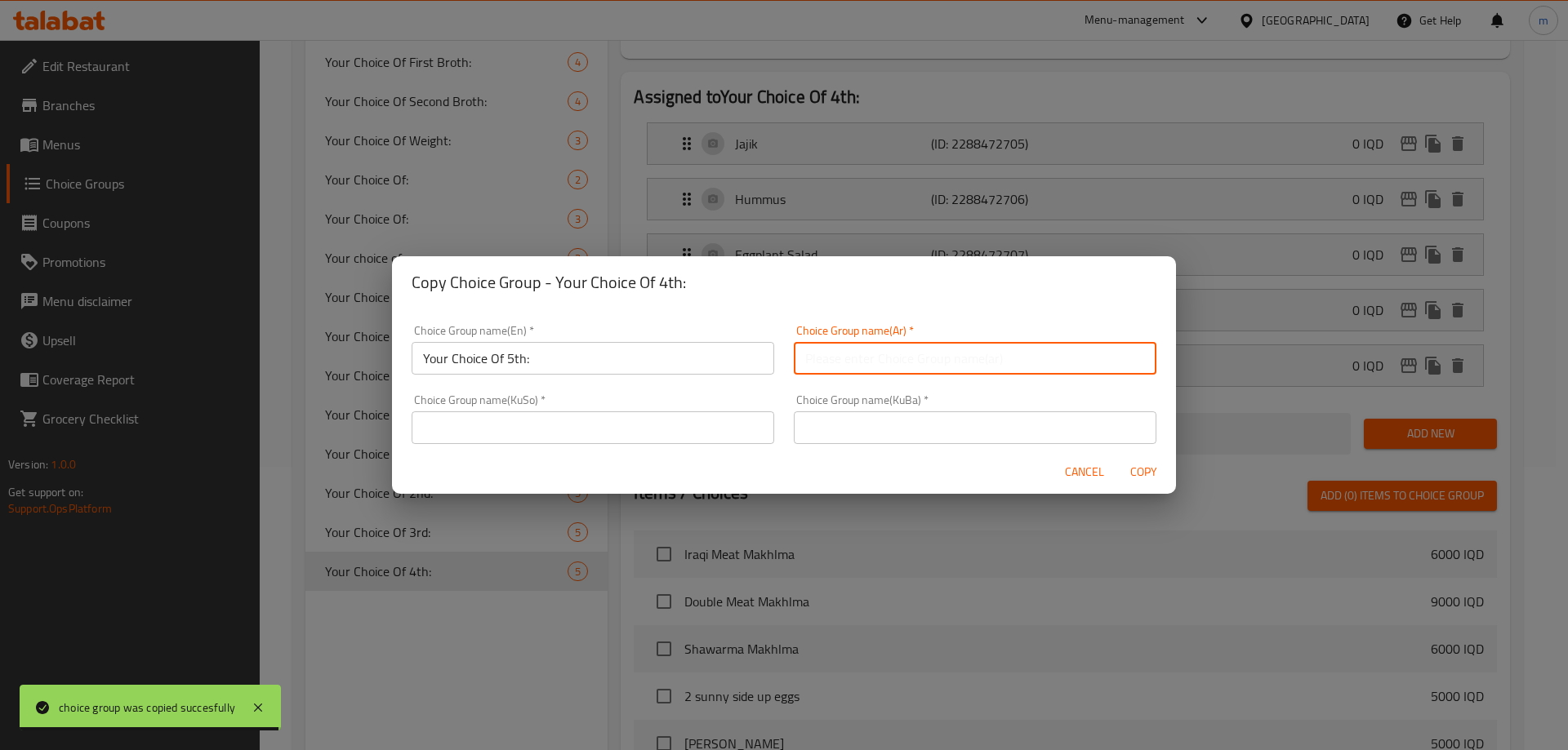
click at [865, 363] on input "text" at bounding box center [974, 358] width 363 height 33
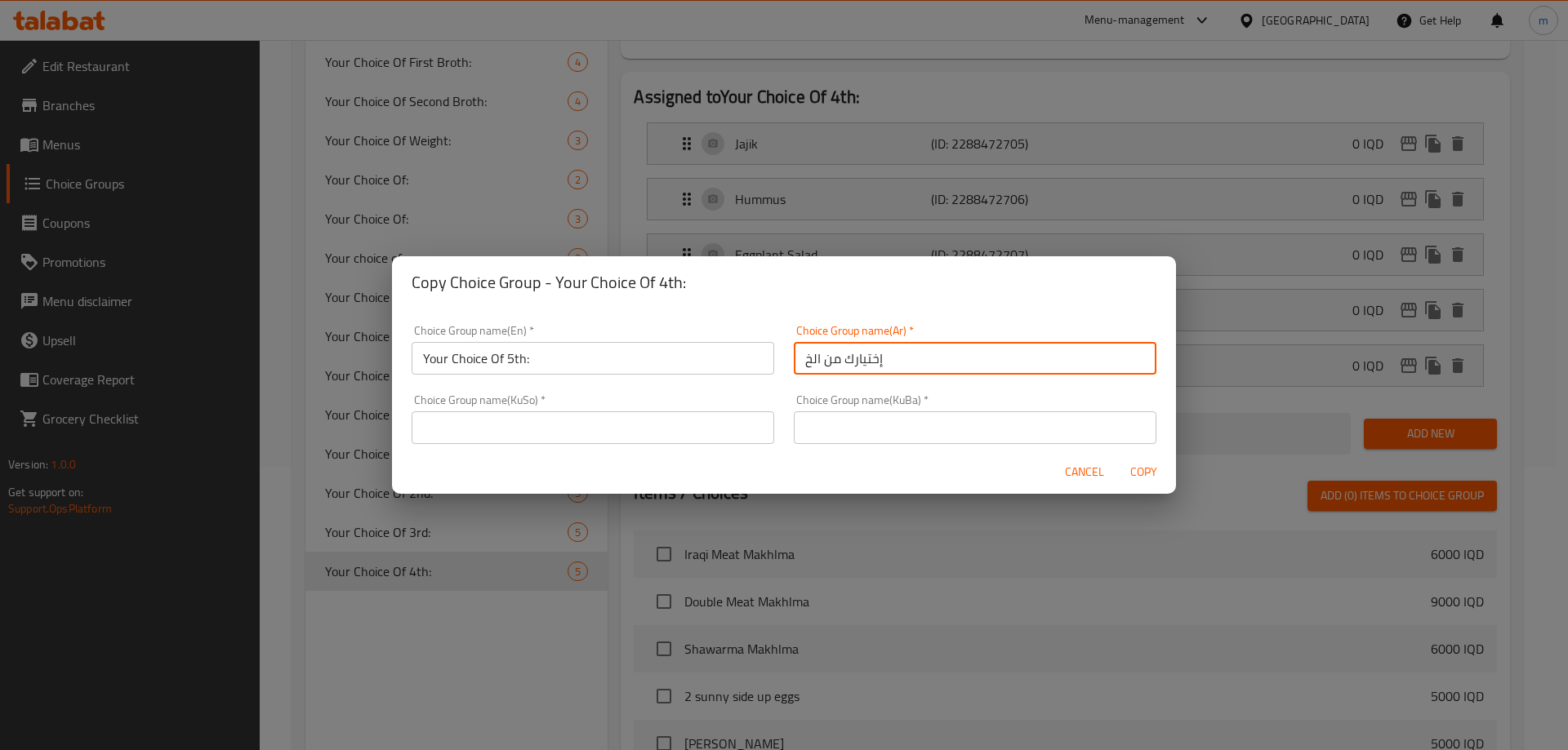
type input "إختيارك من الخامس:"
click at [701, 433] on input "text" at bounding box center [592, 427] width 363 height 33
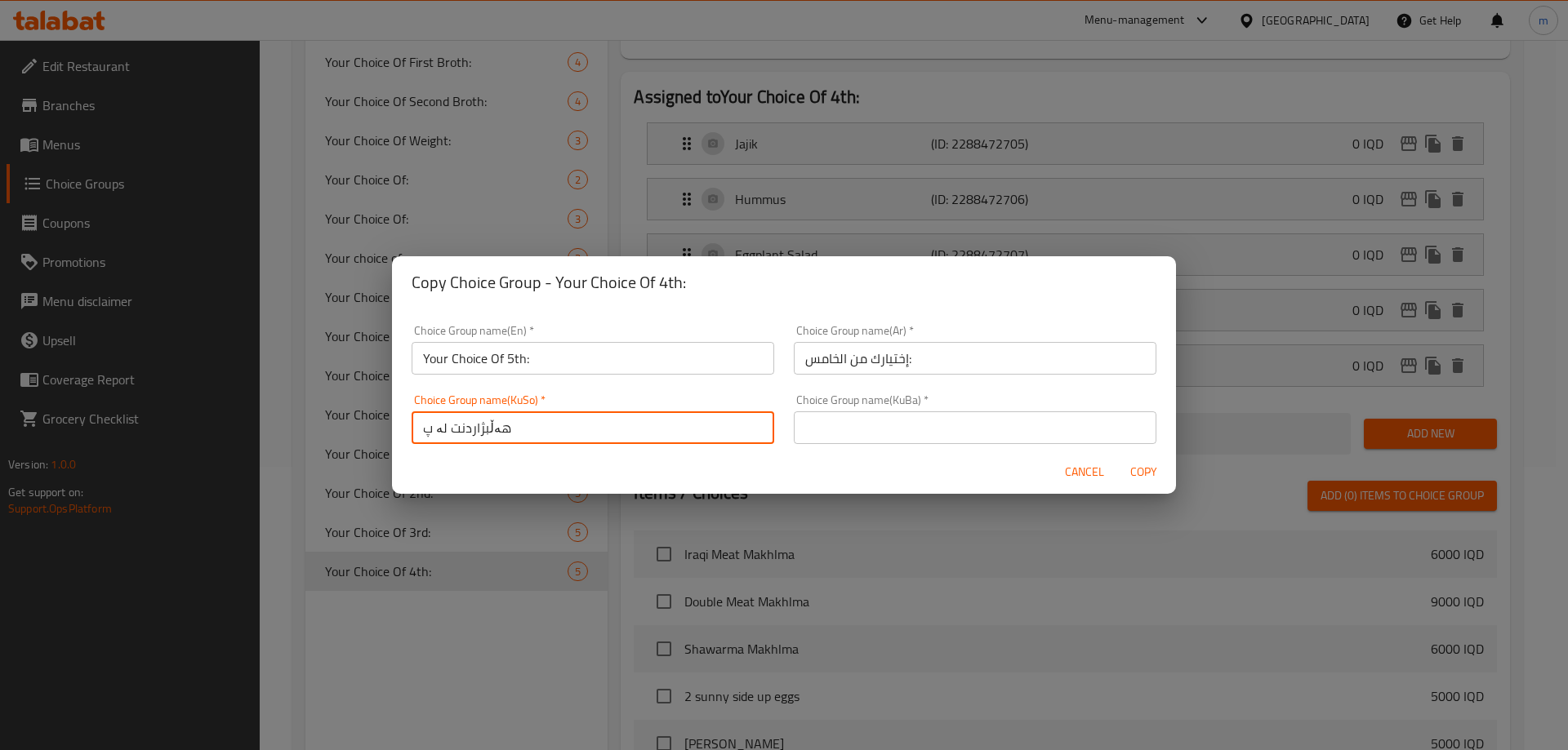
type input "هەڵبژاردنت لە پێنجەم:"
click at [530, 424] on input "هەڵبژاردنت لە پێنجەم:" at bounding box center [592, 427] width 363 height 33
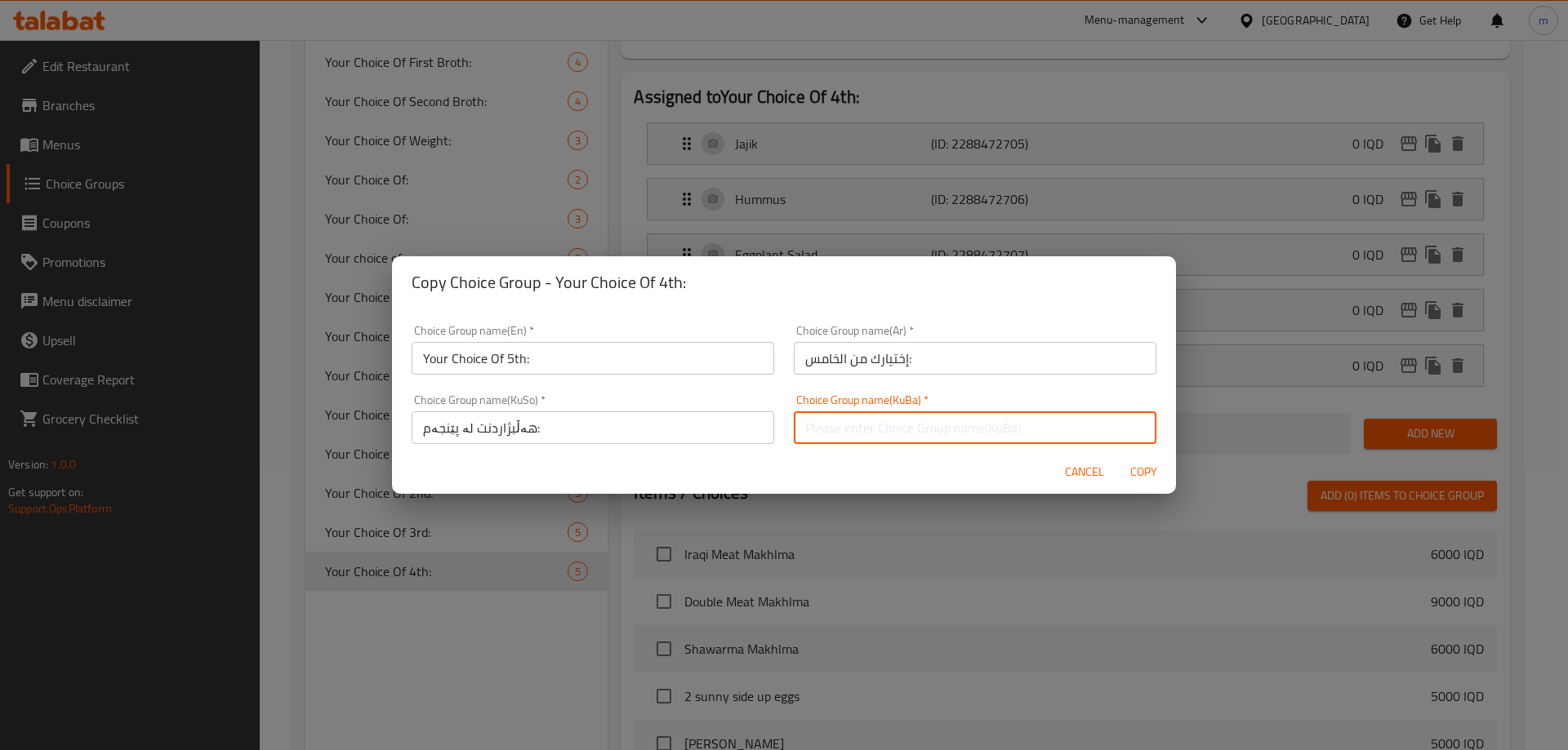
click at [819, 415] on input "text" at bounding box center [974, 427] width 363 height 33
paste input "هەڵبژاردنت لە پێنجەم:"
type input "هەڵبژاردنت لە پێنجەم:"
click at [1136, 476] on span "Copy" at bounding box center [1143, 471] width 39 height 20
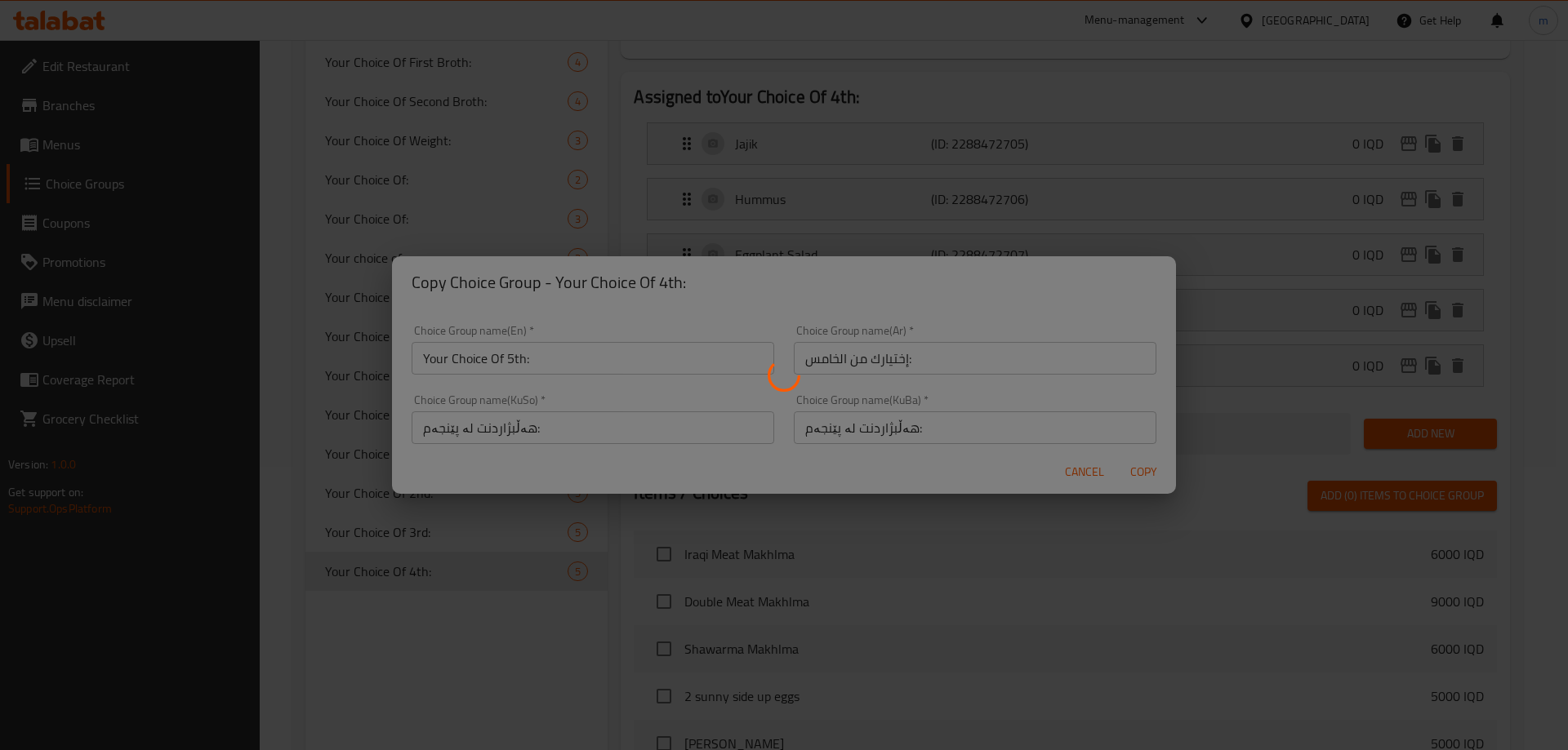
type input "Your Choice Of 5th:"
type input "إختيارك من الخامس:"
type input "هەڵبژاردنت لە پێنجەم:"
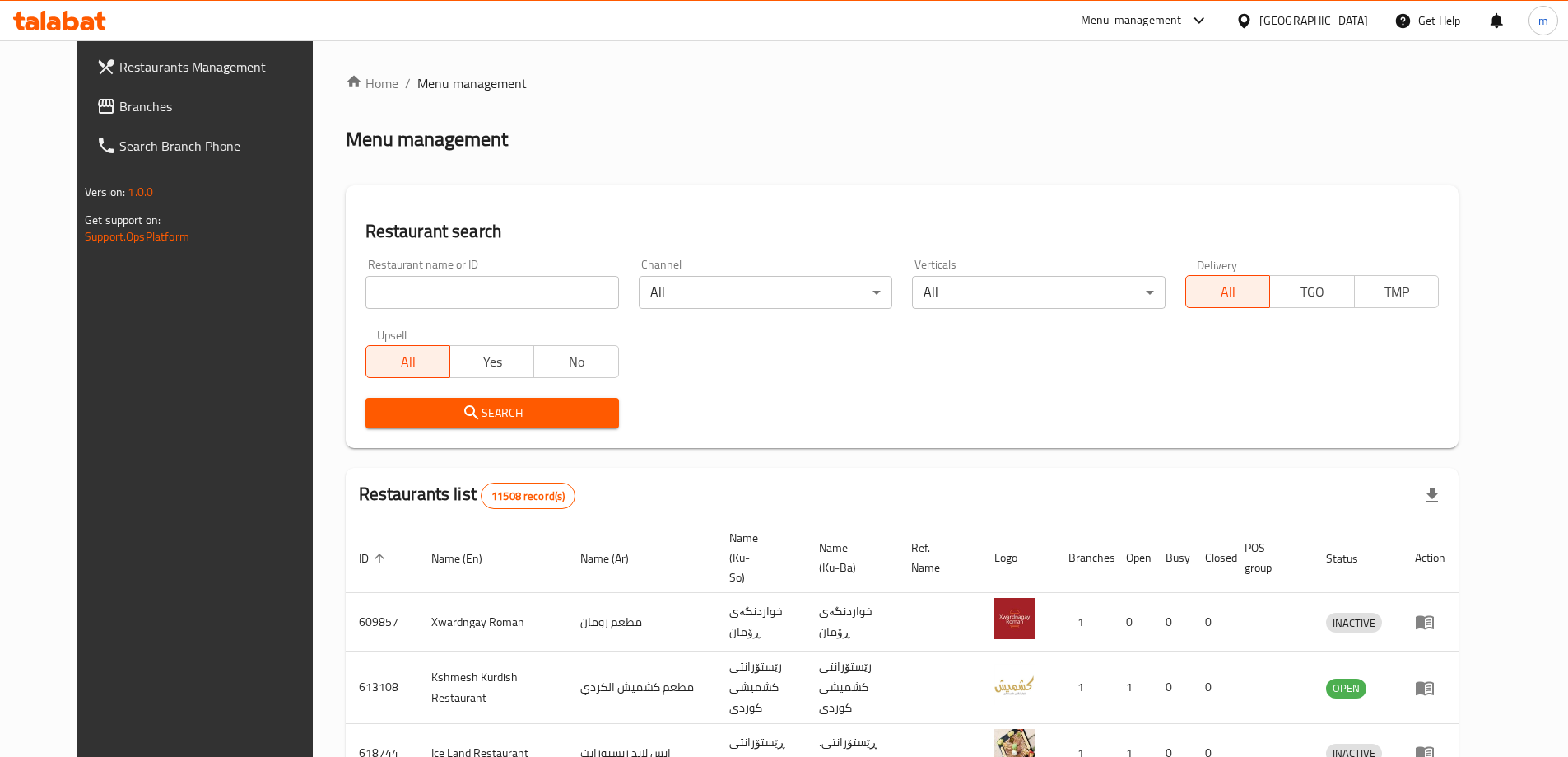
click at [120, 97] on span "Branches" at bounding box center [222, 106] width 206 height 20
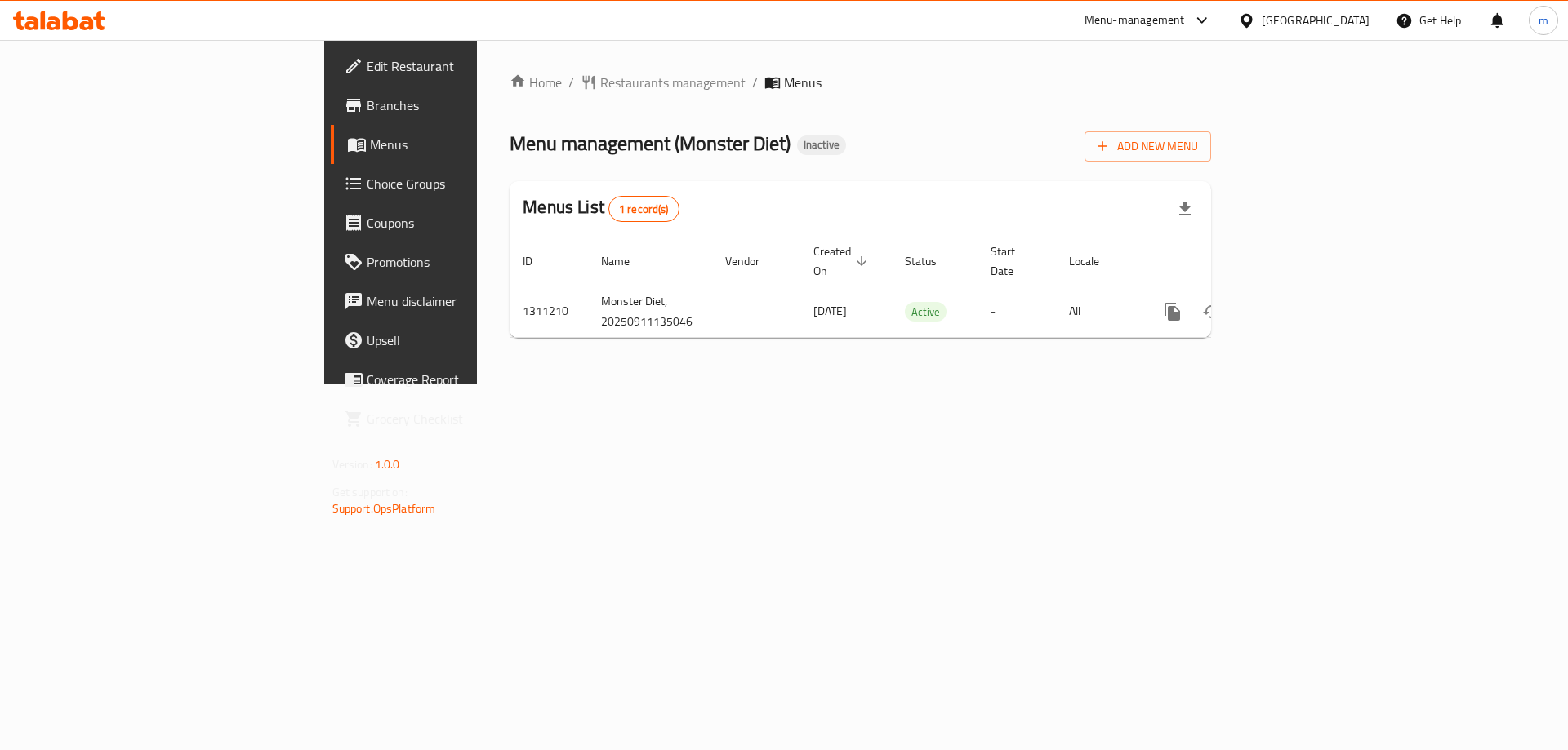
click at [331, 94] on link "Branches" at bounding box center [458, 105] width 256 height 39
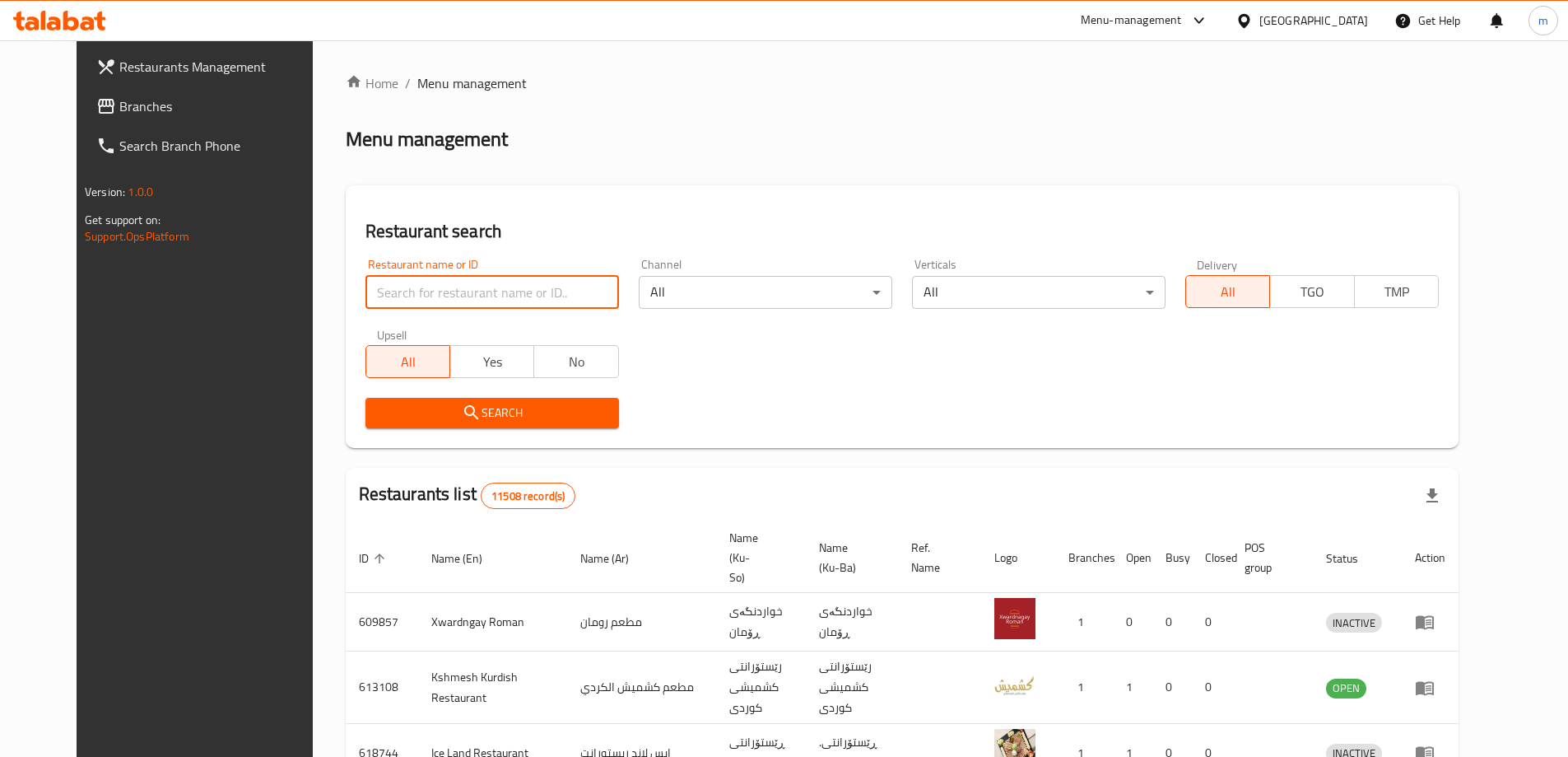
drag, startPoint x: 376, startPoint y: 287, endPoint x: 368, endPoint y: 296, distance: 12.0
click at [372, 288] on input "search" at bounding box center [492, 292] width 254 height 33
paste input "669080"
type input "669080"
click button "Search" at bounding box center [492, 413] width 254 height 30
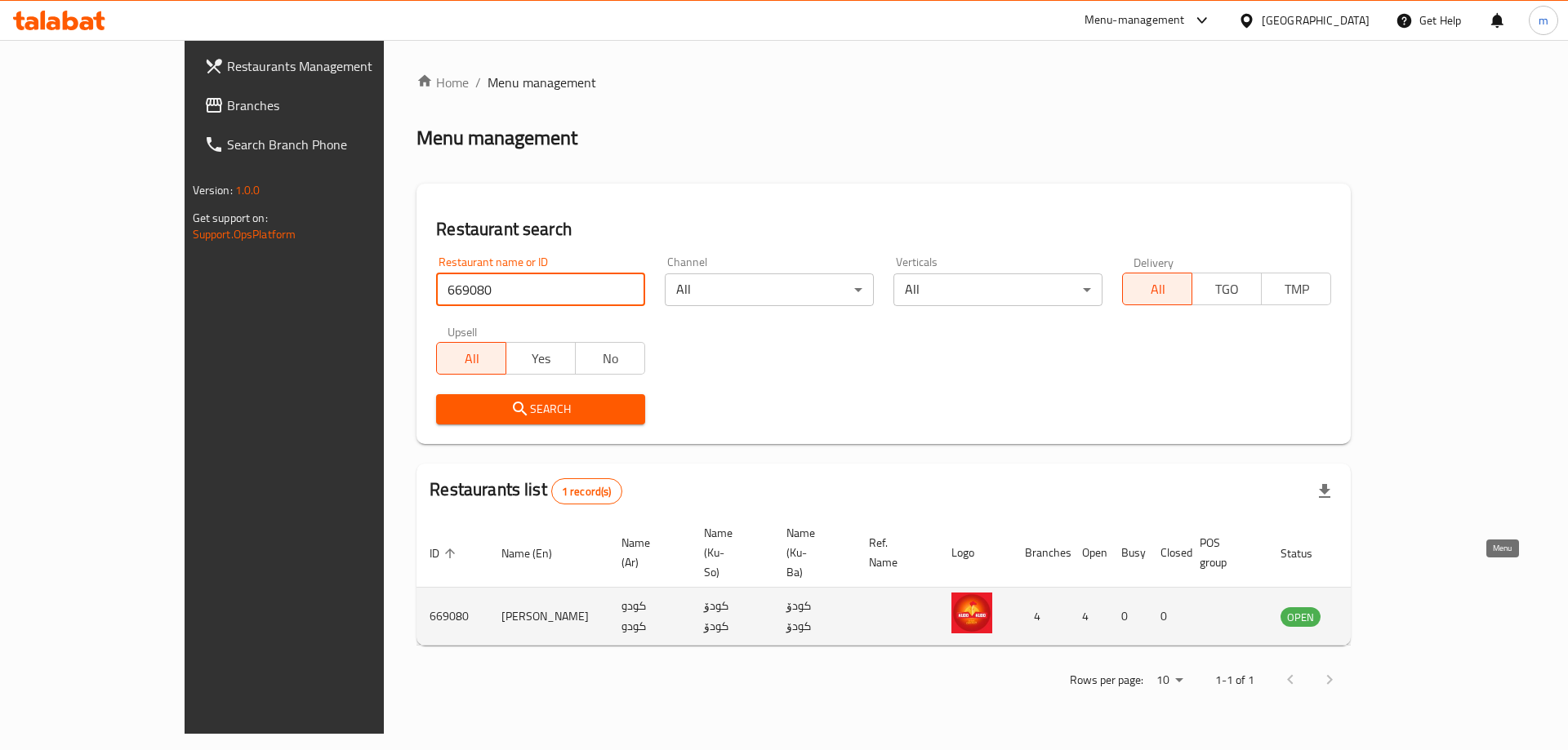
click at [1385, 606] on icon "enhanced table" at bounding box center [1376, 616] width 19 height 19
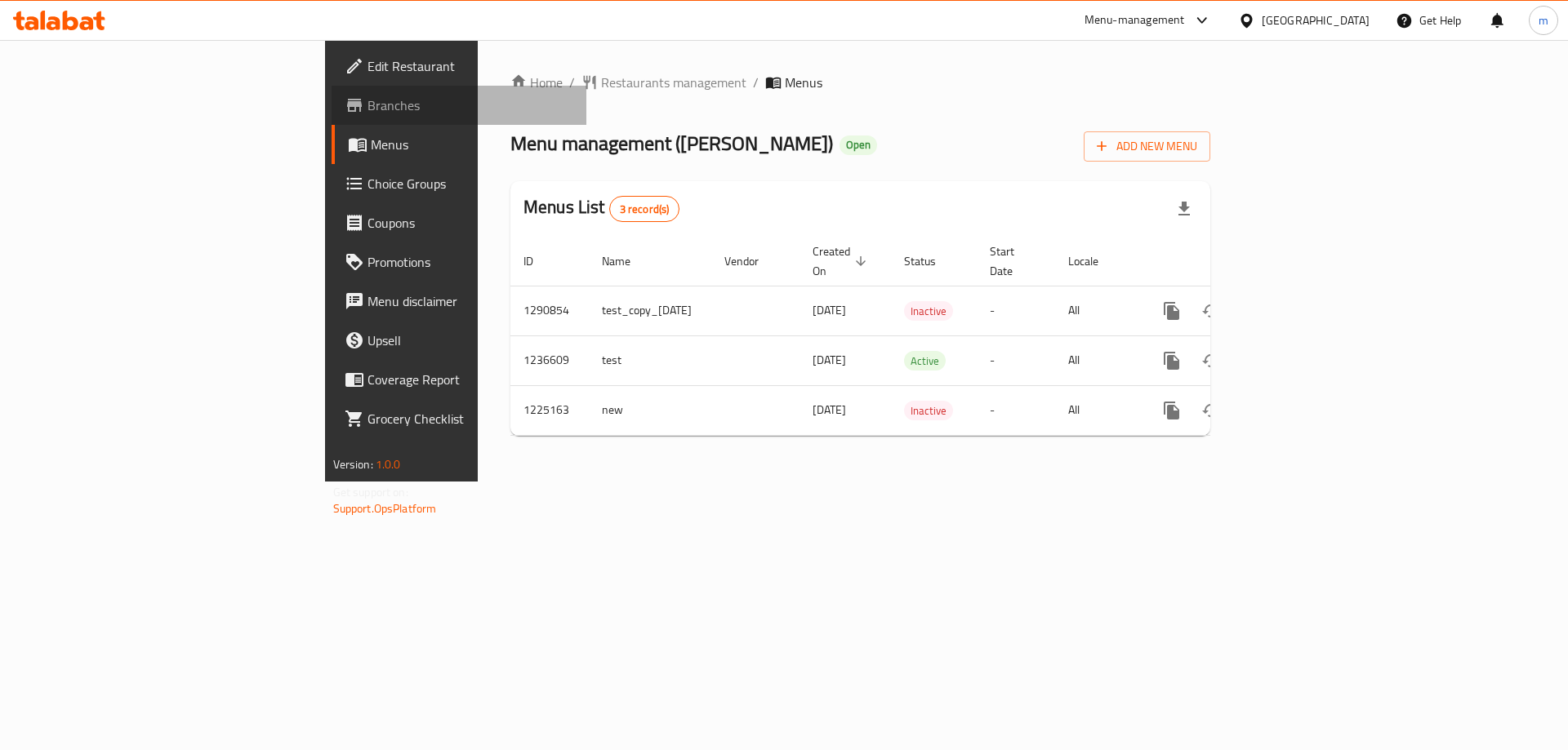
click at [331, 119] on link "Branches" at bounding box center [459, 105] width 256 height 39
